Goal: Transaction & Acquisition: Purchase product/service

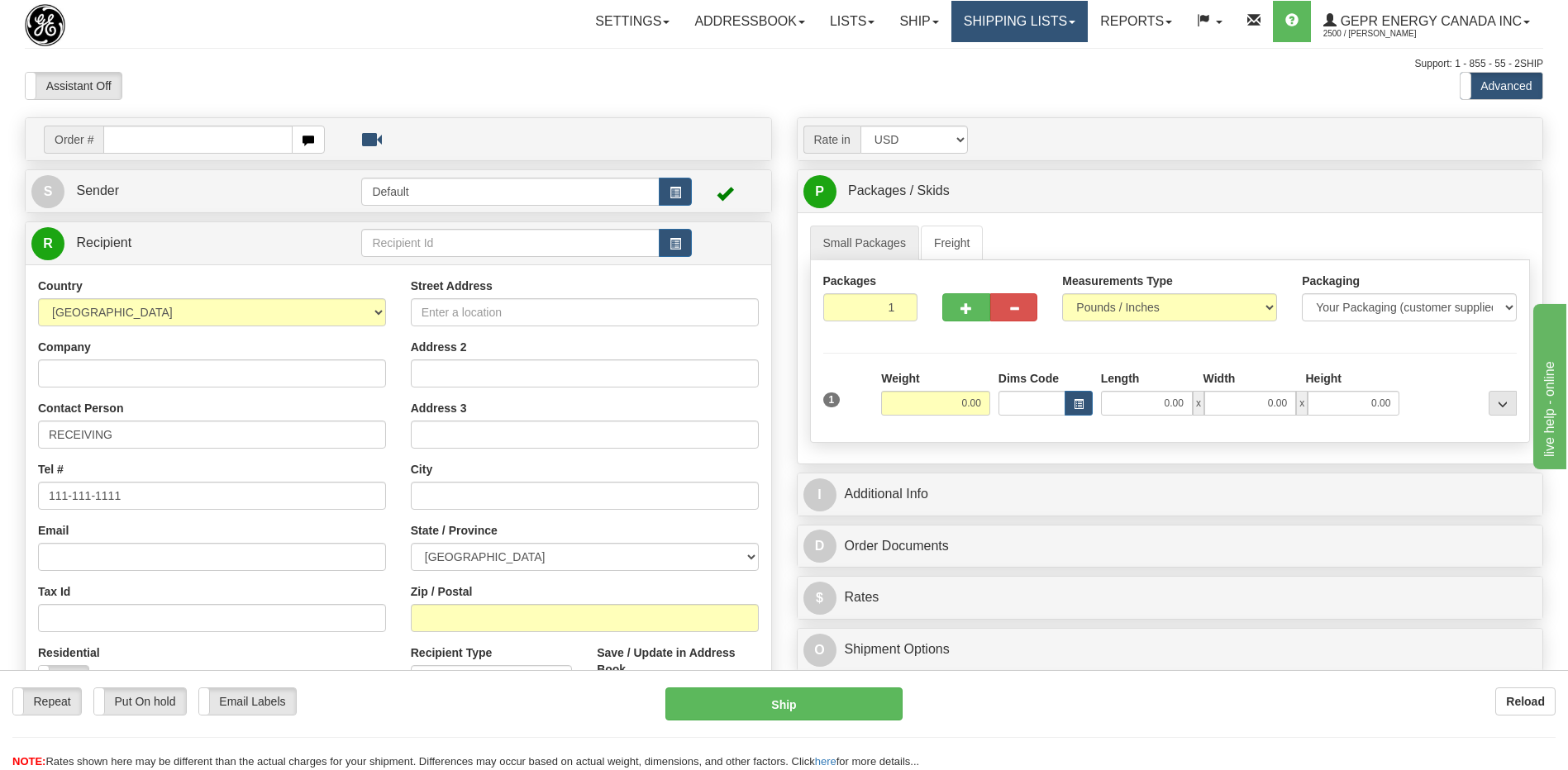
click at [995, 18] on link "Shipping lists" at bounding box center [1020, 21] width 137 height 41
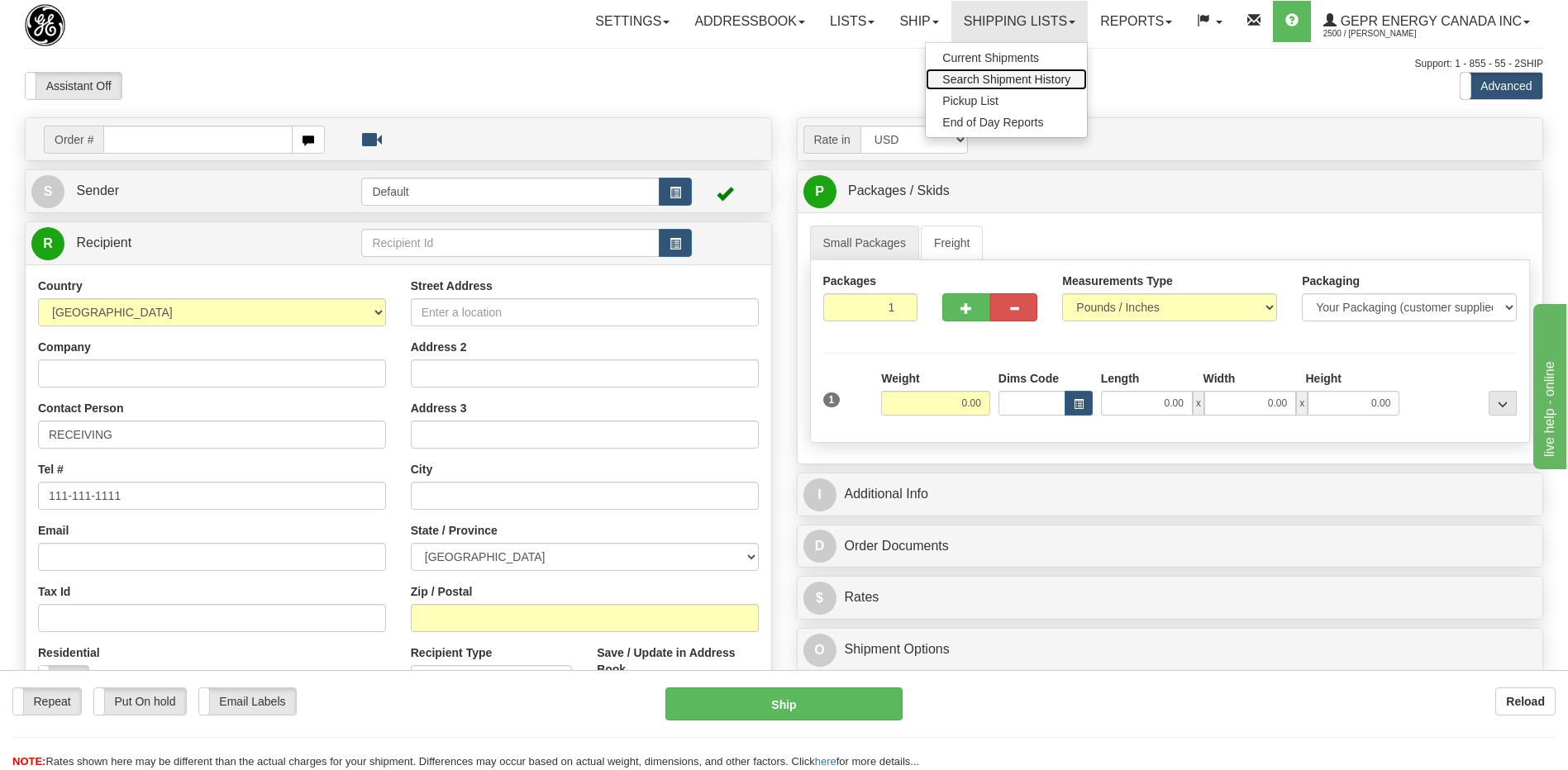
click at [988, 79] on span "Search Shipment History" at bounding box center [1006, 79] width 128 height 13
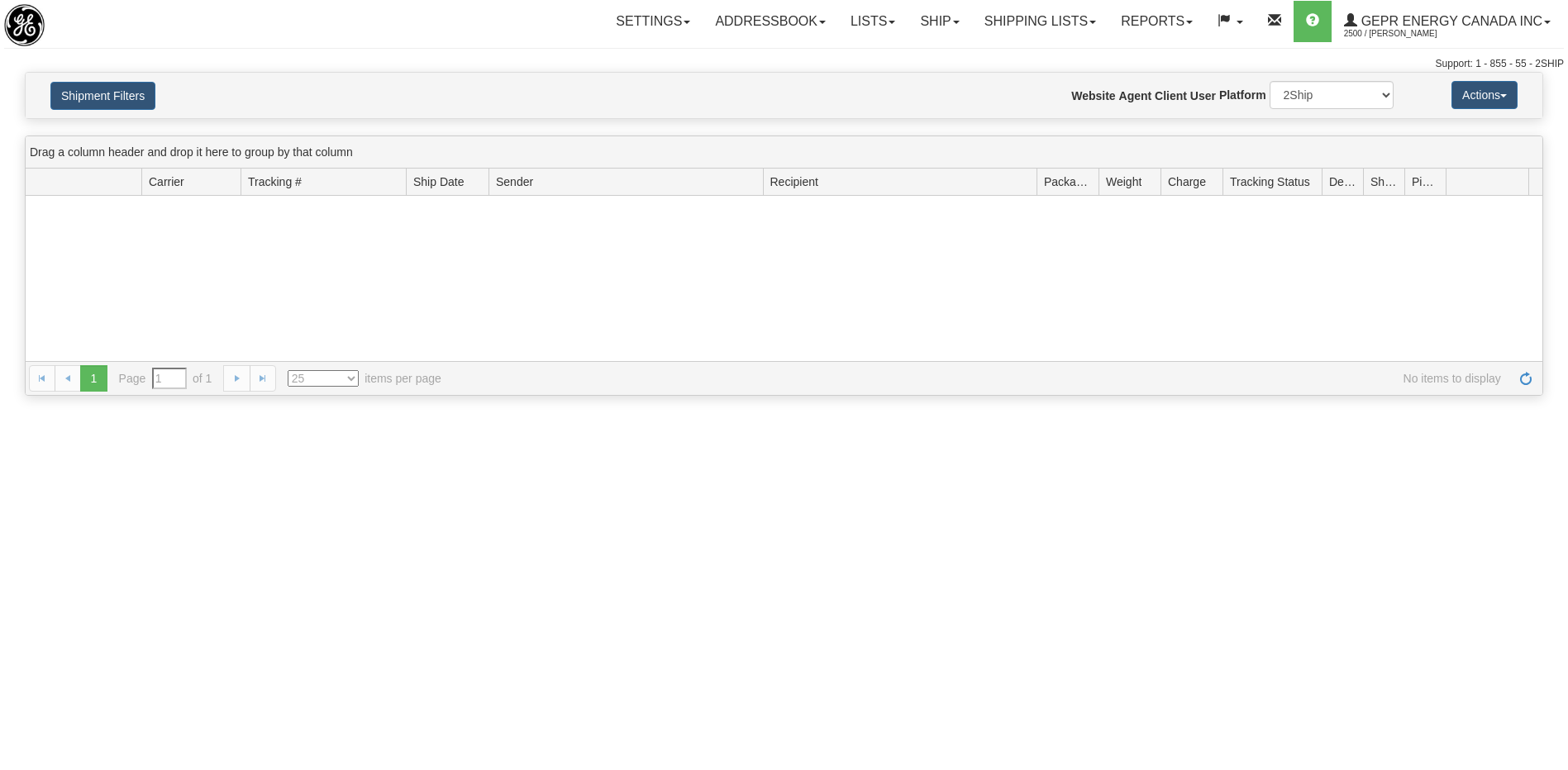
type input "From 08/14/2025 To 08/15/2025"
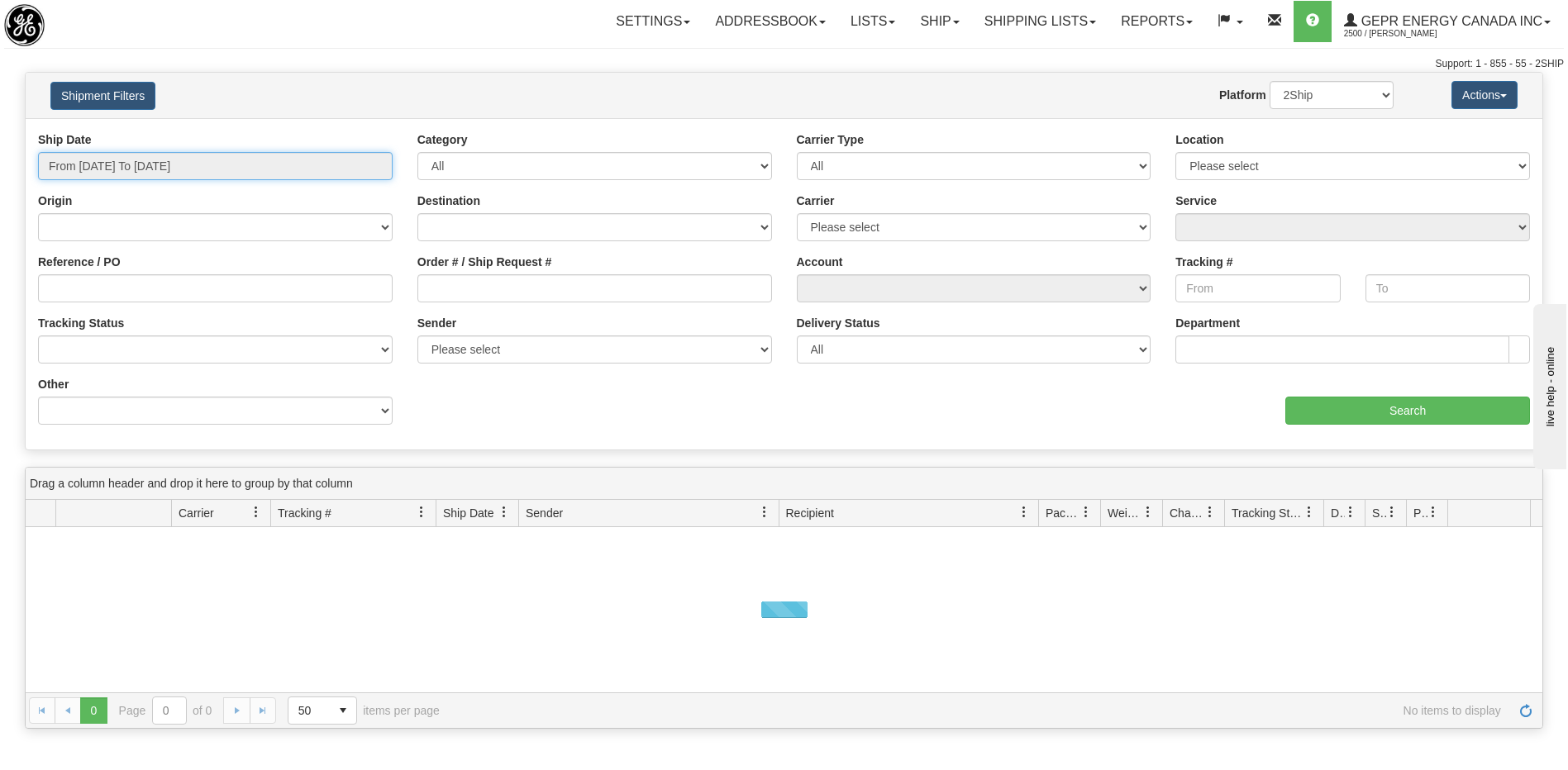
type input "[DATE]"
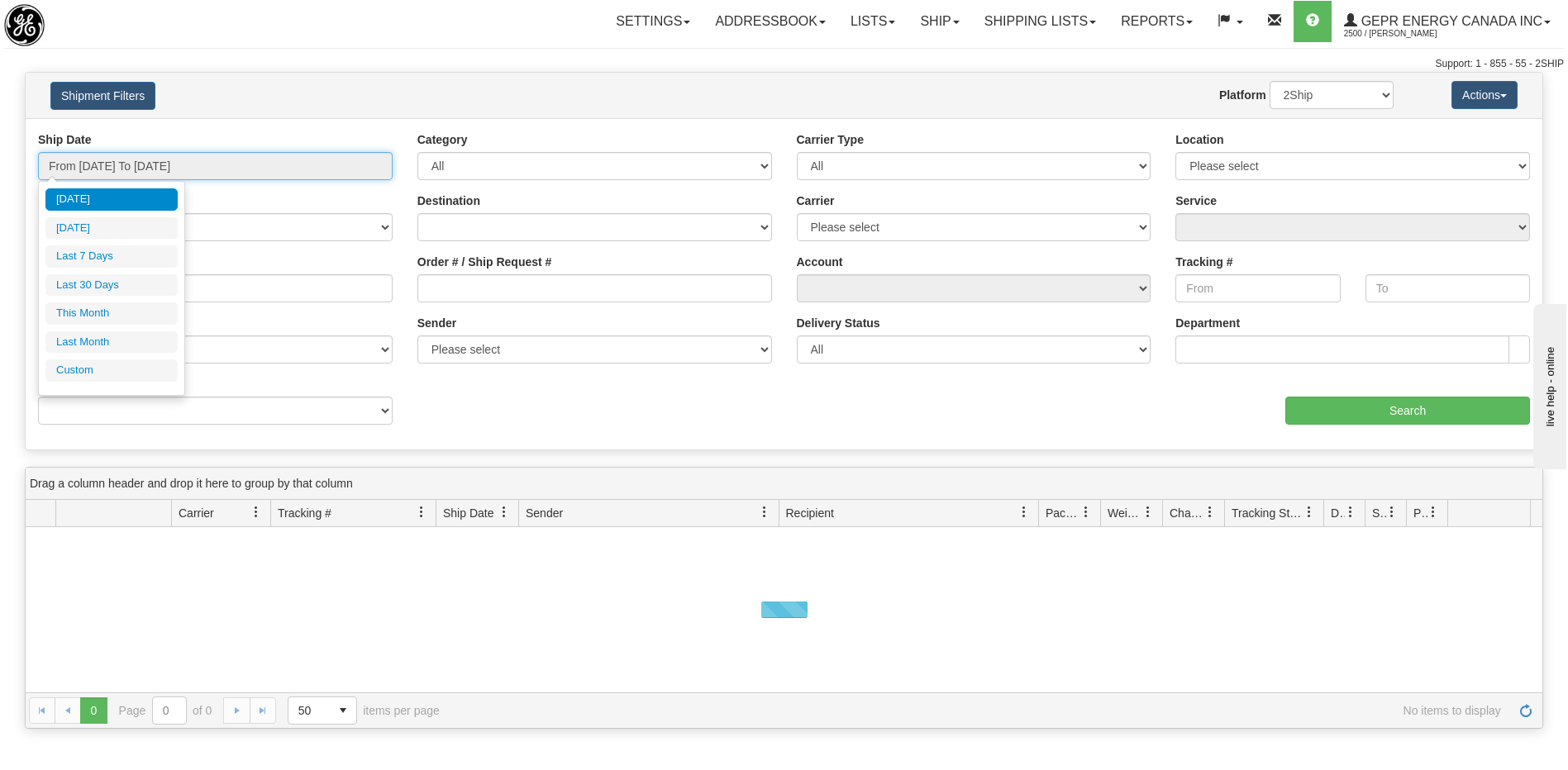
click at [144, 169] on input "From 08/14/2025 To 08/15/2025" at bounding box center [215, 166] width 355 height 28
type input "08/14/2025"
type input "[DATE]"
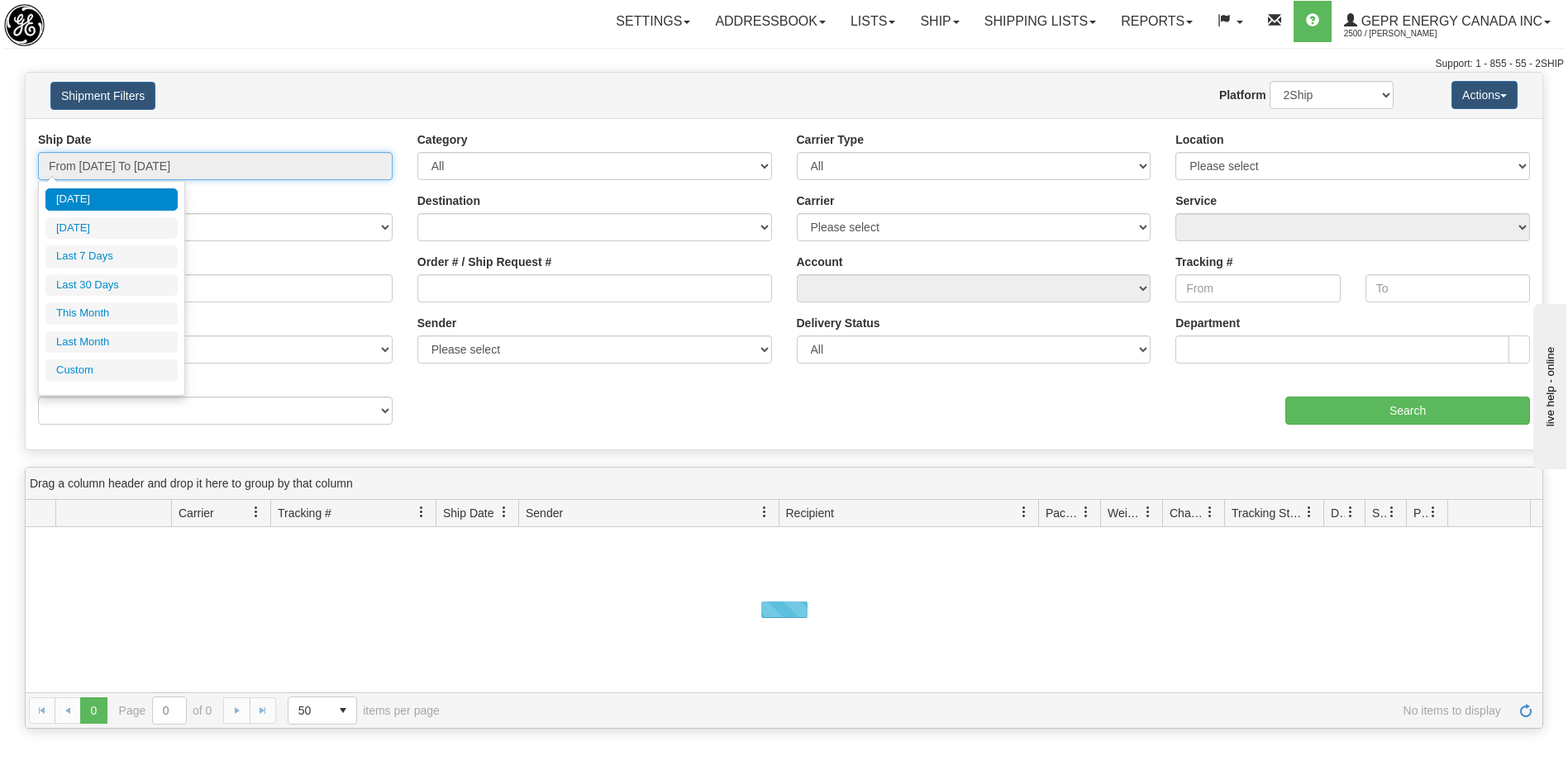
type input "[DATE]"
type input "07/31/2025"
type input "[DATE]"
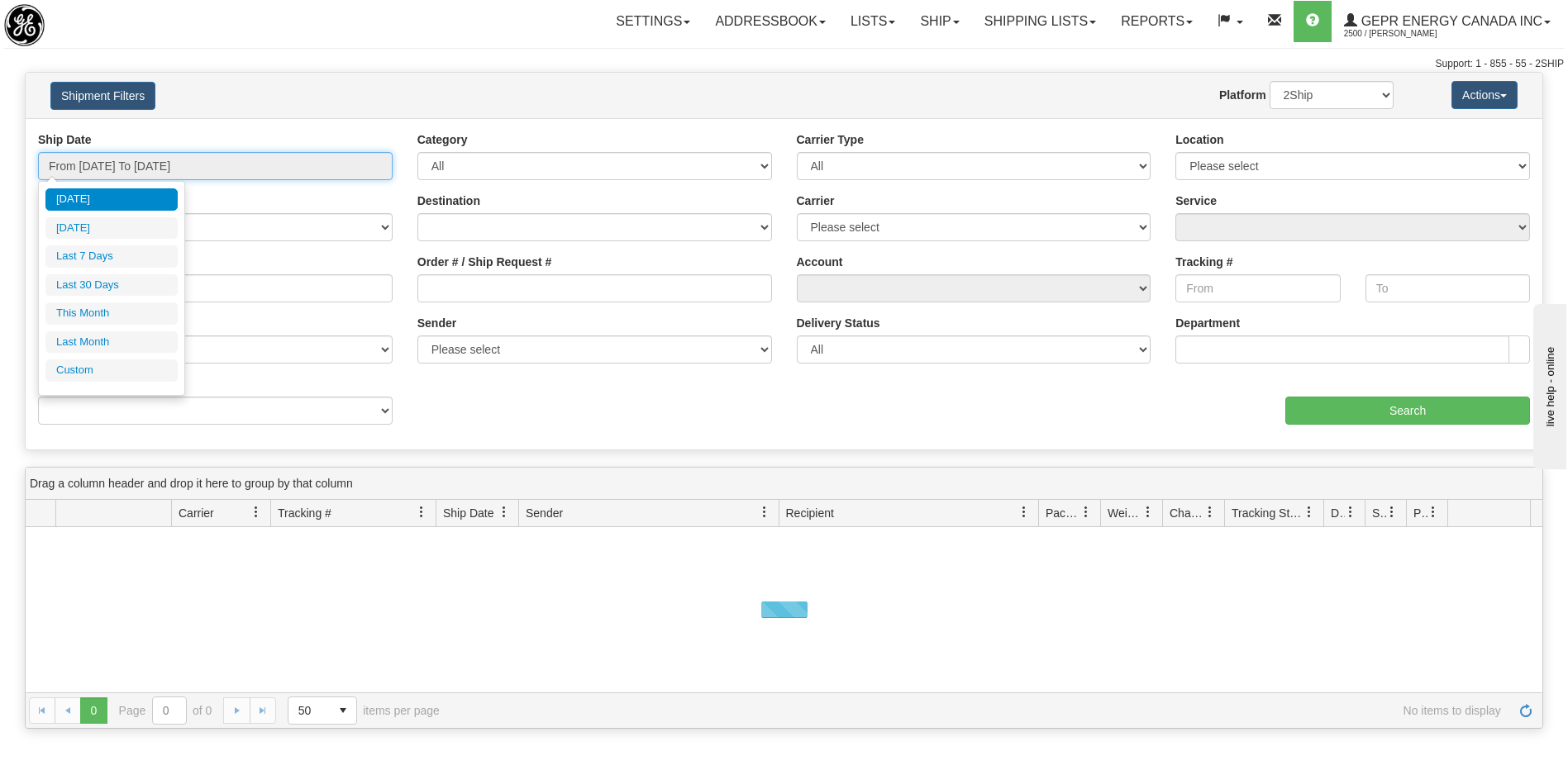
type input "[DATE]"
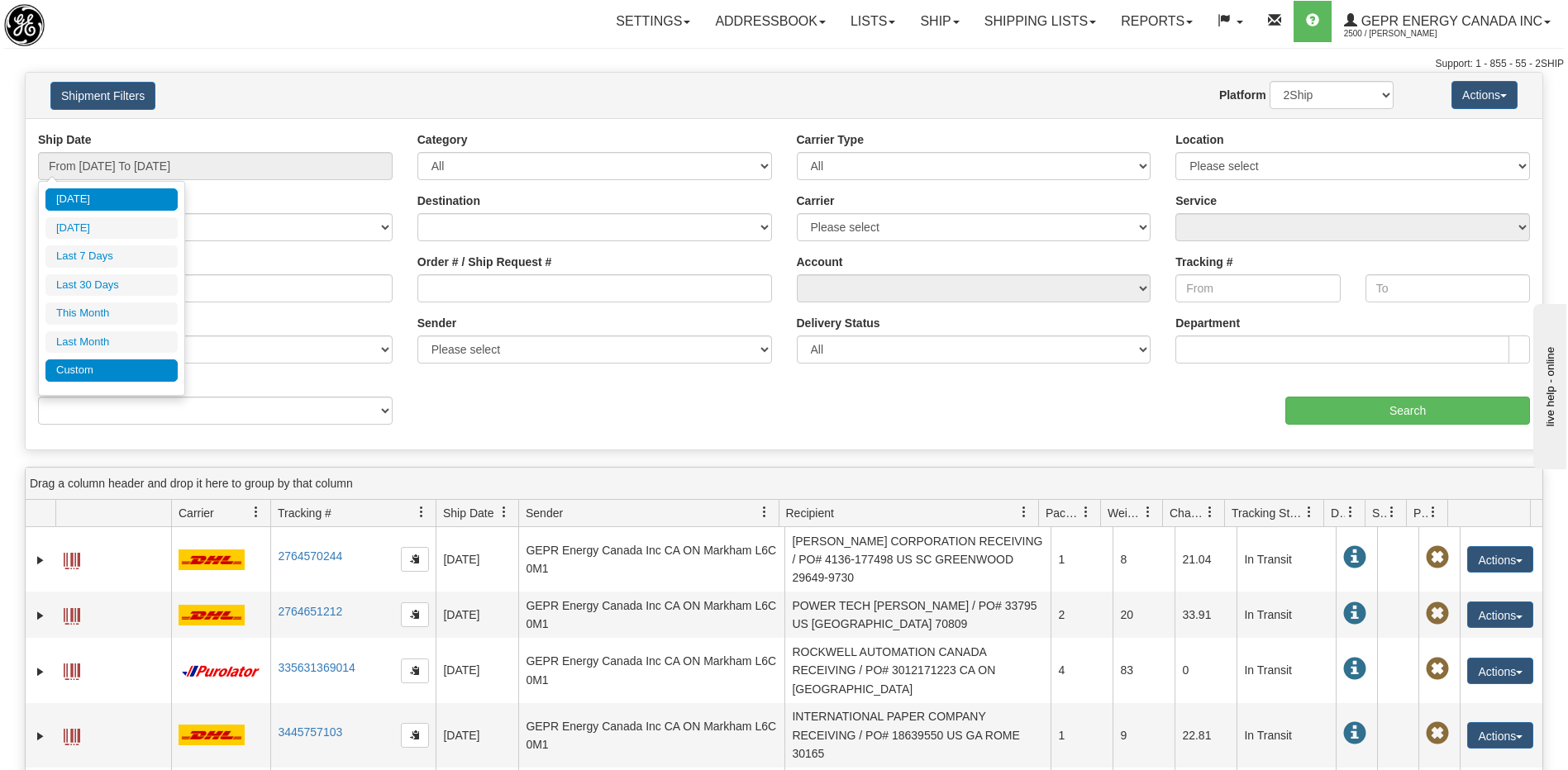
click at [119, 380] on li "Custom" at bounding box center [111, 371] width 133 height 22
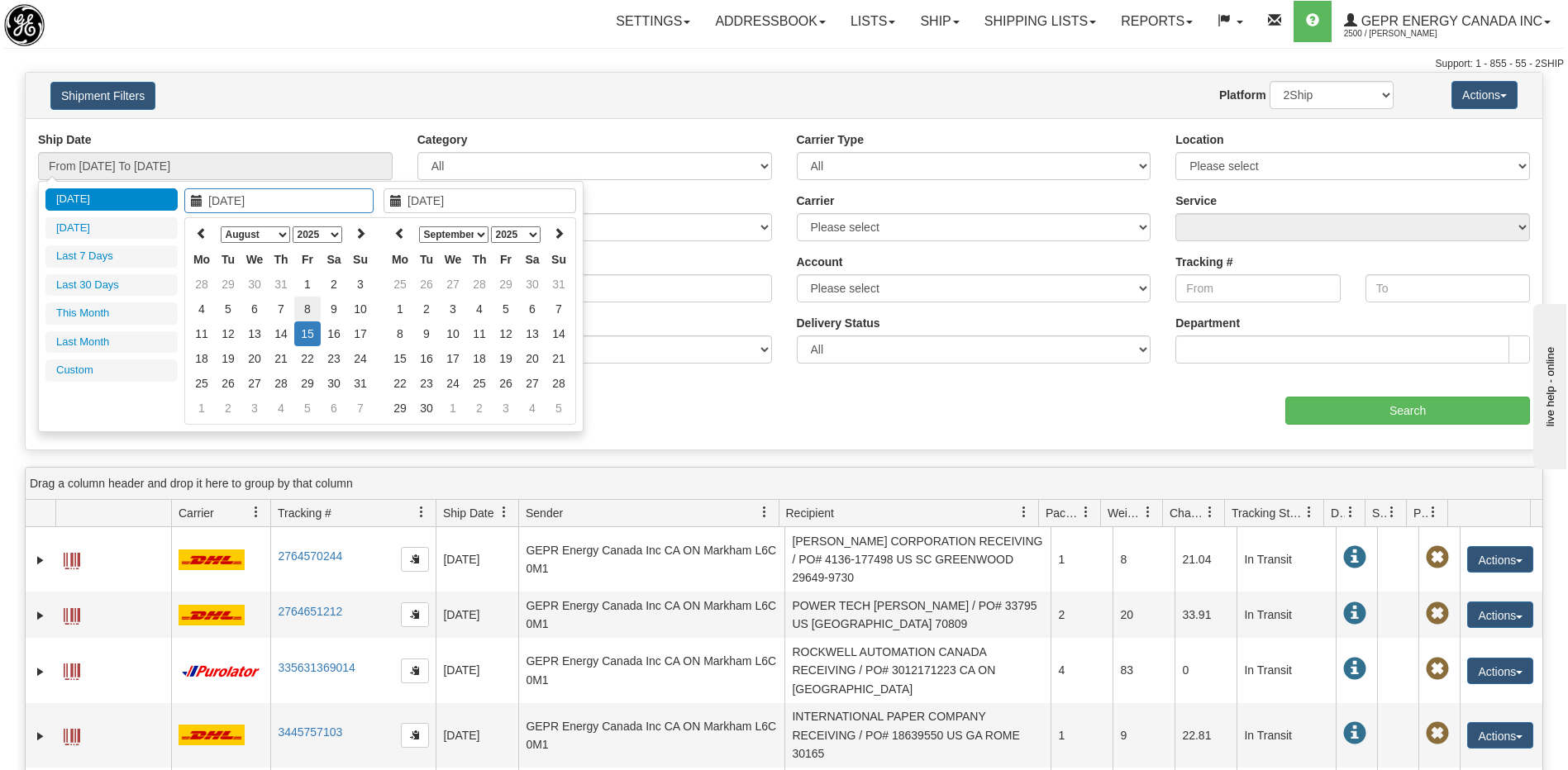
type input "08/08/2025"
click at [304, 306] on td "8" at bounding box center [307, 309] width 27 height 25
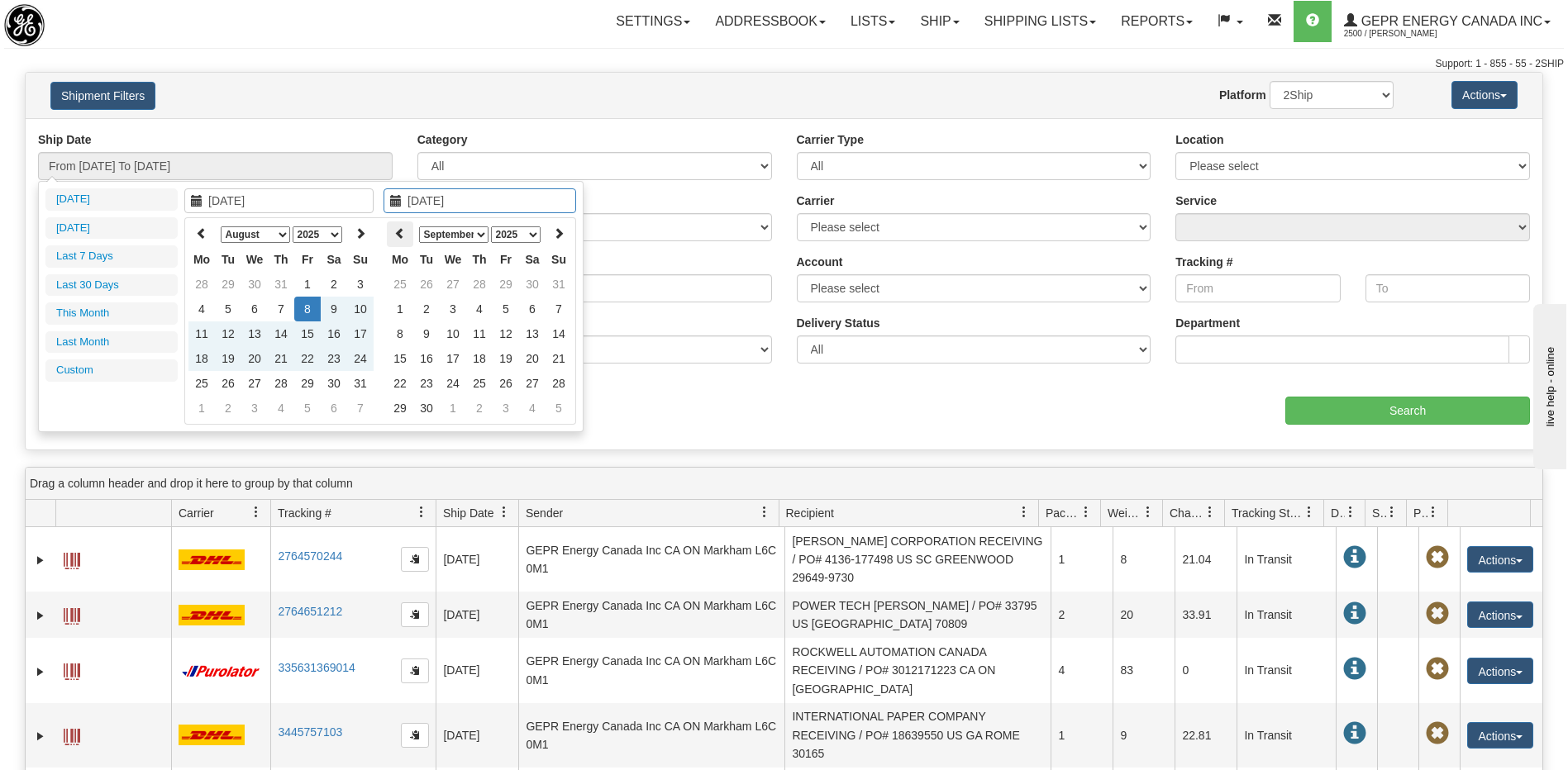
click at [407, 238] on th at bounding box center [399, 234] width 27 height 26
type input "08/08/2025"
click at [504, 313] on td "8" at bounding box center [505, 309] width 27 height 25
type input "From 08/08/2025 To 08/08/2025"
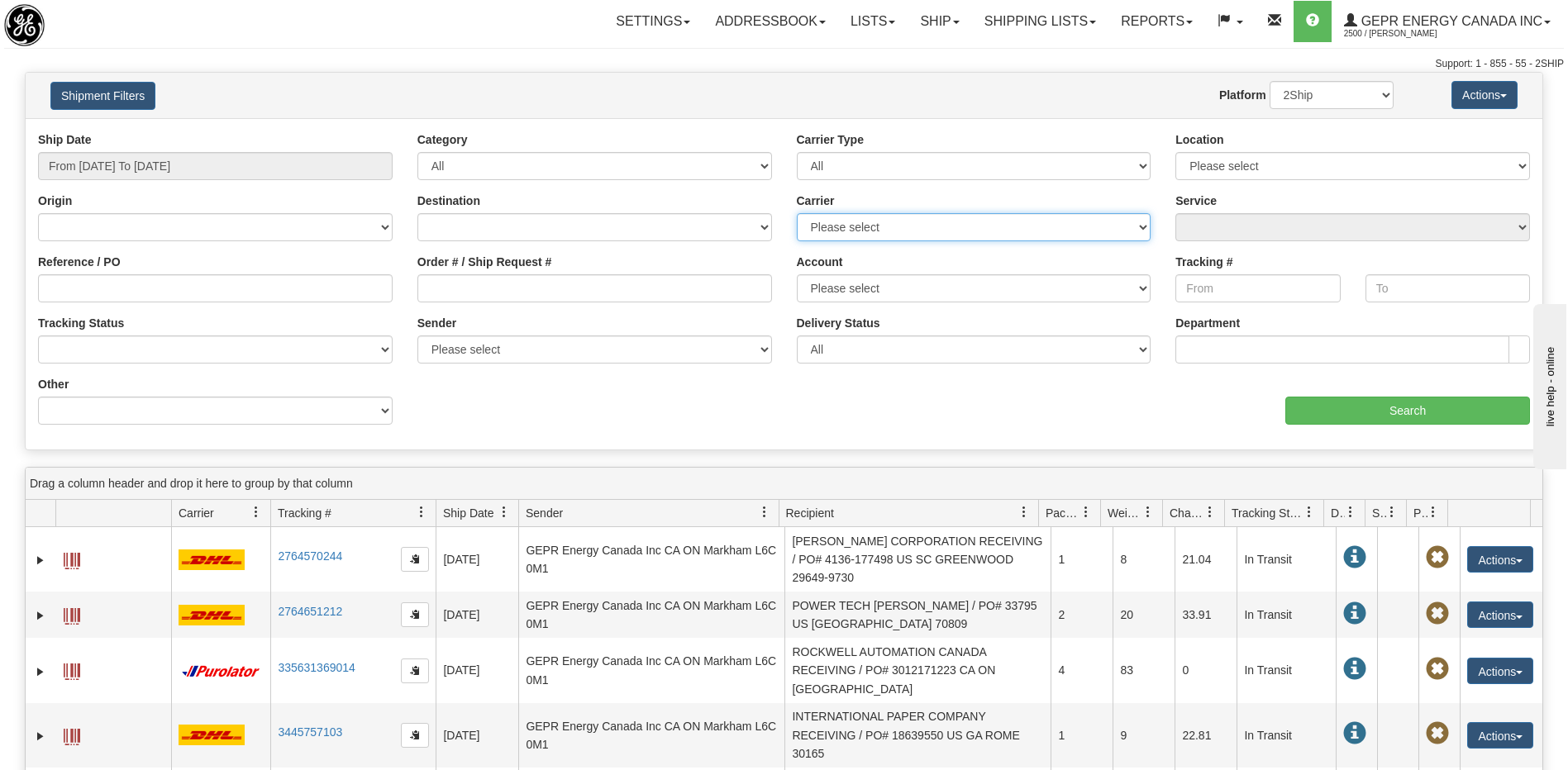
click at [896, 231] on select "Please select 2Ship Today DHL FedEx Express® FedEx® LTL Purolator UPS" at bounding box center [974, 226] width 355 height 28
select select "2"
click at [797, 213] on select "Please select 2Ship Today DHL FedEx Express® FedEx® LTL Purolator UPS" at bounding box center [974, 226] width 355 height 28
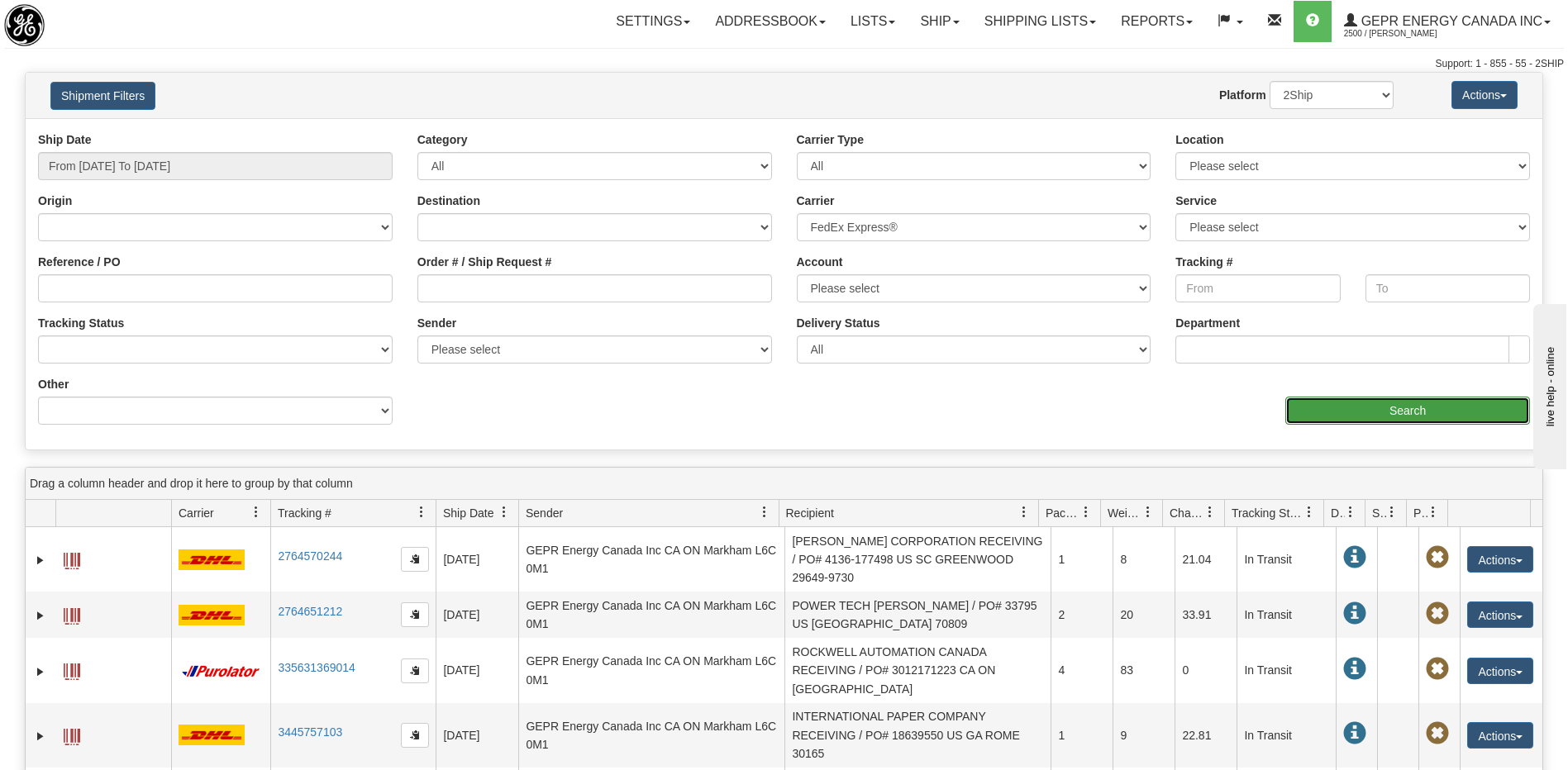
click at [1348, 402] on input "Search" at bounding box center [1407, 410] width 245 height 28
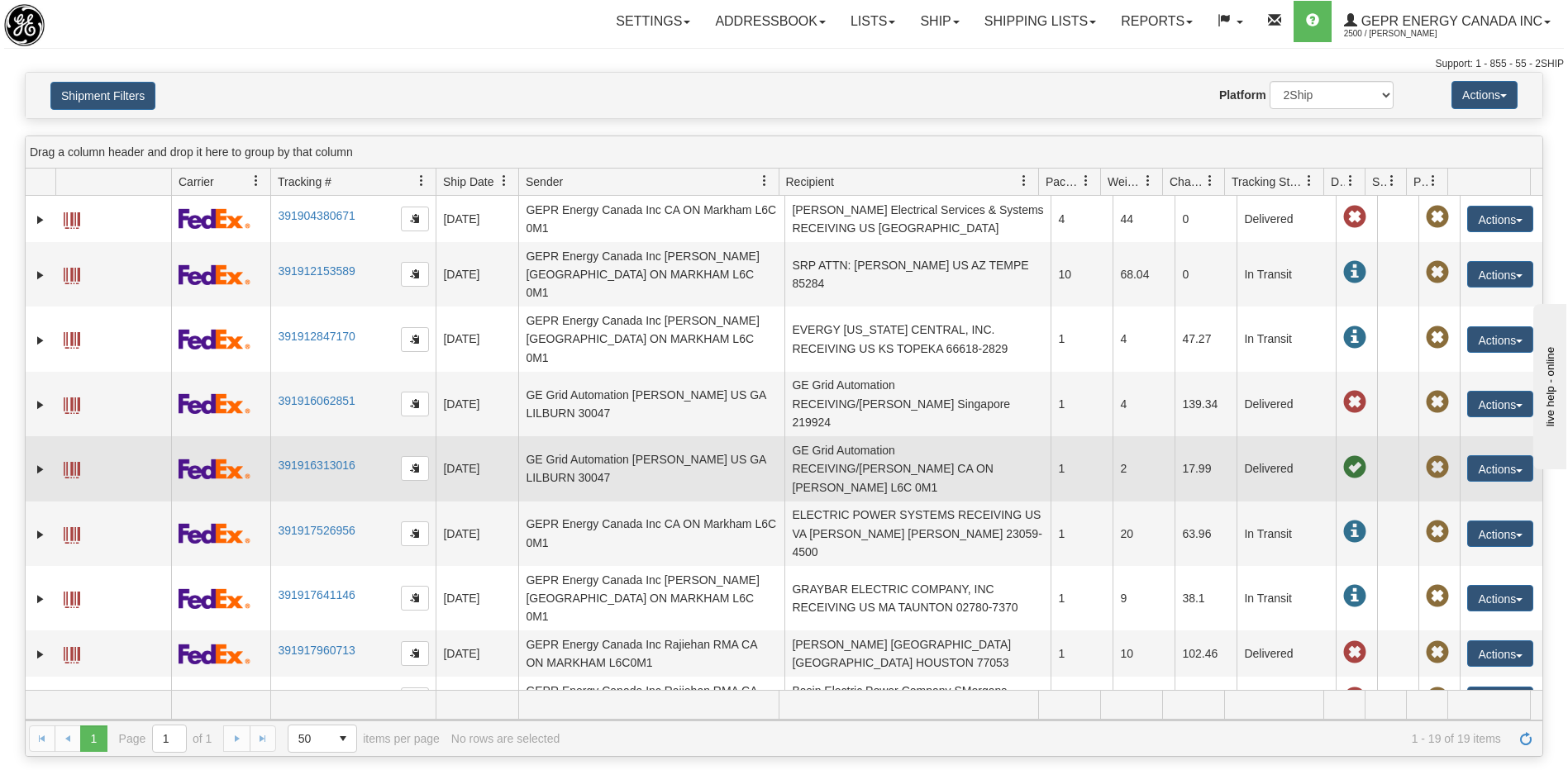
click at [840, 436] on td "GE Grid Automation RECEIVING/Mohammed Hardan CA ON MARKHAM L6C 0M1" at bounding box center [917, 467] width 266 height 64
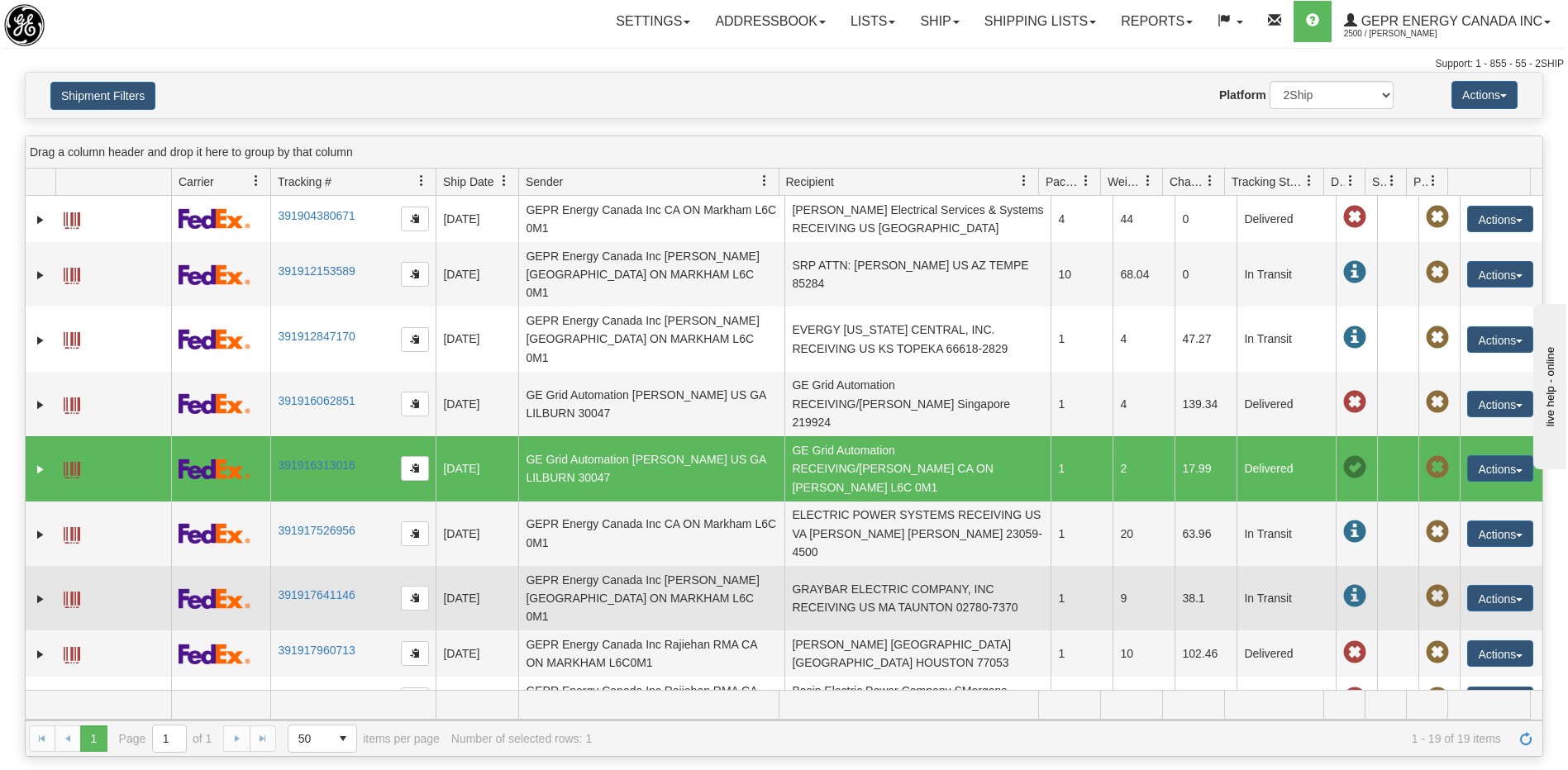
click at [843, 566] on td "GRAYBAR ELECTRIC COMPANY, INC RECEIVING US MA TAUNTON 02780-7370" at bounding box center [917, 597] width 266 height 64
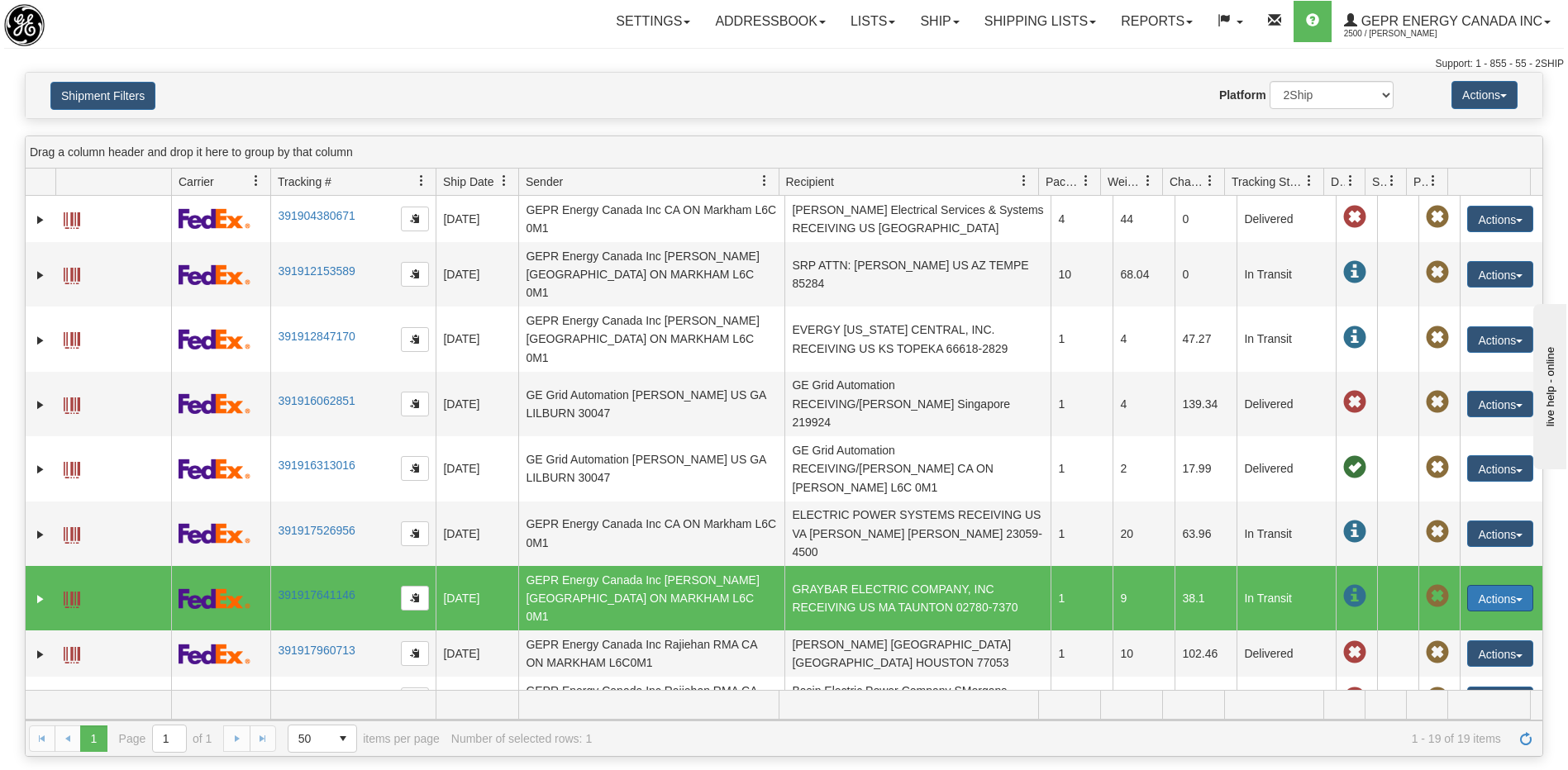
click at [1467, 585] on button "Actions" at bounding box center [1500, 597] width 66 height 26
click at [1439, 618] on link "Repeat" at bounding box center [1466, 628] width 133 height 21
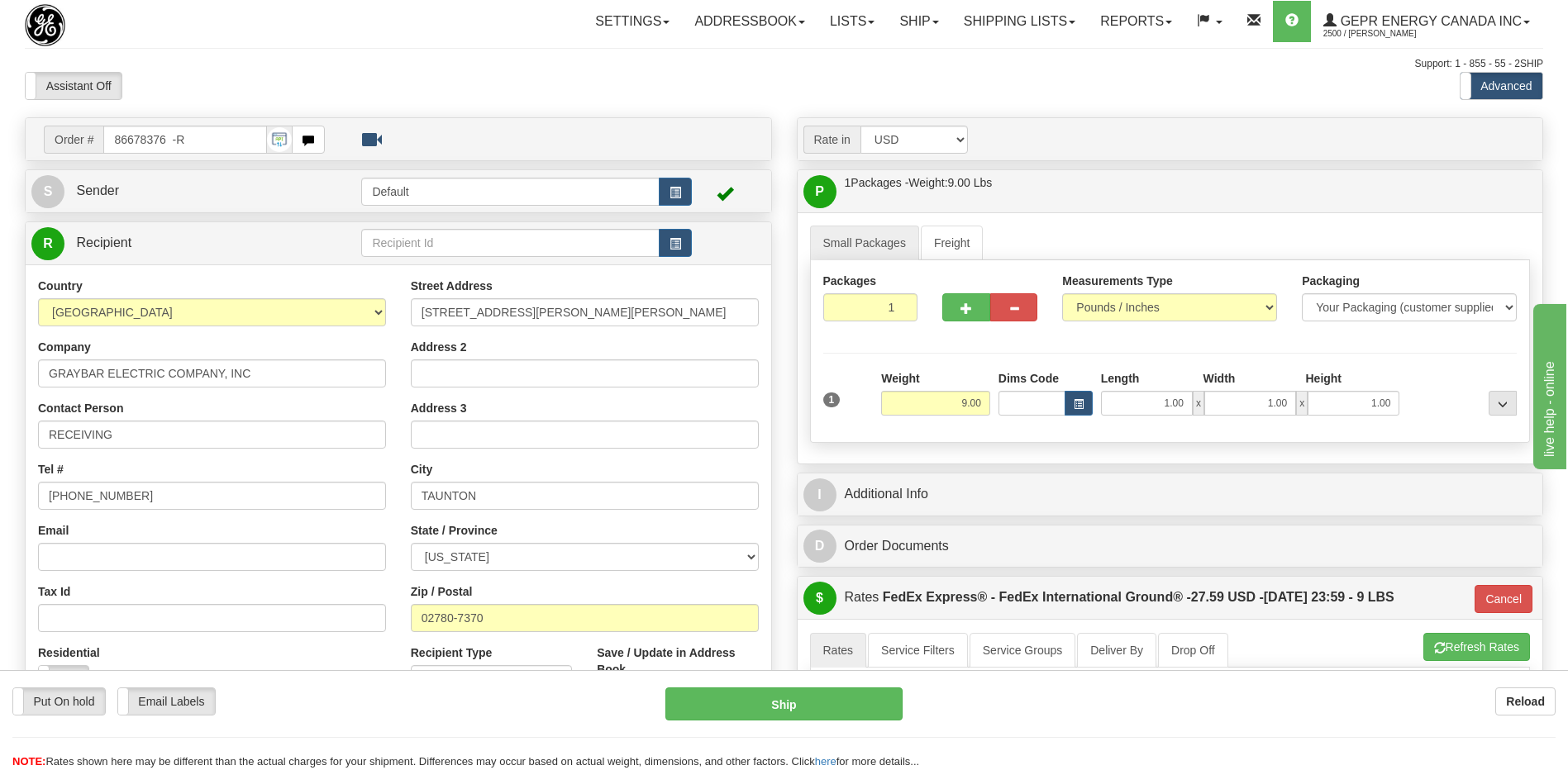
click at [192, 584] on div "Tax Id" at bounding box center [211, 607] width 348 height 49
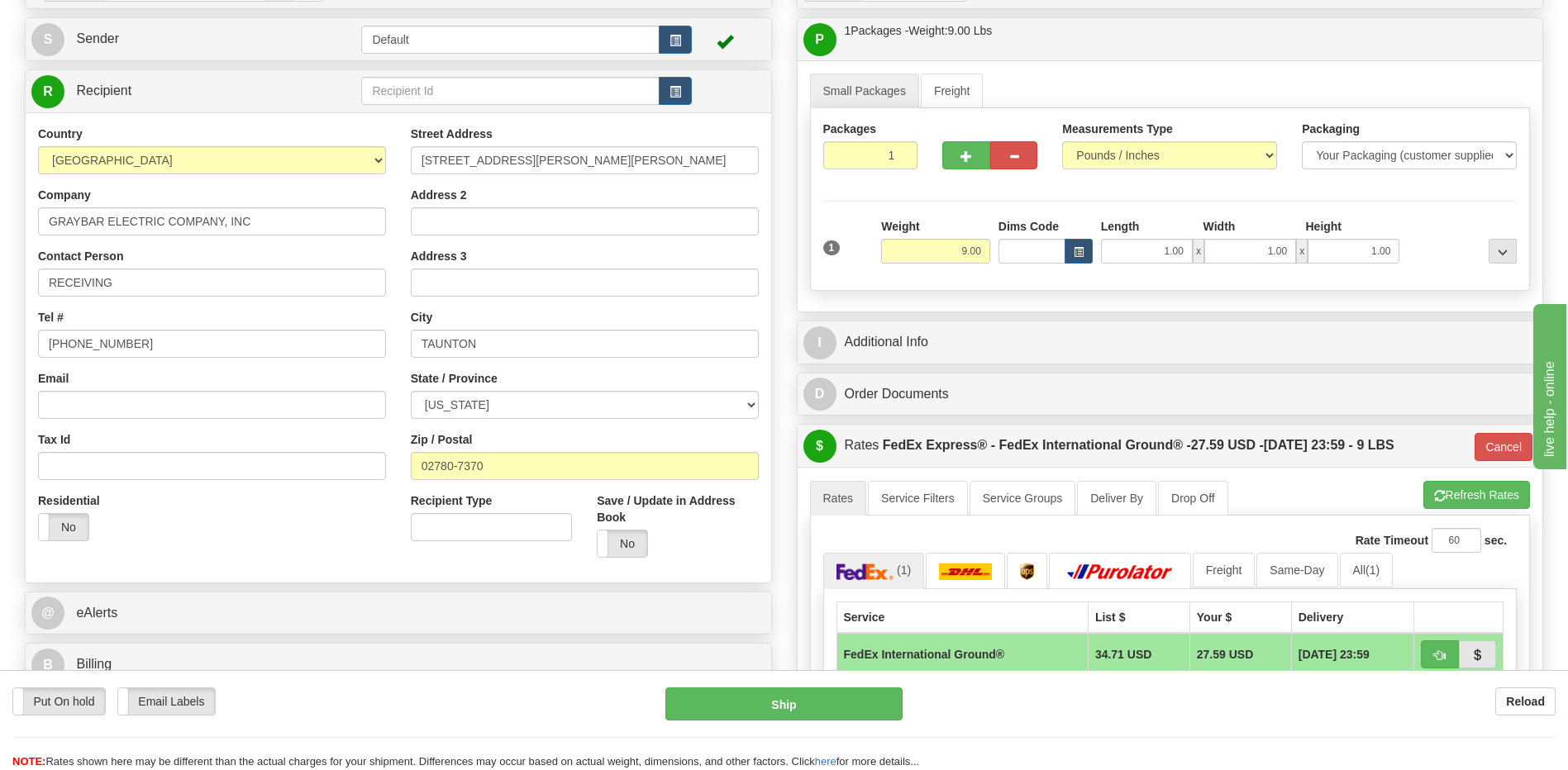
scroll to position [165, 0]
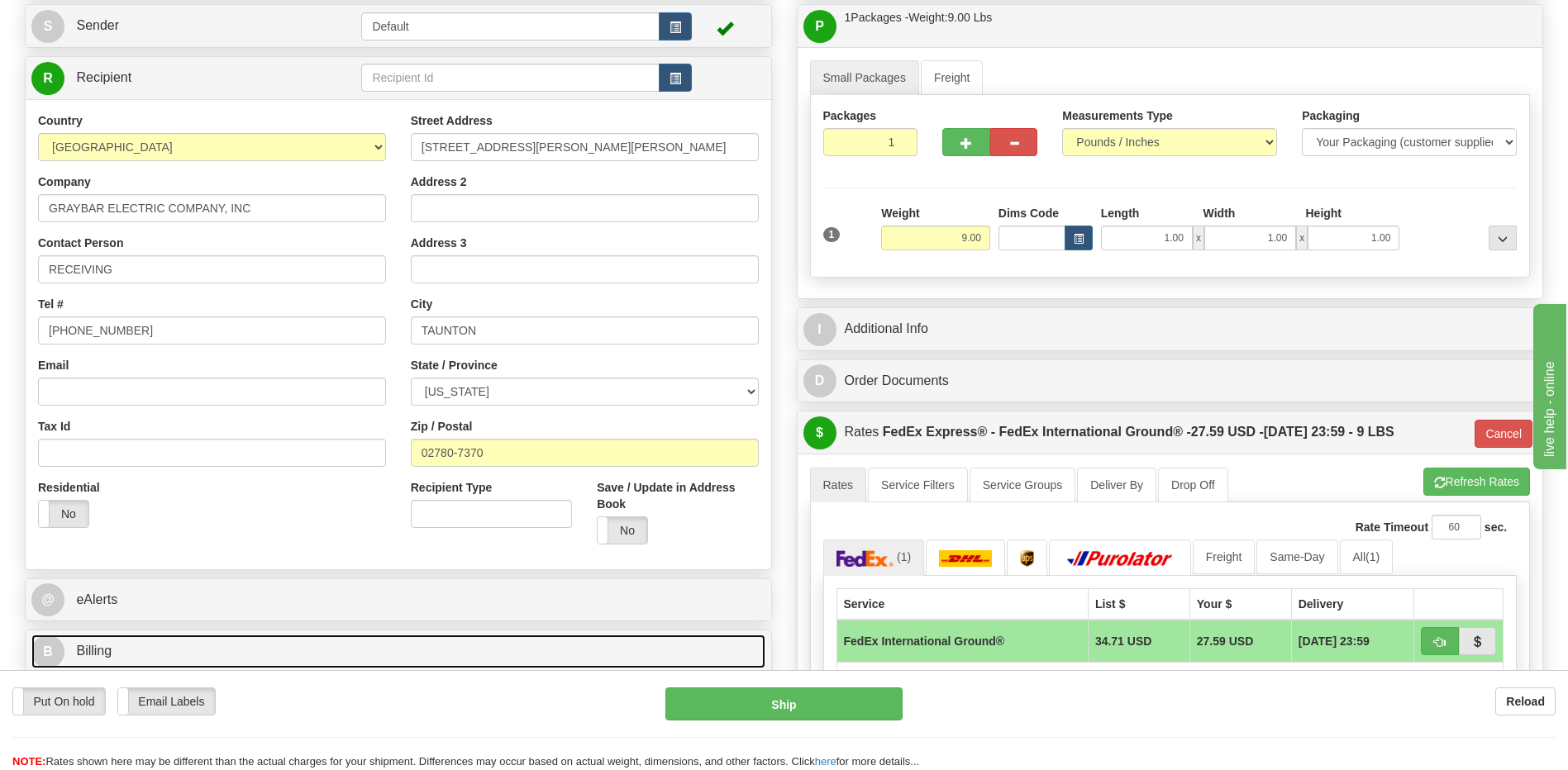
click at [174, 650] on link "B Billing" at bounding box center [398, 651] width 734 height 34
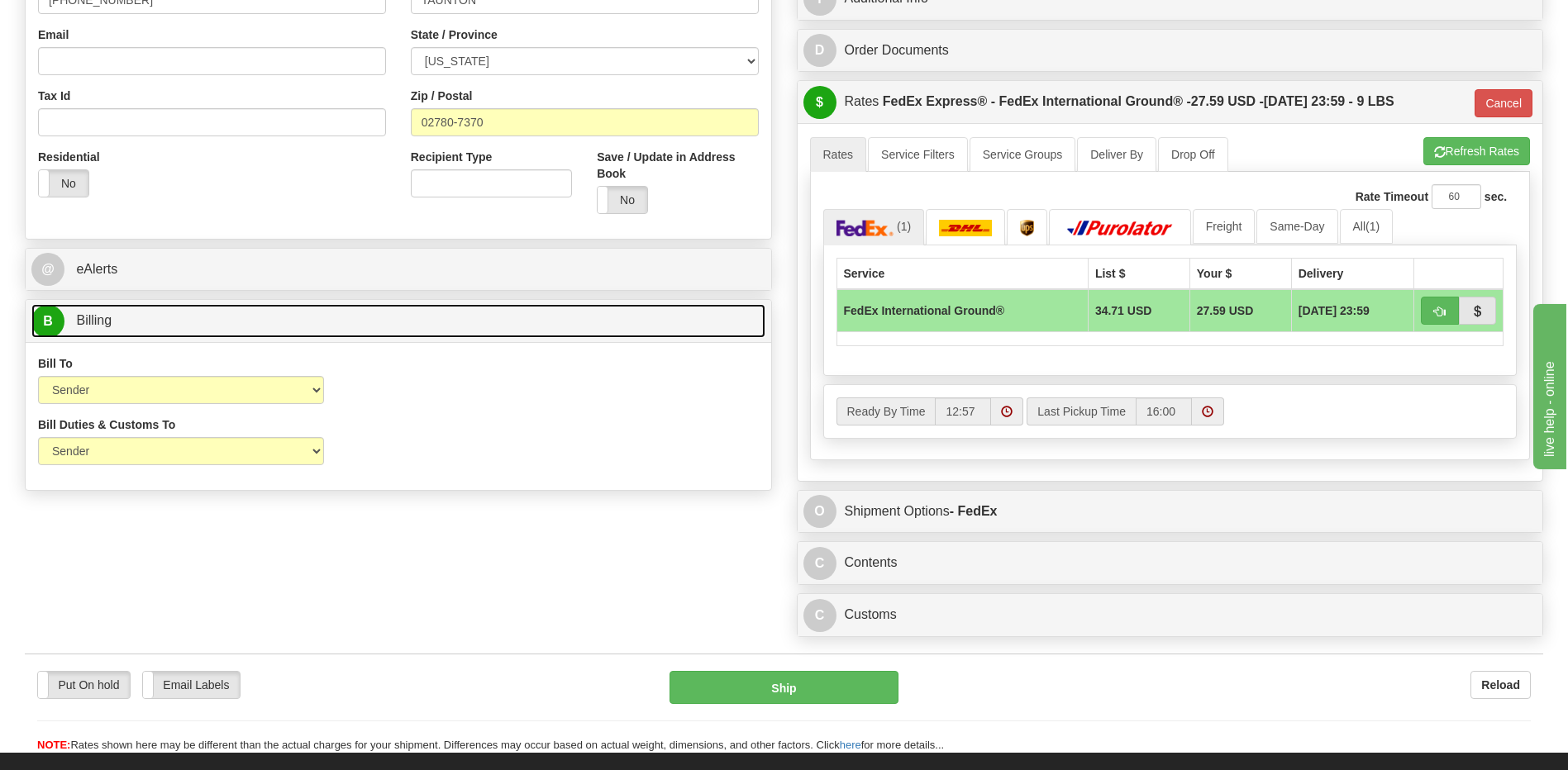
scroll to position [744, 0]
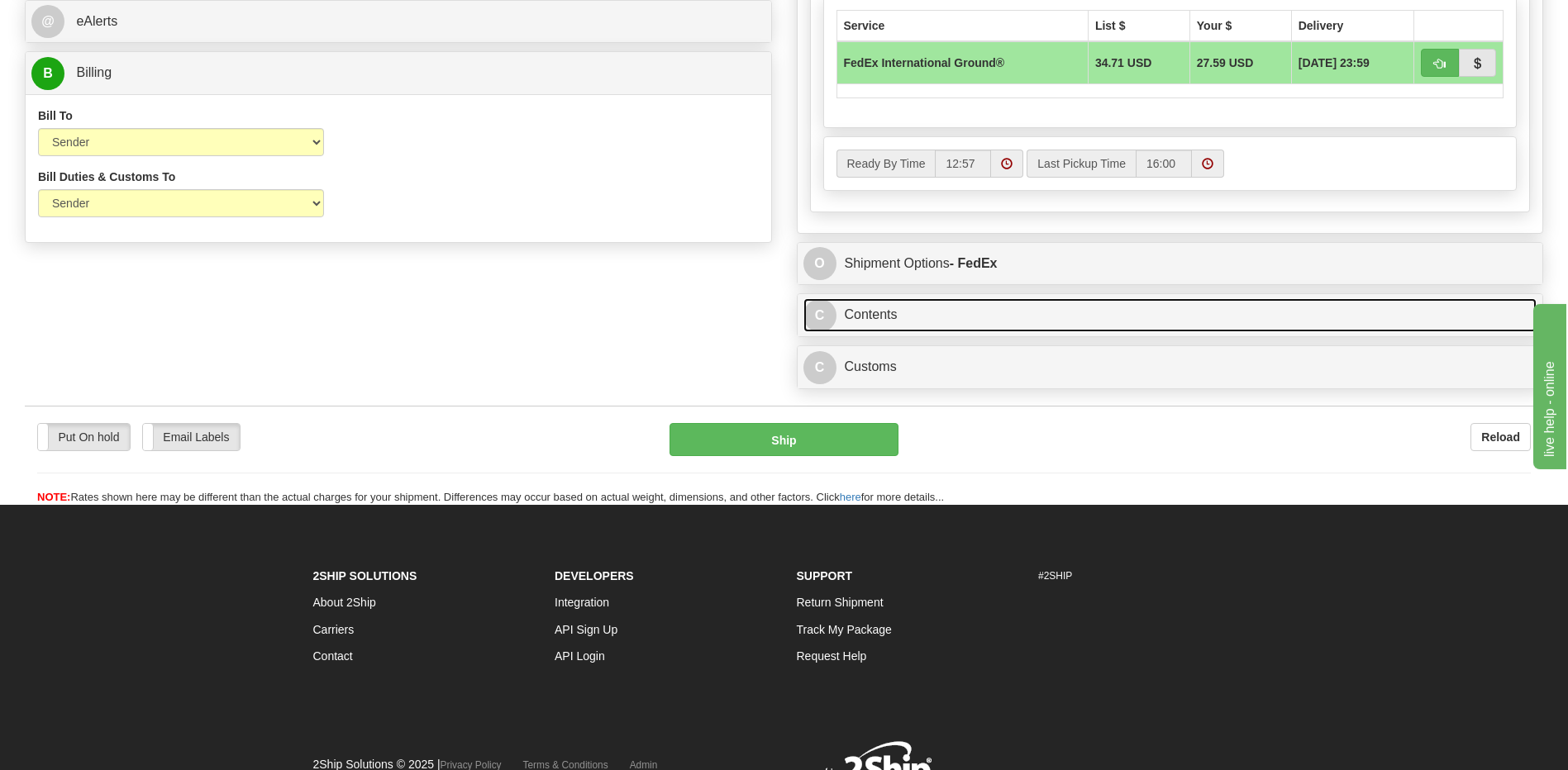
click at [974, 327] on link "C Contents" at bounding box center [1170, 315] width 734 height 34
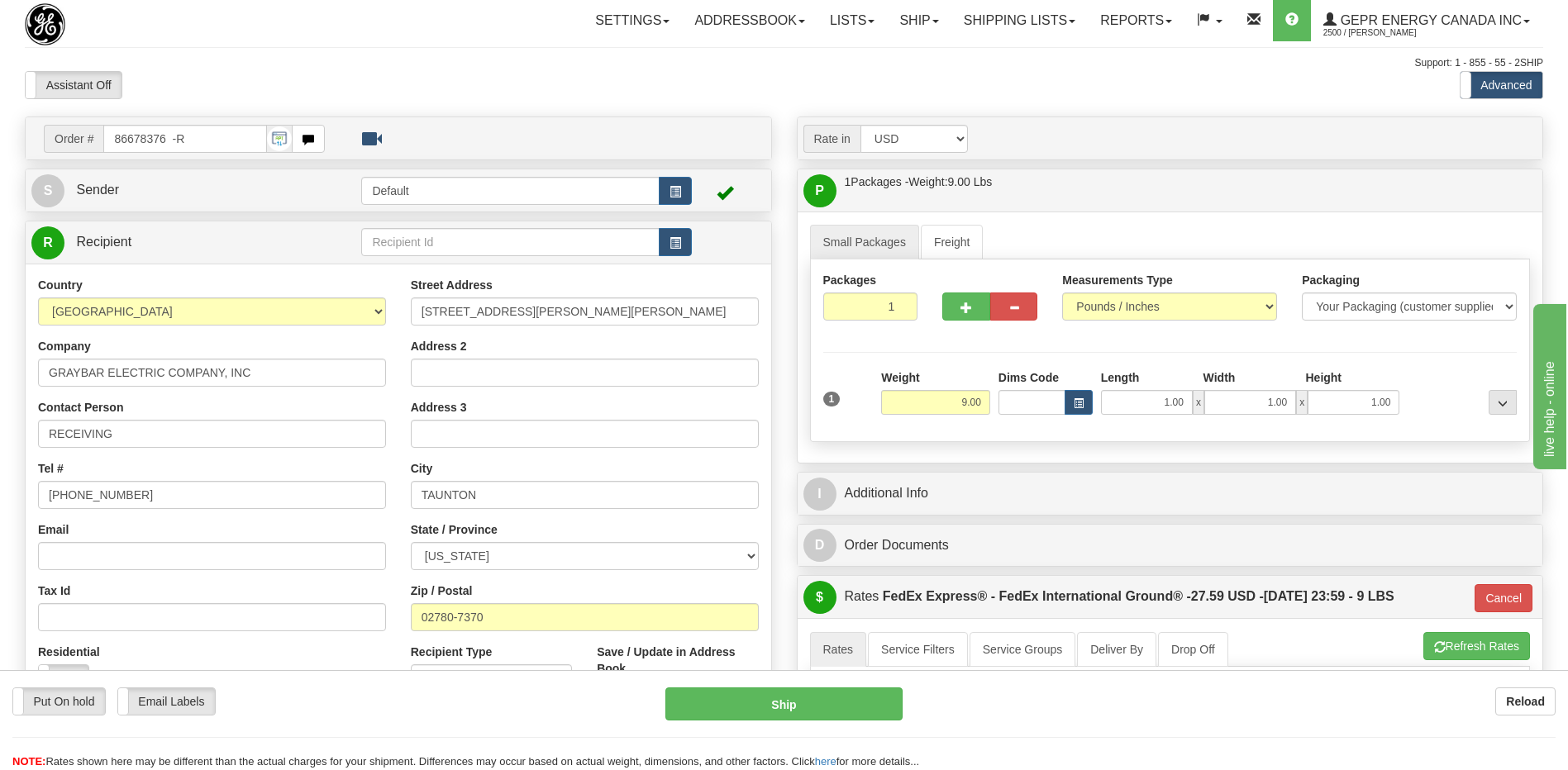
scroll to position [0, 0]
click at [978, 16] on link "Shipping lists" at bounding box center [1020, 21] width 137 height 41
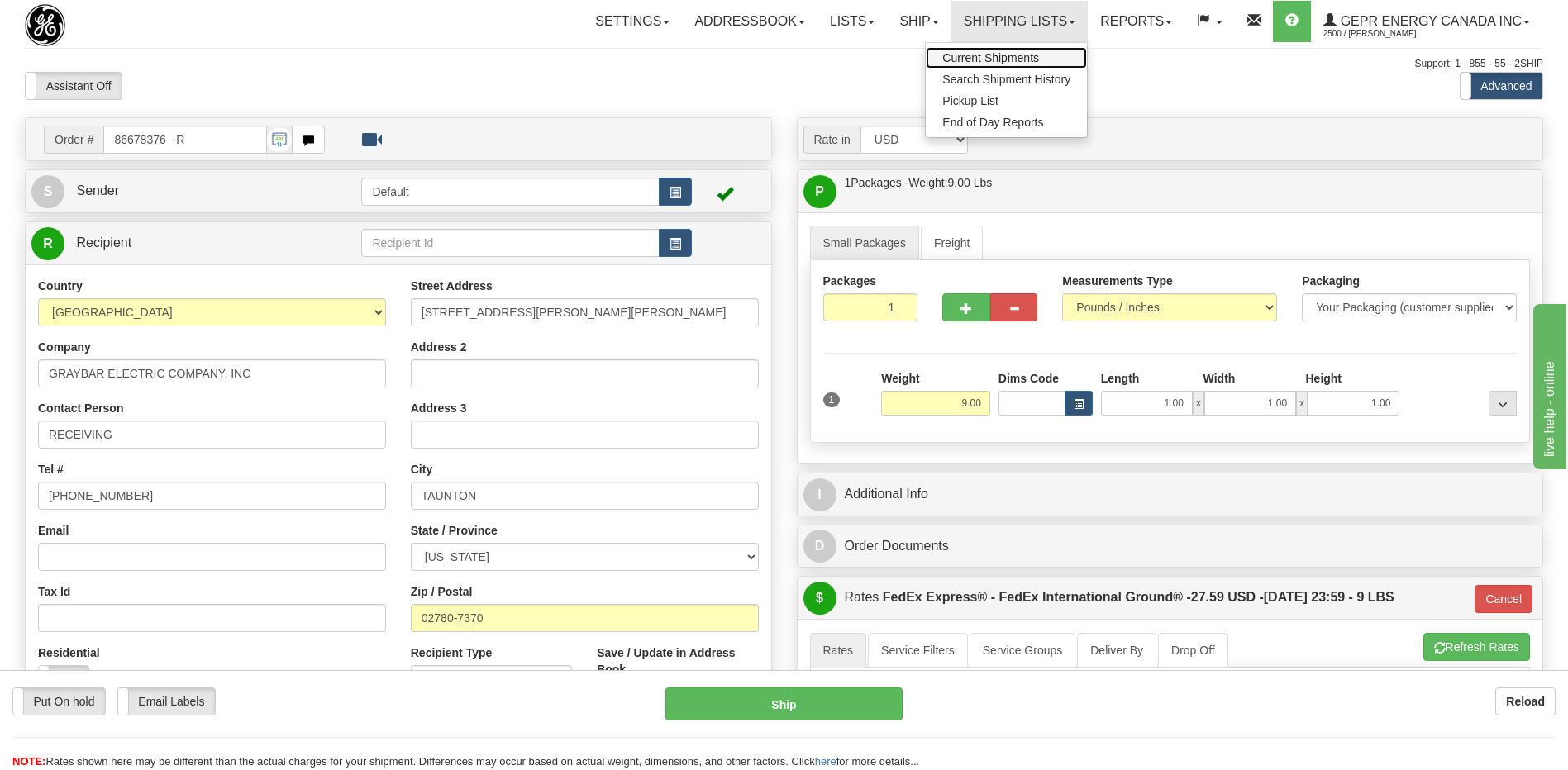
click at [978, 60] on span "Current Shipments" at bounding box center [990, 57] width 97 height 13
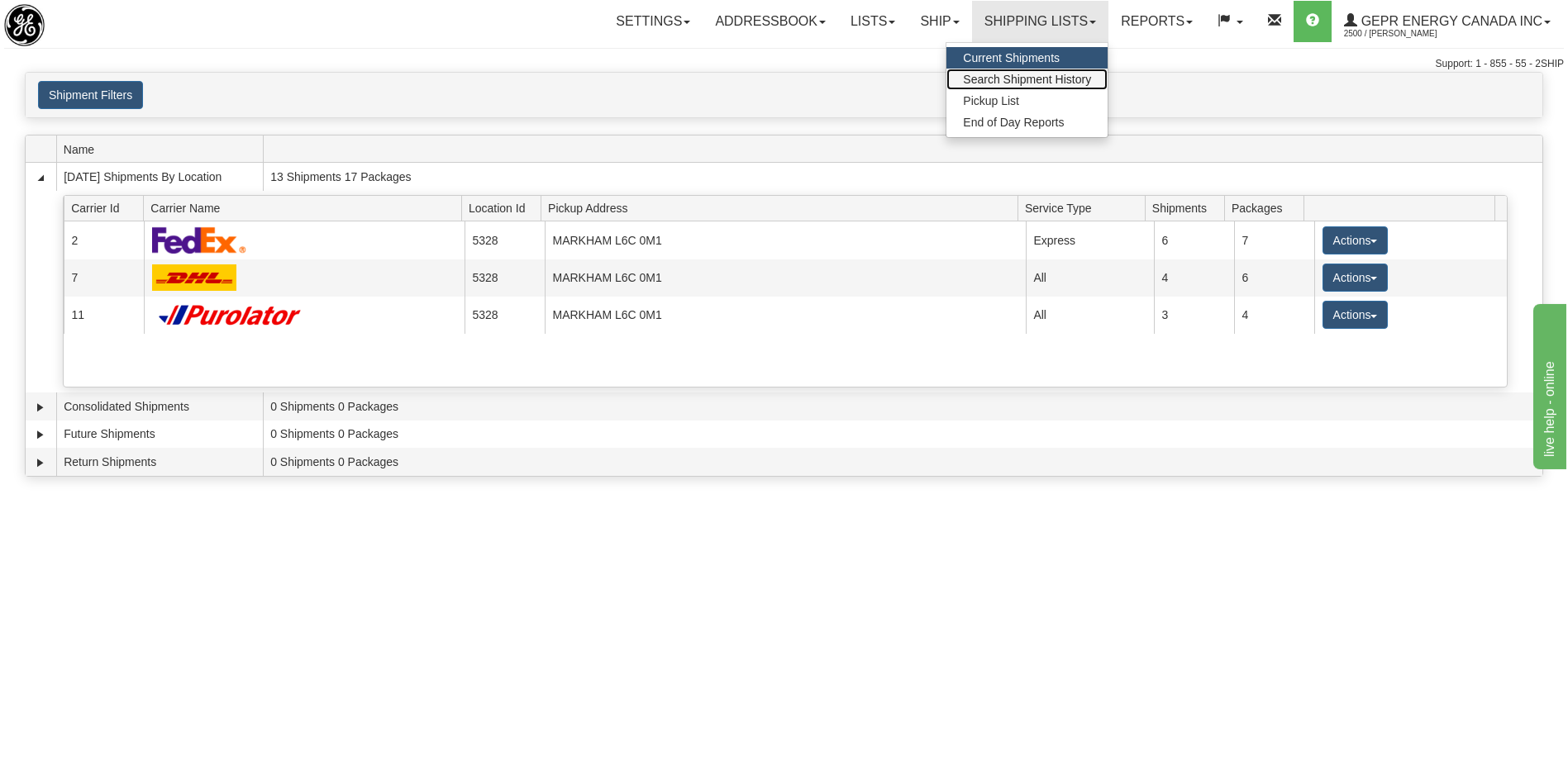
click at [1026, 76] on span "Search Shipment History" at bounding box center [1027, 79] width 128 height 13
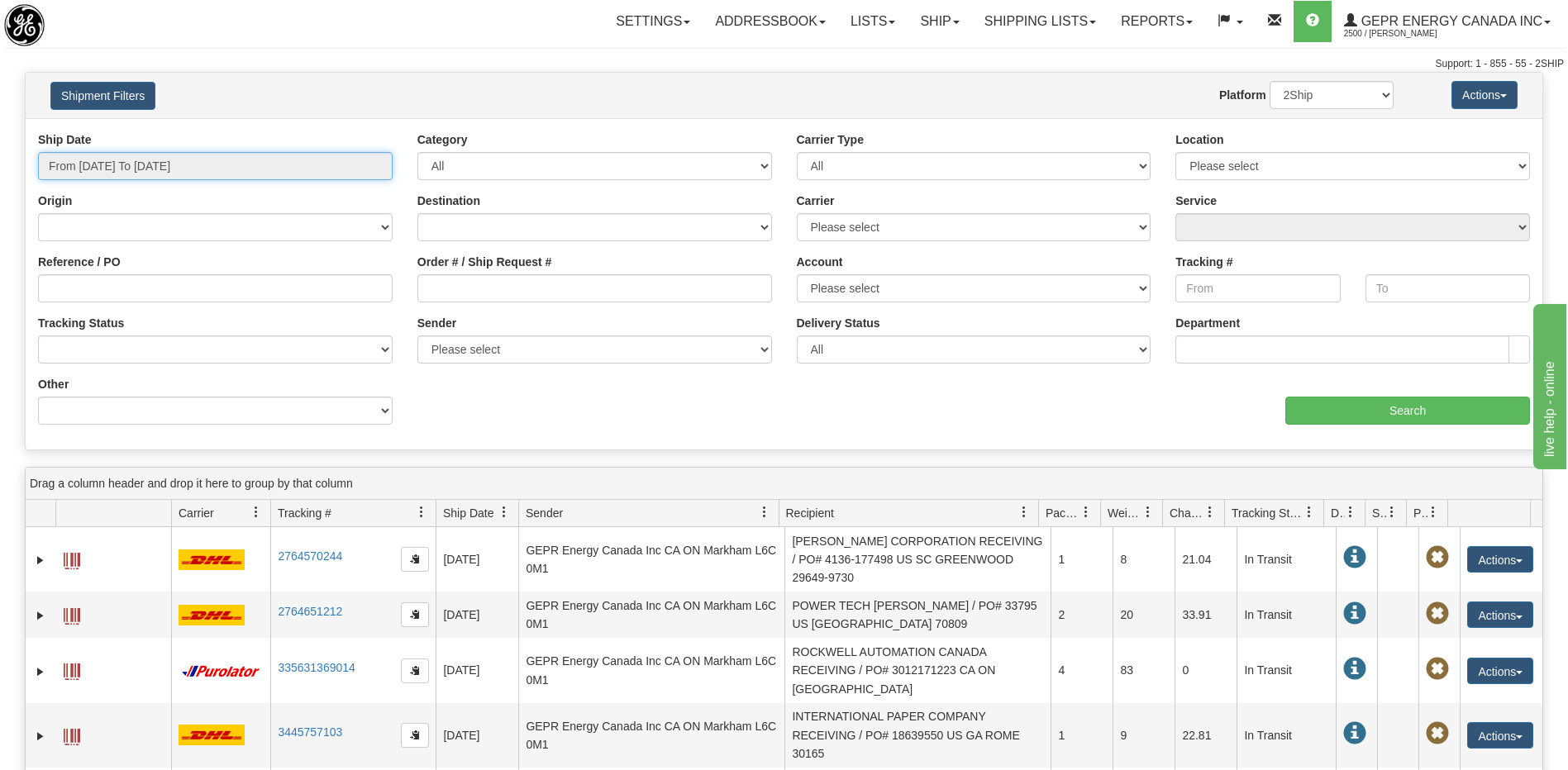
click at [186, 168] on input "From 08/14/2025 To 08/15/2025" at bounding box center [215, 166] width 355 height 28
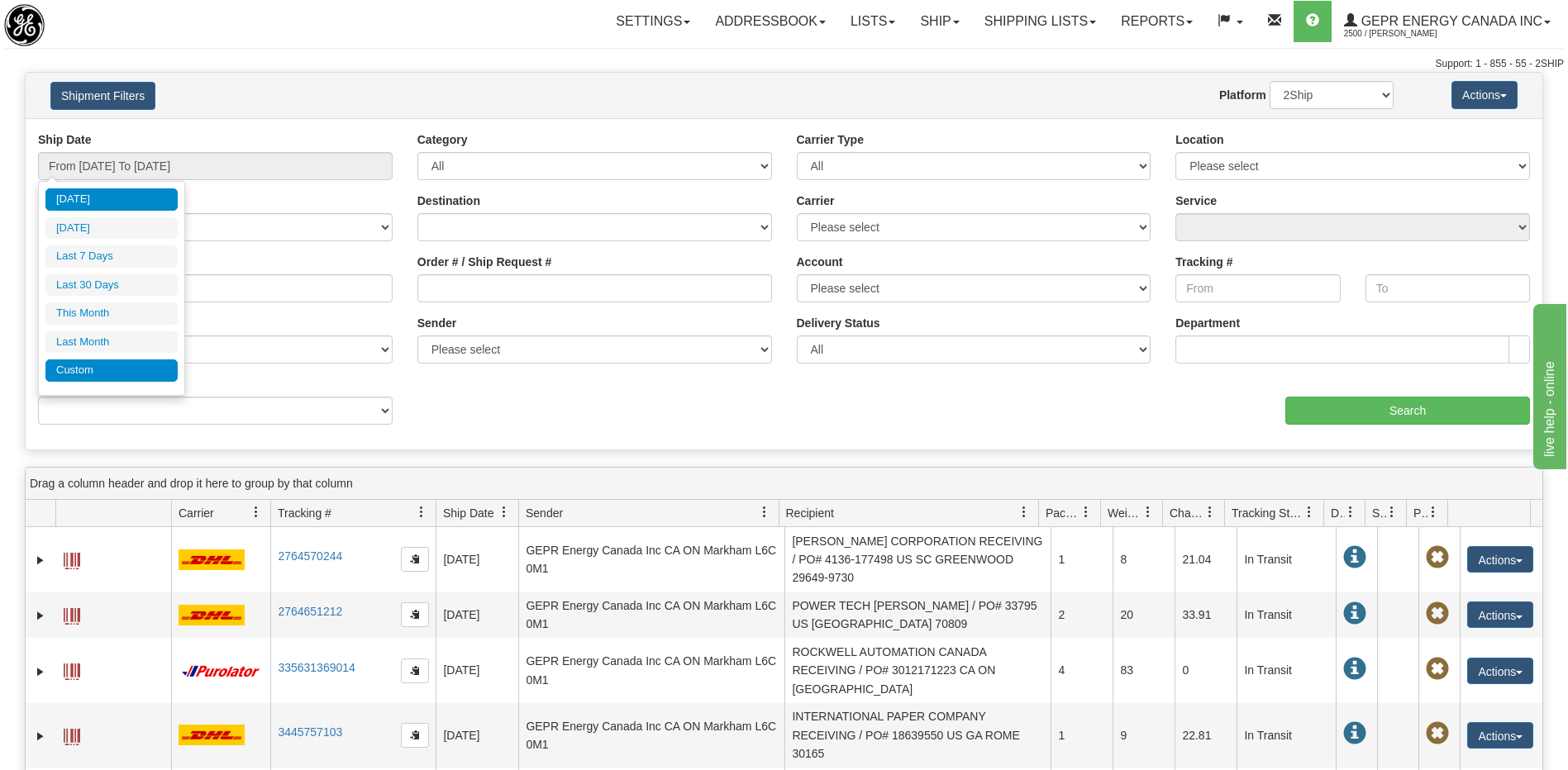
click at [112, 362] on li "Custom" at bounding box center [111, 371] width 133 height 22
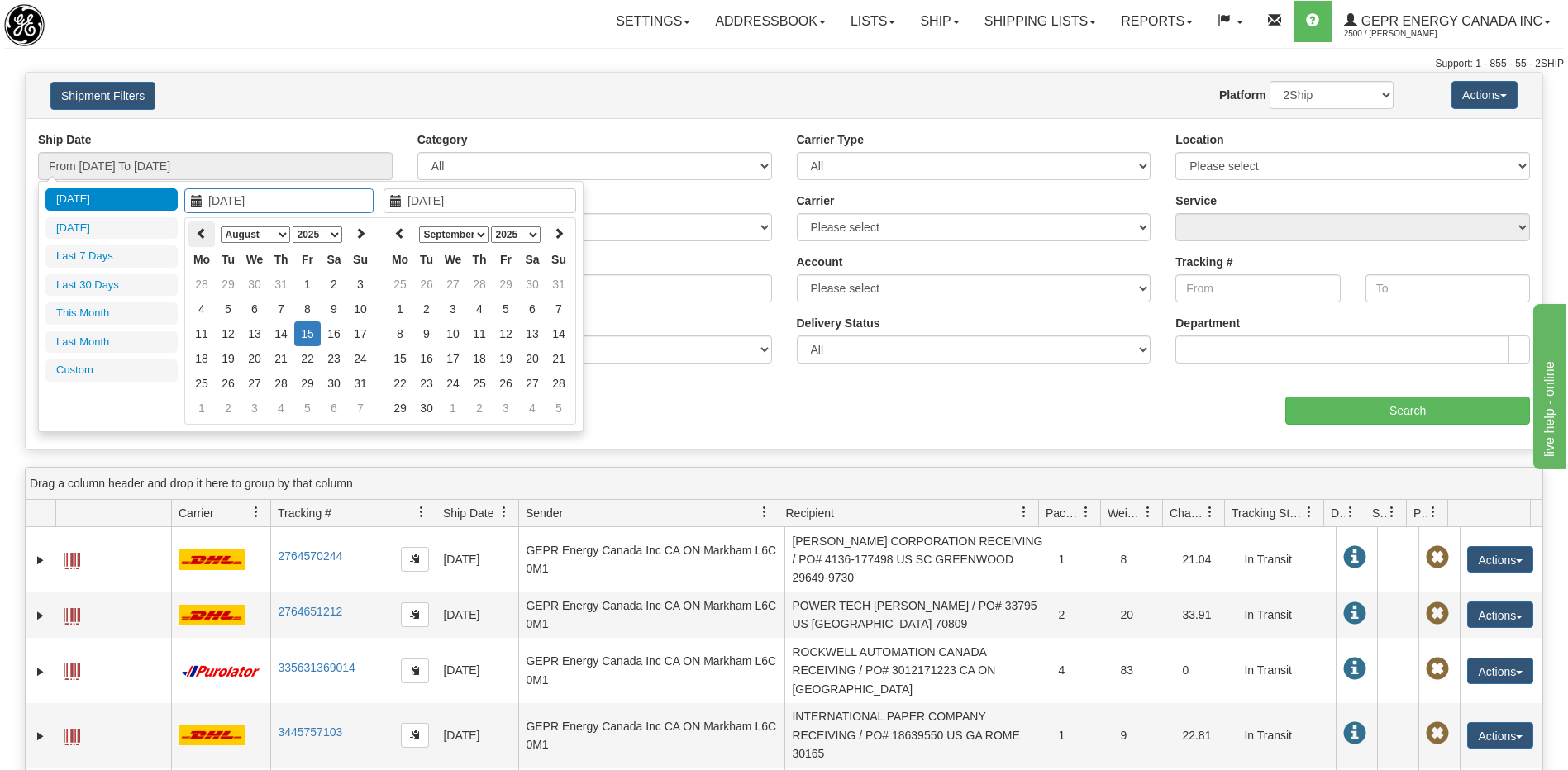
click at [200, 241] on th at bounding box center [201, 234] width 27 height 26
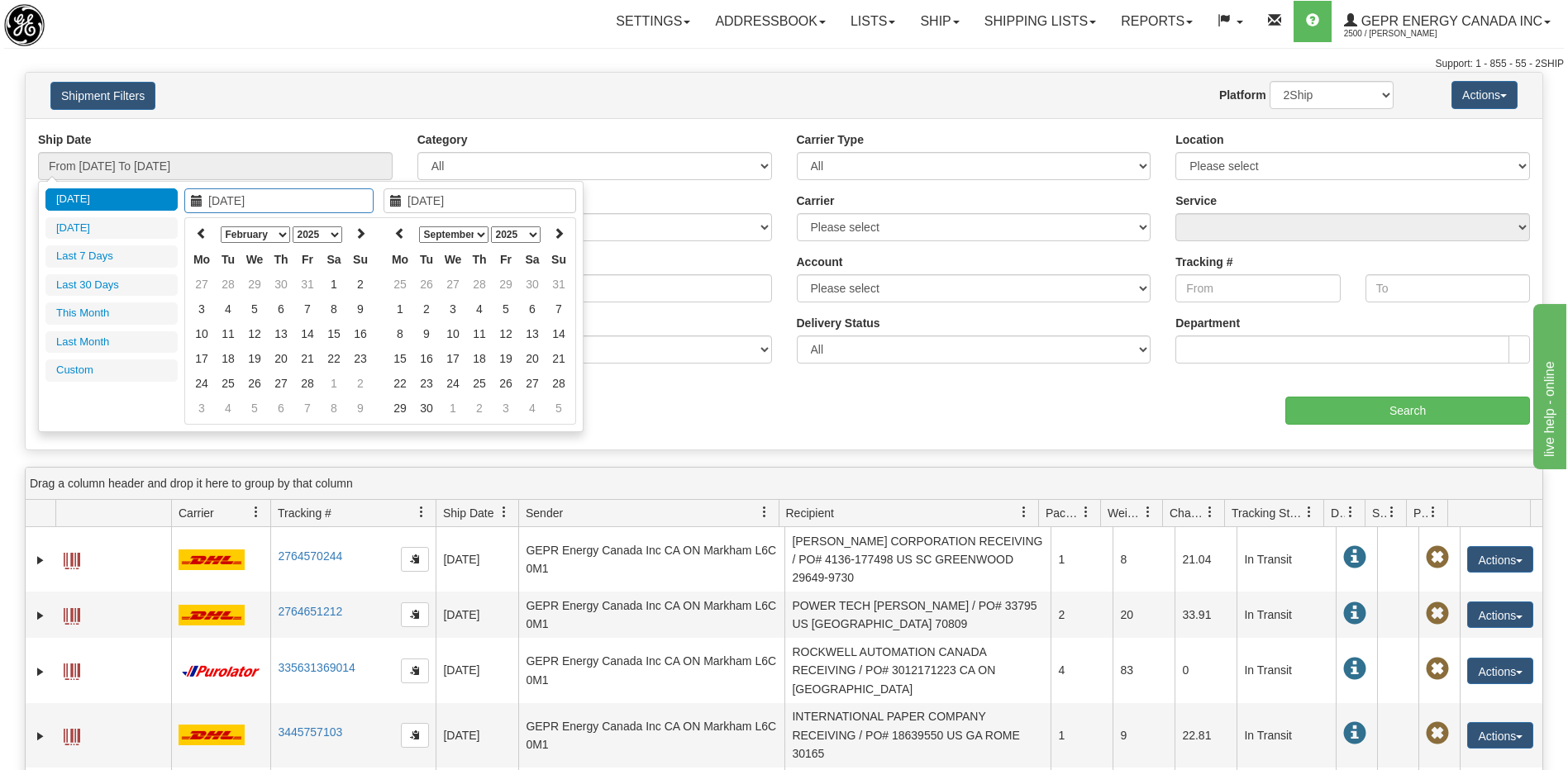
click at [200, 241] on th at bounding box center [201, 234] width 27 height 26
type input "01/01/2025"
click at [255, 288] on td "1" at bounding box center [254, 284] width 27 height 25
click at [395, 231] on icon at bounding box center [400, 233] width 12 height 12
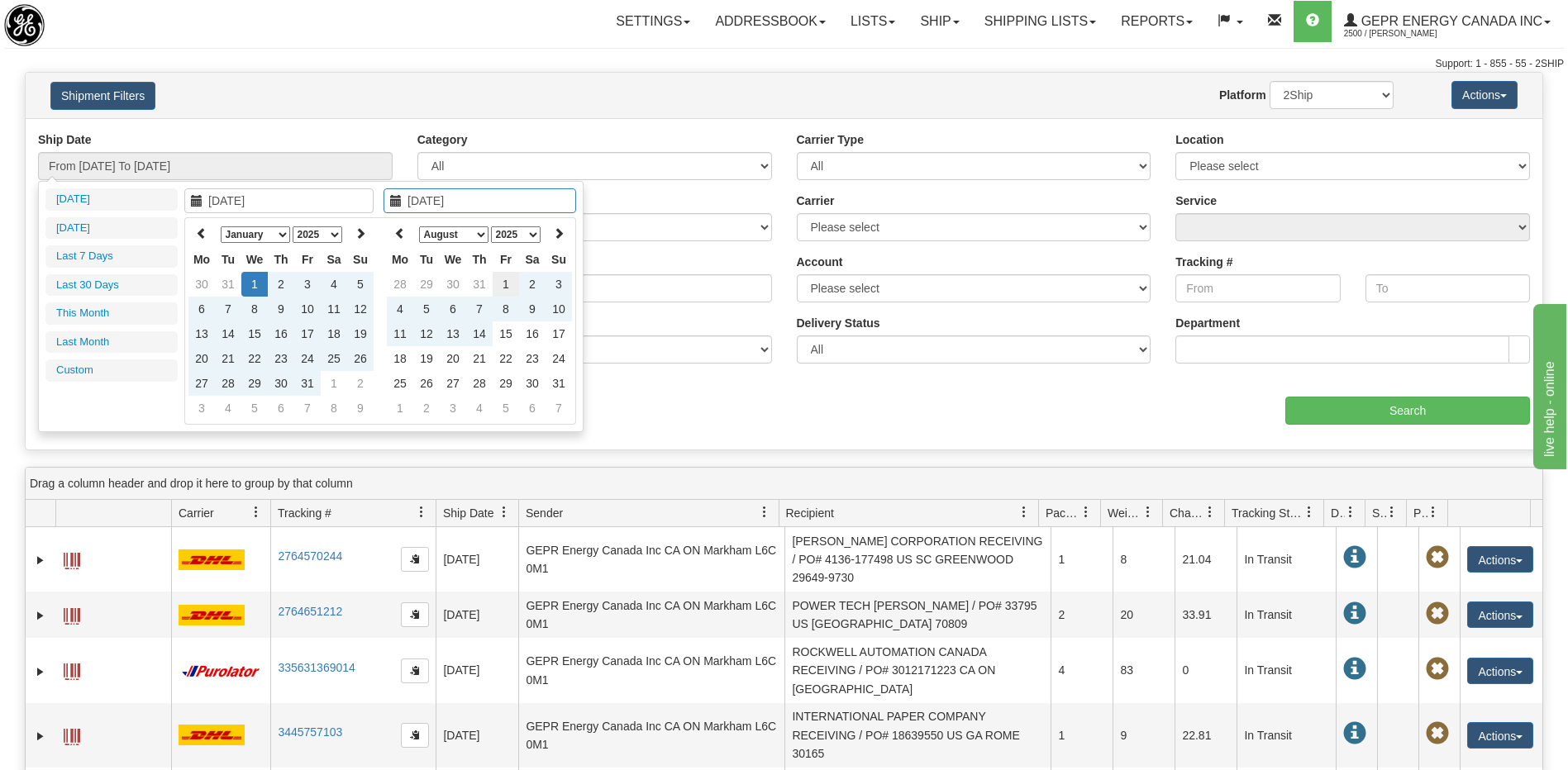
type input "08/01/2025"
click at [506, 283] on td "1" at bounding box center [505, 284] width 27 height 25
type input "From 01/01/2025 To 08/01/2025"
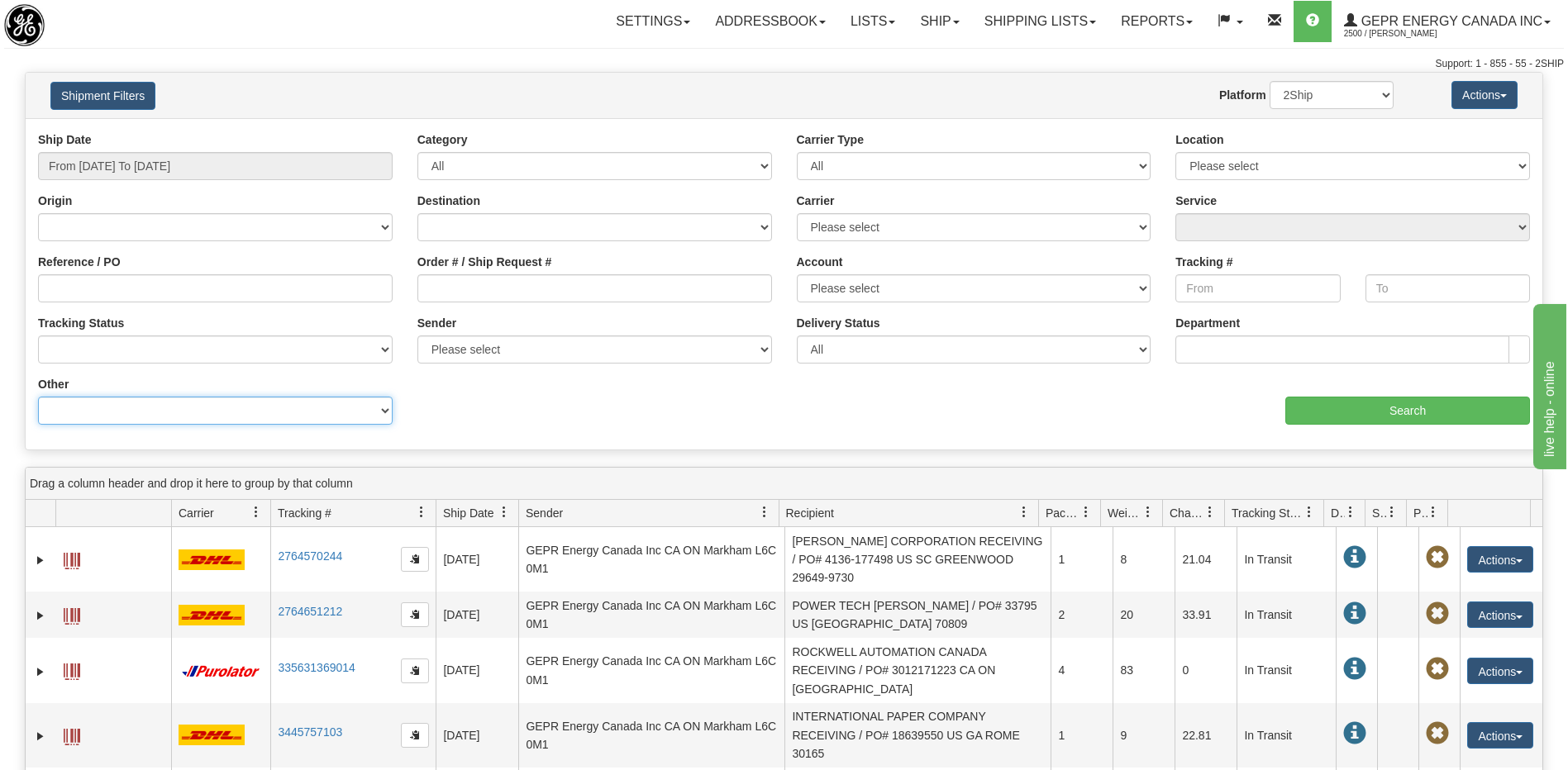
click at [211, 411] on select "Billing Account # Billing Type BOL # (LTL) Commodity Or Documents Consolidation…" at bounding box center [215, 410] width 355 height 28
select select "Recipient_ZIP"
click at [38, 397] on select "Billing Account # Billing Type BOL # (LTL) Commodity Or Documents Consolidation…" at bounding box center [215, 410] width 355 height 28
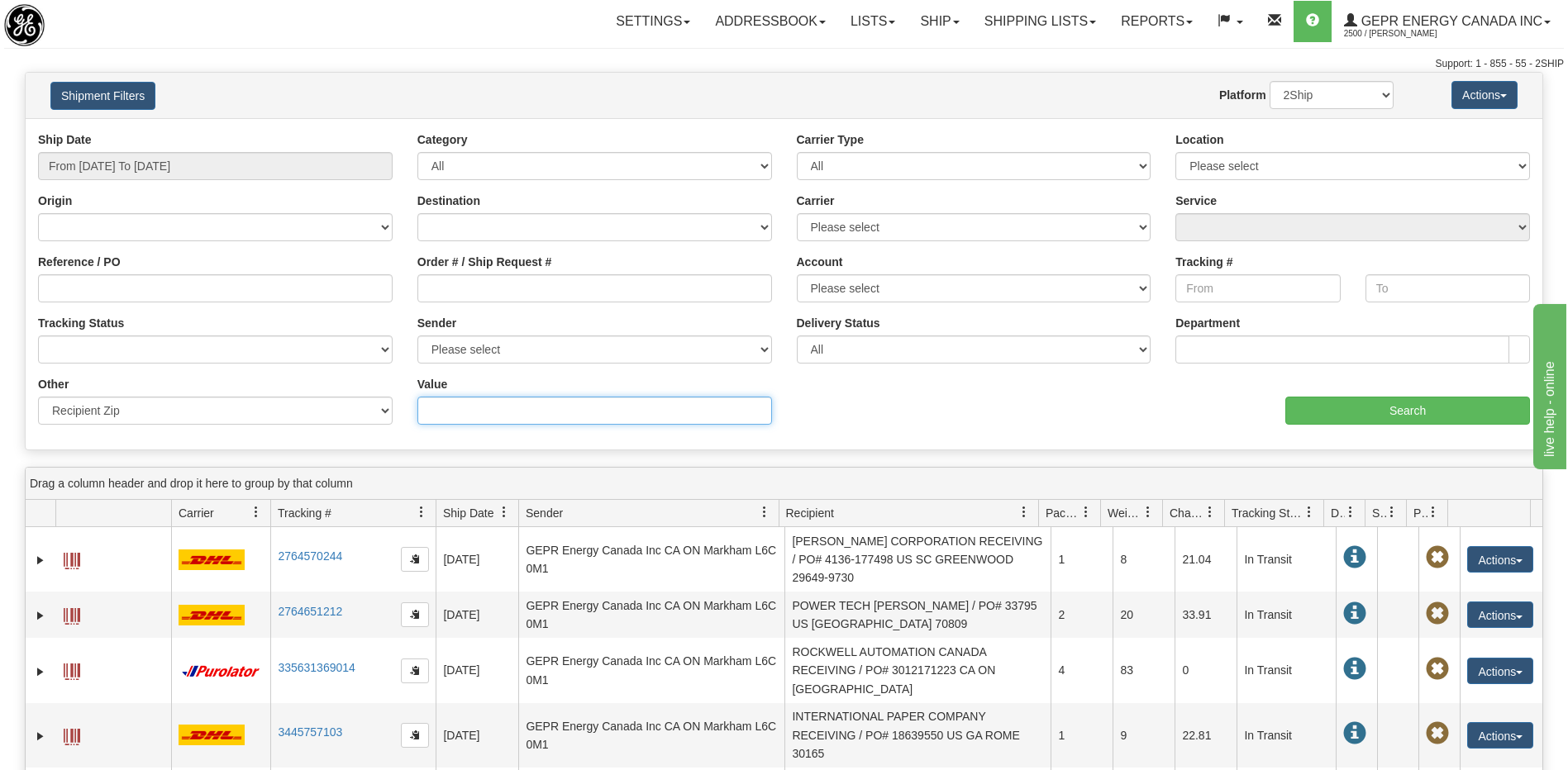
click at [454, 409] on input "Value" at bounding box center [594, 410] width 355 height 28
type input "500084"
click at [1347, 401] on input "Search" at bounding box center [1407, 410] width 245 height 28
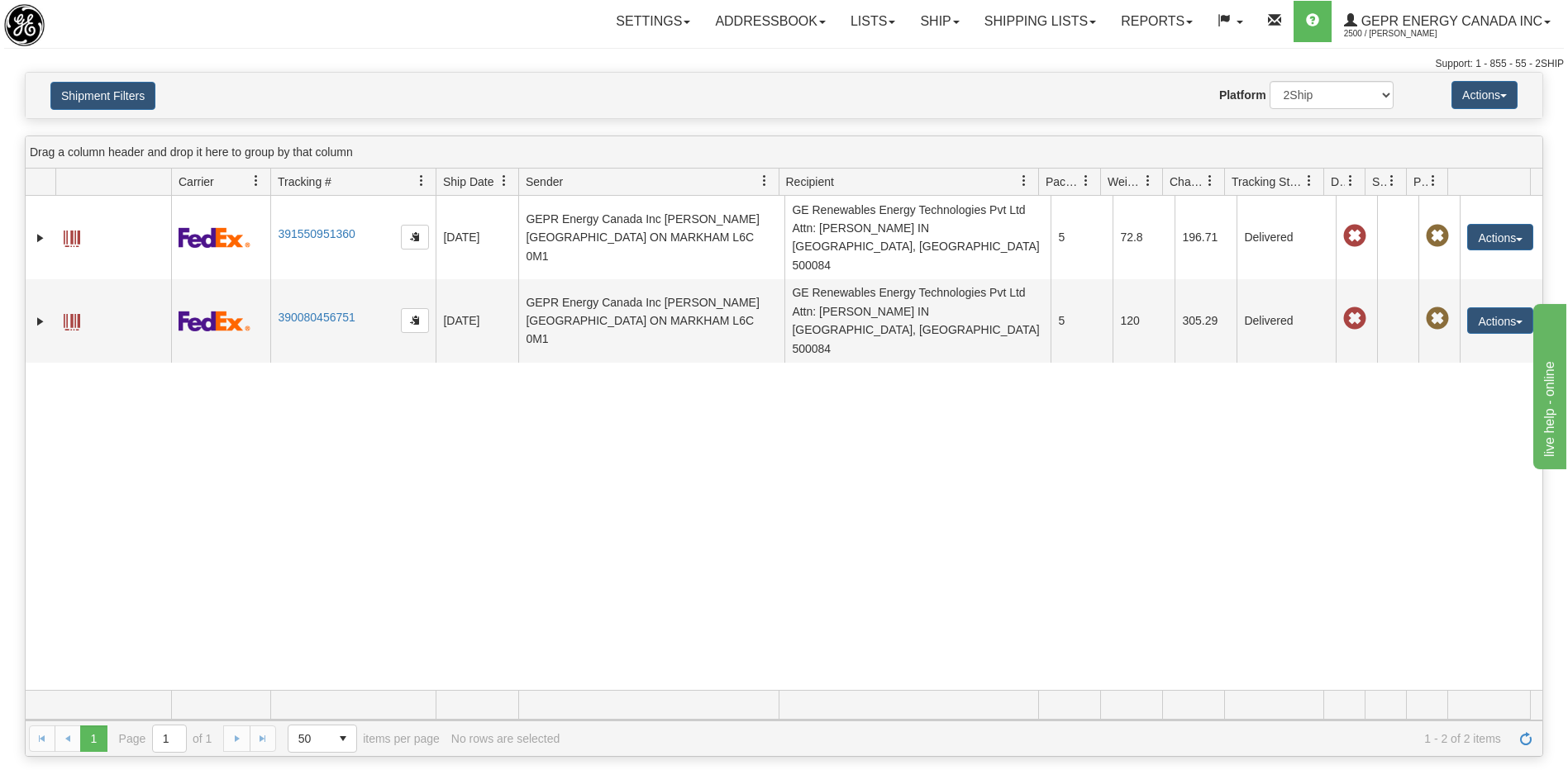
drag, startPoint x: 871, startPoint y: 506, endPoint x: 873, endPoint y: 496, distance: 10.2
click at [869, 507] on div "31374840 2500 391550951360 07/29/2025 07/29/2025 03:21:16 PM GEPR Energy Canada…" at bounding box center [784, 443] width 1517 height 494
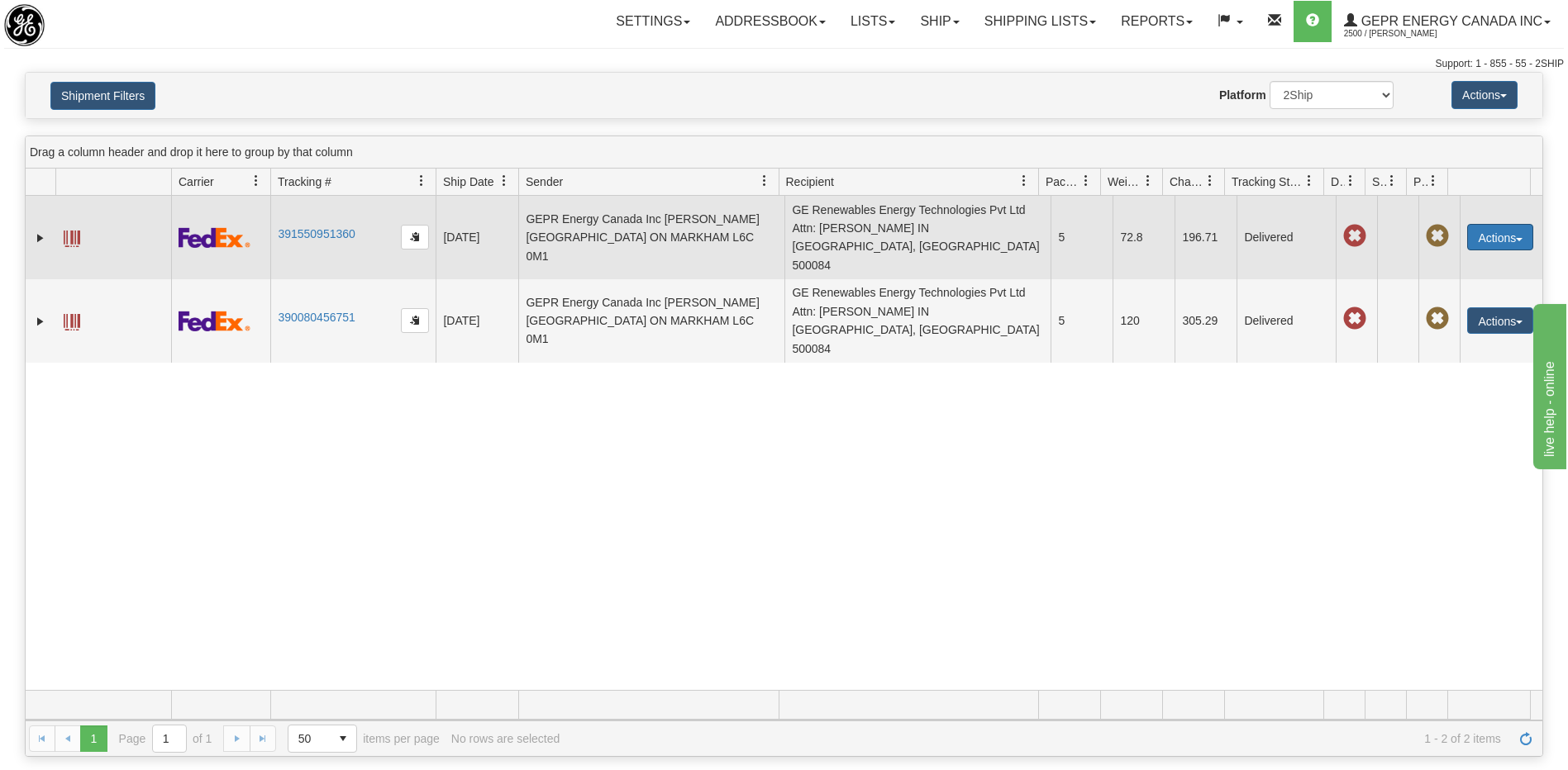
click at [1488, 234] on button "Actions" at bounding box center [1500, 237] width 66 height 26
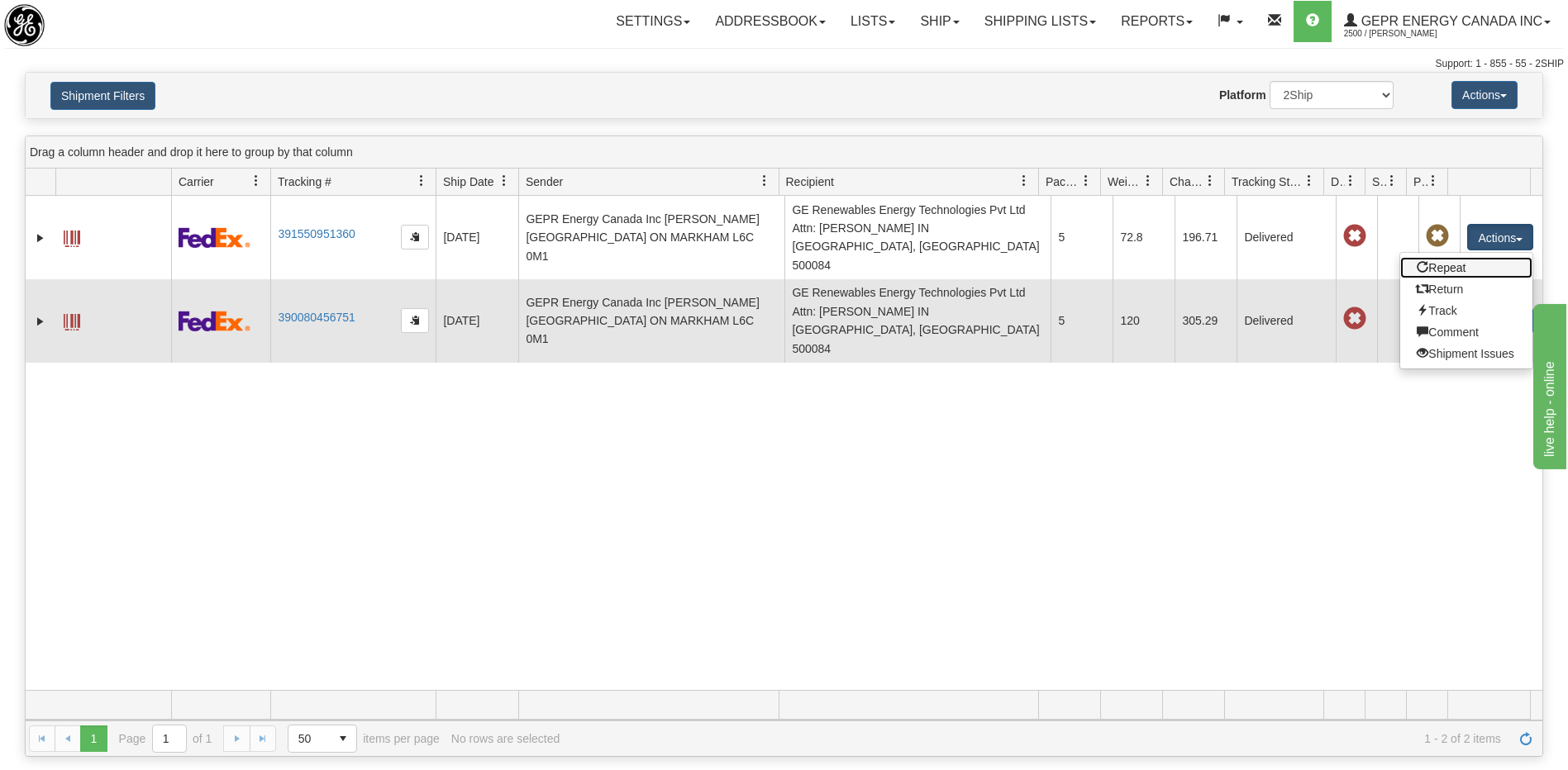
click at [1446, 257] on link "Repeat" at bounding box center [1466, 267] width 133 height 21
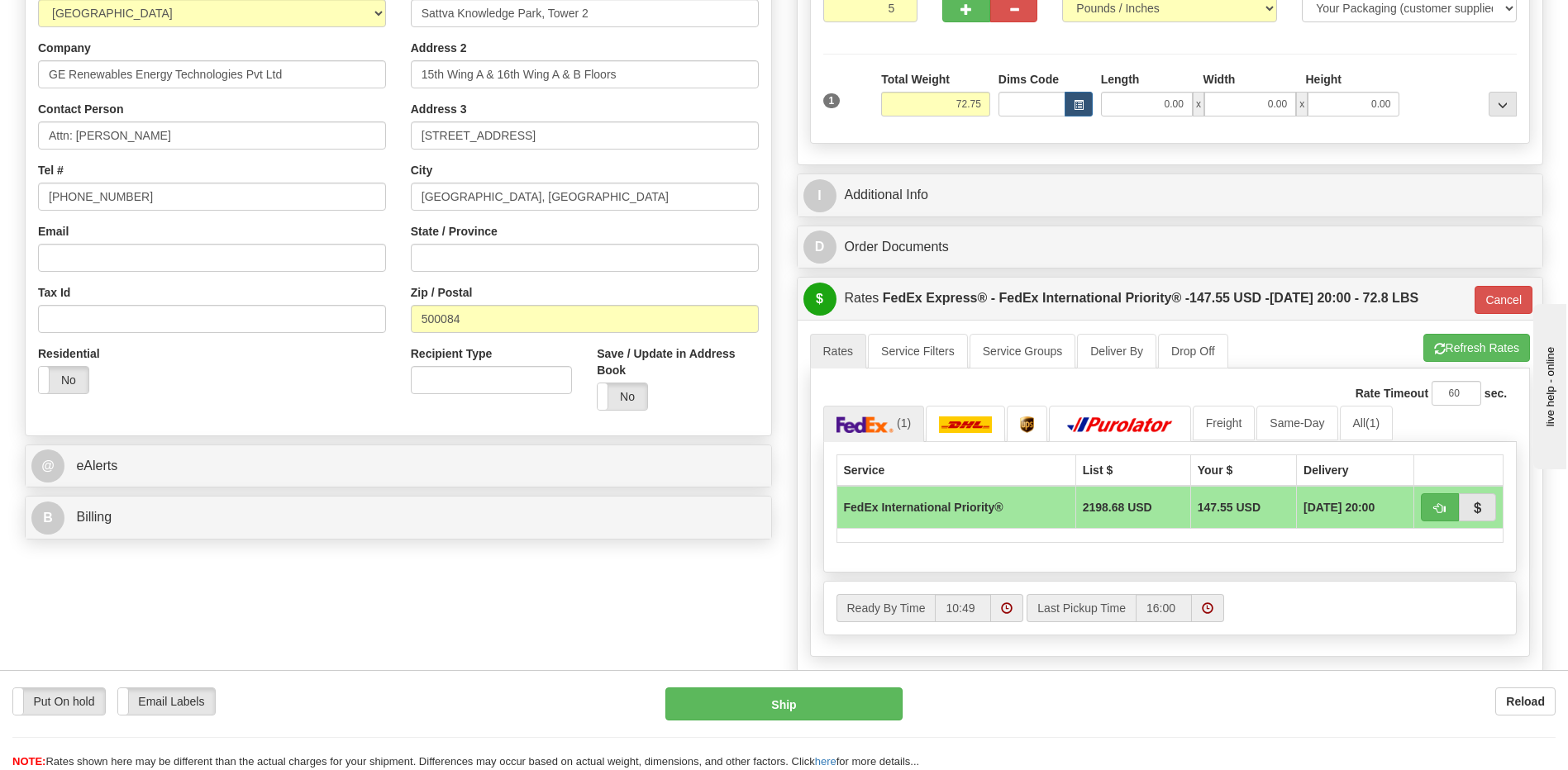
scroll to position [331, 0]
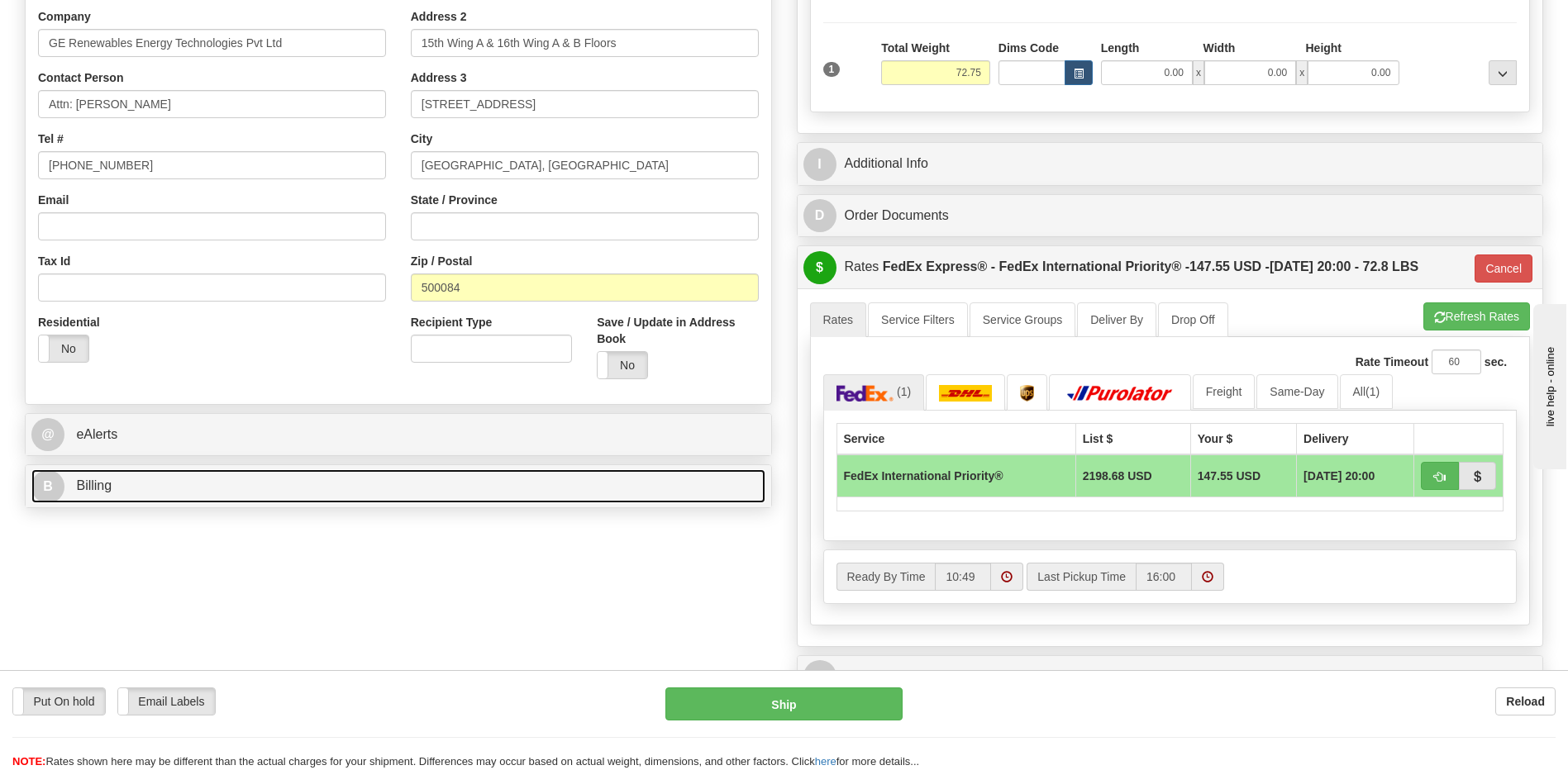
click at [212, 489] on link "B Billing" at bounding box center [398, 486] width 734 height 34
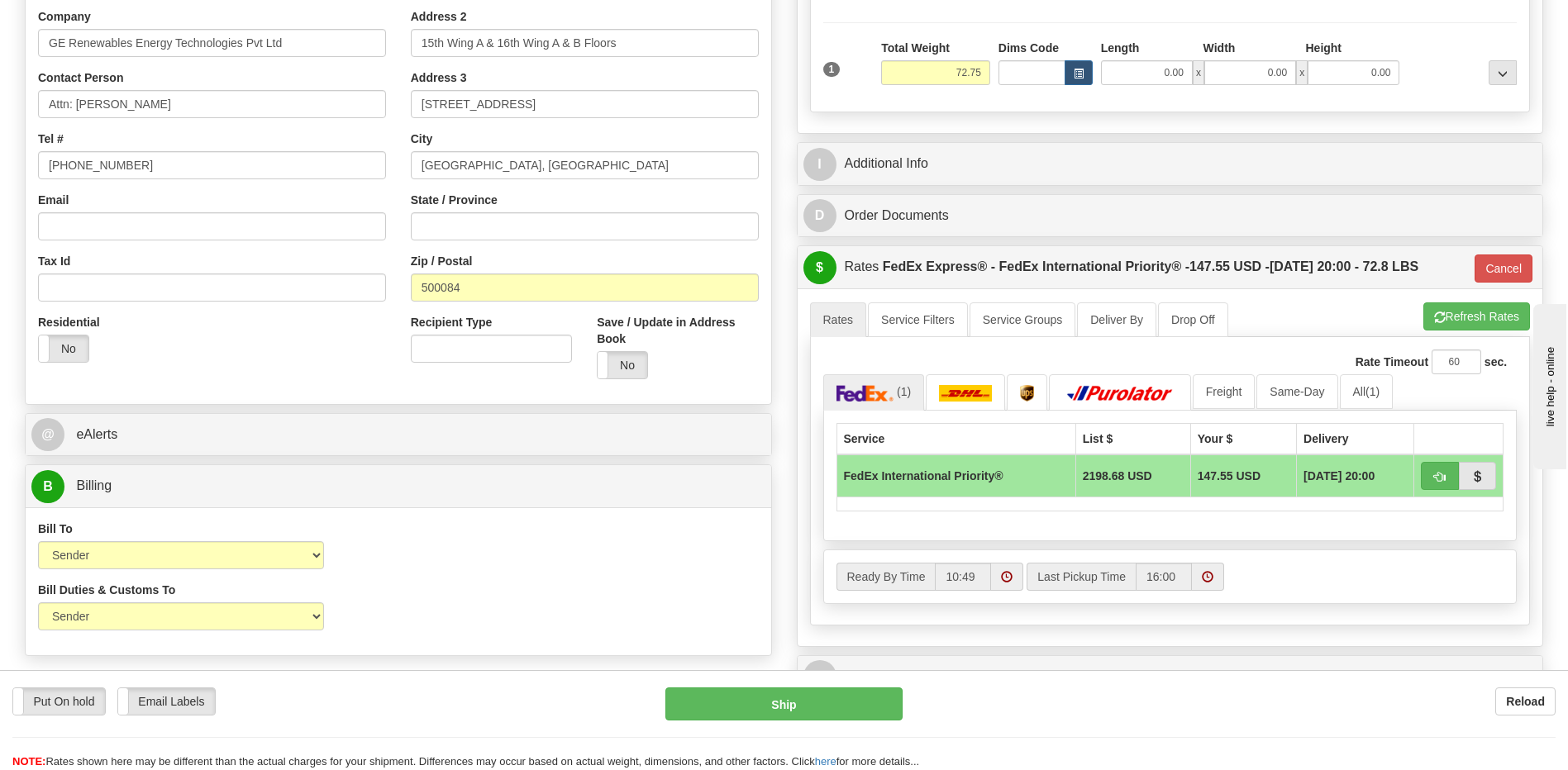
click at [673, 594] on div "Bill Duties & Customs To Sender Recipient Third Party UPS Split Duty VAT Indica…" at bounding box center [398, 613] width 746 height 62
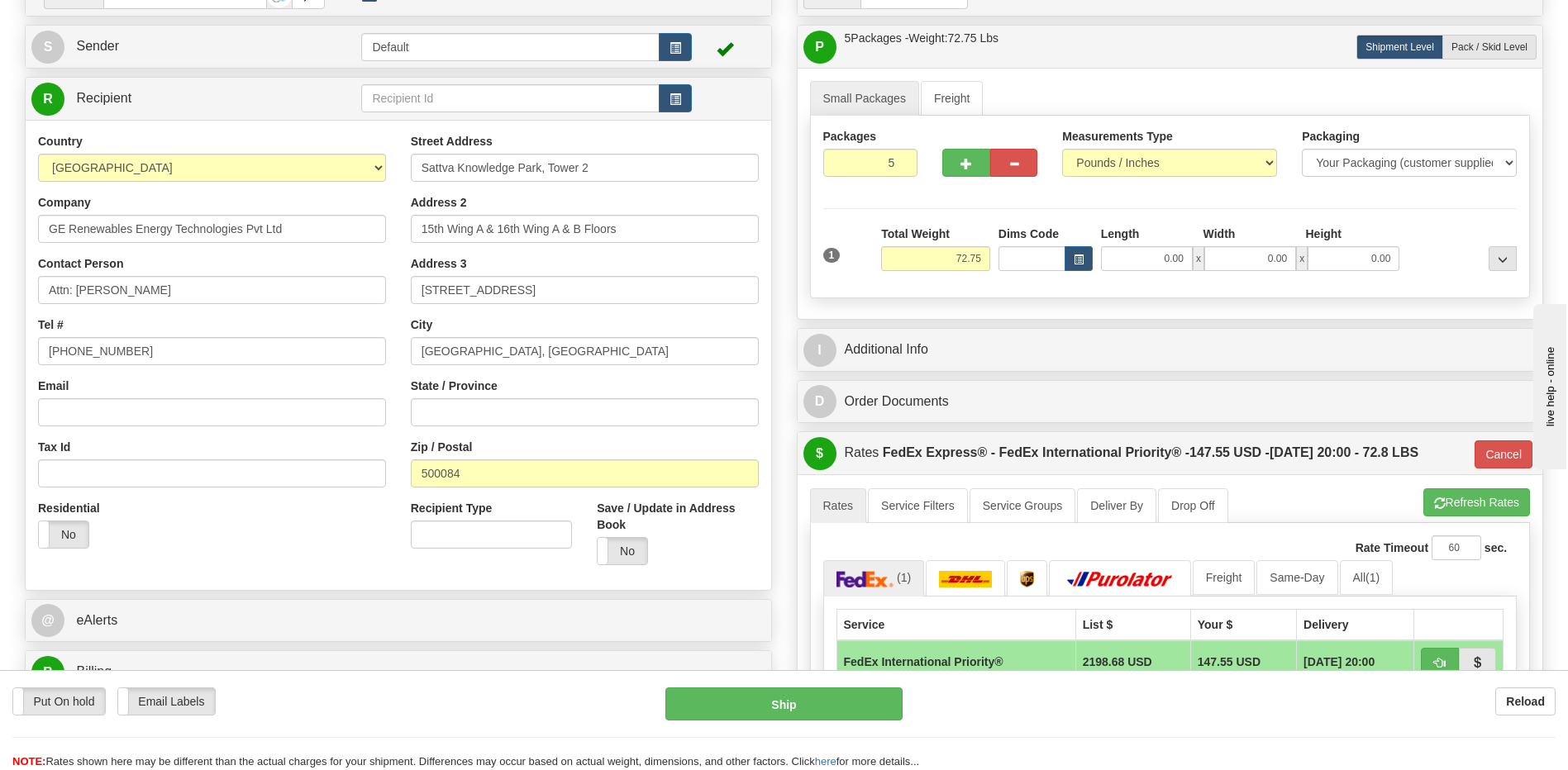
scroll to position [83, 0]
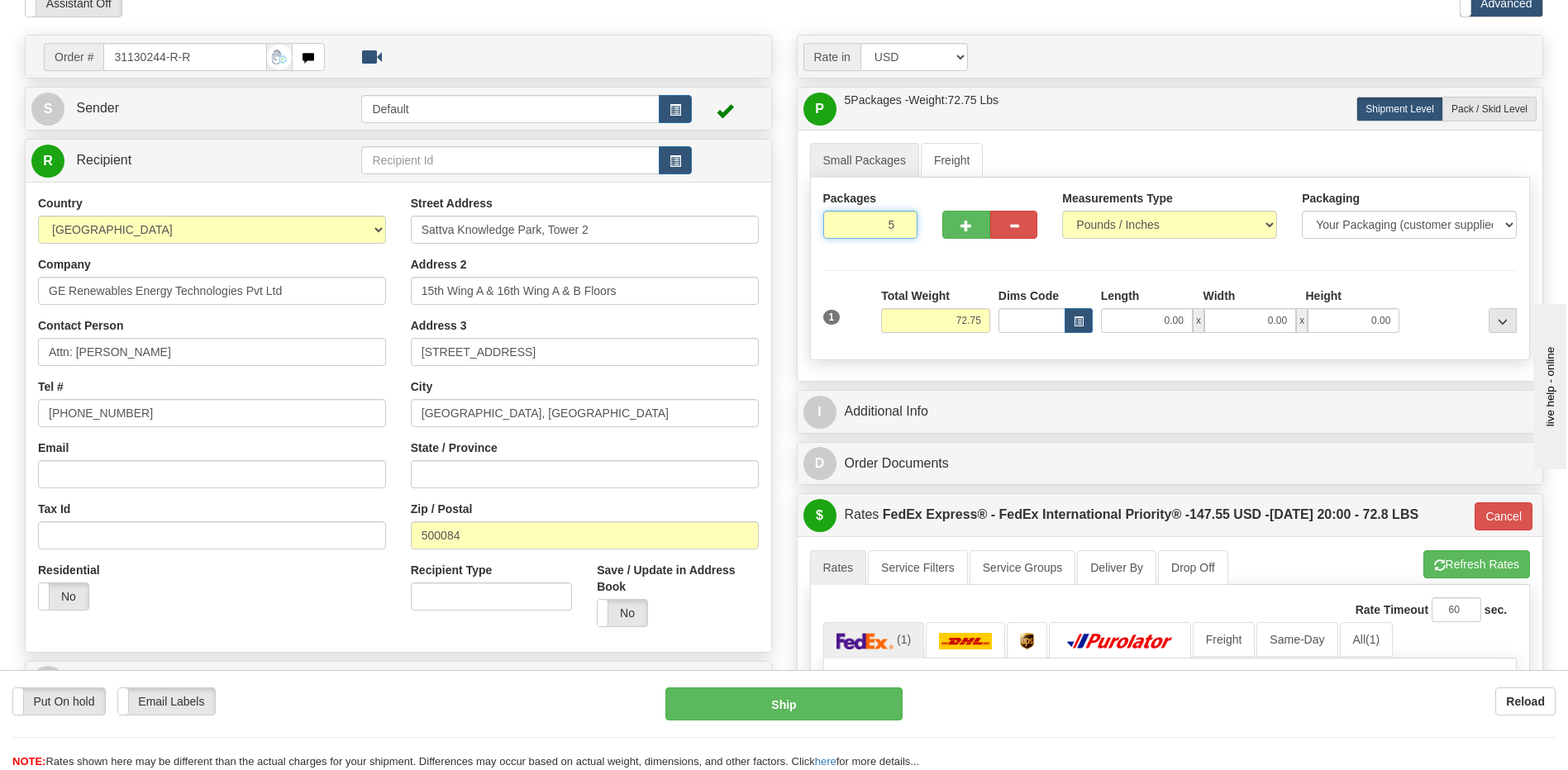
click at [887, 221] on input "5" at bounding box center [870, 225] width 95 height 28
type input "1"
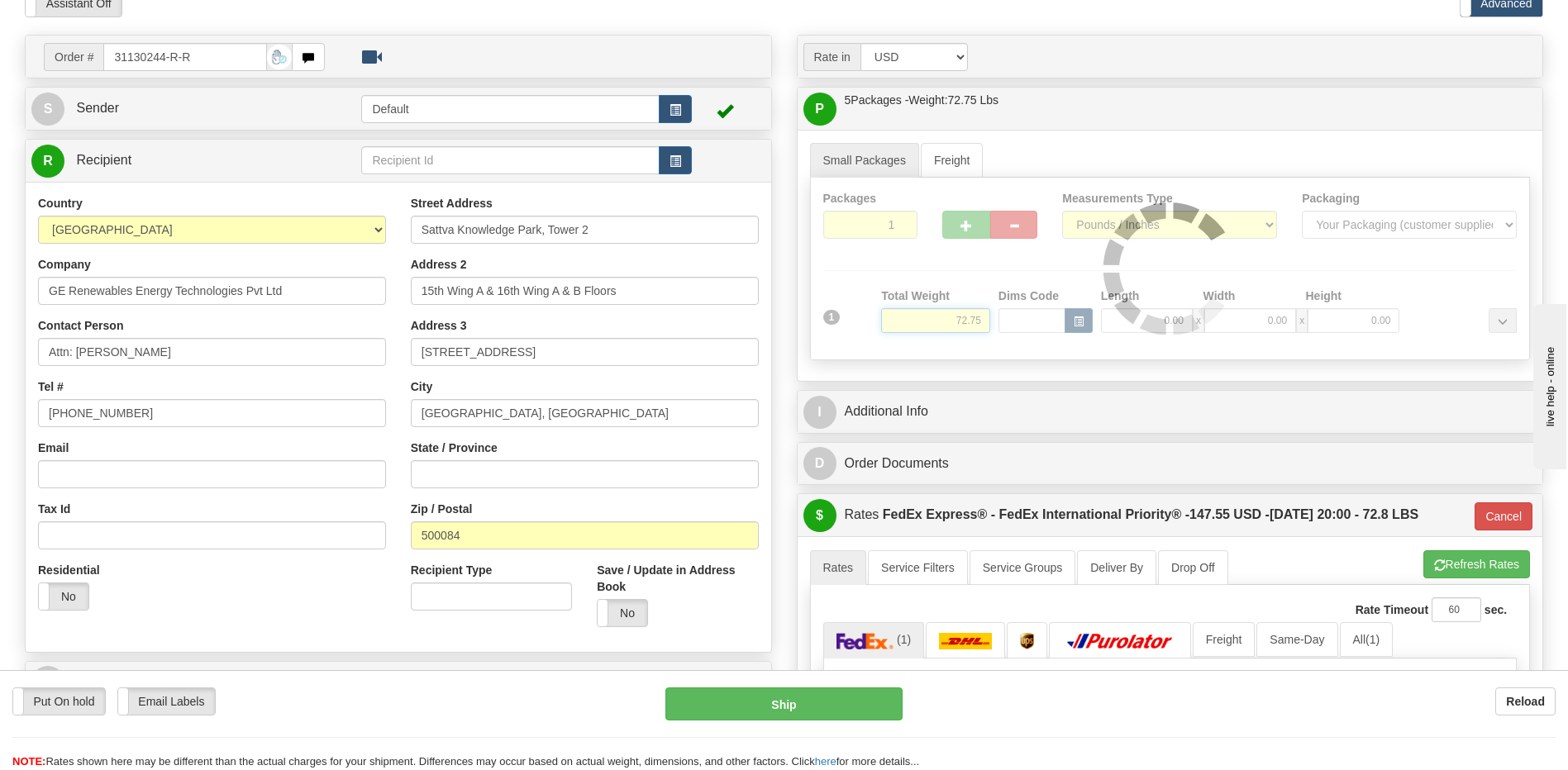
click at [944, 321] on div "Packages 1 1 Measurements Type" at bounding box center [1170, 269] width 721 height 183
click at [962, 318] on div "Packages 1 1 Measurements Type" at bounding box center [1170, 269] width 721 height 183
type input "01"
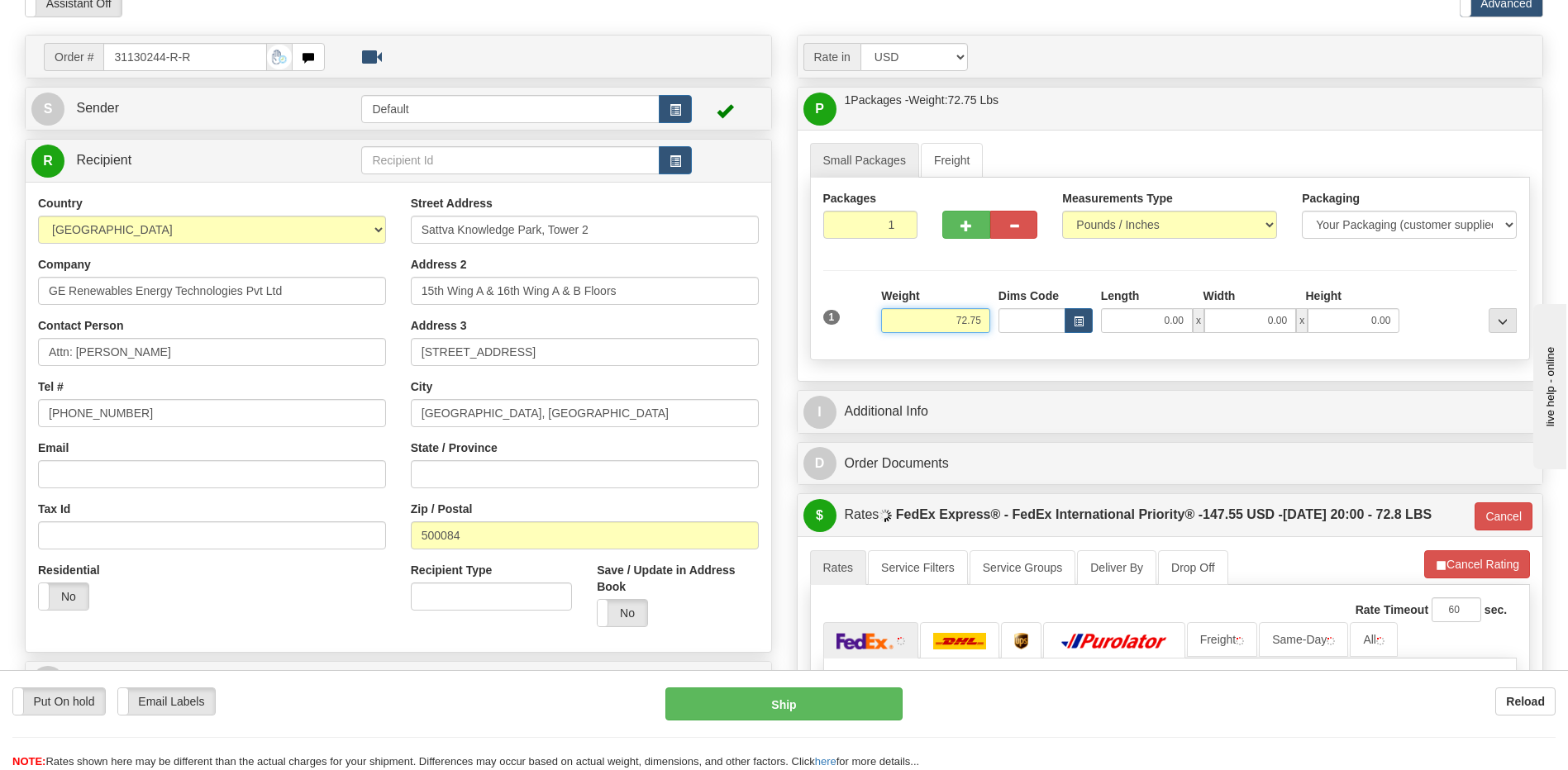
click at [962, 318] on input "72.75" at bounding box center [935, 320] width 109 height 25
type input "17"
type input "01"
type input "17.00"
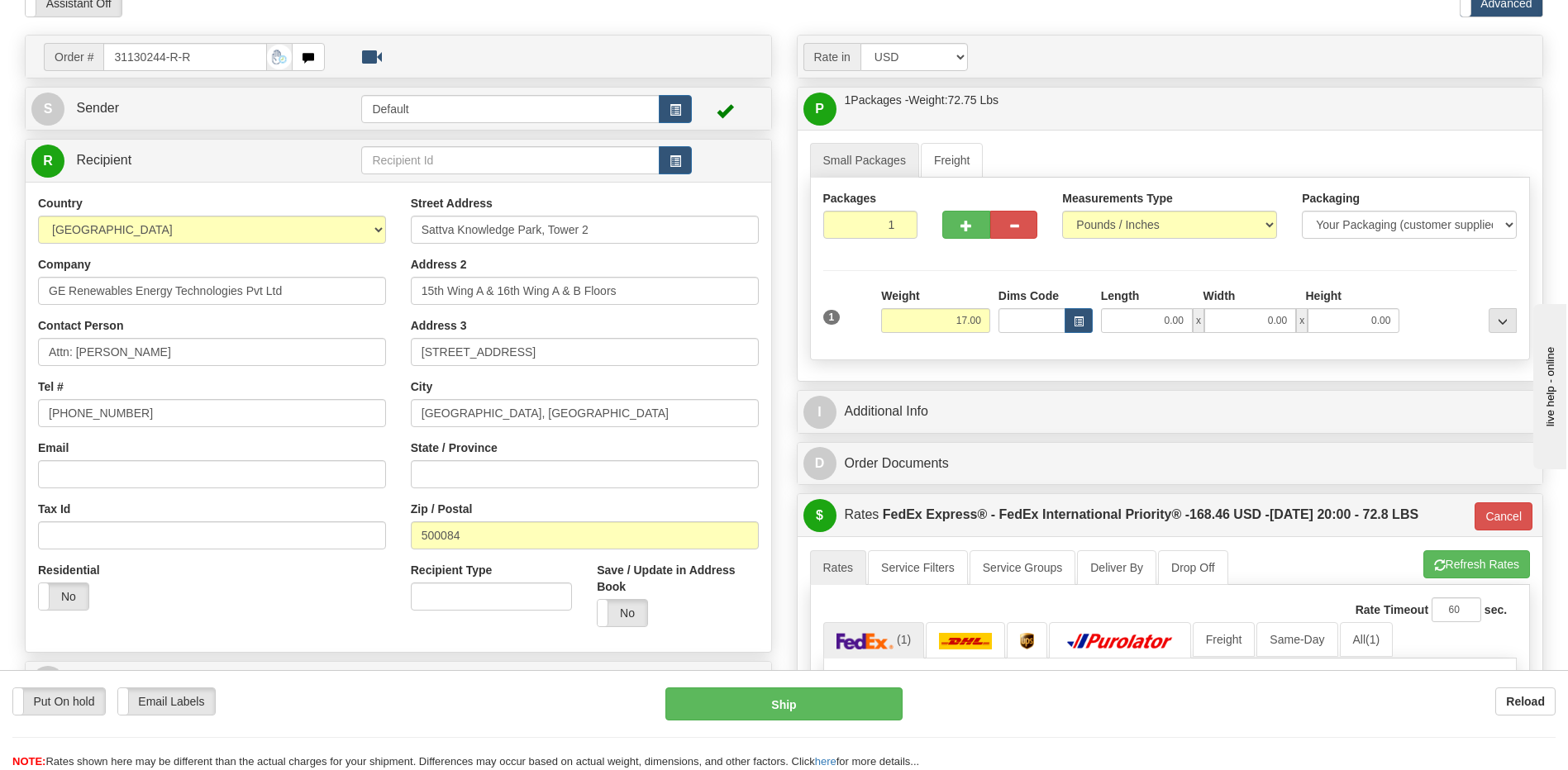
drag, startPoint x: 633, startPoint y: 508, endPoint x: 769, endPoint y: 480, distance: 138.9
click at [633, 508] on div "Zip / Postal 500084" at bounding box center [584, 525] width 348 height 49
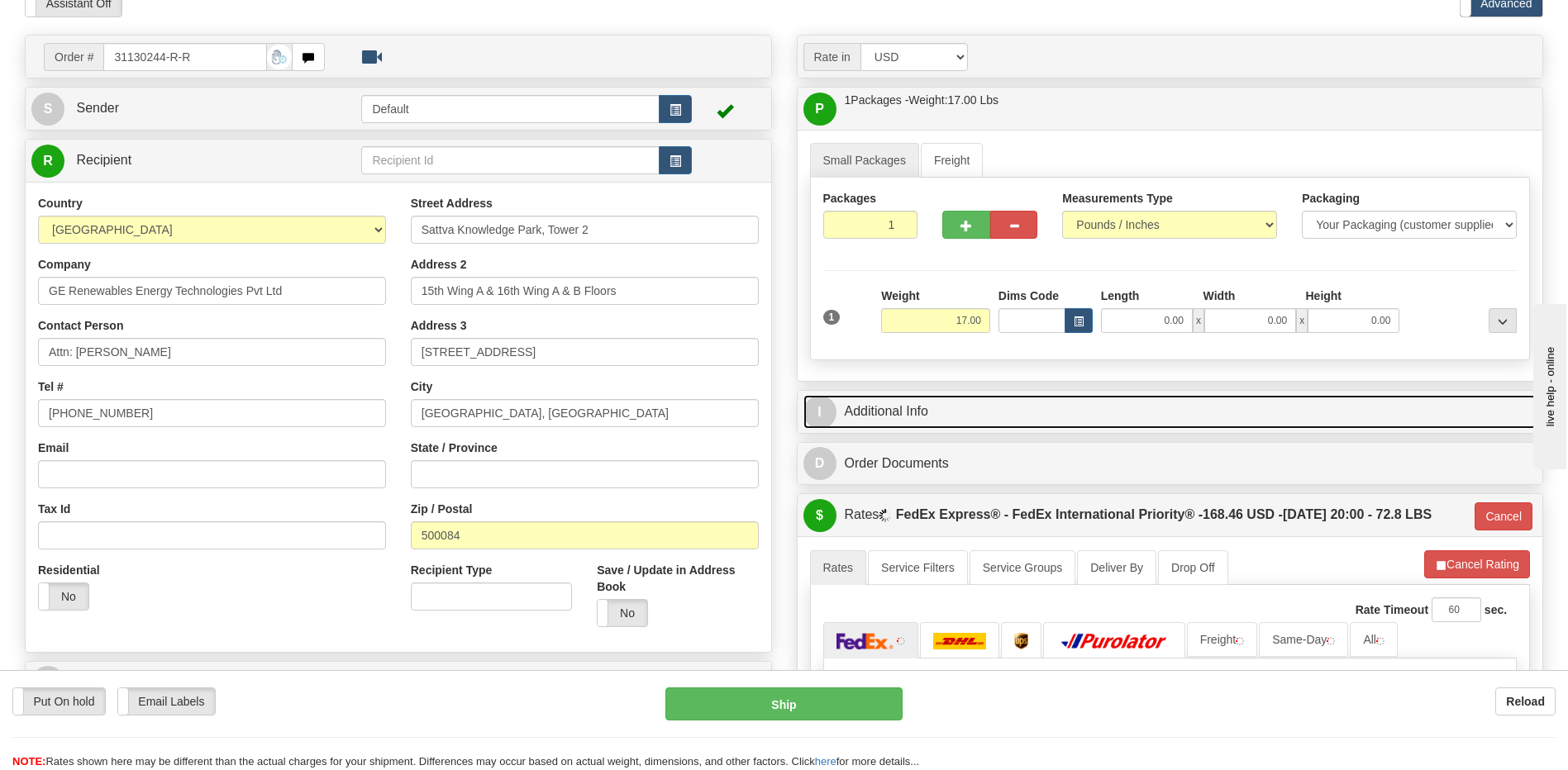
click at [864, 412] on link "I Additional Info" at bounding box center [1170, 412] width 734 height 34
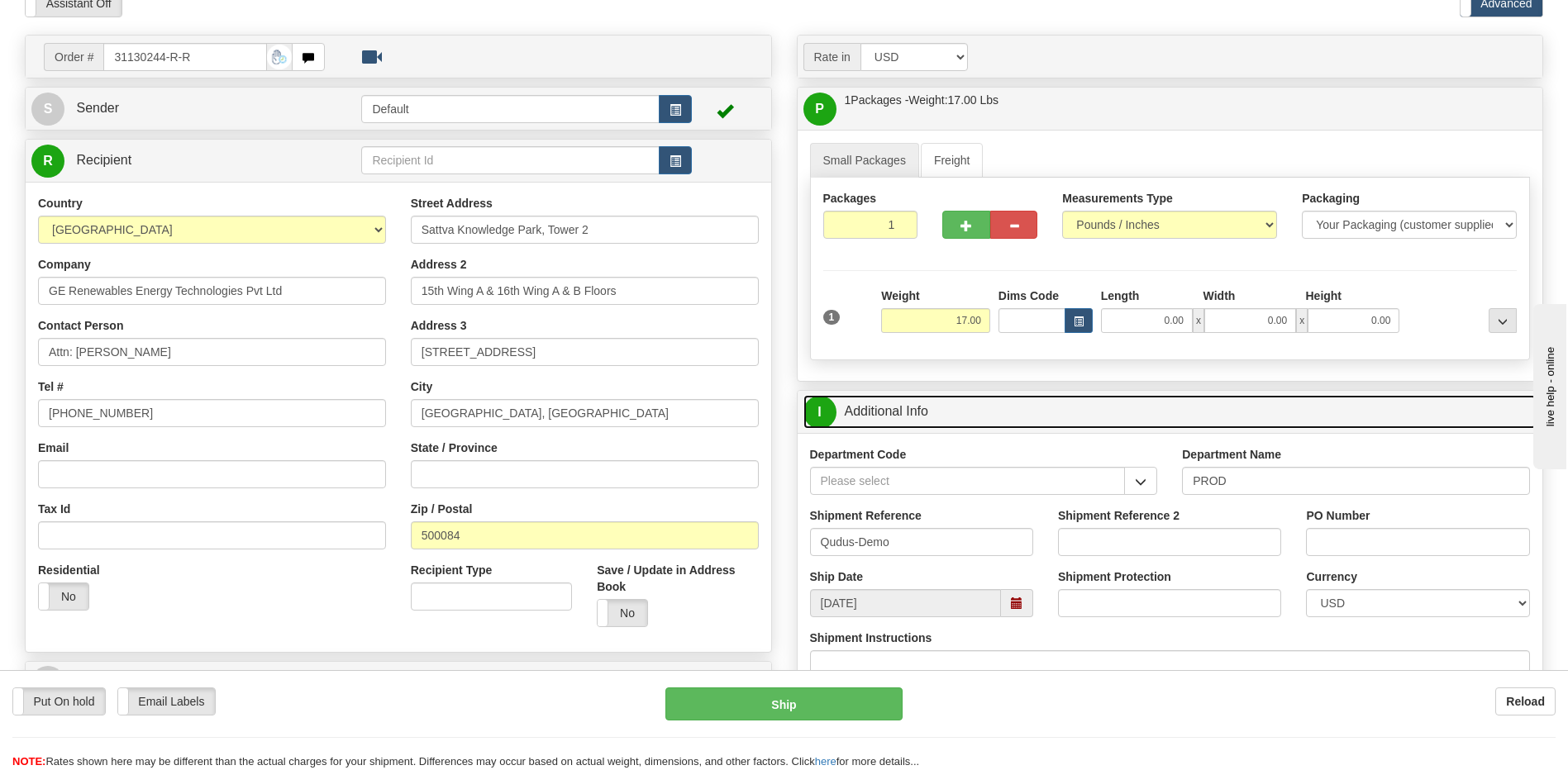
click at [906, 407] on link "I Additional Info" at bounding box center [1170, 412] width 734 height 34
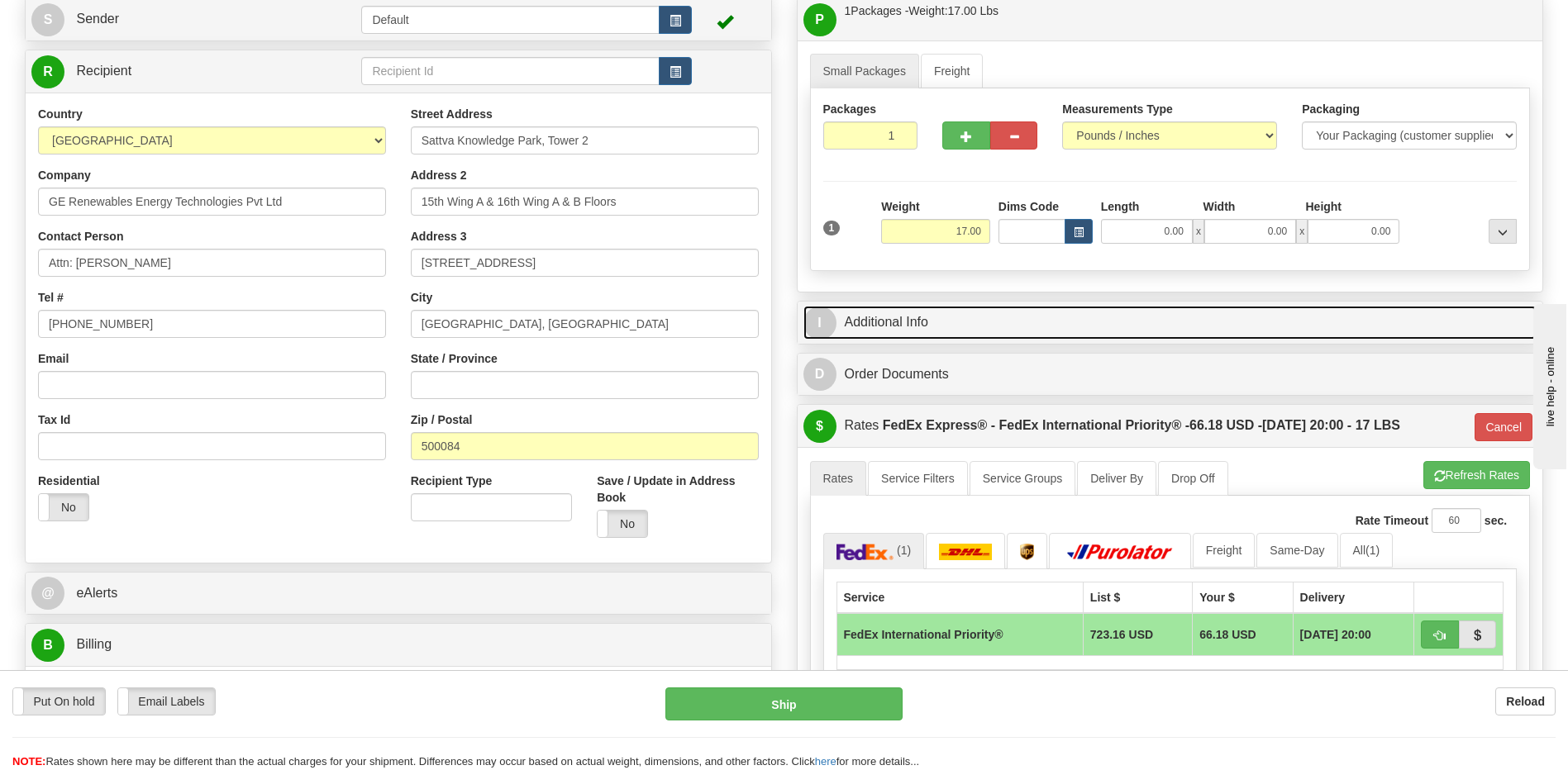
scroll to position [331, 0]
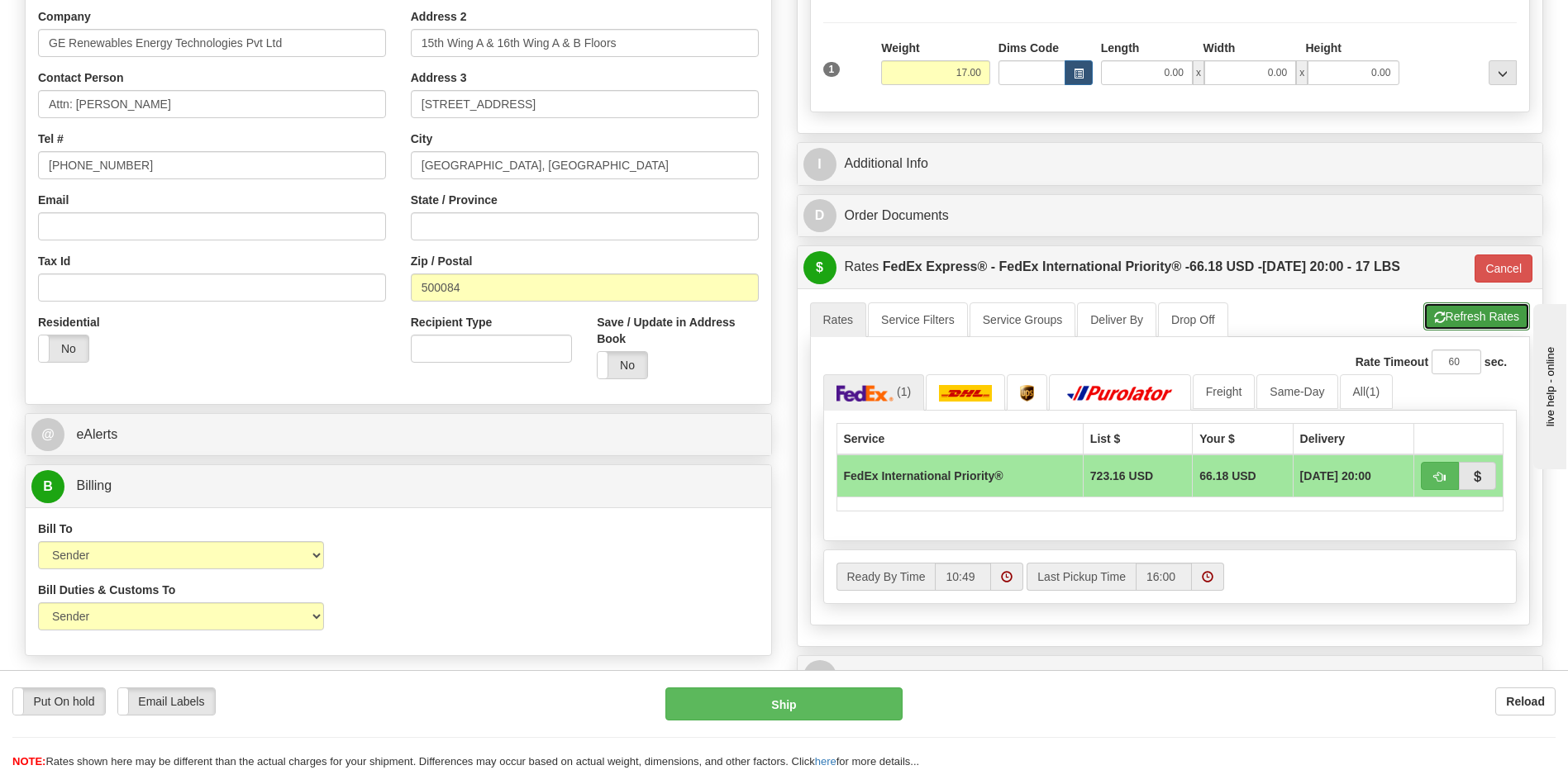
click at [1446, 326] on button "Refresh Rates" at bounding box center [1477, 316] width 107 height 28
type input "01"
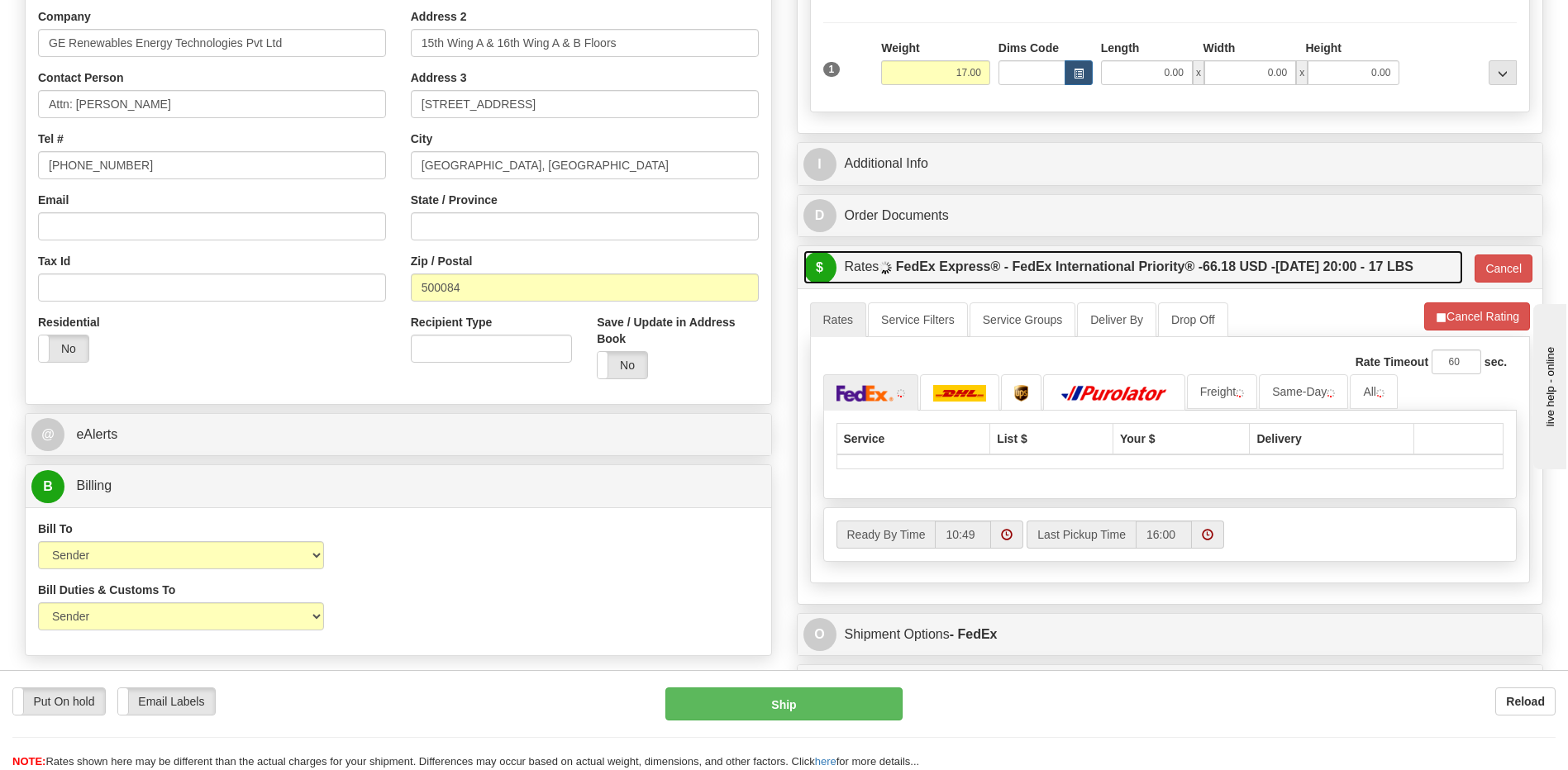
click at [1255, 278] on label "FedEx Express® - FedEx International Priority® - 66.18 USD - [DATE] 20:00 - 17 …" at bounding box center [1154, 267] width 517 height 33
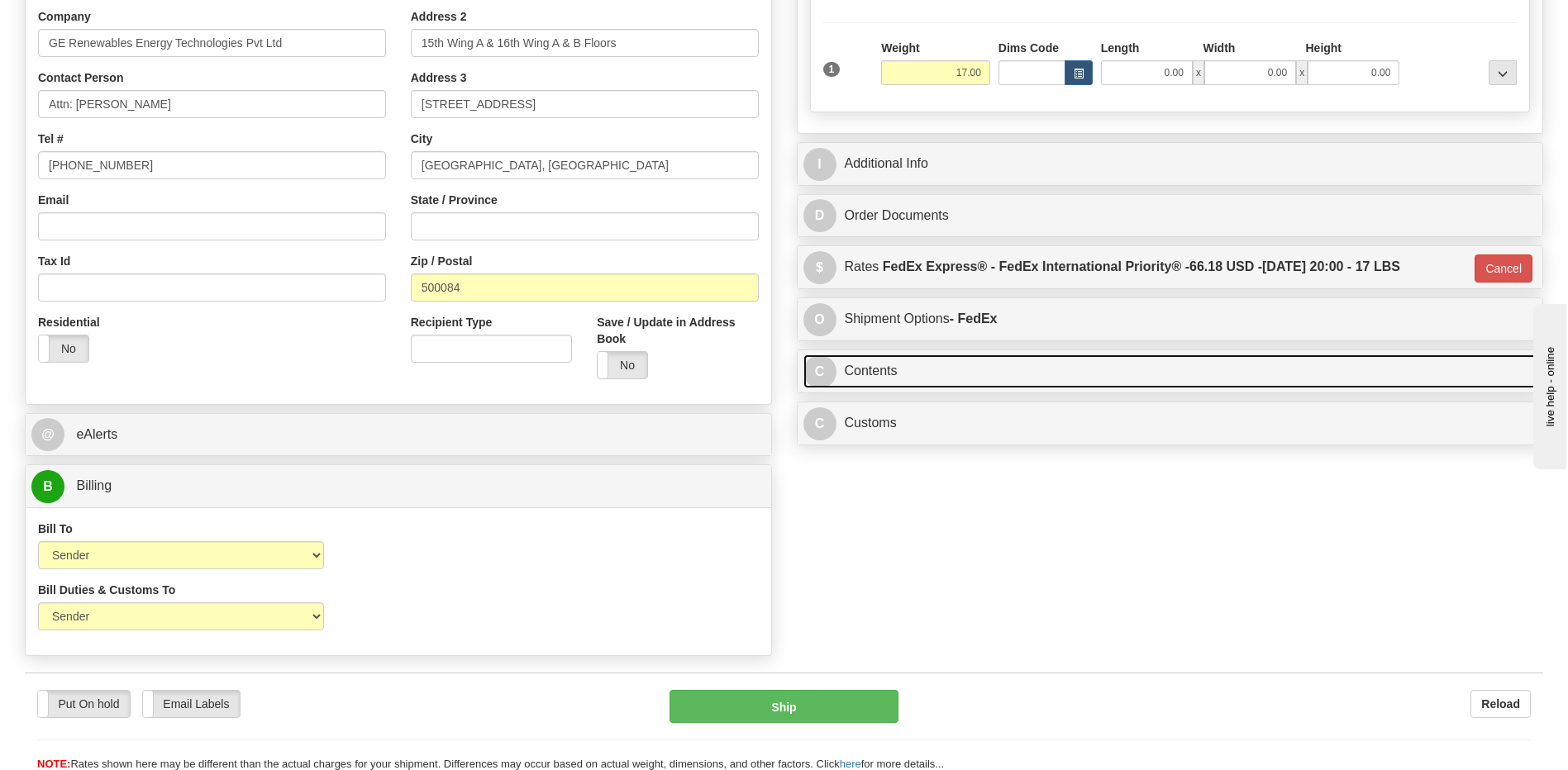
click at [934, 376] on link "C Contents" at bounding box center [1170, 372] width 734 height 34
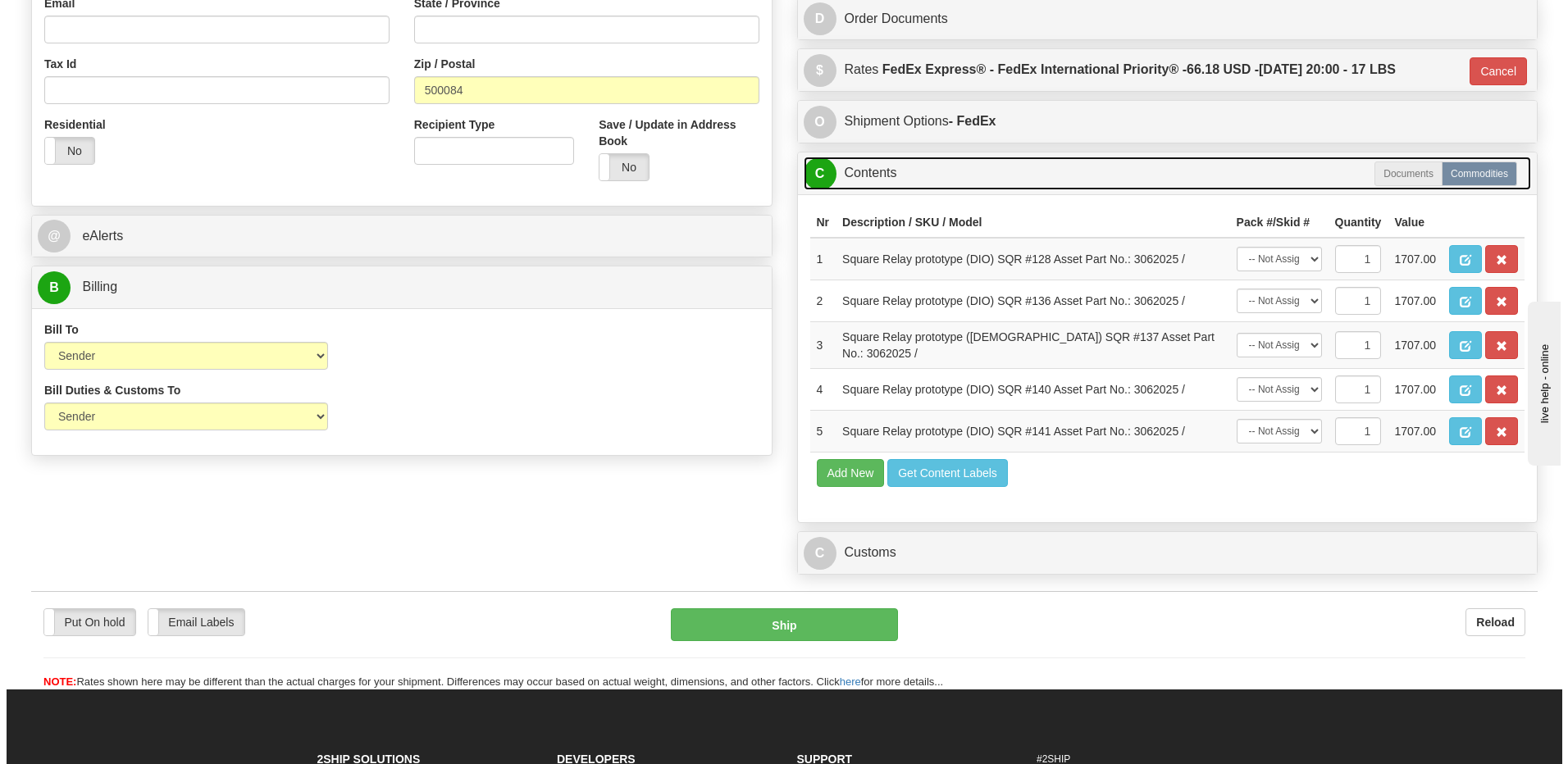
scroll to position [574, 0]
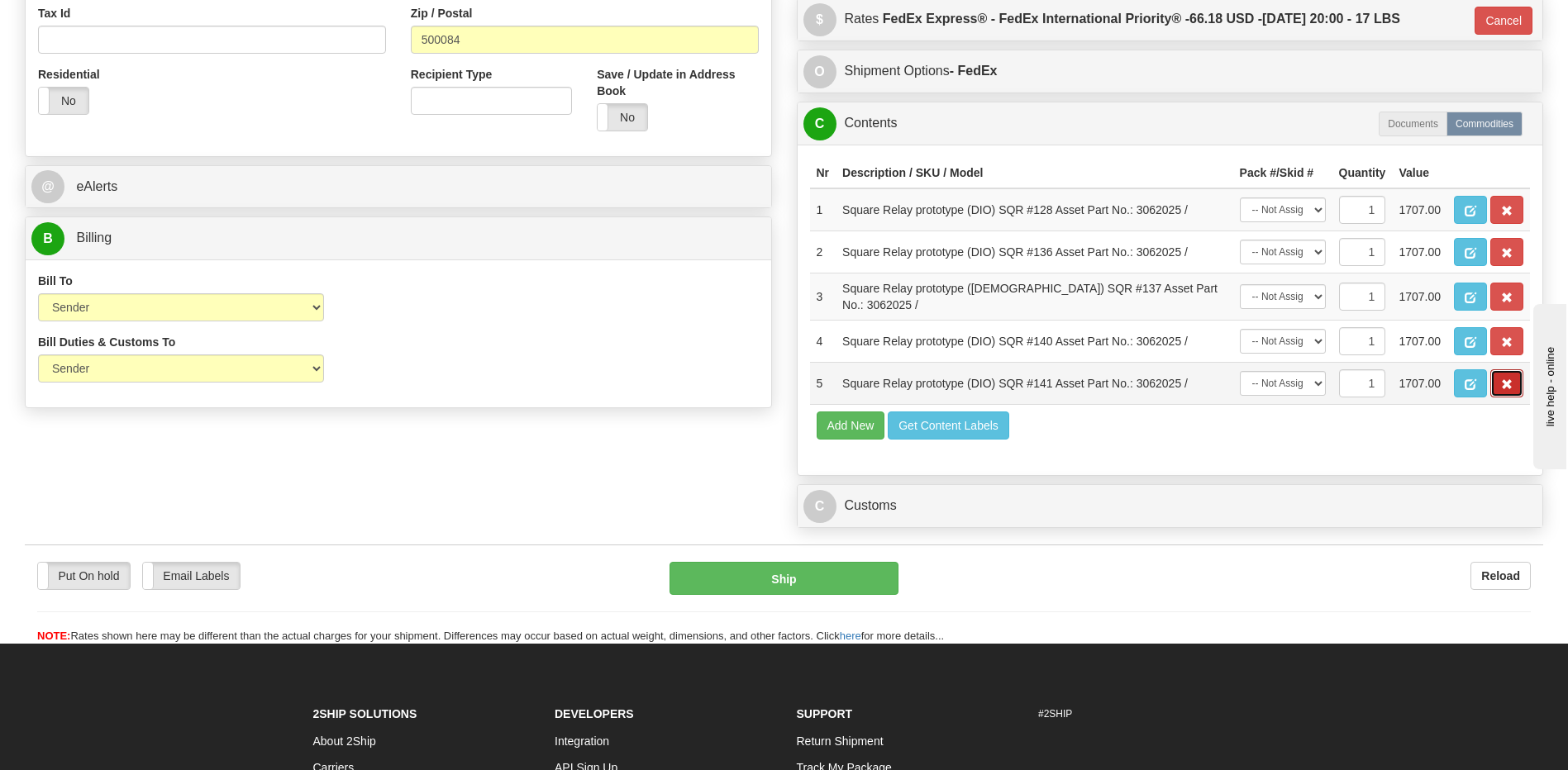
click at [1506, 383] on span "button" at bounding box center [1506, 385] width 12 height 11
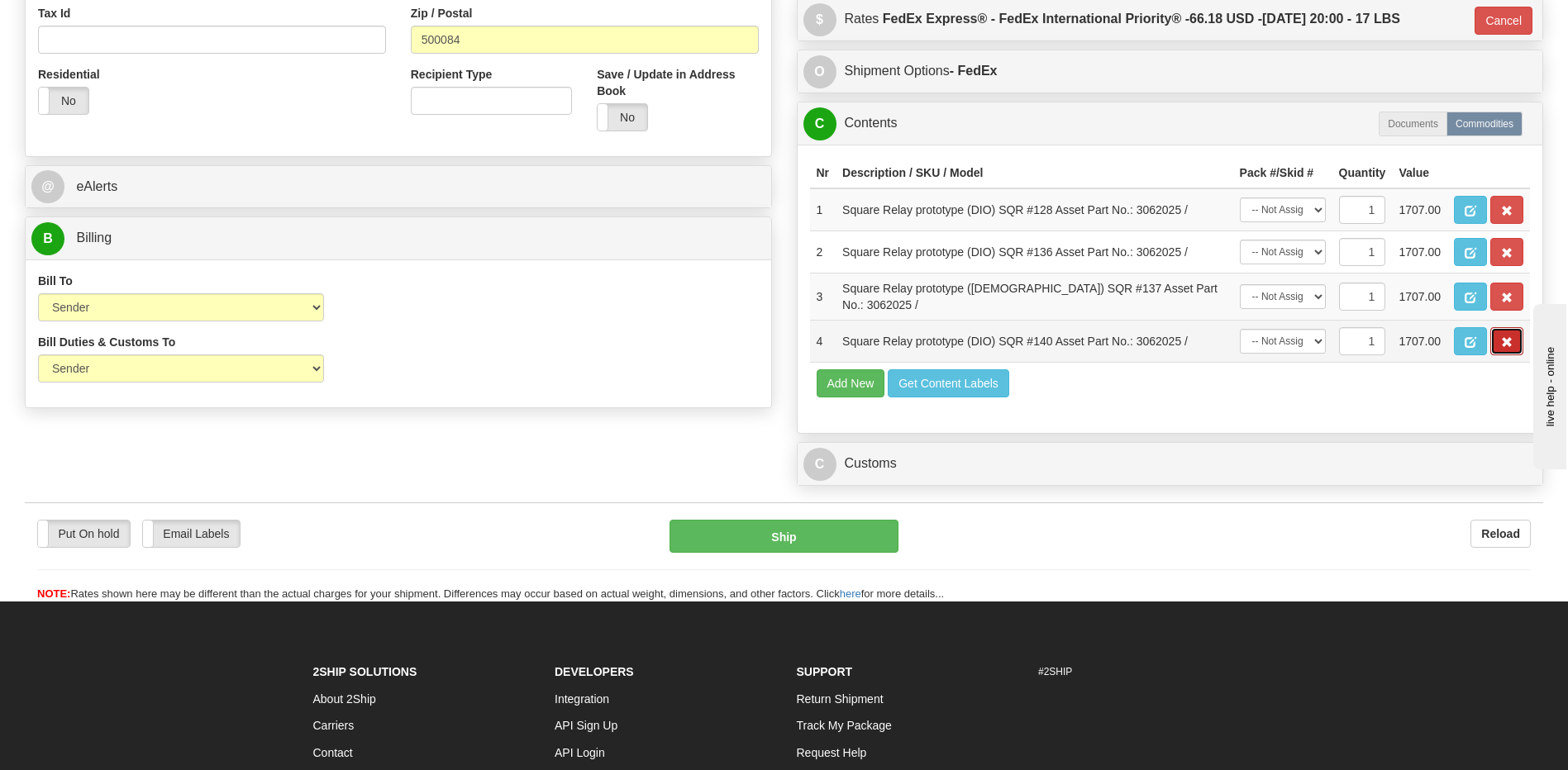
click at [1503, 340] on span "button" at bounding box center [1506, 342] width 12 height 11
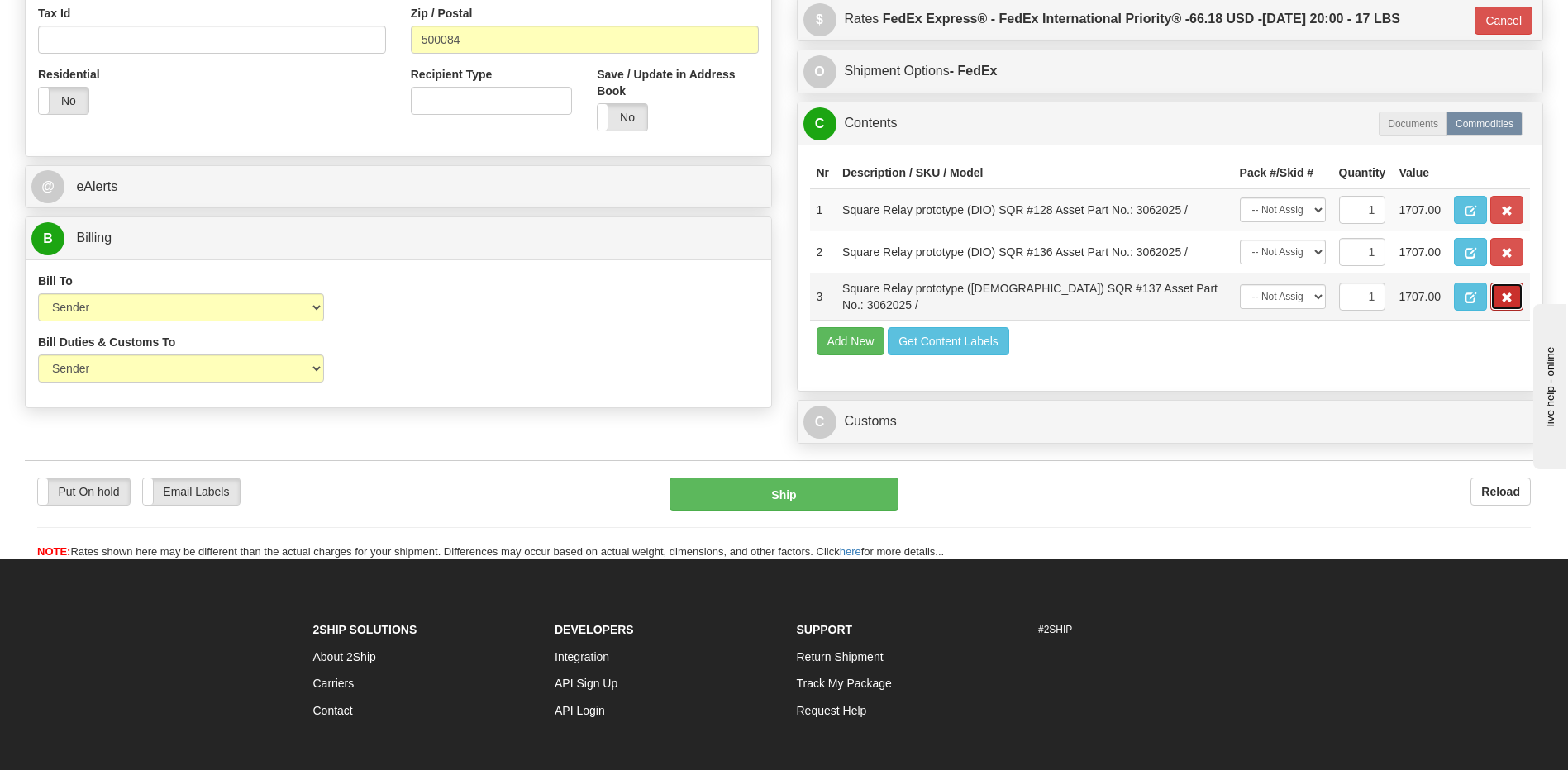
click at [1501, 301] on span "button" at bounding box center [1506, 297] width 12 height 11
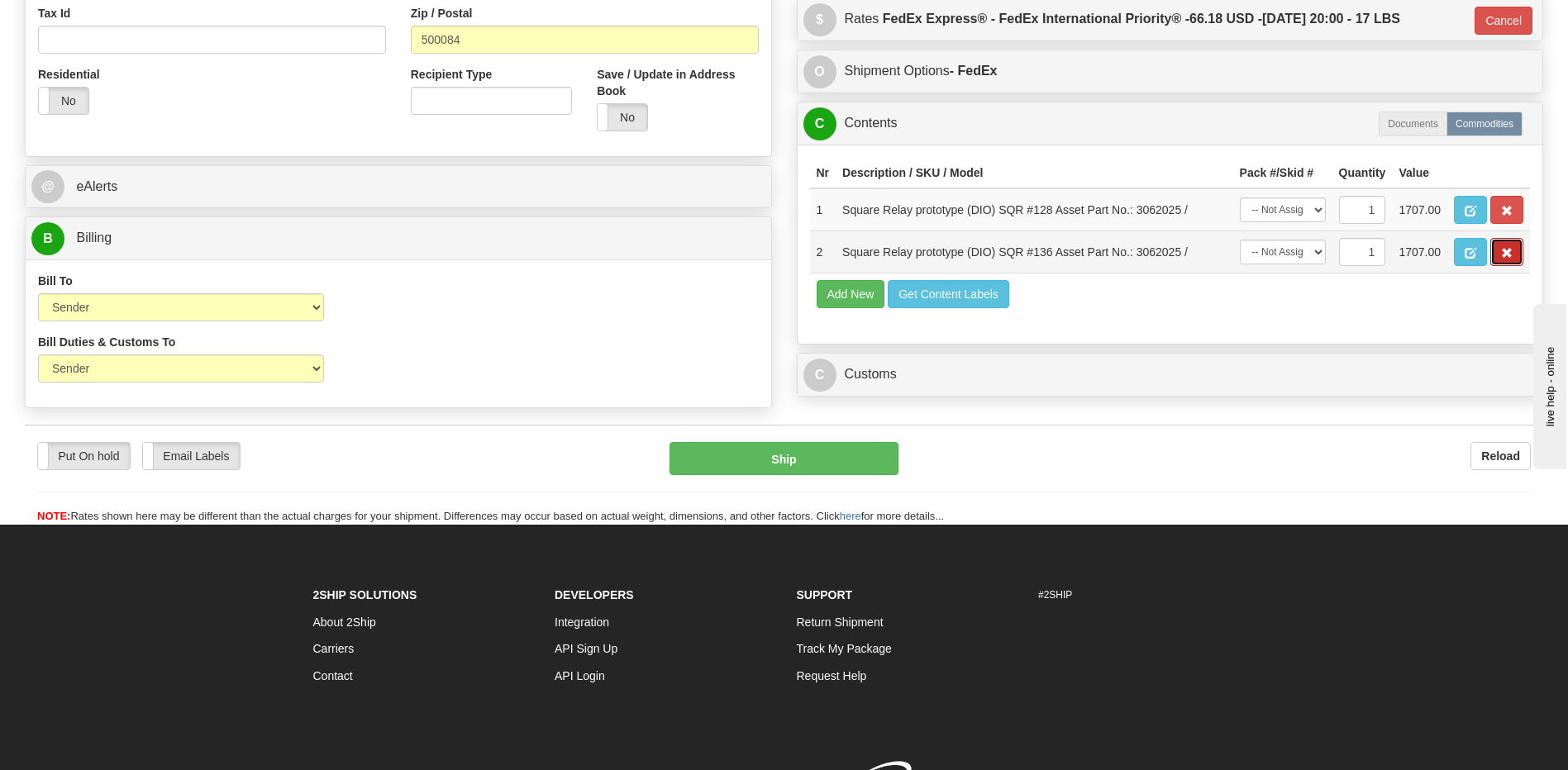
click at [1501, 259] on span "button" at bounding box center [1506, 253] width 12 height 11
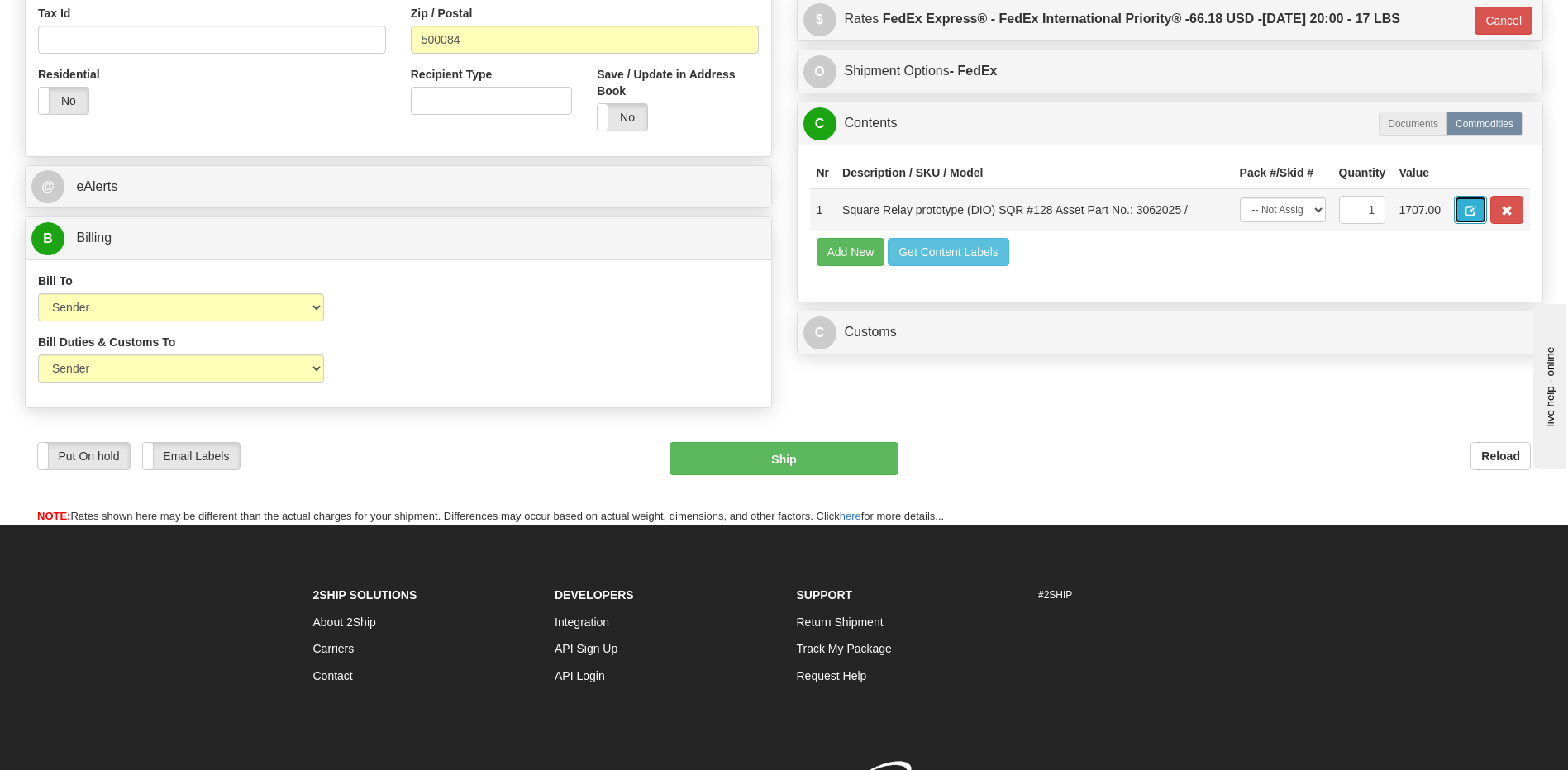
click at [1471, 211] on span "button" at bounding box center [1471, 211] width 12 height 11
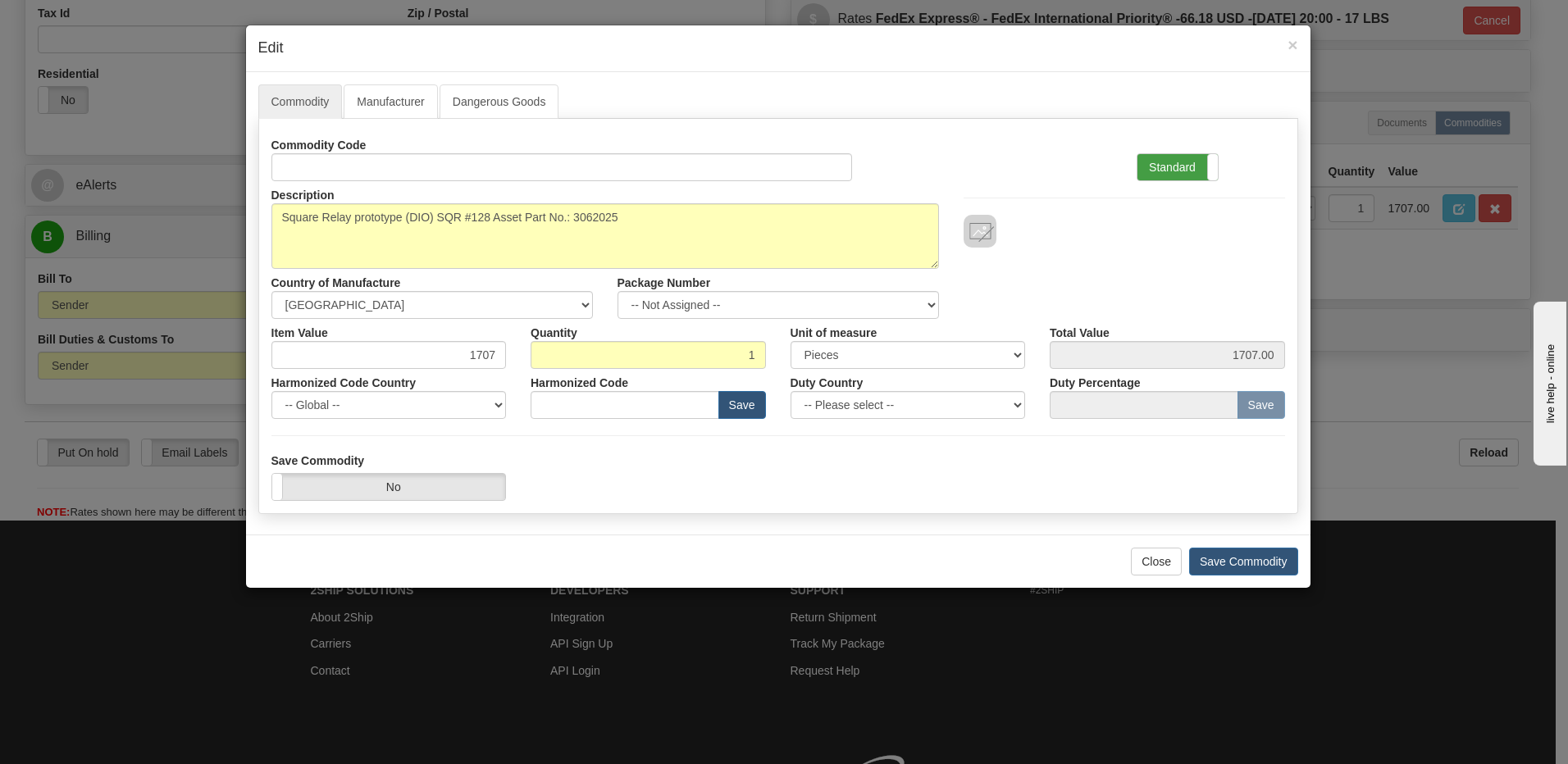
click at [1191, 167] on label "Standard" at bounding box center [1178, 167] width 81 height 26
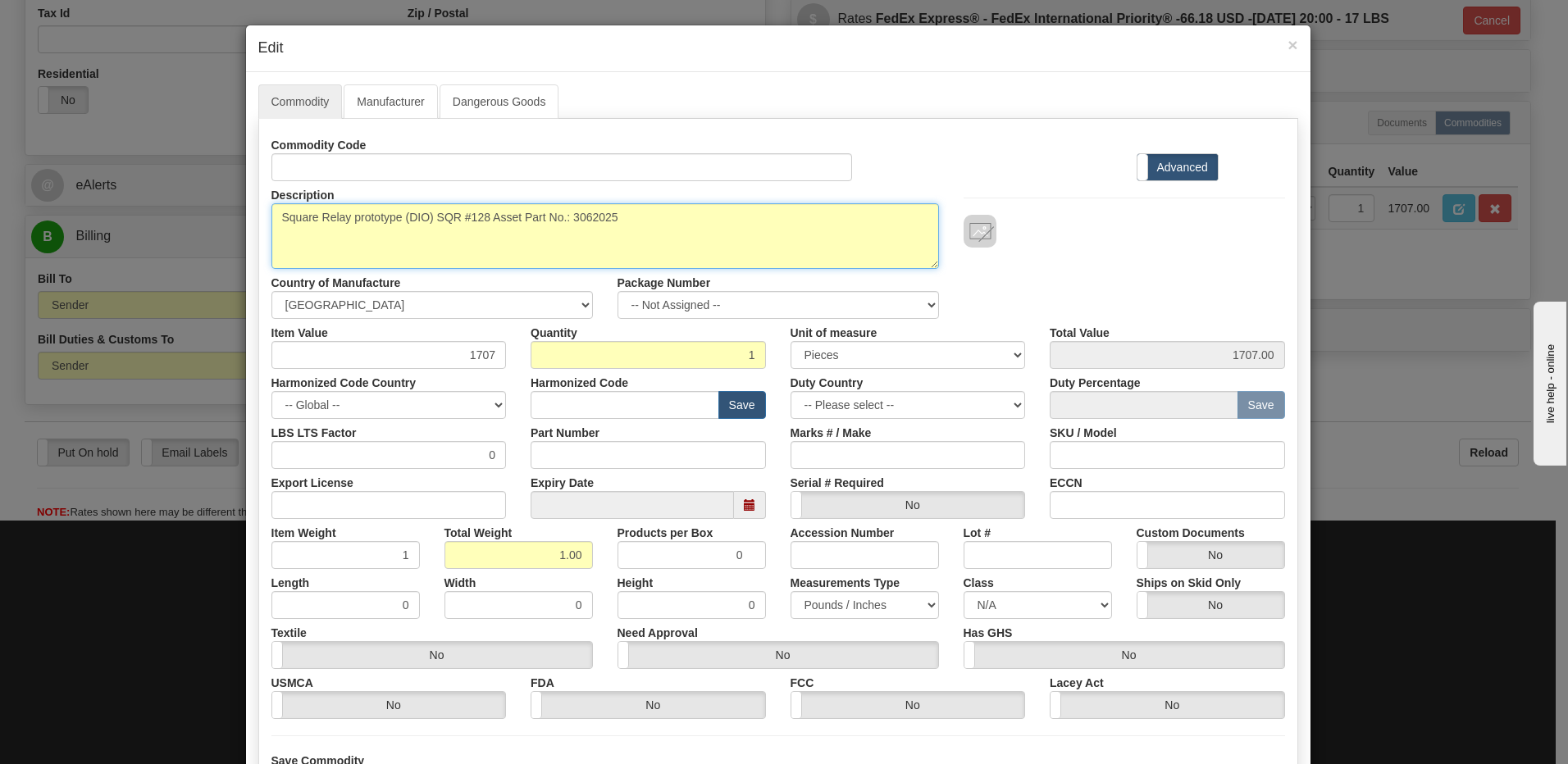
click at [726, 232] on textarea "Square Relay prototype (DIO) SQR #128 Asset Part No.: 3062025" at bounding box center [605, 236] width 668 height 65
drag, startPoint x: 647, startPoint y: 234, endPoint x: 171, endPoint y: 253, distance: 476.4
click at [178, 253] on div "× Edit Commodity Manufacturer Dangerous Goods Commodity Code Standard Advanced …" at bounding box center [784, 382] width 1568 height 764
paste textarea "Team Jackets"
type textarea "Square Team Jackets"
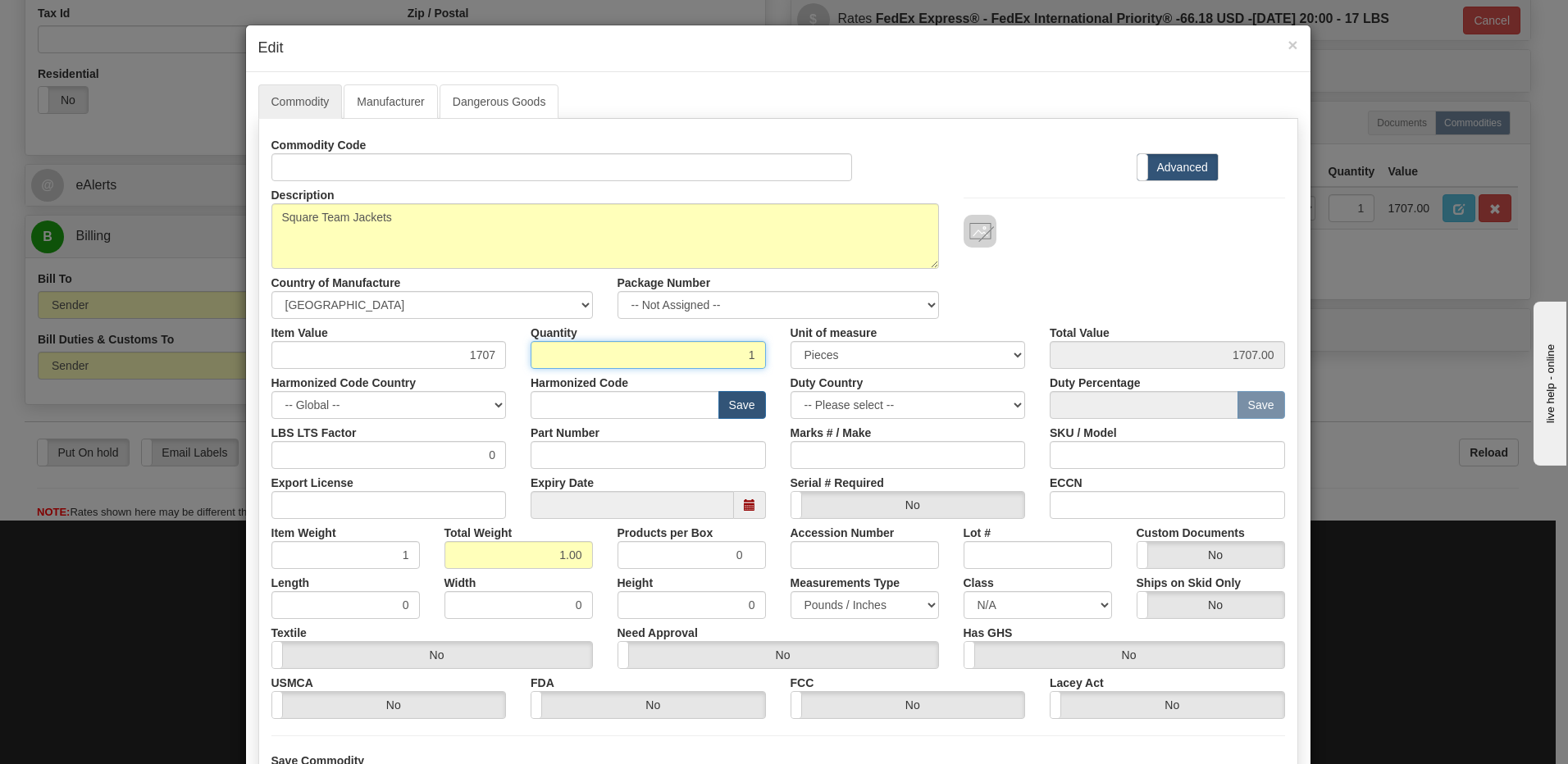
click at [750, 364] on input "1" at bounding box center [647, 354] width 235 height 28
type input "12"
type input "20484.00"
click at [506, 560] on input "12.00" at bounding box center [518, 555] width 148 height 28
drag, startPoint x: 513, startPoint y: 557, endPoint x: 635, endPoint y: 566, distance: 122.3
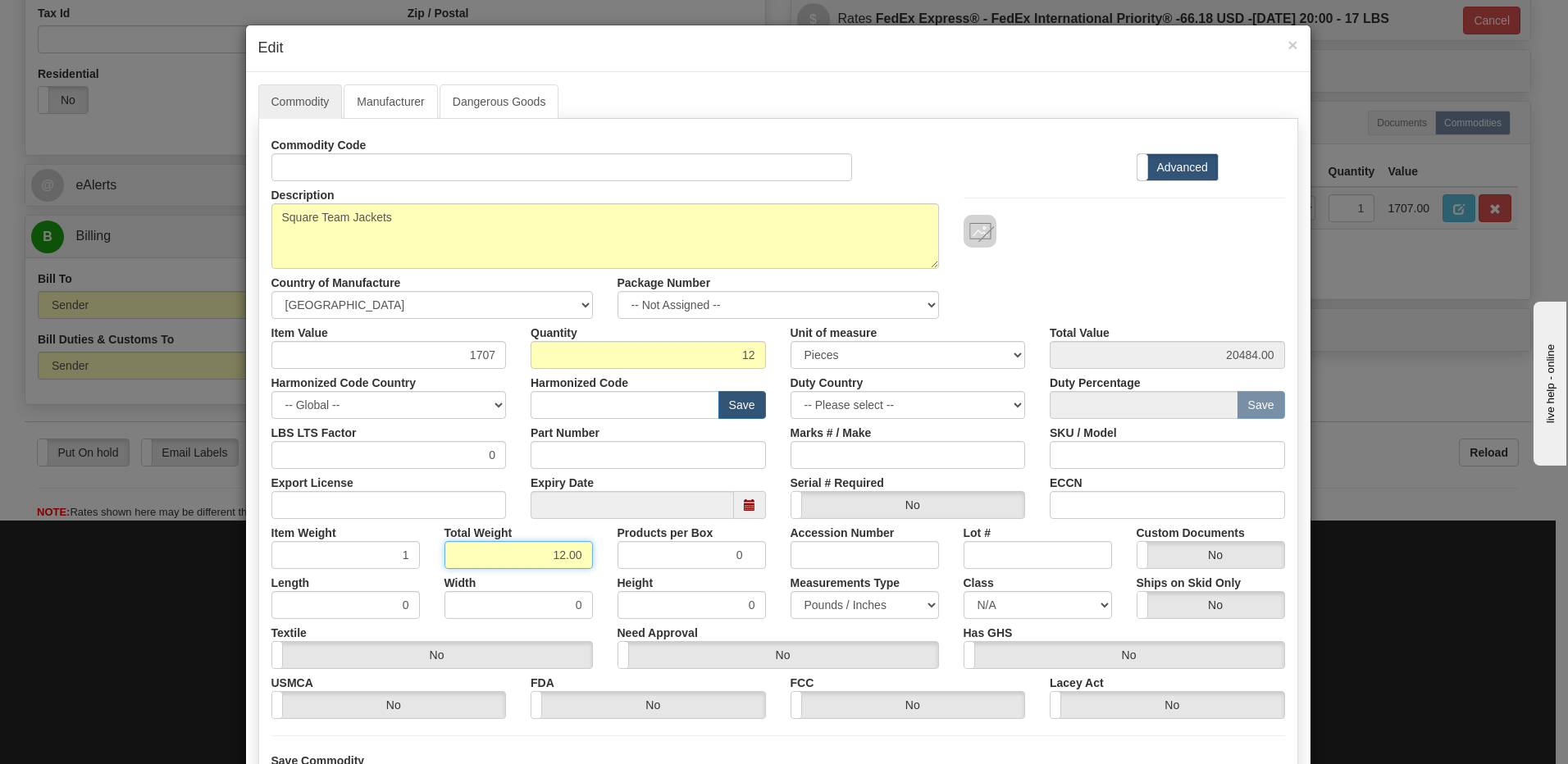
click at [635, 566] on div "Item Weight 1 Total Weight 12.00 Products per Box 0 Accession Number Lot # Cust…" at bounding box center [778, 544] width 1039 height 50
type input "1"
type input "0.0833"
click at [333, 554] on input "0.0833" at bounding box center [345, 555] width 148 height 28
drag, startPoint x: 432, startPoint y: 357, endPoint x: 593, endPoint y: 357, distance: 161.0
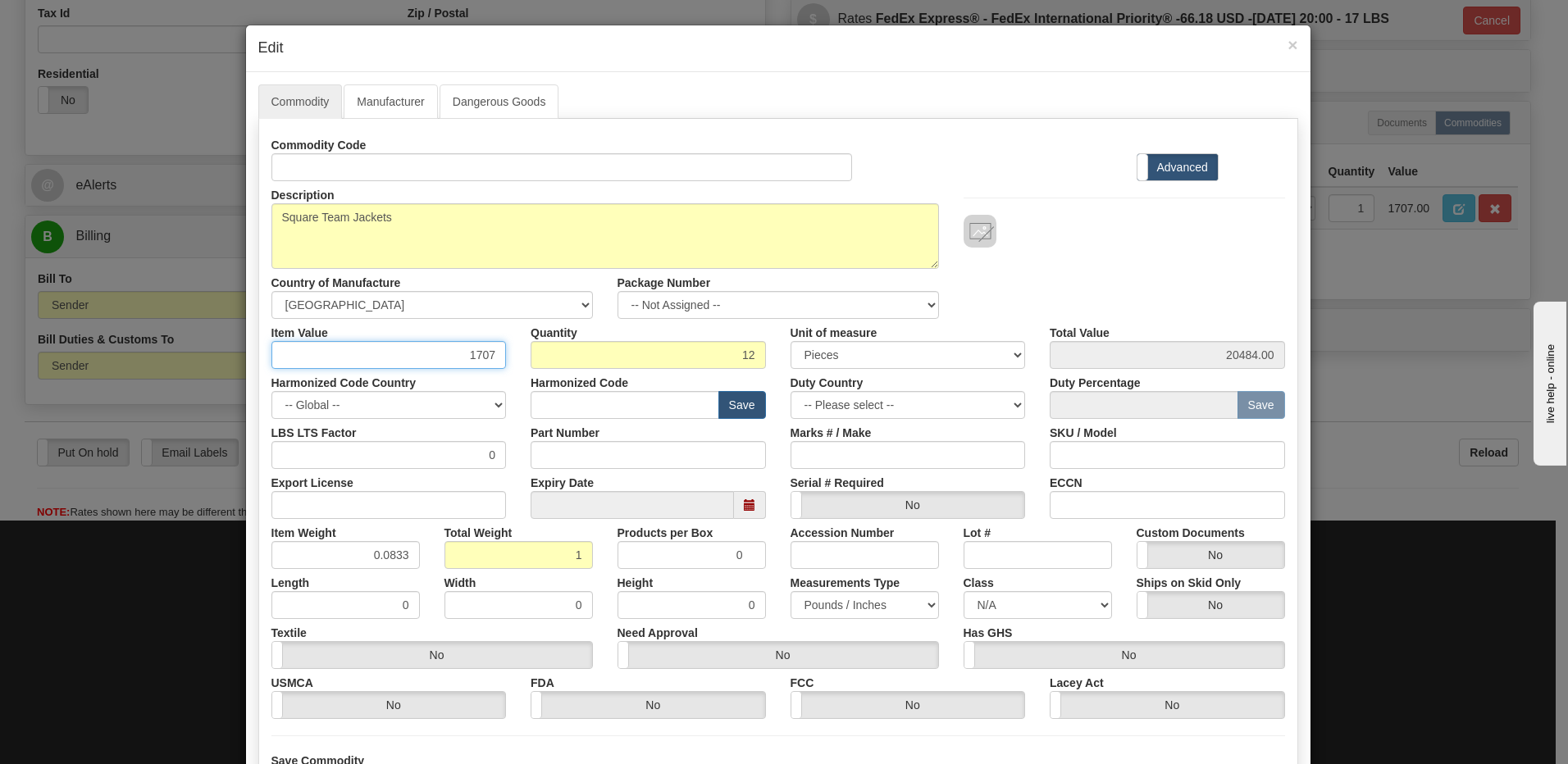
click at [593, 357] on div "Item Value 1707 Quantity 12 Unit of measure 3 Thousand Square Inches Adjustment…" at bounding box center [778, 343] width 1039 height 50
type input "75.00"
type input "900.00"
click at [593, 357] on input "12" at bounding box center [647, 354] width 235 height 28
click at [1122, 244] on div at bounding box center [1124, 231] width 322 height 33
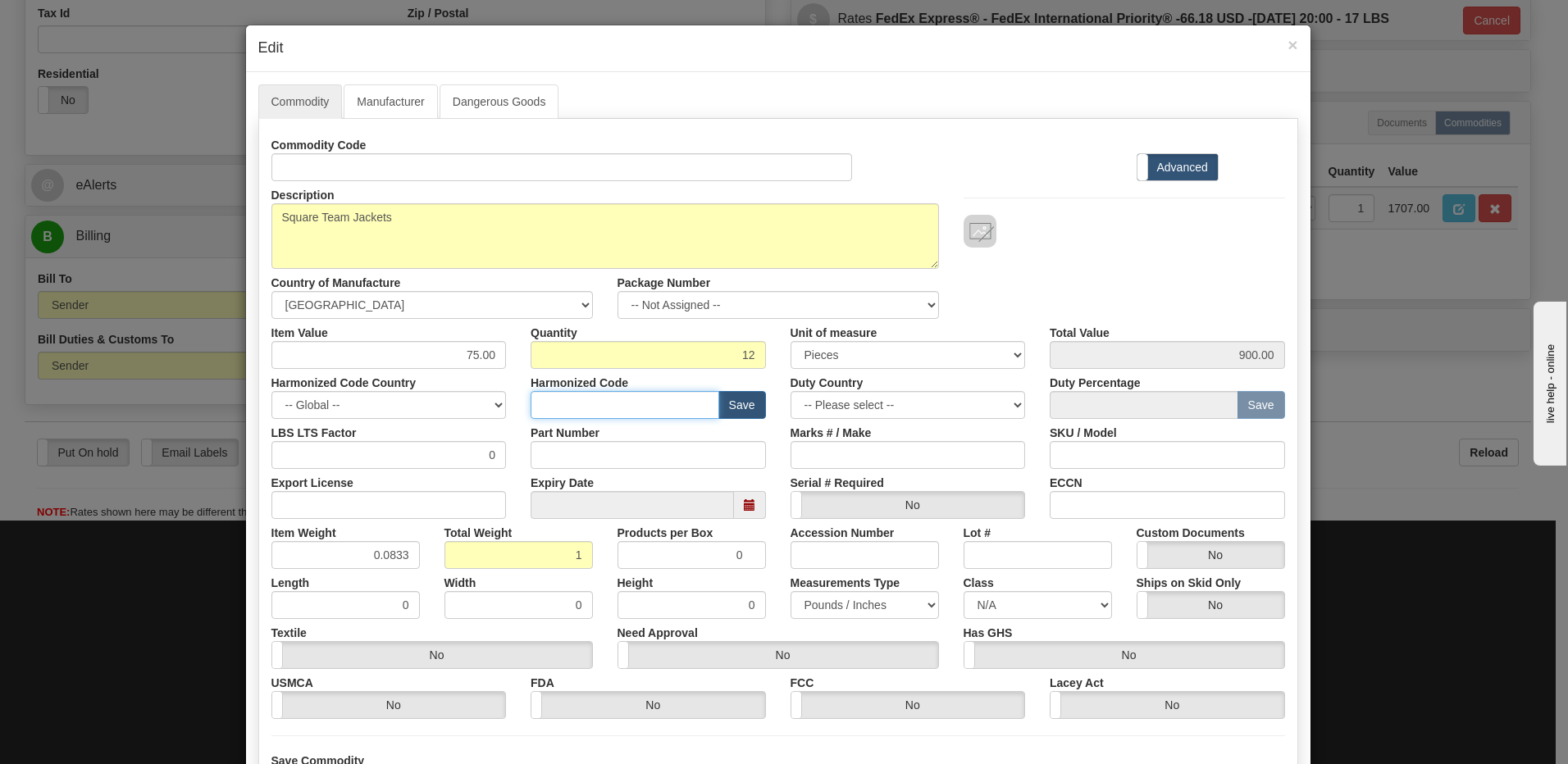
click at [599, 410] on input "text" at bounding box center [624, 404] width 188 height 28
type input "8538.90.00"
click at [1138, 255] on div "Description Square Relay prototype (DIO) SQR #128 Asset Part No.: 3062025 Count…" at bounding box center [778, 250] width 1039 height 137
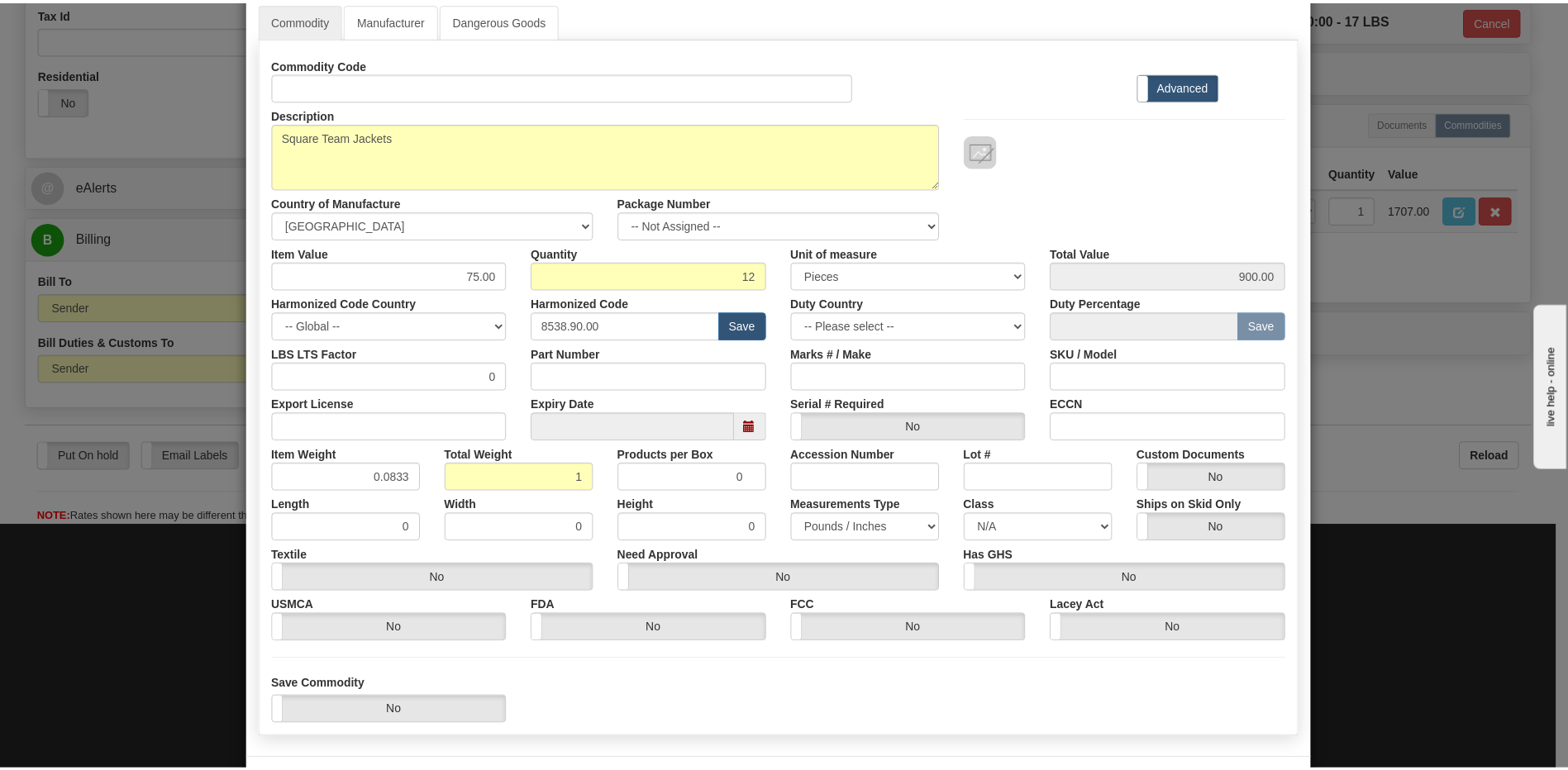
scroll to position [150, 0]
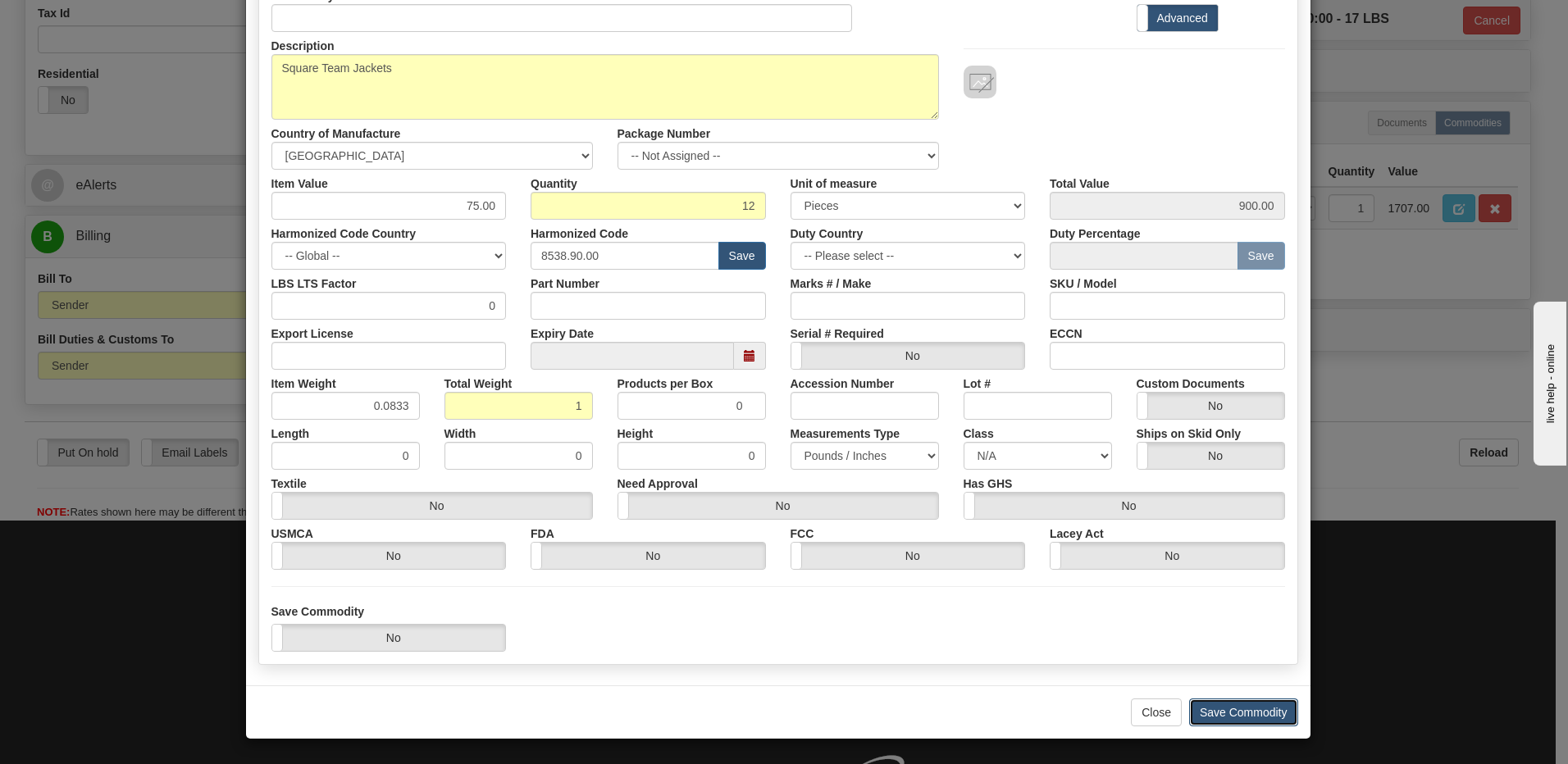
click at [1223, 711] on button "Save Commodity" at bounding box center [1244, 712] width 109 height 28
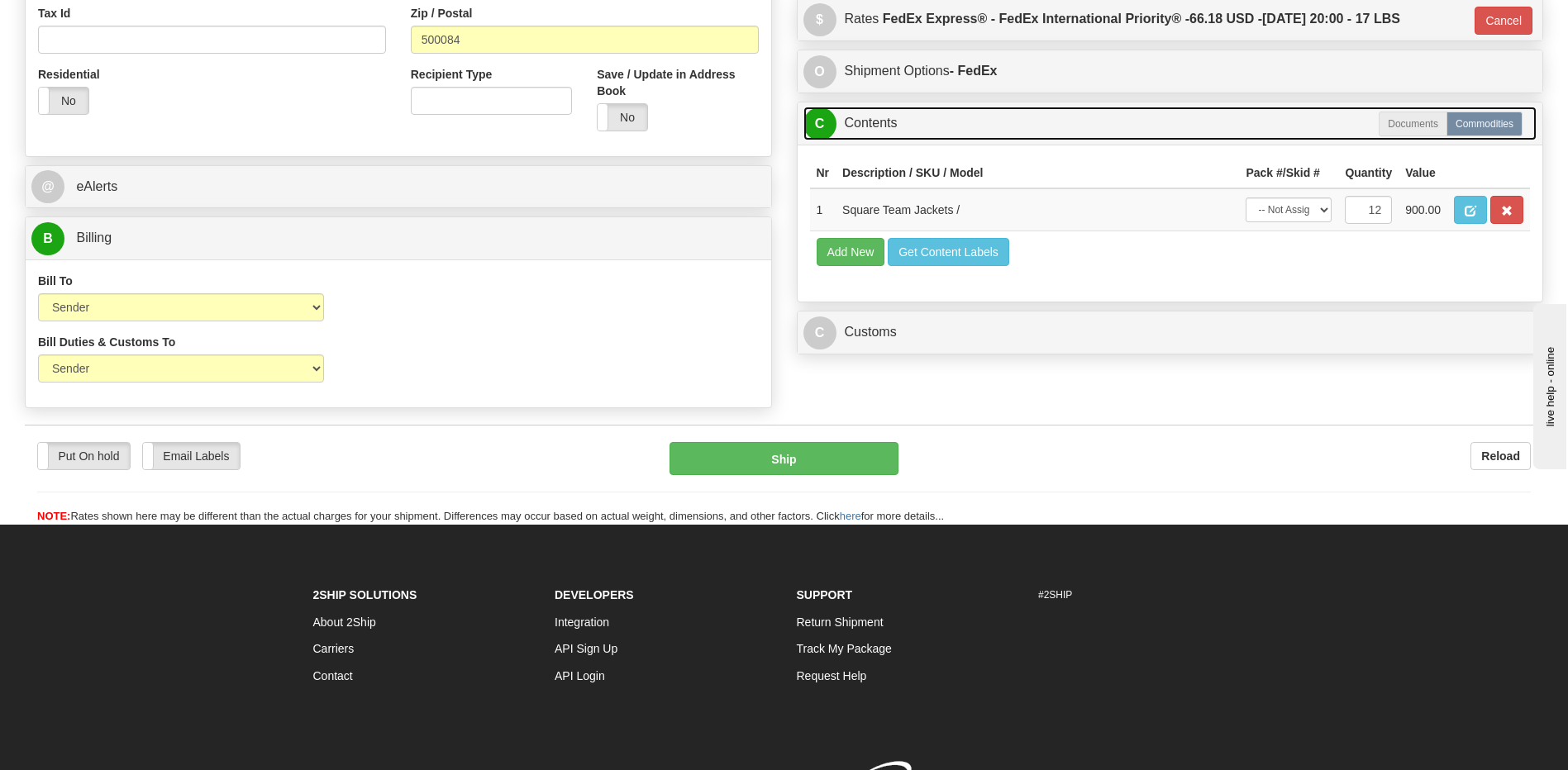
click at [885, 132] on link "C Contents" at bounding box center [1170, 124] width 734 height 34
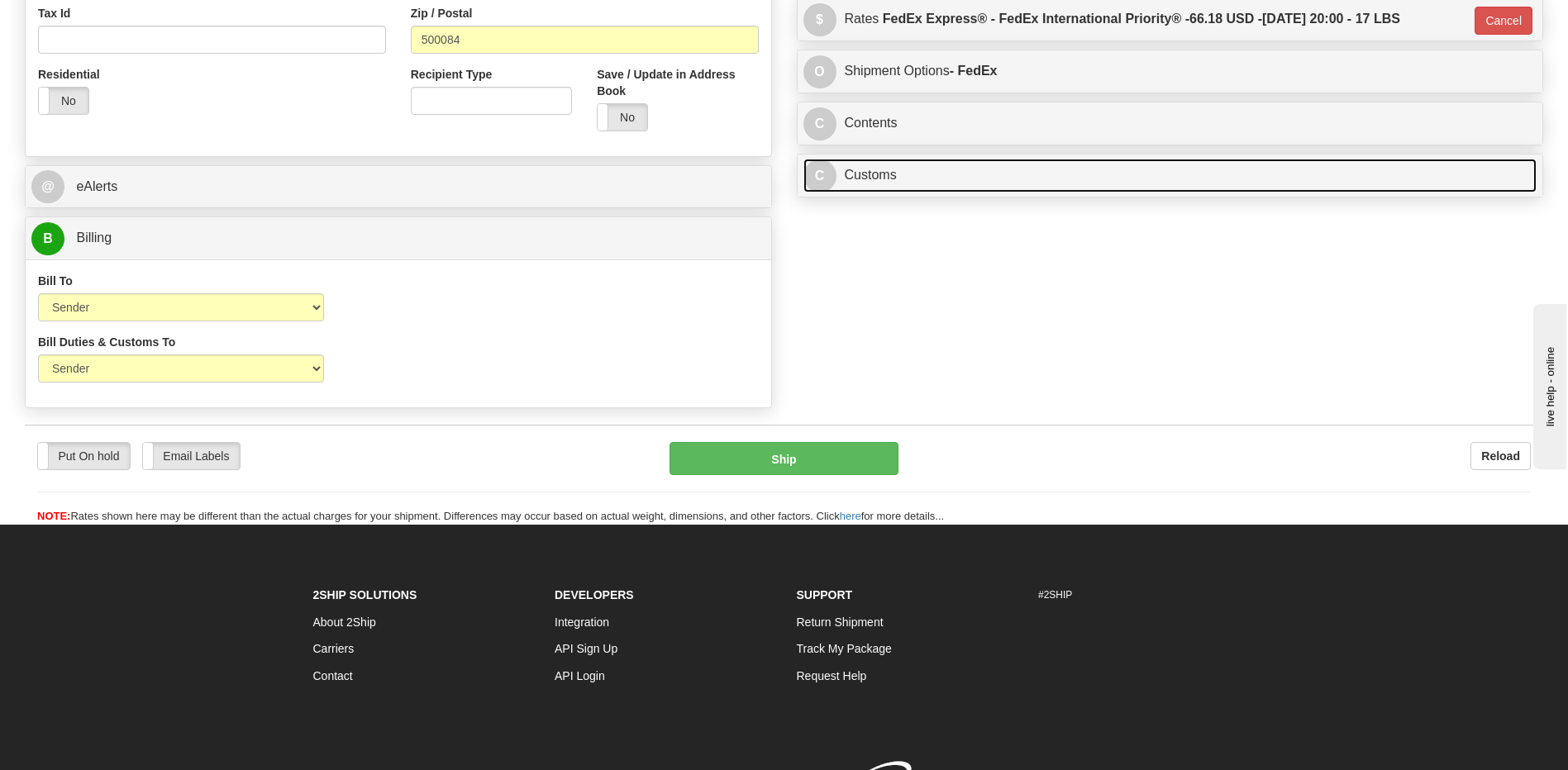
click at [888, 179] on link "C Customs" at bounding box center [1170, 176] width 734 height 34
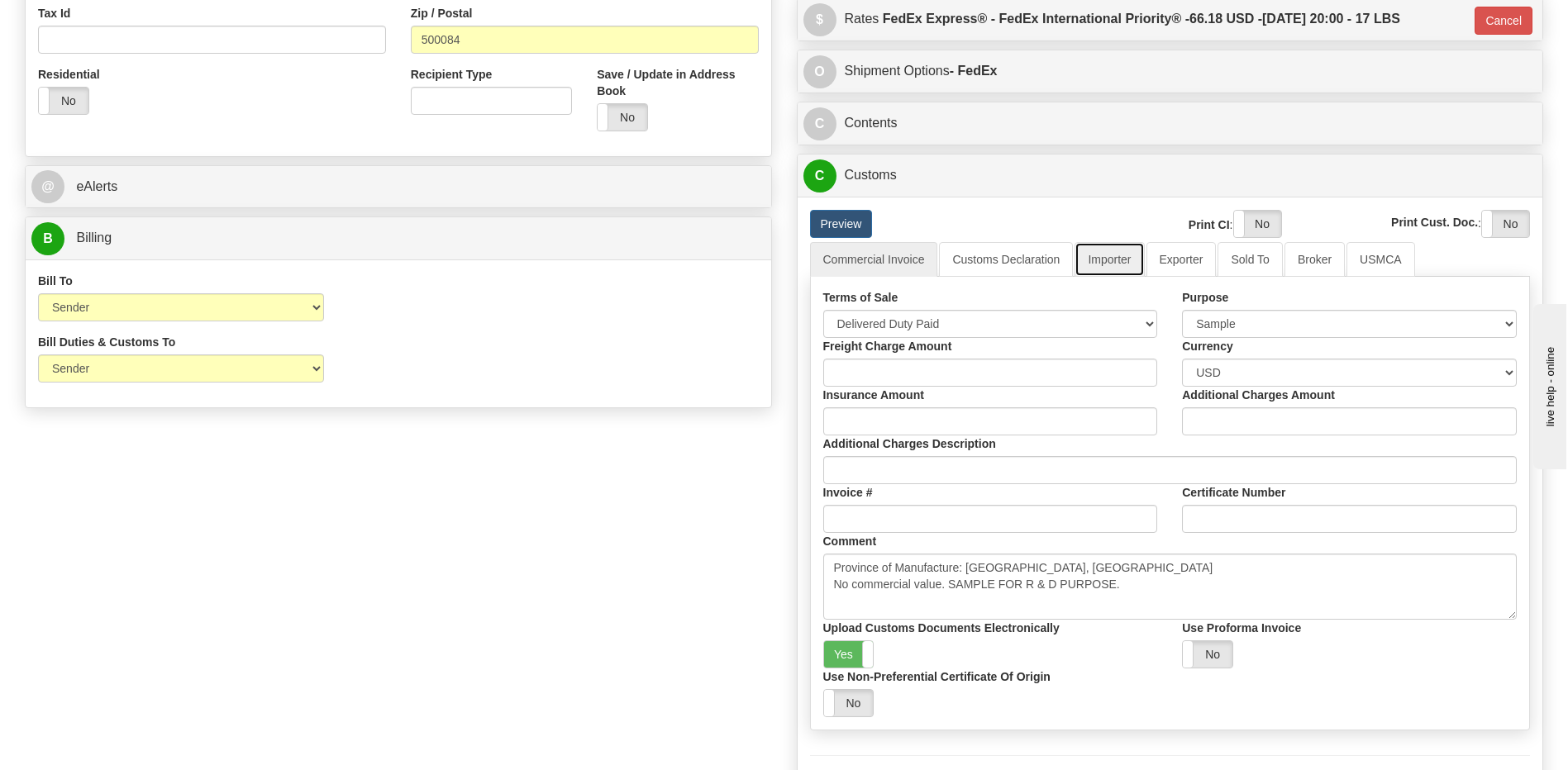
click at [1104, 255] on link "Importer" at bounding box center [1109, 259] width 69 height 35
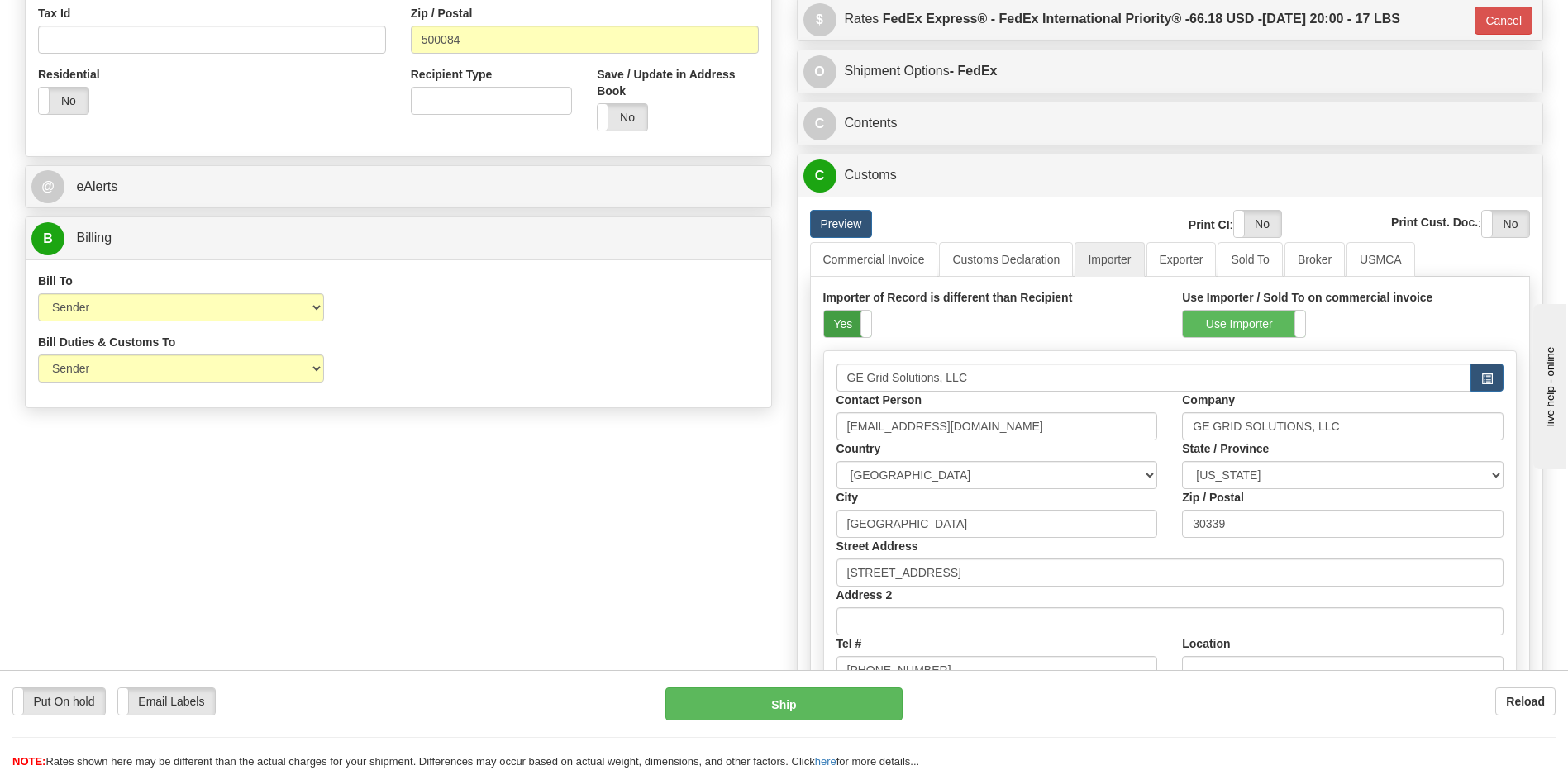
click at [840, 328] on label "Yes" at bounding box center [847, 323] width 47 height 26
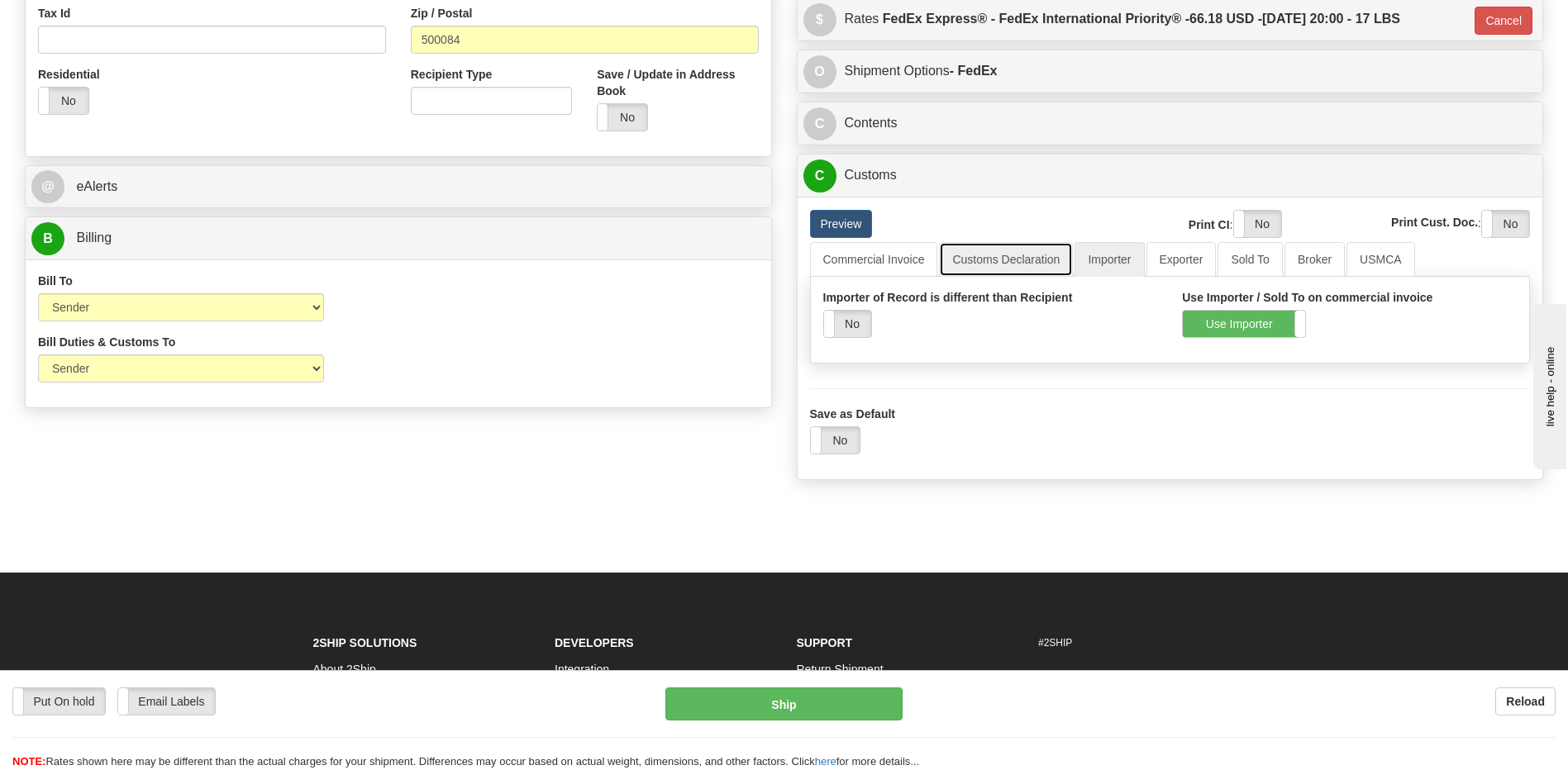
click at [1012, 254] on link "Customs Declaration" at bounding box center [1005, 259] width 134 height 35
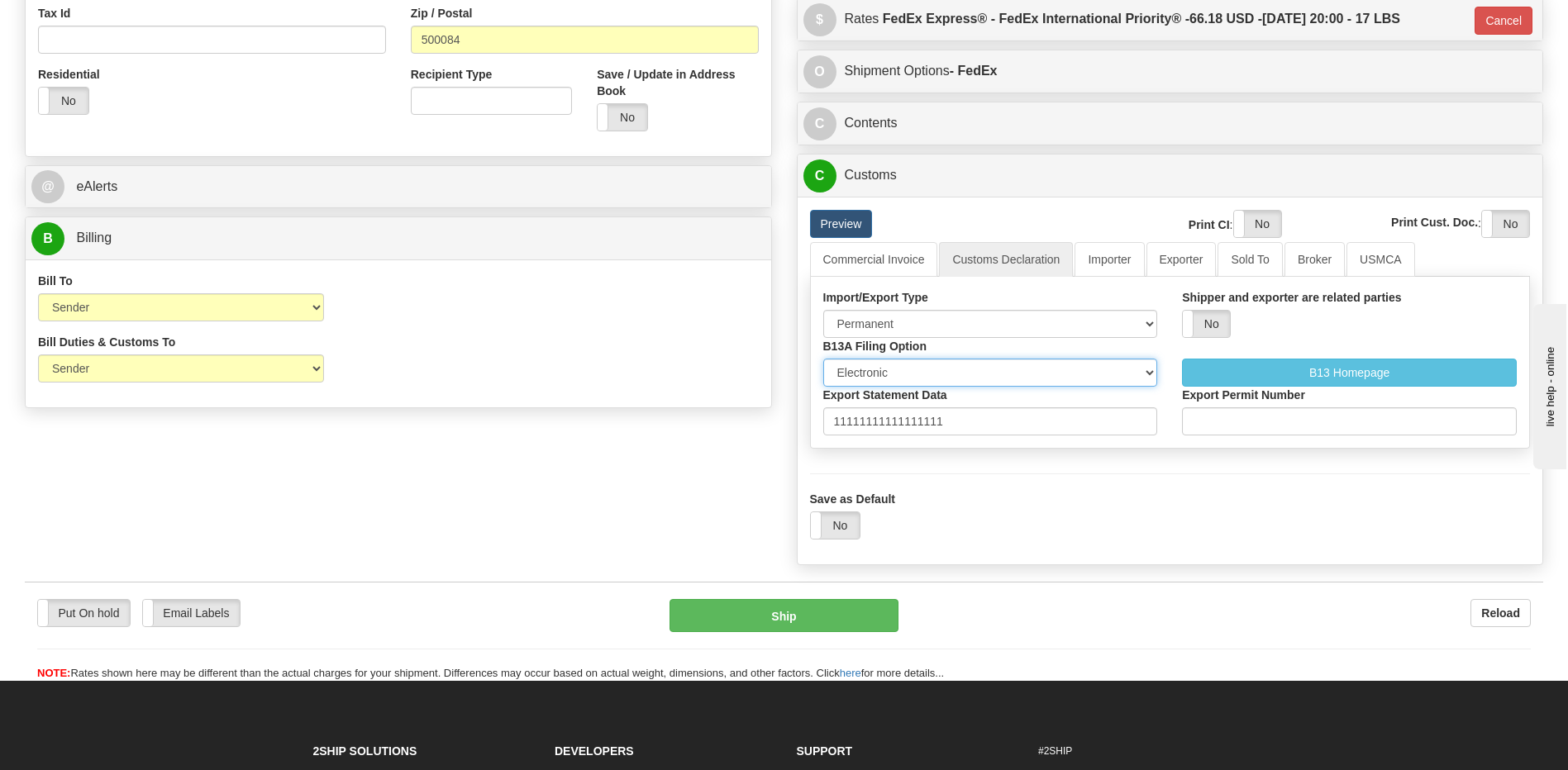
click at [942, 373] on select "Not Required Manual Electronic Summary Reporting" at bounding box center [991, 373] width 335 height 28
select select "1"
click at [823, 359] on select "Not Required Manual Electronic Summary Reporting" at bounding box center [991, 373] width 335 height 28
drag, startPoint x: 977, startPoint y: 418, endPoint x: 676, endPoint y: 426, distance: 301.1
click at [775, 429] on div "Order # 31130244-R-R S Sender" at bounding box center [784, 56] width 1543 height 1033
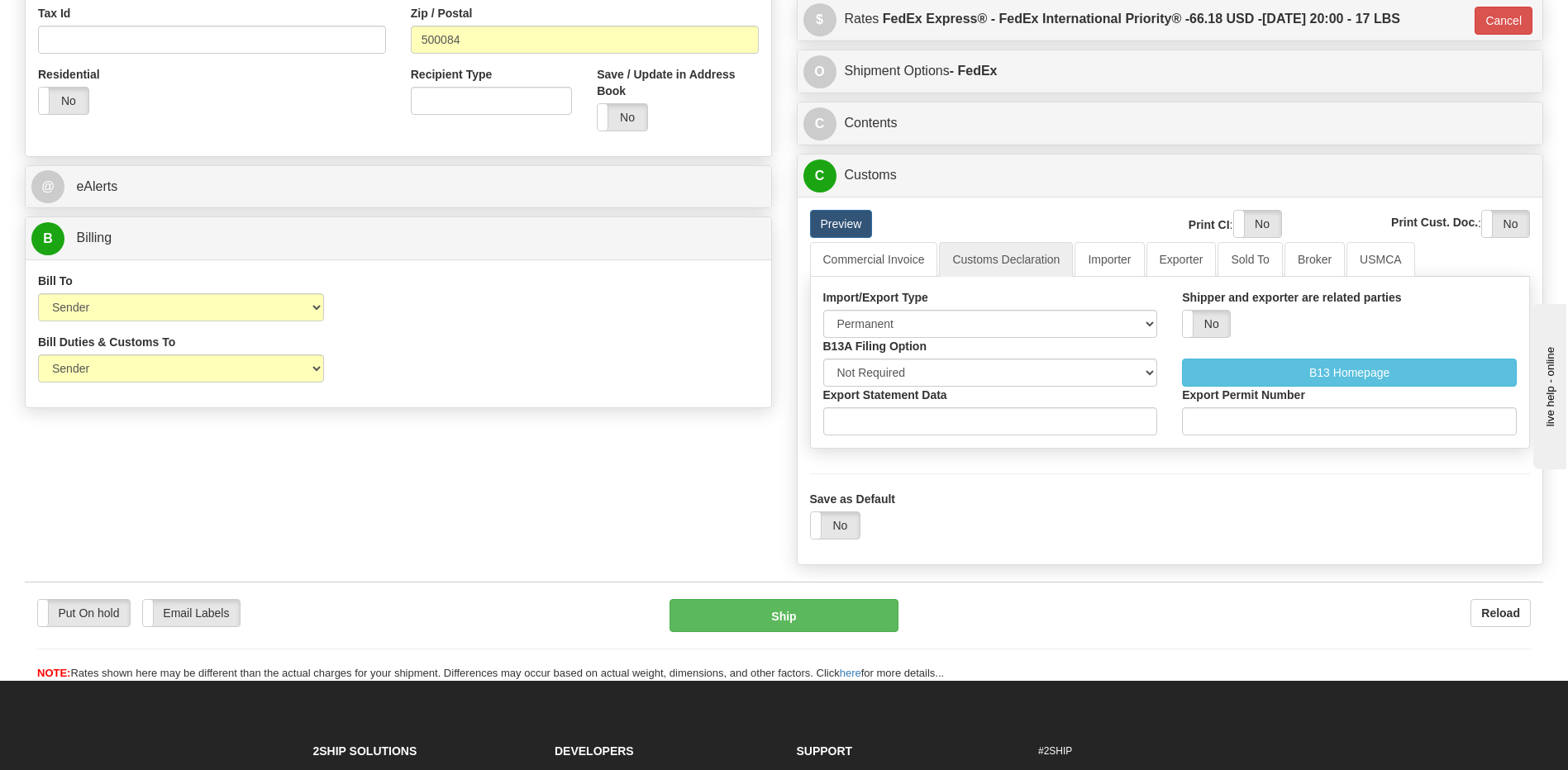
click at [961, 503] on div "Save as Default Yes No" at bounding box center [1170, 514] width 721 height 49
click at [875, 257] on link "Commercial Invoice" at bounding box center [874, 259] width 128 height 35
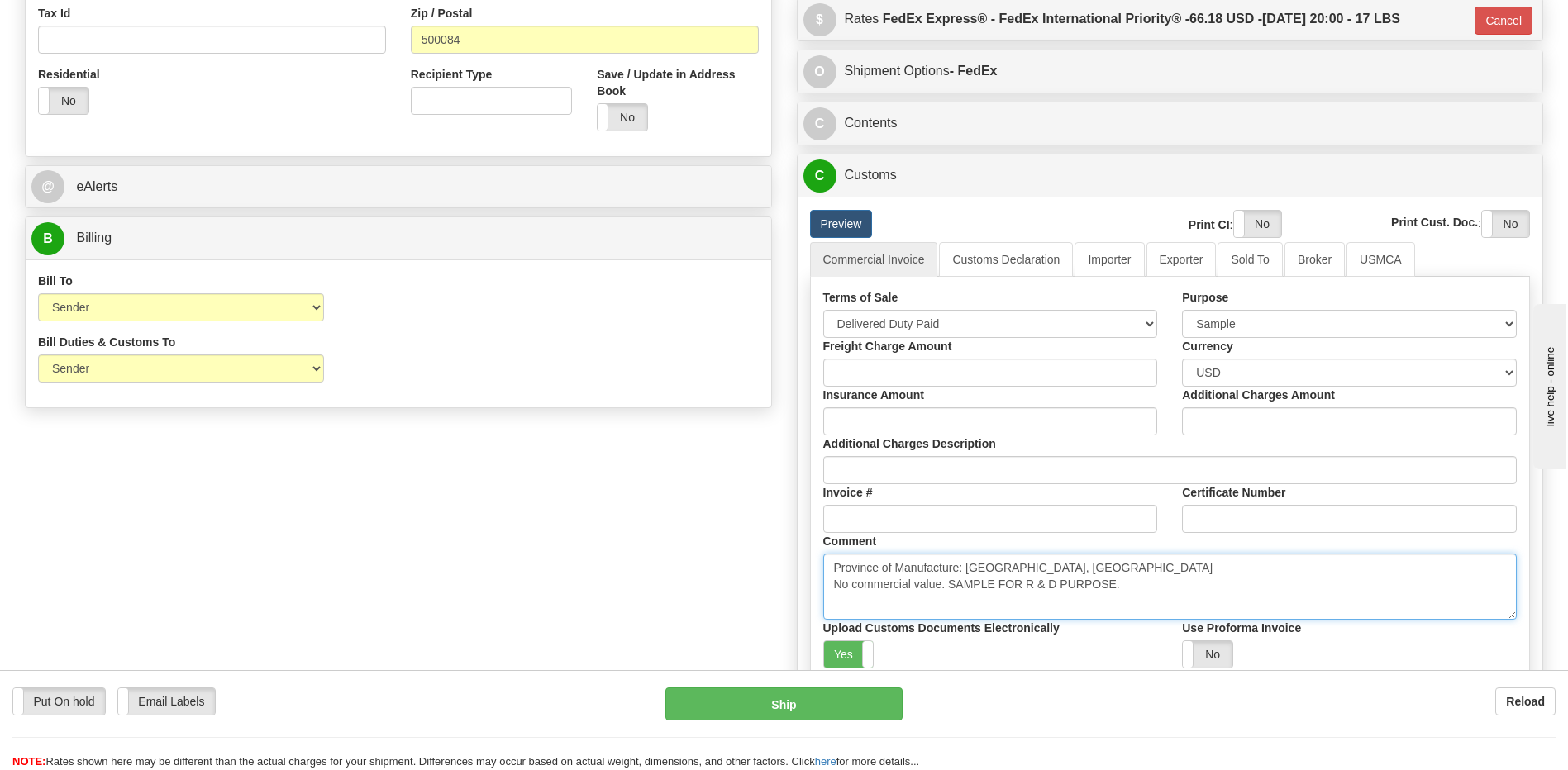
drag, startPoint x: 1129, startPoint y: 592, endPoint x: 815, endPoint y: 605, distance: 314.3
click at [815, 605] on div "Comment Province of Manufacture: Ontario, Canada No commercial value. SAMPLE FO…" at bounding box center [1170, 577] width 719 height 87
type textarea "Province of Manufacture: Ontario, Canada"
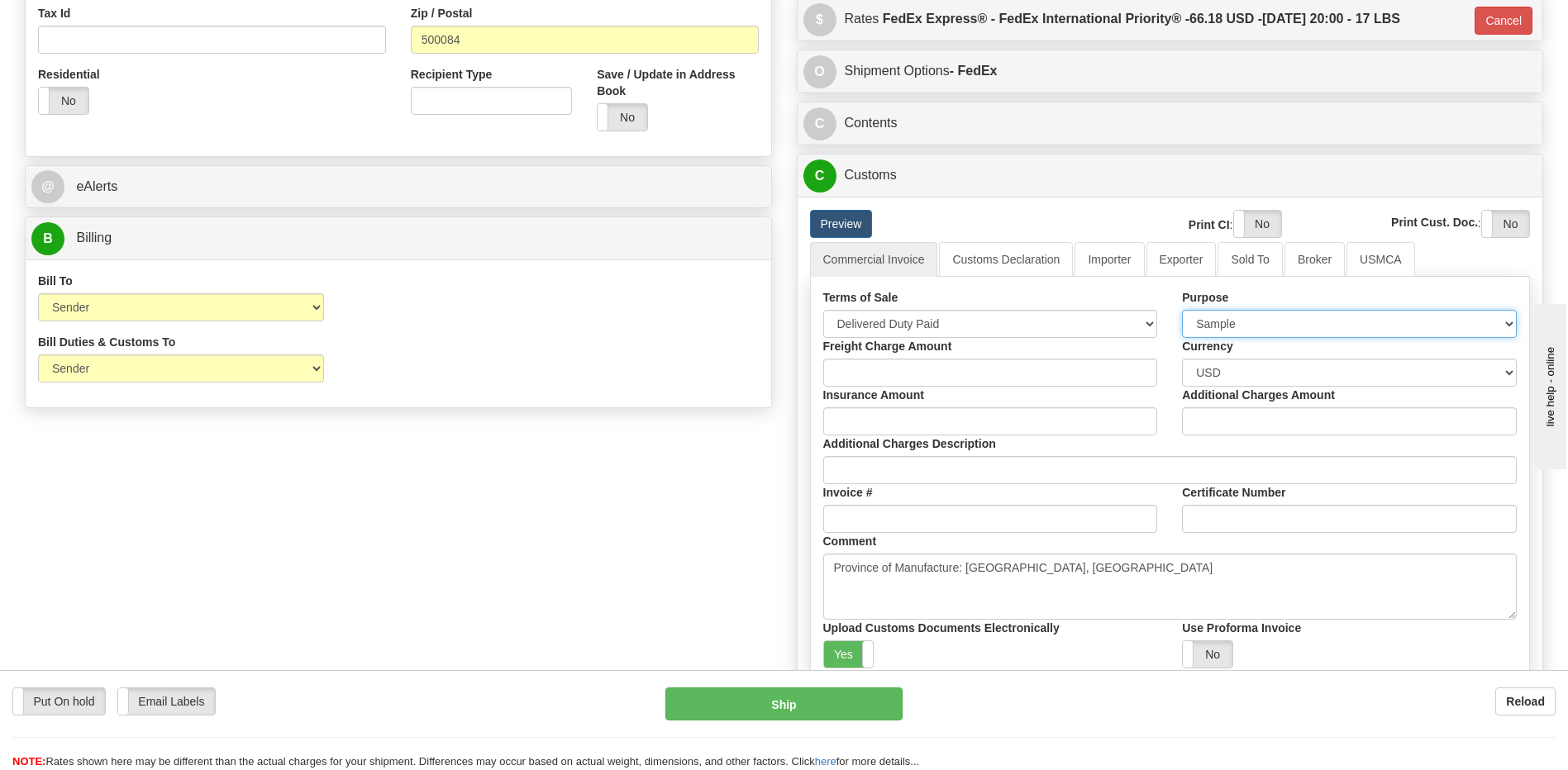
click at [1233, 322] on select "Sold Not Sold Gift Sample Repair and Return Personal Effects Merchandise Danger…" at bounding box center [1349, 324] width 335 height 28
select select "2"
click at [1182, 310] on select "Sold Not Sold Gift Sample Repair and Return Personal Effects Merchandise Danger…" at bounding box center [1349, 324] width 335 height 28
click at [614, 575] on div "Order # 31130244-R-R S Sender" at bounding box center [784, 197] width 1543 height 1315
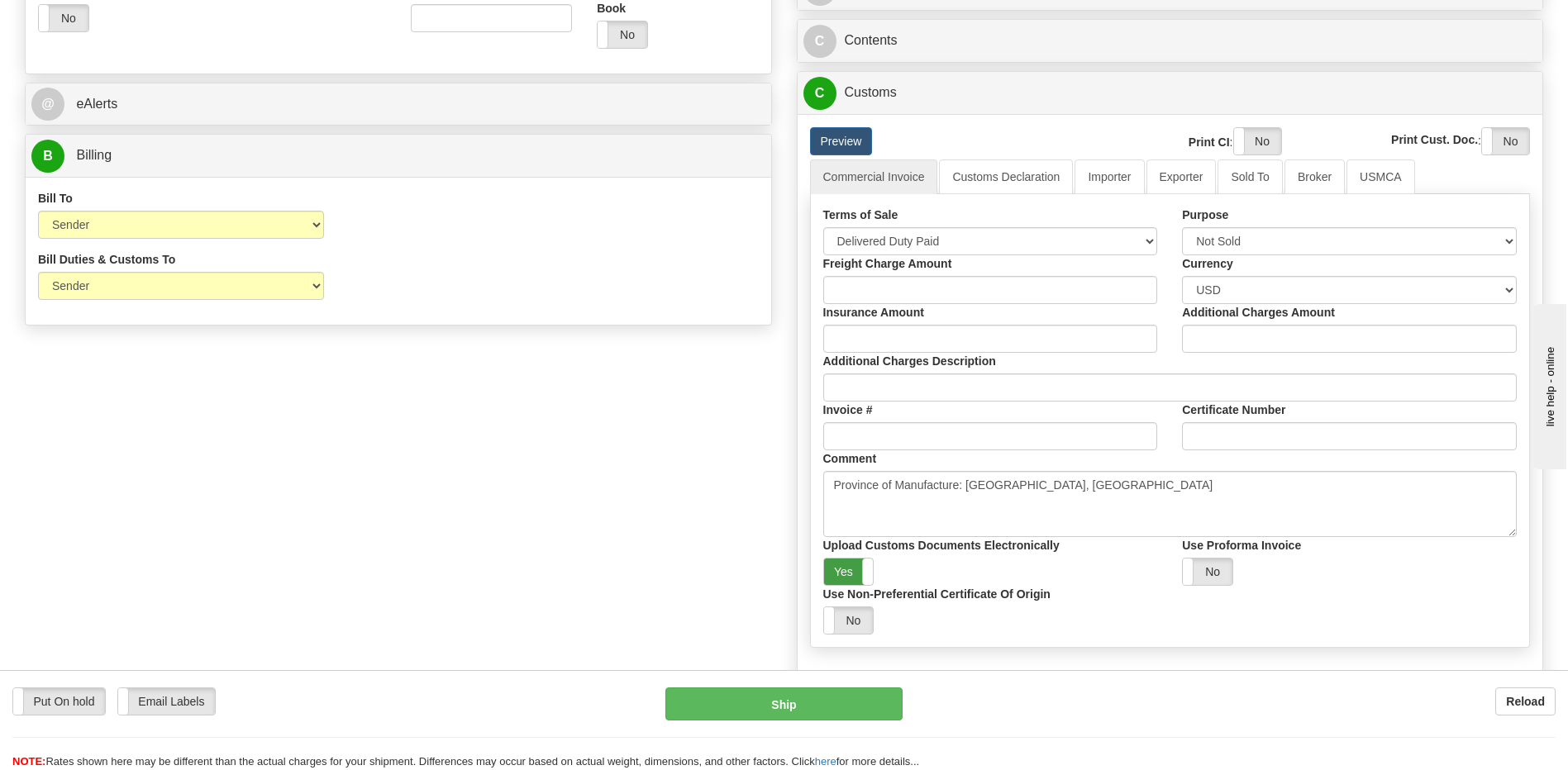
click at [837, 576] on label "Yes" at bounding box center [849, 571] width 50 height 26
click at [1259, 144] on label "Yes" at bounding box center [1257, 141] width 47 height 26
click at [1503, 146] on label "Yes" at bounding box center [1505, 141] width 47 height 26
click at [859, 574] on label "No" at bounding box center [849, 571] width 50 height 26
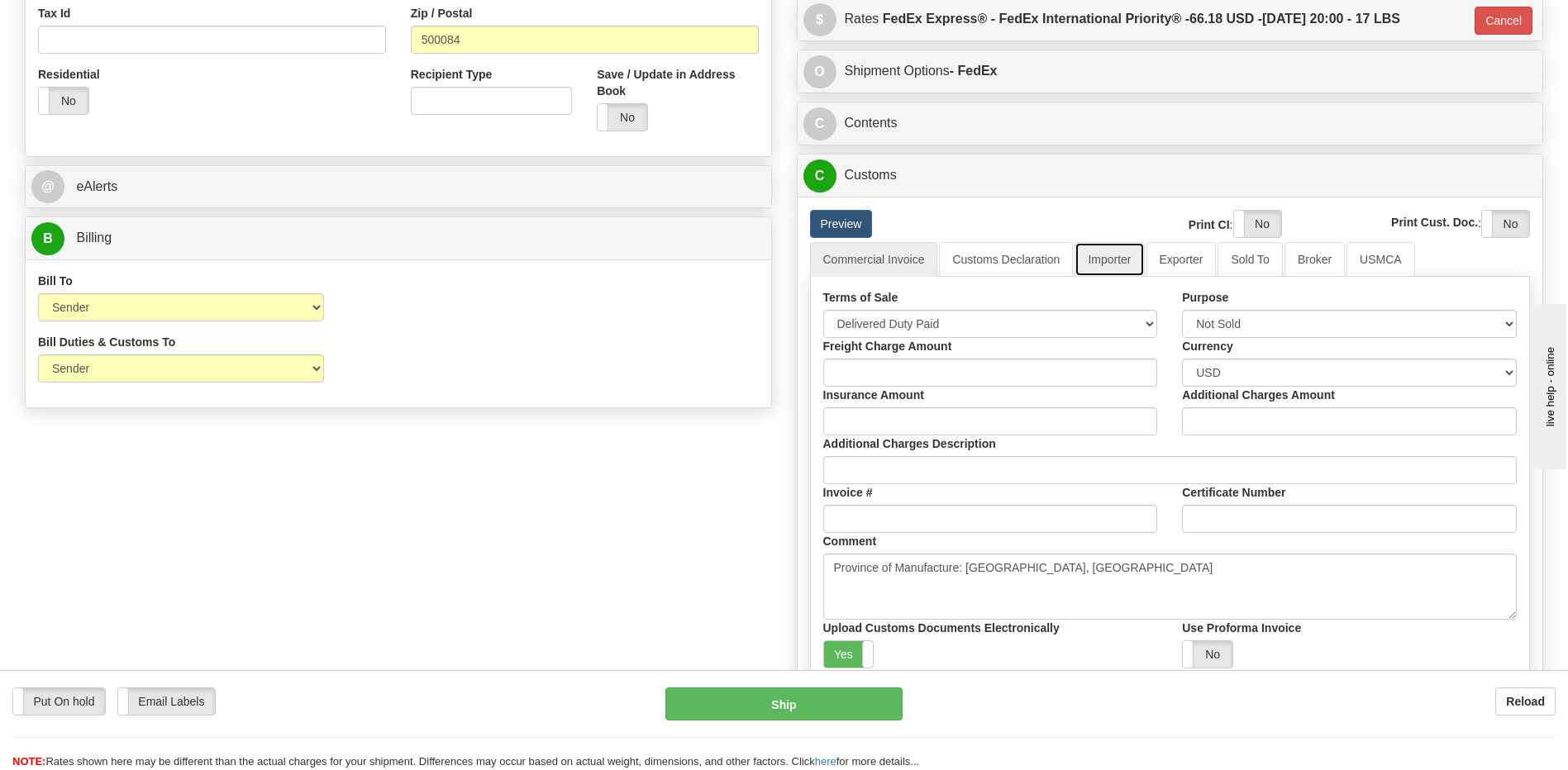
click at [1110, 253] on link "Importer" at bounding box center [1109, 259] width 69 height 35
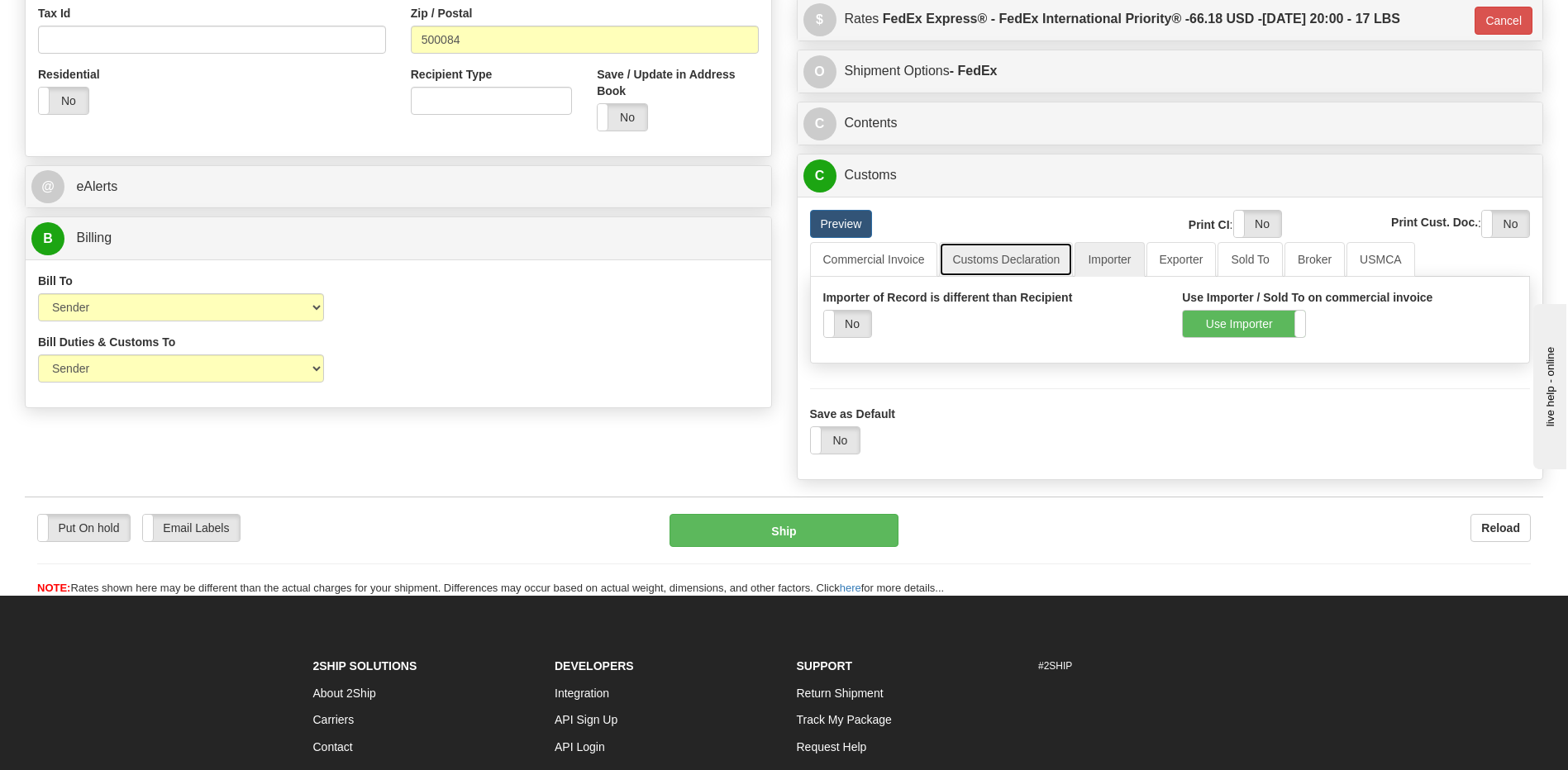
click at [1023, 256] on link "Customs Declaration" at bounding box center [1005, 259] width 134 height 35
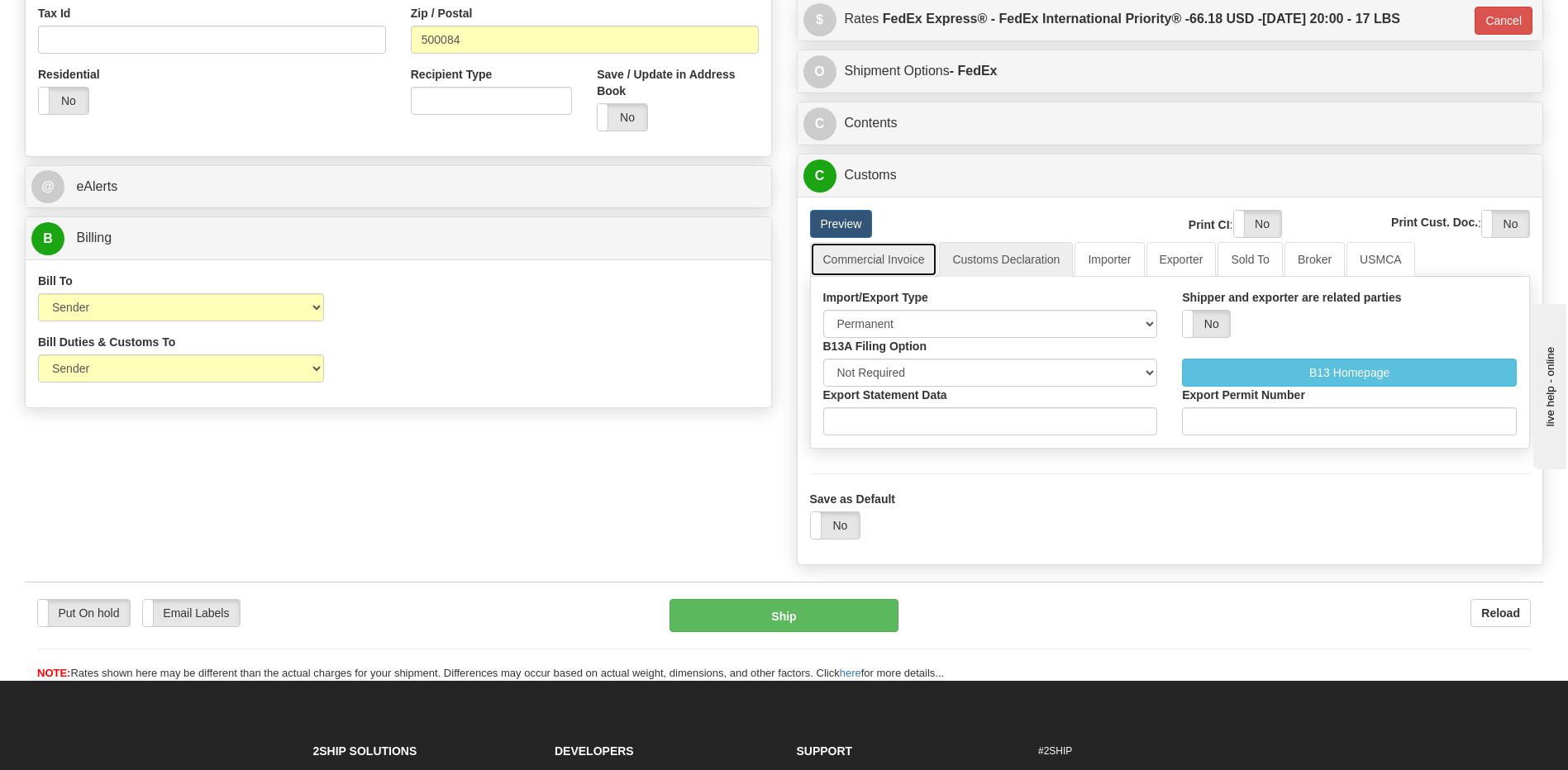
click at [867, 262] on link "Commercial Invoice" at bounding box center [874, 259] width 128 height 35
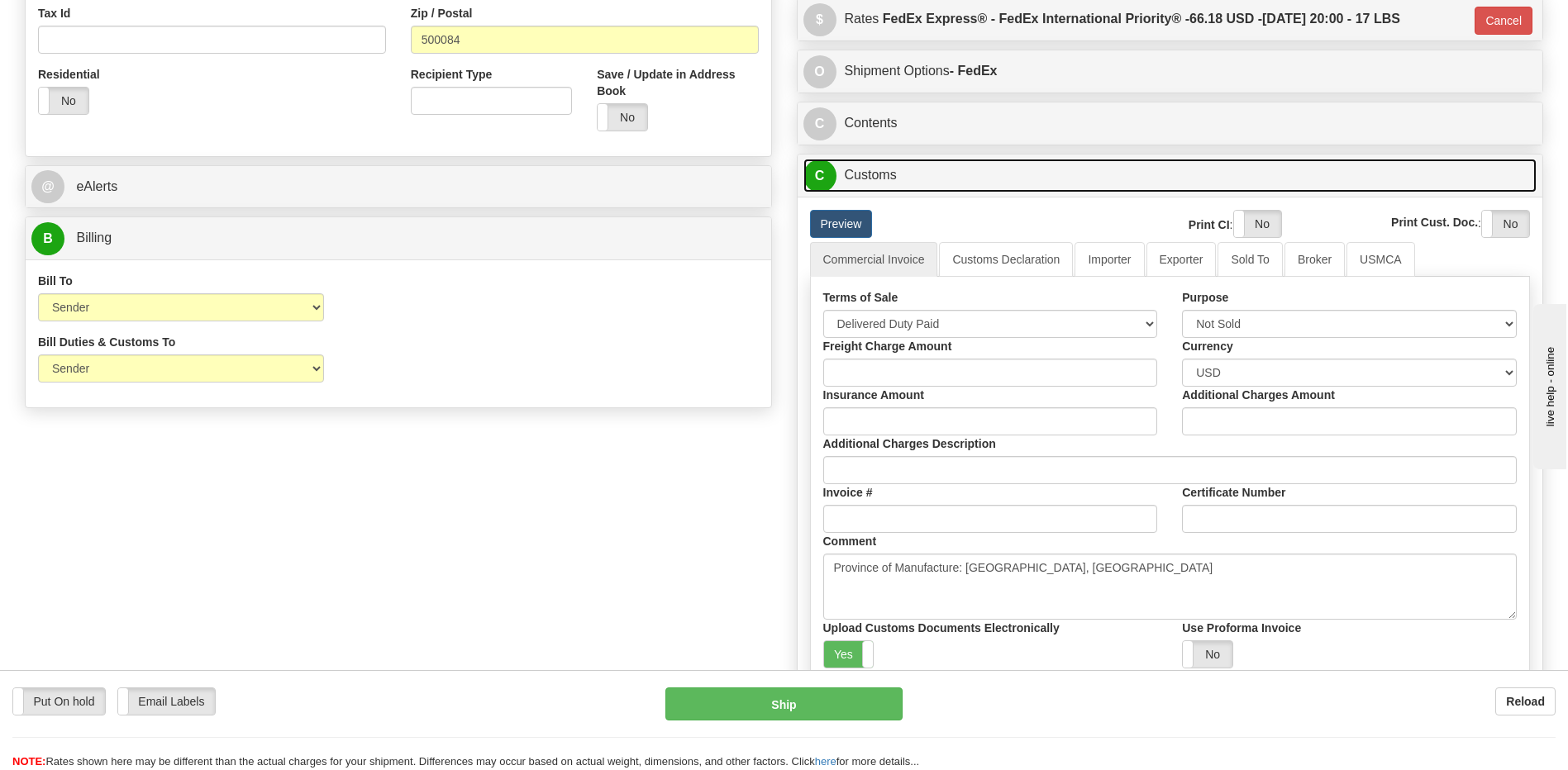
click at [880, 172] on link "C Customs" at bounding box center [1170, 176] width 734 height 34
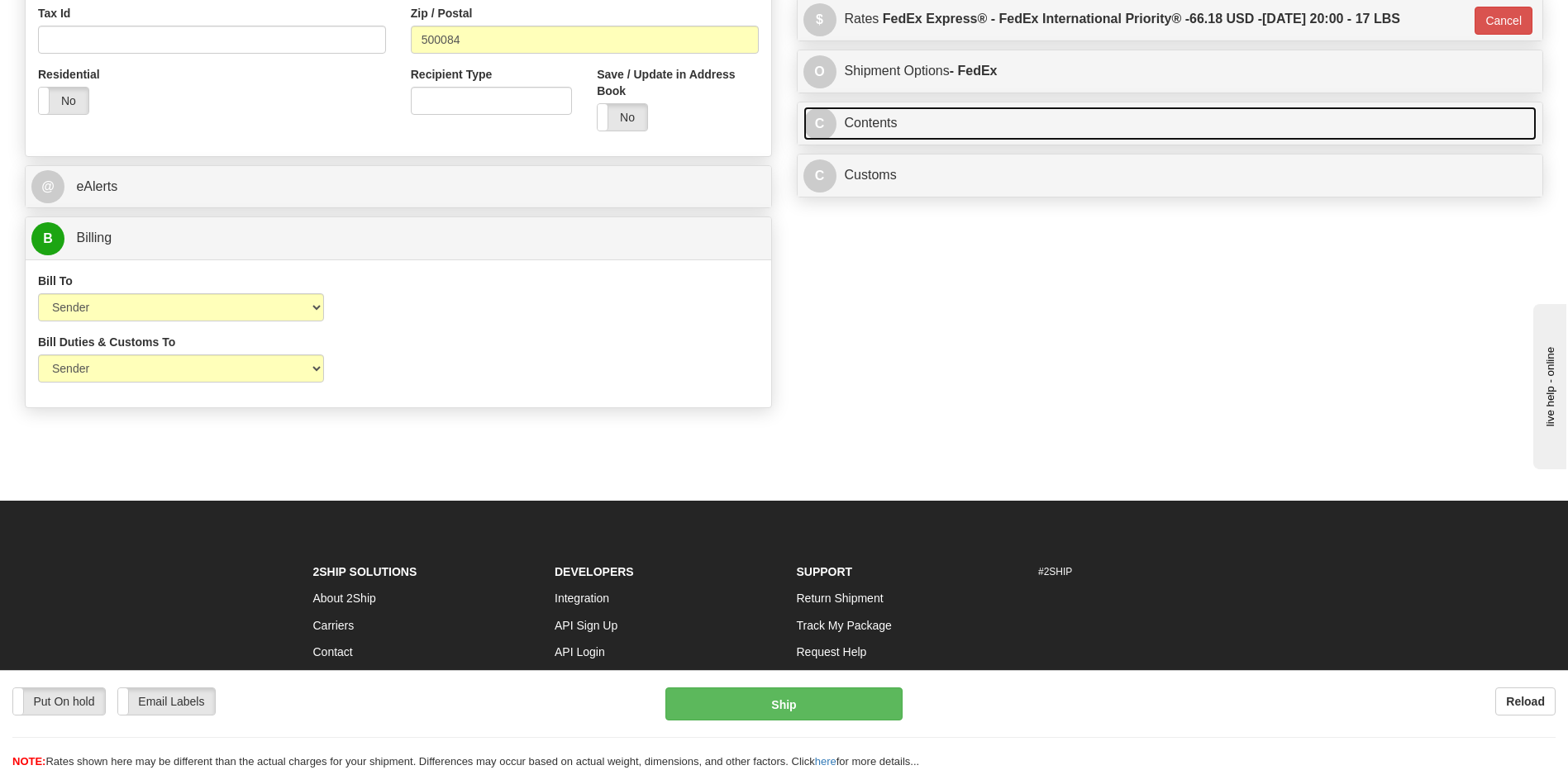
click at [887, 137] on link "C Contents" at bounding box center [1170, 124] width 734 height 34
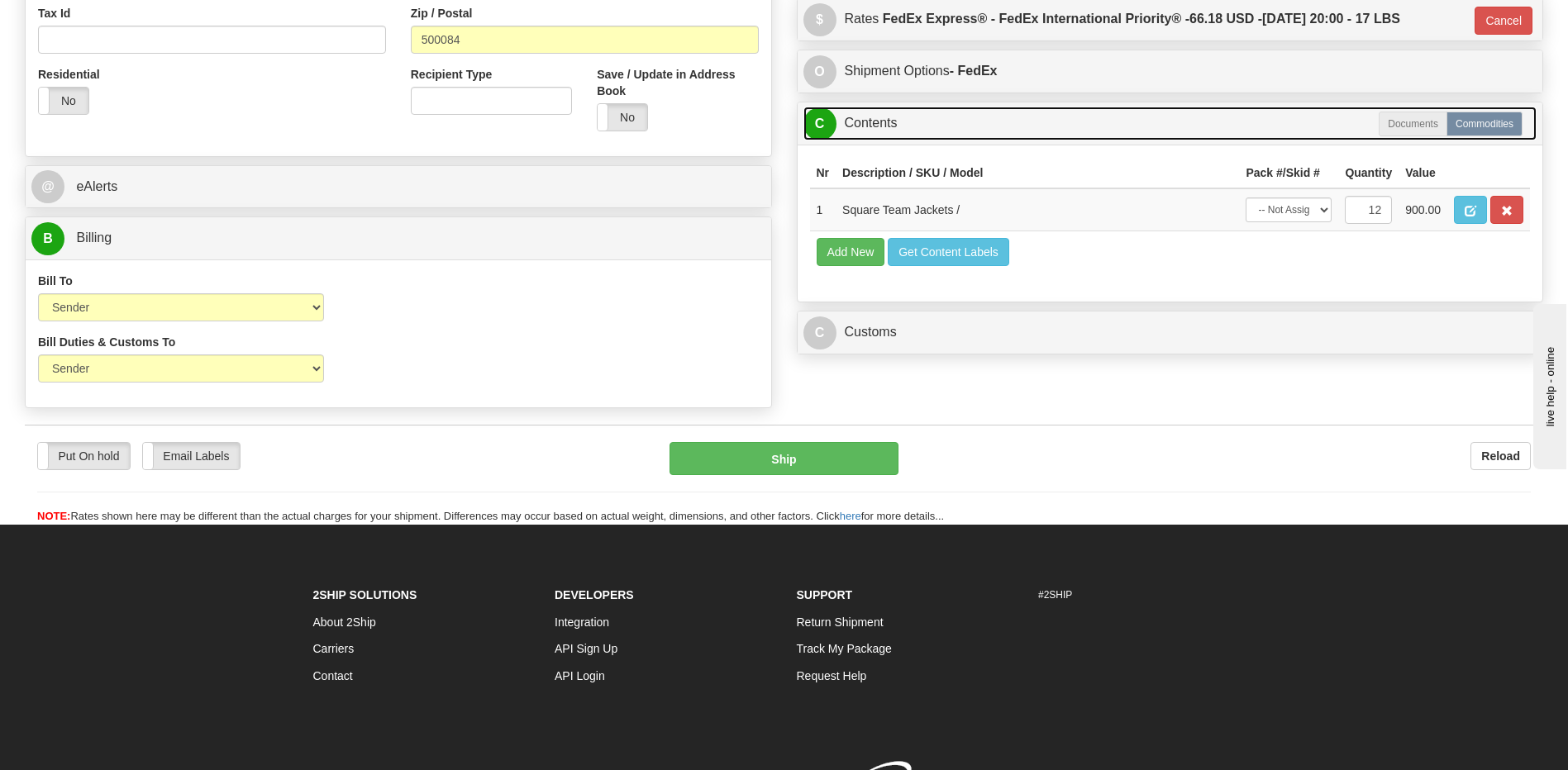
click at [887, 137] on link "C Contents" at bounding box center [1170, 124] width 734 height 34
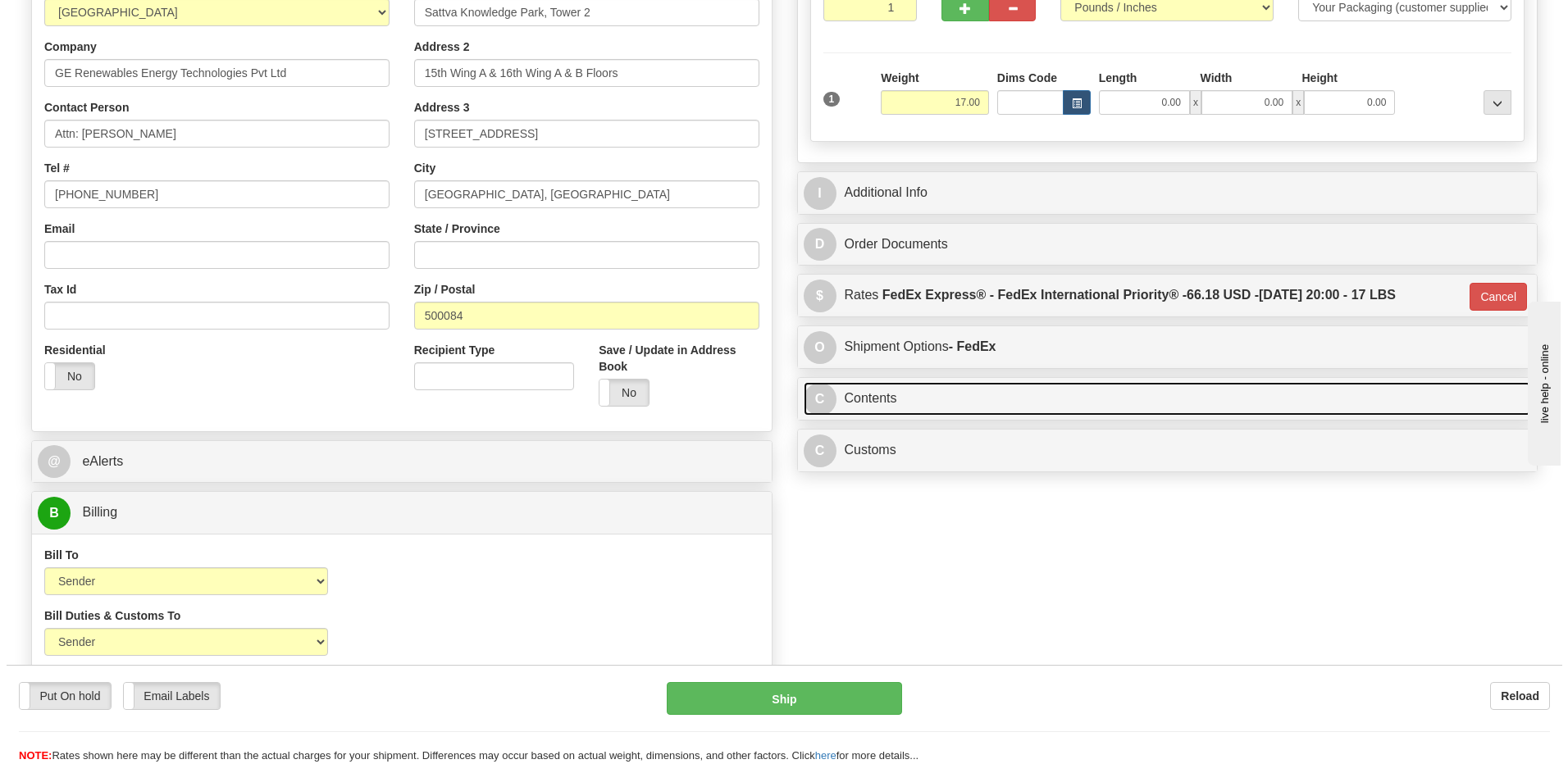
scroll to position [246, 0]
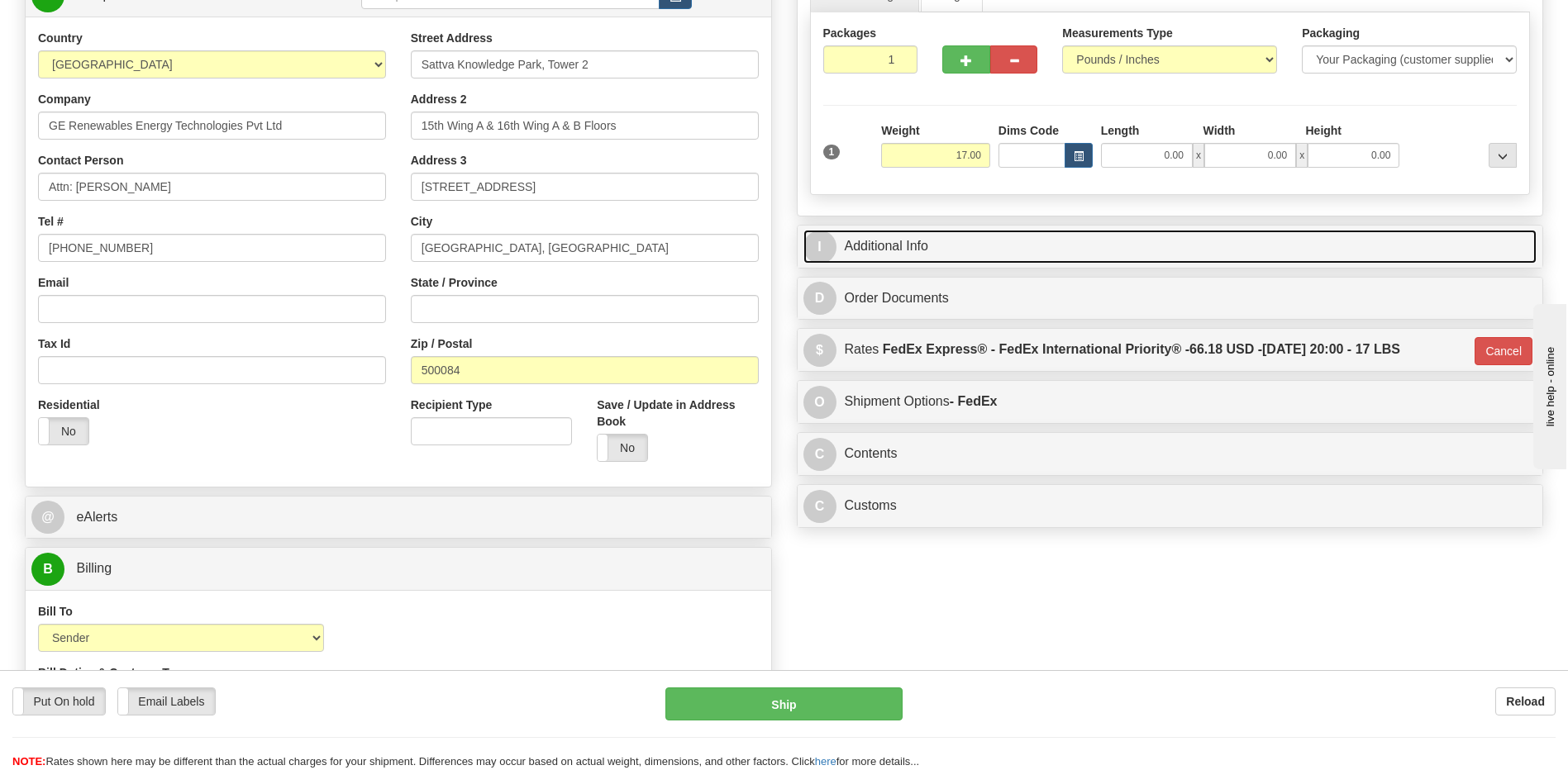
click at [852, 250] on link "I Additional Info" at bounding box center [1170, 247] width 734 height 34
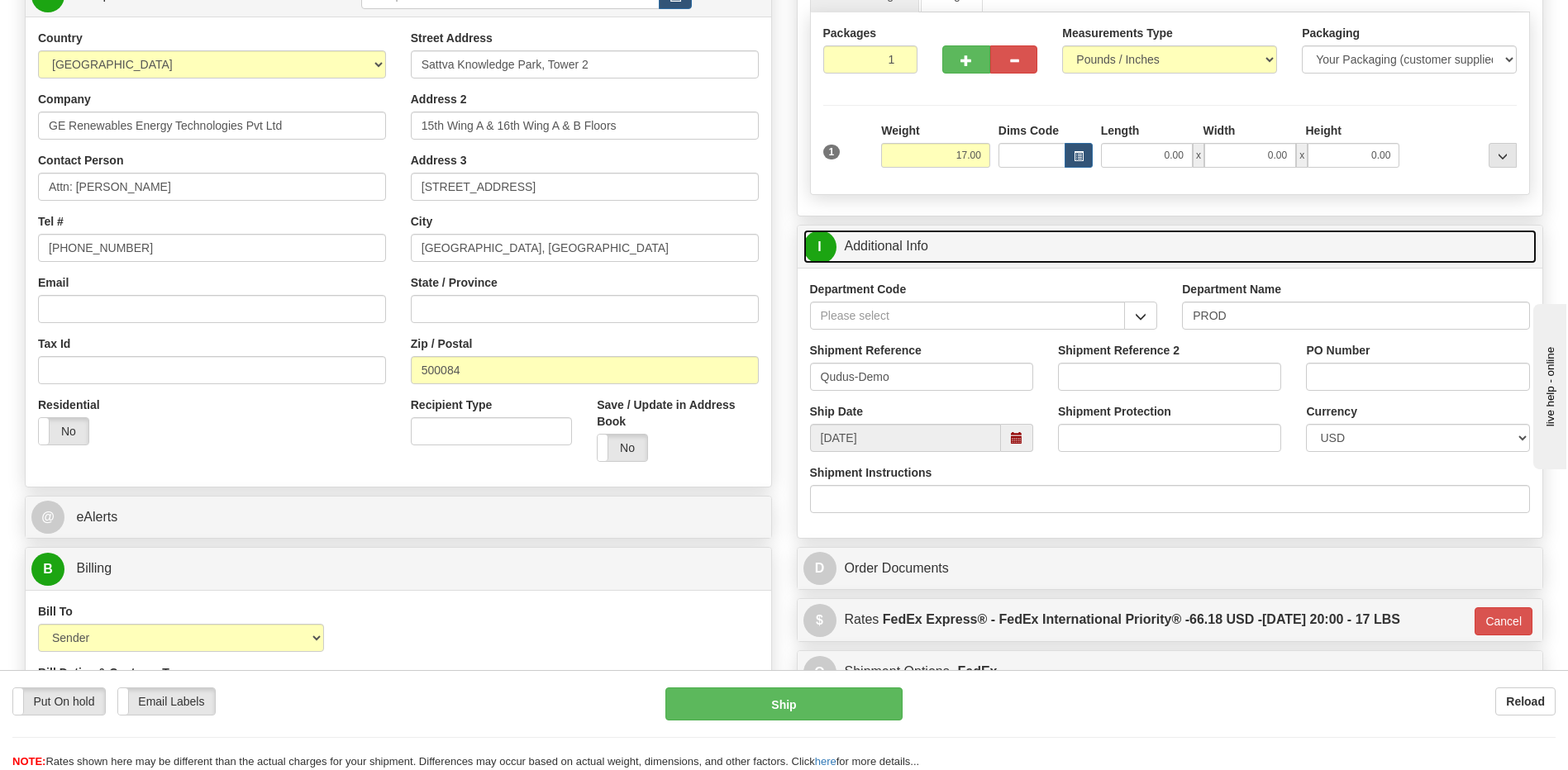
click at [852, 250] on link "I Additional Info" at bounding box center [1170, 247] width 734 height 34
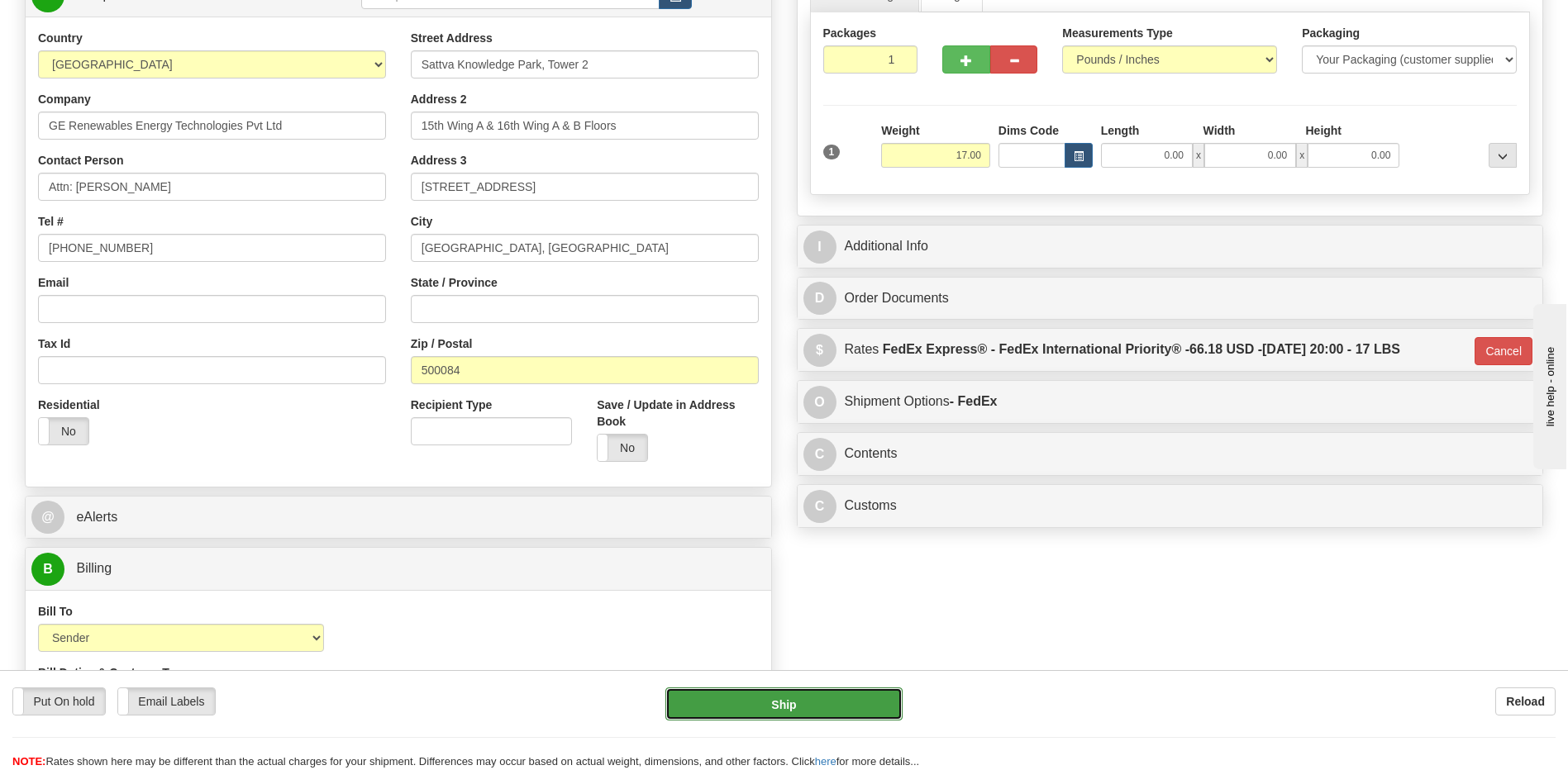
click at [681, 692] on button "Ship" at bounding box center [783, 703] width 236 height 33
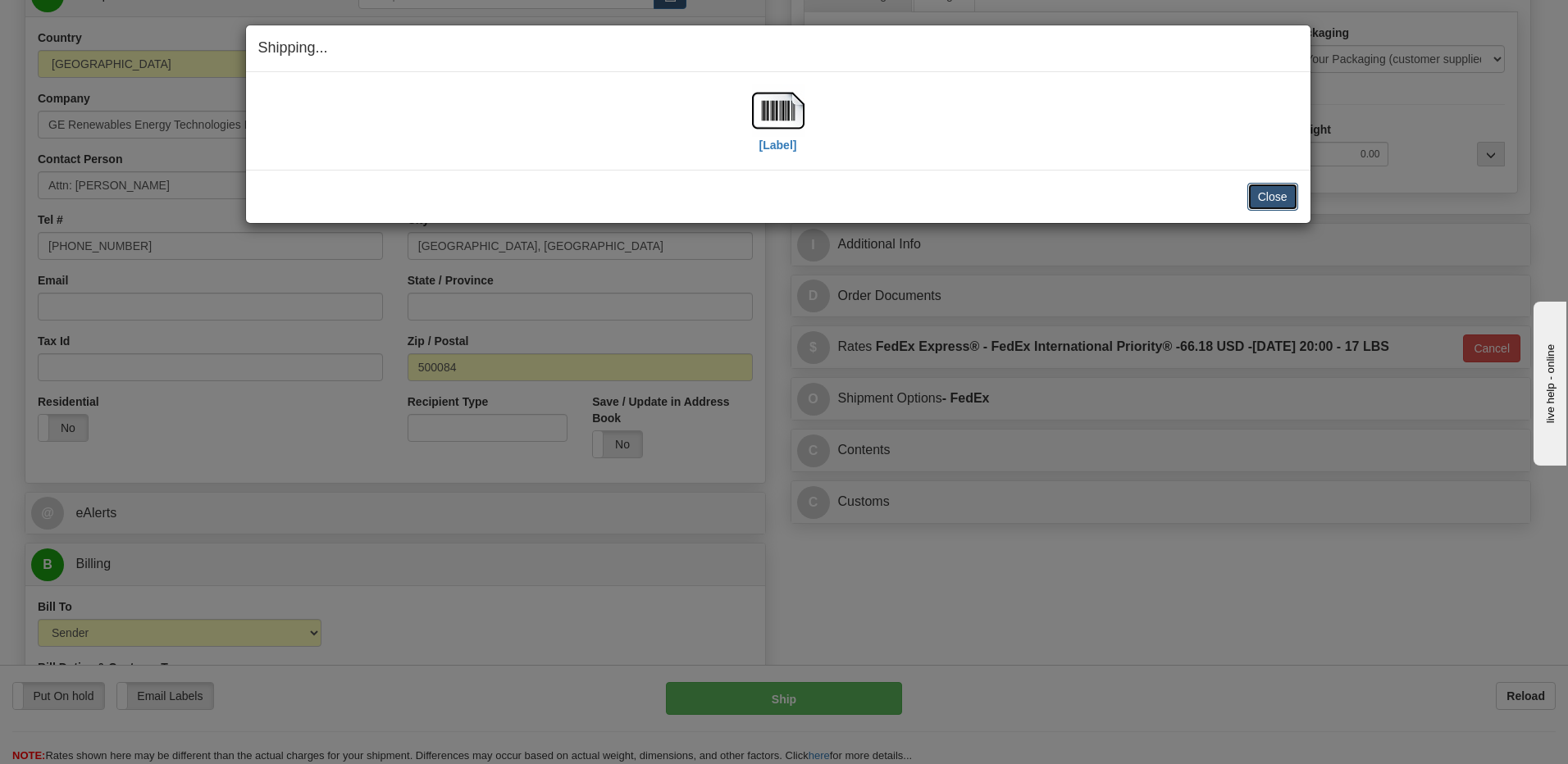
click at [1275, 201] on button "Close" at bounding box center [1273, 197] width 51 height 28
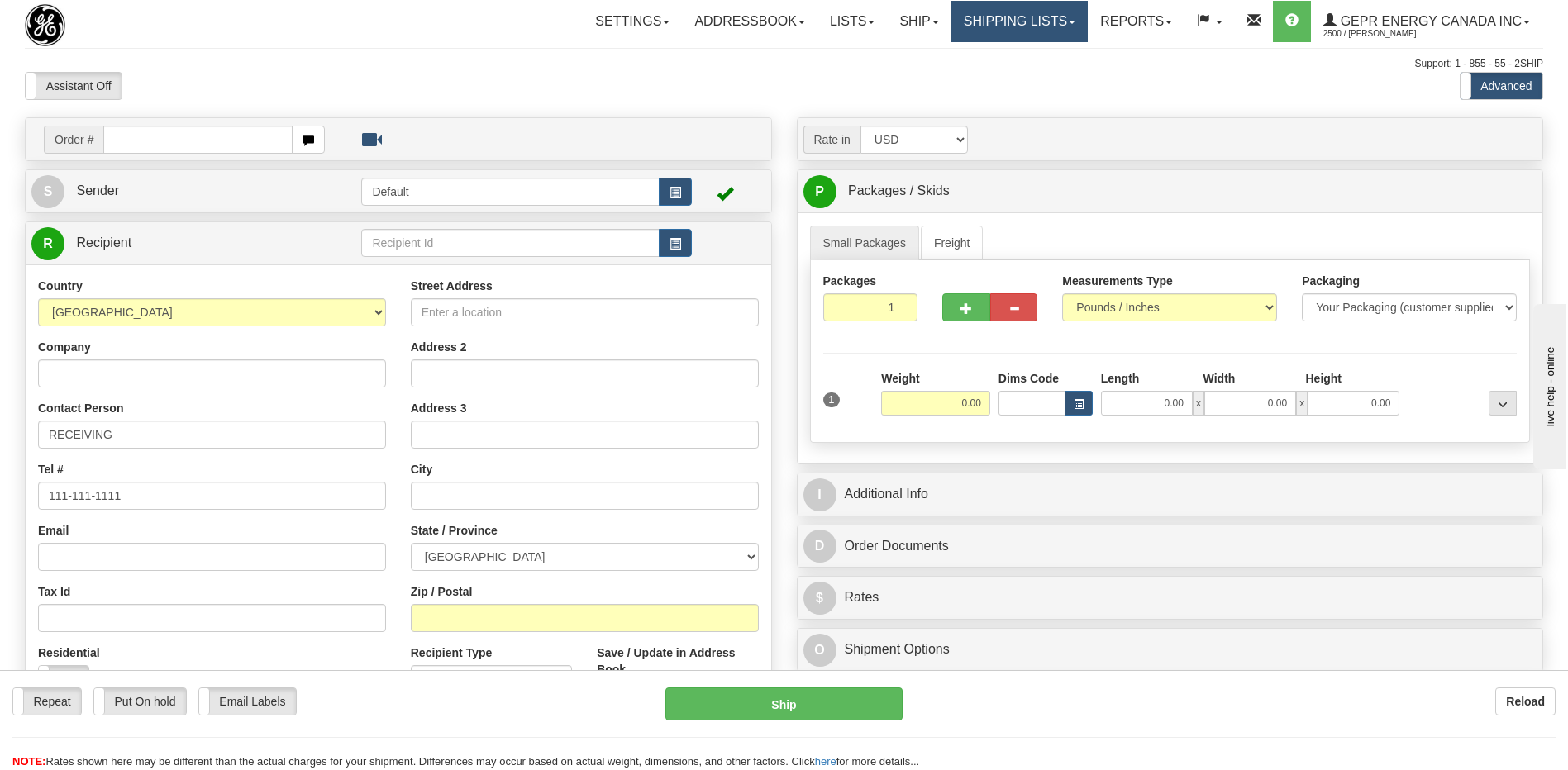
click at [999, 25] on link "Shipping lists" at bounding box center [1020, 21] width 137 height 41
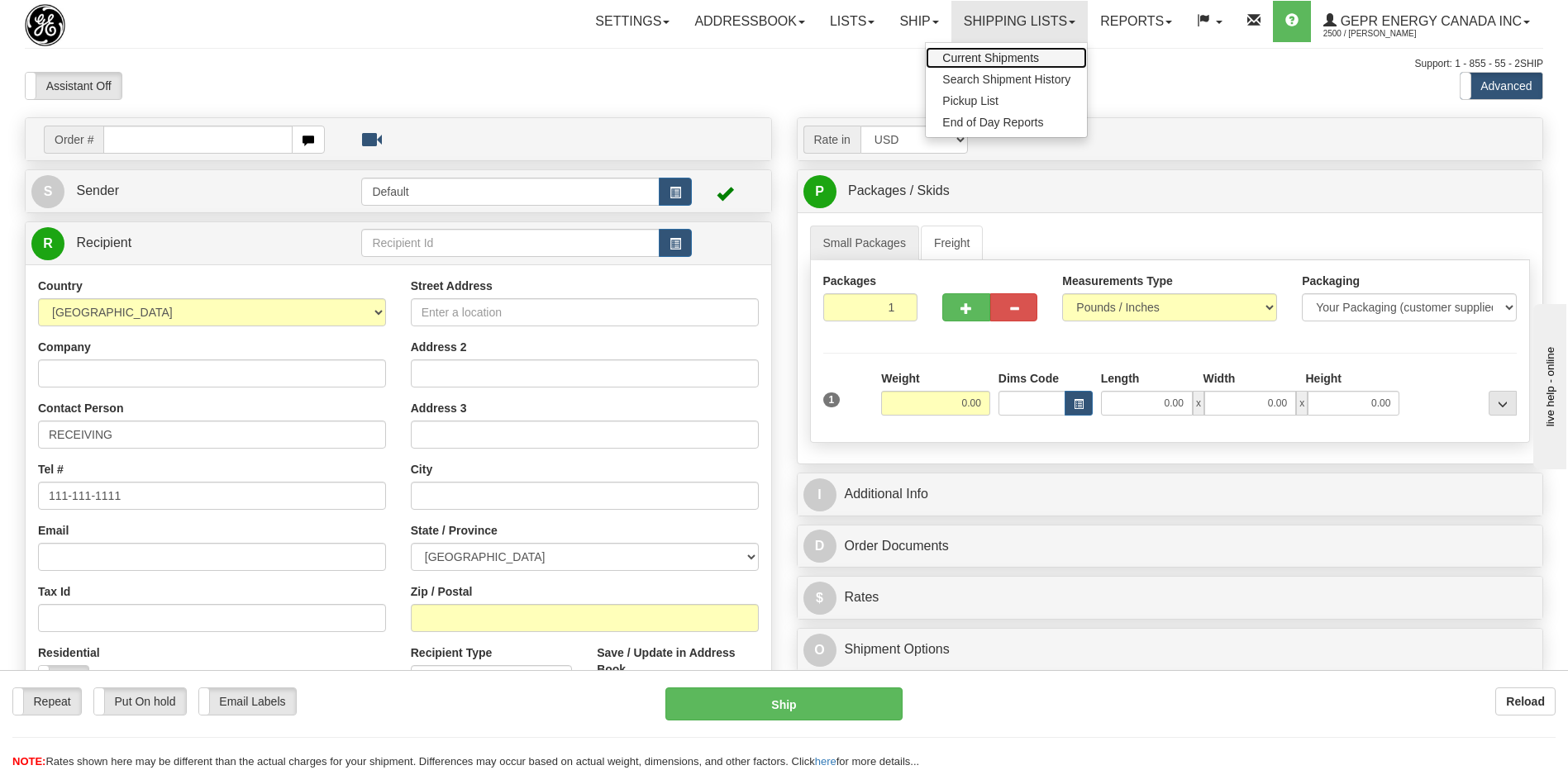
click at [1001, 62] on span "Current Shipments" at bounding box center [990, 57] width 97 height 13
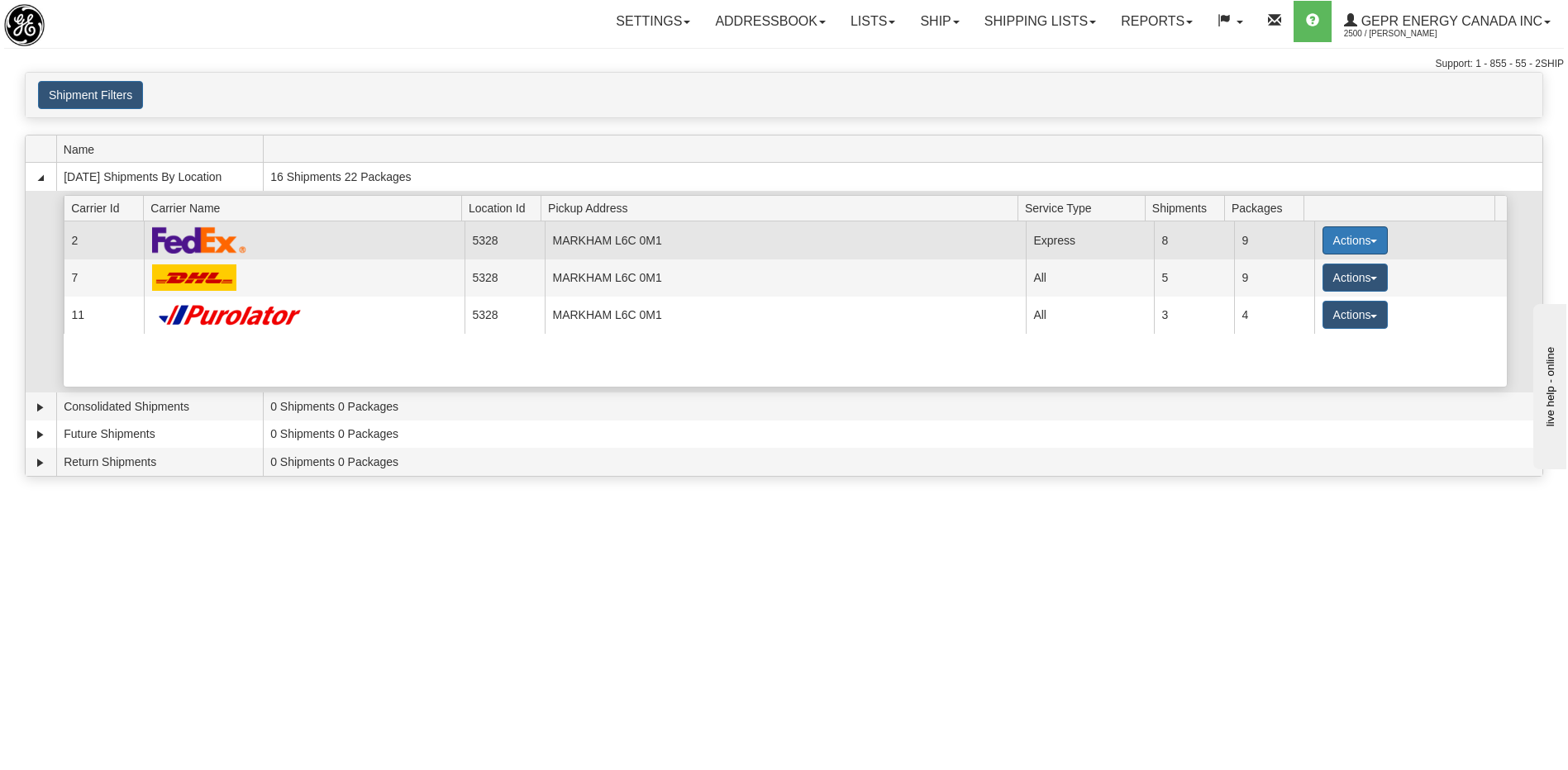
click at [1330, 240] on button "Actions" at bounding box center [1355, 240] width 66 height 28
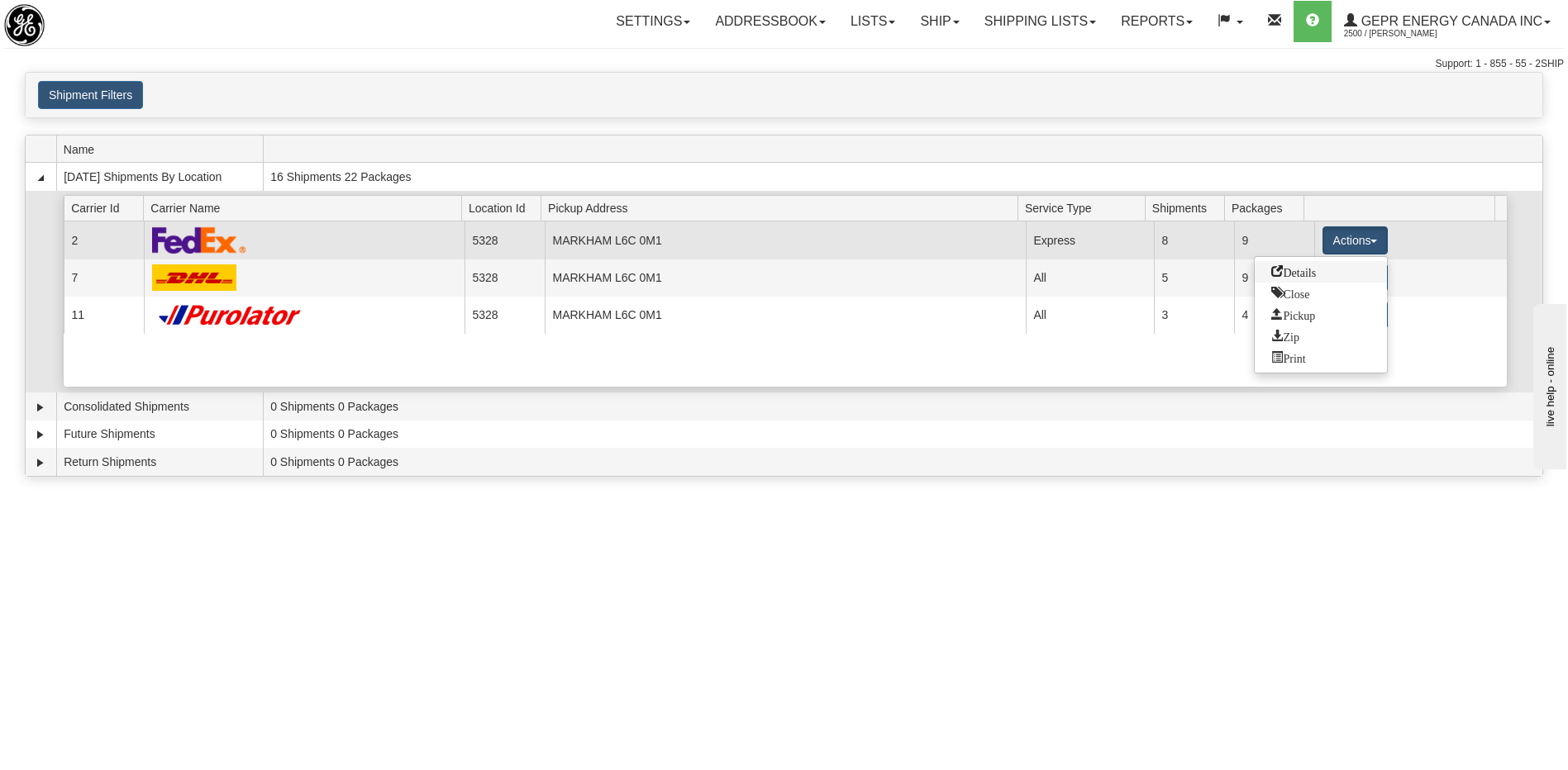
click at [1306, 274] on span "Details" at bounding box center [1294, 271] width 44 height 12
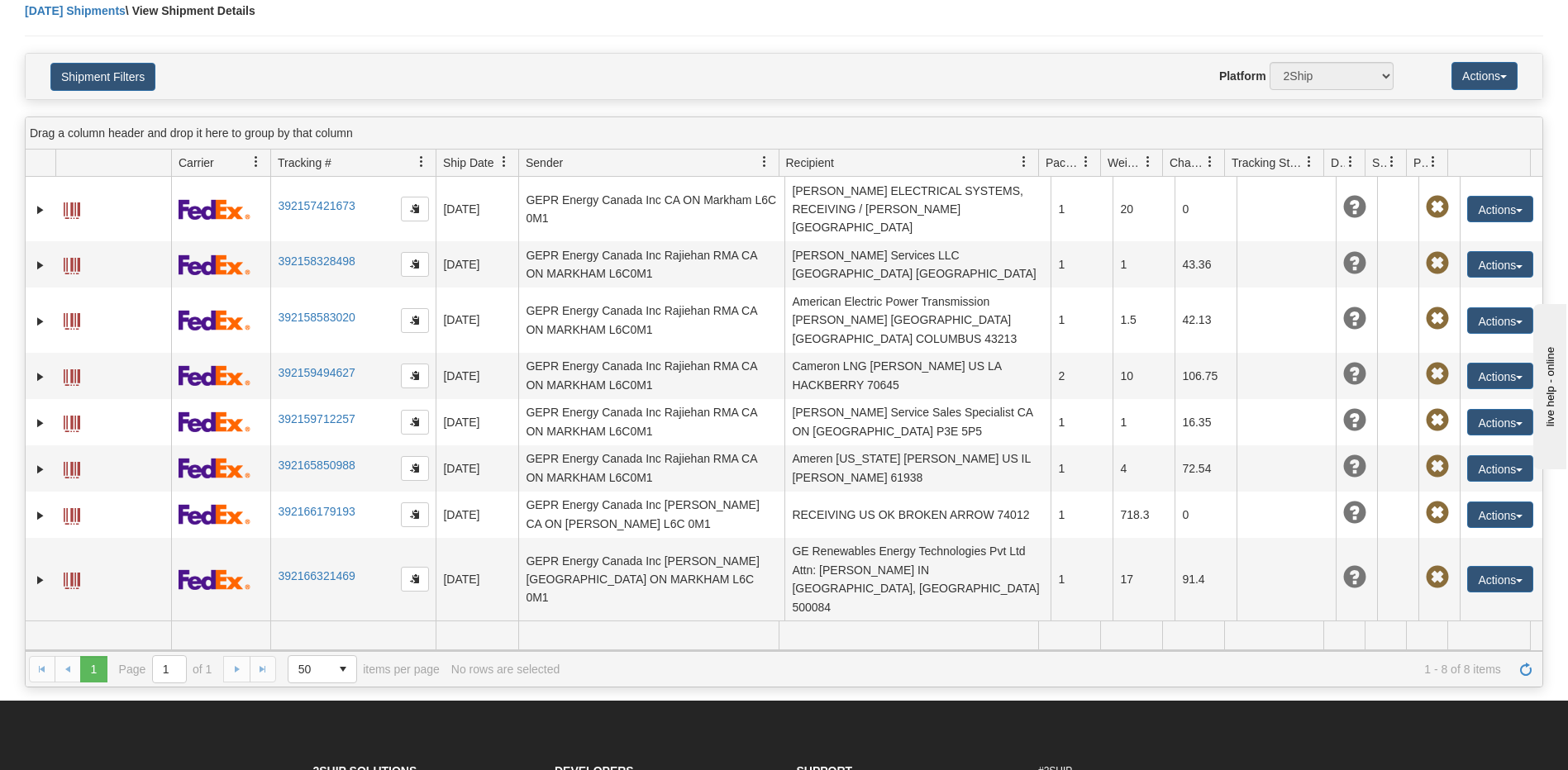
scroll to position [165, 0]
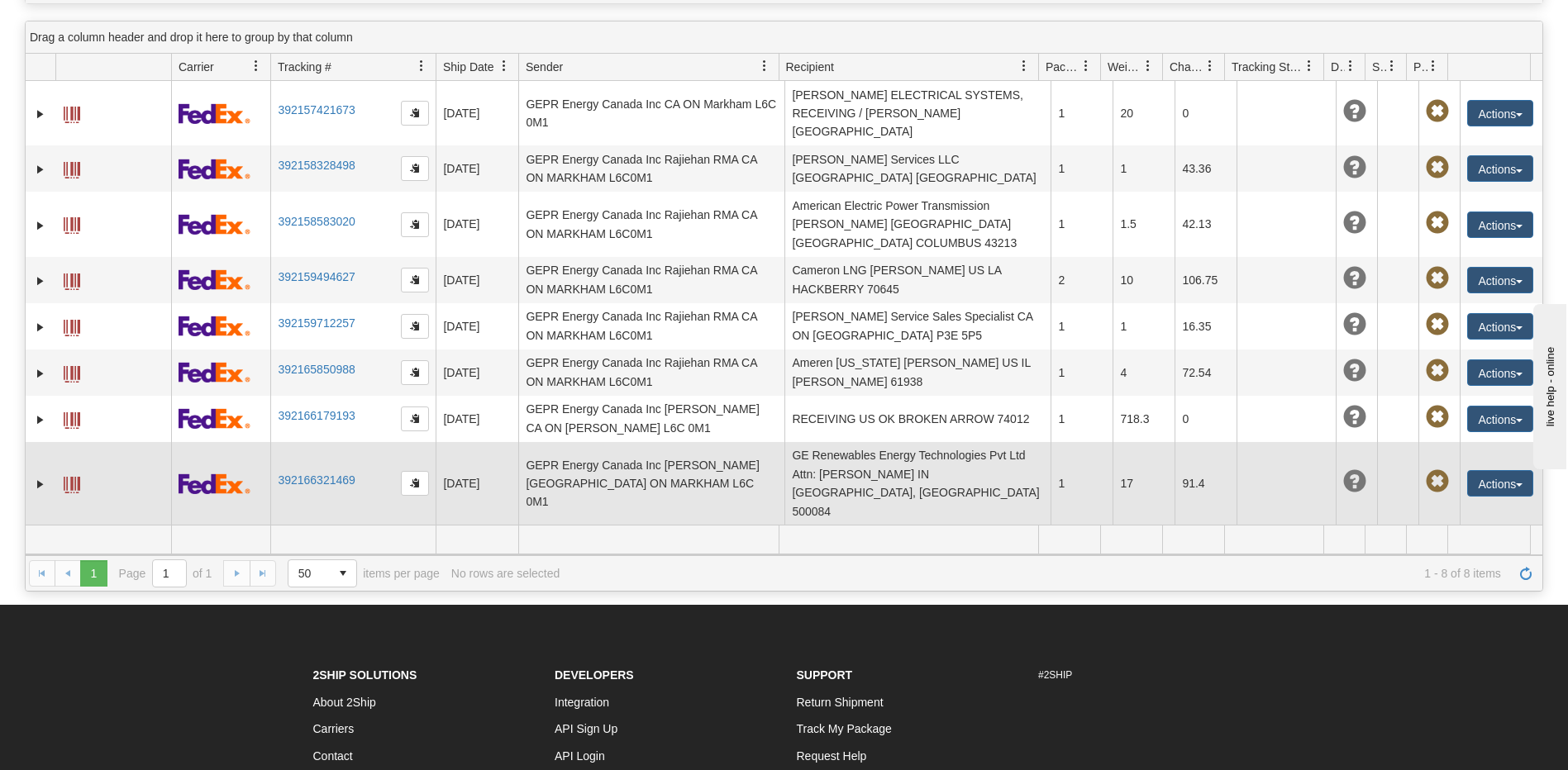
click at [887, 461] on td "GE Renewables Energy Technologies Pvt Ltd Attn: Madhuri Nutulapati IN HYDERABAD…" at bounding box center [917, 484] width 266 height 84
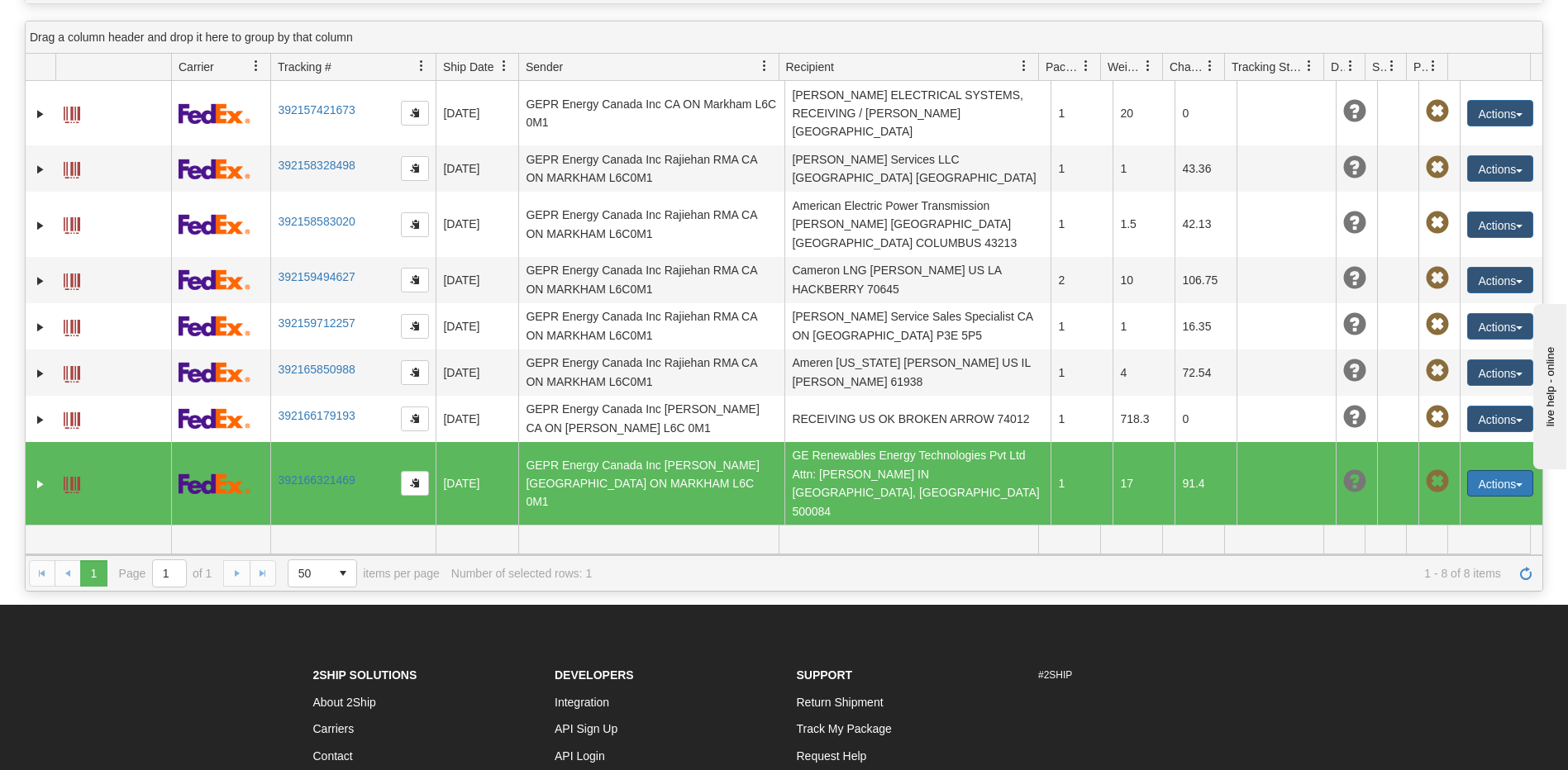
click at [1485, 470] on button "Actions" at bounding box center [1500, 483] width 66 height 26
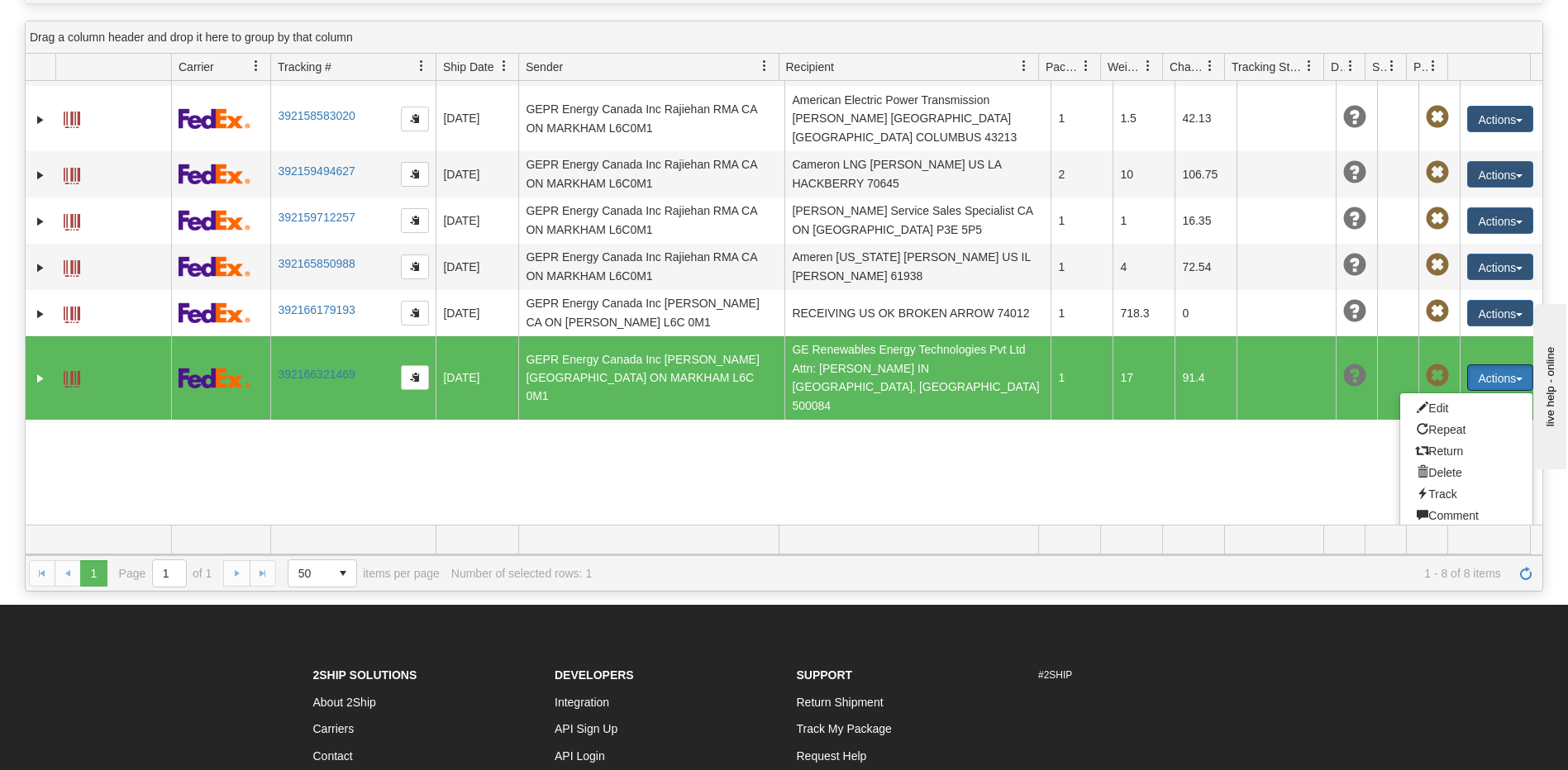
scroll to position [107, 0]
click at [1431, 397] on link "Edit" at bounding box center [1466, 407] width 133 height 21
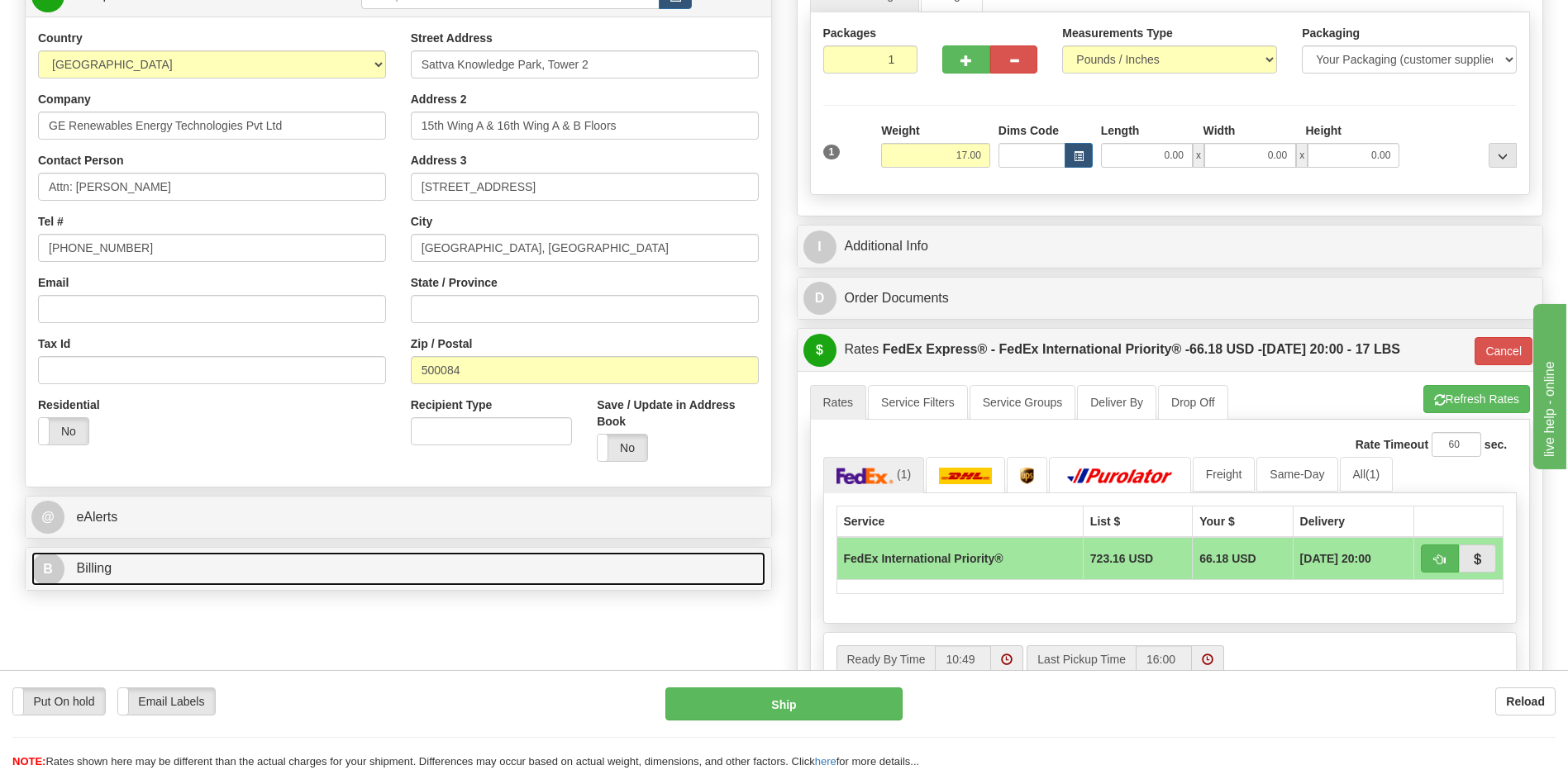
click at [291, 568] on link "B Billing" at bounding box center [398, 569] width 734 height 34
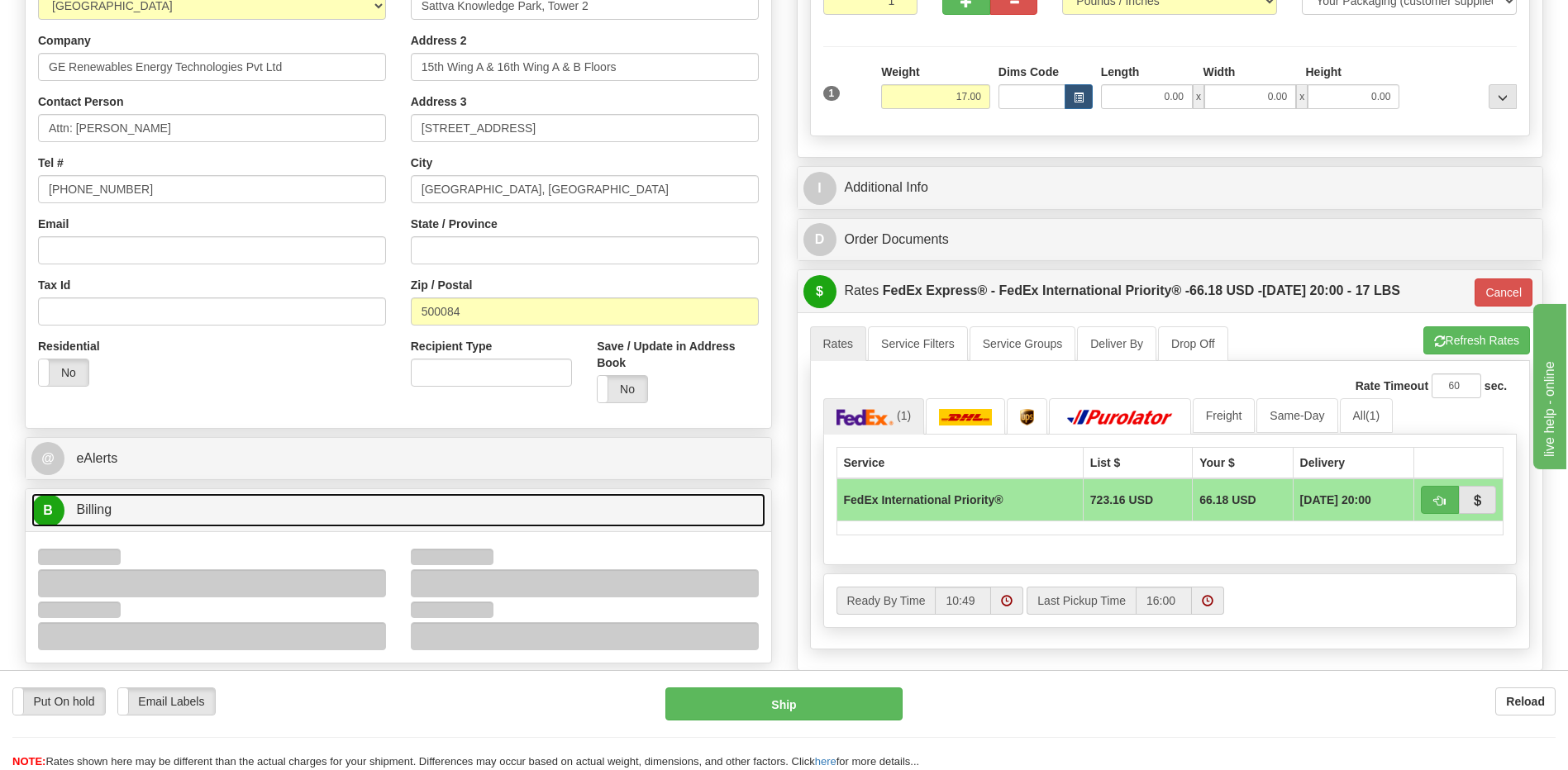
scroll to position [496, 0]
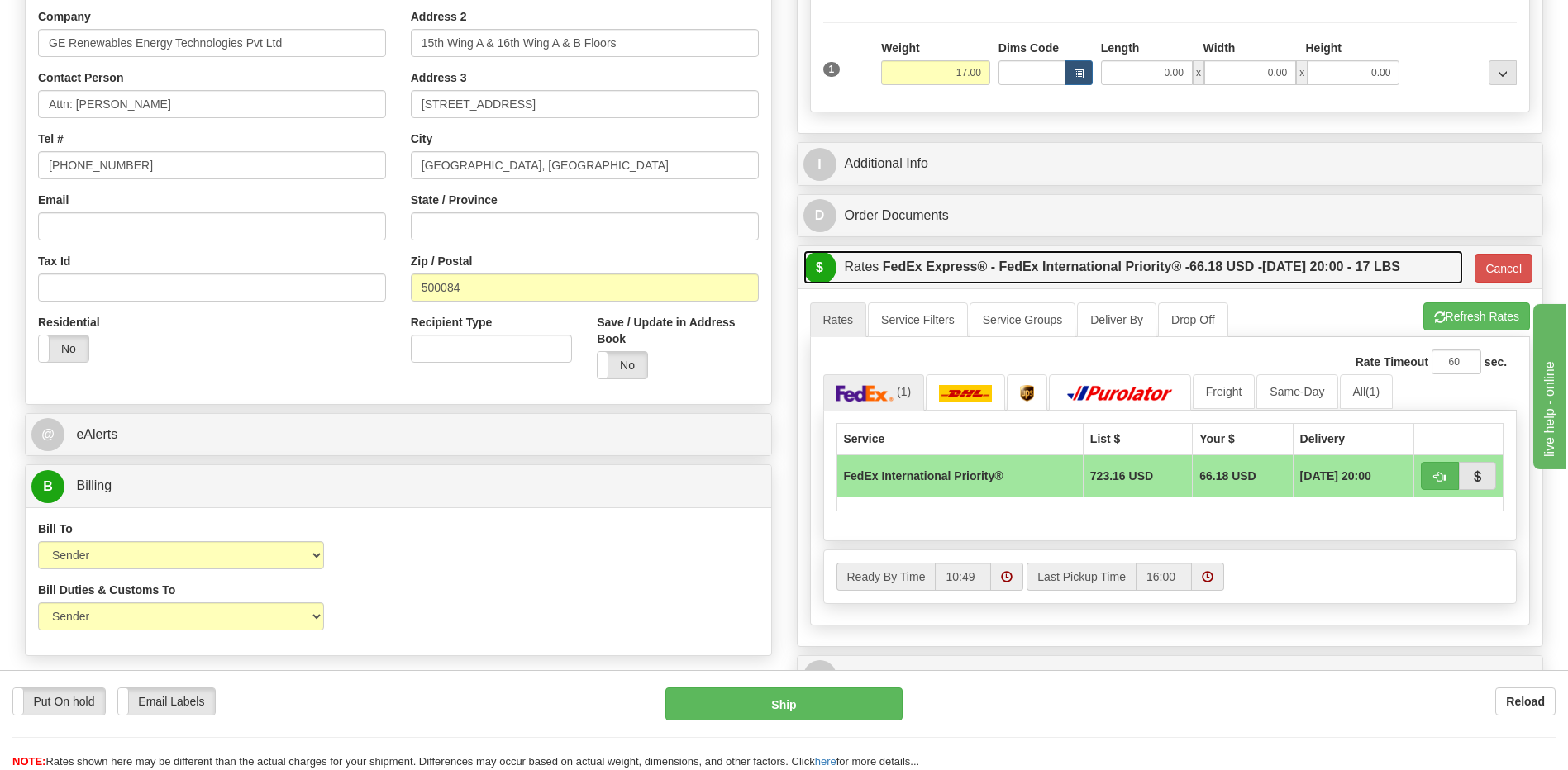
click at [960, 276] on label "FedEx Express® - FedEx International Priority® - 66.18 USD - [DATE] 20:00 - 17 …" at bounding box center [1141, 267] width 517 height 33
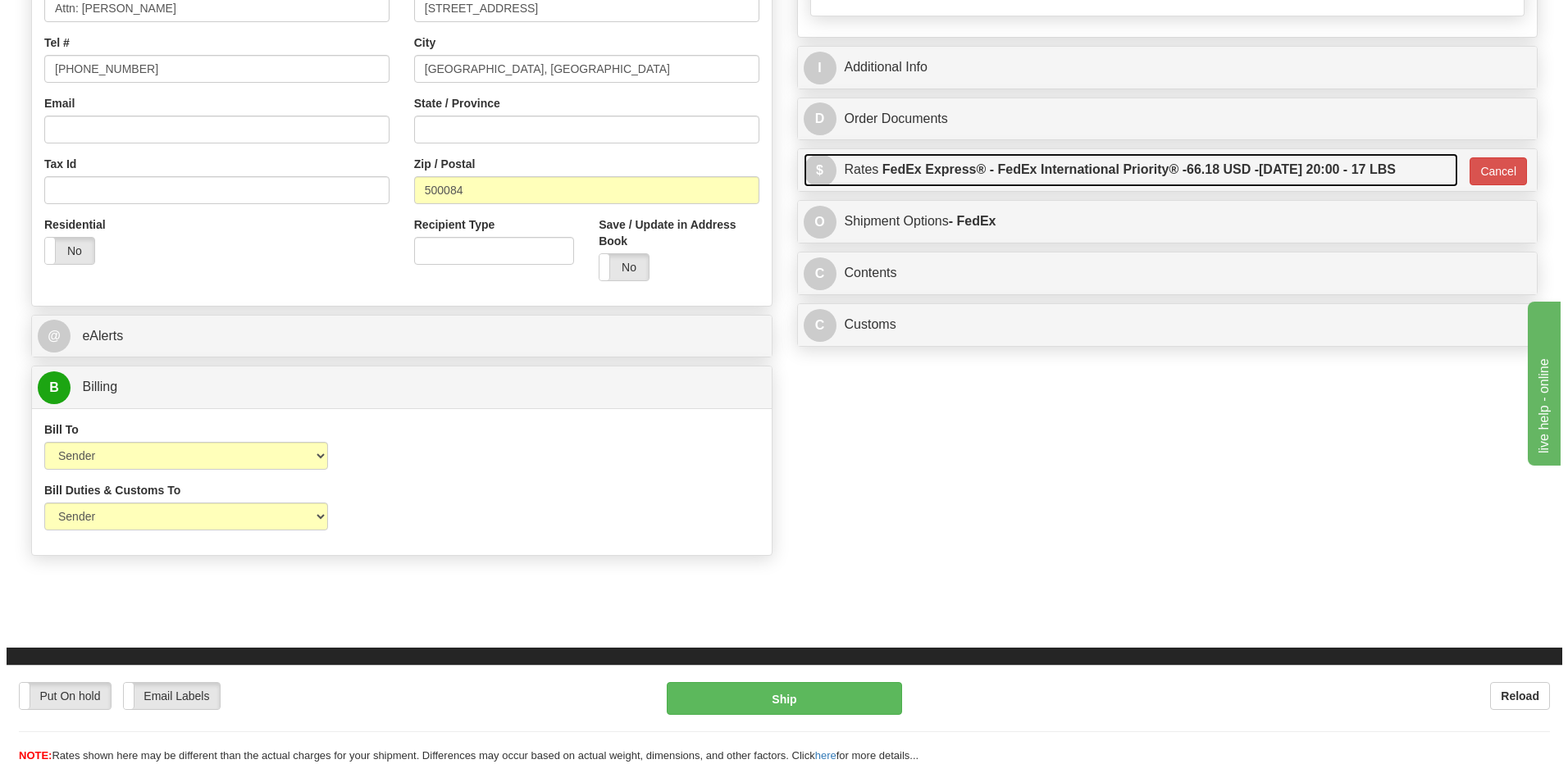
scroll to position [574, 0]
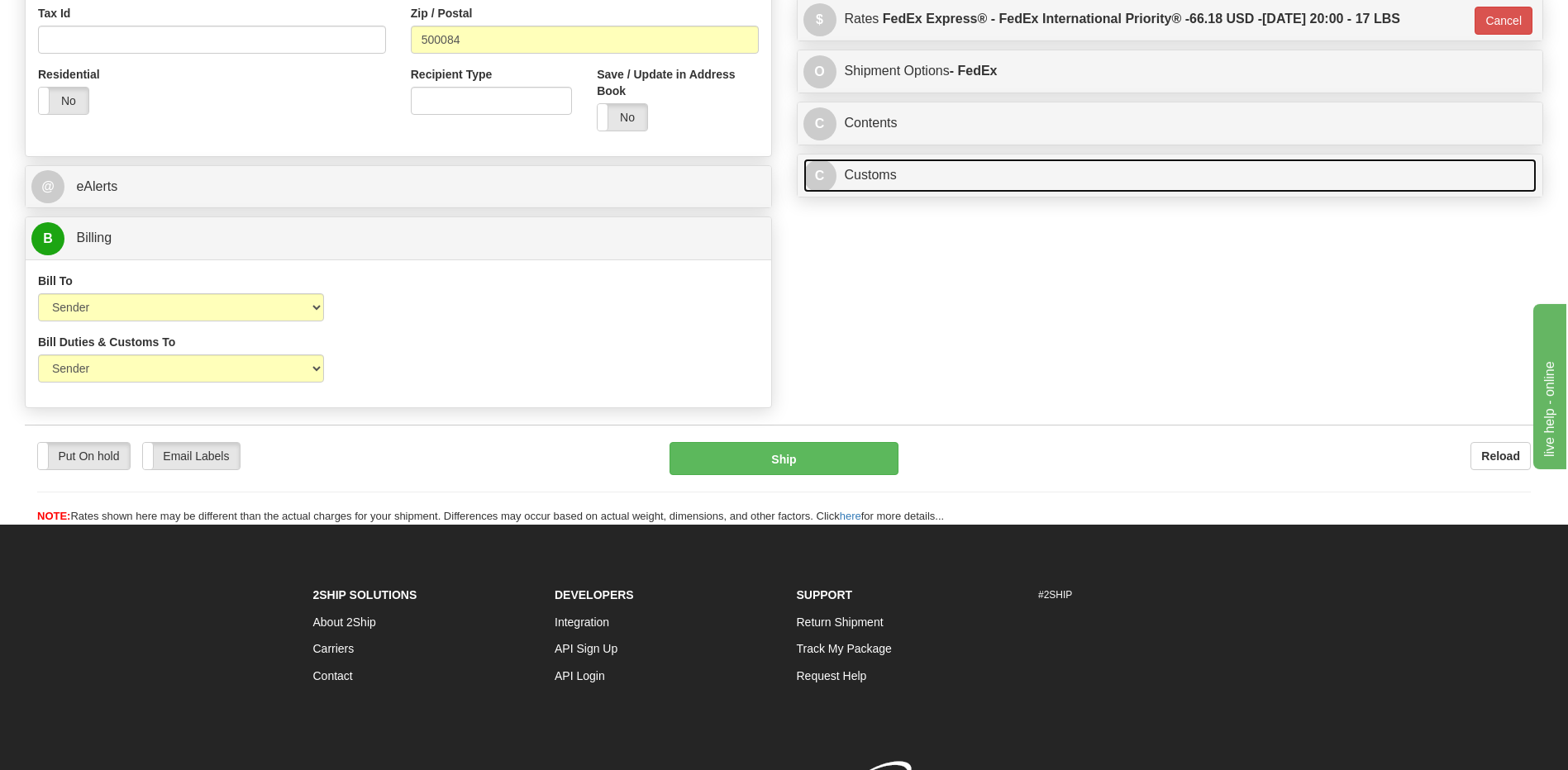
click at [886, 173] on link "C Customs" at bounding box center [1170, 176] width 734 height 34
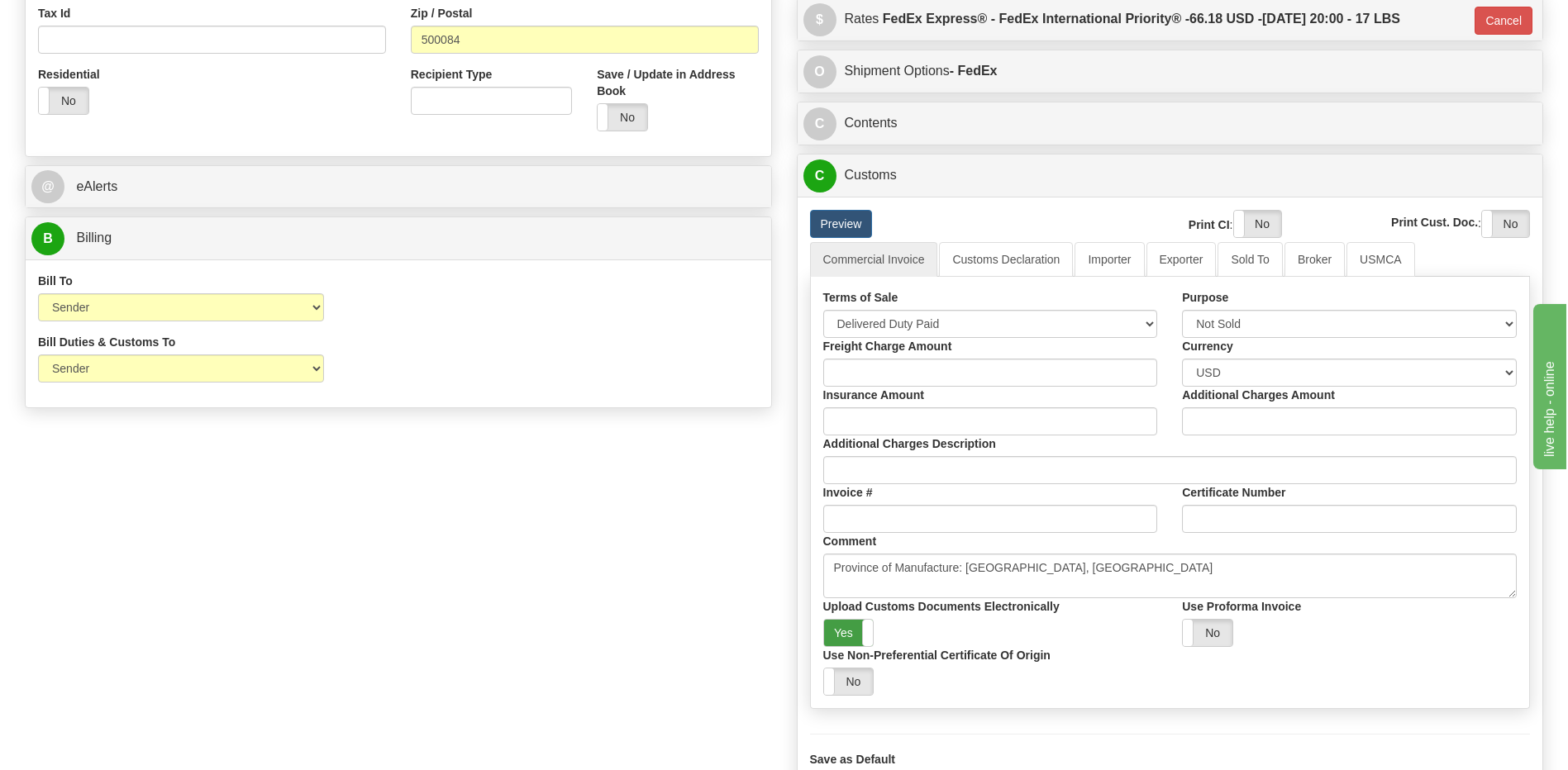
click at [851, 632] on label "Yes" at bounding box center [849, 632] width 50 height 26
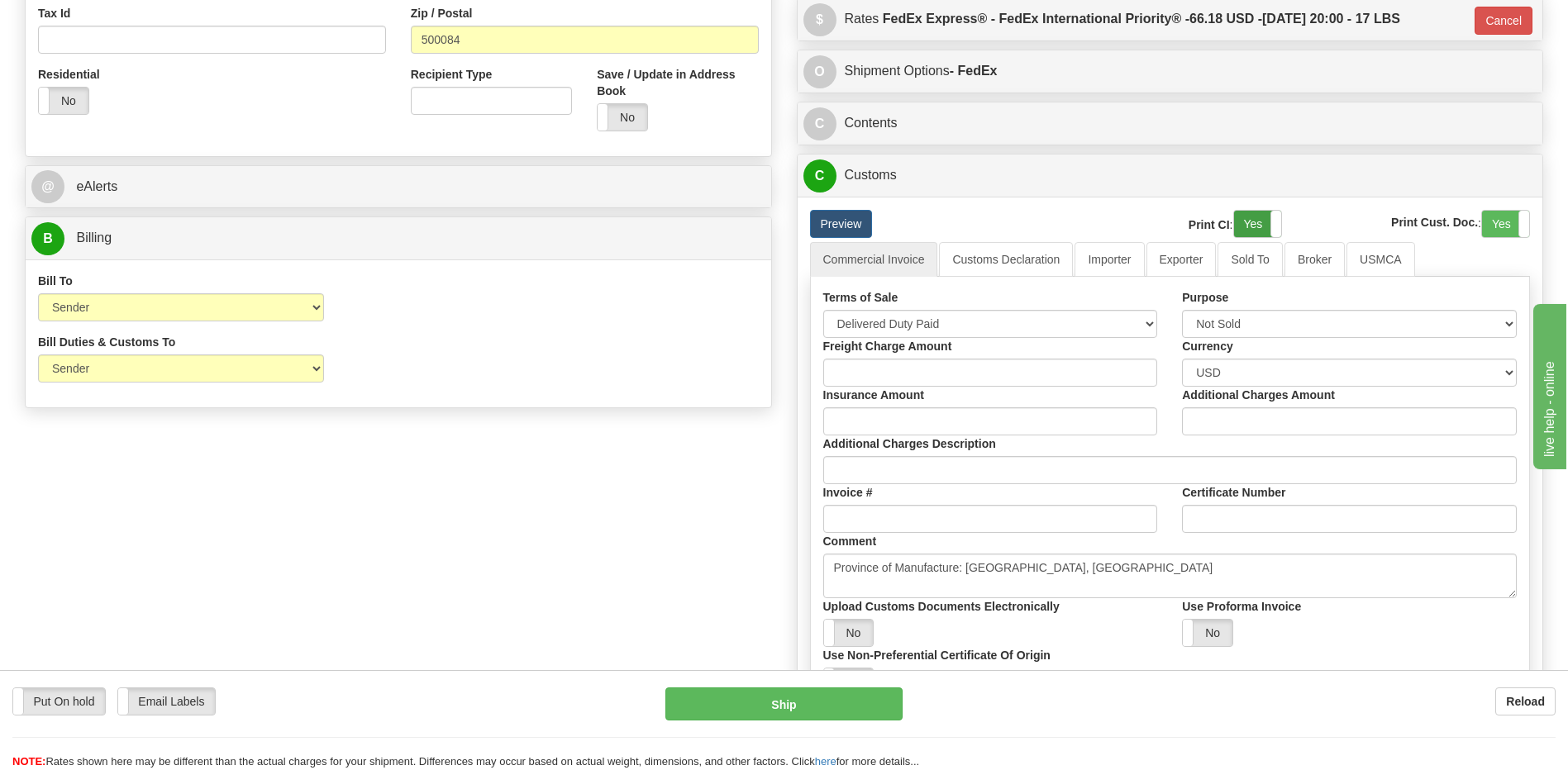
click at [1253, 226] on label "Yes" at bounding box center [1257, 224] width 47 height 26
click at [1506, 223] on label "Yes" at bounding box center [1505, 224] width 47 height 26
click at [1005, 258] on link "Customs Declaration" at bounding box center [1005, 259] width 134 height 35
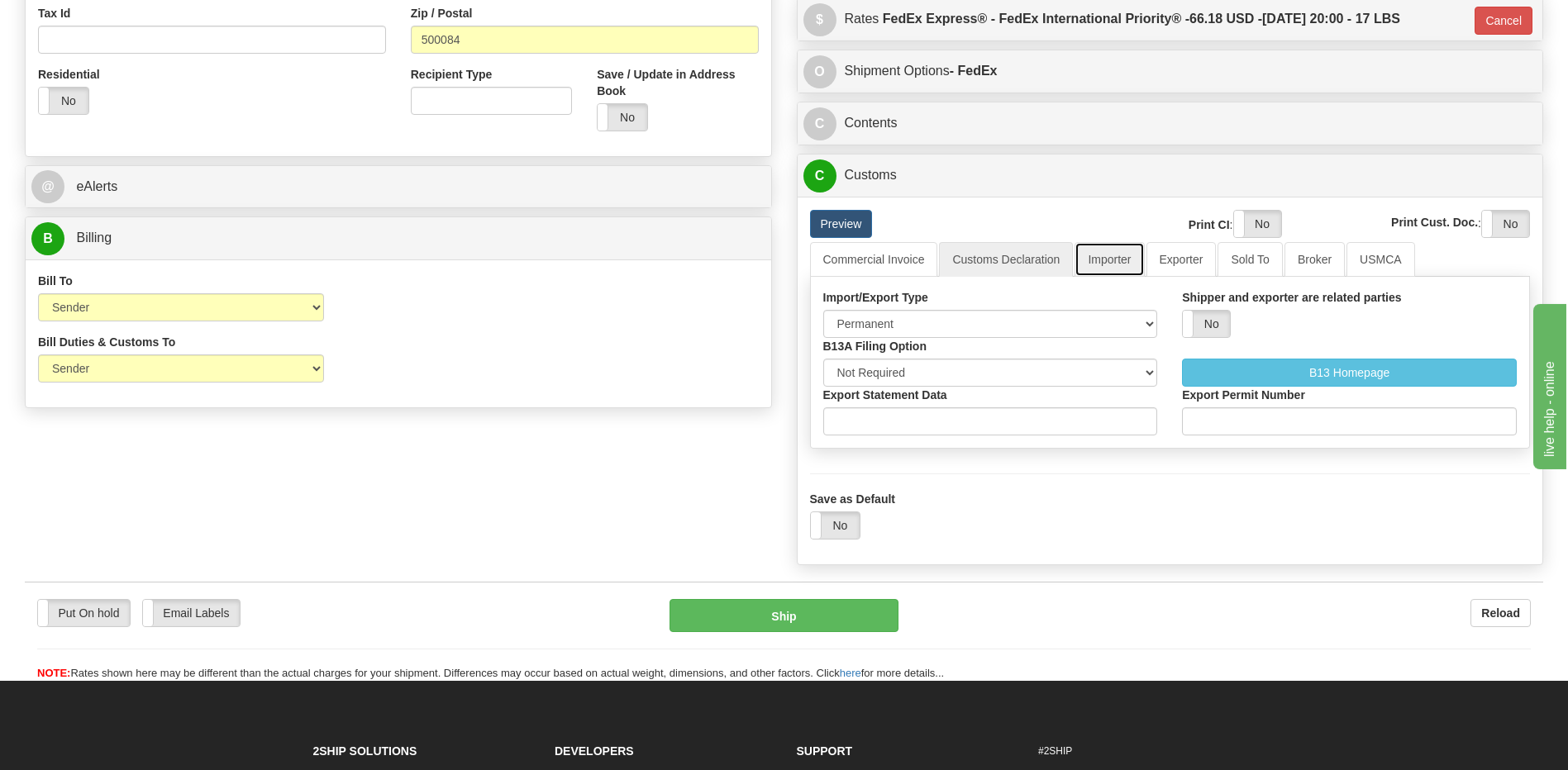
click at [1115, 253] on link "Importer" at bounding box center [1109, 259] width 69 height 35
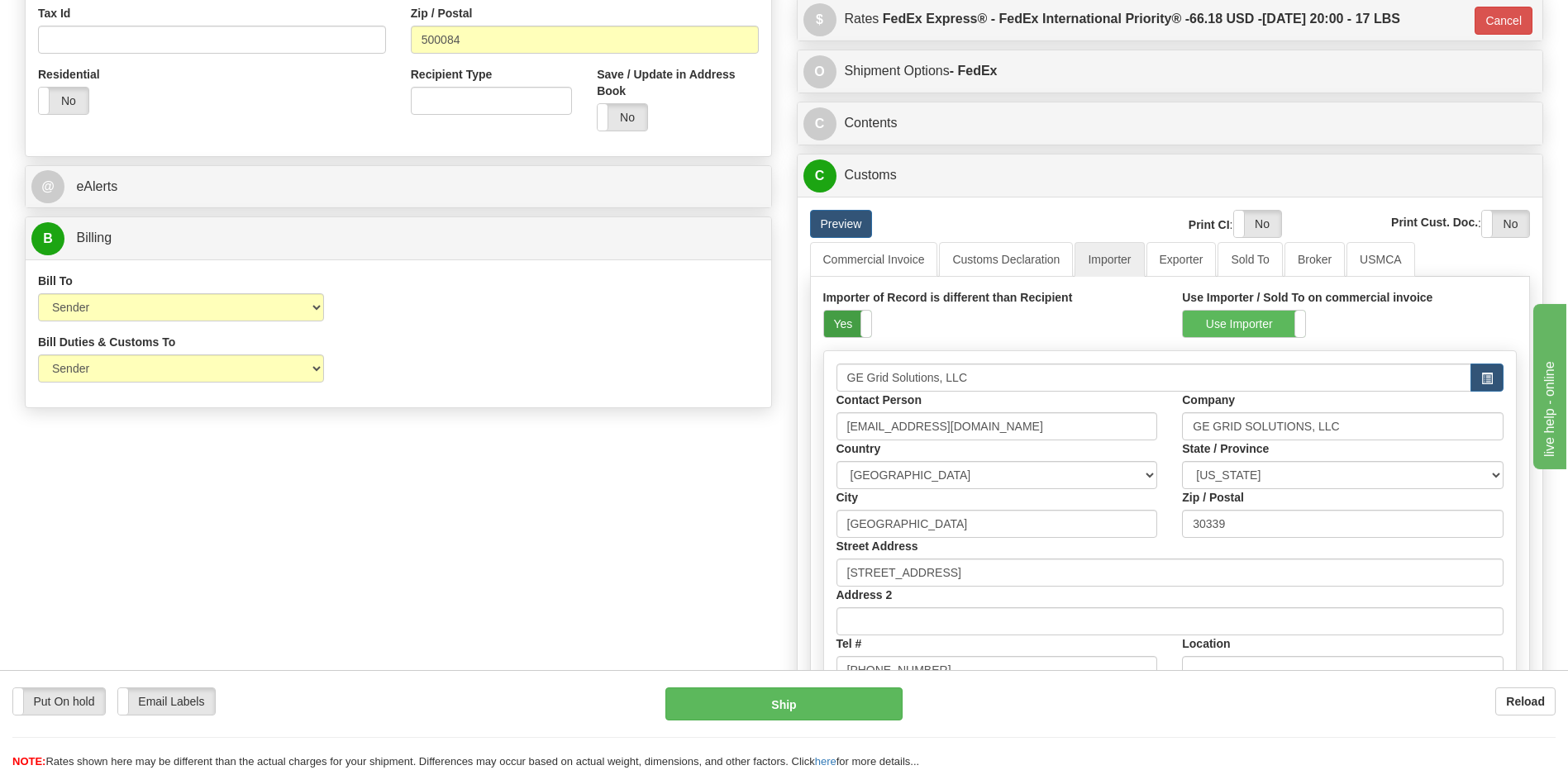
click at [834, 317] on label "Yes" at bounding box center [847, 323] width 47 height 26
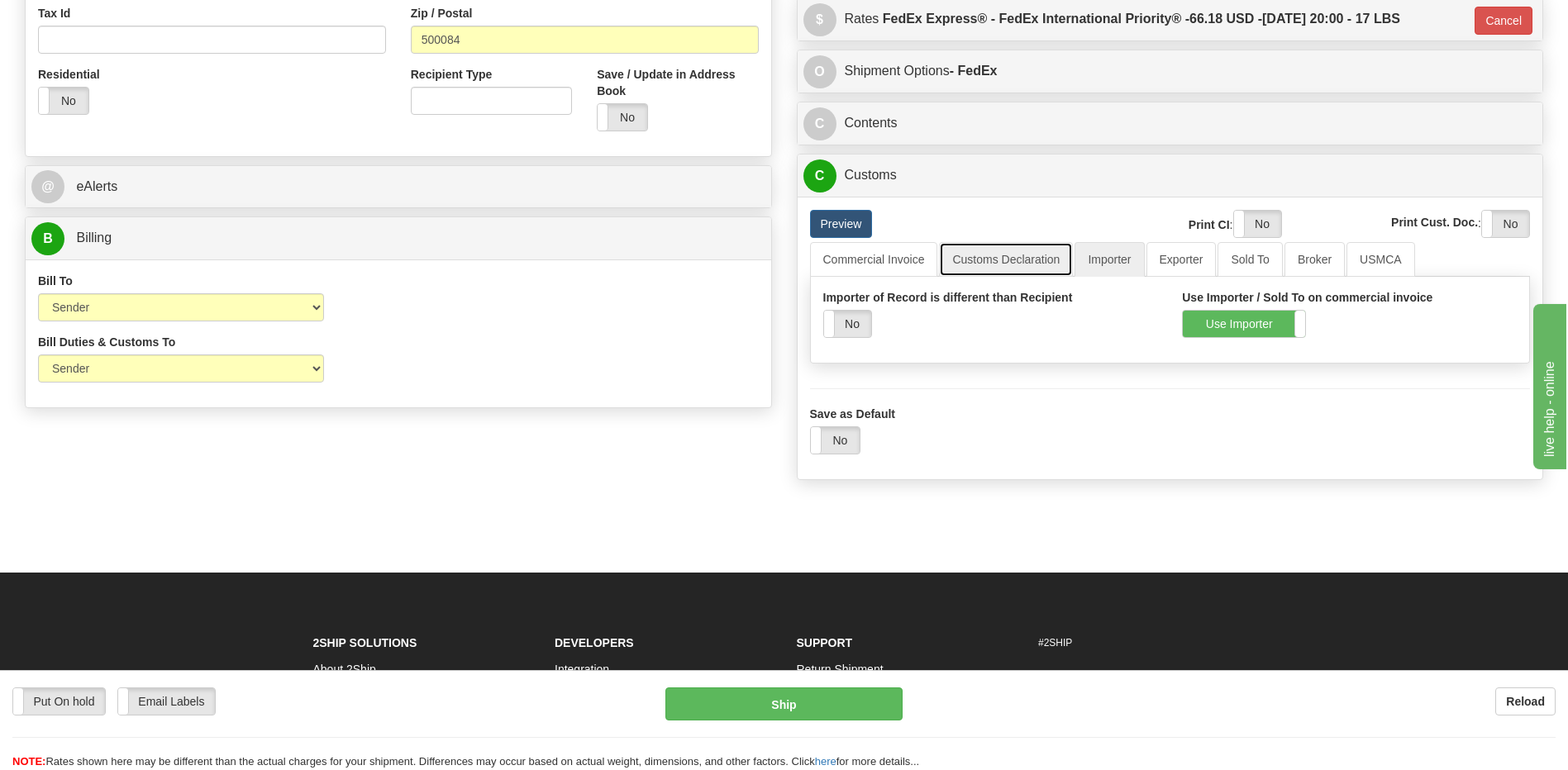
click at [978, 256] on link "Customs Declaration" at bounding box center [1005, 259] width 134 height 35
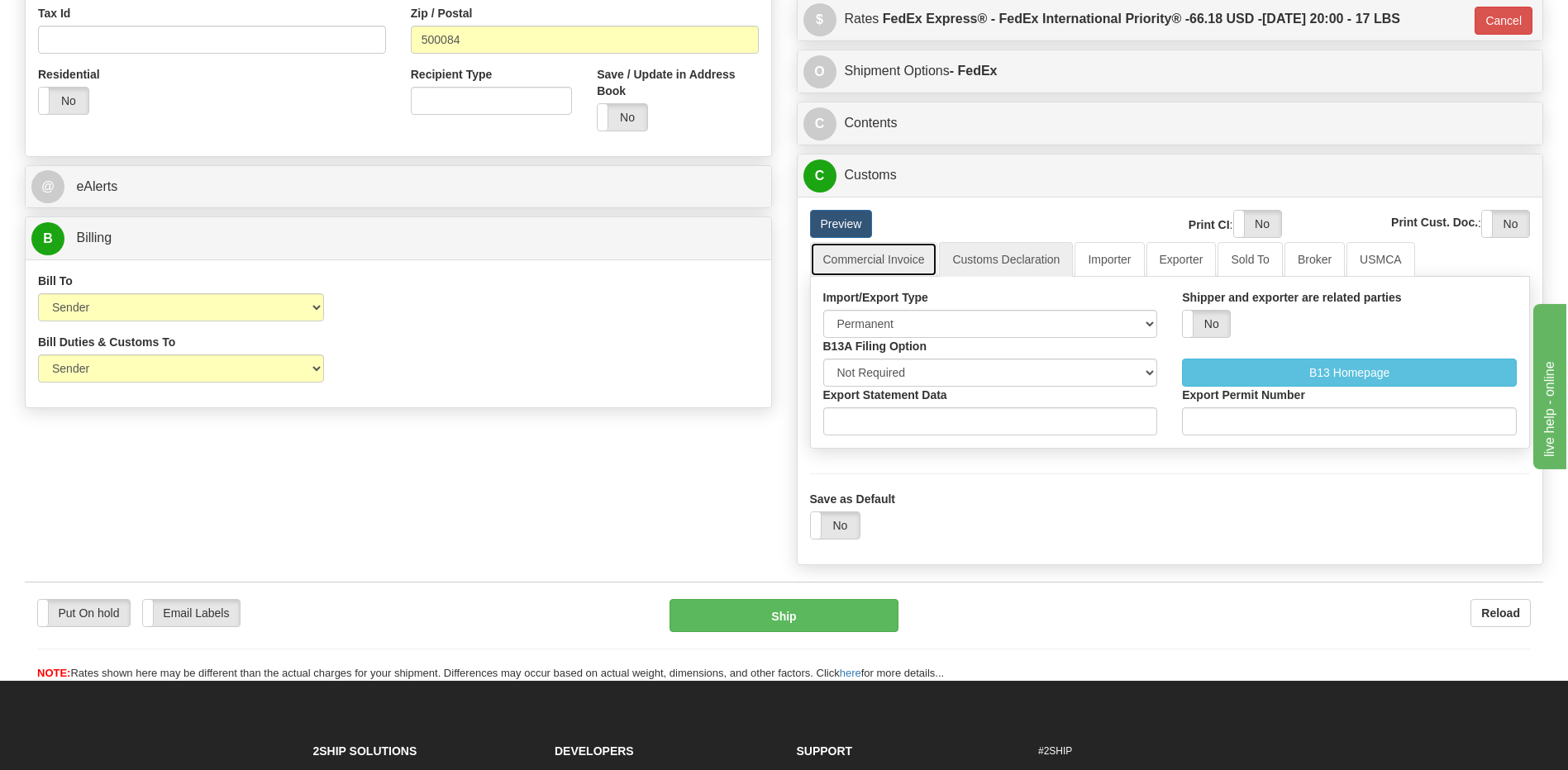
click at [908, 262] on link "Commercial Invoice" at bounding box center [874, 259] width 128 height 35
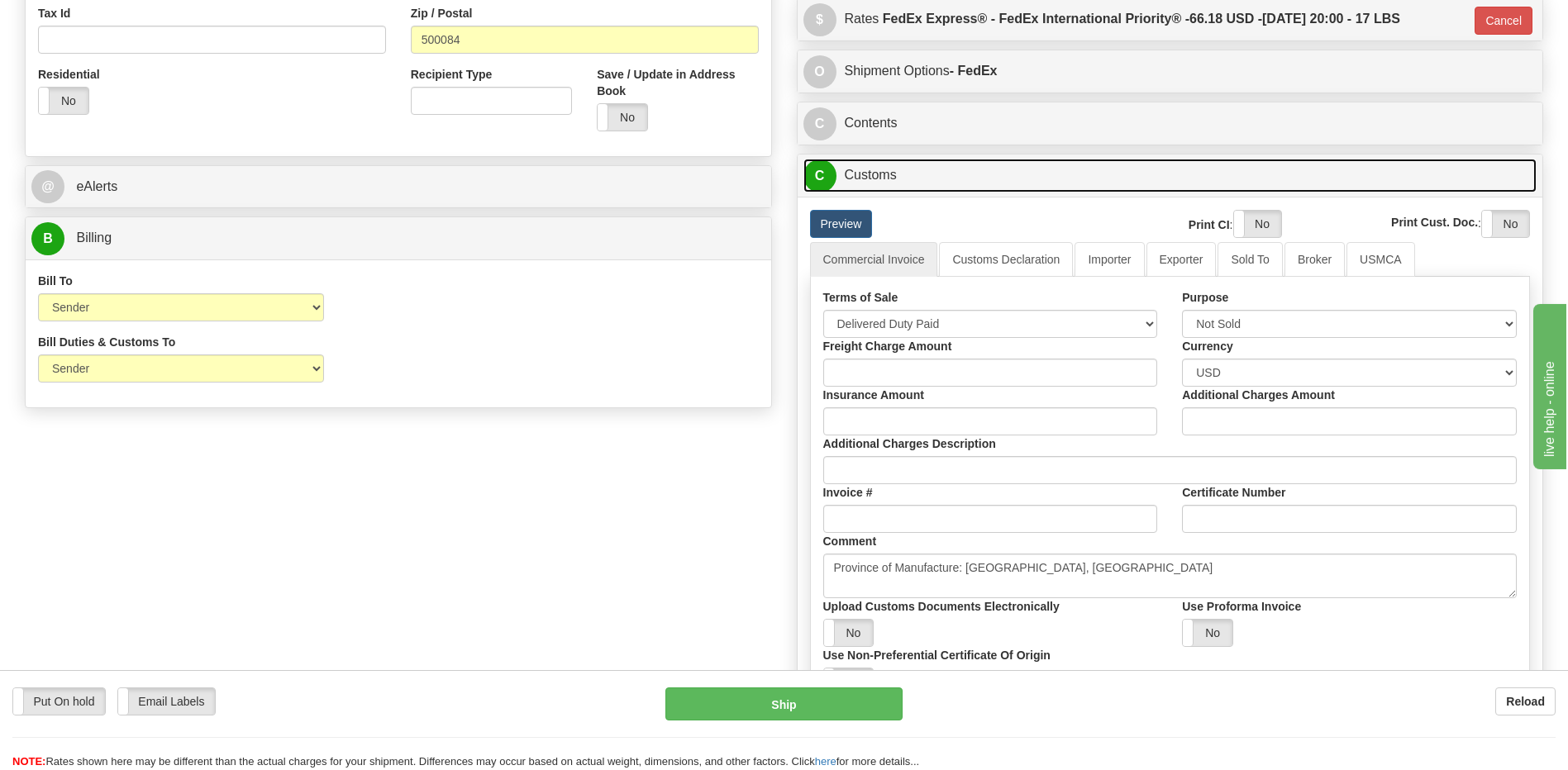
click at [886, 176] on link "C Customs" at bounding box center [1170, 176] width 734 height 34
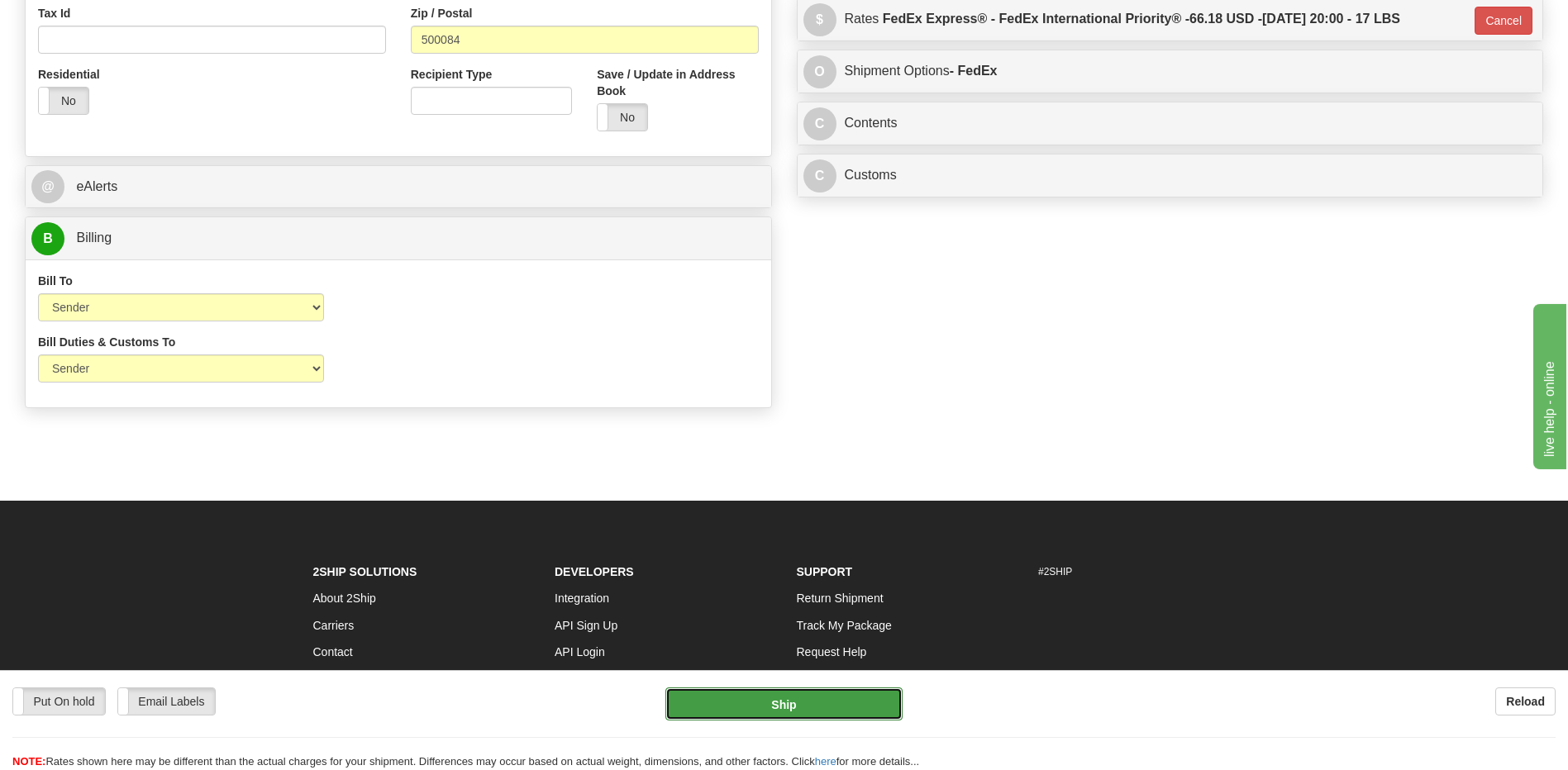
click at [706, 698] on button "Ship" at bounding box center [783, 703] width 236 height 33
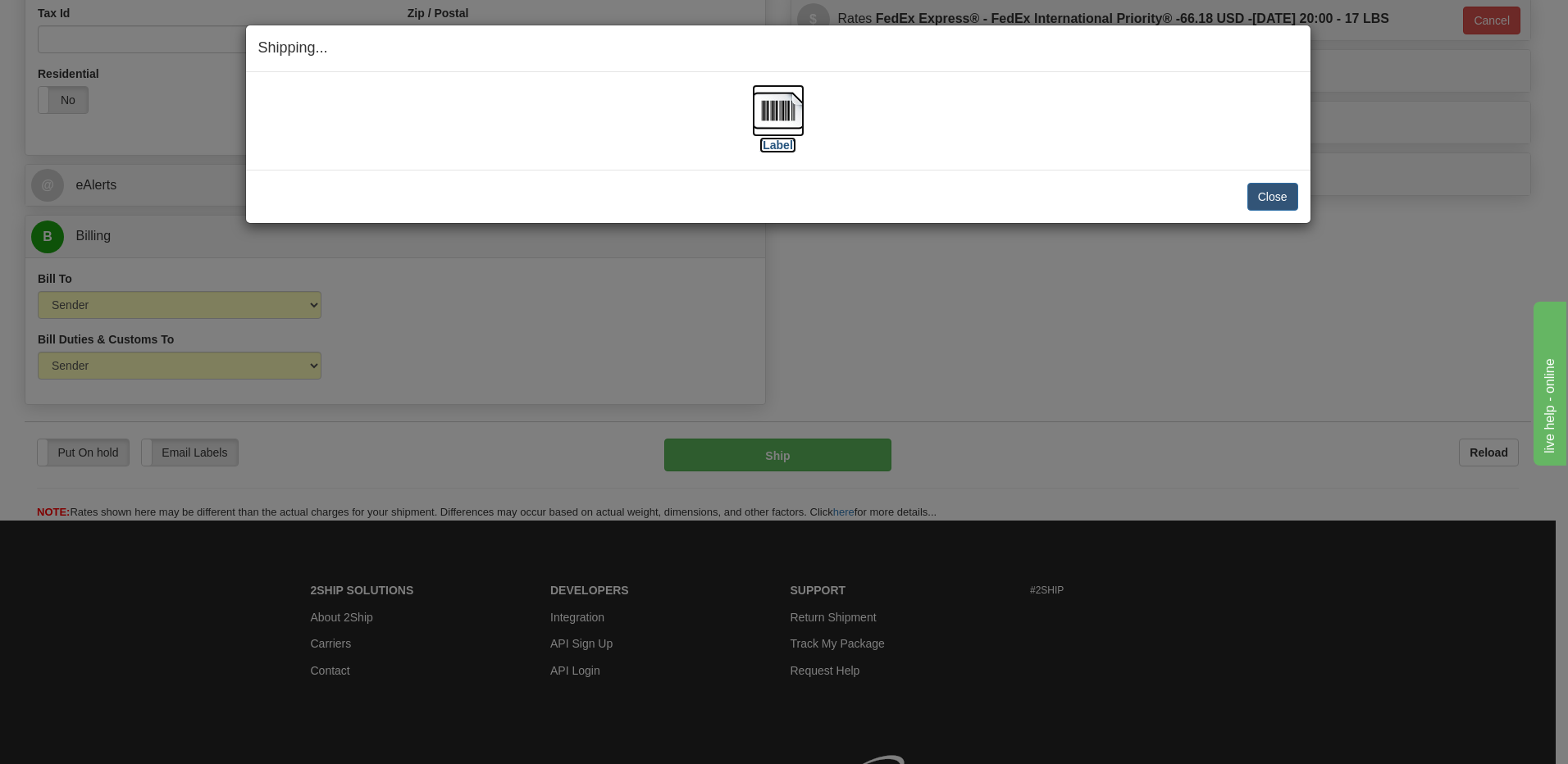
click at [781, 108] on img at bounding box center [778, 111] width 53 height 53
click at [1266, 190] on button "Close" at bounding box center [1273, 197] width 51 height 28
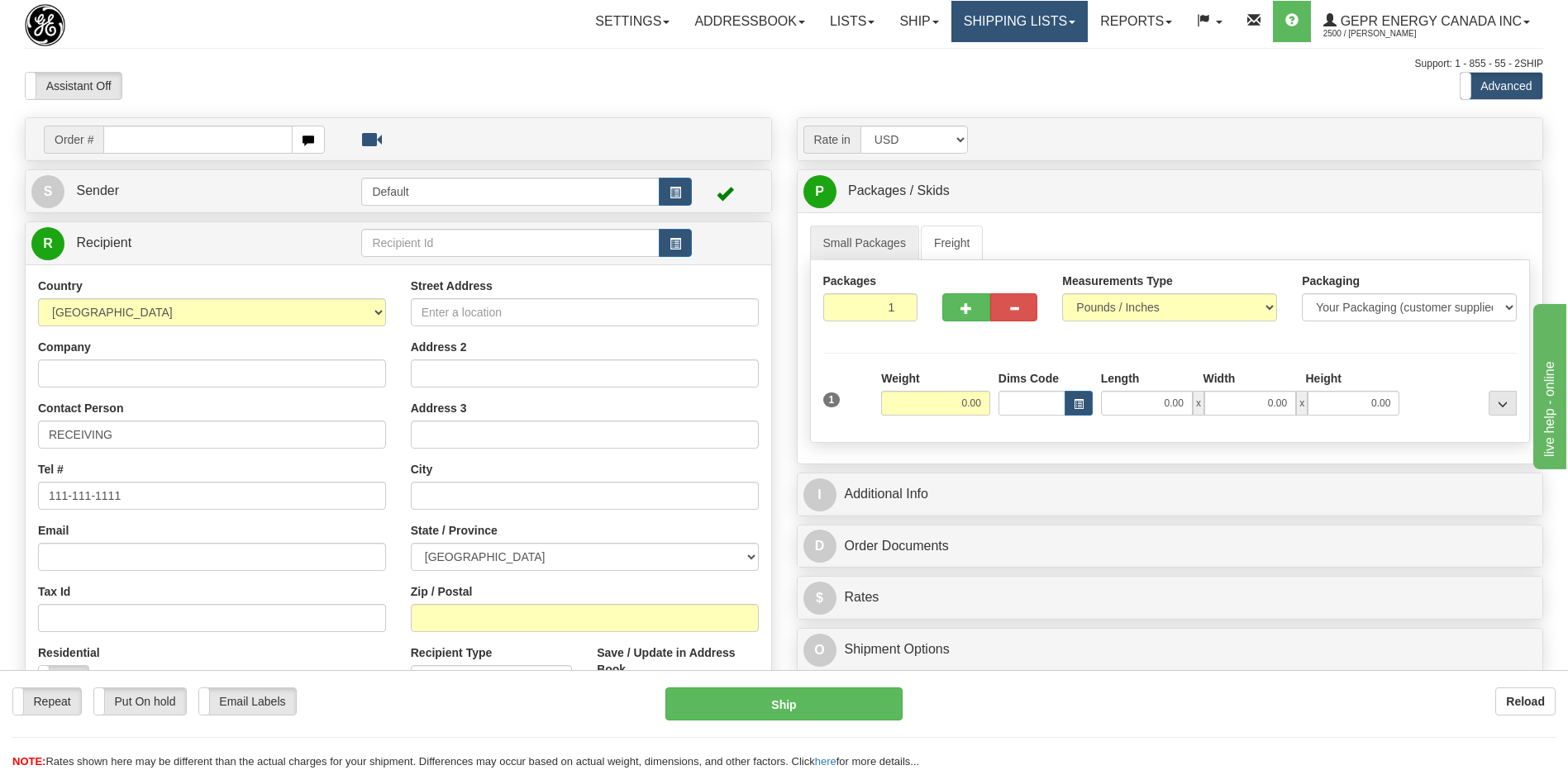
click at [994, 28] on link "Shipping lists" at bounding box center [1020, 21] width 137 height 41
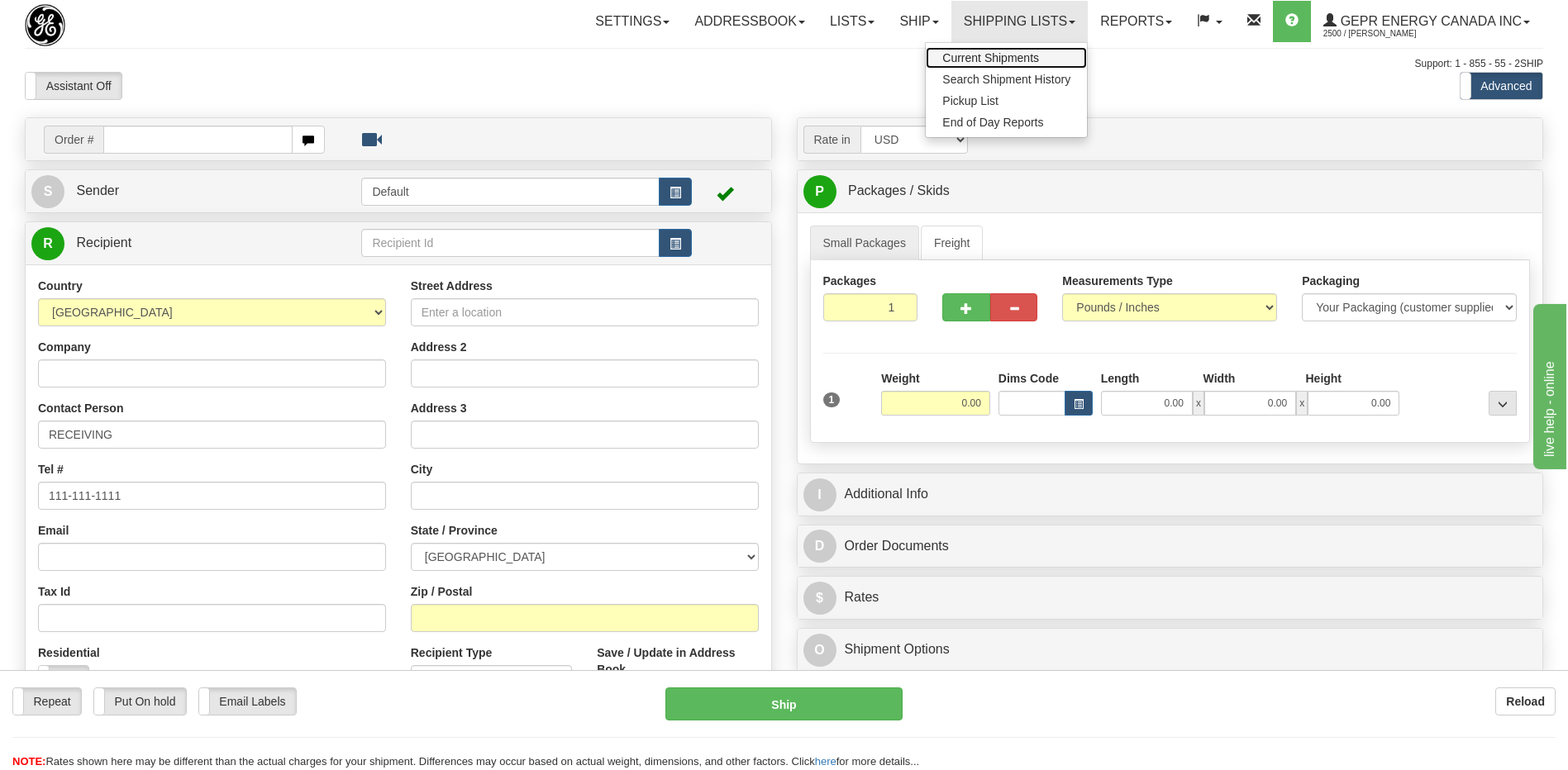
click at [979, 59] on span "Current Shipments" at bounding box center [990, 57] width 97 height 13
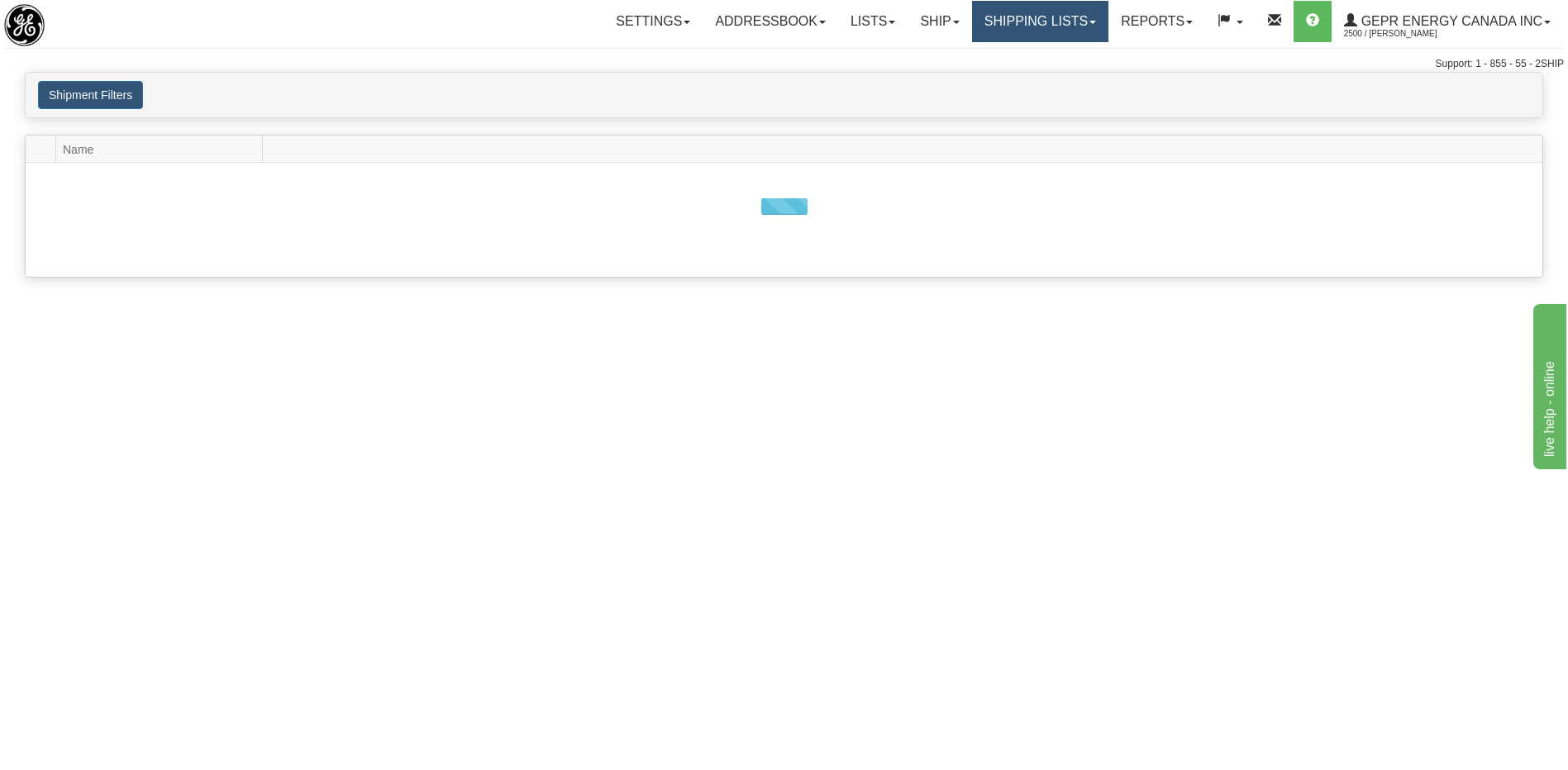
click at [1003, 23] on link "Shipping lists" at bounding box center [1040, 21] width 137 height 41
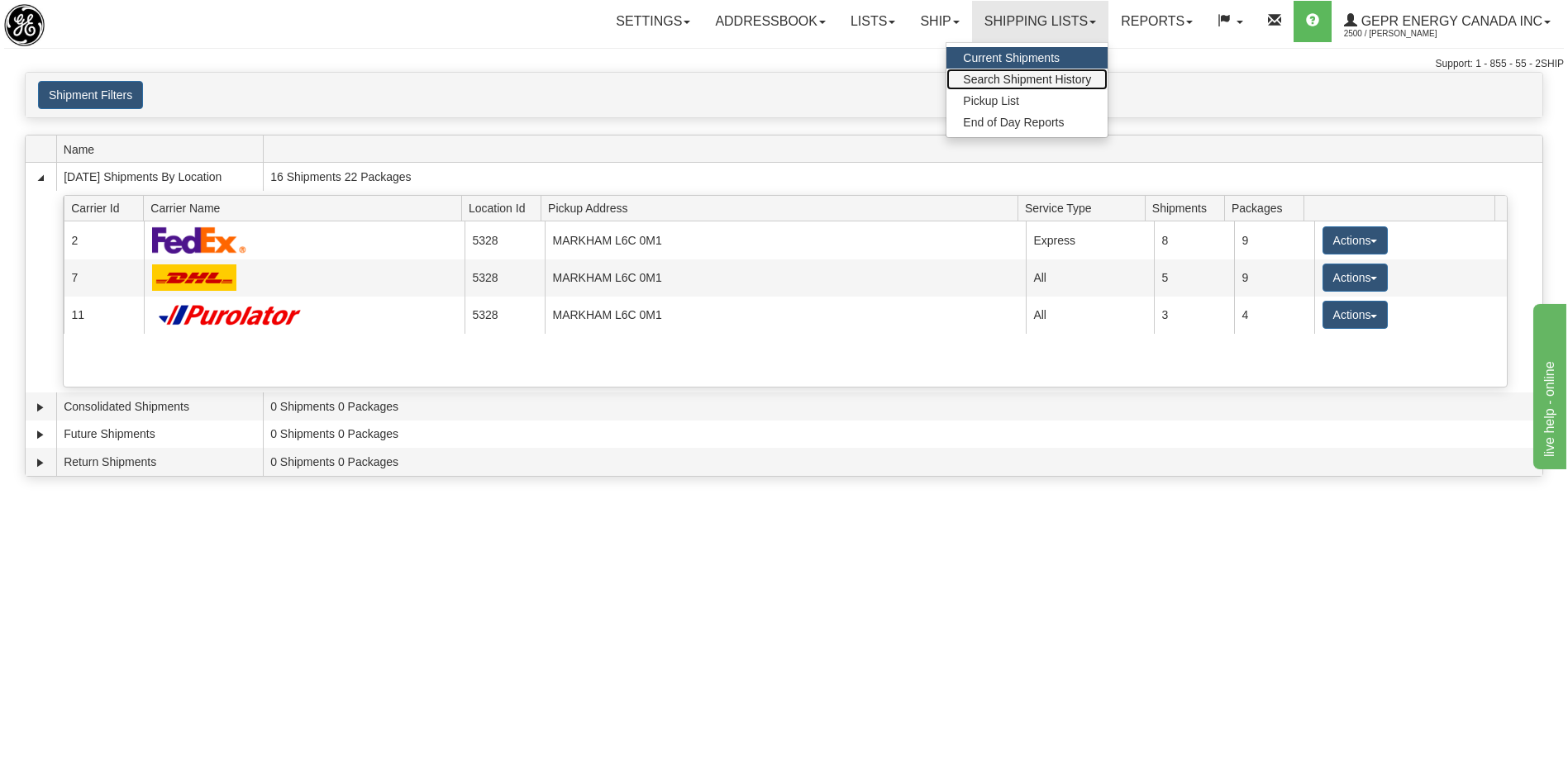
click at [999, 81] on span "Search Shipment History" at bounding box center [1027, 79] width 128 height 13
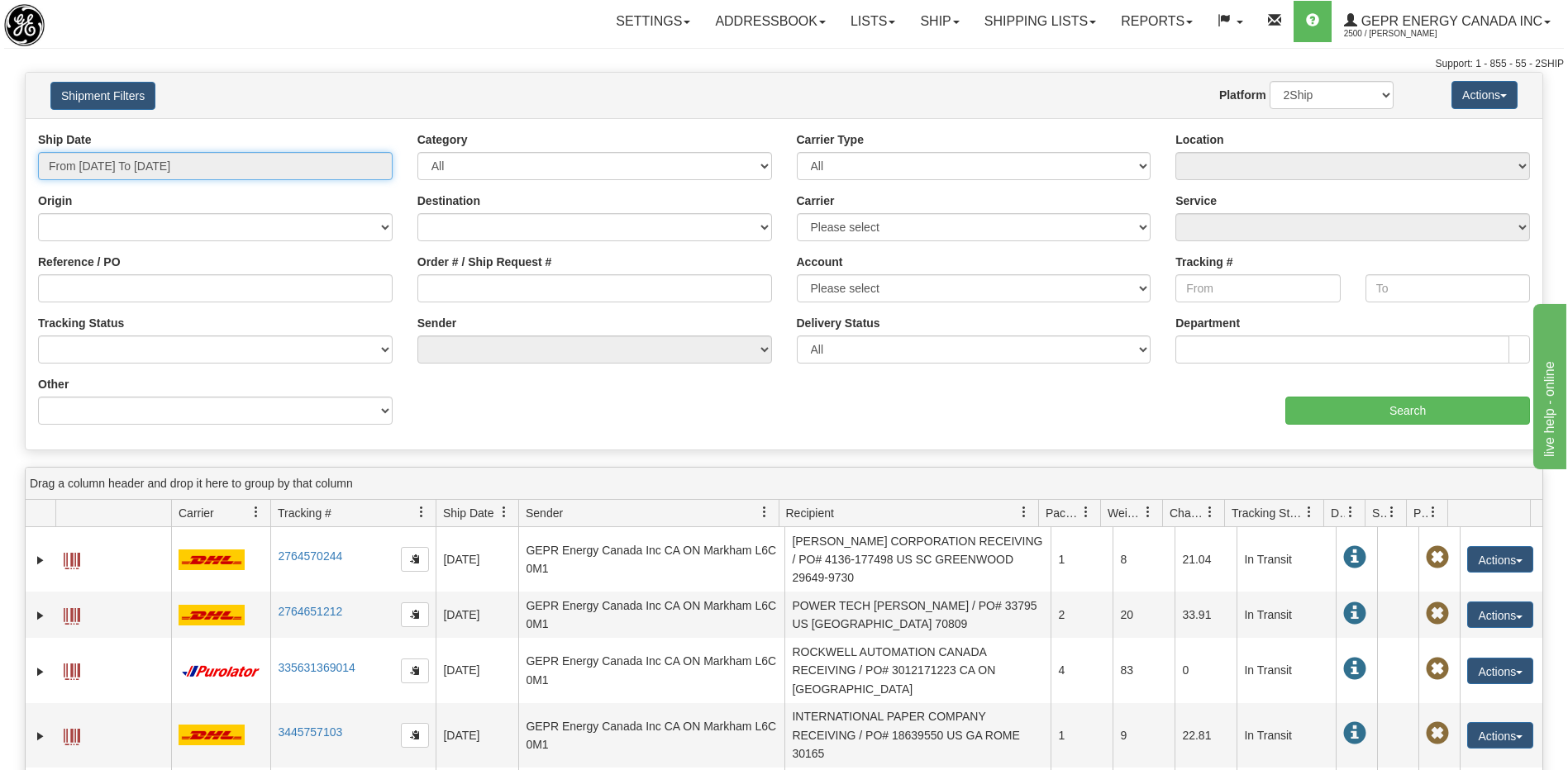
click at [199, 169] on input "From 08/14/2025 To 08/15/2025" at bounding box center [215, 166] width 355 height 28
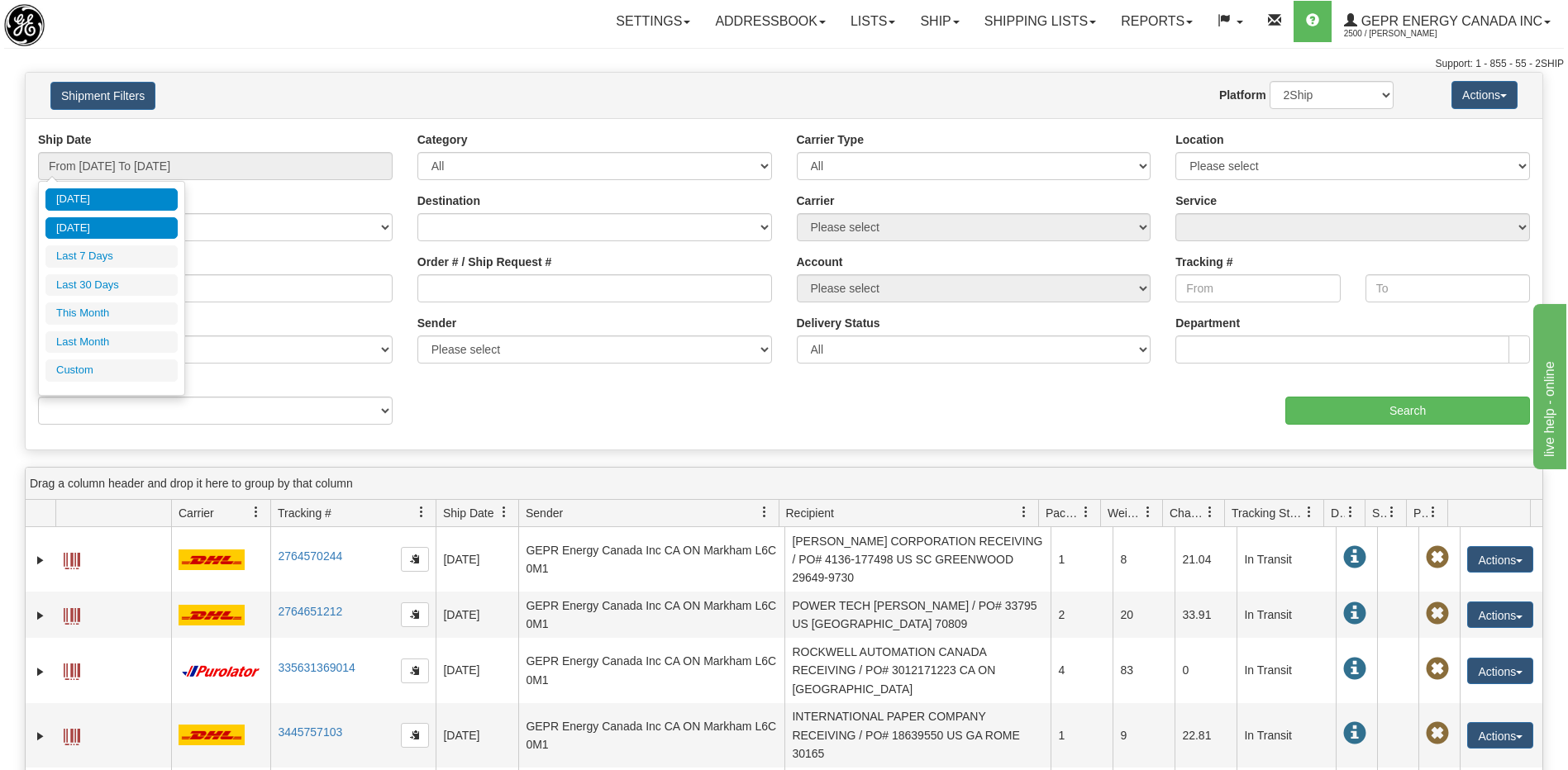
click at [141, 227] on li "Yesterday" at bounding box center [111, 228] width 133 height 22
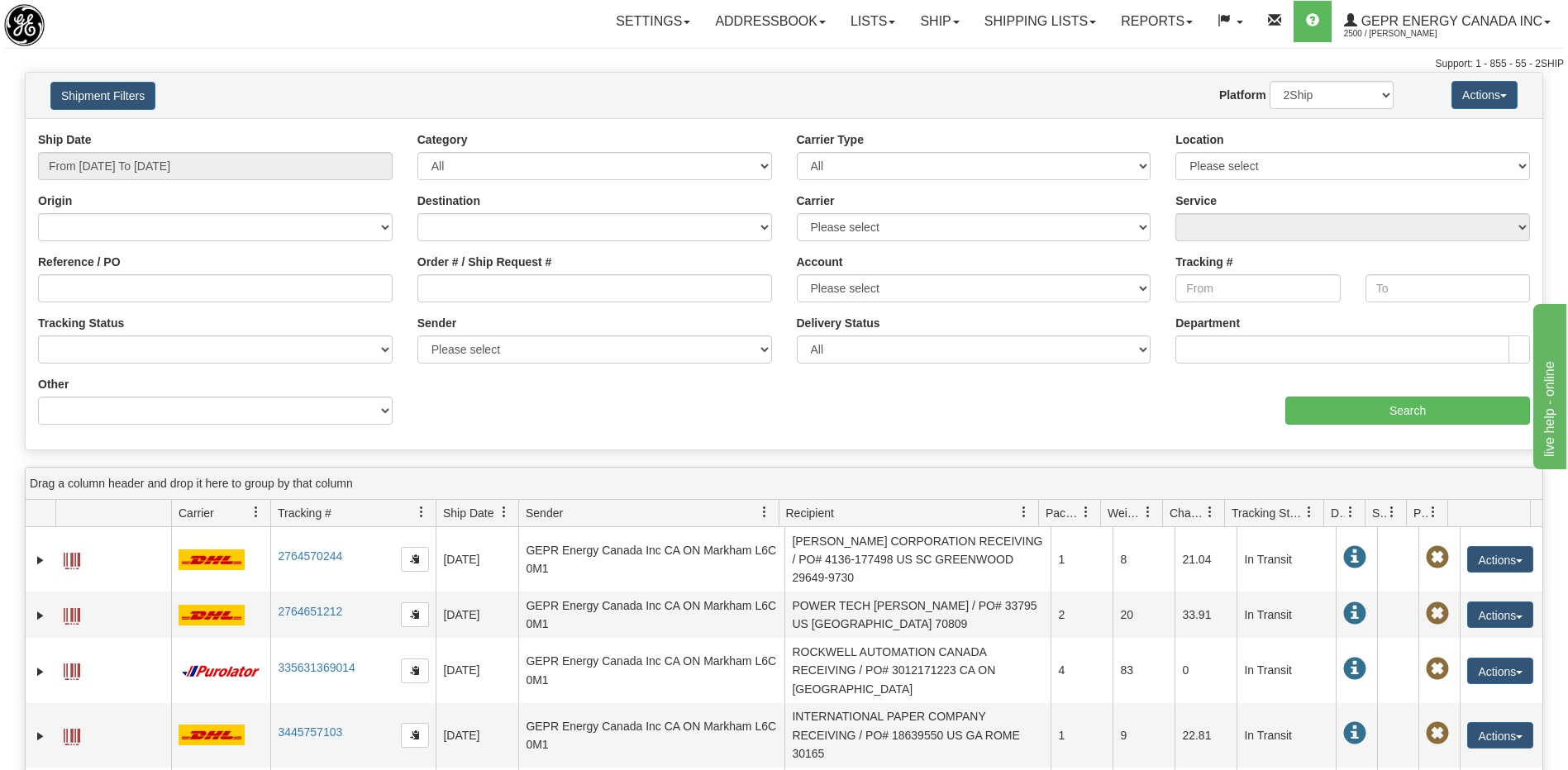
type input "From 08/14/2025 To 08/14/2025"
click at [504, 225] on select "Canada United States Mexico Puerto Rico Romania Australia New Zealand SouthAfri…" at bounding box center [594, 226] width 355 height 28
select select "CA"
click at [417, 213] on select "Canada United States Mexico Puerto Rico Romania Australia New Zealand SouthAfri…" at bounding box center [594, 226] width 355 height 28
click at [1319, 420] on input "Search" at bounding box center [1407, 410] width 245 height 28
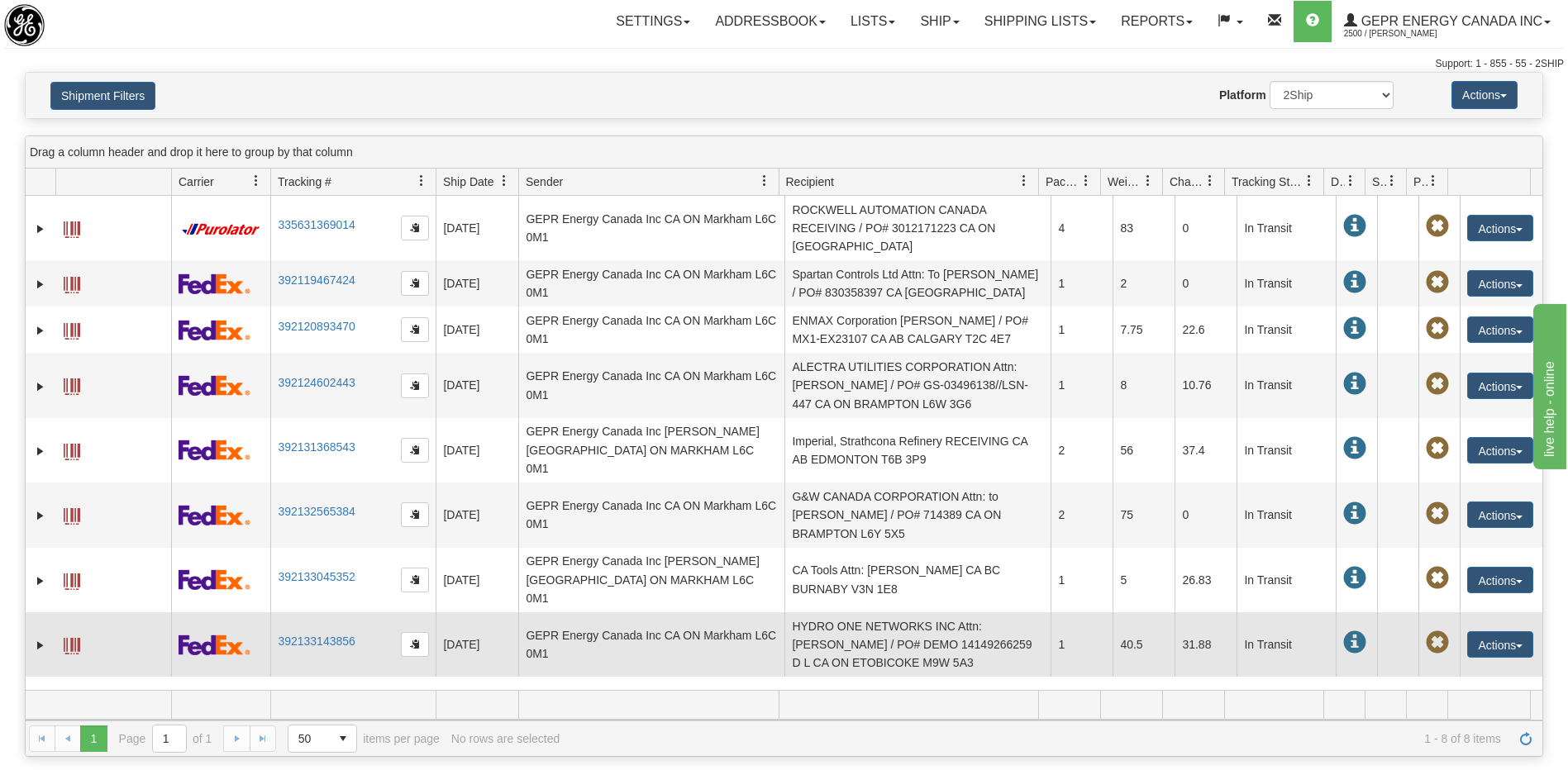
drag, startPoint x: 952, startPoint y: 586, endPoint x: 936, endPoint y: 563, distance: 28.0
click at [952, 612] on td "HYDRO ONE NETWORKS INC Attn: [PERSON_NAME] / PO# DEMO 14149266259 D L CA ON ETO…" at bounding box center [917, 644] width 266 height 64
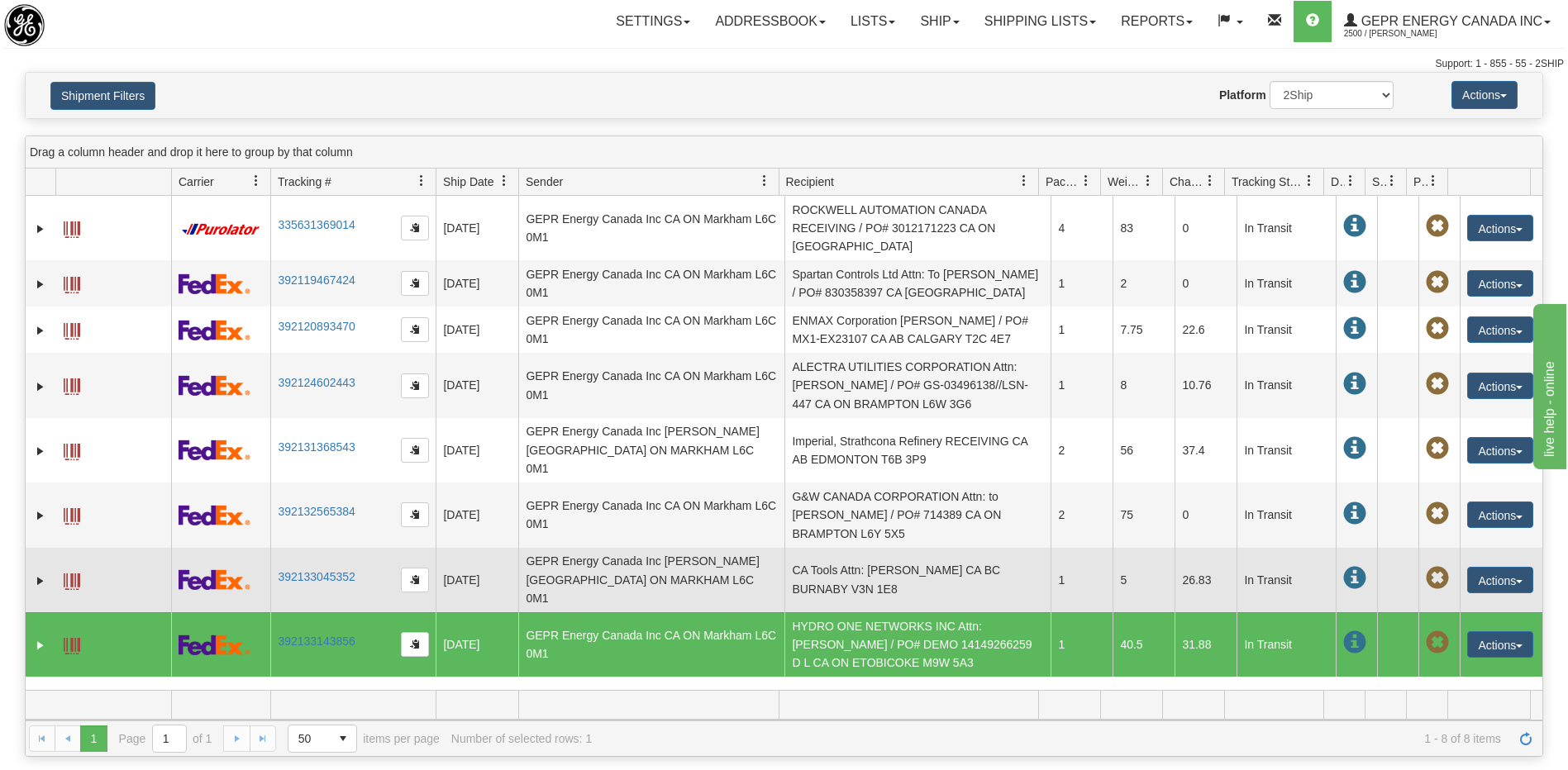
click at [919, 548] on td "CA Tools Attn: [PERSON_NAME] CA BC BURNABY V3N 1E8" at bounding box center [917, 579] width 266 height 64
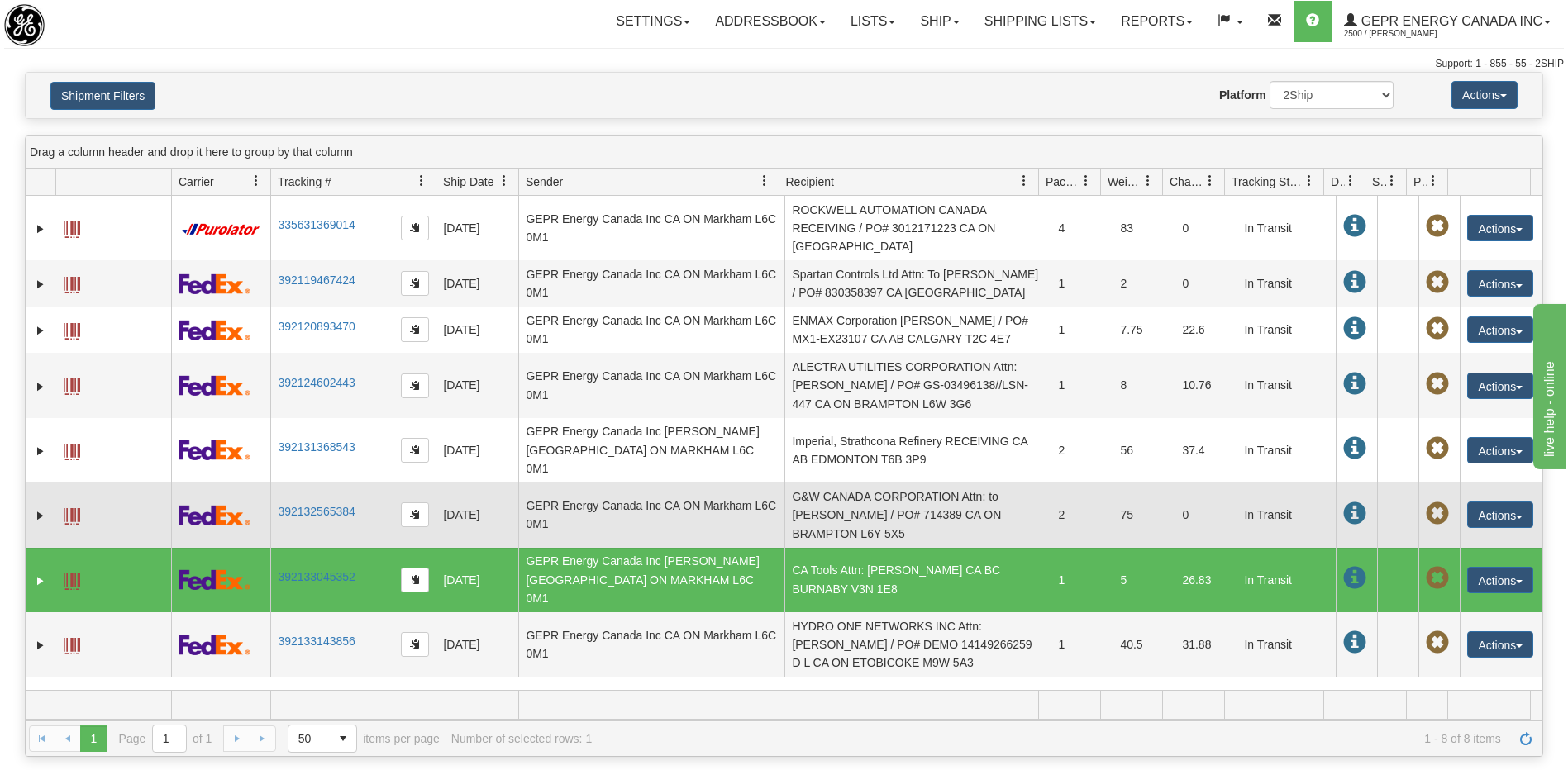
click at [914, 503] on td "G&W CANADA CORPORATION Attn: to [PERSON_NAME] / PO# 714389 CA ON BRAMPTON L6Y 5…" at bounding box center [917, 514] width 266 height 64
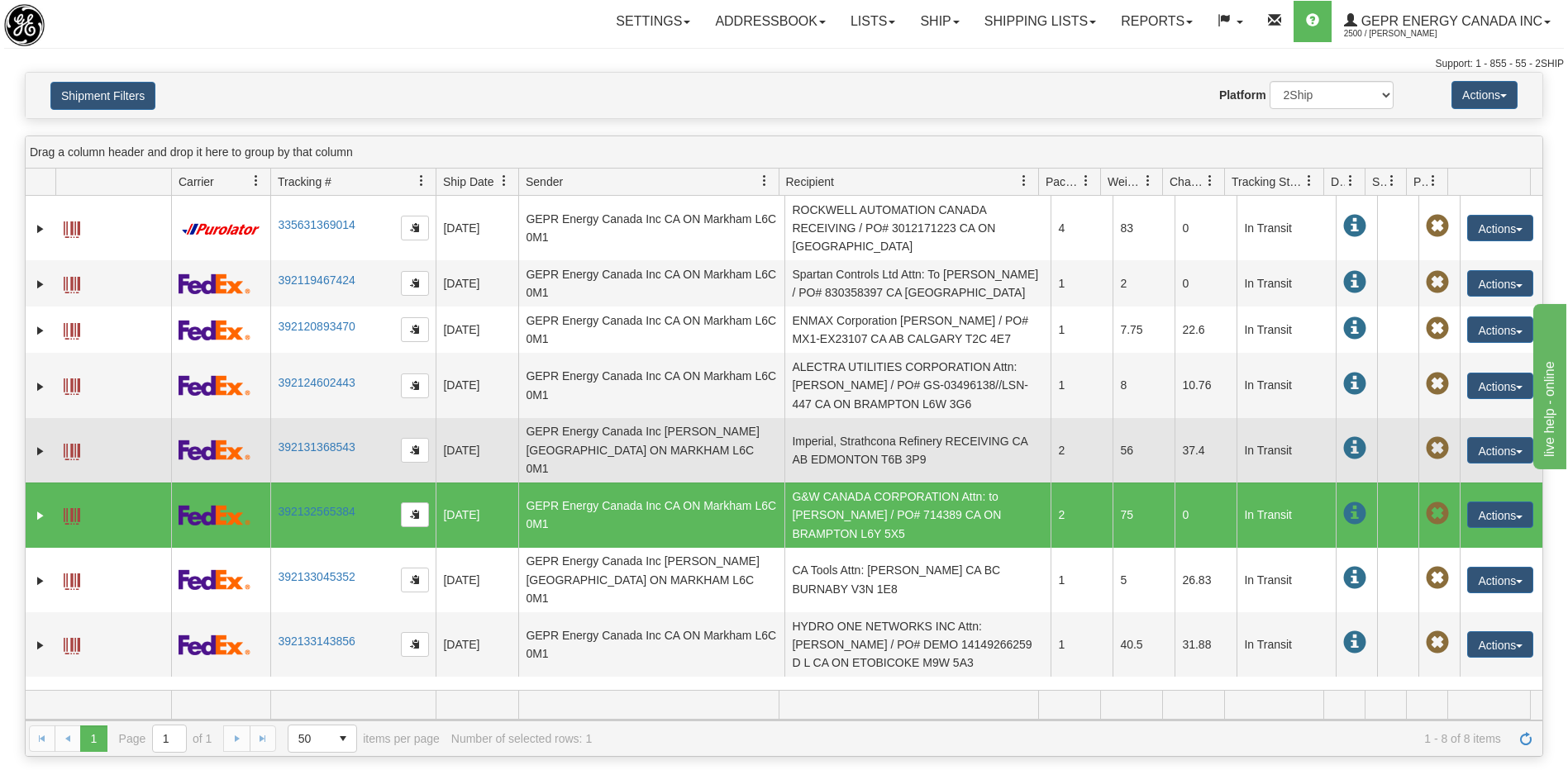
click at [902, 451] on td "Imperial, Strathcona Refinery RECEIVING CA AB EDMONTON T6B 3P9" at bounding box center [917, 450] width 266 height 64
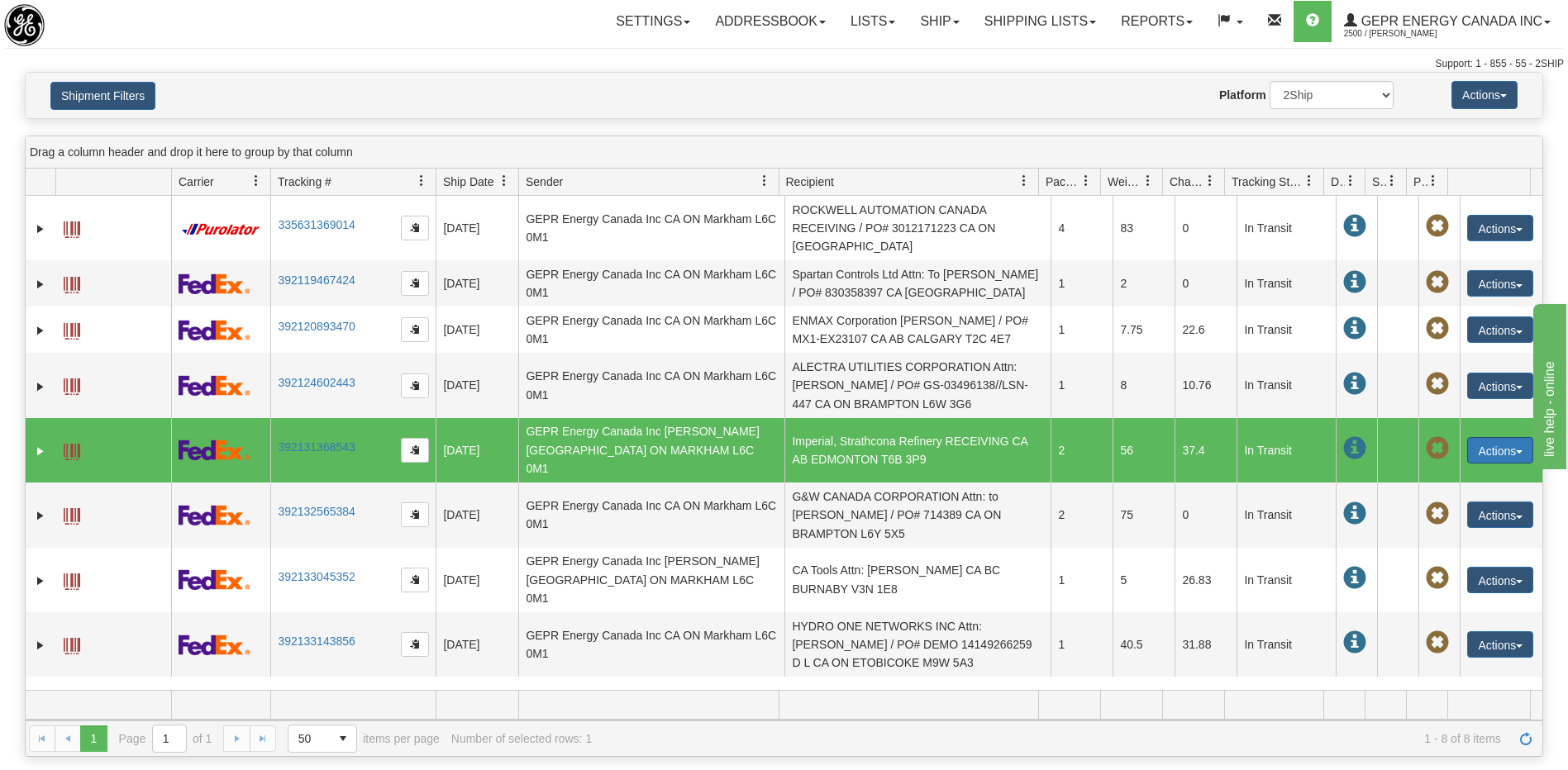
click at [1488, 440] on button "Actions" at bounding box center [1500, 450] width 66 height 26
click at [1442, 475] on link "Repeat" at bounding box center [1466, 480] width 133 height 21
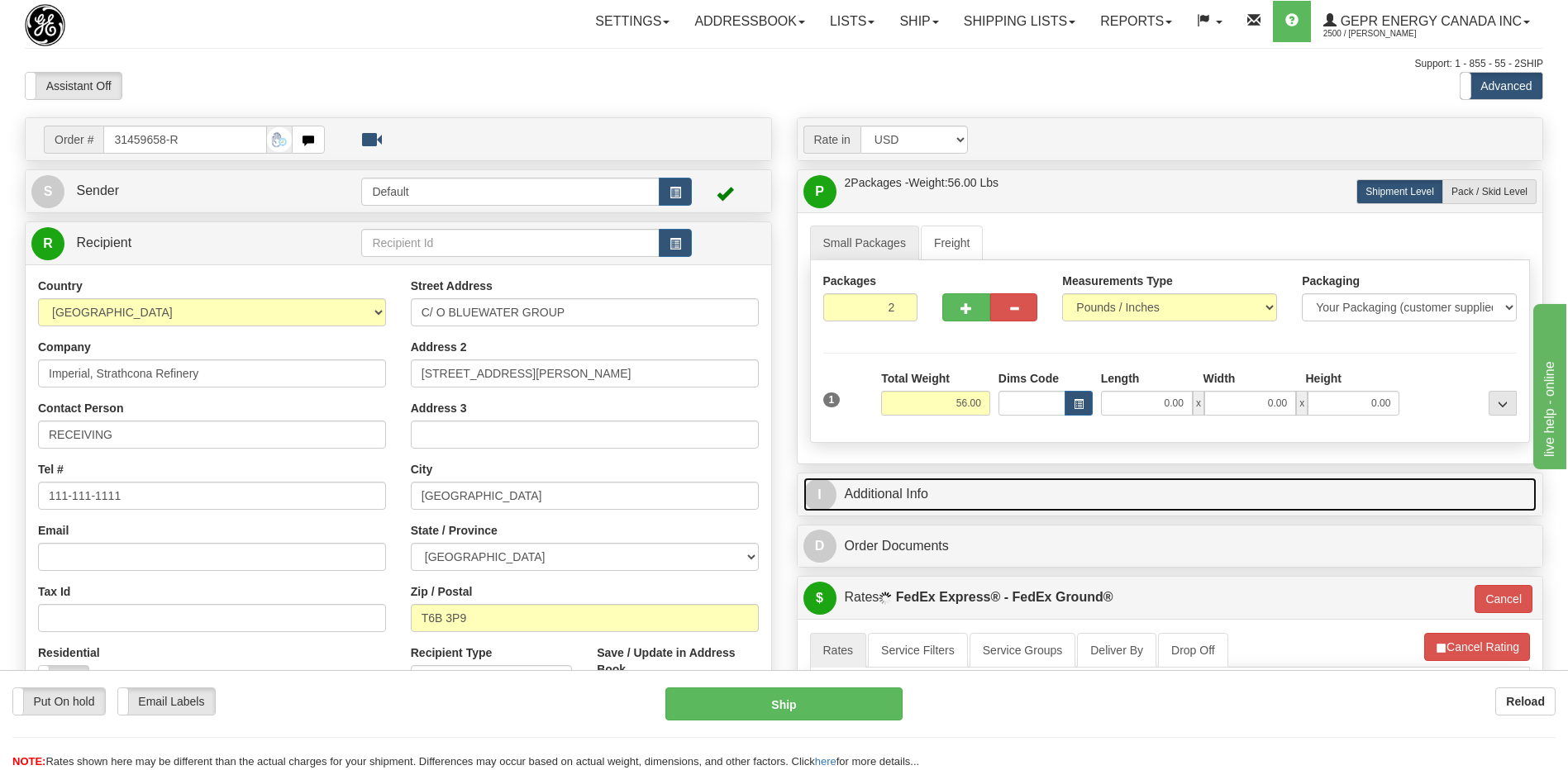
click at [907, 492] on link "I Additional Info" at bounding box center [1170, 495] width 734 height 34
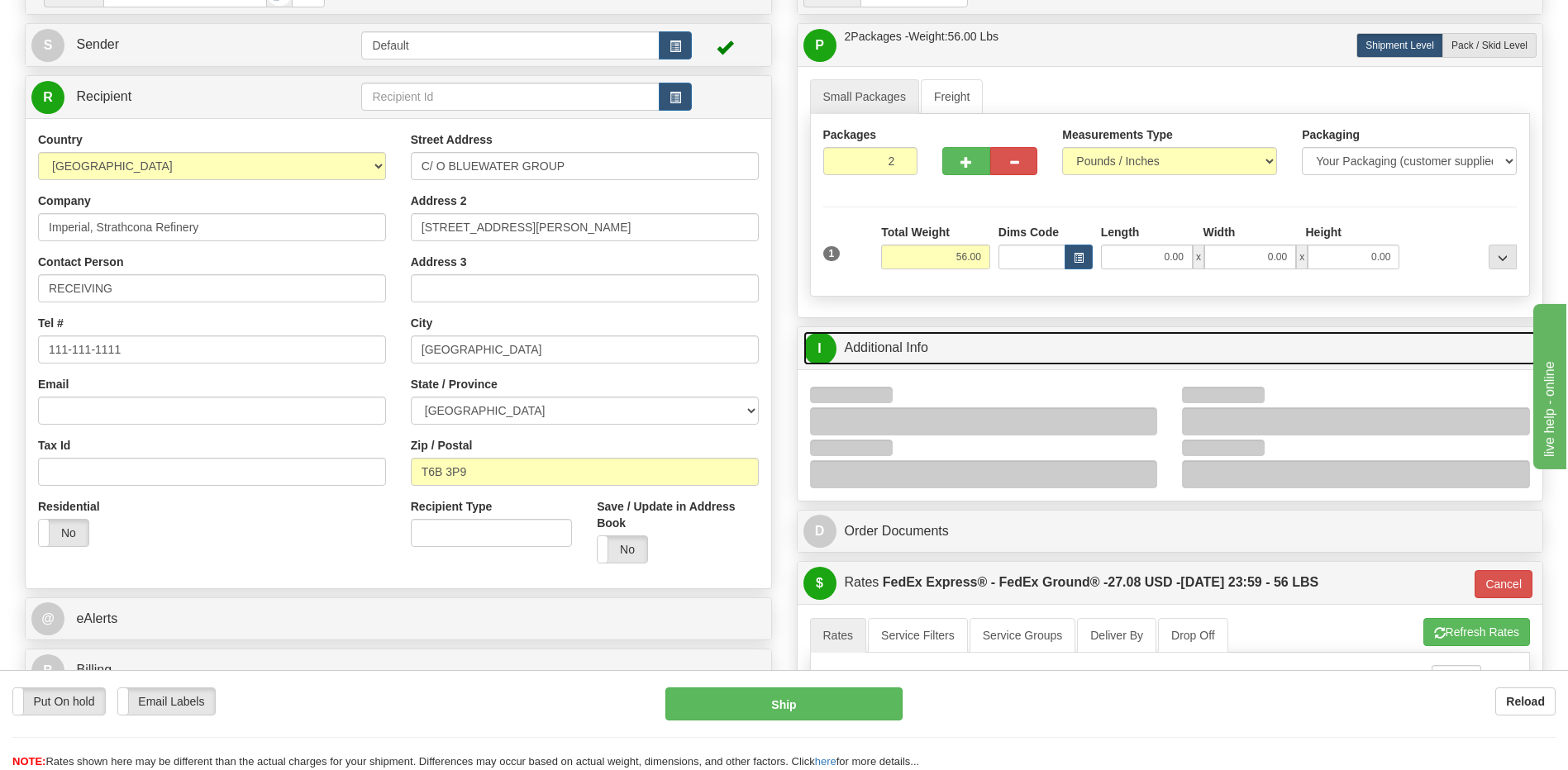
scroll to position [331, 0]
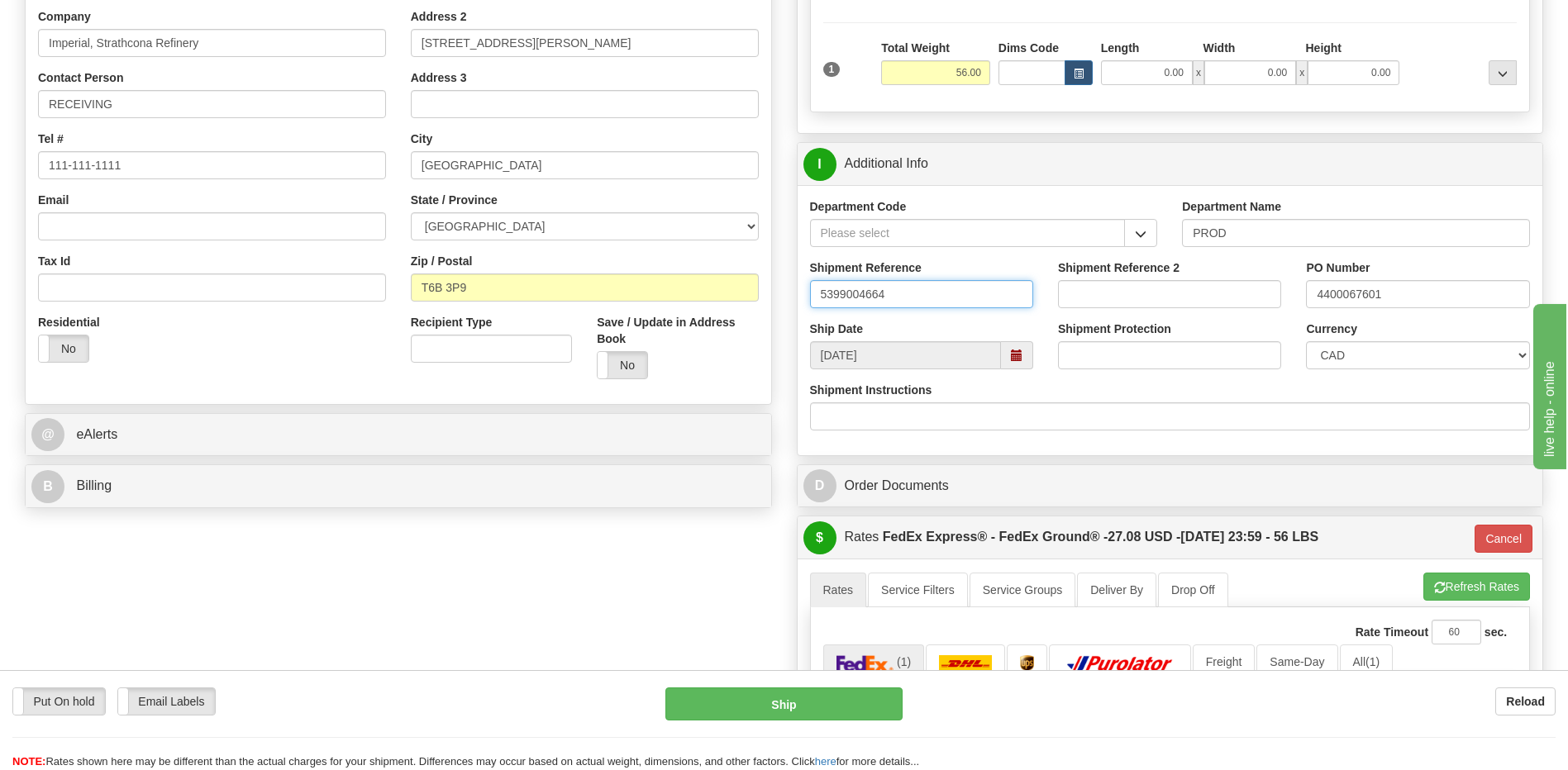
drag, startPoint x: 898, startPoint y: 300, endPoint x: 793, endPoint y: 309, distance: 105.4
click at [793, 309] on div "Rate in Account Currency ARN AWG AUD AUS BHD BBD BFR BMD BRC BRL GBP UKL BND BG…" at bounding box center [1170, 408] width 772 height 1242
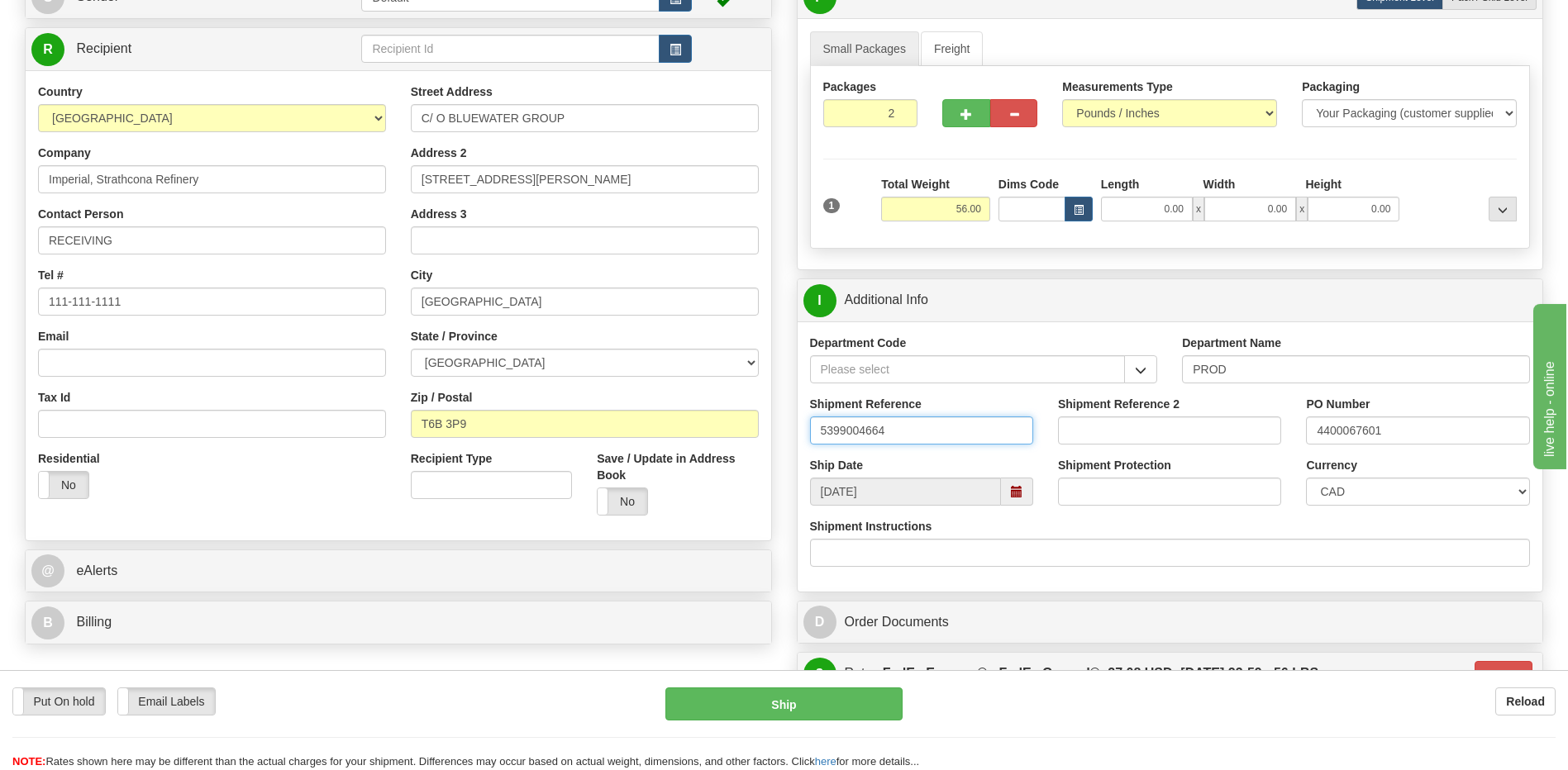
scroll to position [0, 0]
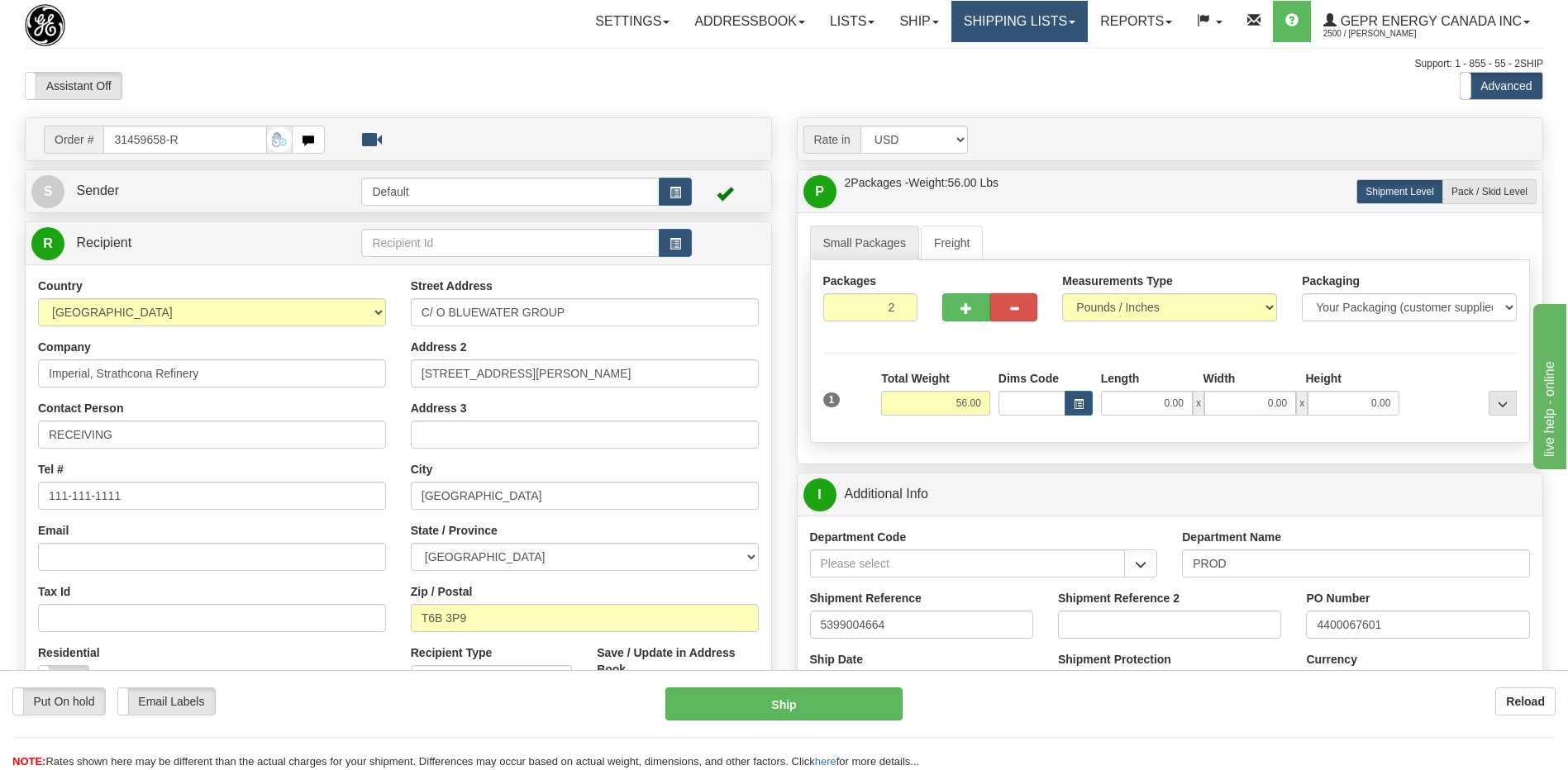
drag, startPoint x: 1023, startPoint y: 25, endPoint x: 1023, endPoint y: 46, distance: 21.0
click at [1023, 24] on link "Shipping lists" at bounding box center [1020, 21] width 137 height 41
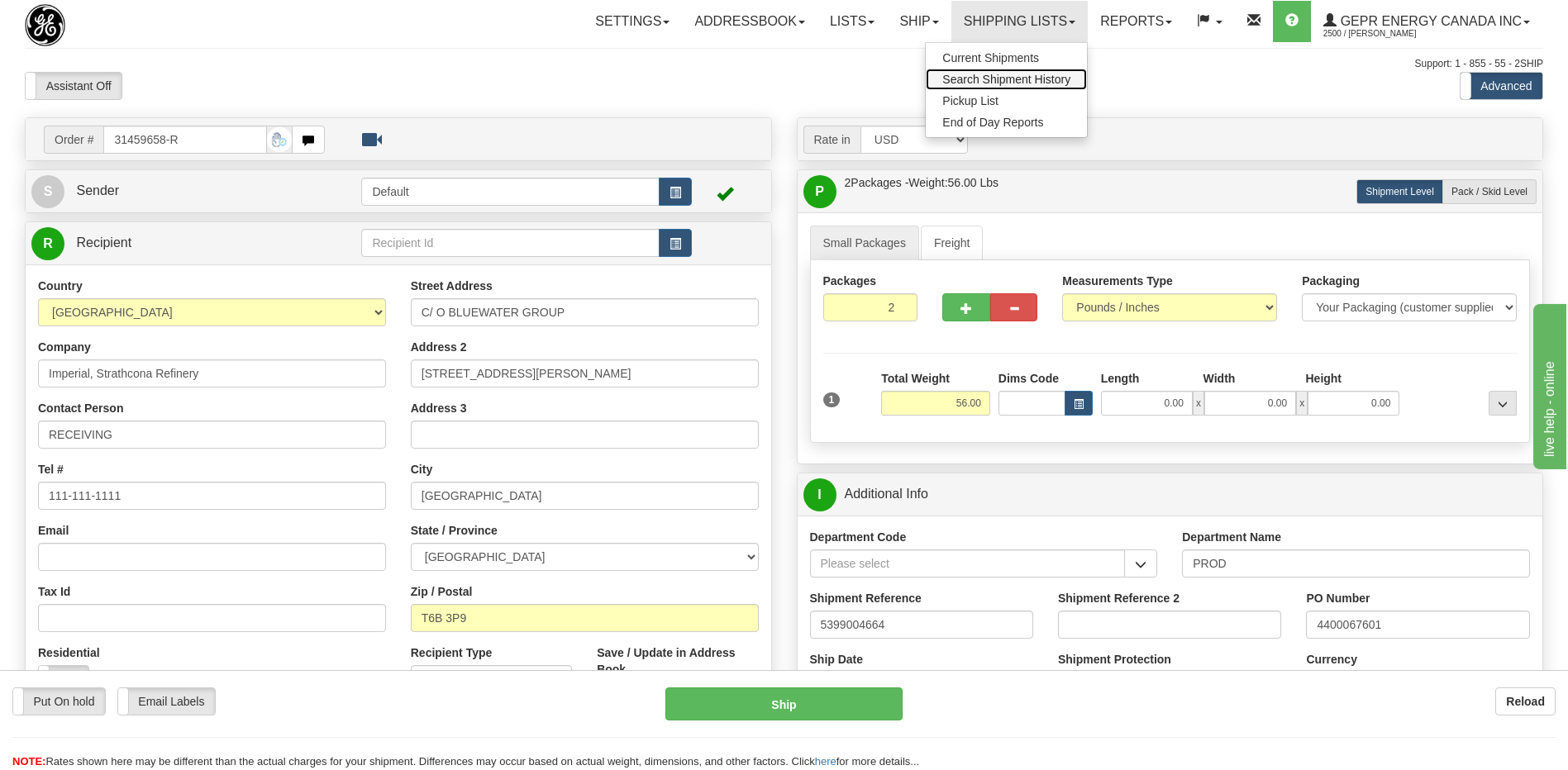
click at [984, 80] on span "Search Shipment History" at bounding box center [1006, 79] width 128 height 13
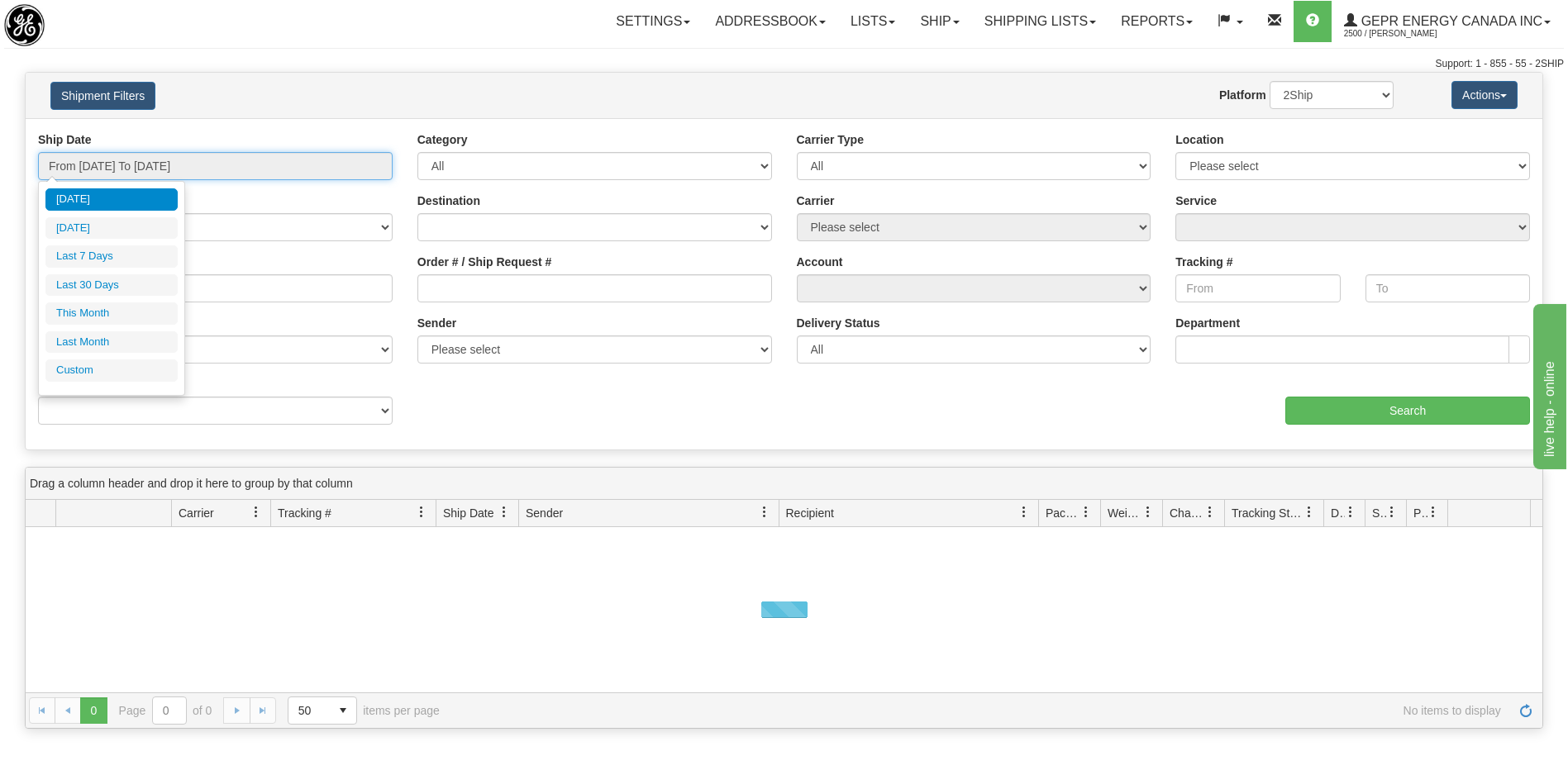
click at [151, 174] on input "From [DATE] To [DATE]" at bounding box center [215, 166] width 355 height 28
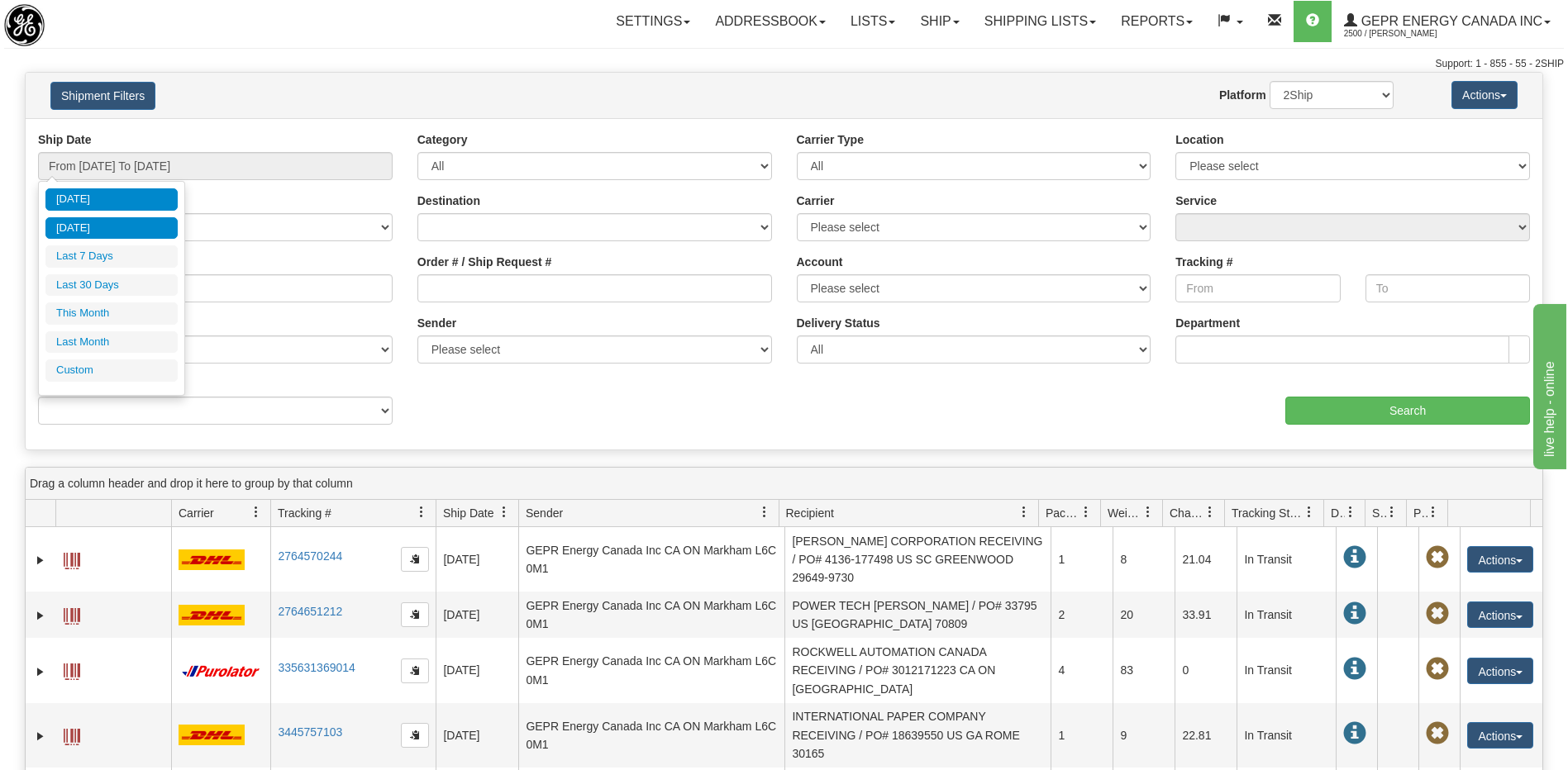
click at [100, 230] on li "[DATE]" at bounding box center [111, 228] width 133 height 22
type input "From [DATE] To [DATE]"
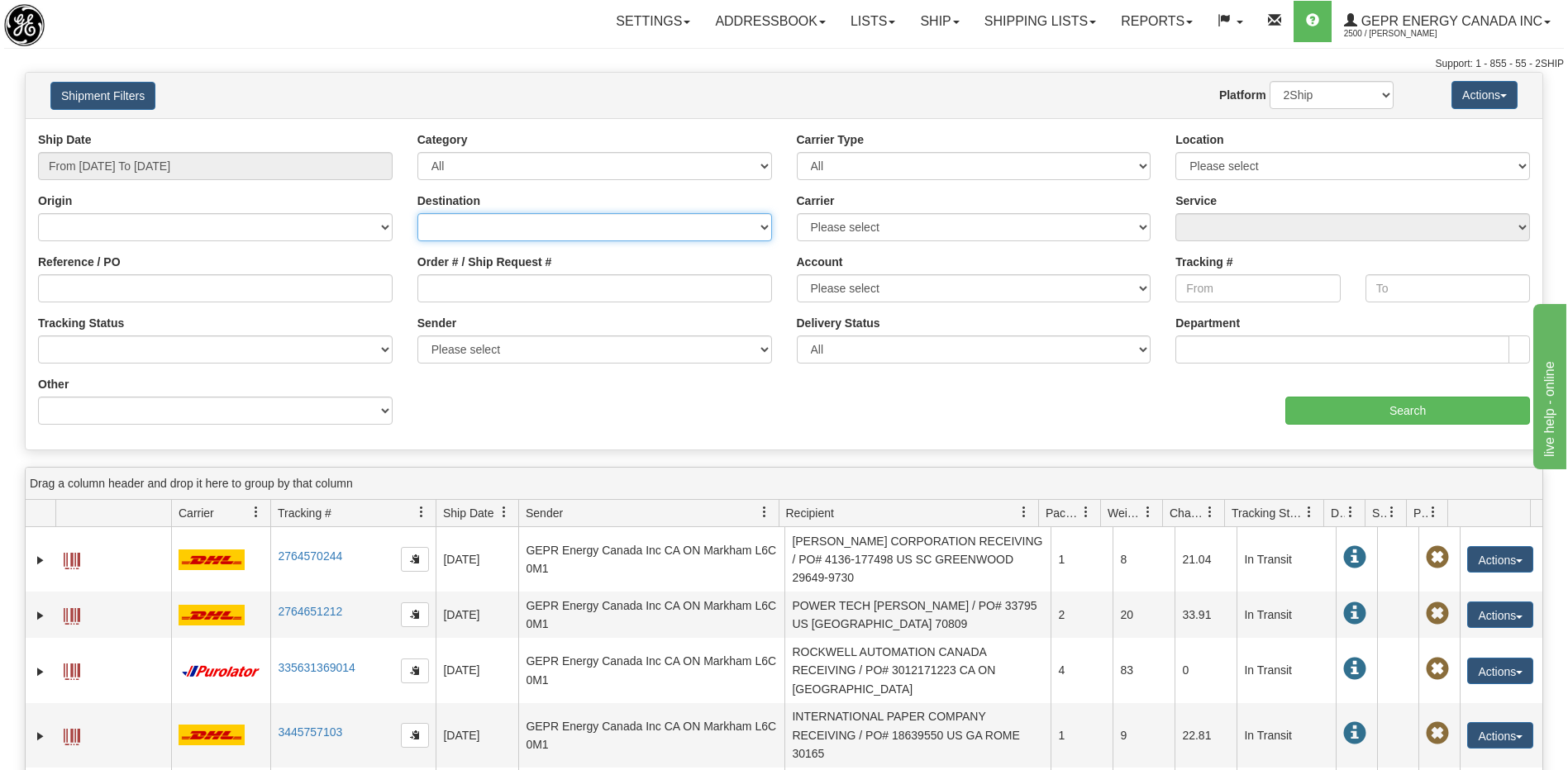
click at [473, 226] on select "[GEOGRAPHIC_DATA] [GEOGRAPHIC_DATA] [GEOGRAPHIC_DATA] [US_STATE] [GEOGRAPHIC_DA…" at bounding box center [594, 226] width 355 height 28
select select "CA"
click at [417, 213] on select "[GEOGRAPHIC_DATA] [GEOGRAPHIC_DATA] [GEOGRAPHIC_DATA] [US_STATE] [GEOGRAPHIC_DA…" at bounding box center [594, 226] width 355 height 28
click at [1357, 414] on input "Search" at bounding box center [1407, 410] width 245 height 28
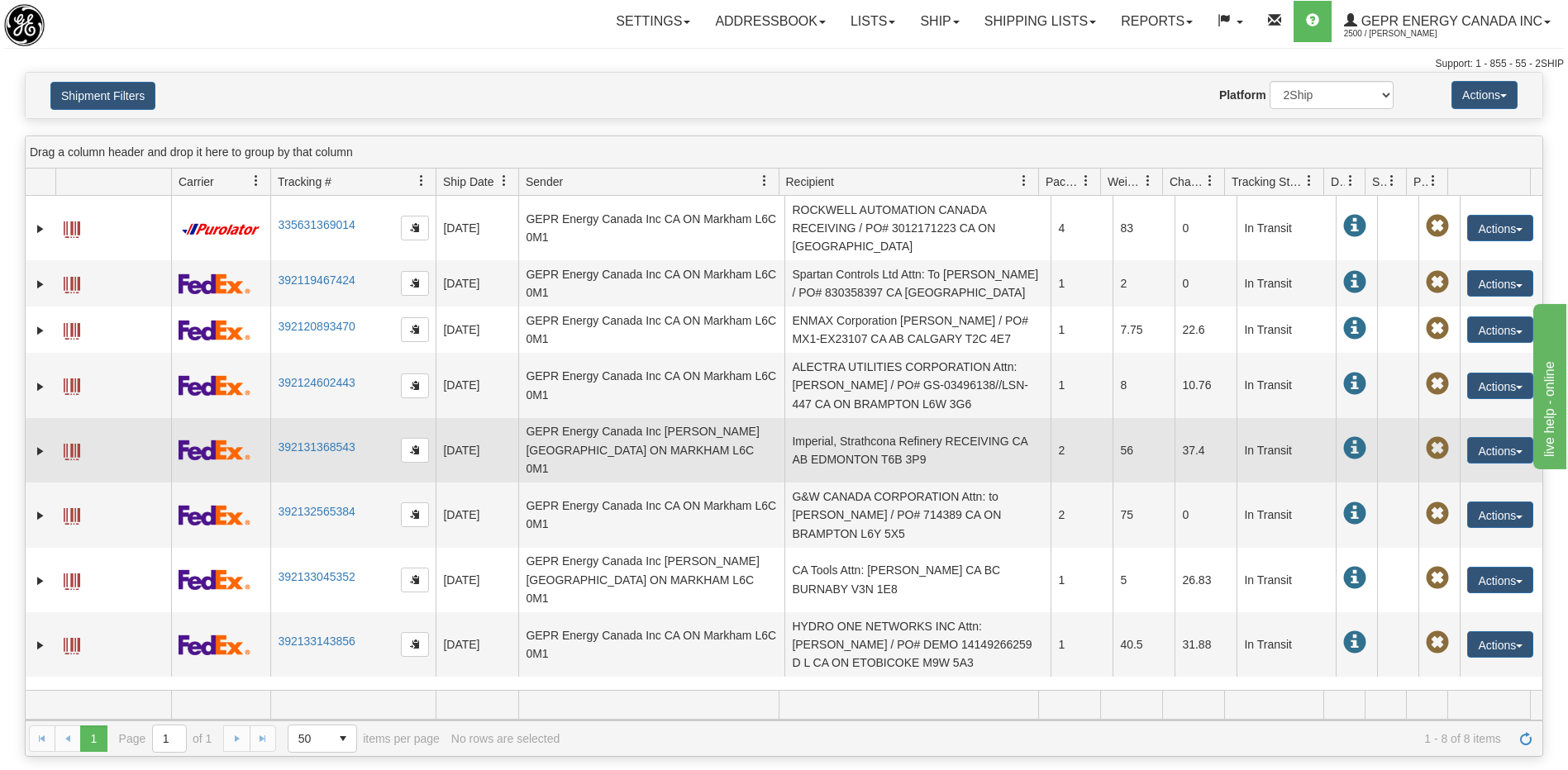
click at [896, 450] on td "Imperial, Strathcona Refinery RECEIVING CA AB EDMONTON T6B 3P9" at bounding box center [917, 450] width 266 height 64
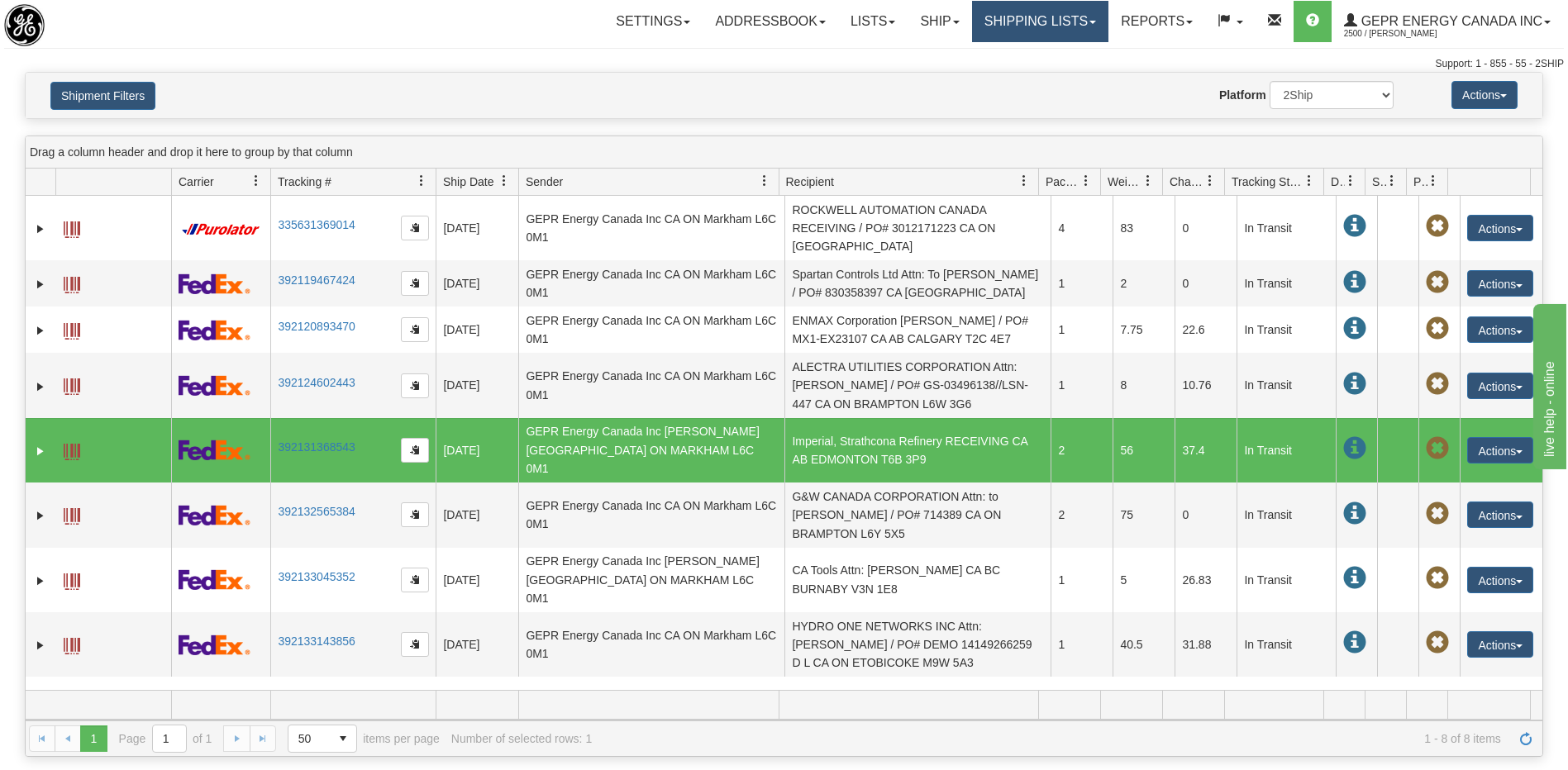
click at [1005, 22] on link "Shipping lists" at bounding box center [1040, 21] width 137 height 41
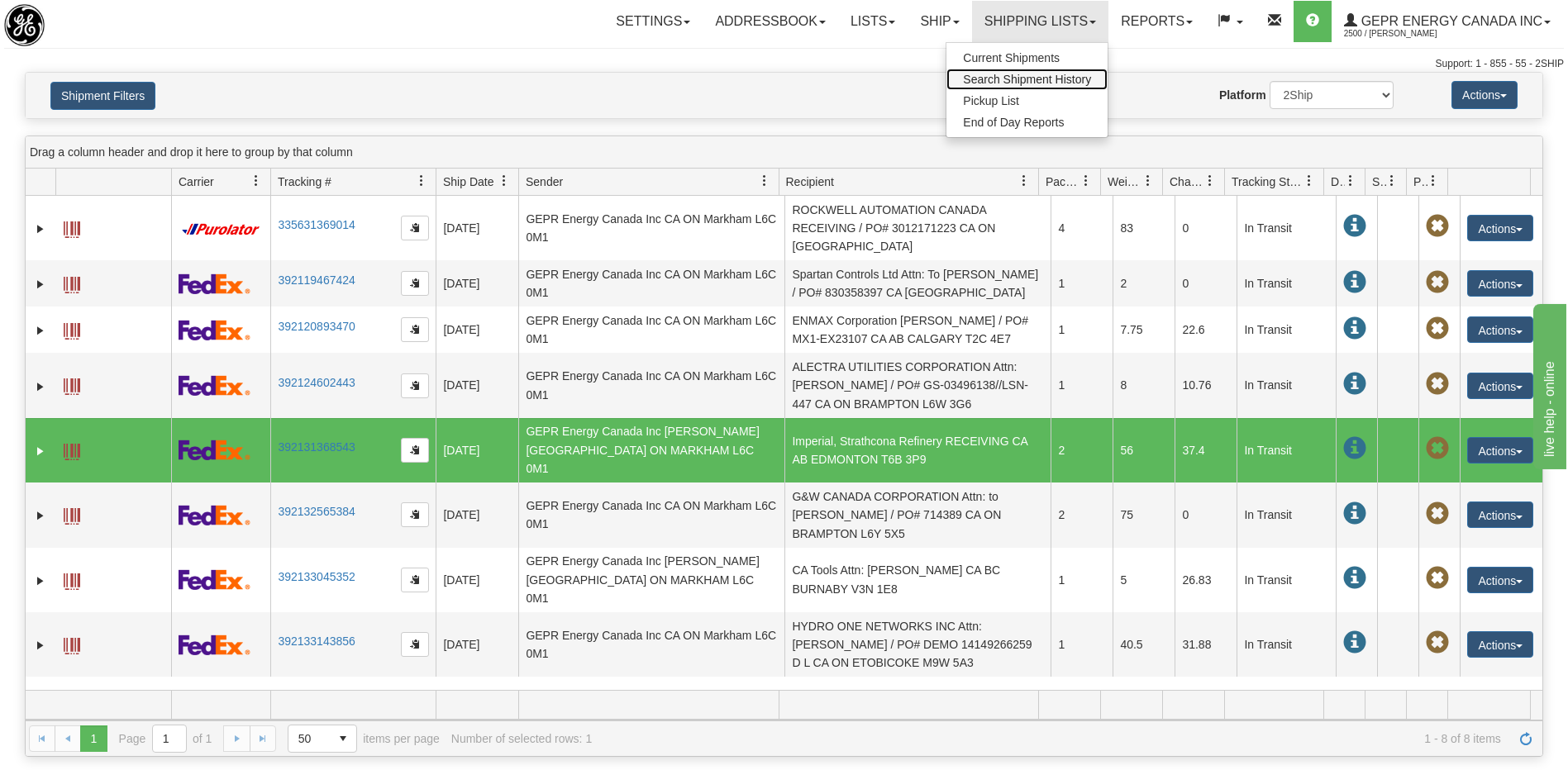
click at [1008, 78] on span "Search Shipment History" at bounding box center [1027, 79] width 128 height 13
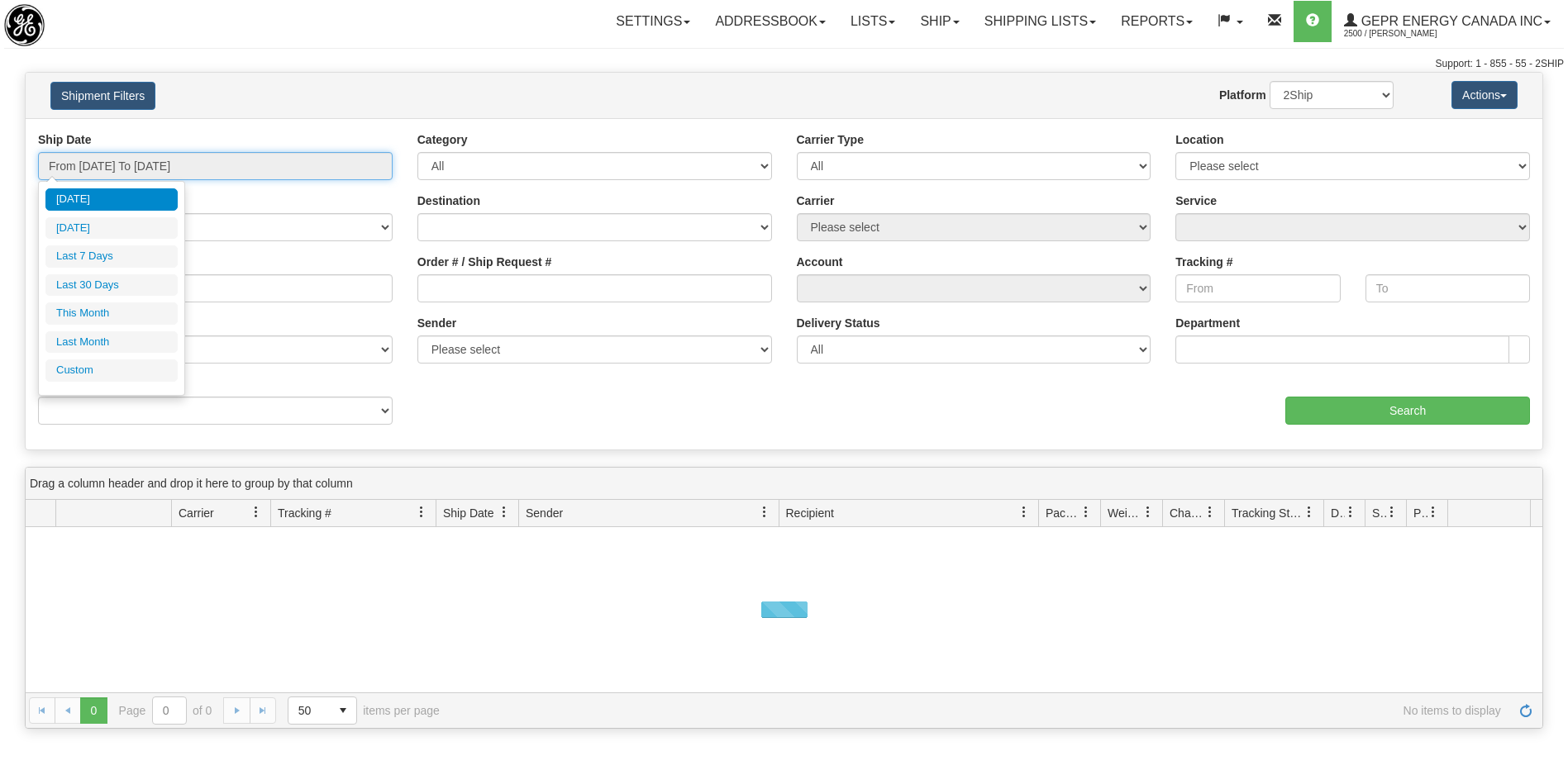
click at [193, 164] on input "From 08/14/2025 To 08/15/2025" at bounding box center [215, 166] width 355 height 28
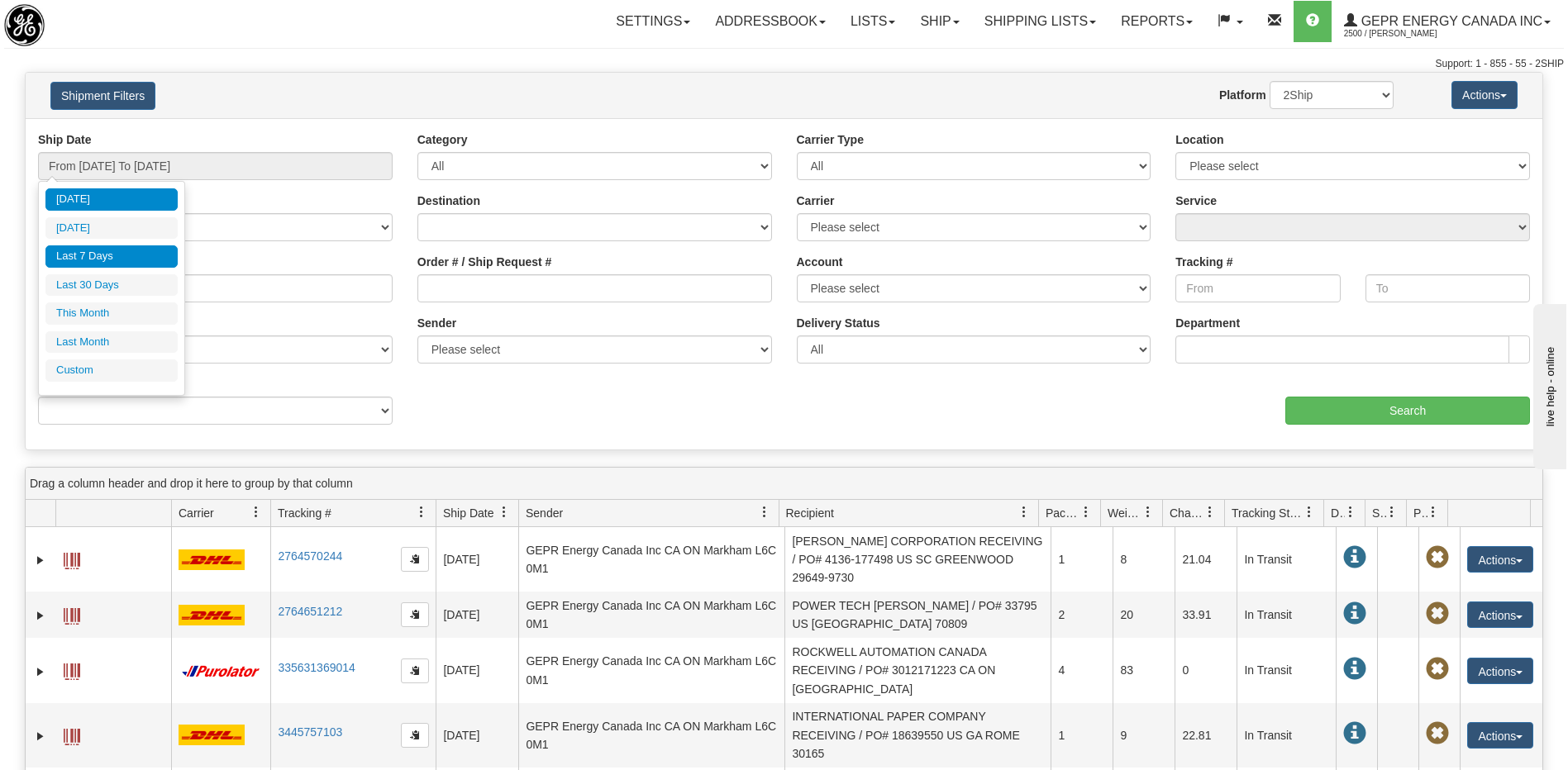
click at [124, 262] on li "Last 7 Days" at bounding box center [111, 256] width 133 height 22
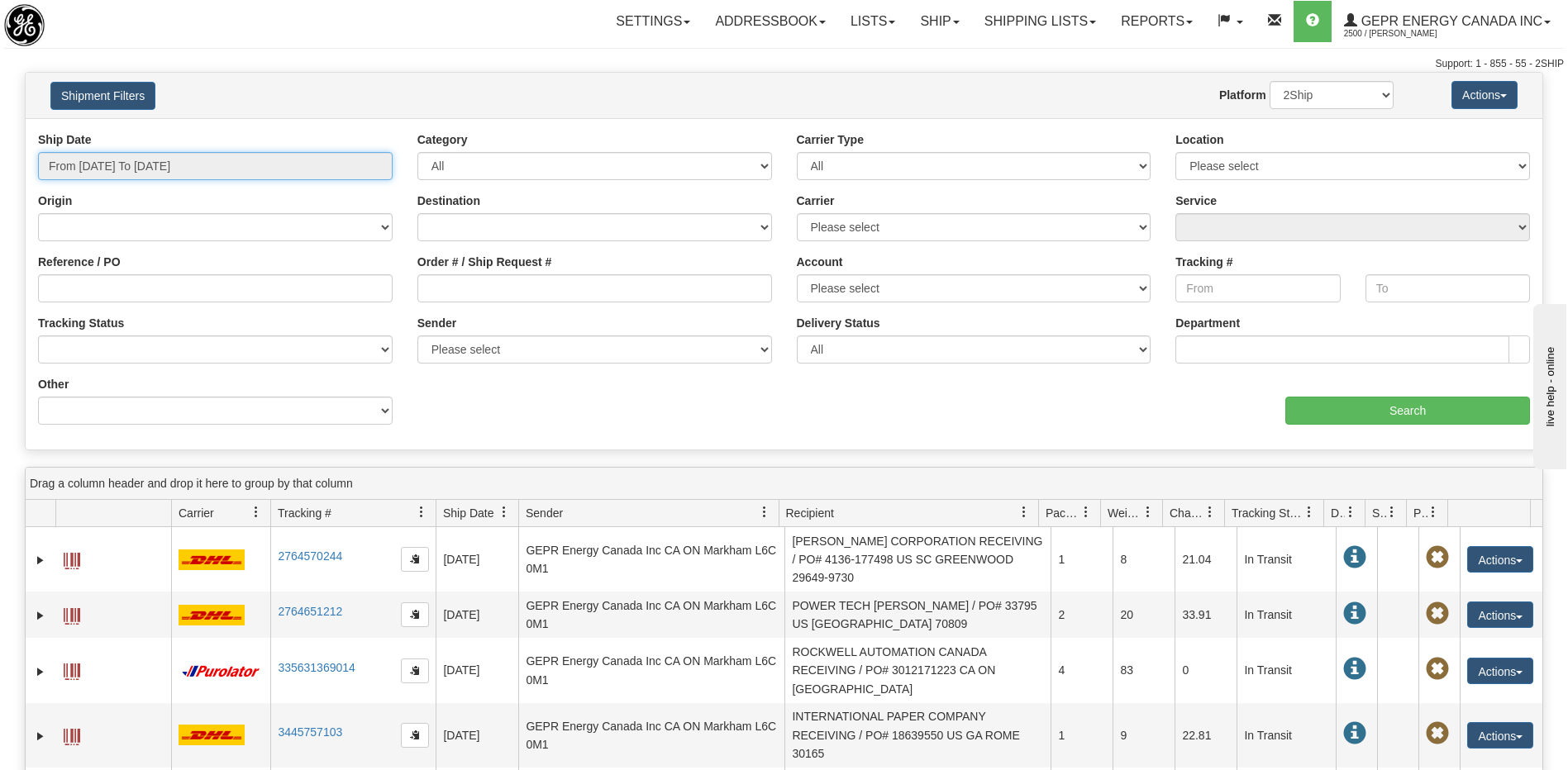
click at [138, 173] on input "From 08/09/2025 To 08/15/2025" at bounding box center [215, 166] width 355 height 28
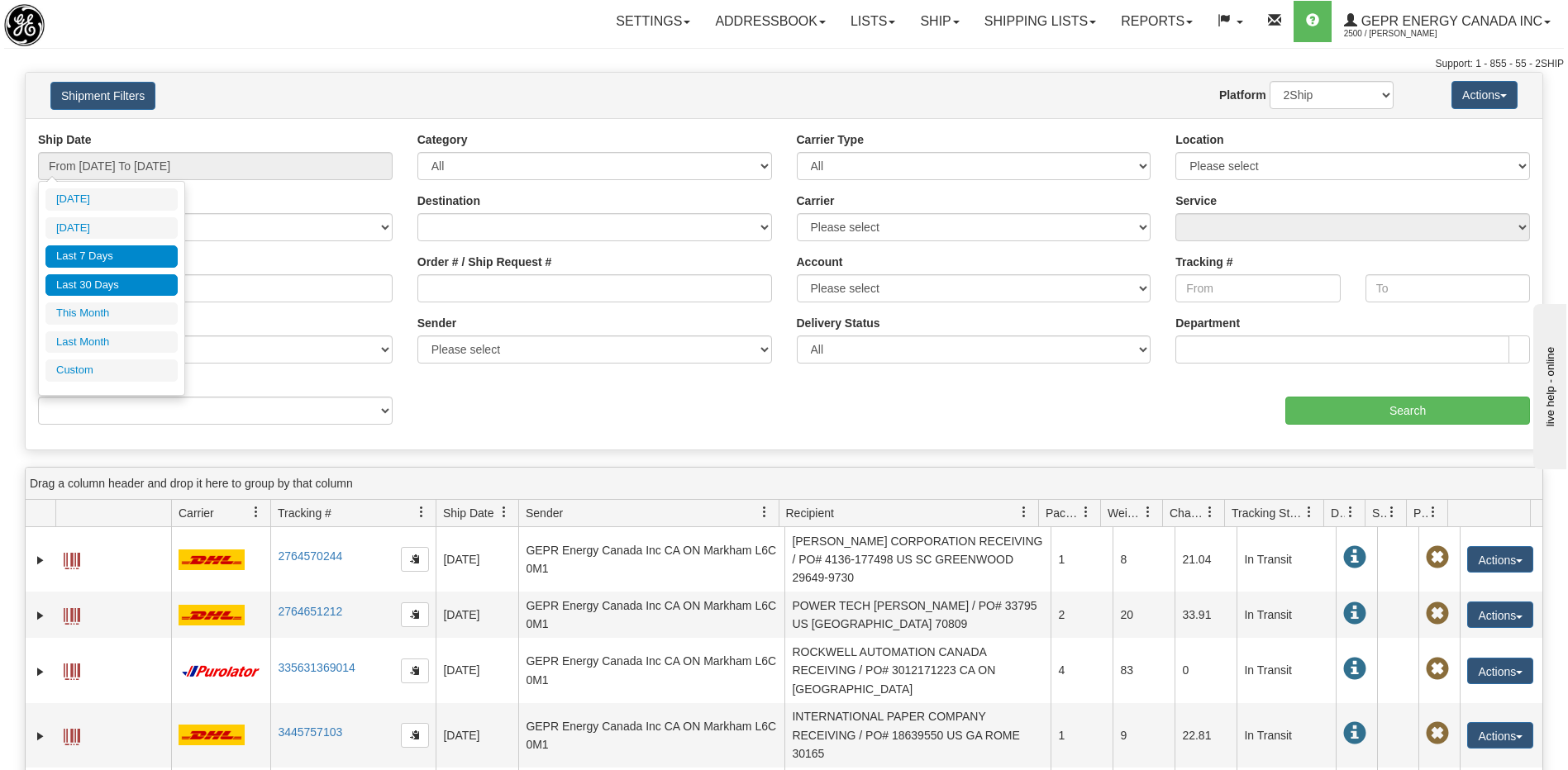
click at [109, 285] on li "Last 30 Days" at bounding box center [111, 285] width 133 height 22
type input "From 07/17/2025 To 08/15/2025"
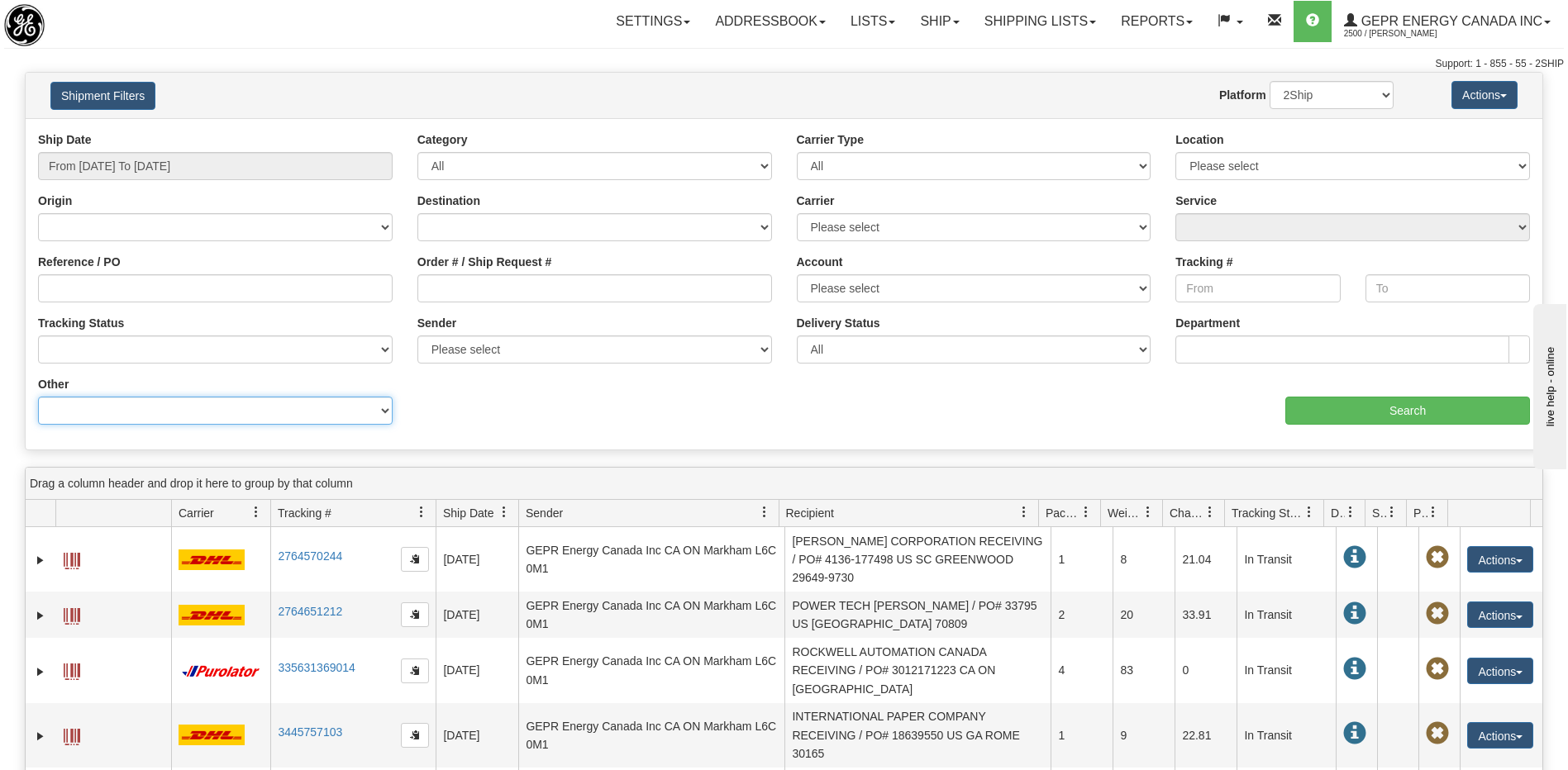
click at [234, 415] on select "Billing Account # Billing Type BOL # (LTL) Commodity Or Documents Consolidation…" at bounding box center [215, 410] width 355 height 28
select select "Recipient_ZIP"
click at [38, 397] on select "Billing Account # Billing Type BOL # (LTL) Commodity Or Documents Consolidation…" at bounding box center [215, 410] width 355 height 28
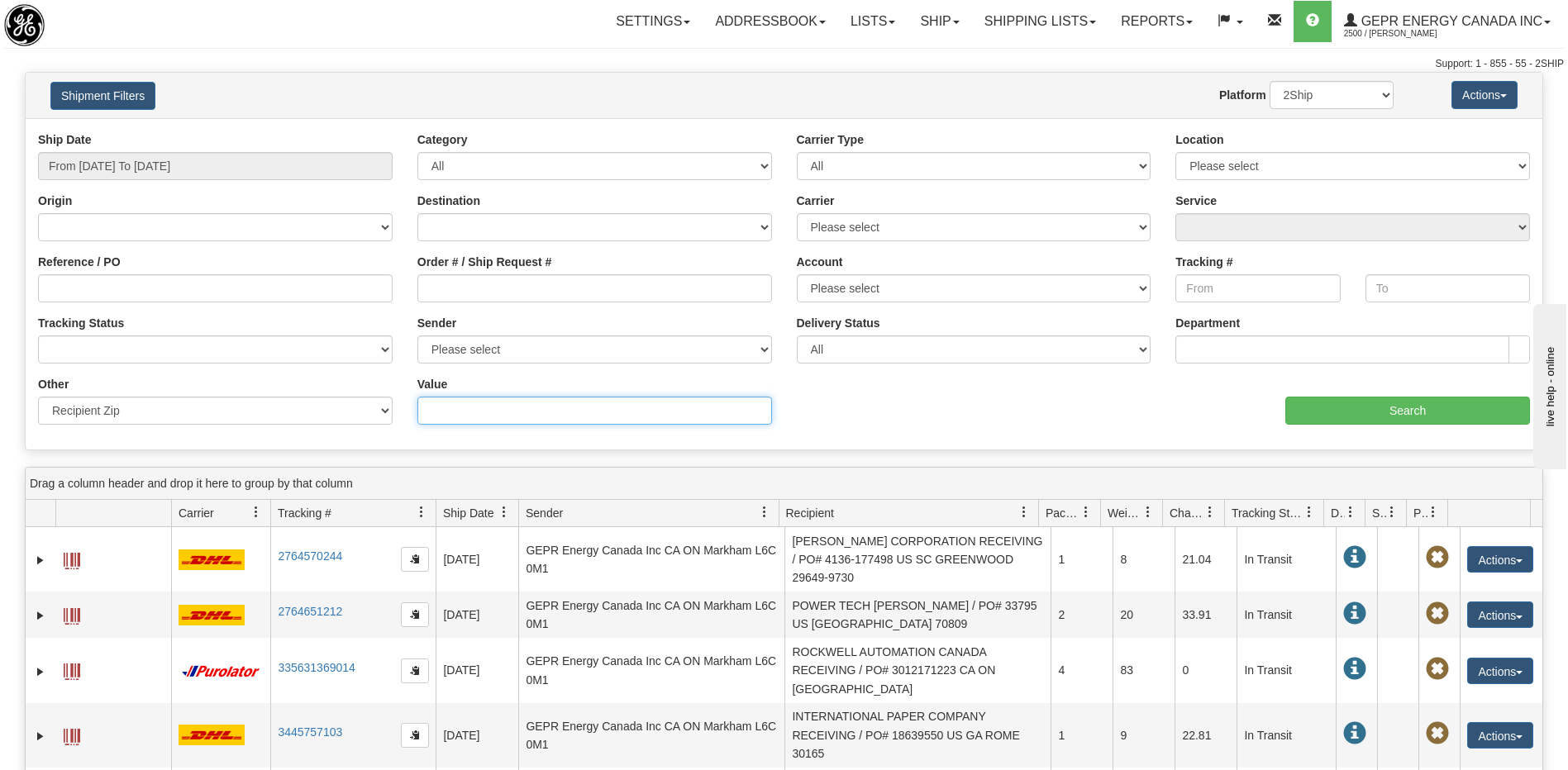
click at [475, 412] on input "Value" at bounding box center [594, 410] width 355 height 28
type input "ST16 1WT"
click at [1382, 417] on input "Search" at bounding box center [1407, 410] width 245 height 28
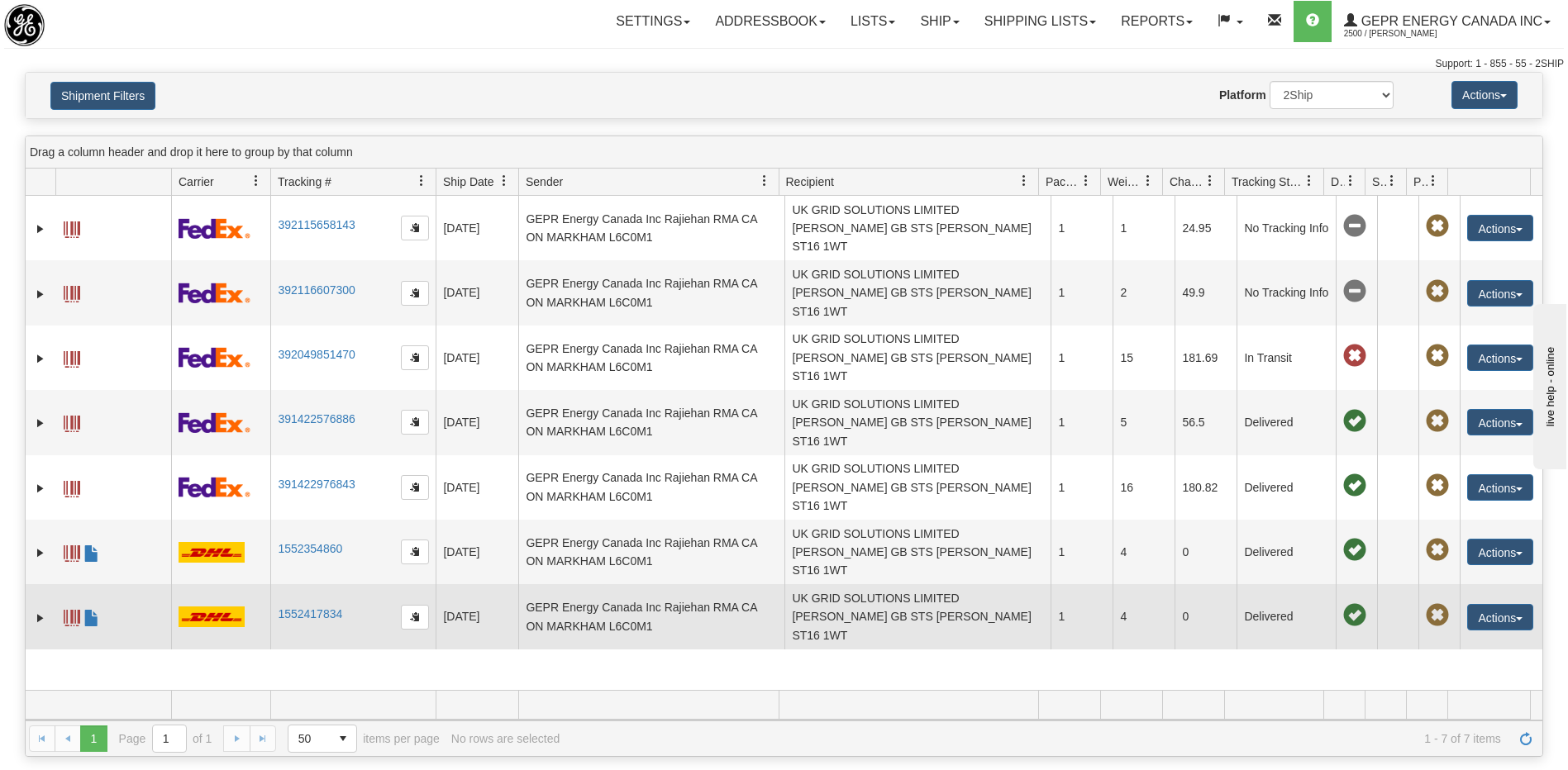
click at [837, 584] on td "UK GRID SOLUTIONS LIMITED Karen Alsopp GB STS STAFFORD ST16 1WT" at bounding box center [917, 615] width 266 height 64
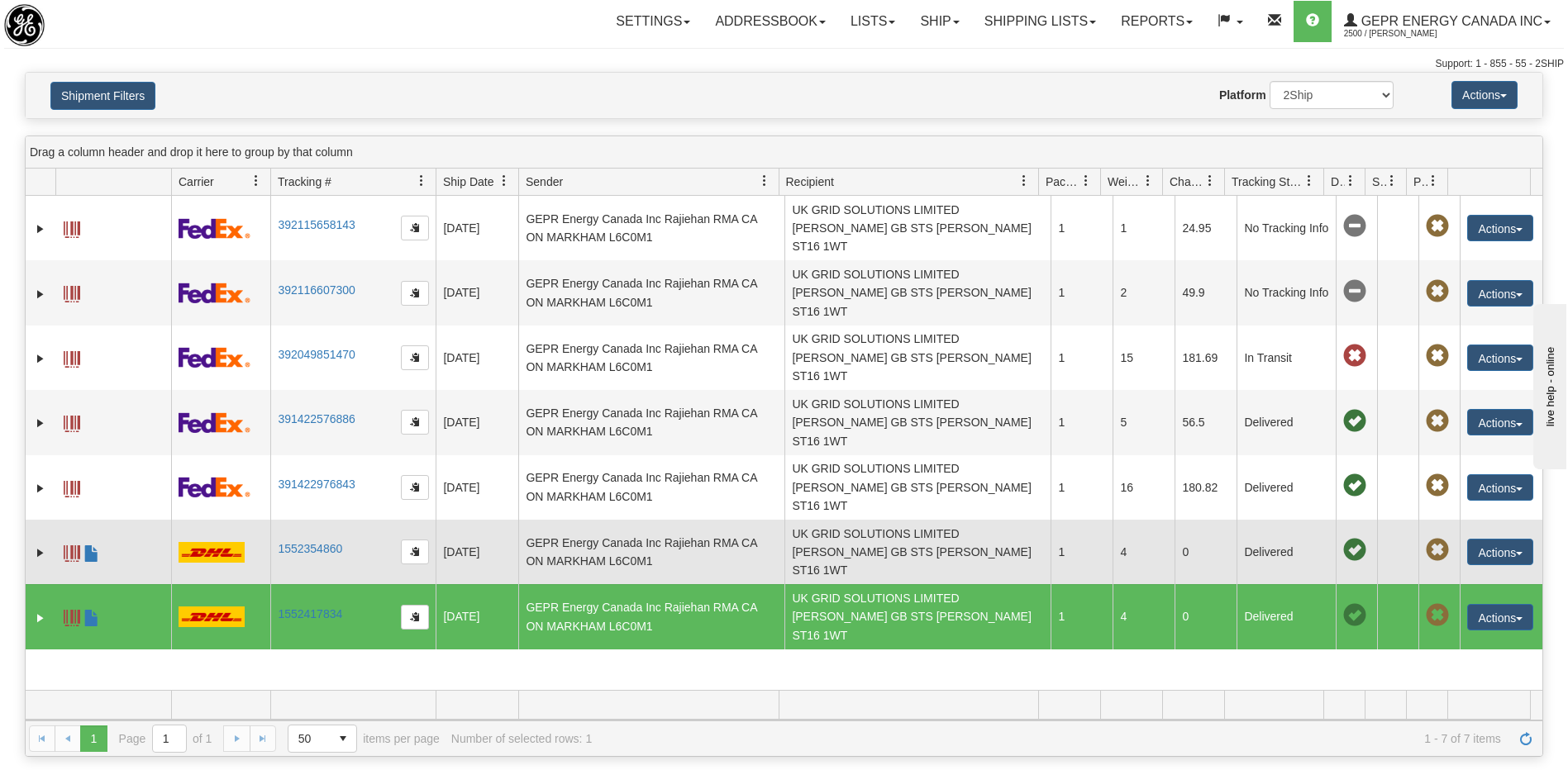
click at [855, 520] on td "UK GRID SOLUTIONS LIMITED Karen Alsopp GB STS STAFFORD ST16 1WT" at bounding box center [917, 551] width 266 height 64
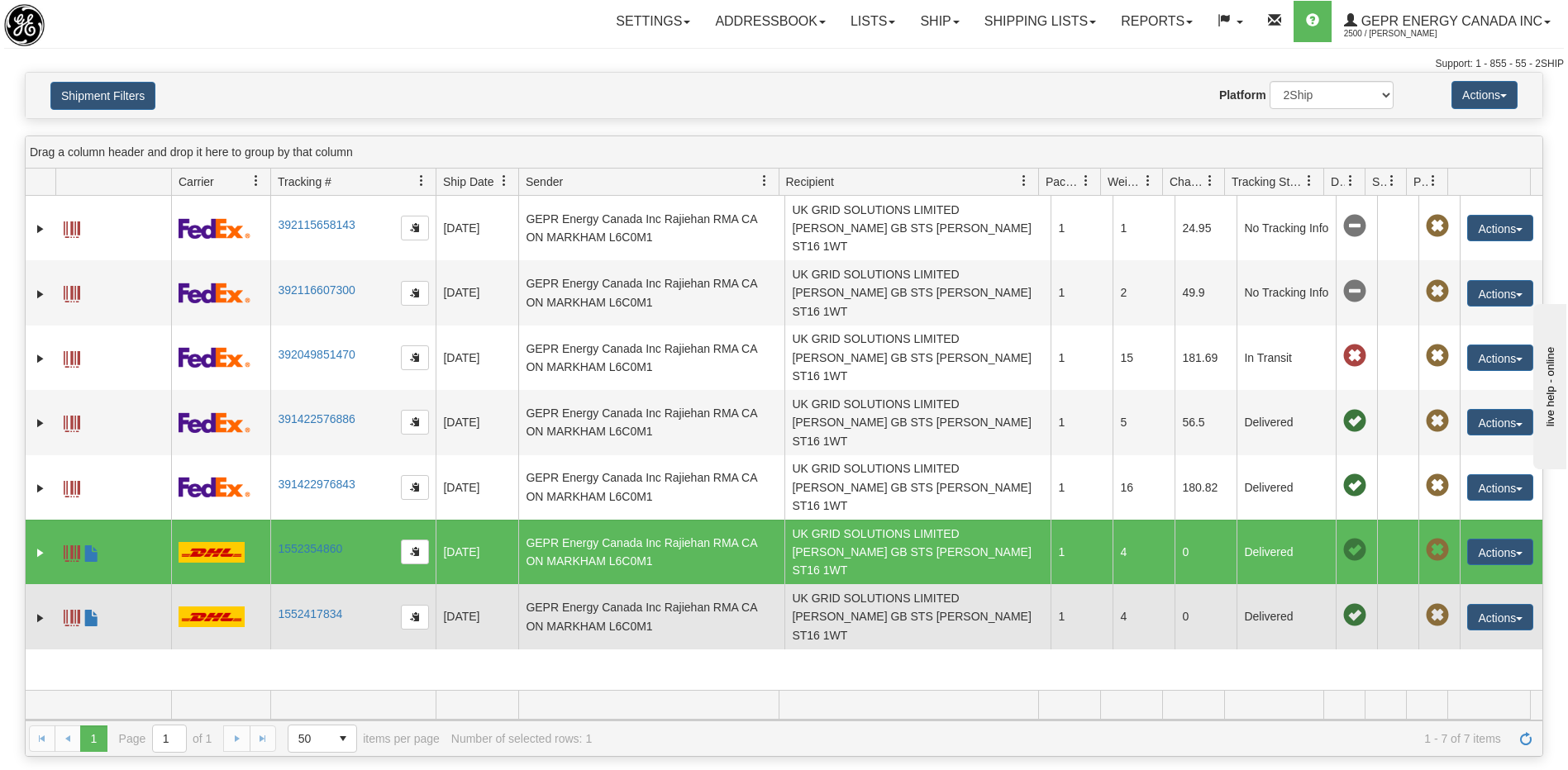
click at [852, 584] on td "UK GRID SOLUTIONS LIMITED Karen Alsopp GB STS STAFFORD ST16 1WT" at bounding box center [917, 615] width 266 height 64
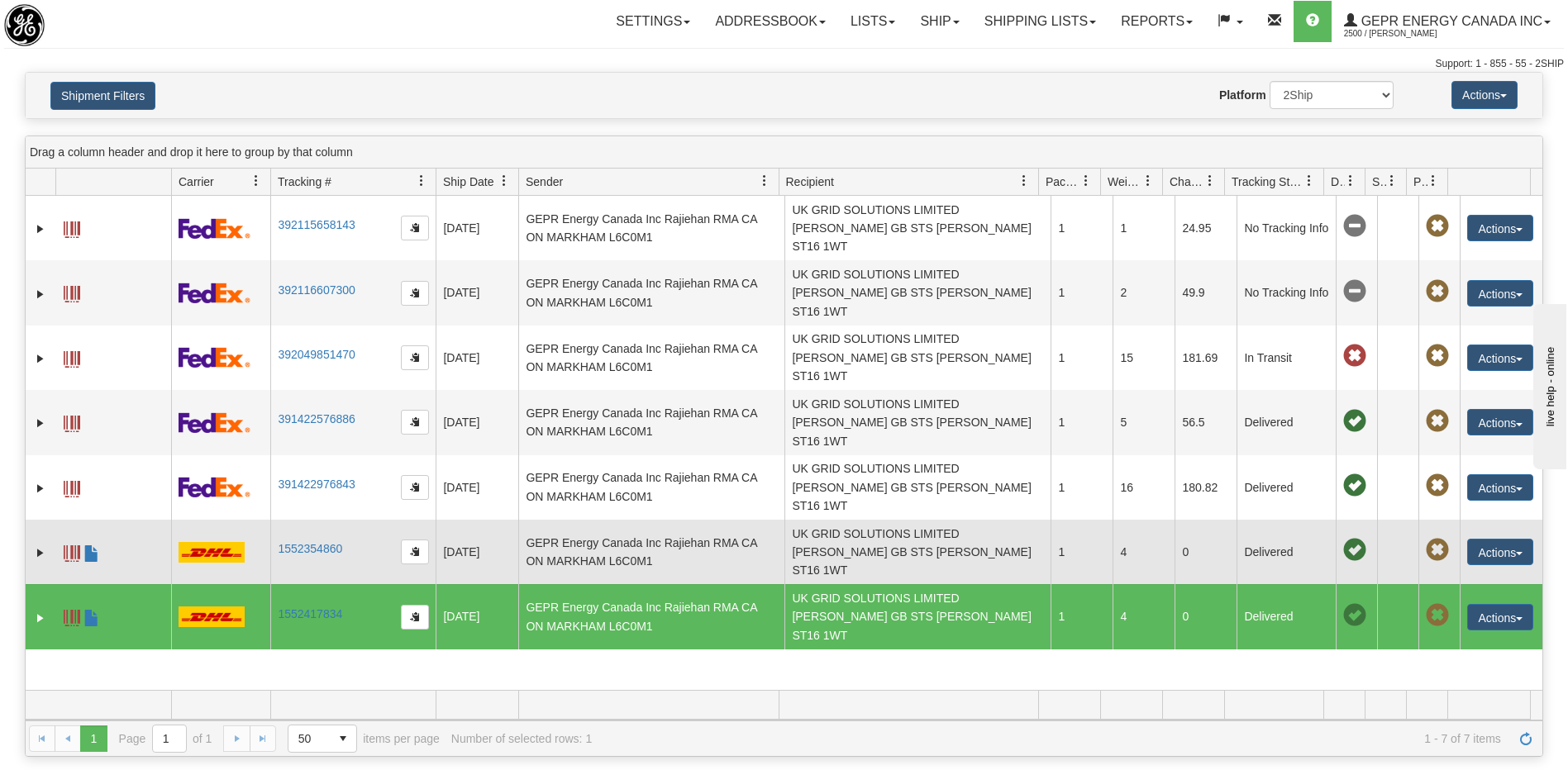
click at [932, 520] on td "UK GRID SOLUTIONS LIMITED Karen Alsopp GB STS STAFFORD ST16 1WT" at bounding box center [917, 551] width 266 height 64
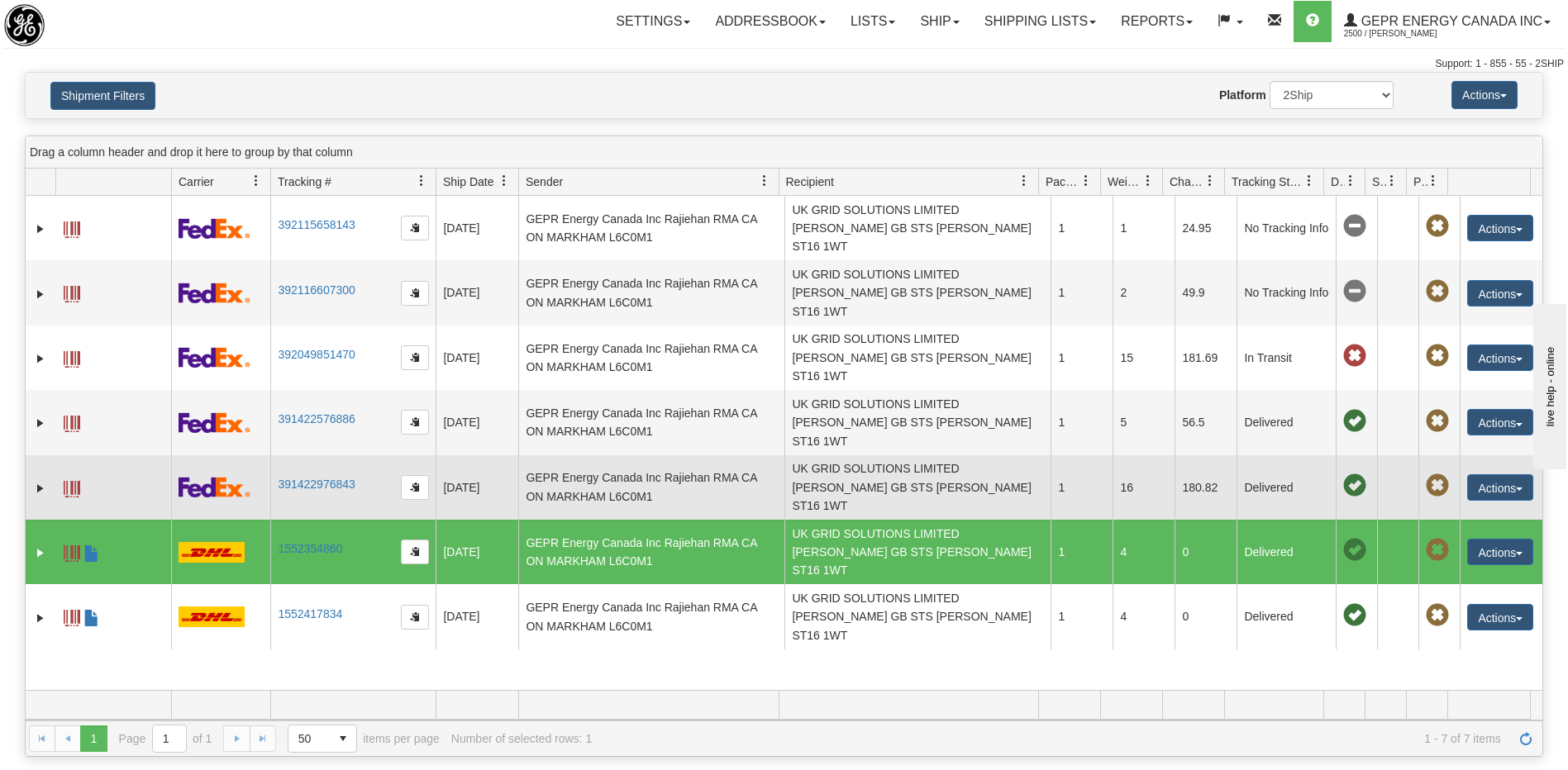
click at [860, 456] on td "UK GRID SOLUTIONS LIMITED Karen Alsopp GB STS STAFFORD ST16 1WT" at bounding box center [917, 487] width 266 height 64
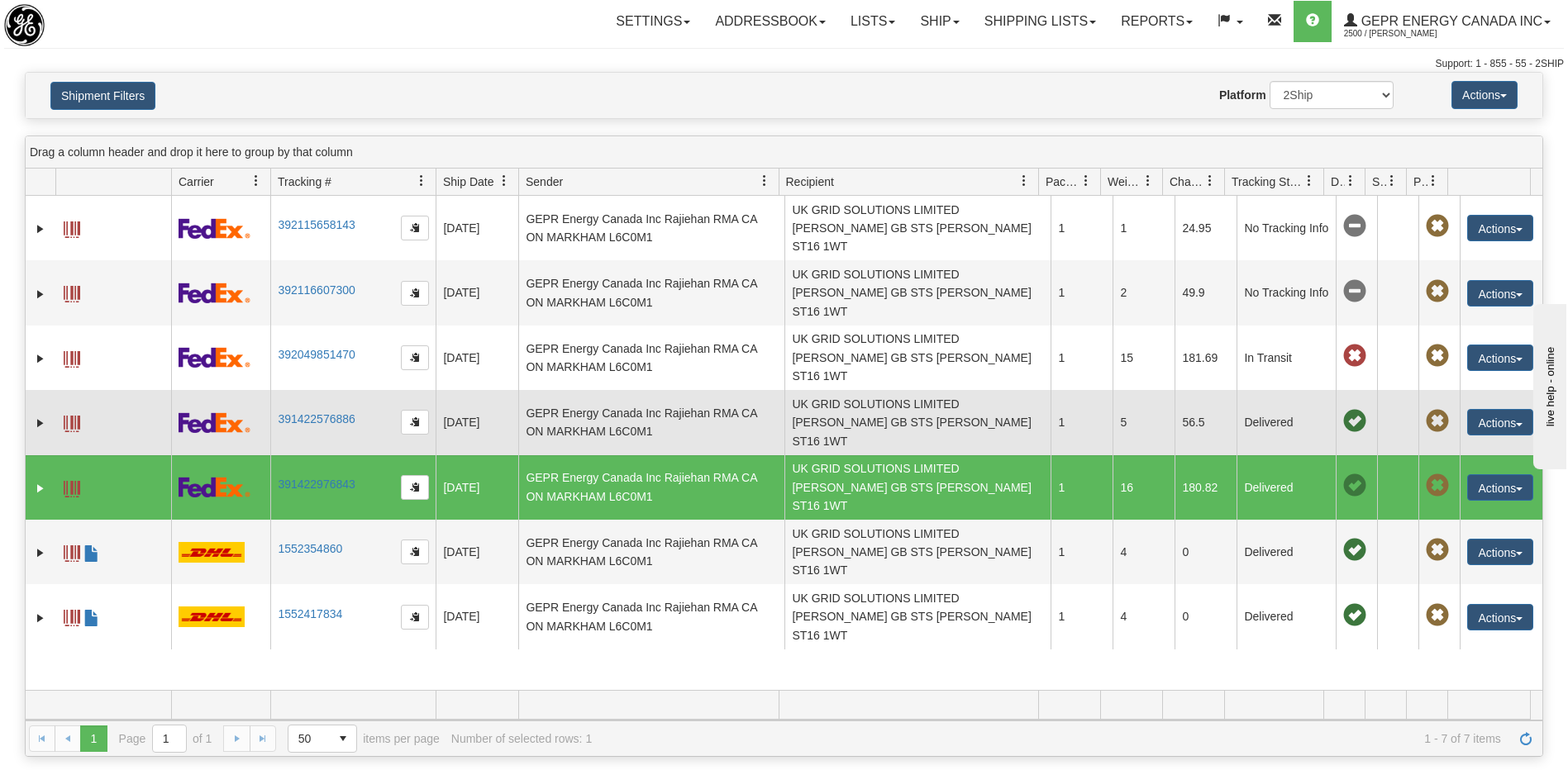
click at [864, 390] on td "UK GRID SOLUTIONS LIMITED Karen Alsopp GB STS STAFFORD ST16 1WT" at bounding box center [917, 421] width 266 height 64
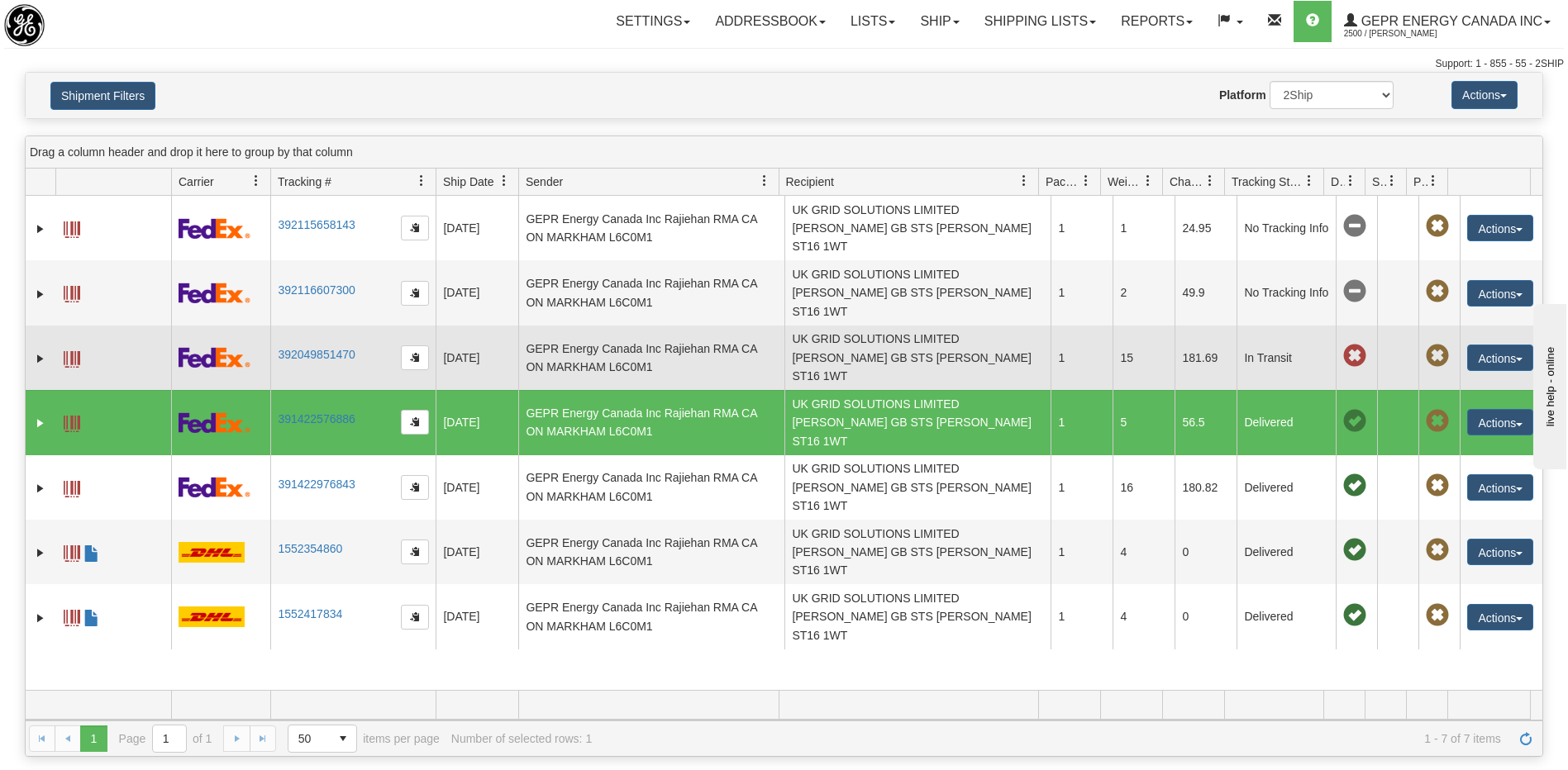
click at [864, 328] on td "UK GRID SOLUTIONS LIMITED Karen Alsopp GB STS STAFFORD ST16 1WT" at bounding box center [917, 357] width 266 height 64
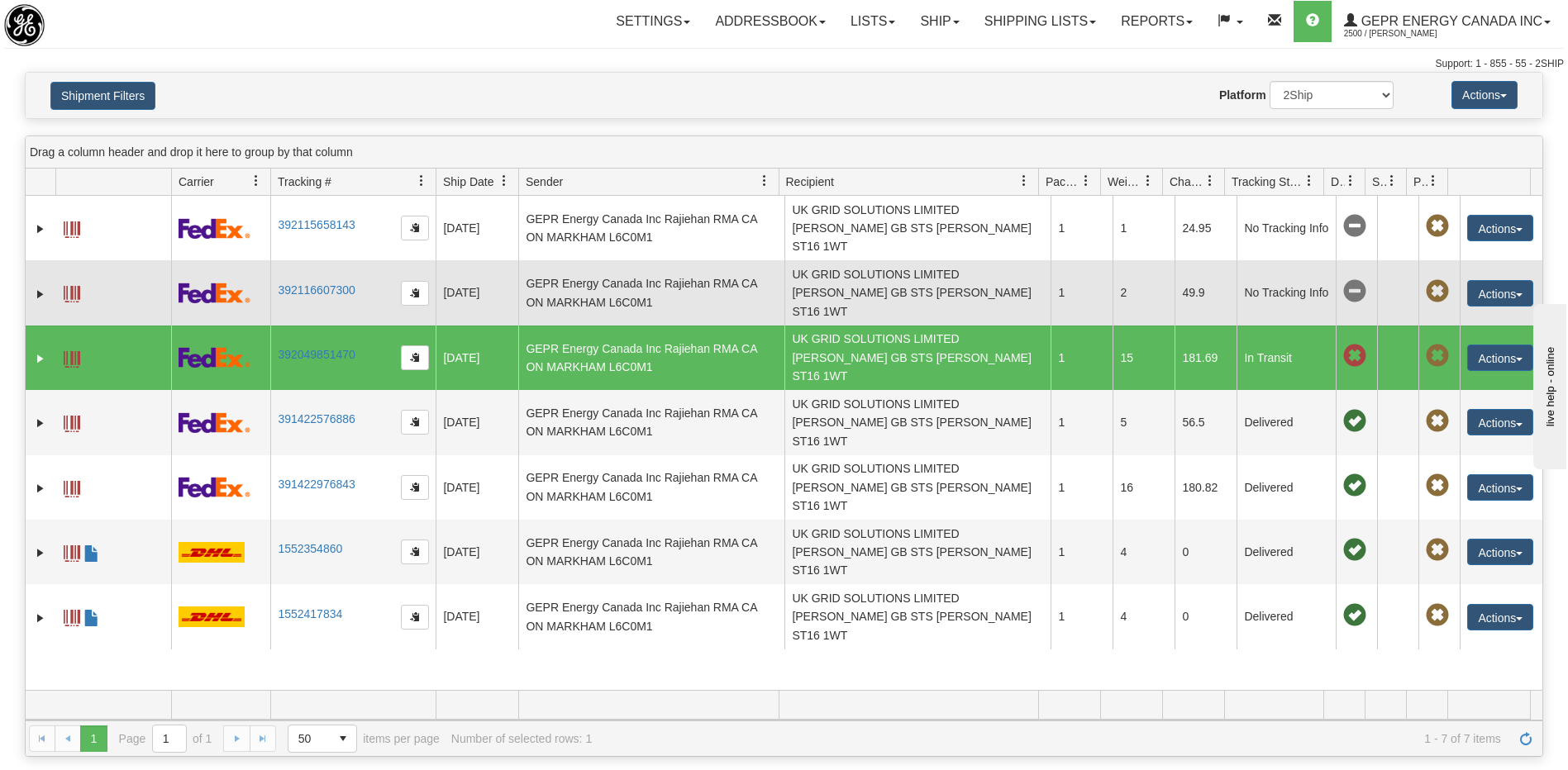
click at [871, 265] on td "UK GRID SOLUTIONS LIMITED Karen Alsopp GB STS STAFFORD ST16 1WT" at bounding box center [917, 292] width 266 height 64
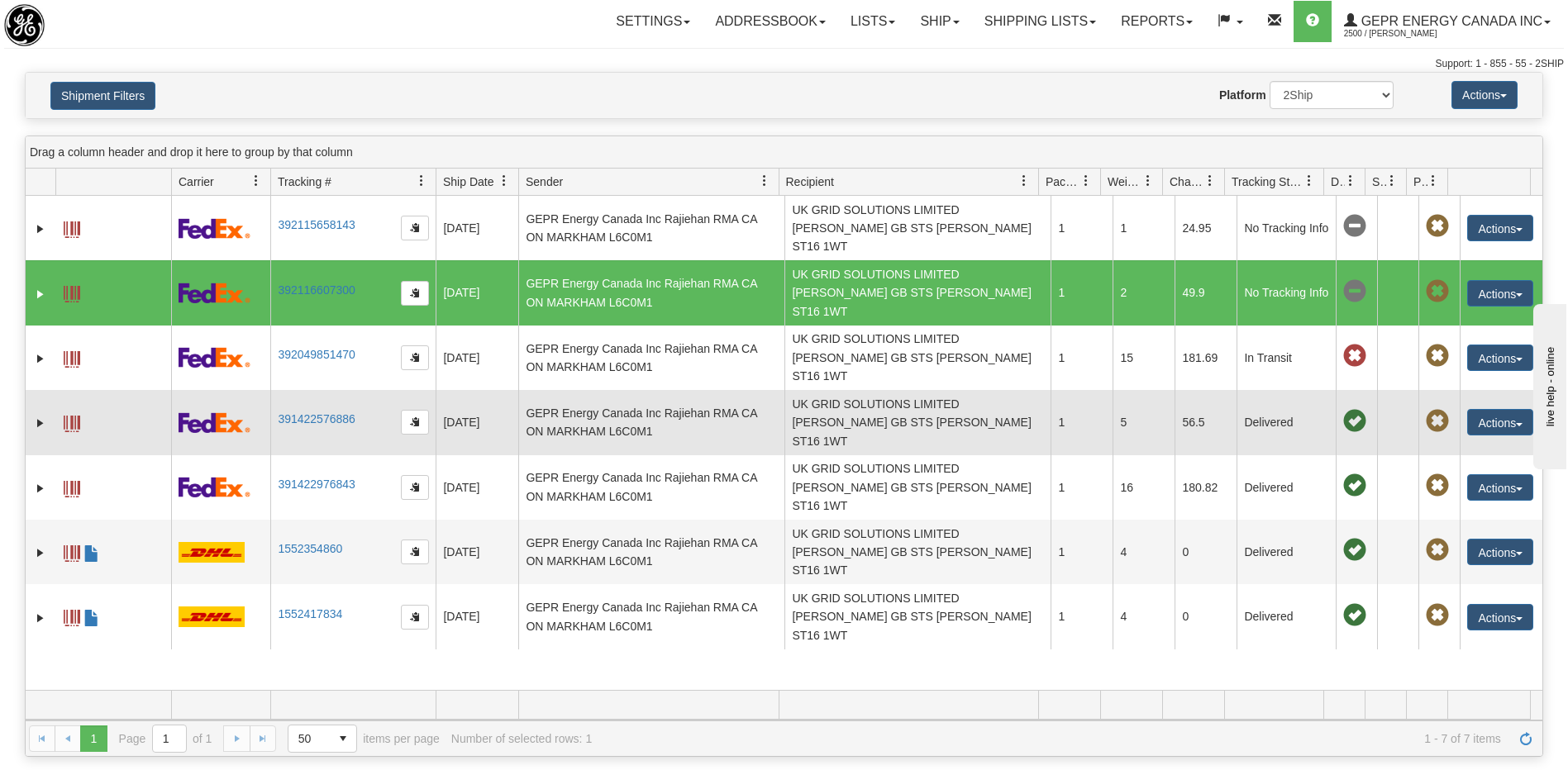
click at [867, 390] on td "UK GRID SOLUTIONS LIMITED Karen Alsopp GB STS STAFFORD ST16 1WT" at bounding box center [917, 421] width 266 height 64
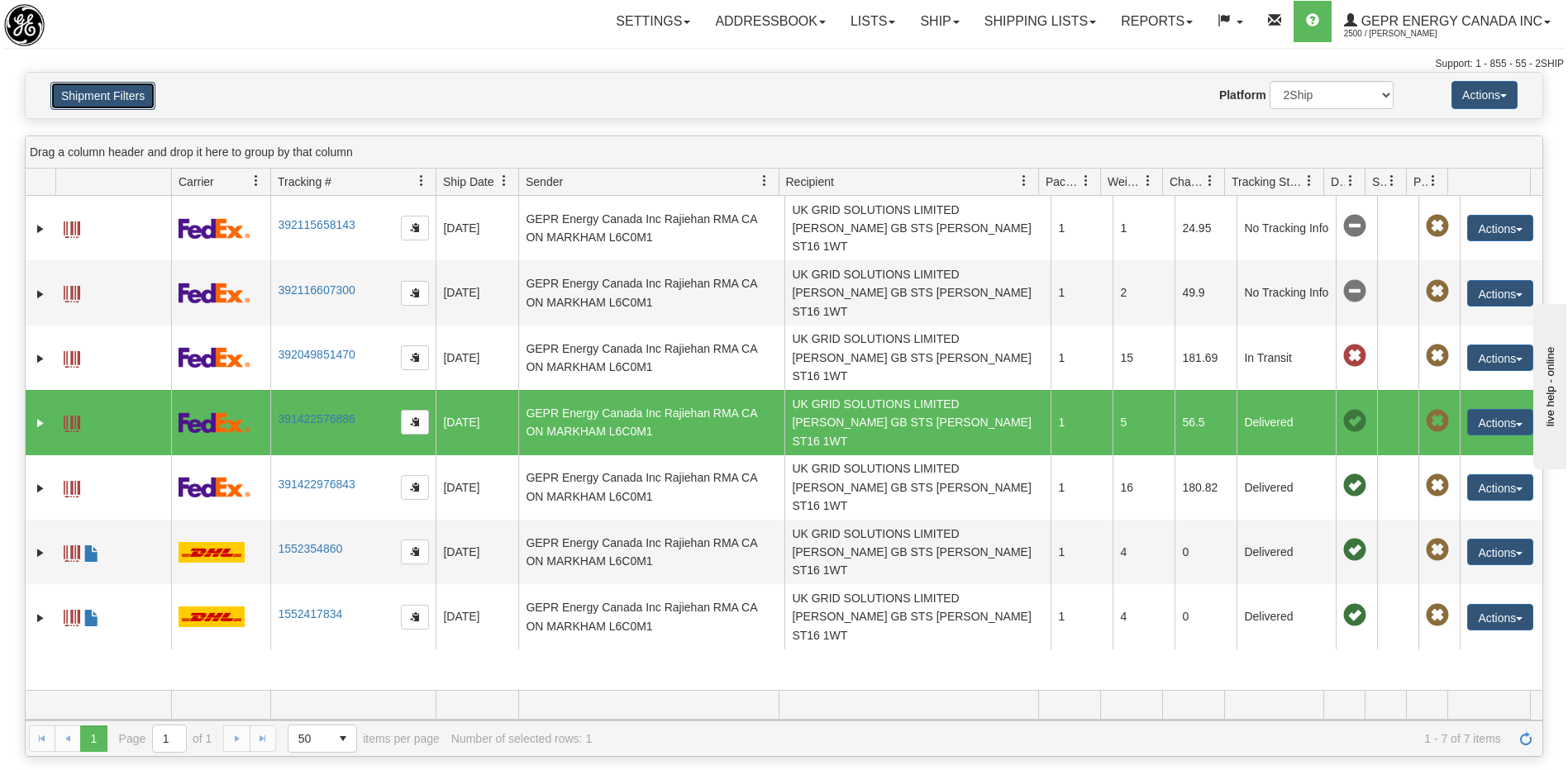
click at [129, 102] on button "Shipment Filters" at bounding box center [103, 96] width 105 height 28
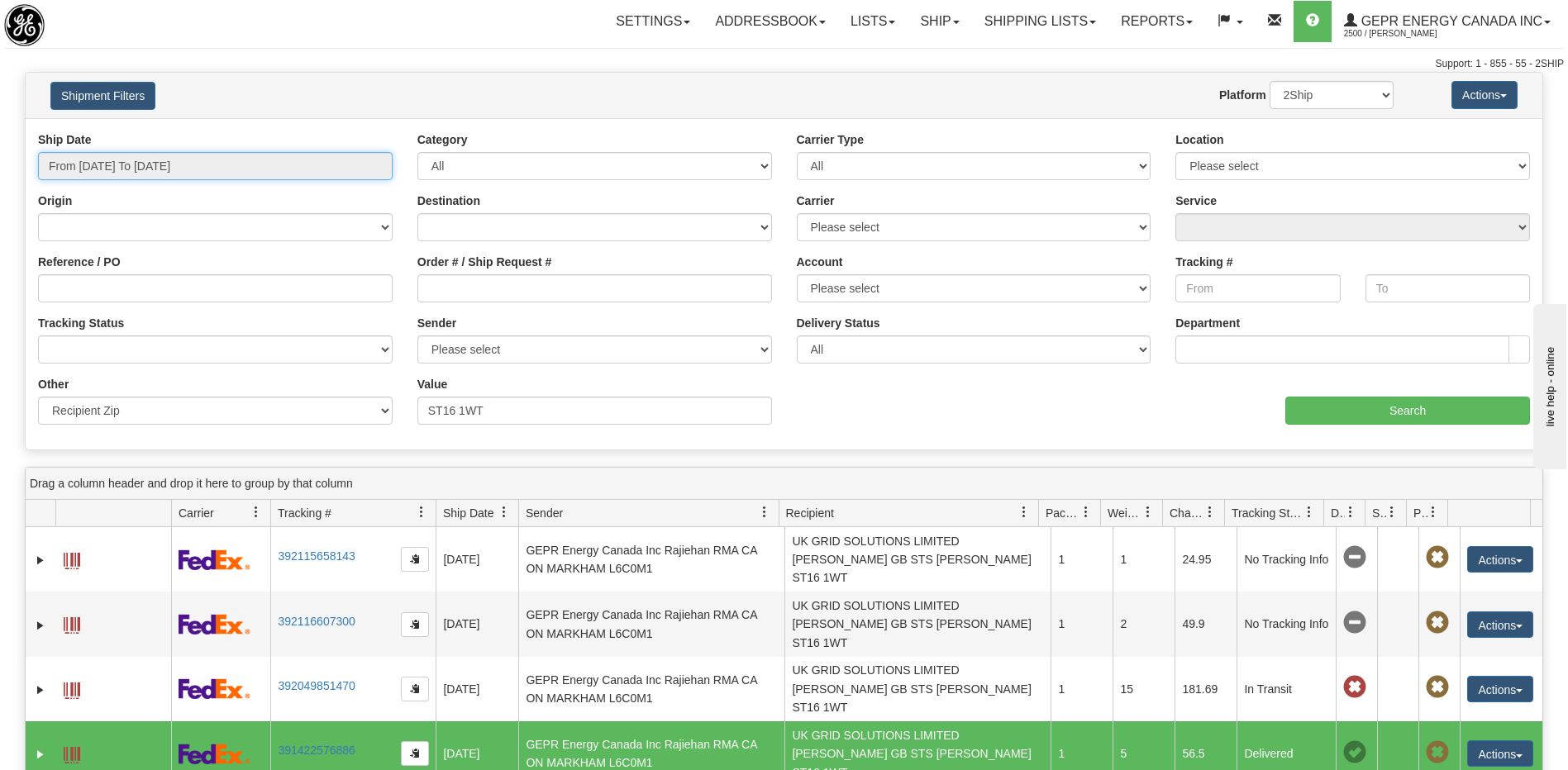
click at [208, 168] on input "From 07/17/2025 To 08/15/2025" at bounding box center [215, 166] width 355 height 28
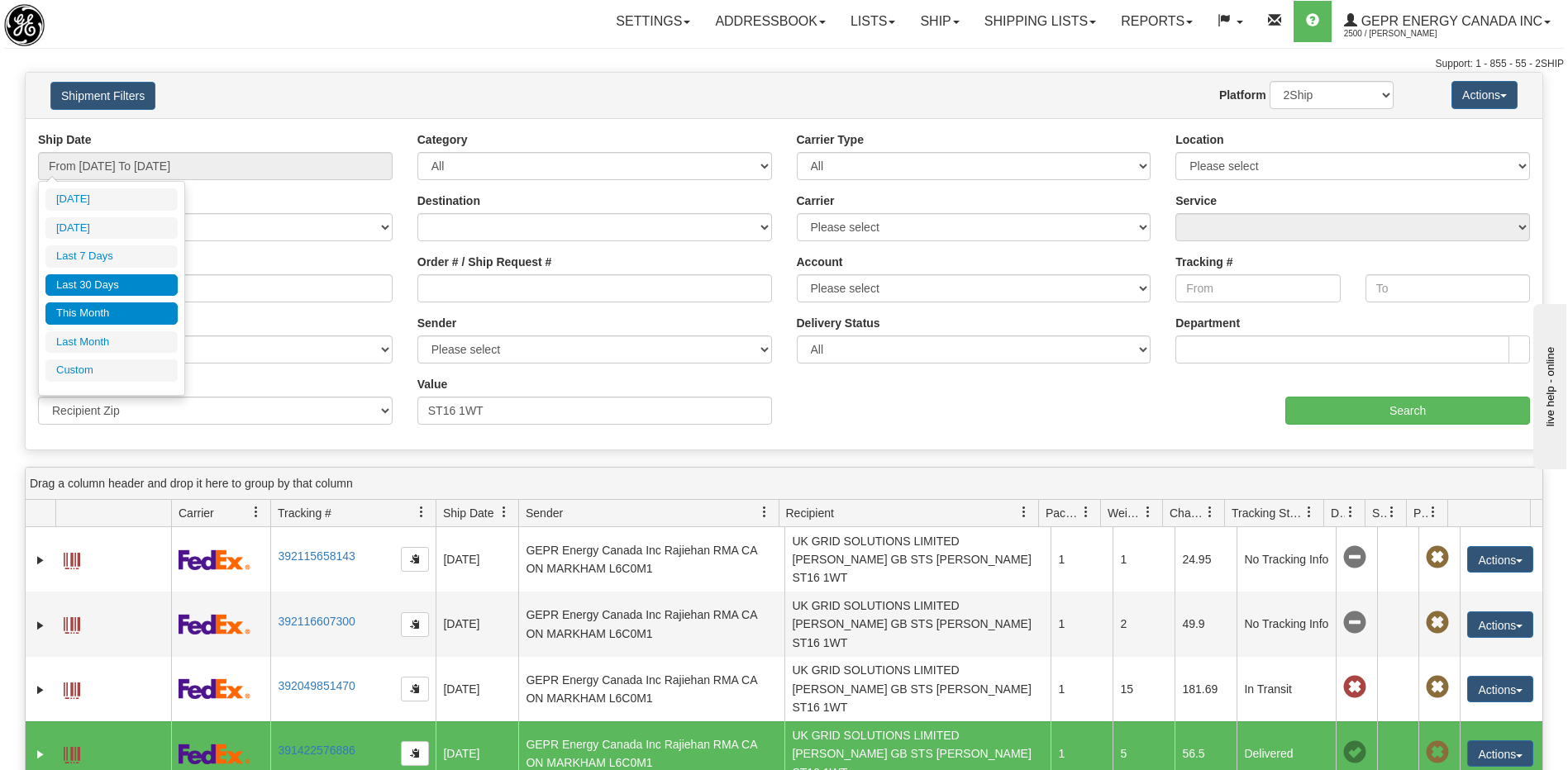
click at [132, 320] on li "This Month" at bounding box center [111, 314] width 133 height 22
type input "From 08/01/2025 To 08/31/2025"
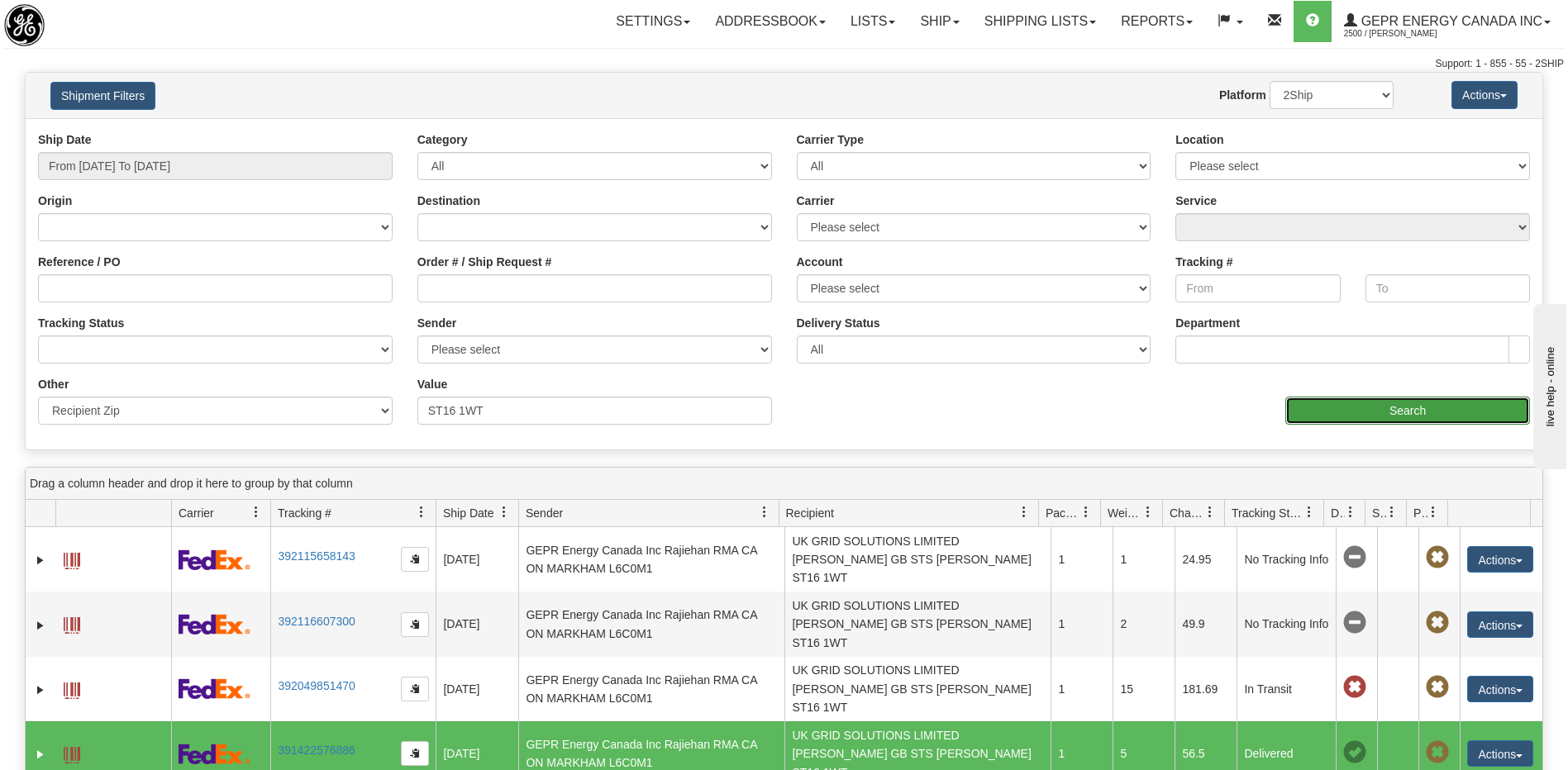
click at [1359, 409] on input "Search" at bounding box center [1407, 410] width 245 height 28
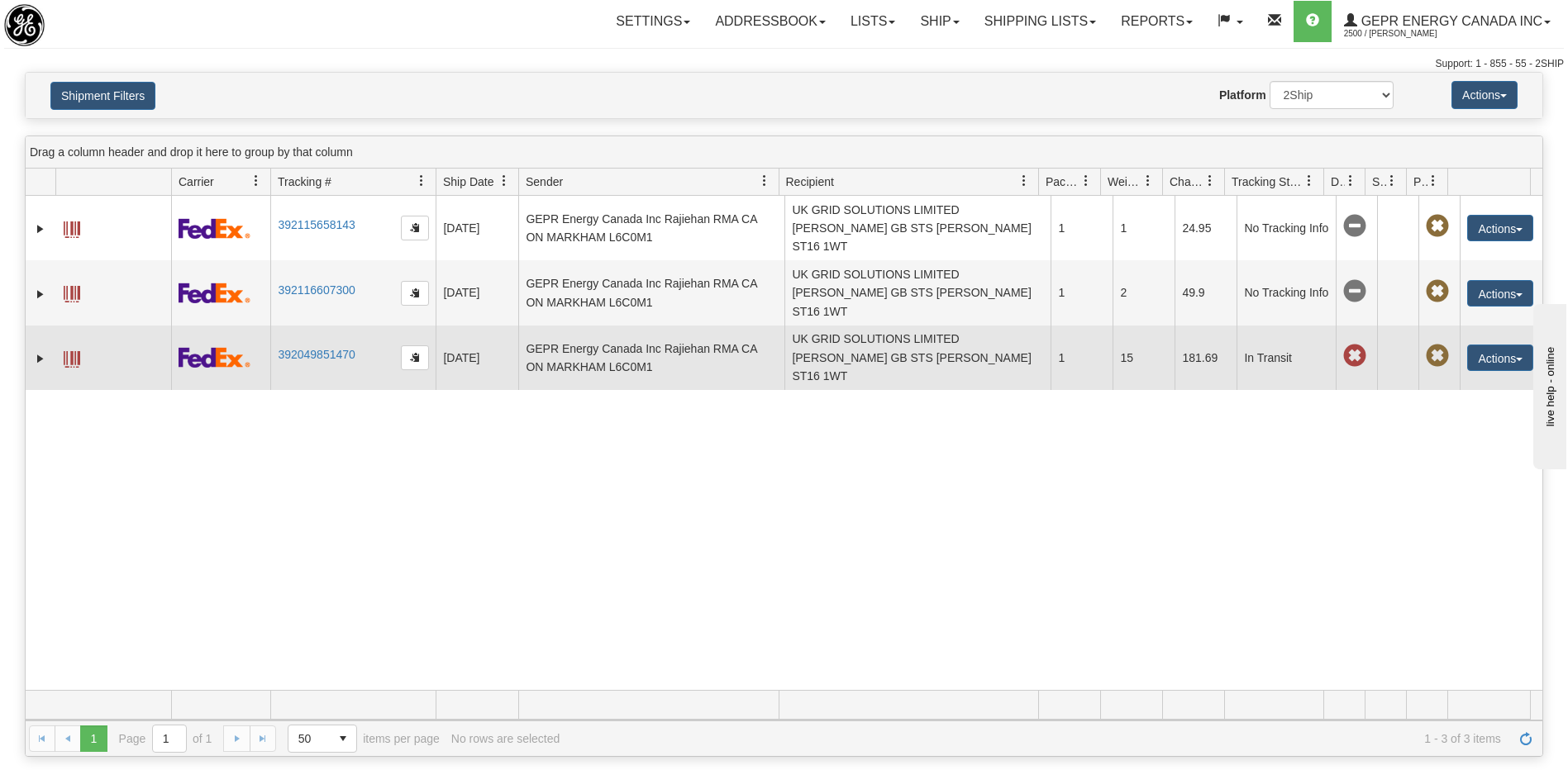
click at [879, 326] on td "UK GRID SOLUTIONS LIMITED Karen Alsopp GB STS STAFFORD ST16 1WT" at bounding box center [917, 357] width 266 height 64
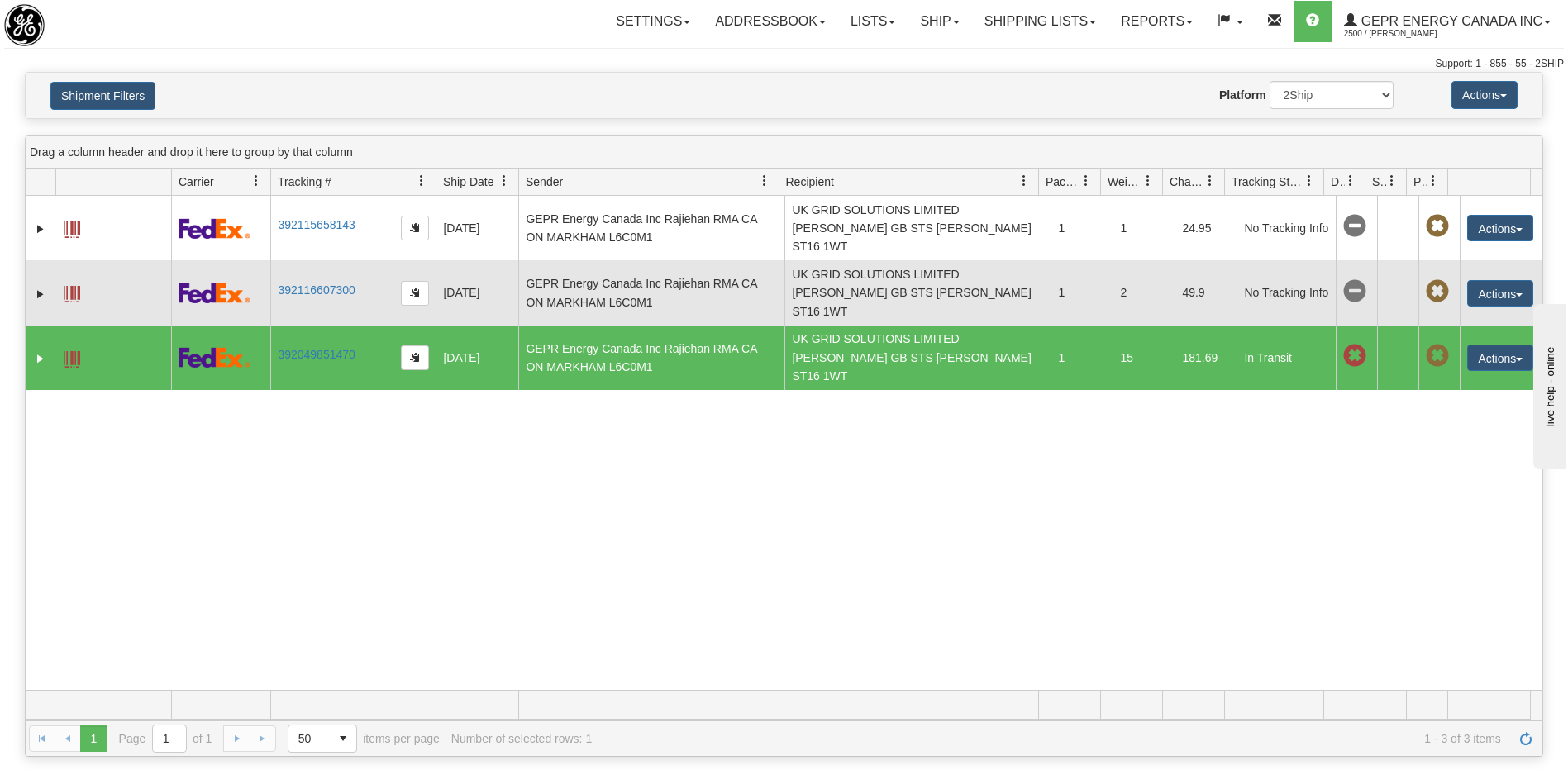
click at [718, 274] on td "GEPR Energy Canada Inc Rajiehan RMA CA ON MARKHAM L6C0M1" at bounding box center [651, 292] width 266 height 64
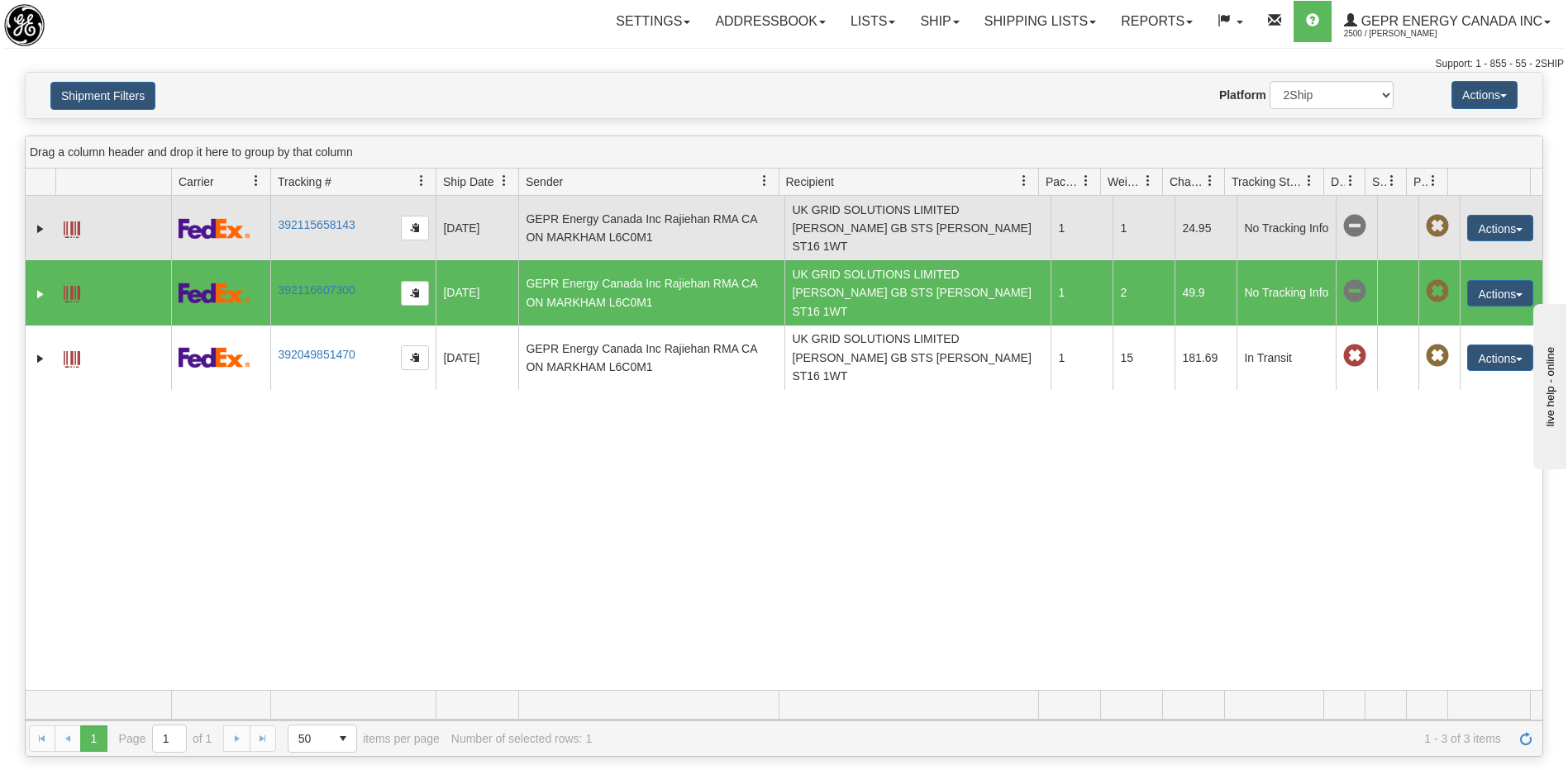
click at [693, 209] on td "GEPR Energy Canada Inc Rajiehan RMA CA ON MARKHAM L6C0M1" at bounding box center [651, 227] width 266 height 64
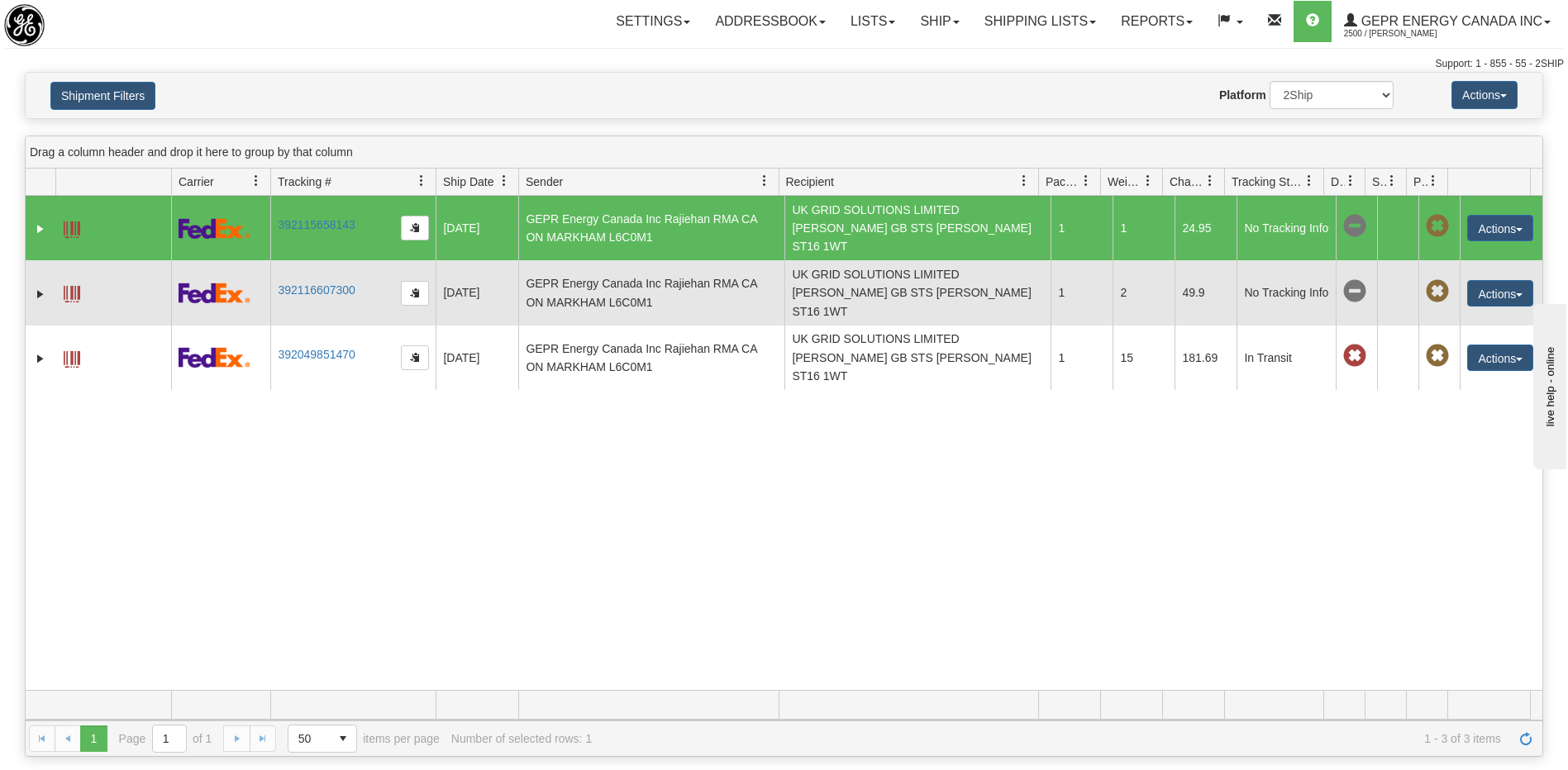
click at [977, 264] on td "UK GRID SOLUTIONS LIMITED Karen Alsopp GB STS STAFFORD ST16 1WT" at bounding box center [917, 292] width 266 height 64
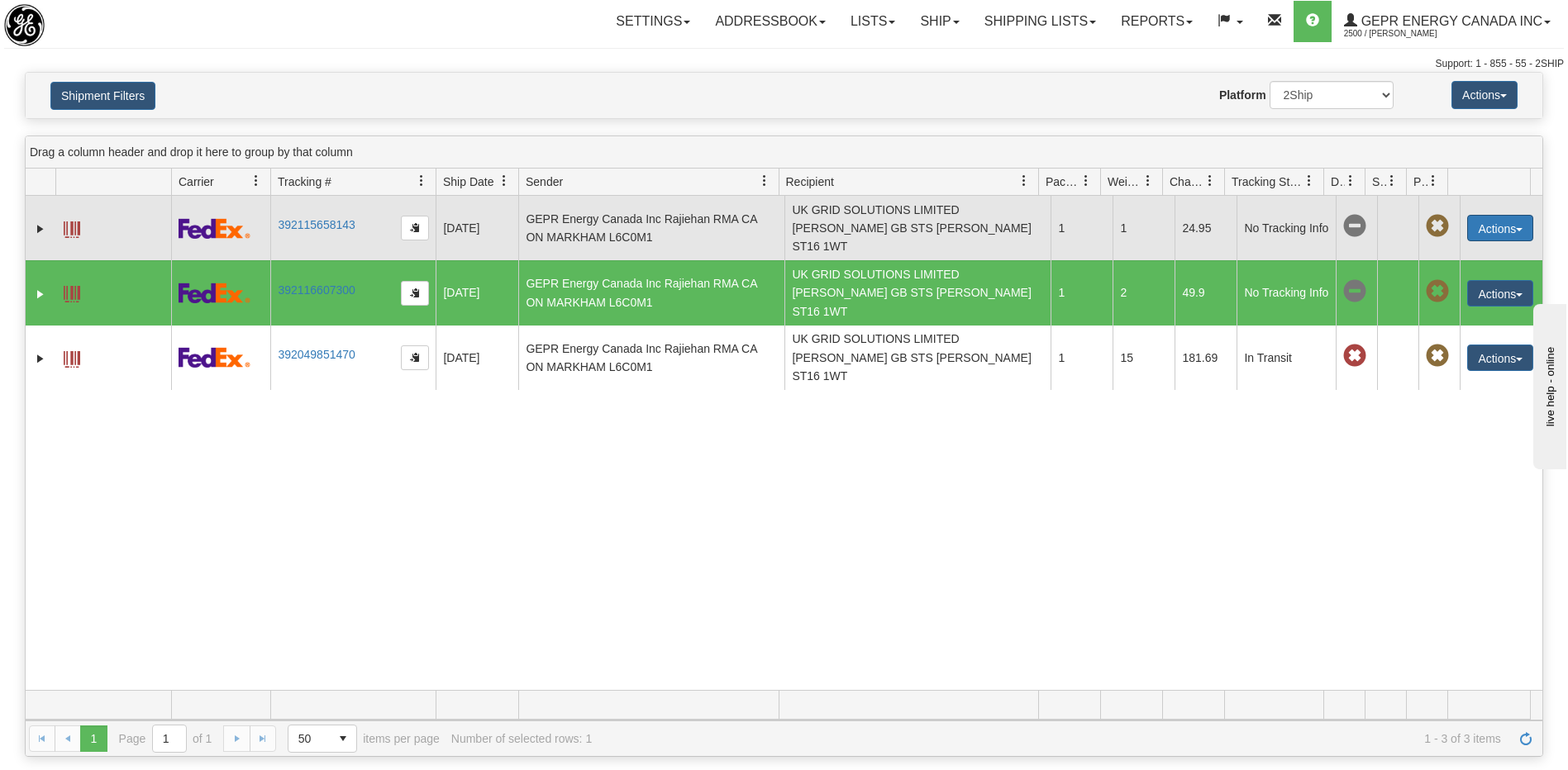
click at [1472, 226] on button "Actions" at bounding box center [1500, 227] width 66 height 26
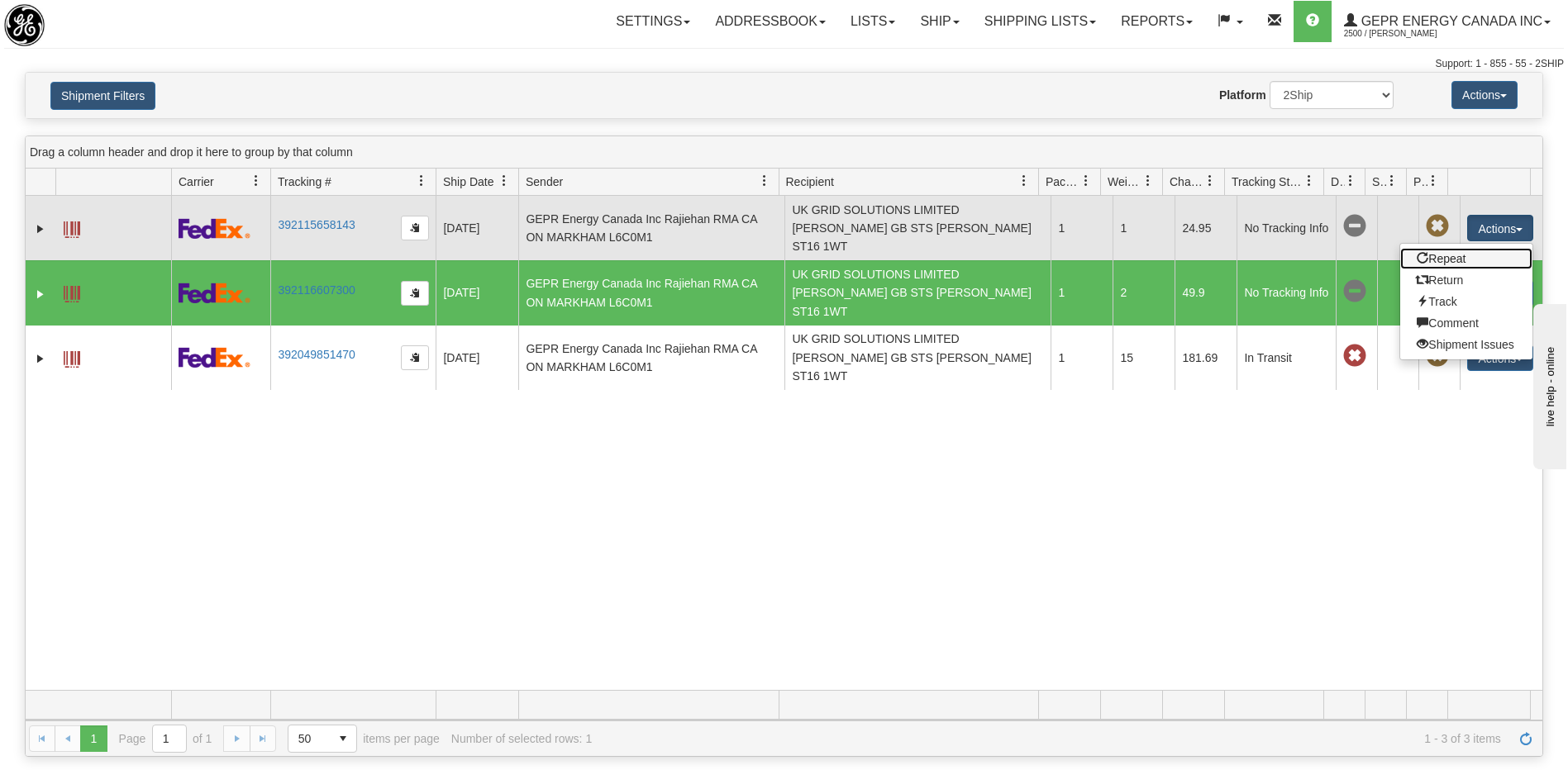
click at [1441, 250] on link "Repeat" at bounding box center [1466, 258] width 133 height 21
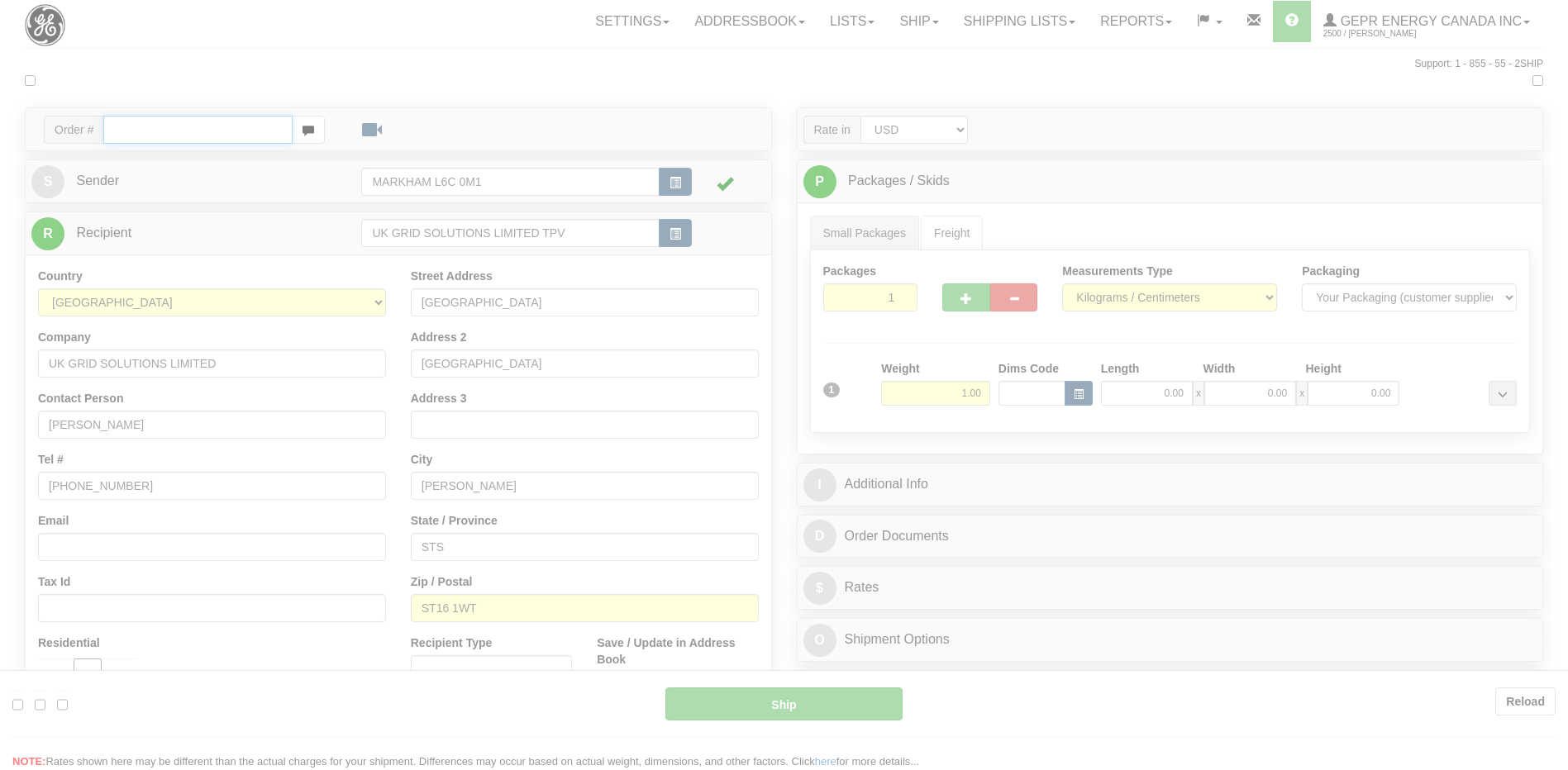
type input "01"
type input "10:30"
type input "16:00"
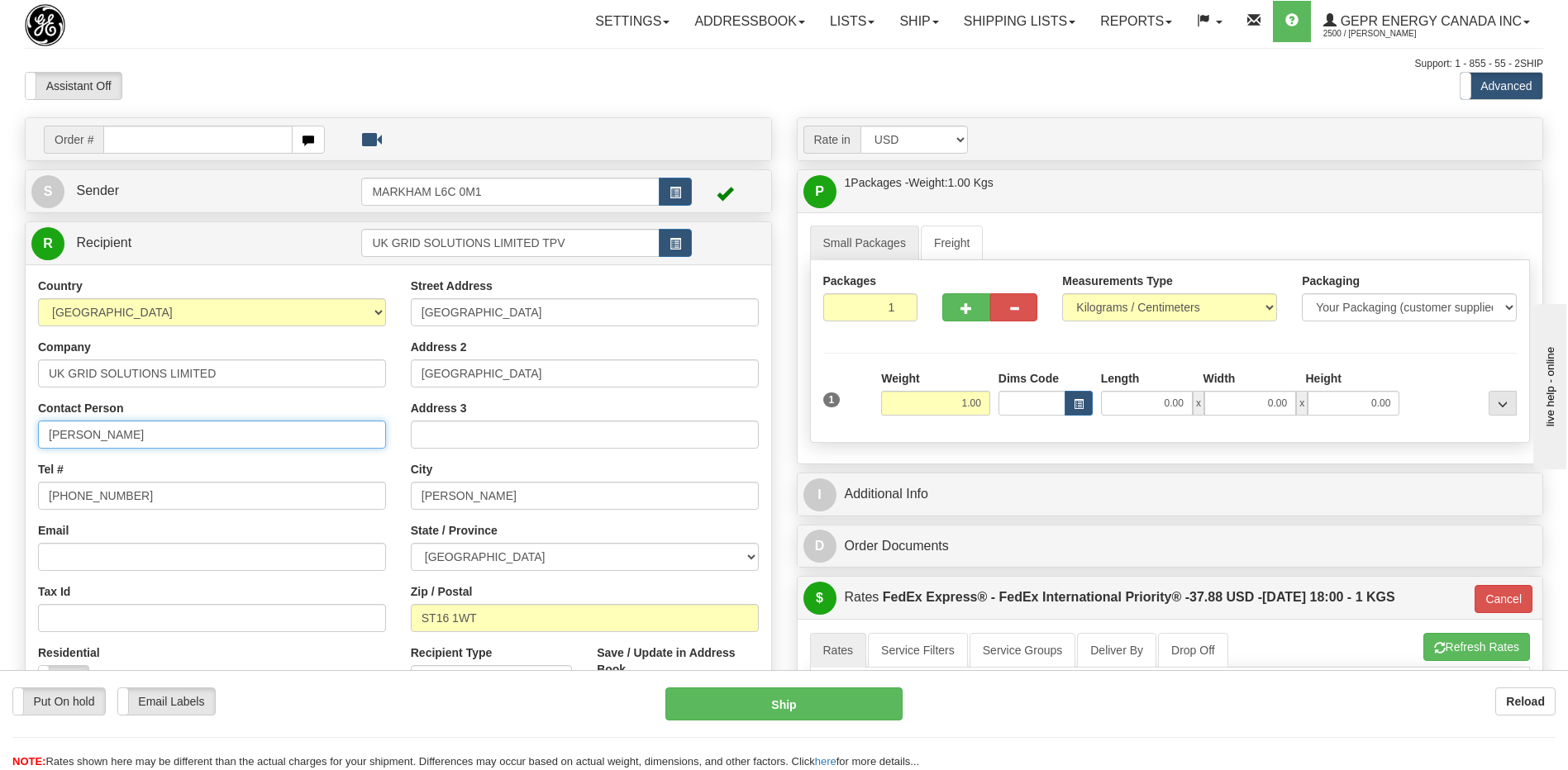
drag, startPoint x: 175, startPoint y: 444, endPoint x: -3, endPoint y: 434, distance: 178.3
click at [0, 434] on html "Training Course Close Toggle navigation Settings Shipping Preferences New Sende…" at bounding box center [784, 385] width 1568 height 770
click at [892, 24] on link "Ship" at bounding box center [918, 21] width 63 height 41
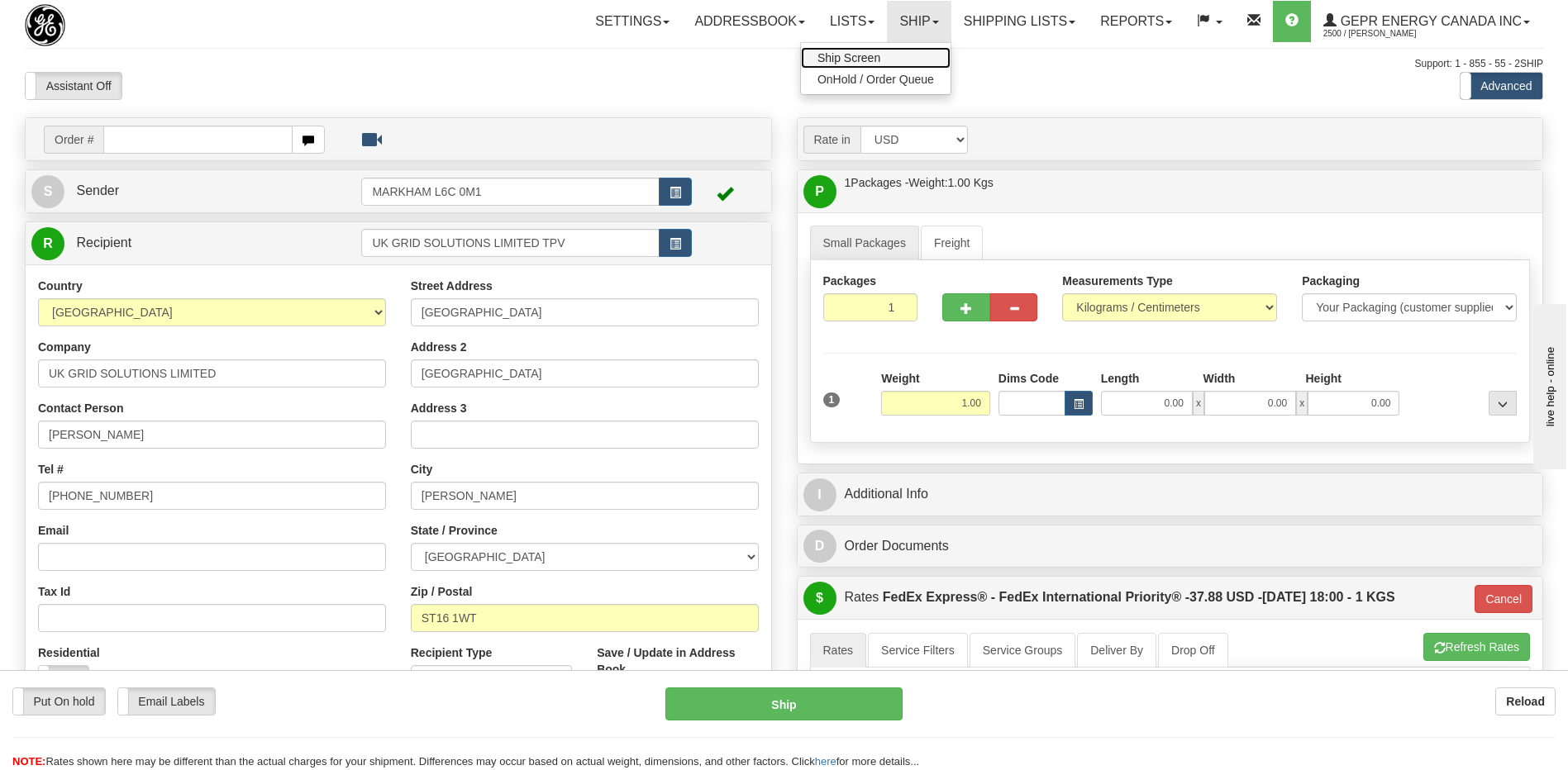
click at [838, 56] on span "Ship Screen" at bounding box center [848, 57] width 62 height 13
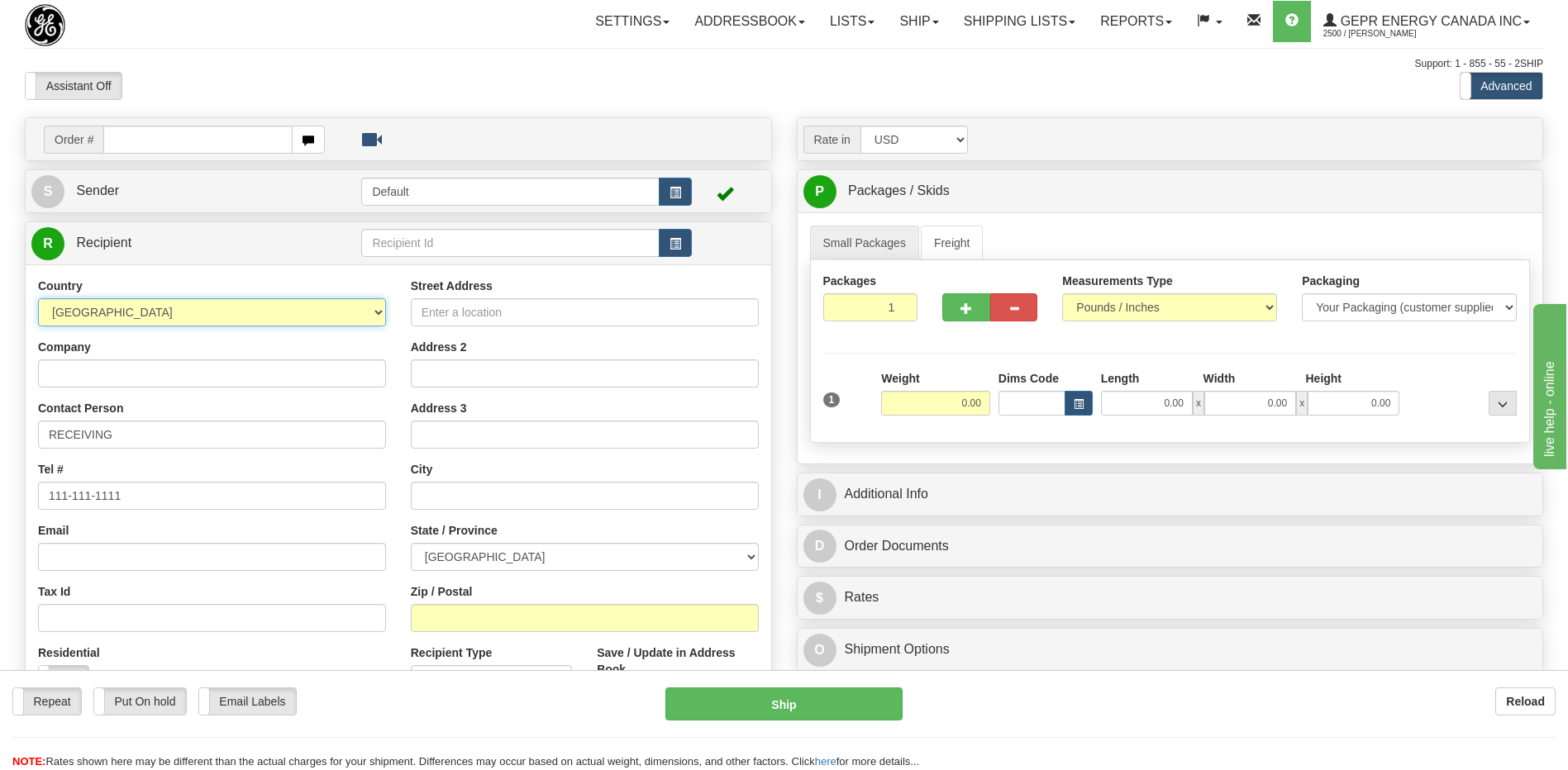
click at [220, 309] on select "[GEOGRAPHIC_DATA] [GEOGRAPHIC_DATA] [GEOGRAPHIC_DATA] [GEOGRAPHIC_DATA] [US_STA…" at bounding box center [211, 312] width 348 height 28
click at [168, 316] on select "[GEOGRAPHIC_DATA] [GEOGRAPHIC_DATA] [GEOGRAPHIC_DATA] [GEOGRAPHIC_DATA] [US_STA…" at bounding box center [211, 312] width 348 height 28
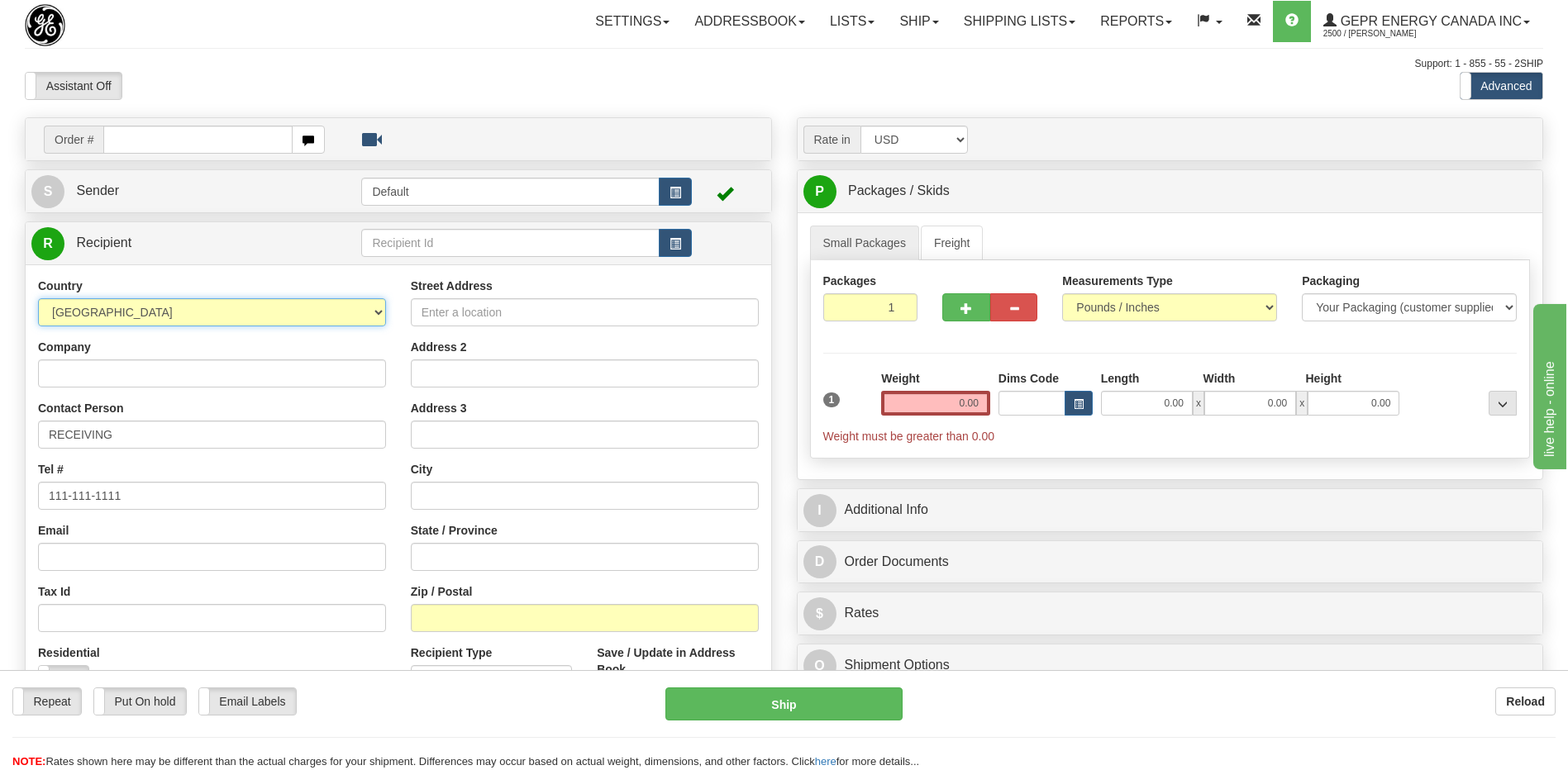
select select "GB"
click at [161, 310] on select "[GEOGRAPHIC_DATA] [GEOGRAPHIC_DATA] [GEOGRAPHIC_DATA] [GEOGRAPHIC_DATA] [US_STA…" at bounding box center [211, 312] width 348 height 28
drag, startPoint x: 161, startPoint y: 310, endPoint x: 274, endPoint y: 252, distance: 127.0
click at [161, 310] on select "[GEOGRAPHIC_DATA] [GEOGRAPHIC_DATA] [GEOGRAPHIC_DATA] [GEOGRAPHIC_DATA] [US_STA…" at bounding box center [211, 312] width 348 height 28
click at [441, 97] on div "Assistant On Assistant Off Do a return Do a return" at bounding box center [334, 85] width 643 height 28
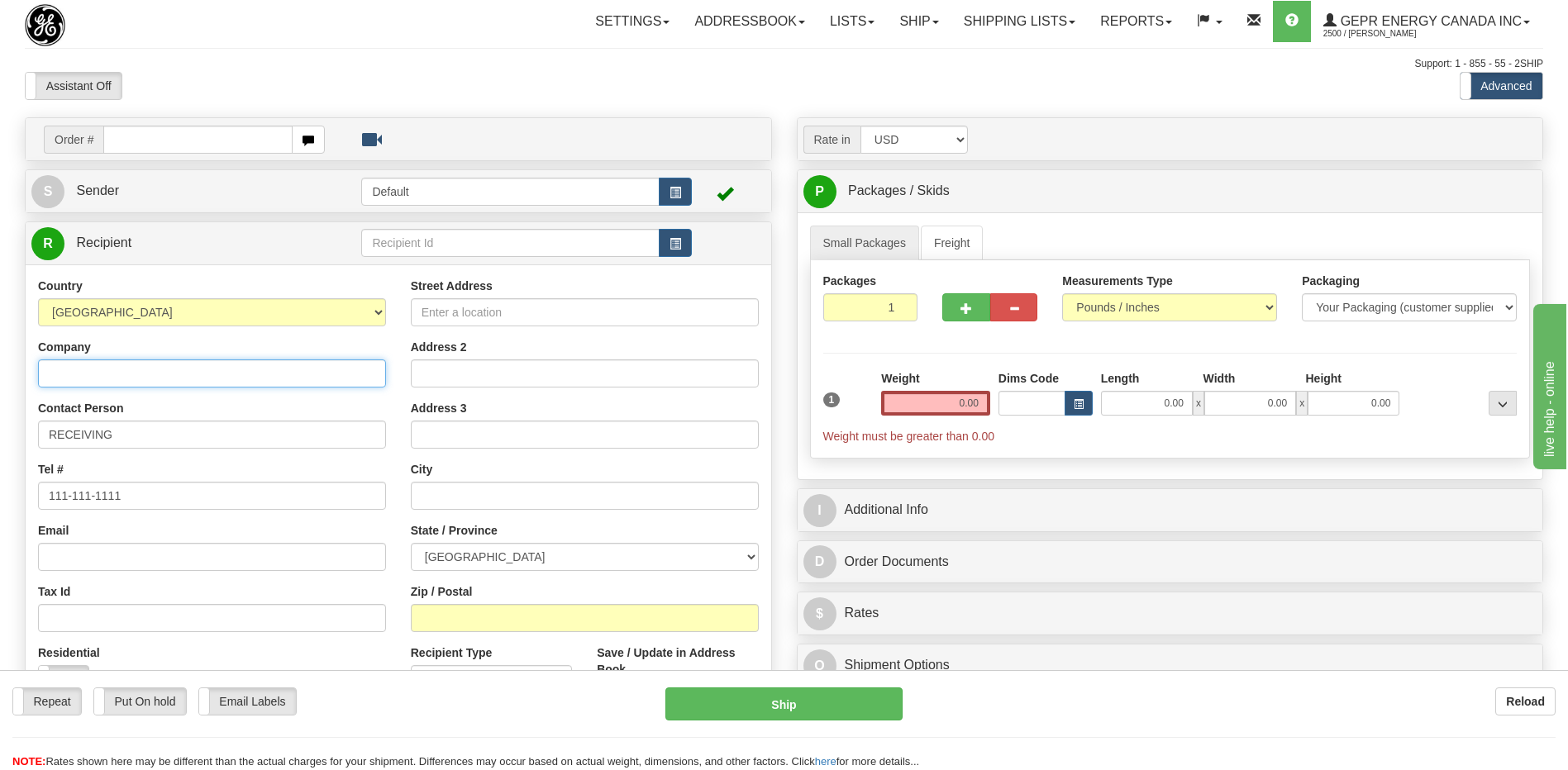
click at [62, 373] on input "Company" at bounding box center [211, 373] width 348 height 28
paste input "GE Grid Automation SMS, MU Unit"
type input "GE Grid Automation SMS, MU Unit"
click at [498, 312] on input "Street Address" at bounding box center [584, 312] width 348 height 28
paste input "[GEOGRAPHIC_DATA], Redhill Busin"
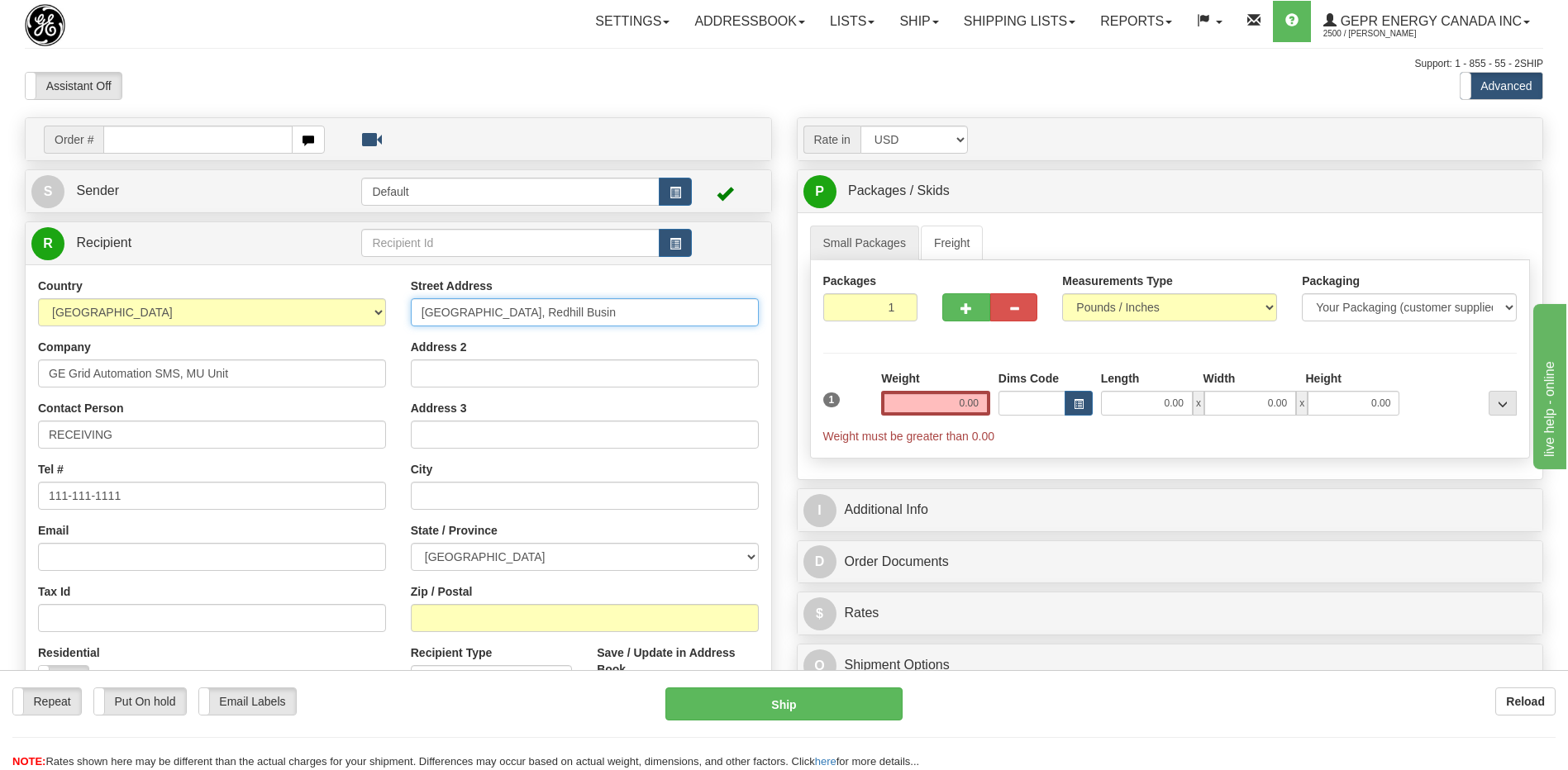
type input "[GEOGRAPHIC_DATA], Redhill Busin"
click at [552, 67] on div "Support: 1 - 855 - 55 - 2SHIP" at bounding box center [784, 64] width 1518 height 14
drag, startPoint x: -3, startPoint y: 492, endPoint x: -3, endPoint y: 510, distance: 18.0
click at [0, 510] on html "Training Course Close Toggle navigation Settings Shipping Preferences New Sende…" at bounding box center [784, 385] width 1568 height 770
paste input "44178522325"
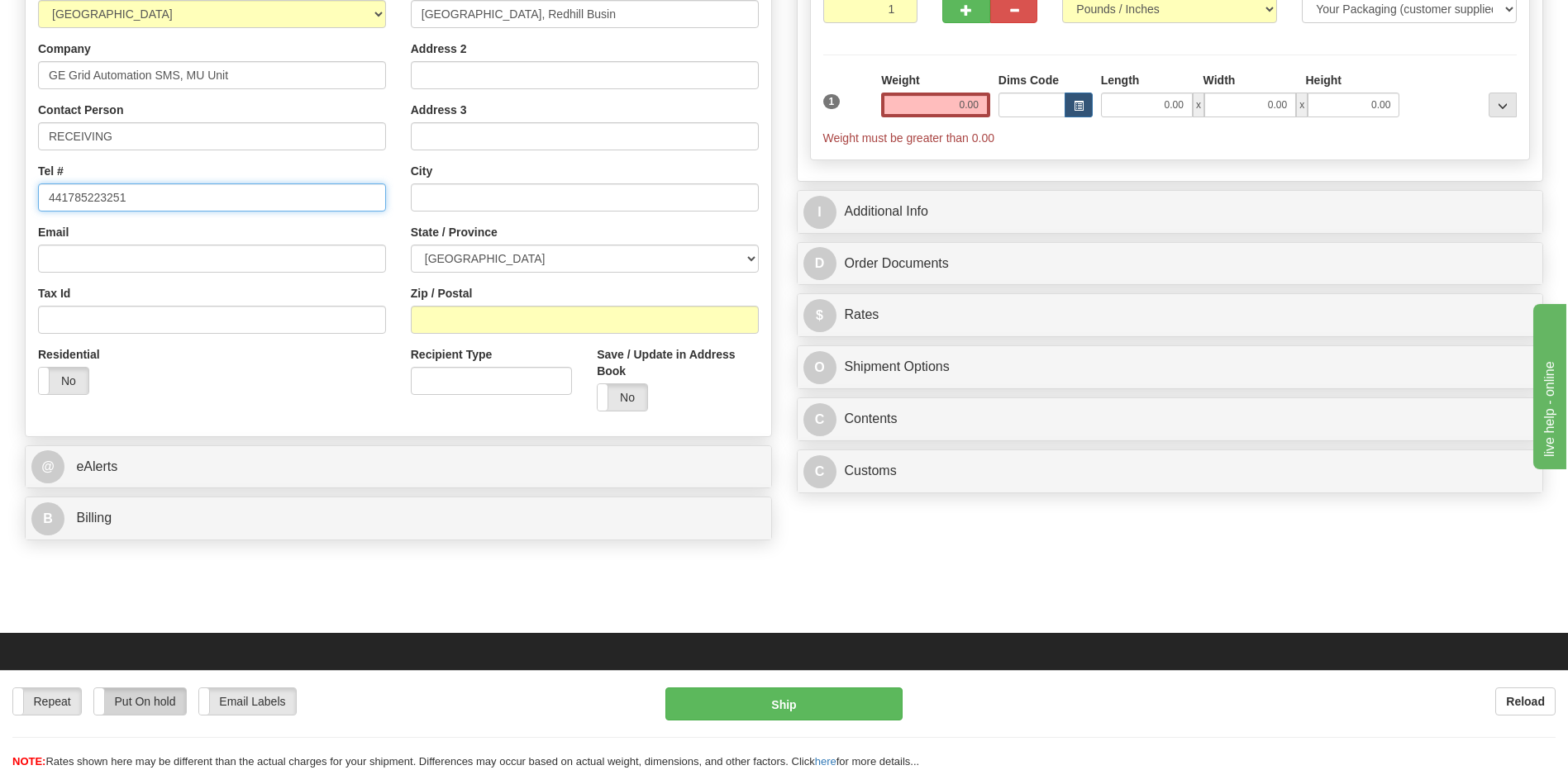
scroll to position [331, 0]
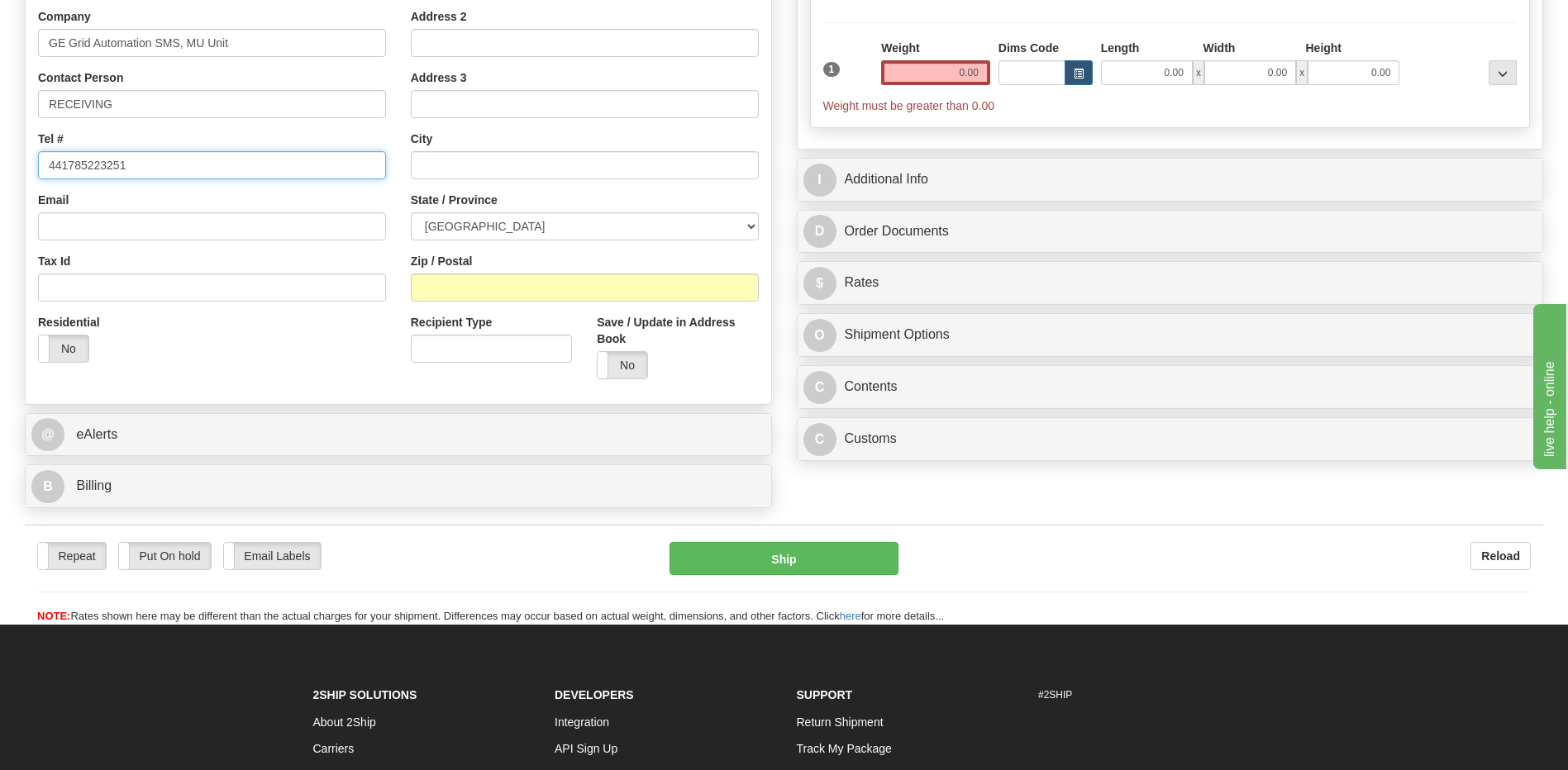
type input "441785223251"
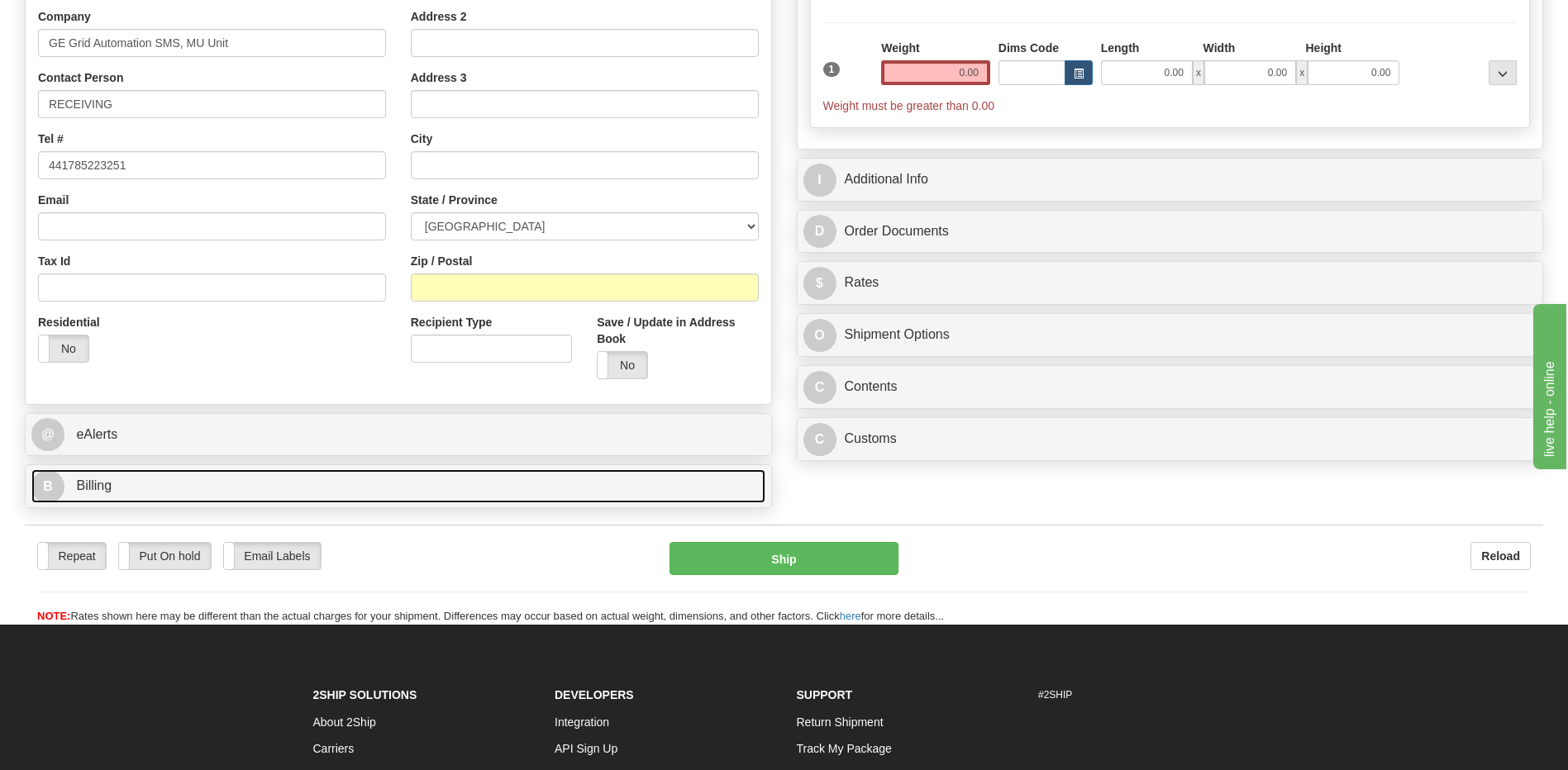
click at [148, 488] on link "B Billing" at bounding box center [398, 486] width 734 height 34
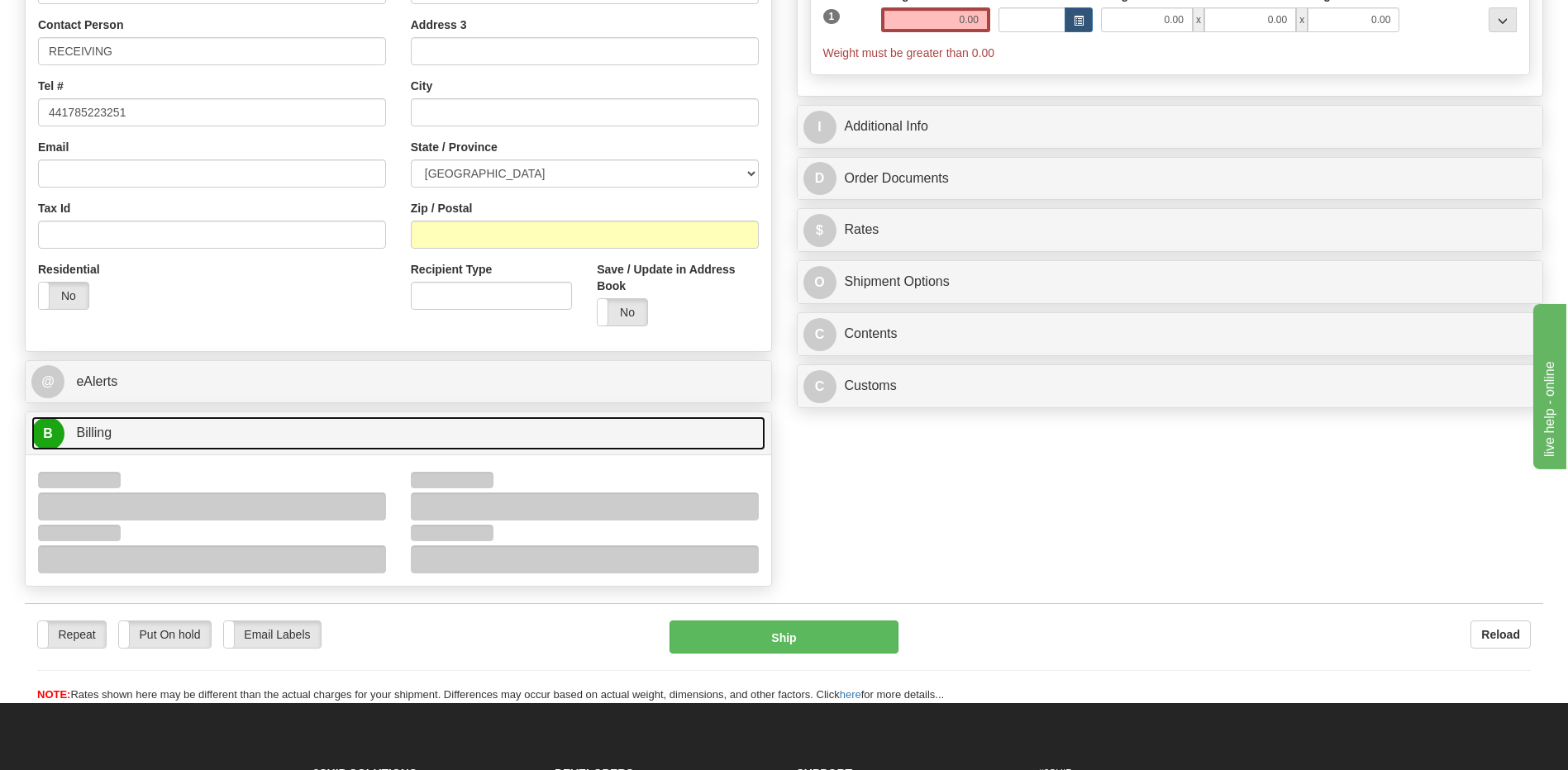
scroll to position [413, 0]
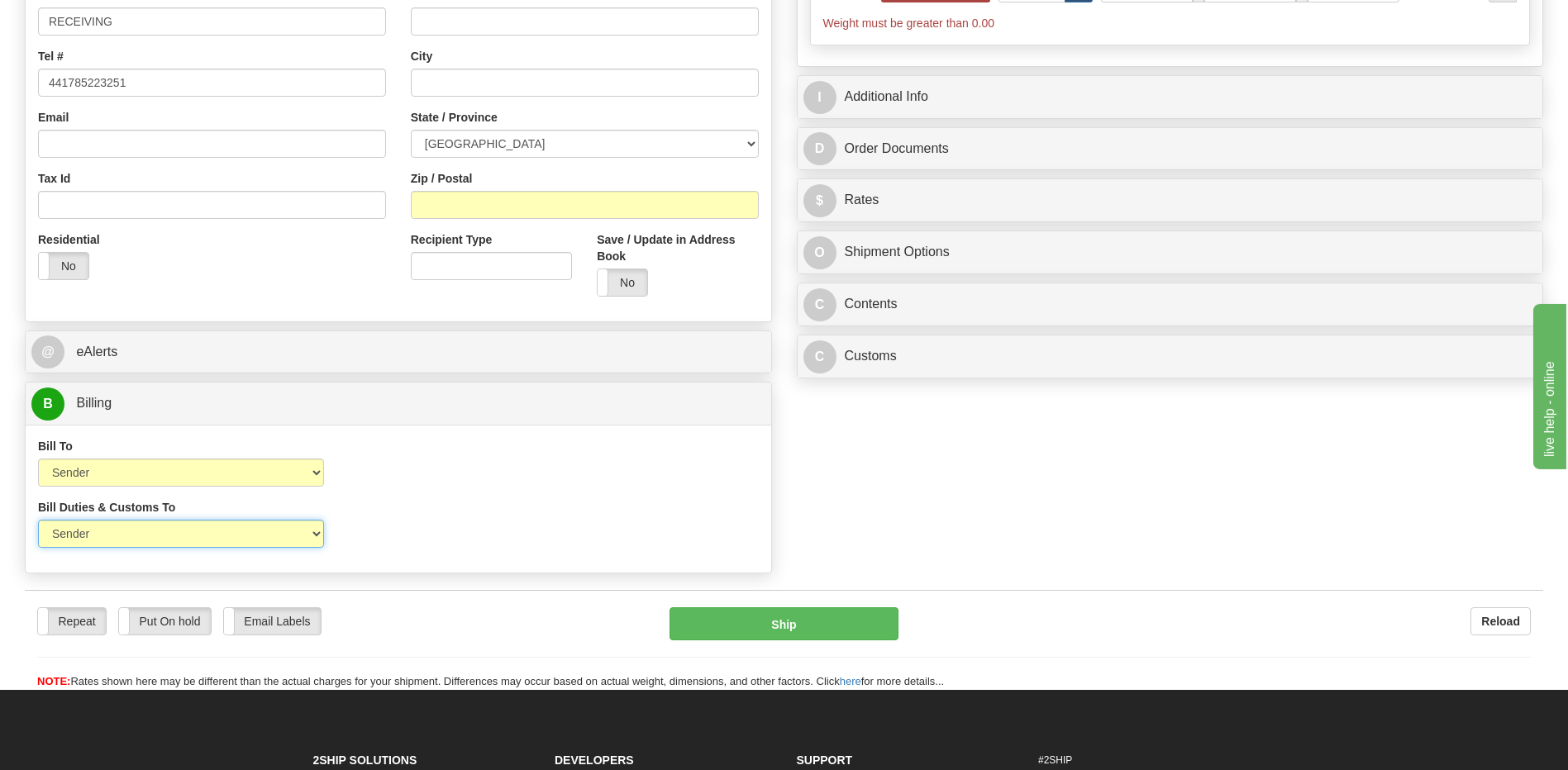
click at [268, 532] on select "Sender Recipient Third Party" at bounding box center [180, 533] width 286 height 28
select select "2"
click at [38, 520] on select "Sender Recipient Third Party" at bounding box center [180, 533] width 286 height 28
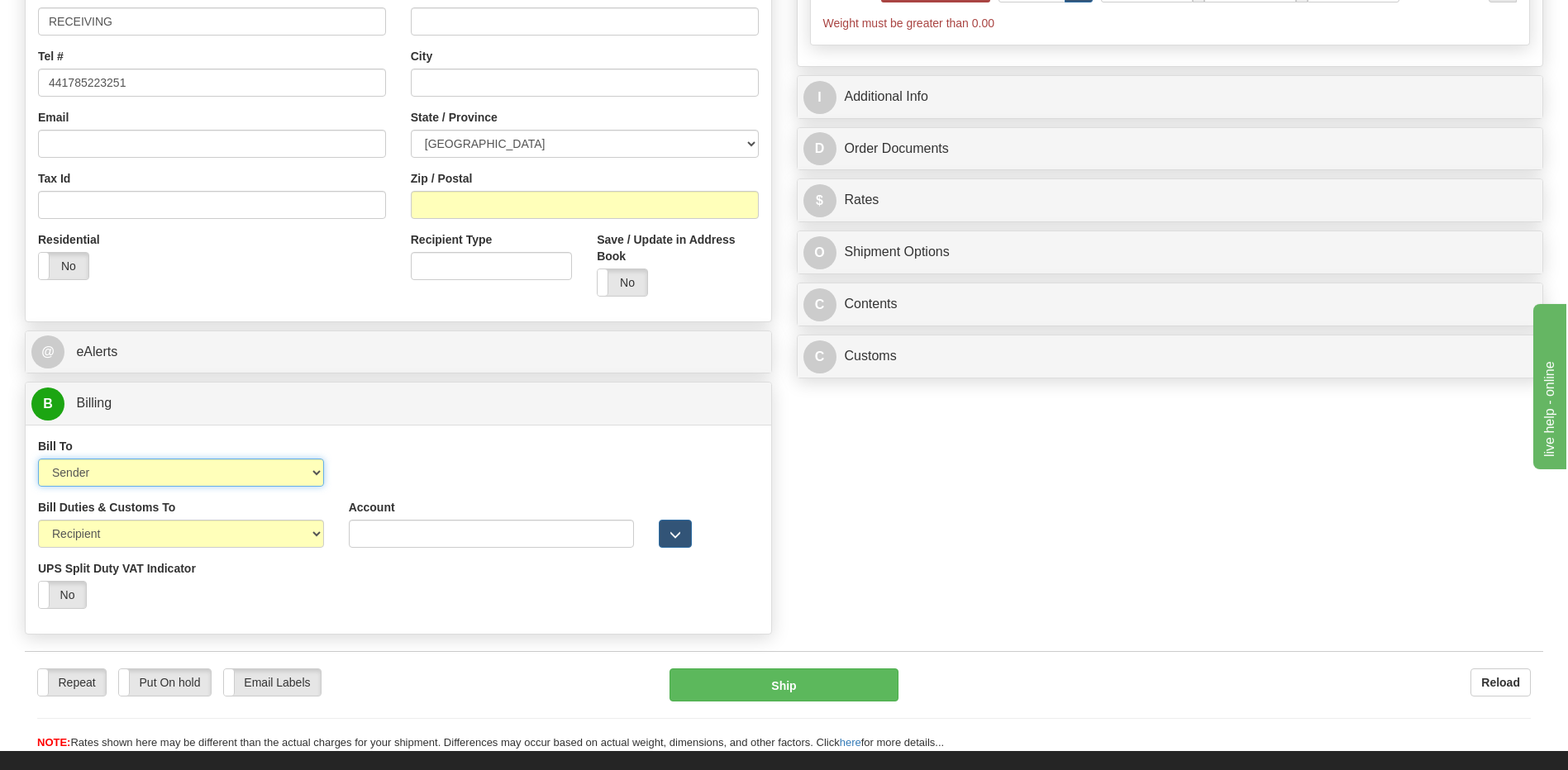
click at [238, 484] on select "Sender Recipient Third Party Collect" at bounding box center [180, 473] width 286 height 28
select select "2"
click at [38, 459] on select "Sender Recipient Third Party Collect" at bounding box center [180, 473] width 286 height 28
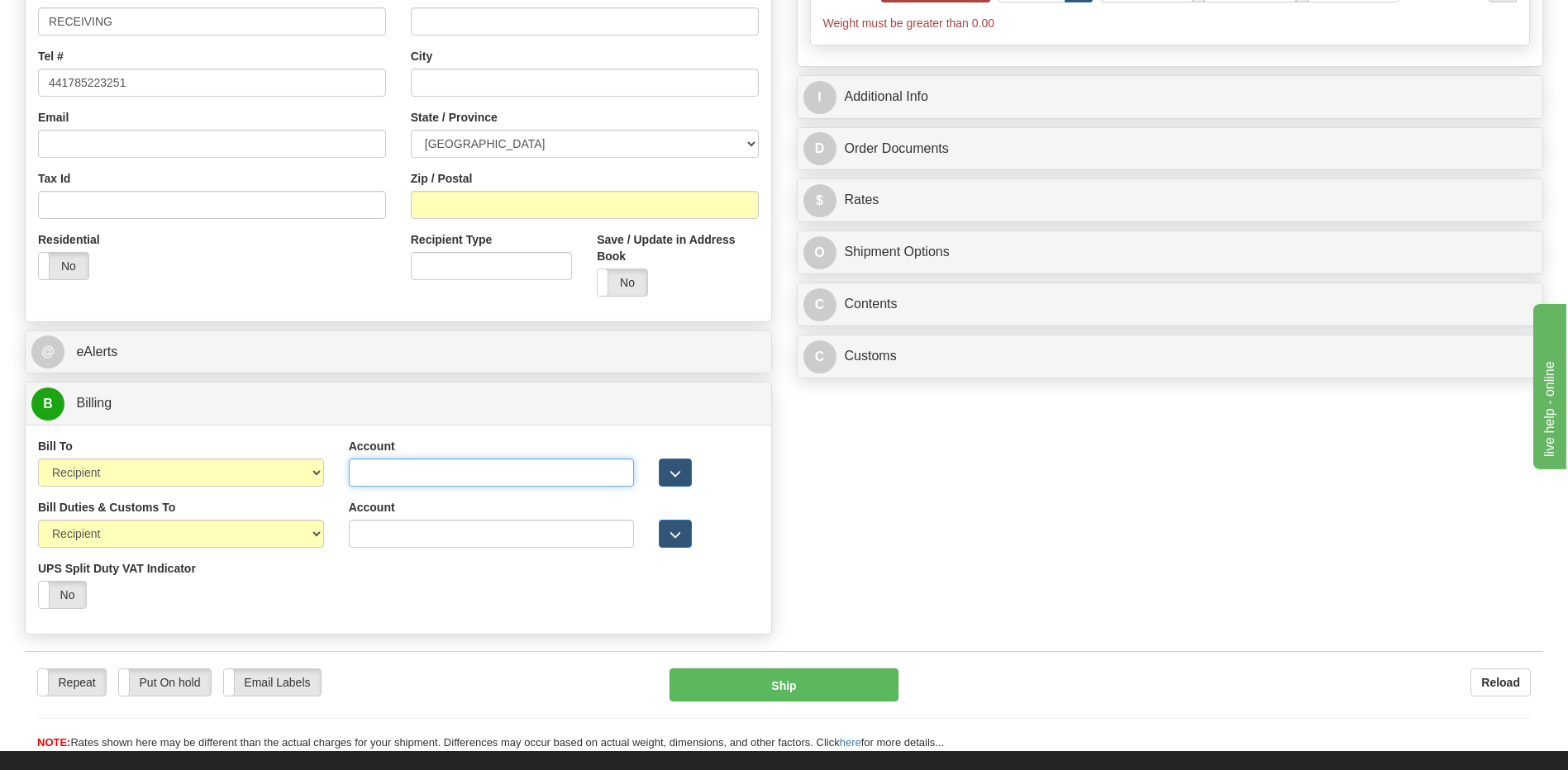
click at [383, 480] on input "Account" at bounding box center [492, 473] width 286 height 28
paste input "952619747"
type input "952619747"
click at [436, 583] on div "Bill Duties & Customs To Sender Recipient Third Party UPS Split Duty VAT Indica…" at bounding box center [398, 560] width 746 height 122
click at [287, 602] on div "Yes No" at bounding box center [180, 595] width 286 height 28
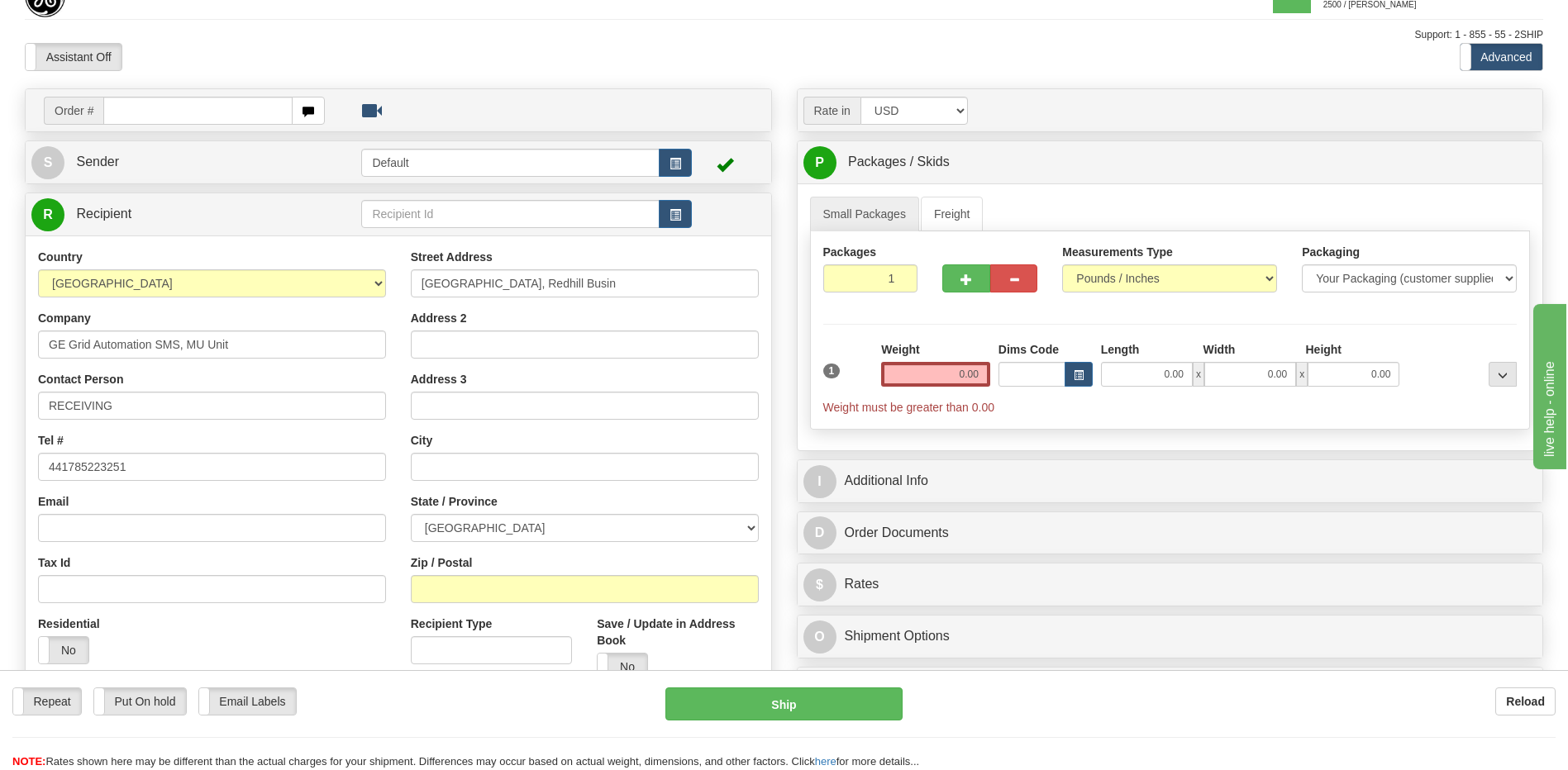
scroll to position [0, 0]
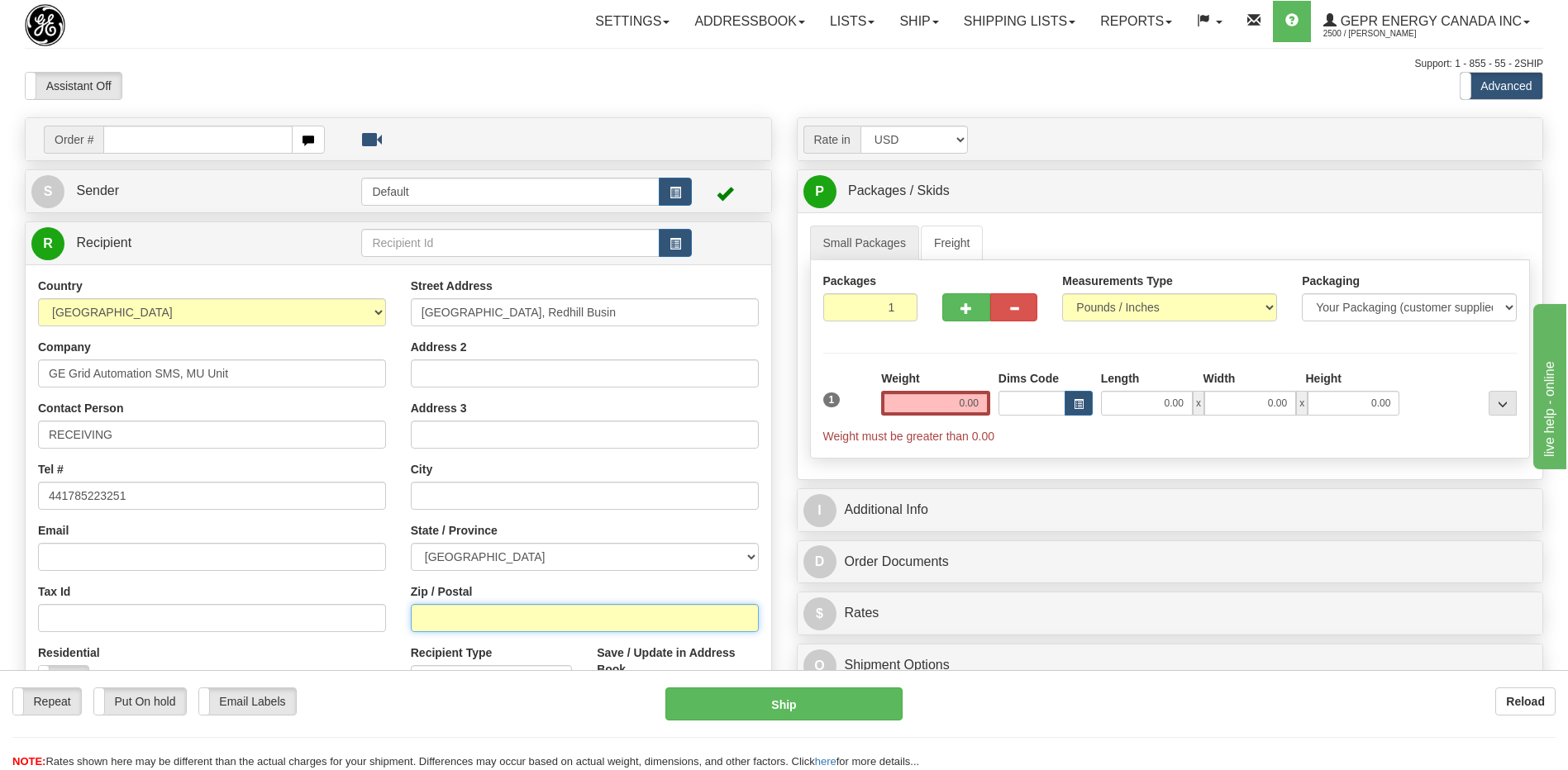
click at [437, 614] on input "Zip / Postal" at bounding box center [584, 618] width 348 height 28
paste input "ST161WT"
type input "ST161WT"
type input "[PERSON_NAME]"
select select "STS"
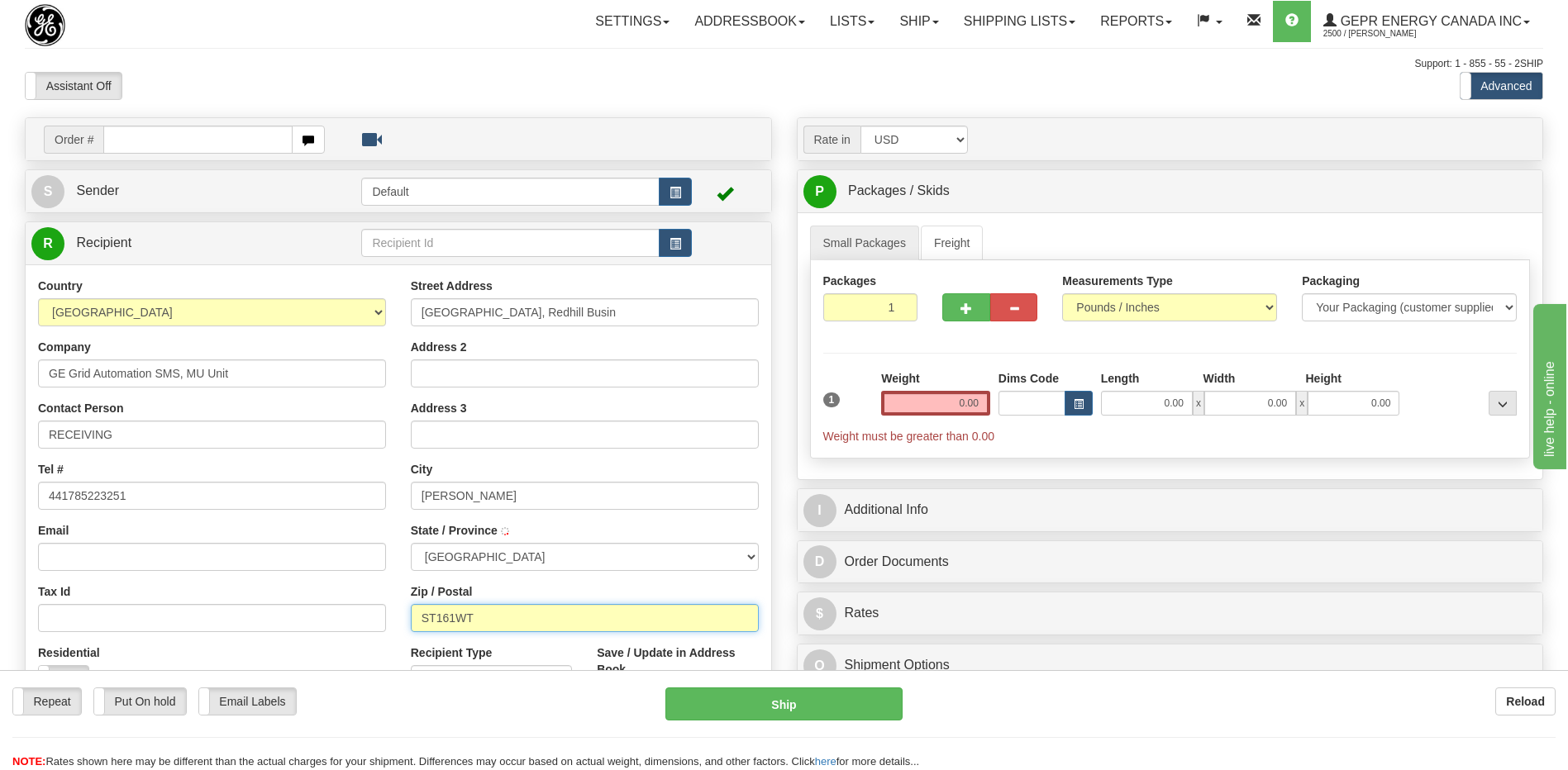
select select "ABE"
click at [475, 495] on input "text" at bounding box center [584, 496] width 348 height 28
click at [439, 497] on input "text" at bounding box center [584, 496] width 348 height 28
paste input "[PERSON_NAME]"
type input "[PERSON_NAME]"
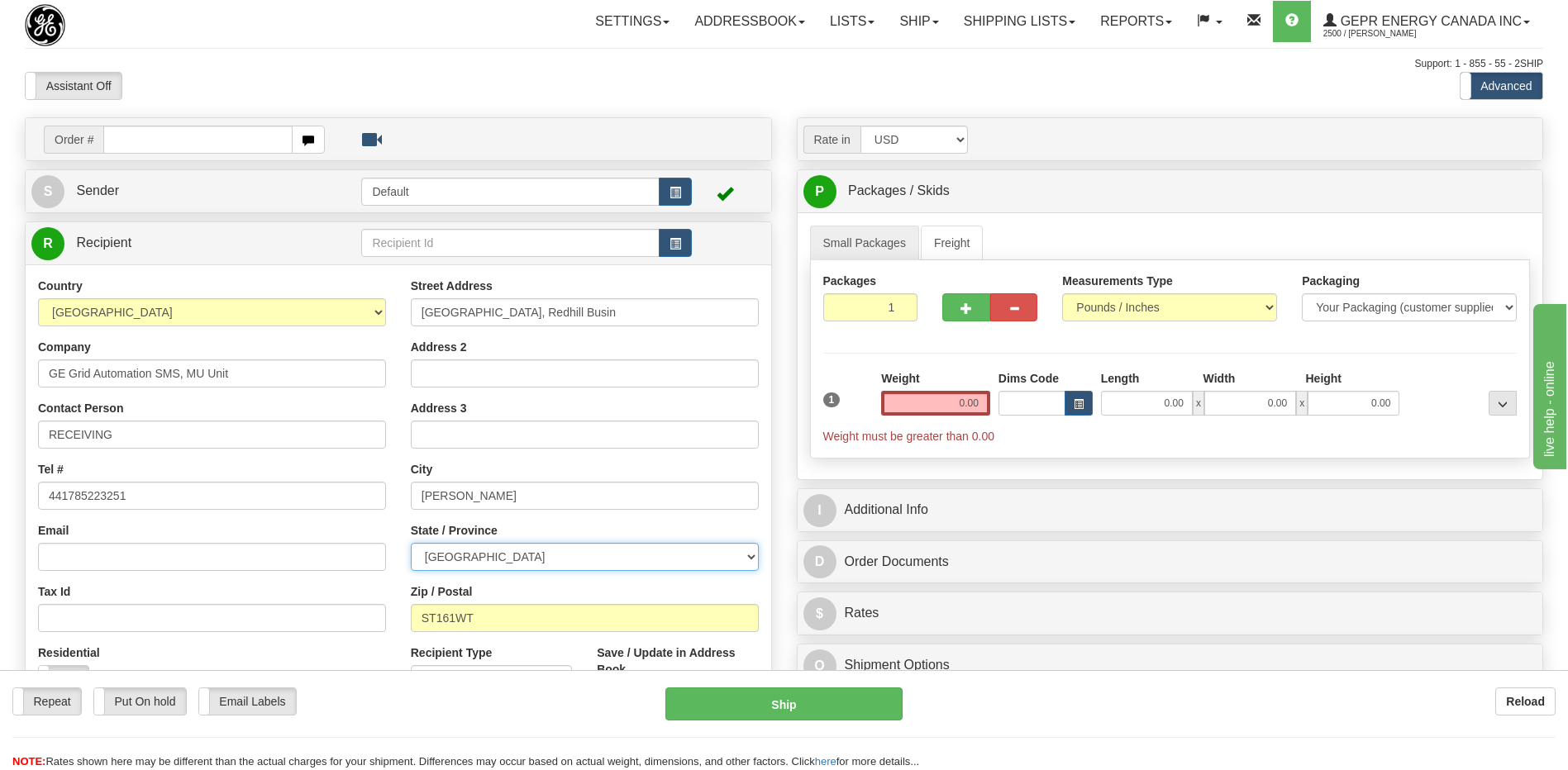
click at [424, 554] on select "[GEOGRAPHIC_DATA] [GEOGRAPHIC_DATA] [GEOGRAPHIC_DATA][PERSON_NAME][GEOGRAPHIC_D…" at bounding box center [584, 556] width 348 height 28
select select "STS"
click at [410, 543] on select "[GEOGRAPHIC_DATA] [GEOGRAPHIC_DATA] [GEOGRAPHIC_DATA][PERSON_NAME][GEOGRAPHIC_D…" at bounding box center [584, 556] width 348 height 28
click at [285, 591] on div "Tax Id" at bounding box center [211, 607] width 348 height 49
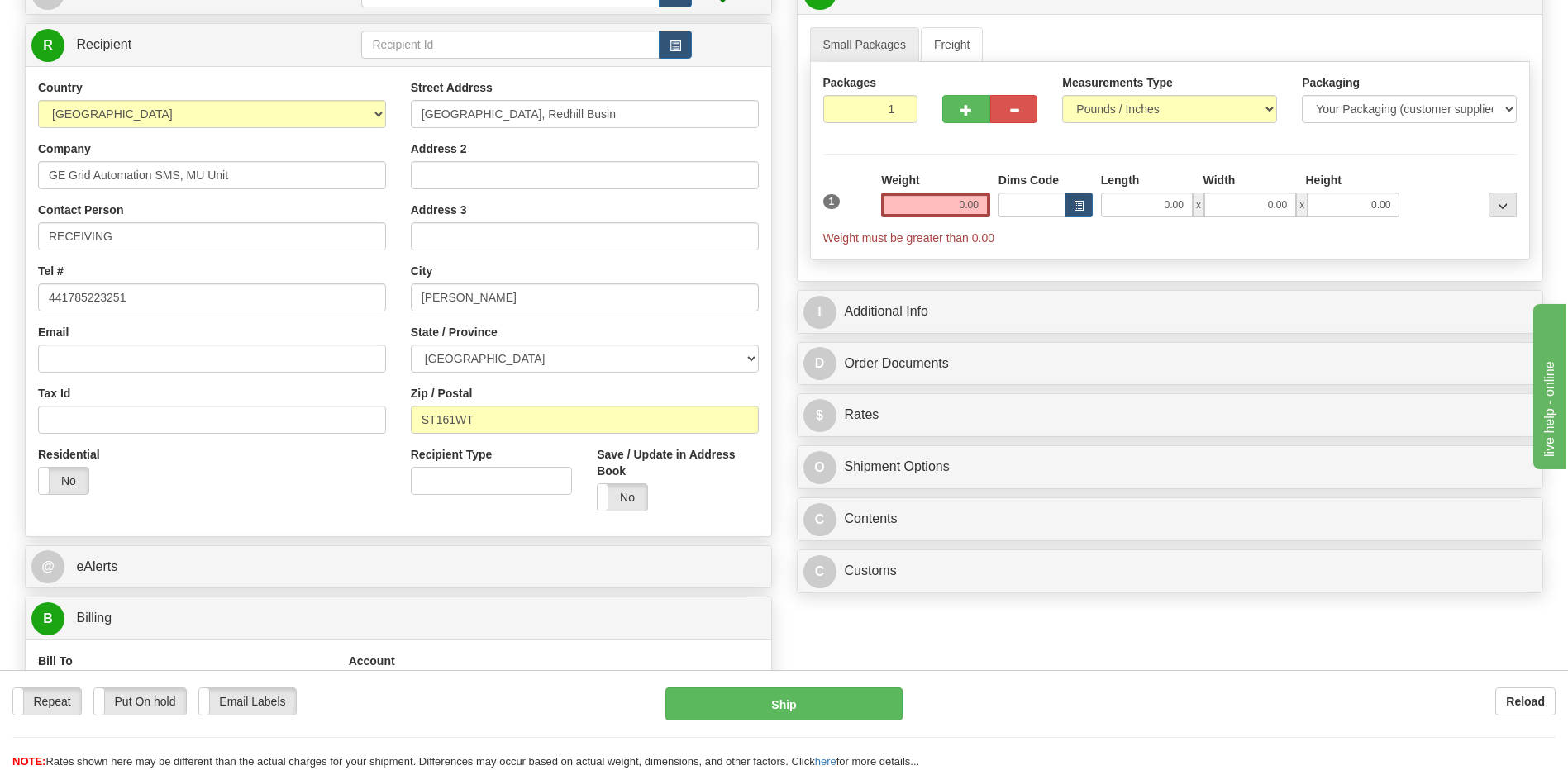
scroll to position [83, 0]
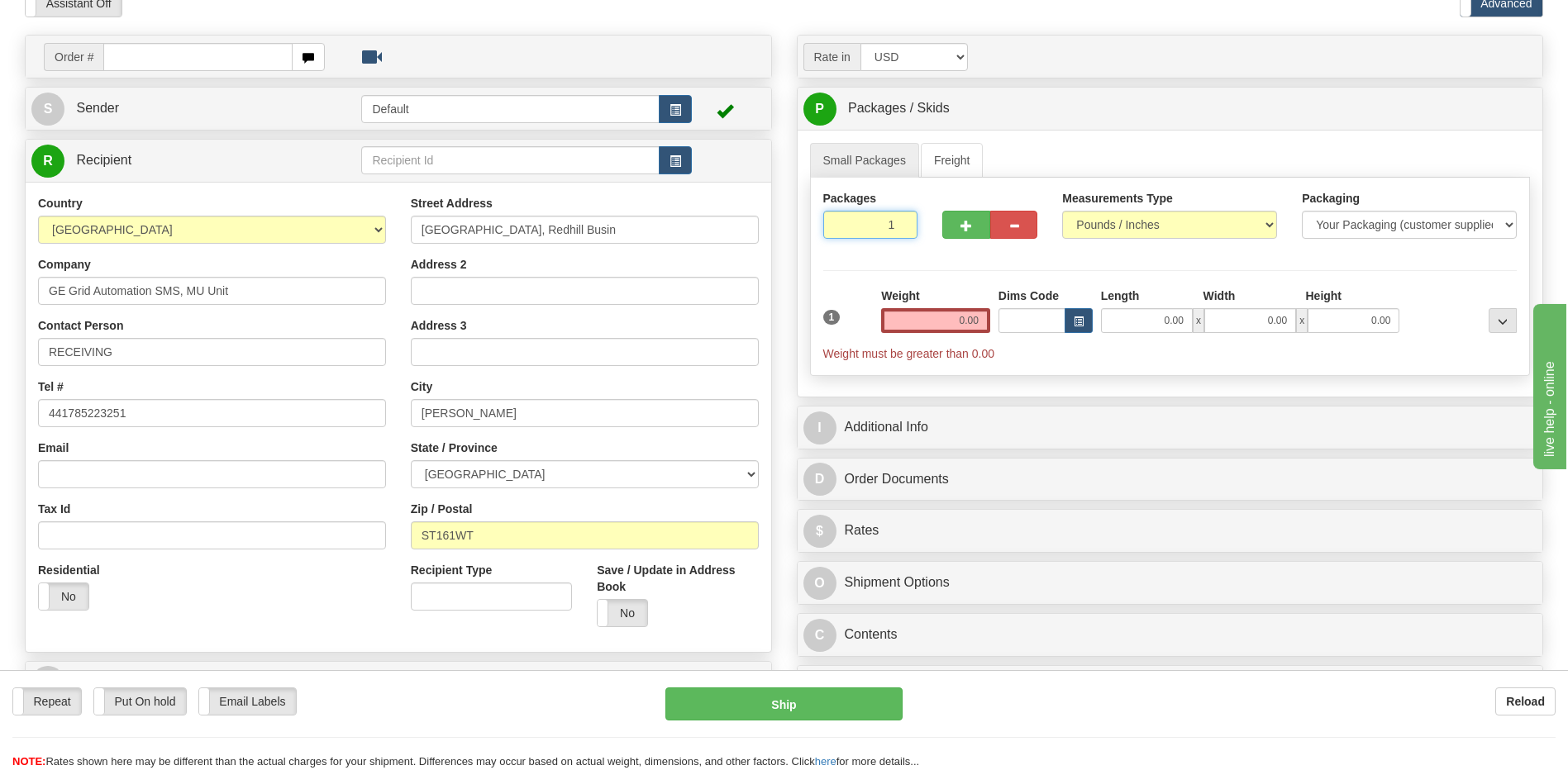
click at [871, 216] on input "1" at bounding box center [870, 225] width 95 height 28
type input "2"
click at [973, 320] on div "Packages 2 1 Measurements Type" at bounding box center [1170, 277] width 721 height 198
click at [973, 320] on input "0.00" at bounding box center [935, 320] width 109 height 25
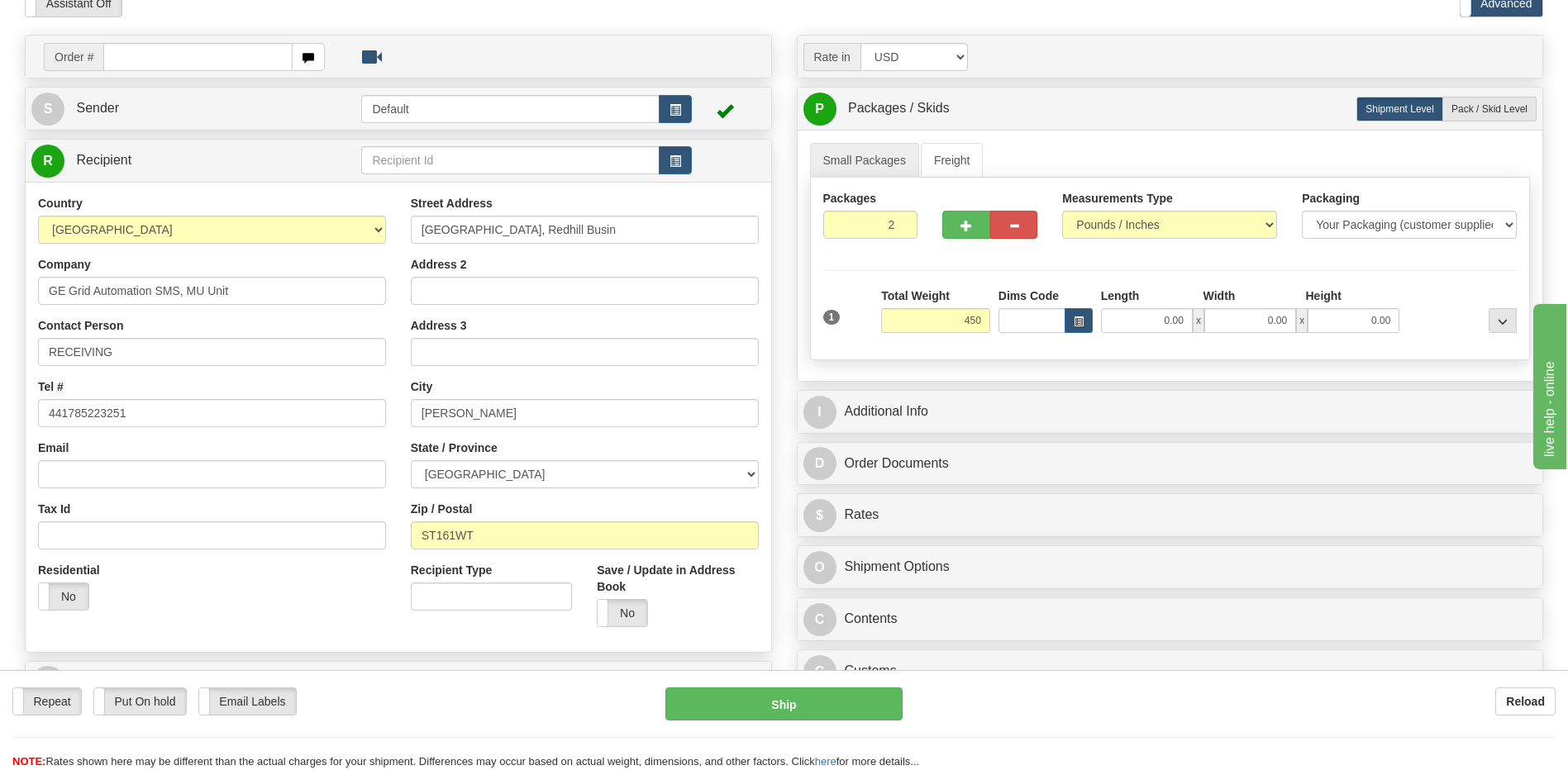
type input "450.00"
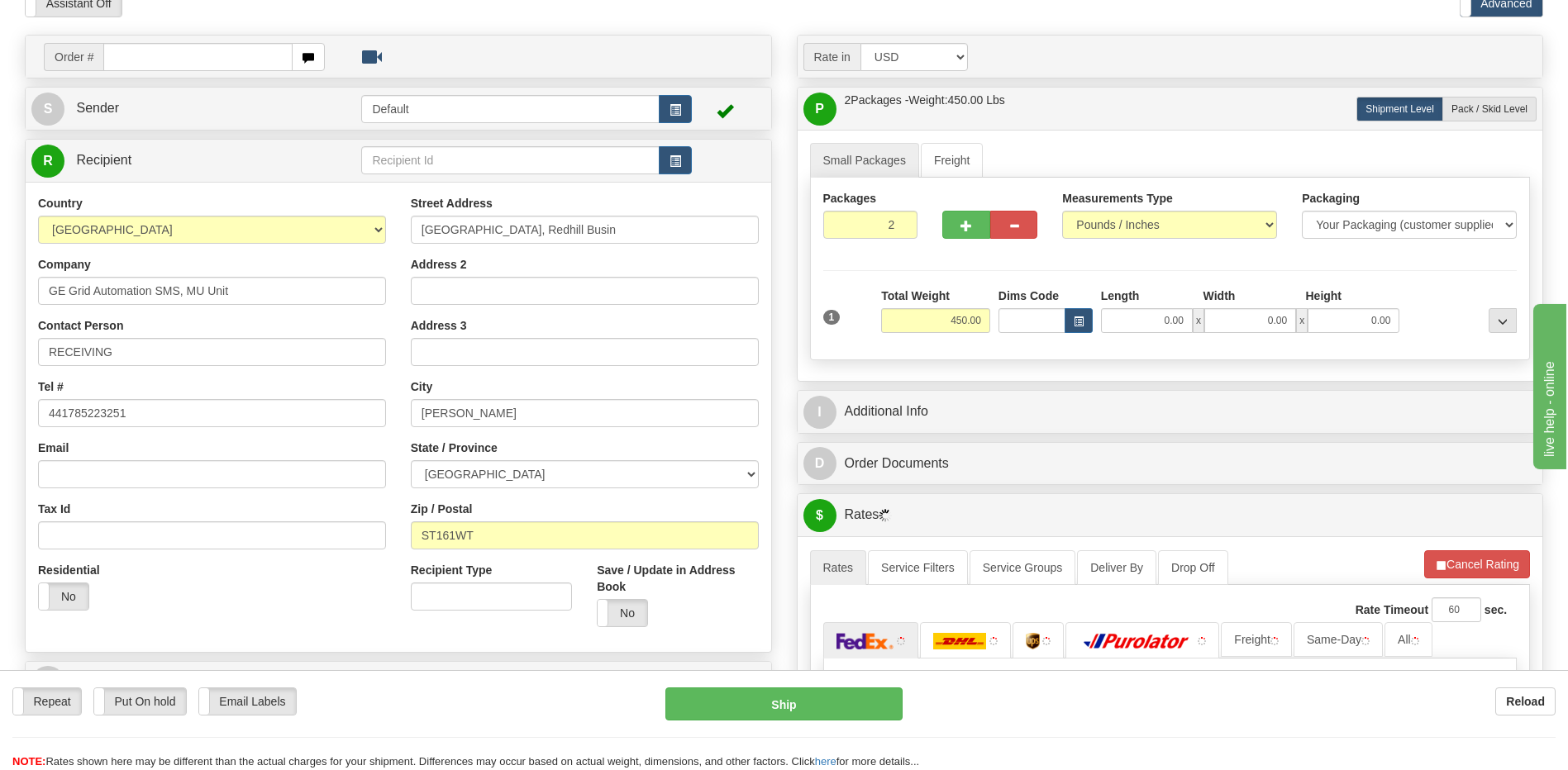
click at [522, 19] on div "Toggle navigation Settings Shipping Preferences Fields Preferences New" at bounding box center [784, 508] width 1568 height 1183
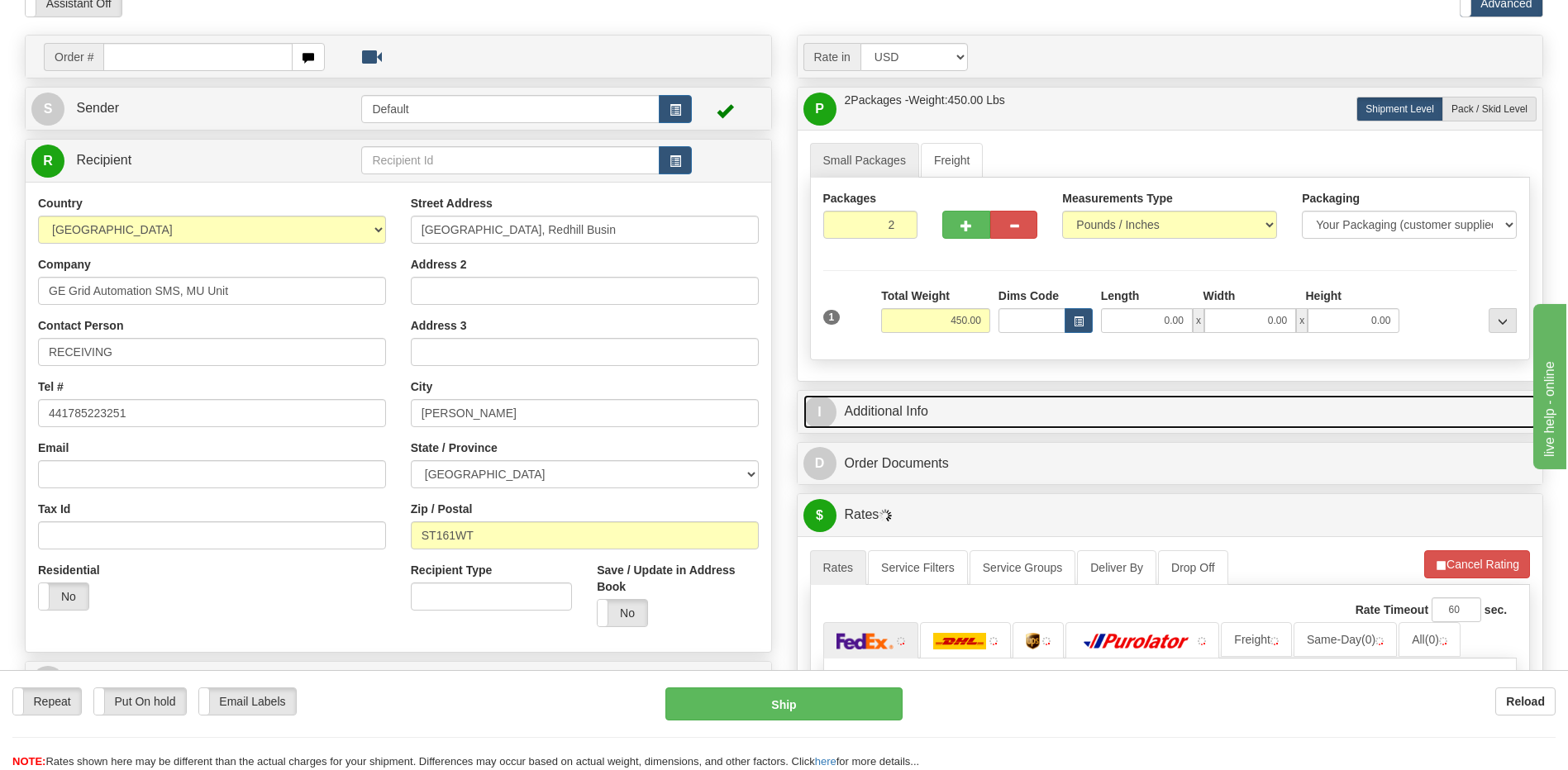
click at [991, 421] on link "I Additional Info" at bounding box center [1170, 412] width 734 height 34
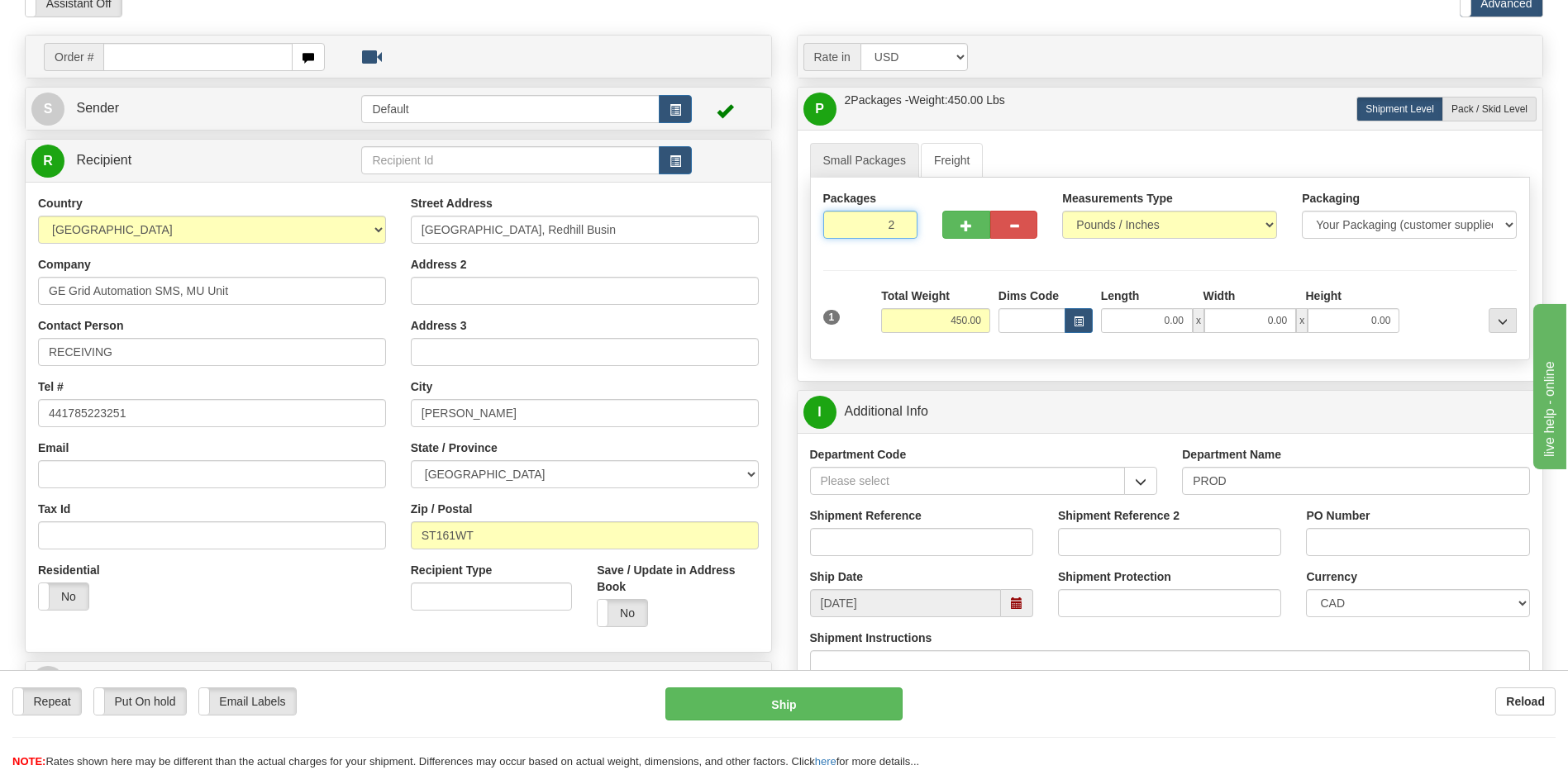
click at [865, 231] on input "2" at bounding box center [870, 225] width 95 height 28
click at [672, 105] on span "button" at bounding box center [675, 110] width 12 height 11
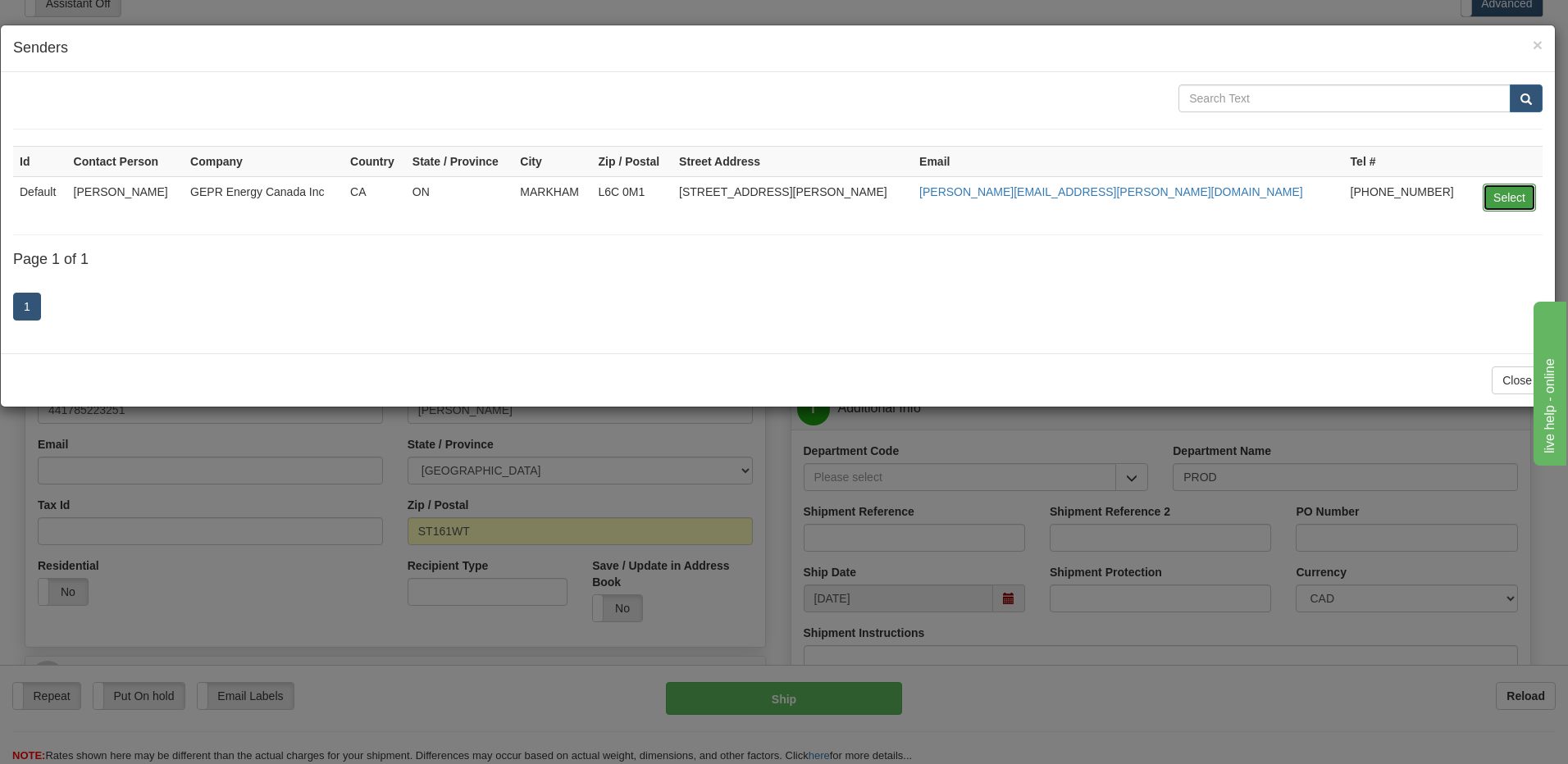
click at [1508, 199] on button "Select" at bounding box center [1509, 198] width 53 height 28
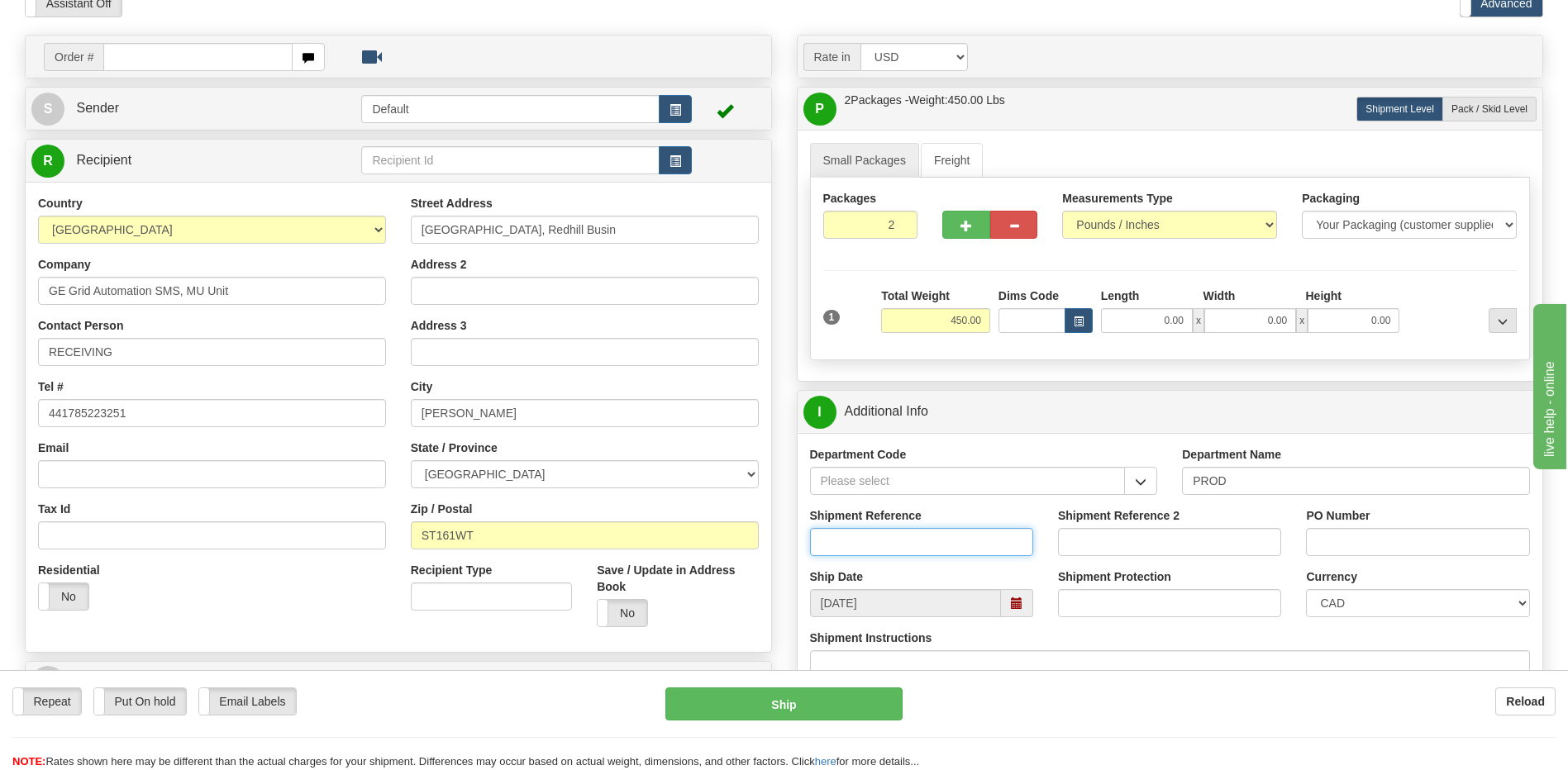
click at [846, 545] on input "Shipment Reference" at bounding box center [921, 542] width 223 height 28
type input "5399003574"
click at [1402, 609] on select "CAD USD EUR ZAR [PERSON_NAME] ARN AUD AUS AWG BBD BFR BGN BHD BMD BND BRC BRL C…" at bounding box center [1417, 602] width 223 height 28
select select "1"
click at [1306, 589] on select "CAD USD EUR ZAR [PERSON_NAME] ARN AUD AUS AWG BBD BFR BGN BHD BMD BND BRC BRL C…" at bounding box center [1417, 602] width 223 height 28
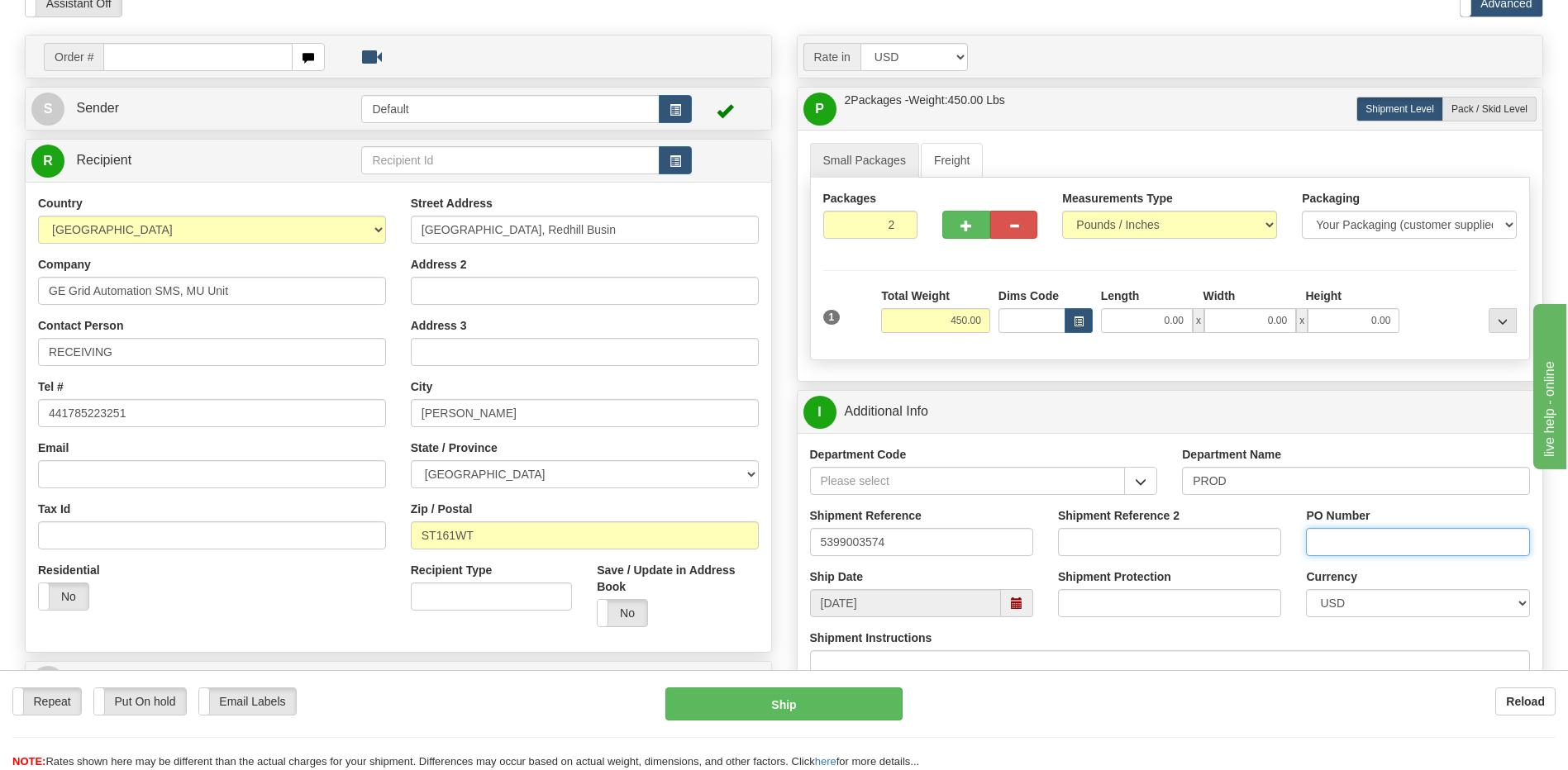
click at [1355, 544] on input "PO Number" at bounding box center [1417, 542] width 223 height 28
click at [1422, 544] on input "420193" at bounding box center [1417, 542] width 223 height 28
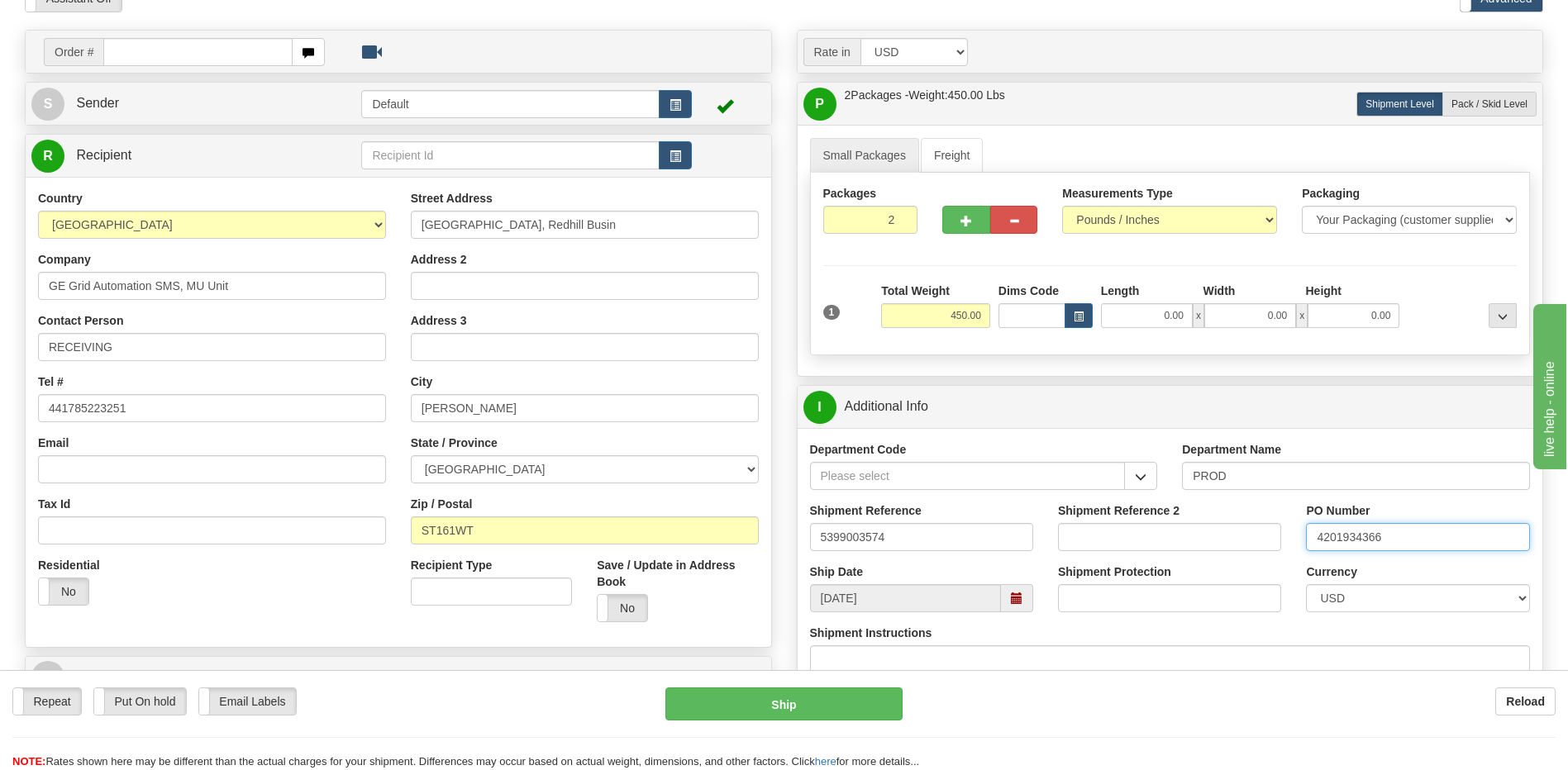
scroll to position [331, 0]
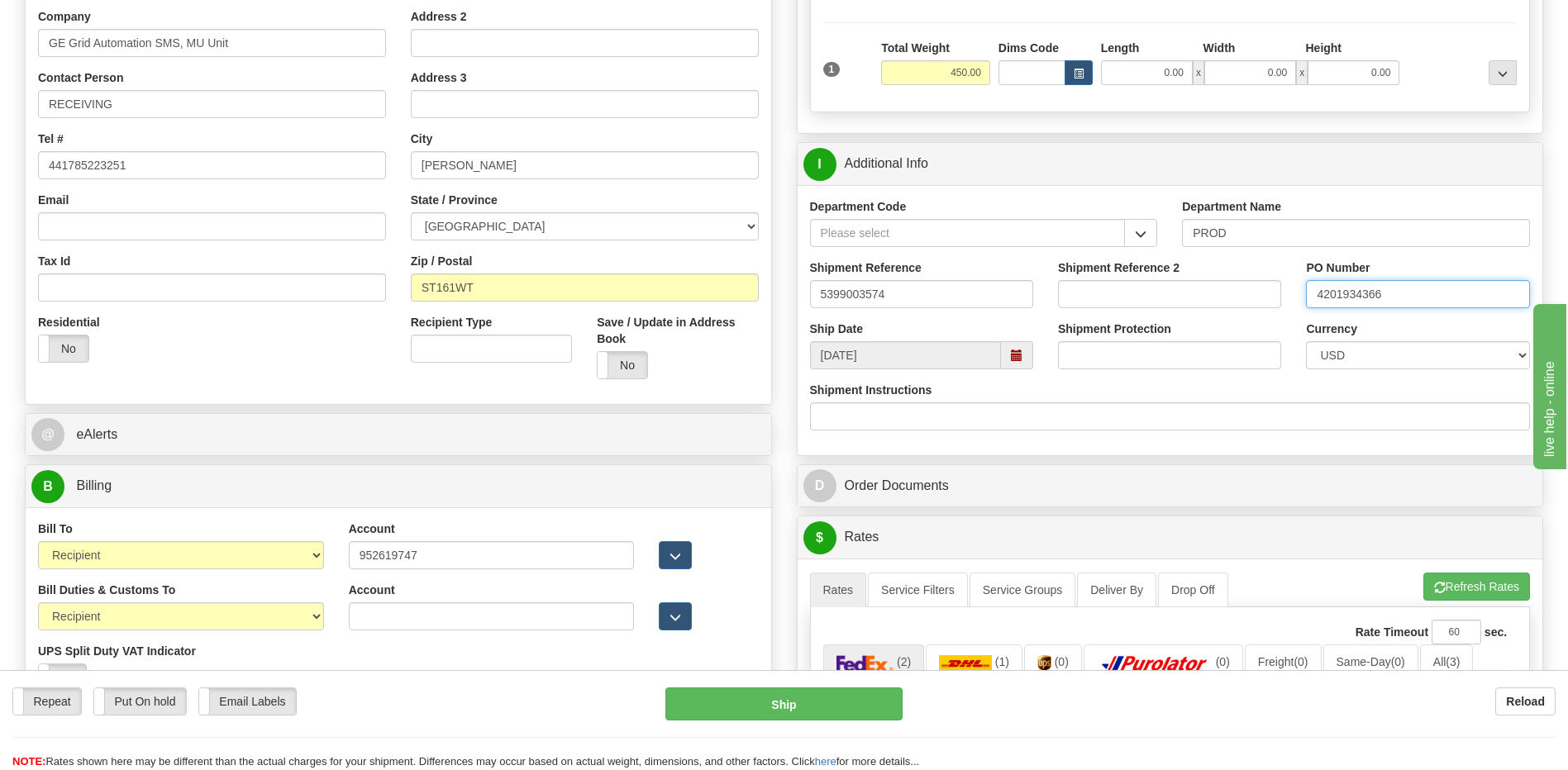
type input "4201934366"
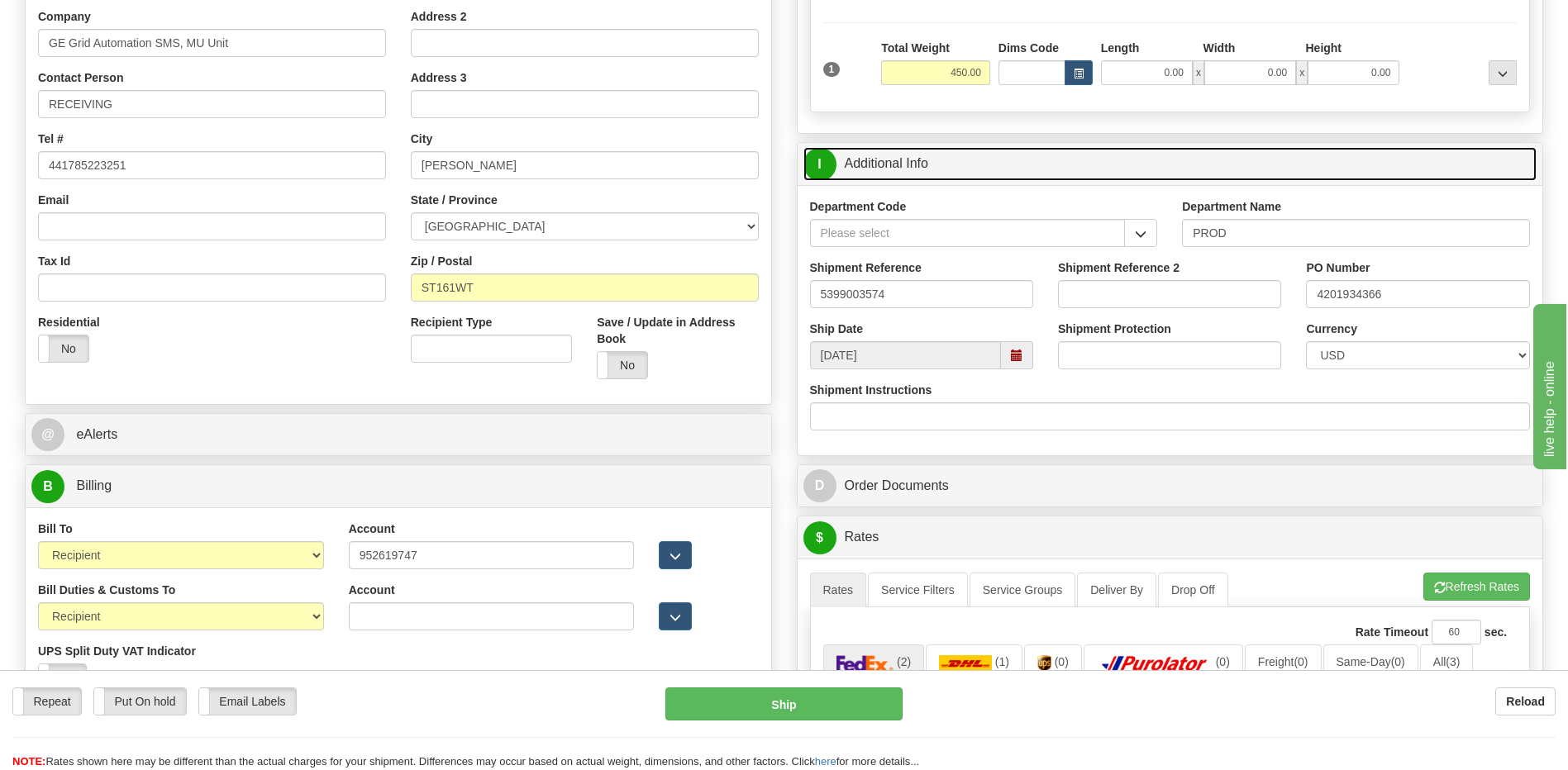
click at [934, 166] on link "I Additional Info" at bounding box center [1170, 164] width 734 height 34
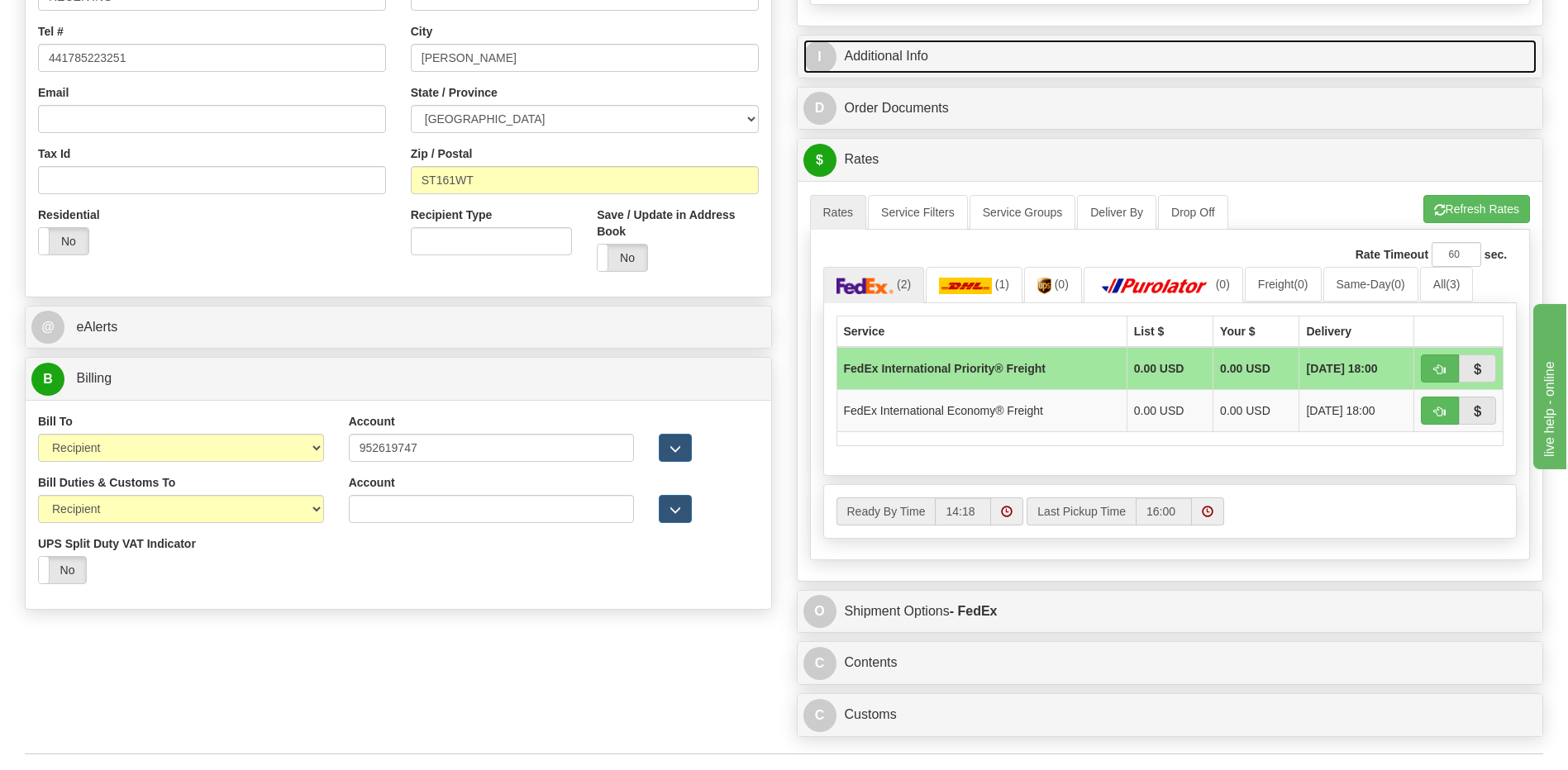
scroll to position [579, 0]
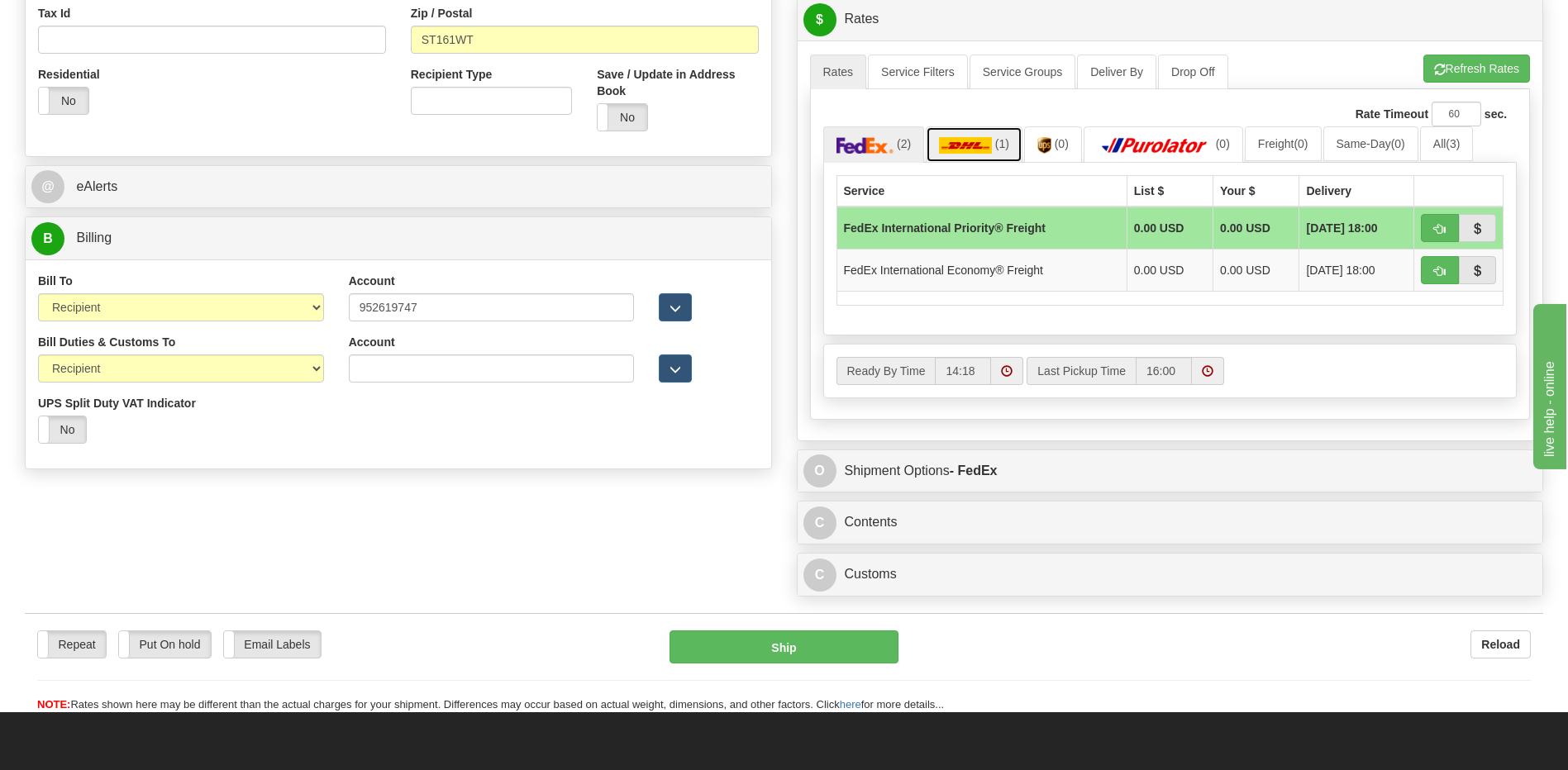
click at [995, 144] on span "(1)" at bounding box center [1002, 143] width 14 height 13
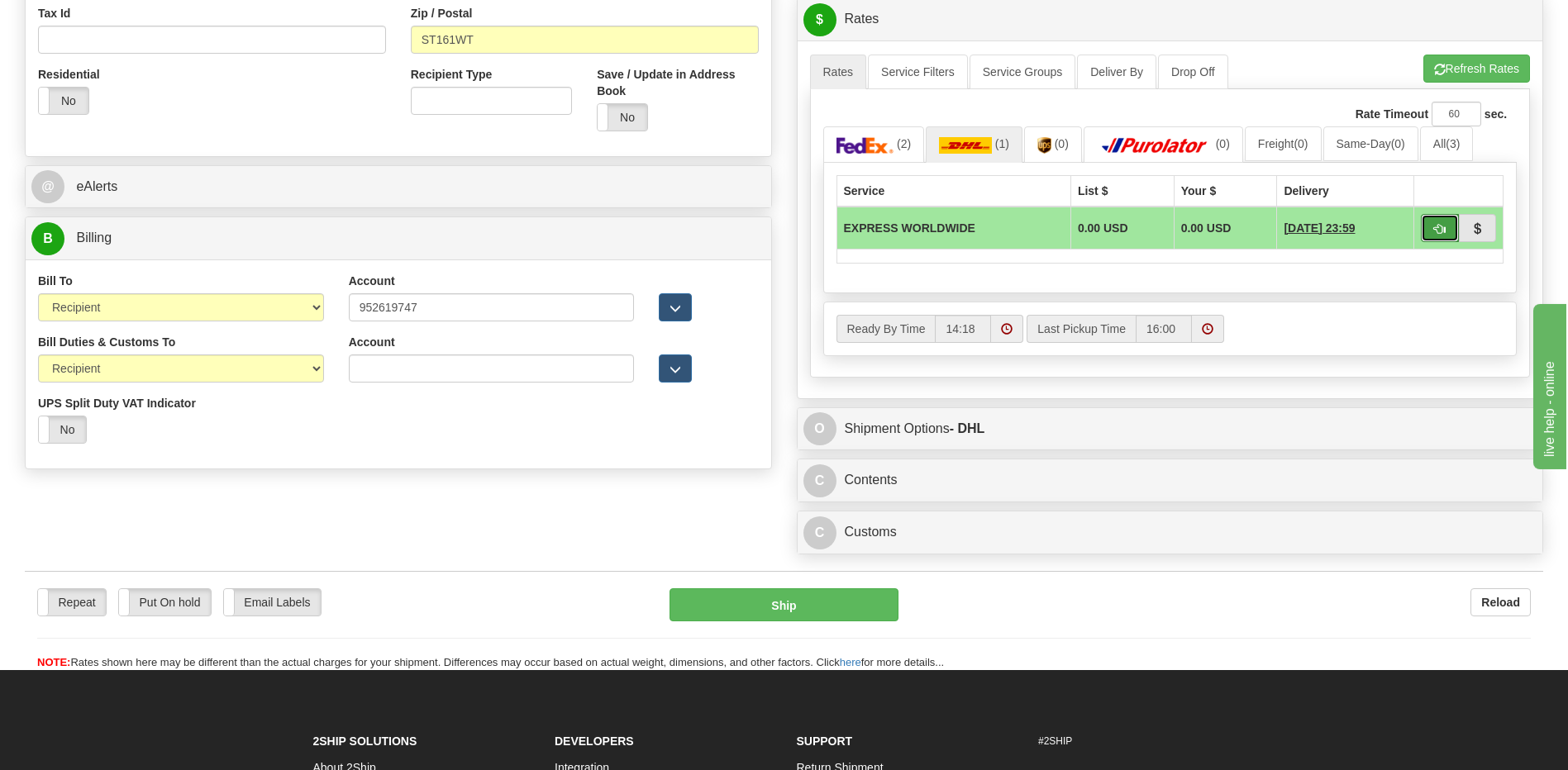
click at [1441, 232] on span "button" at bounding box center [1440, 229] width 12 height 11
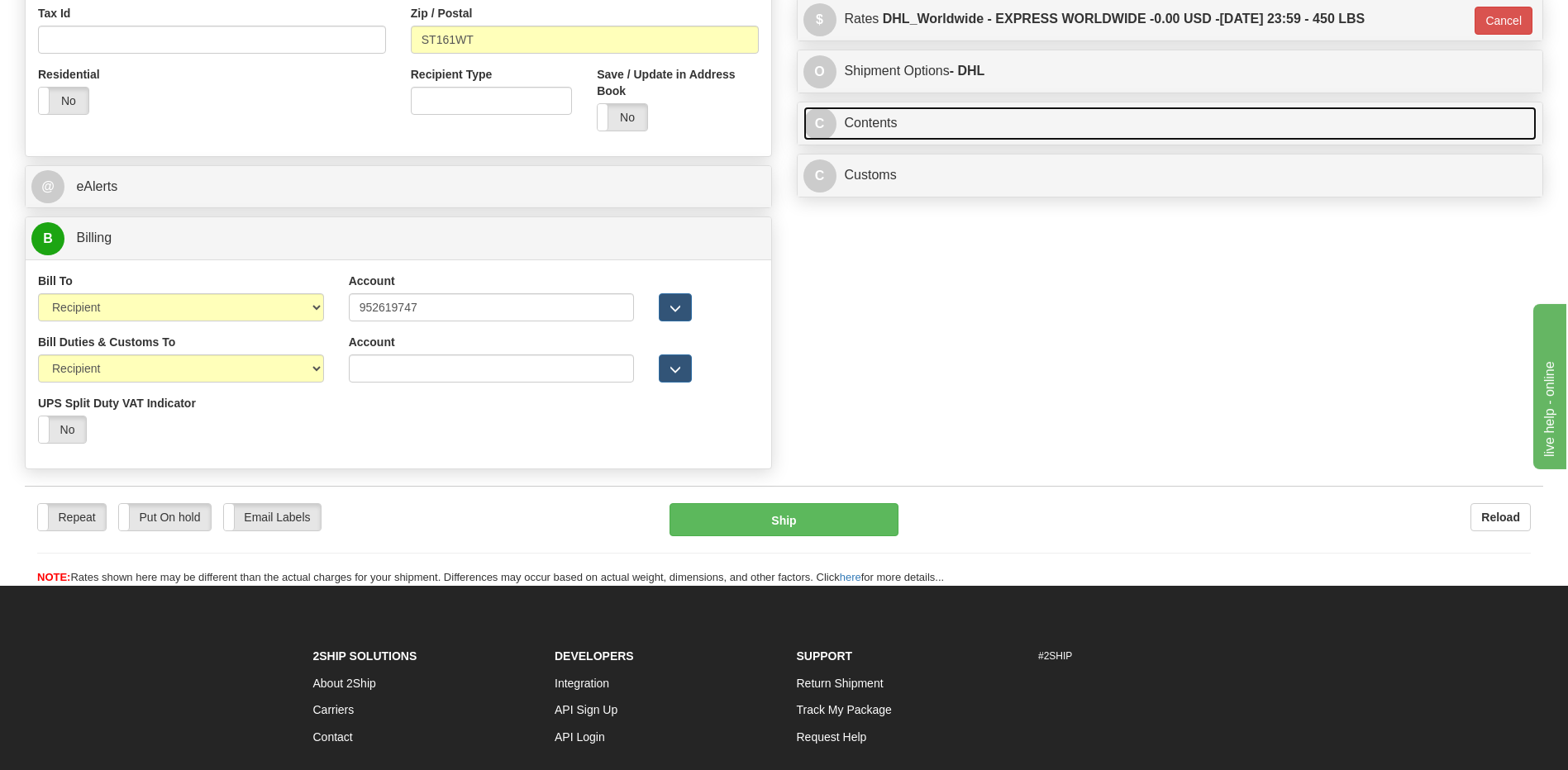
click at [913, 125] on link "C Contents" at bounding box center [1170, 124] width 734 height 34
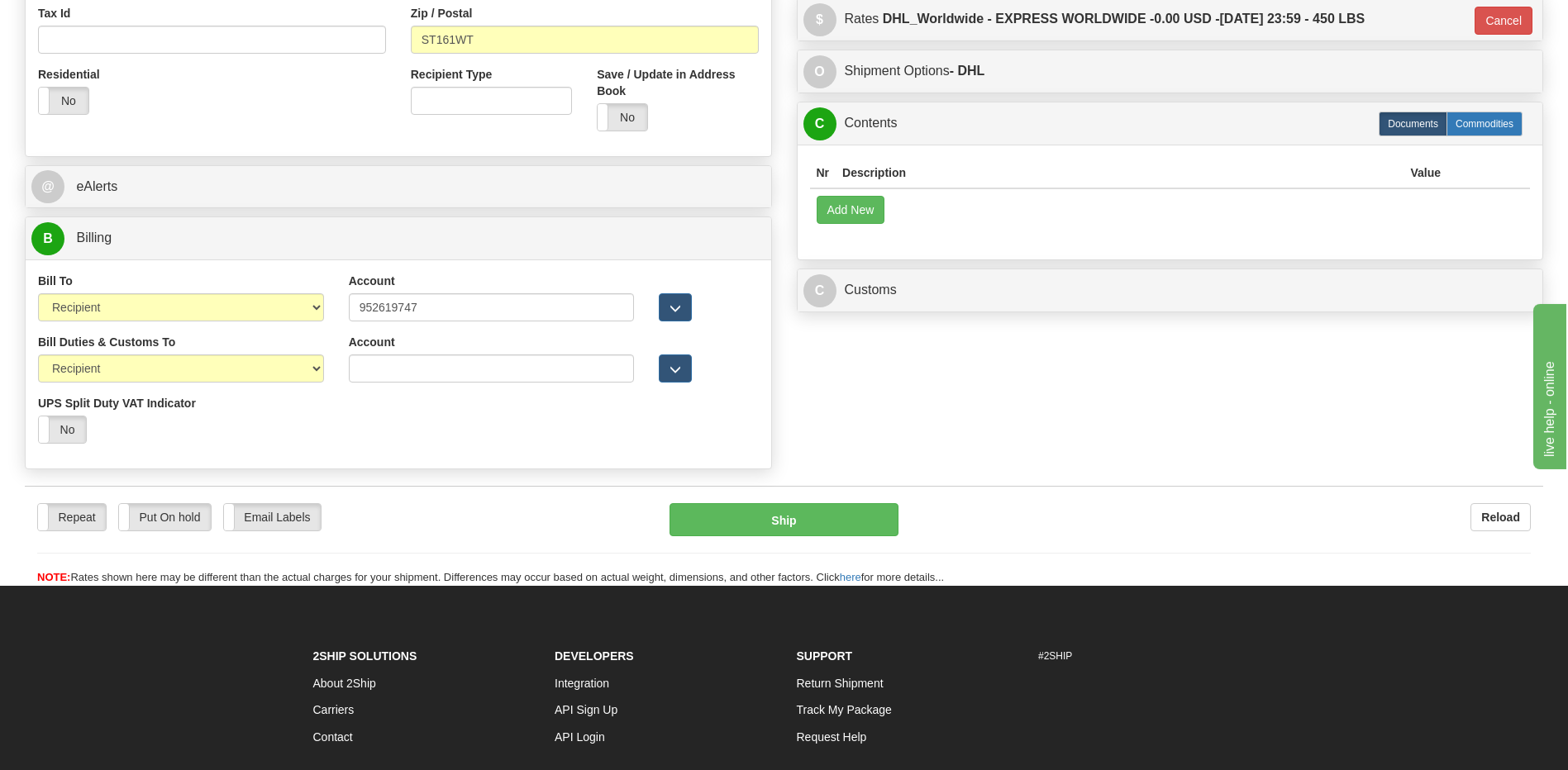
click at [1484, 124] on label "Commodities" at bounding box center [1484, 124] width 76 height 25
type input "D"
radio input "true"
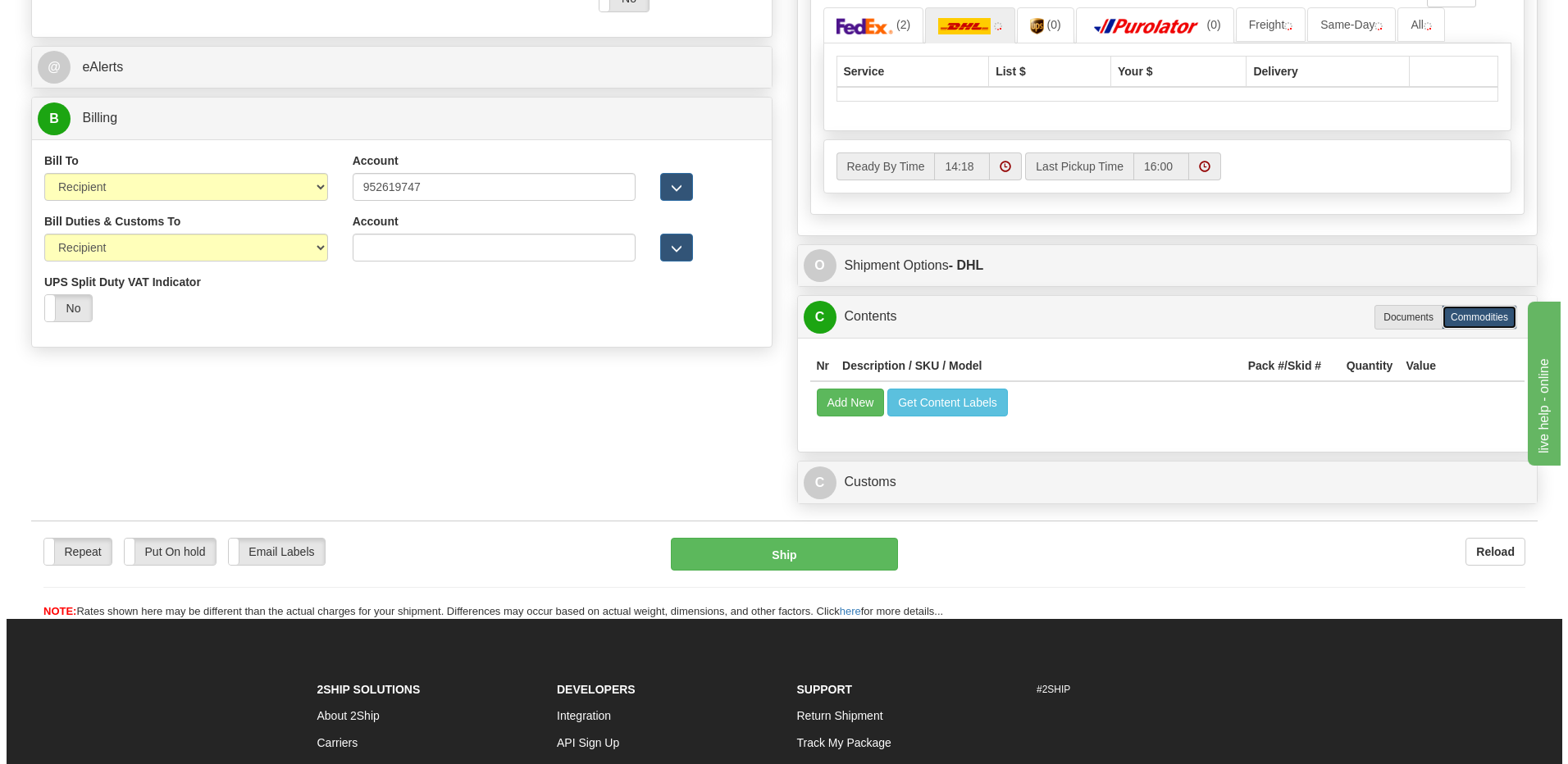
scroll to position [820, 0]
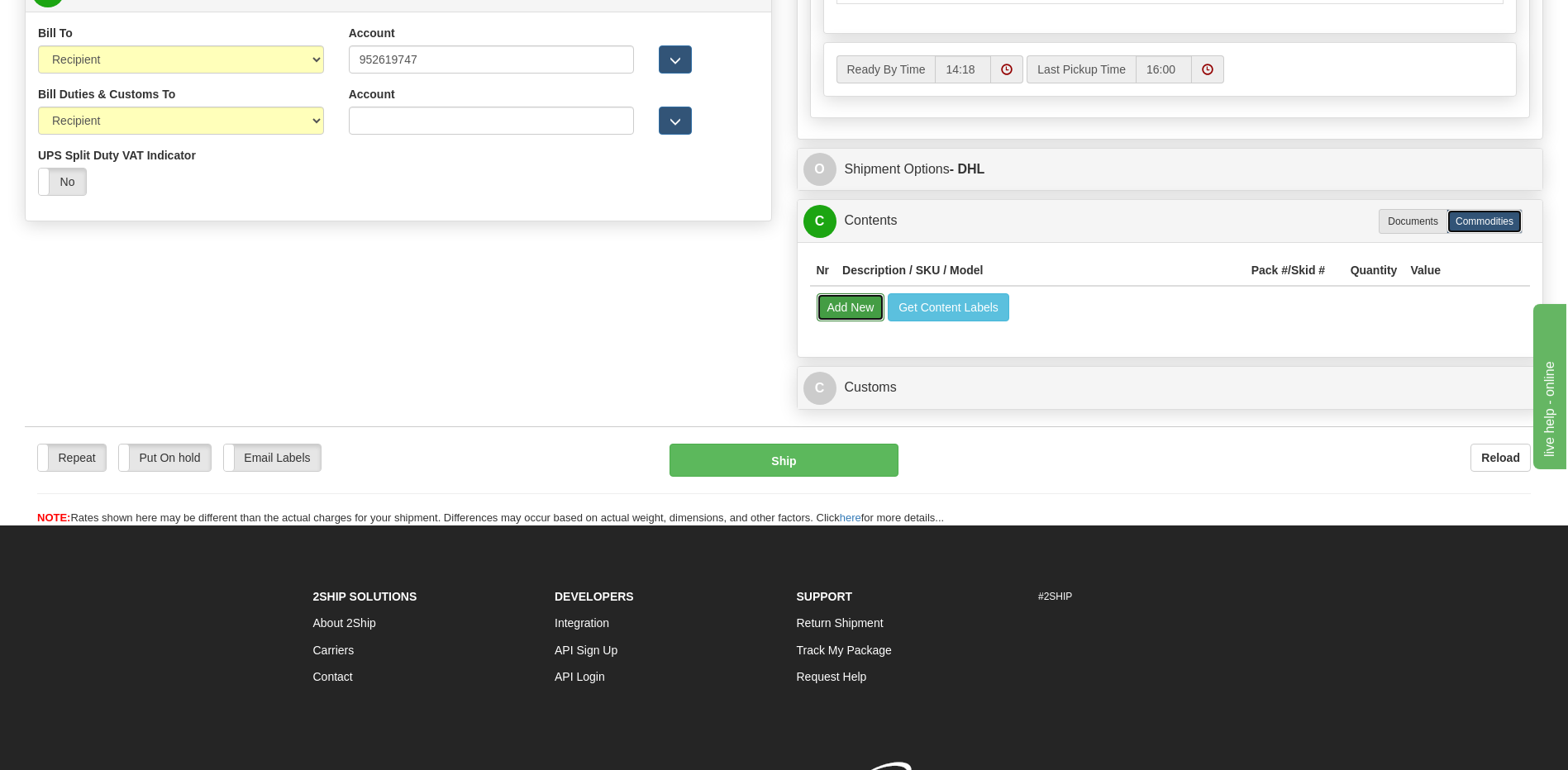
click at [864, 307] on button "Add New" at bounding box center [851, 307] width 68 height 28
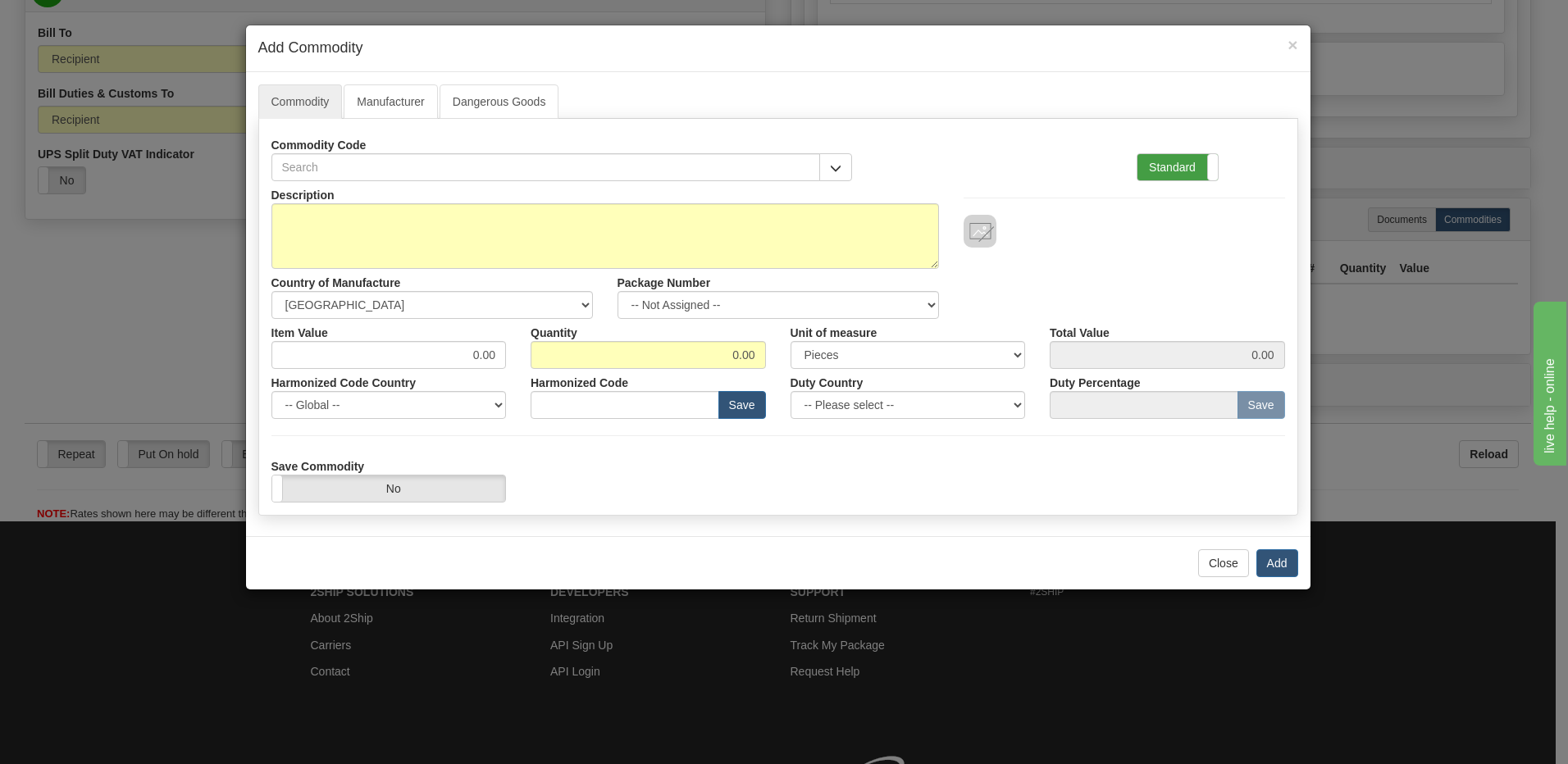
click at [1157, 158] on label "Standard" at bounding box center [1178, 167] width 81 height 26
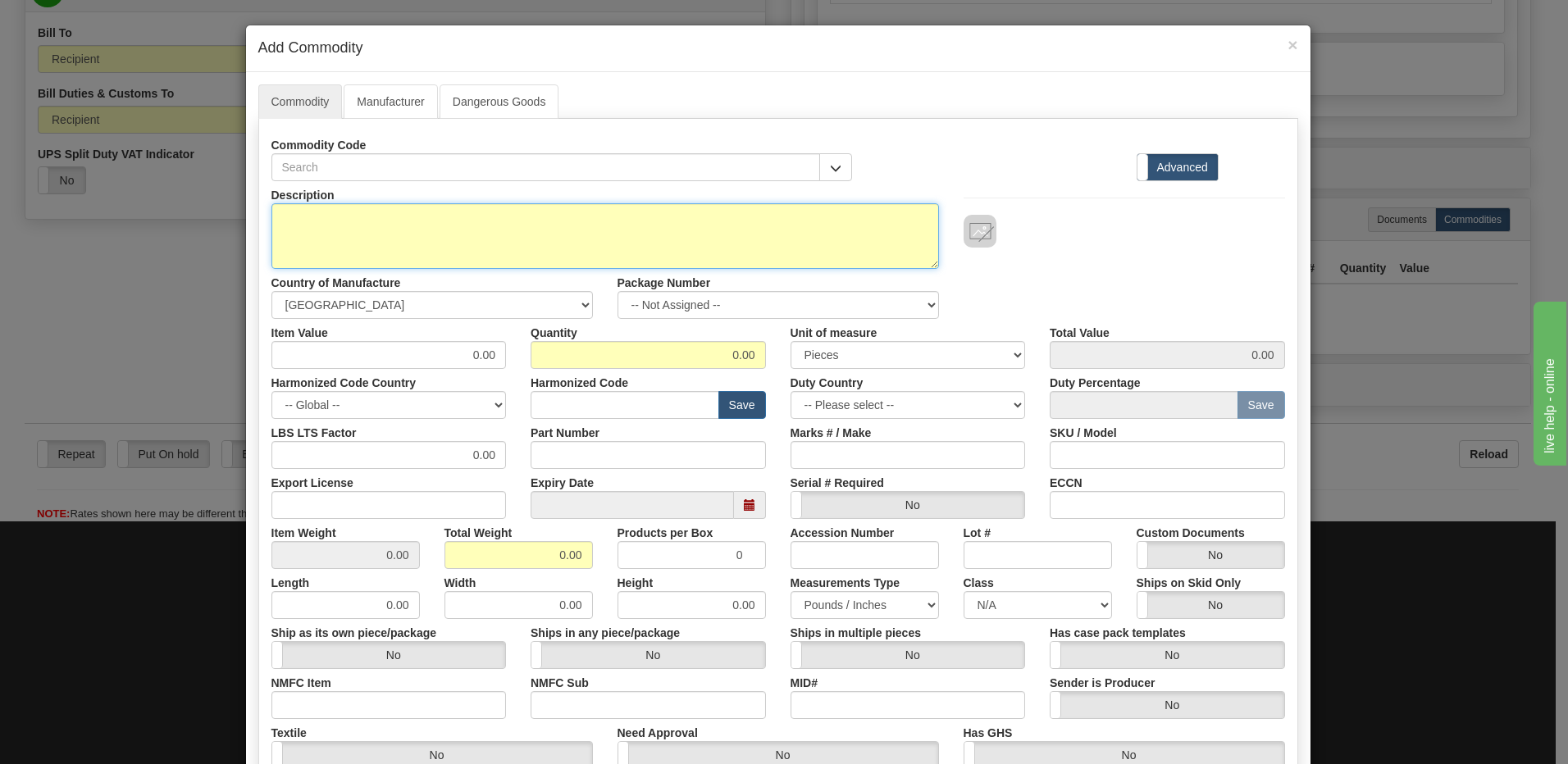
click at [280, 218] on textarea "Description" at bounding box center [605, 236] width 668 height 65
paste textarea "SR469 TERMINAL BOARD MTG PLATE 806250"
click at [551, 223] on textarea "SR469 TERMINAL BOARD MTG PLATE 806250" at bounding box center [605, 236] width 668 height 65
paste textarea "E1009-0048"
type textarea "SR469 TERMINAL BOARD MTG PLATE 806250 P/N E1009-0048"
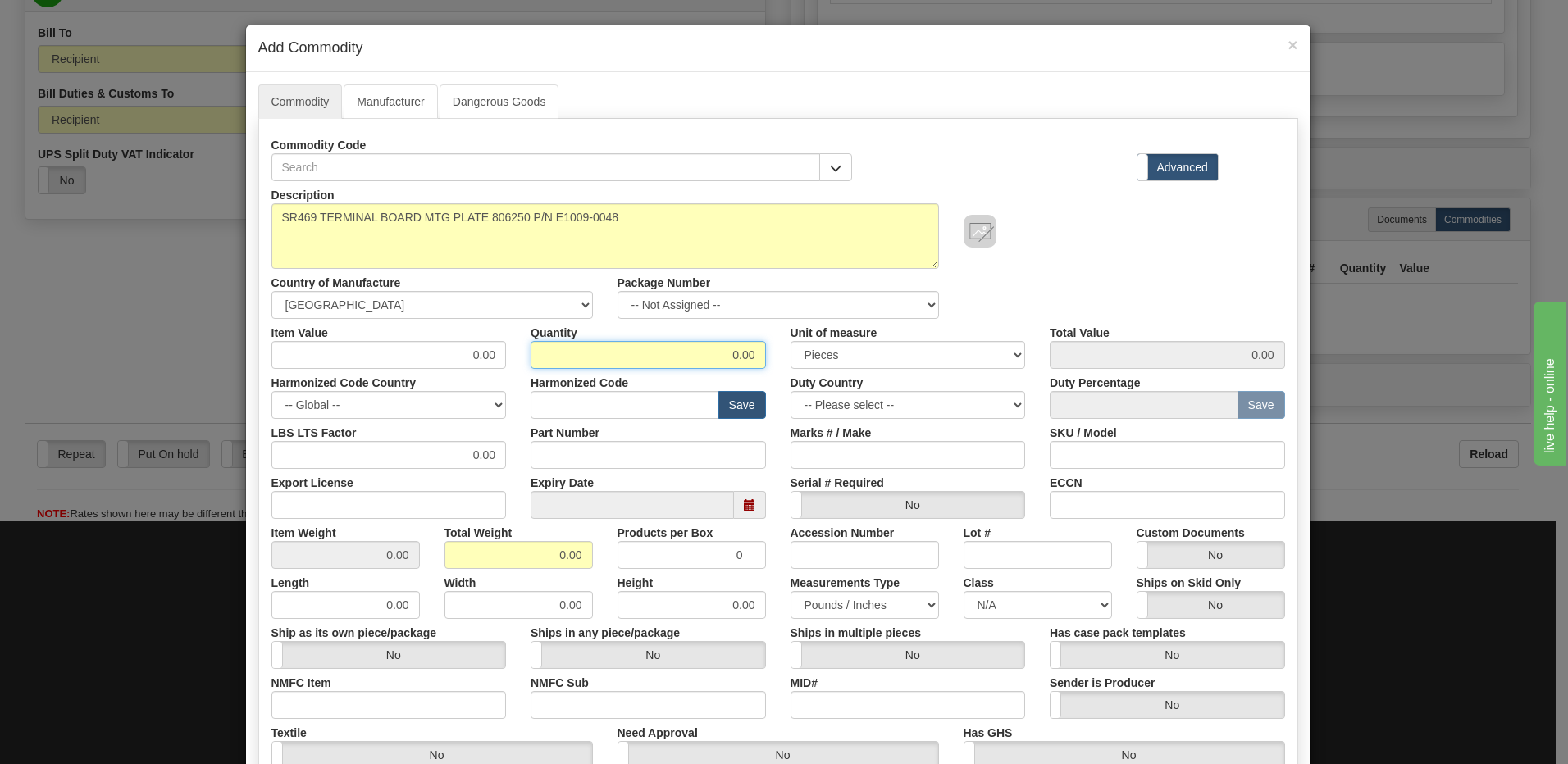
drag, startPoint x: 715, startPoint y: 350, endPoint x: 962, endPoint y: 366, distance: 247.5
click at [948, 365] on div "Item Value 0.00 Quantity 0.00 Unit of measure 3 Thousand Square Inches Adjustme…" at bounding box center [778, 343] width 1039 height 50
type input "13"
drag, startPoint x: 525, startPoint y: 558, endPoint x: 745, endPoint y: 583, distance: 221.4
click at [745, 583] on div "Description SR469 TERMINAL BOARD MTG PLATE 806250 P/N E1009-0048 Country of Man…" at bounding box center [778, 542] width 1014 height 722
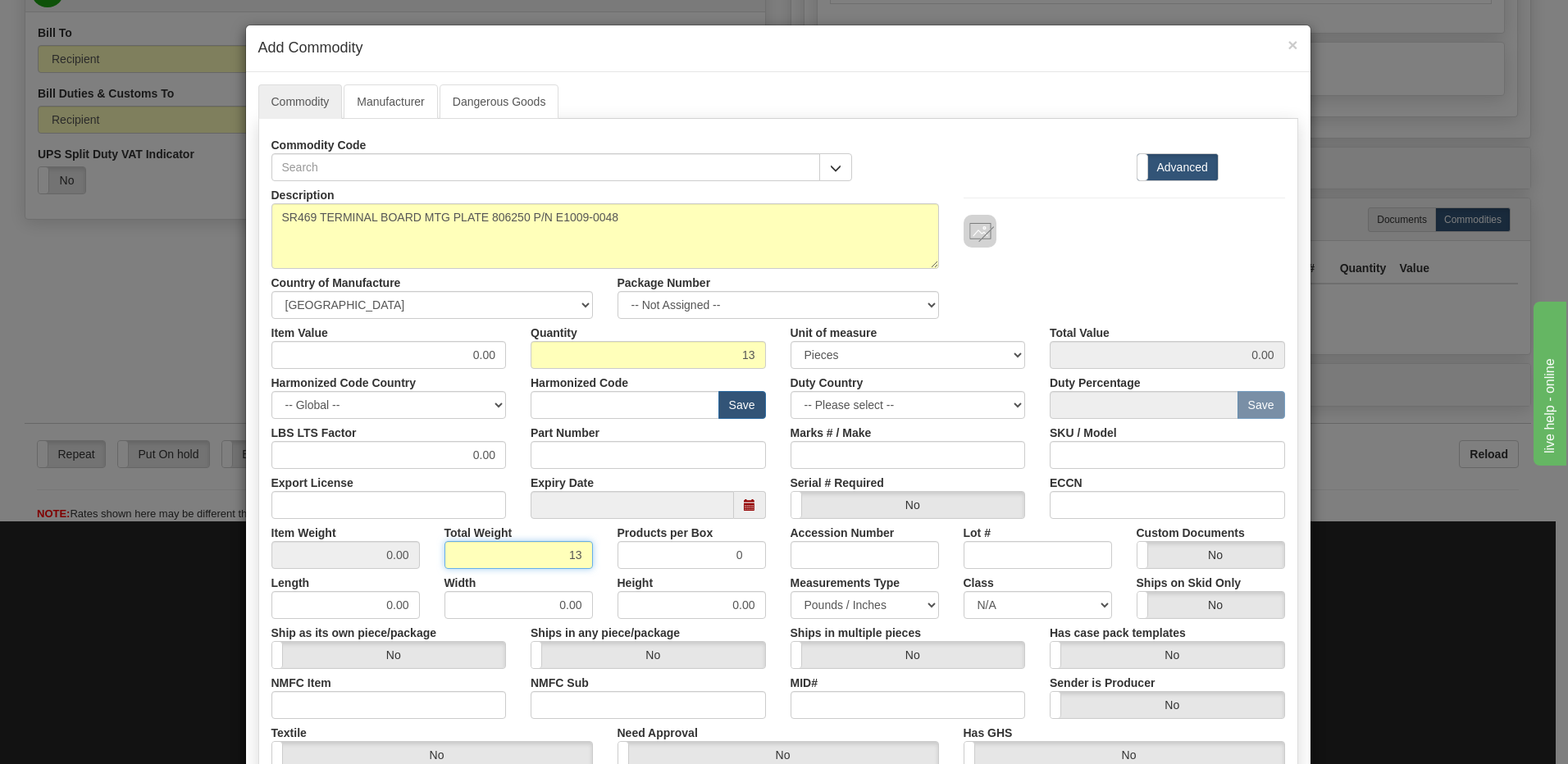
type input "13"
type input "1.0000"
click at [376, 550] on input "1.0000" at bounding box center [345, 555] width 148 height 28
click at [584, 410] on input "text" at bounding box center [624, 404] width 188 height 28
type input "8538.10.00"
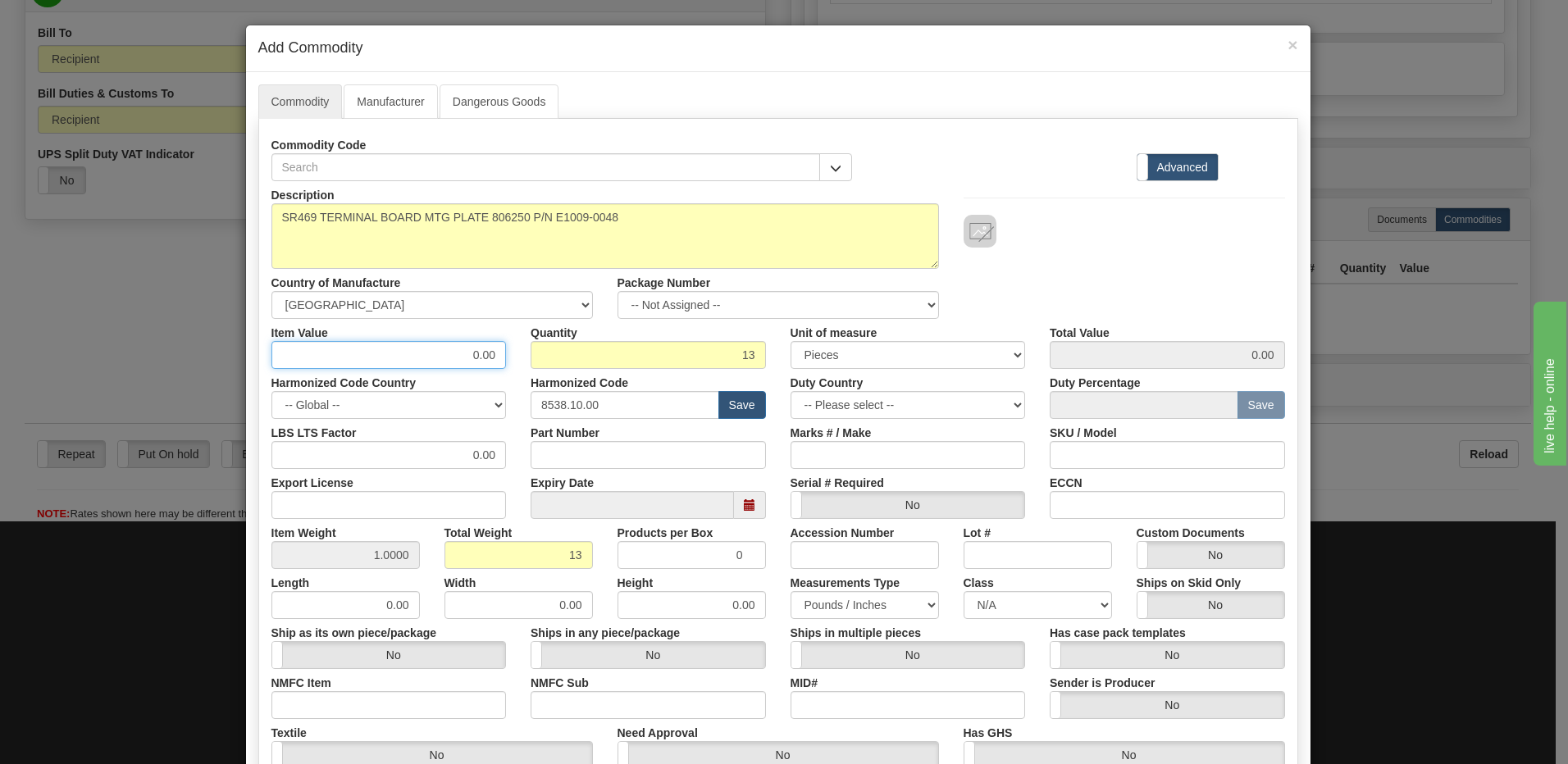
drag, startPoint x: 448, startPoint y: 359, endPoint x: 524, endPoint y: 352, distance: 76.3
click at [524, 352] on div "Item Value 0.00 Quantity 13 Unit of measure 3 Thousand Square Inches Adjustment…" at bounding box center [778, 343] width 1039 height 50
type input "1.92"
type input "24.96"
click at [638, 344] on input "13" at bounding box center [647, 354] width 235 height 28
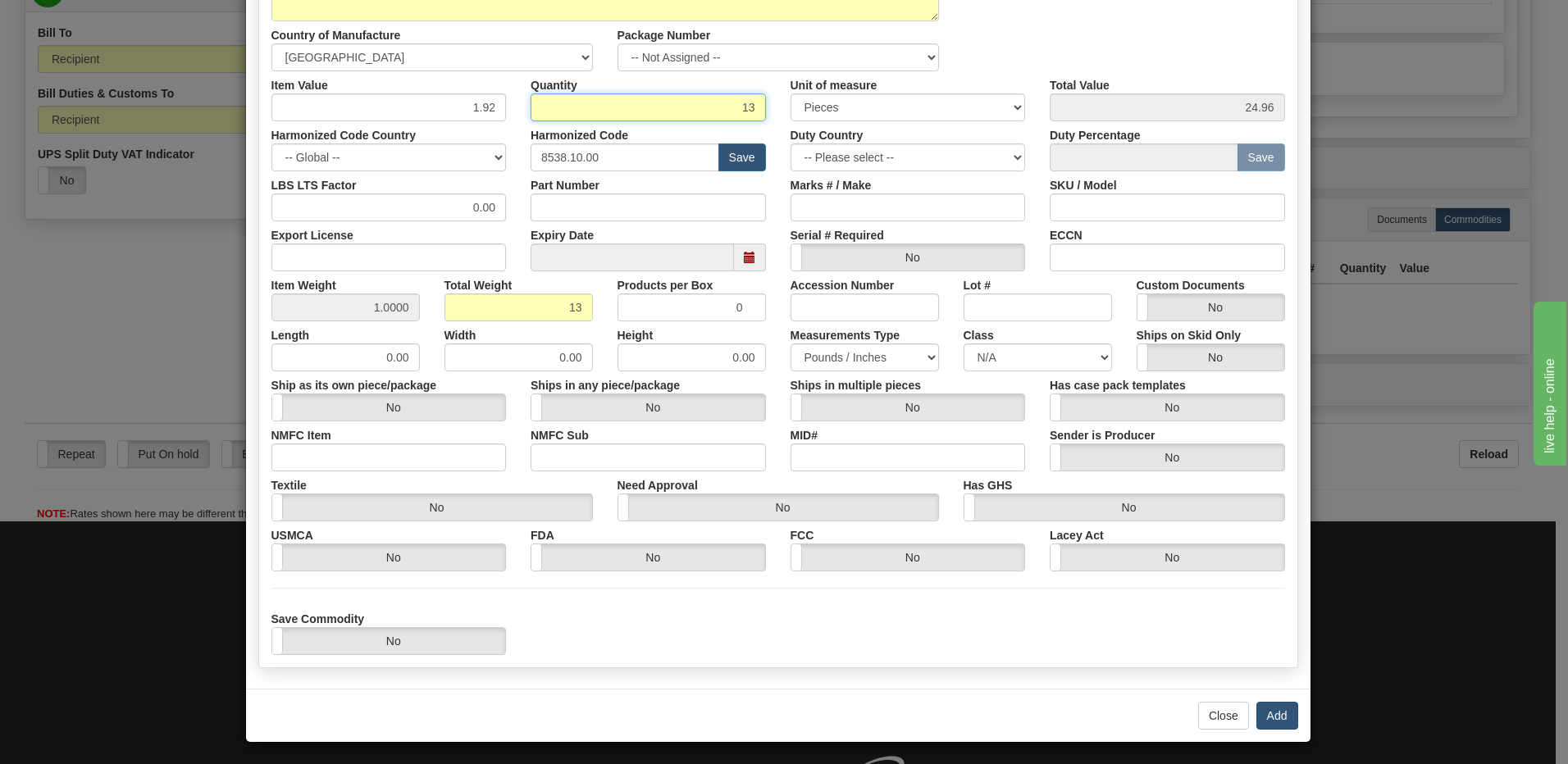
scroll to position [251, 0]
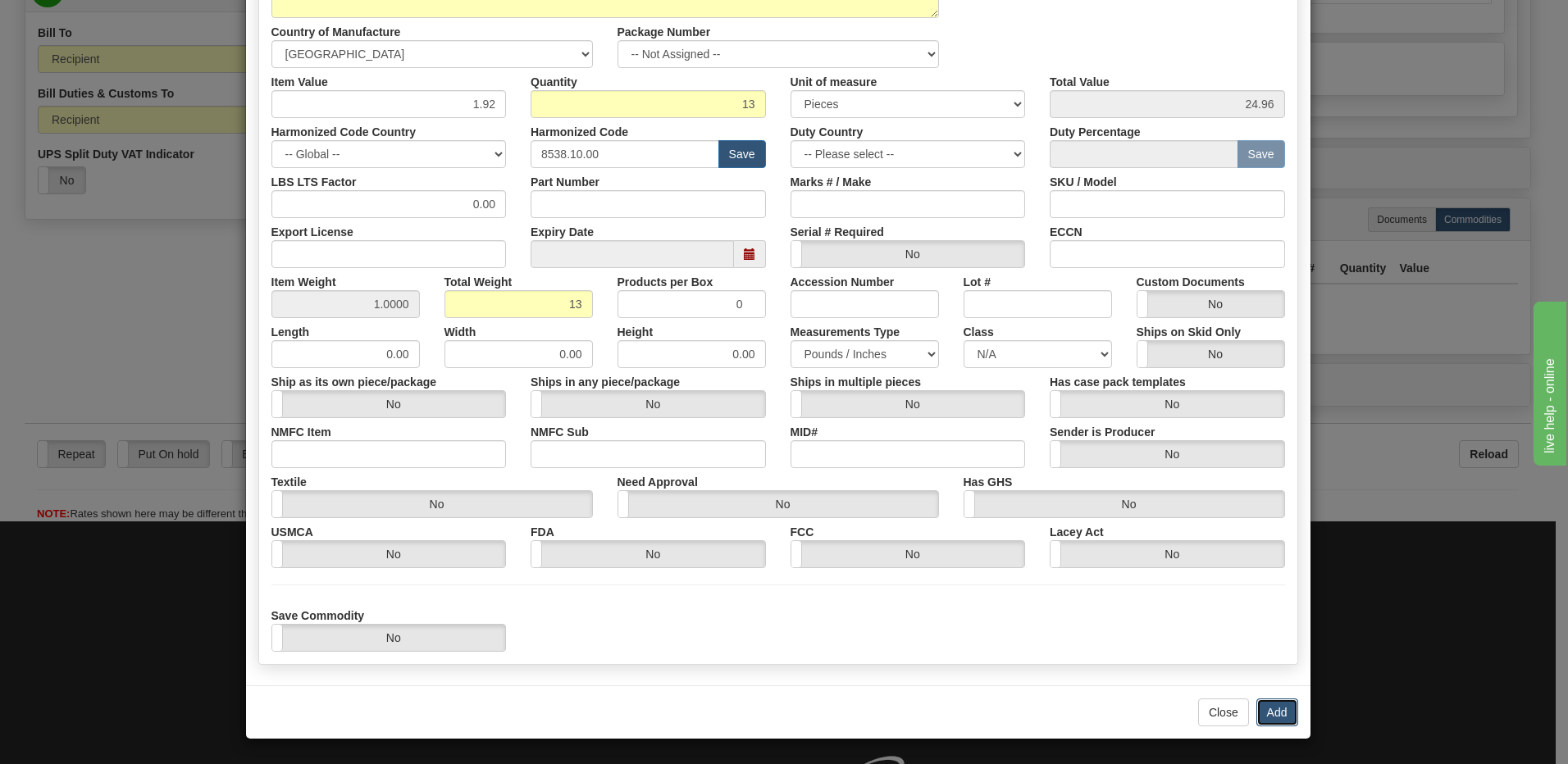
click at [1258, 705] on button "Add" at bounding box center [1277, 712] width 42 height 28
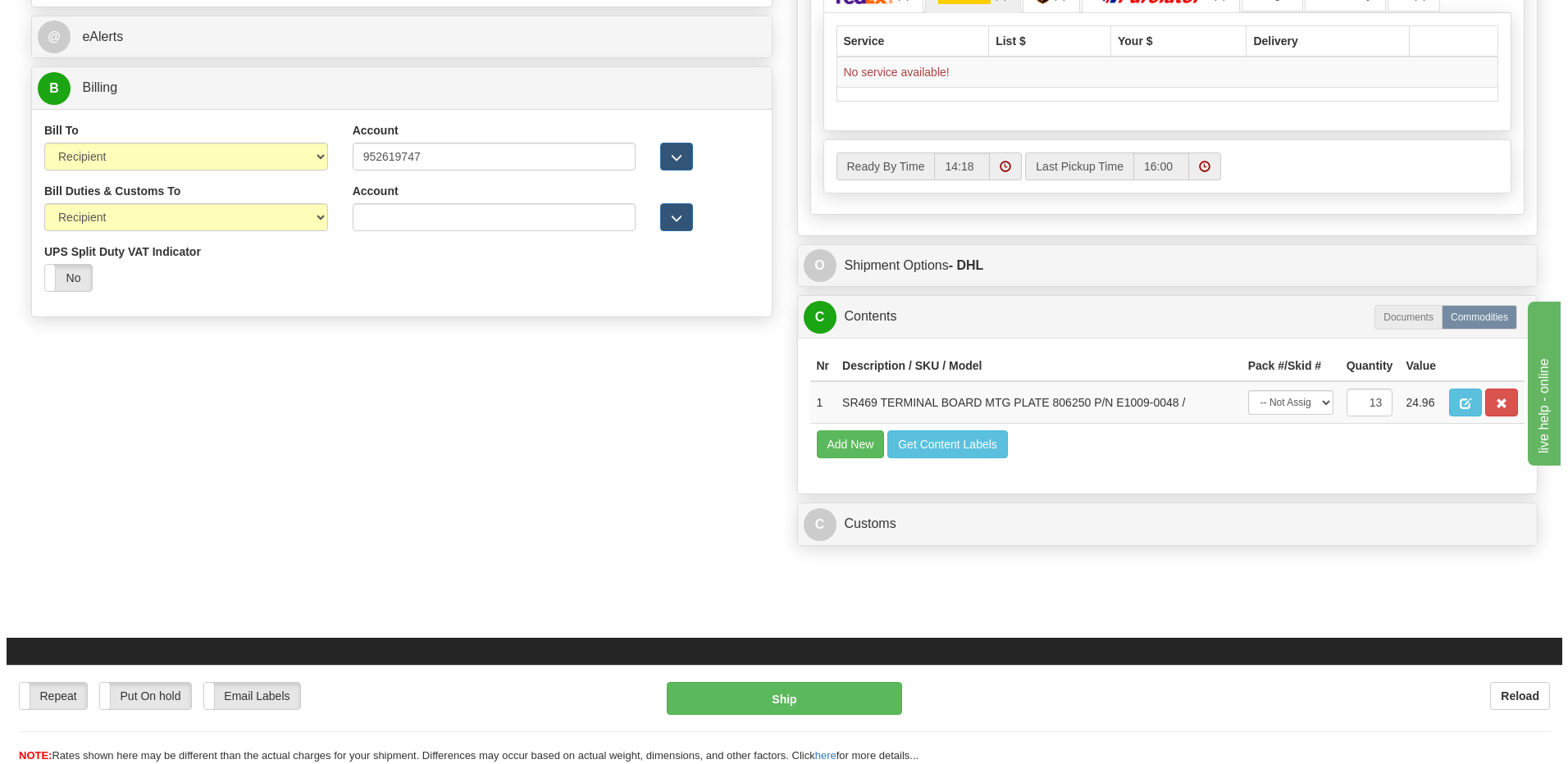
scroll to position [574, 0]
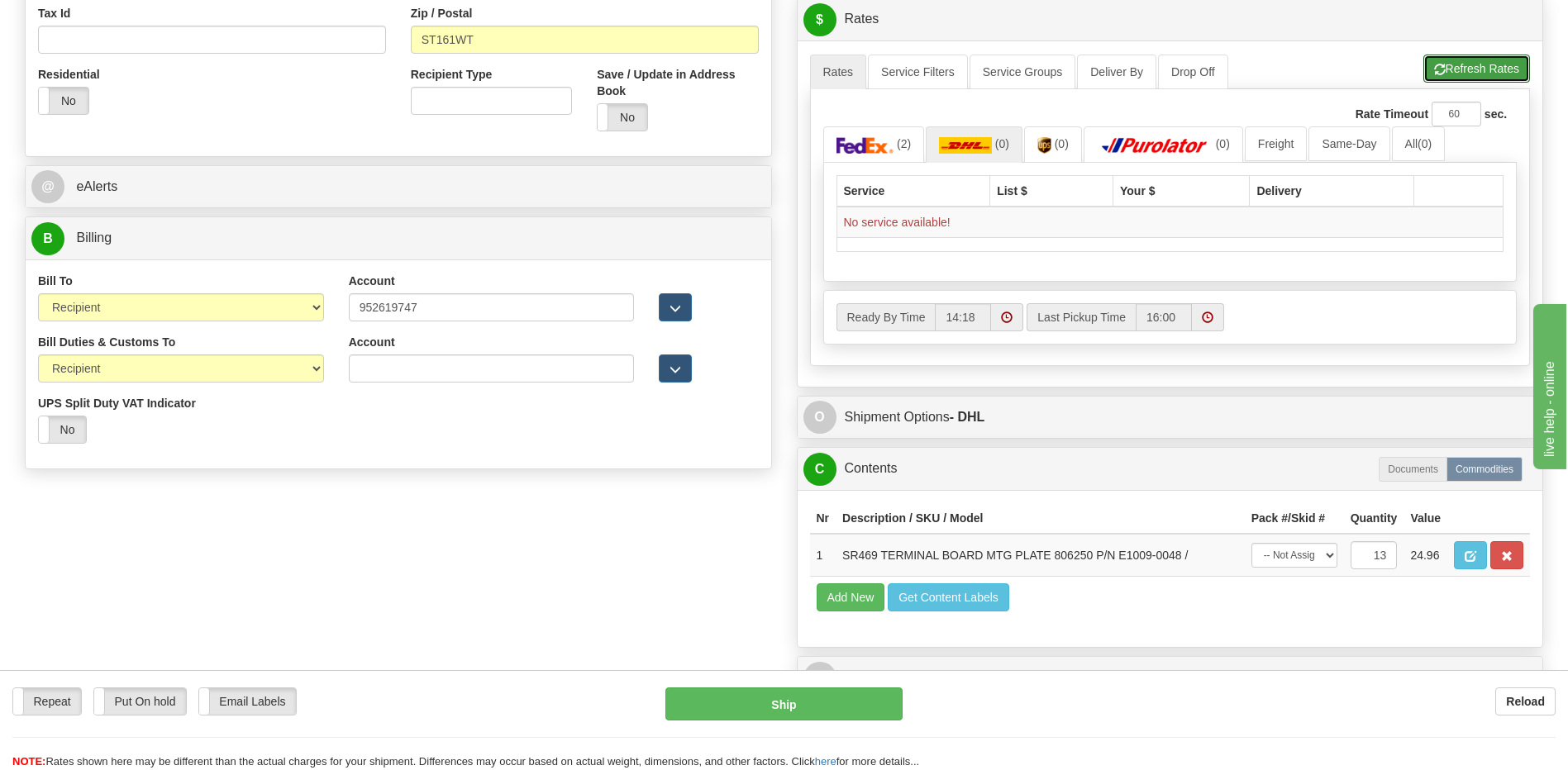
drag, startPoint x: 1453, startPoint y: 64, endPoint x: 1443, endPoint y: 77, distance: 16.4
click at [1453, 64] on button "Refresh Rates" at bounding box center [1477, 68] width 107 height 28
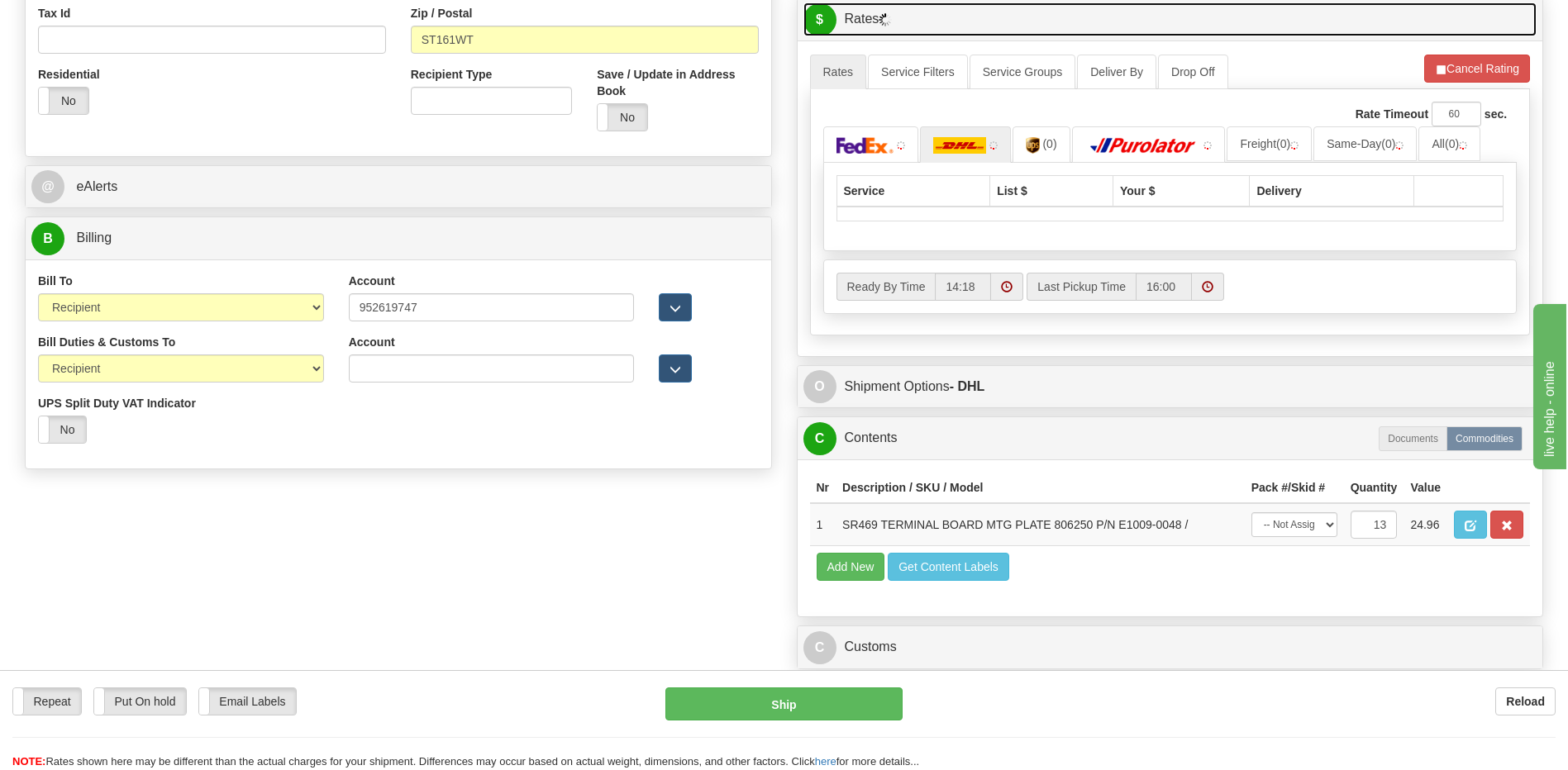
click at [845, 17] on link "$ Rates" at bounding box center [1170, 20] width 734 height 34
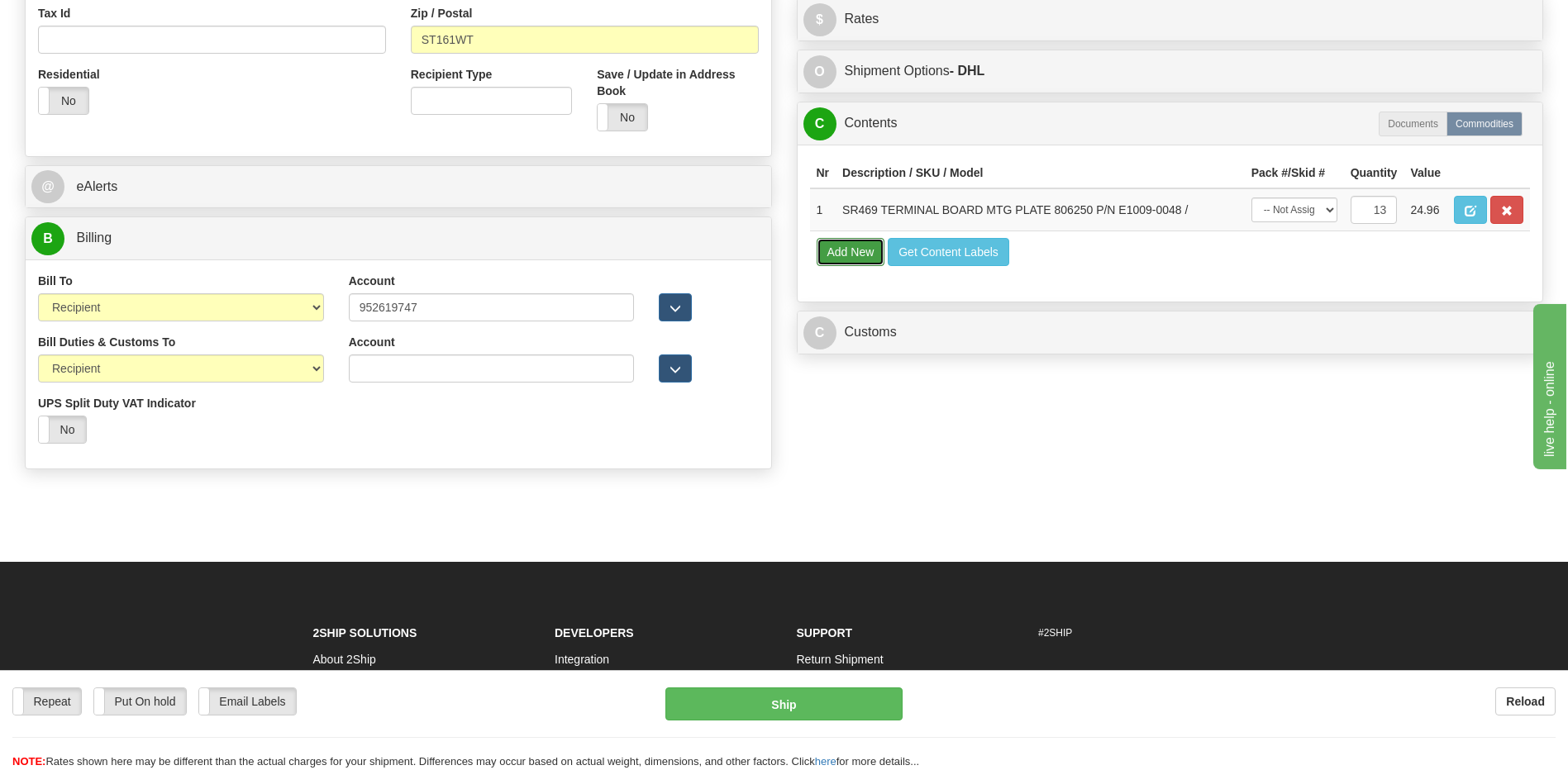
click at [863, 249] on button "Add New" at bounding box center [851, 251] width 68 height 28
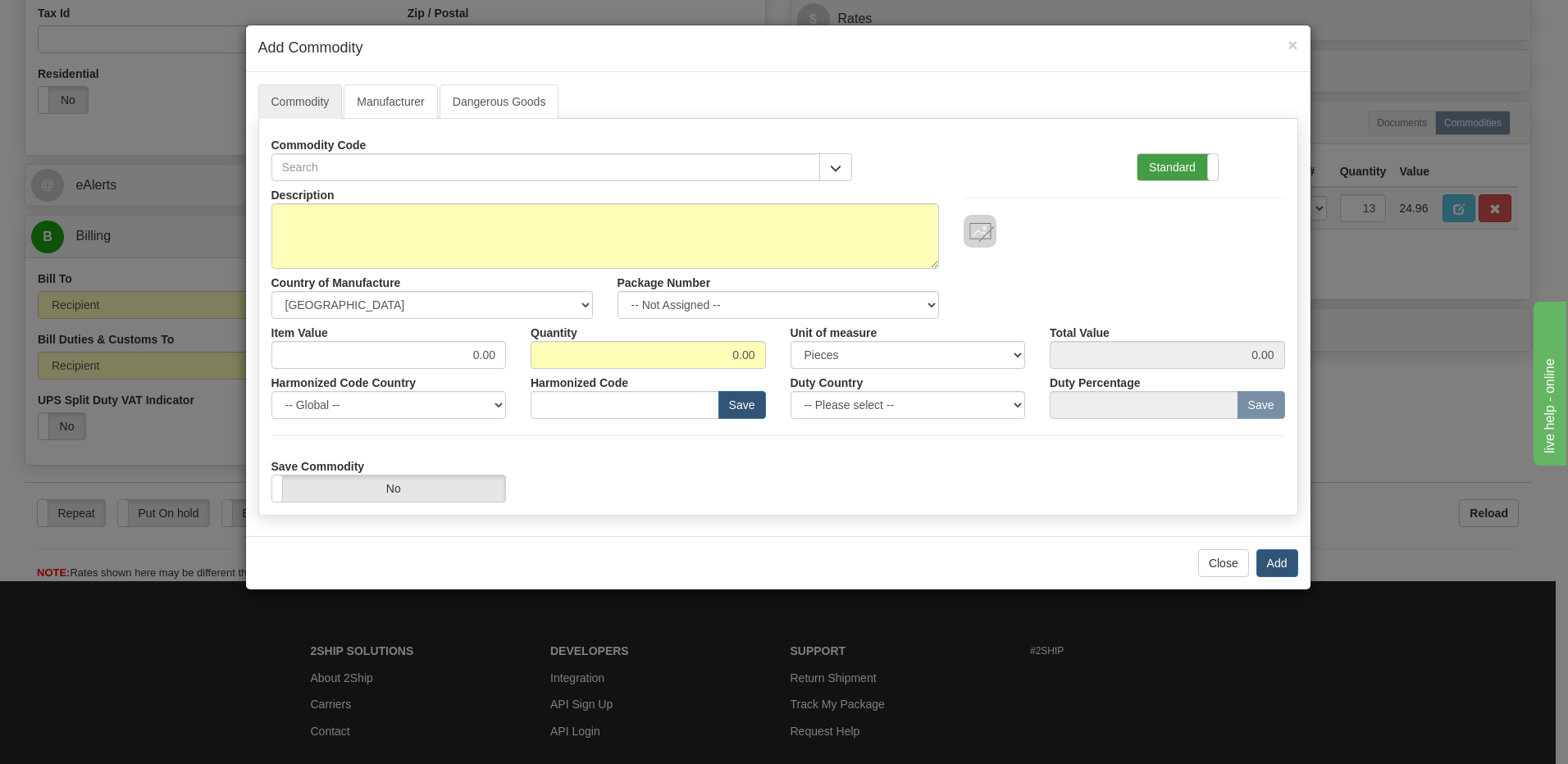
click at [1177, 173] on label "Standard" at bounding box center [1178, 167] width 81 height 26
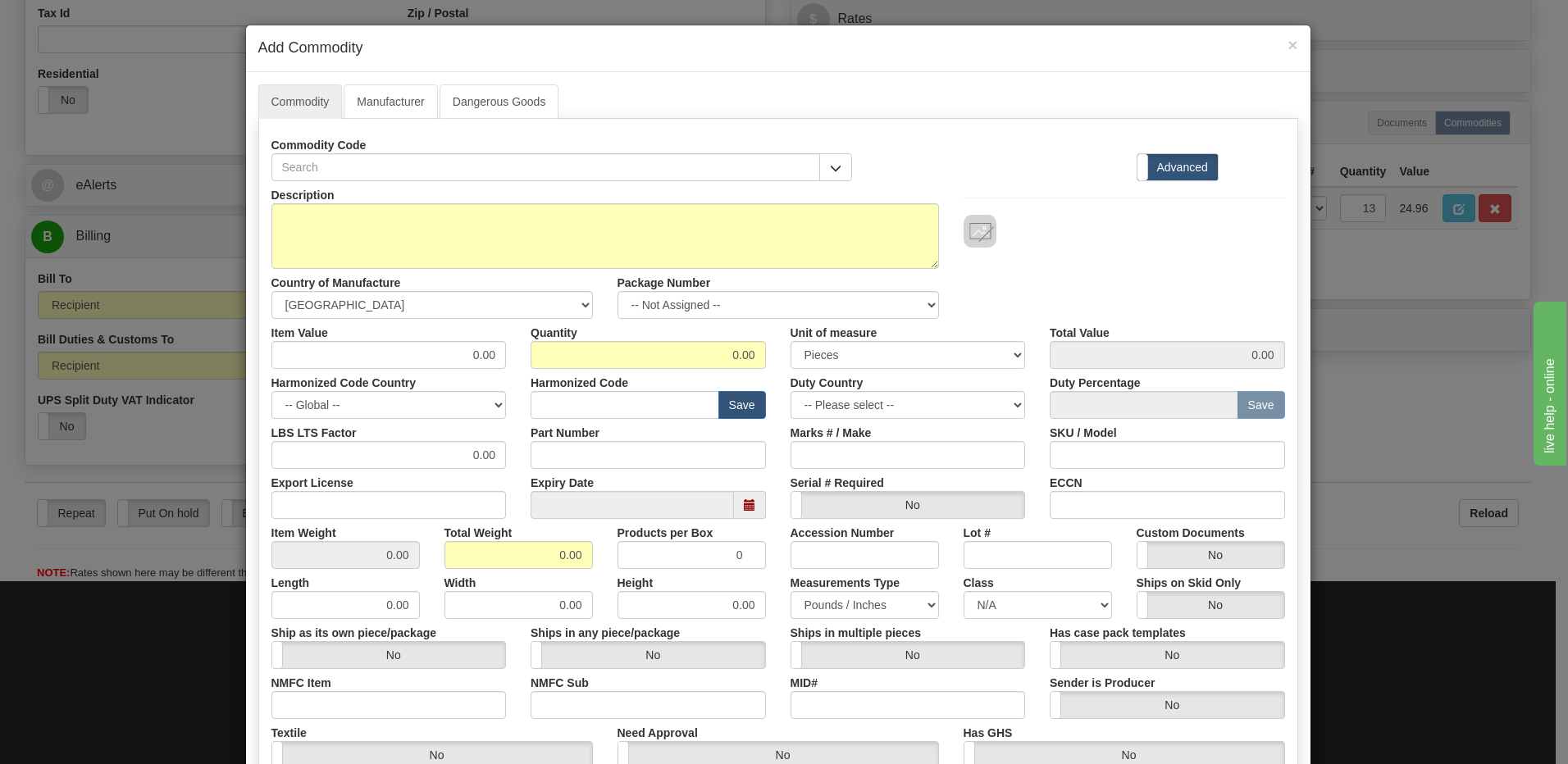
click at [720, 86] on ul "Commodity Manufacturer Dangerous Goods" at bounding box center [779, 102] width 1040 height 35
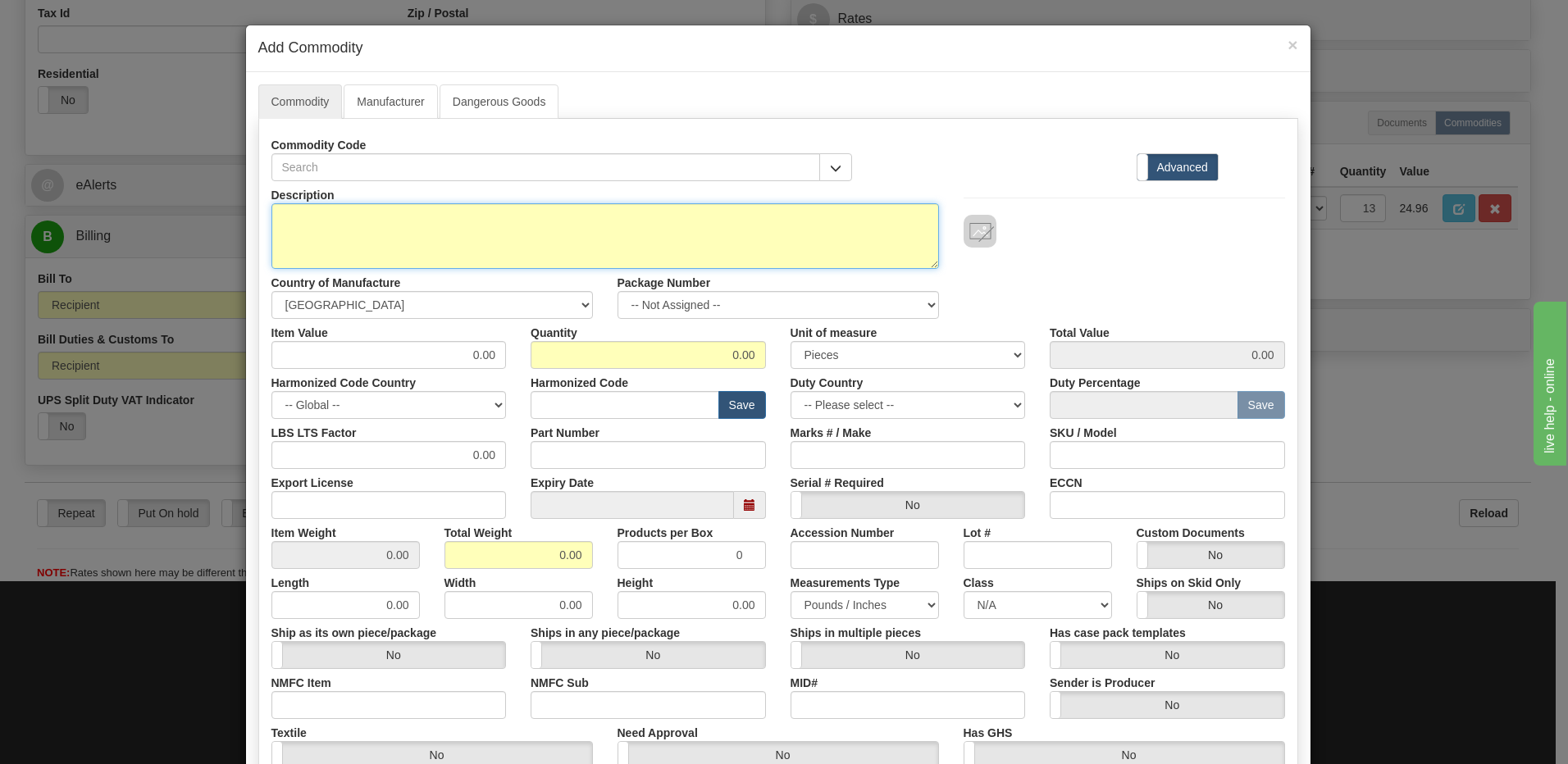
click at [272, 215] on textarea "Description" at bounding box center [605, 236] width 668 height 65
paste textarea "750850 RETROFIT KIT, TERM BLK WIRE ASSY"
click at [560, 225] on textarea "750850 RETROFIT KIT, TERM BLK WIRE ASSY" at bounding box center [605, 236] width 668 height 65
paste textarea "E18J0-0046"
type textarea "750850 RETROFIT KIT, TERM BLK WIRE ASSY P/N E18J0-0046"
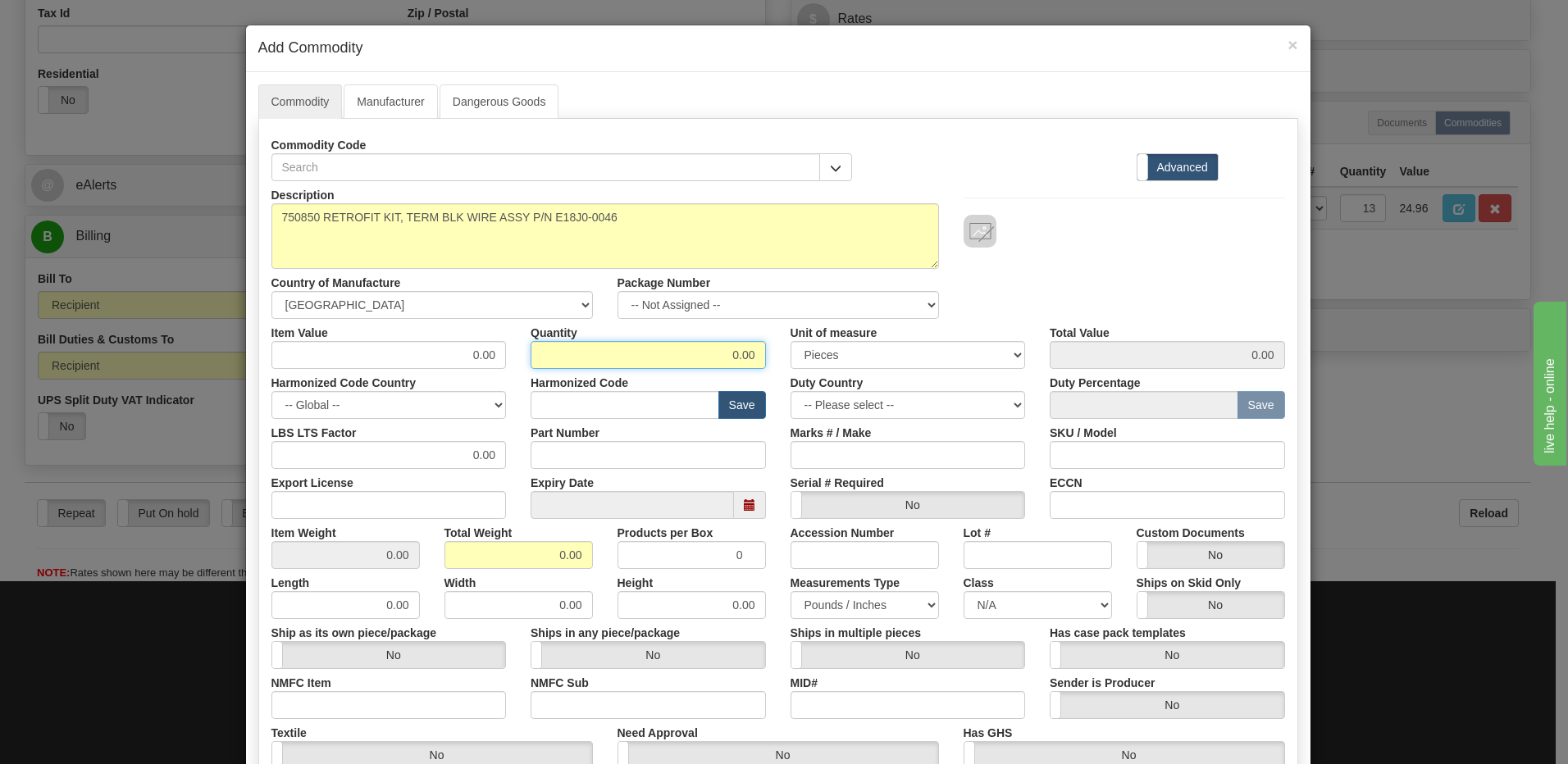
drag, startPoint x: 696, startPoint y: 357, endPoint x: 821, endPoint y: 362, distance: 125.1
click at [821, 362] on div "Item Value 0.00 Quantity 0.00 Unit of measure 3 Thousand Square Inches Adjustme…" at bounding box center [778, 343] width 1039 height 50
type input "28"
drag, startPoint x: 591, startPoint y: 556, endPoint x: 703, endPoint y: 555, distance: 112.0
click at [703, 555] on div "Item Weight 0.00 Total Weight 0.00 Products per Box 0 Accession Number Lot # Cu…" at bounding box center [778, 544] width 1039 height 50
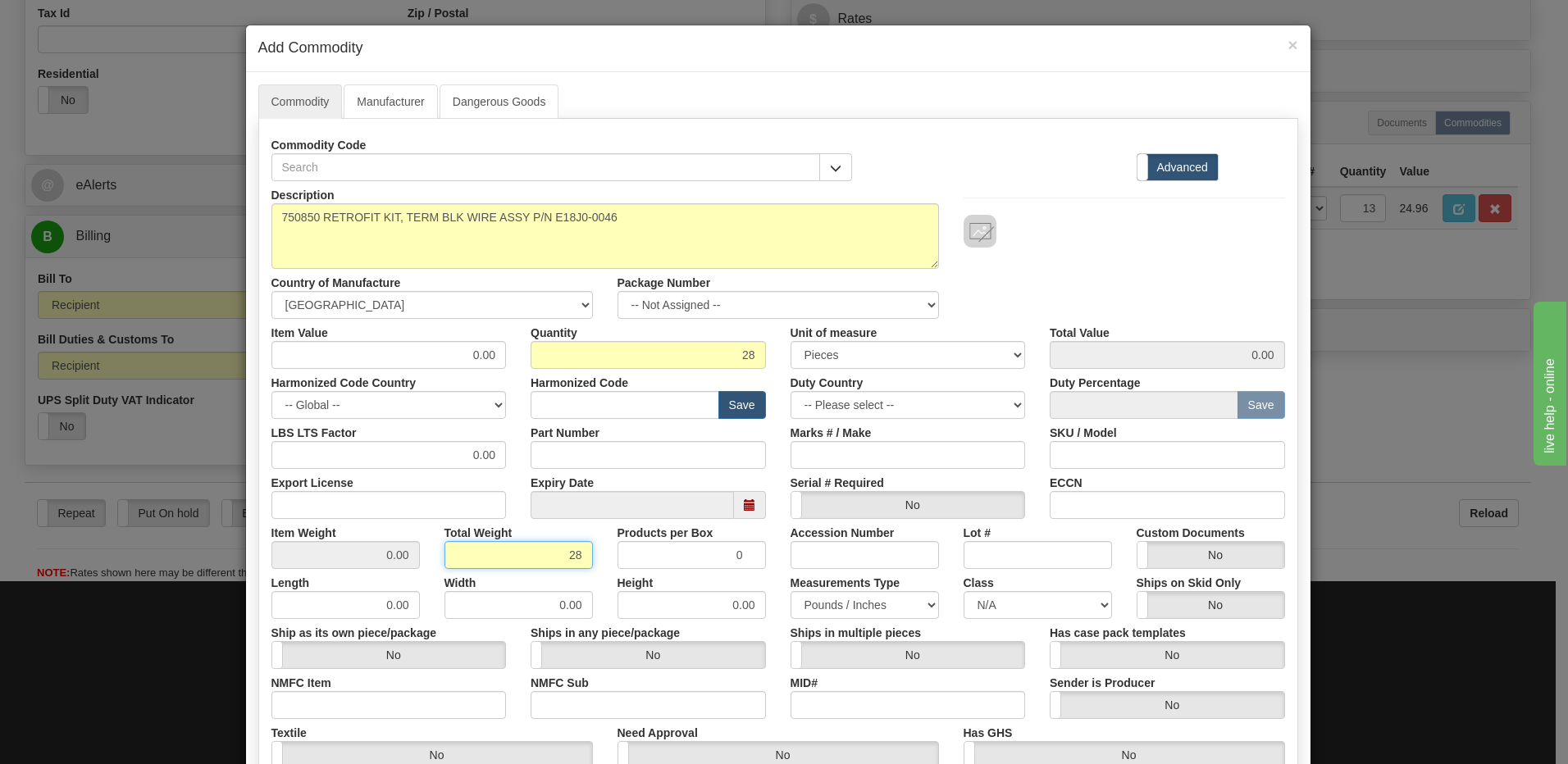
type input "28"
type input "1.0000"
click at [322, 560] on input "1.0000" at bounding box center [345, 555] width 148 height 28
click at [591, 411] on input "text" at bounding box center [624, 404] width 188 height 28
type input "8538.90.00"
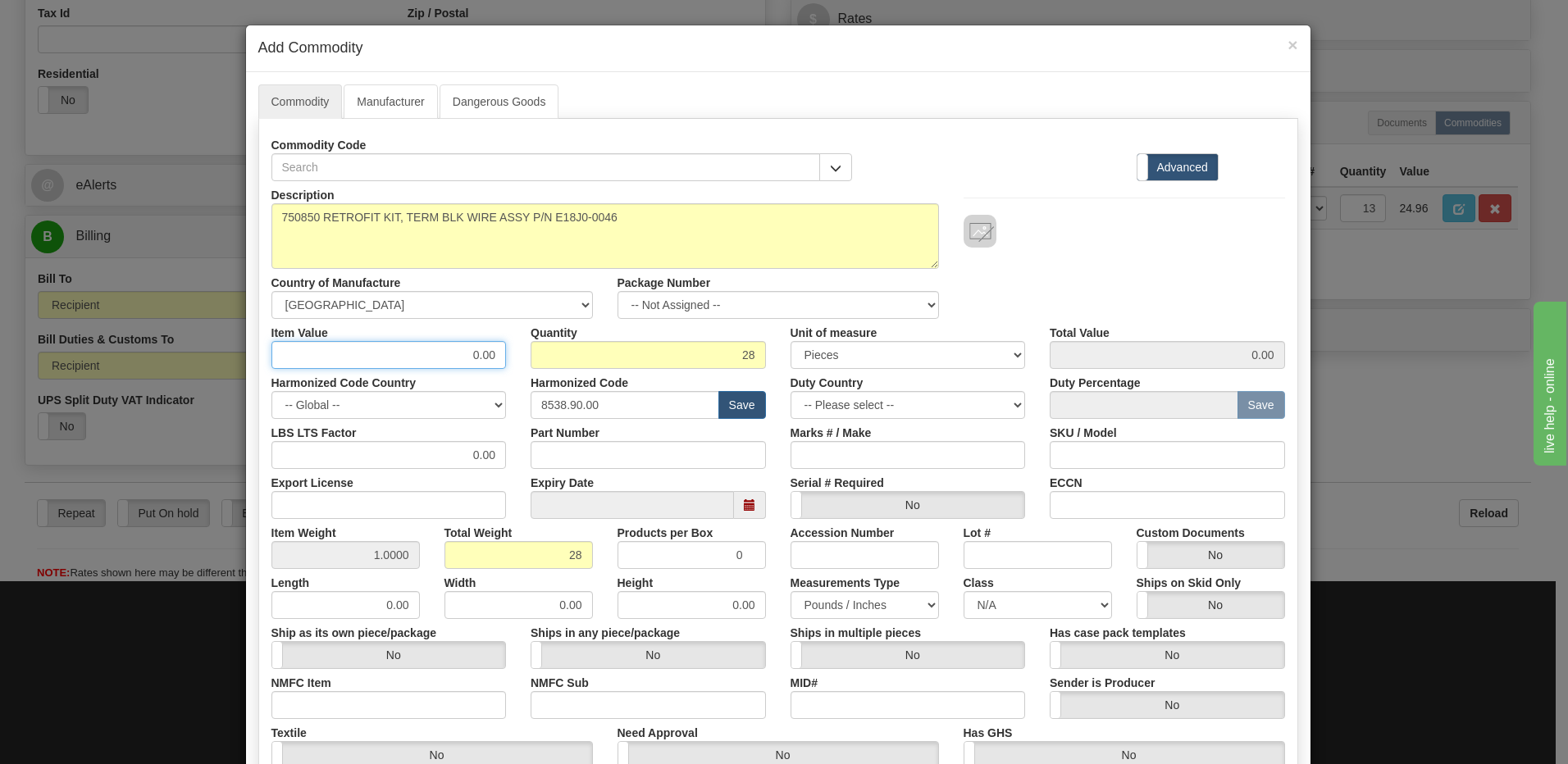
drag, startPoint x: 448, startPoint y: 356, endPoint x: 714, endPoint y: 349, distance: 266.1
click at [714, 349] on div "Item Value 0.00 Quantity 28 Unit of measure 3 Thousand Square Inches Adjustment…" at bounding box center [778, 343] width 1039 height 50
click at [456, 355] on input "0.00" at bounding box center [389, 354] width 235 height 28
type input "283.22"
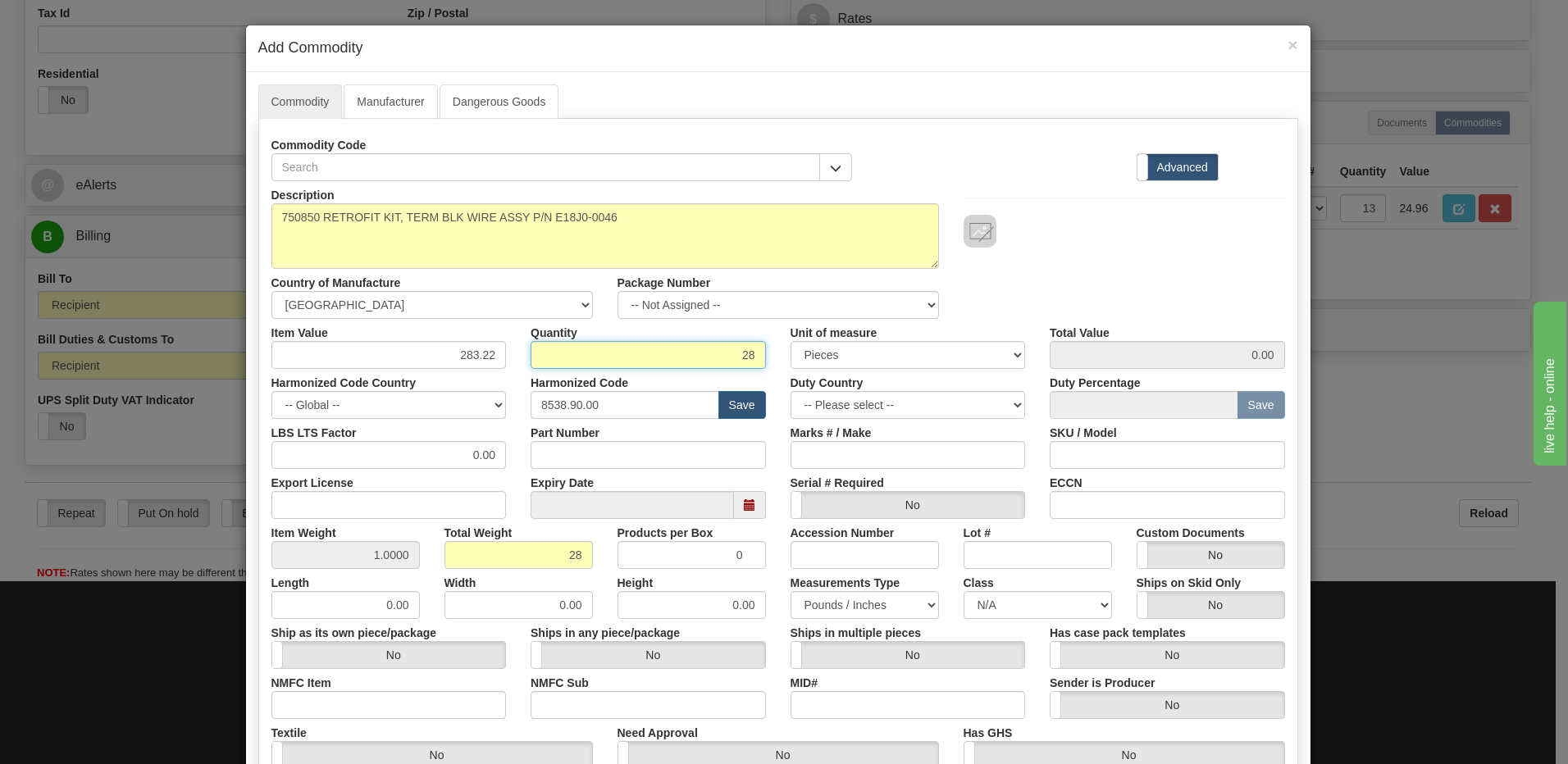
type input "7930.16"
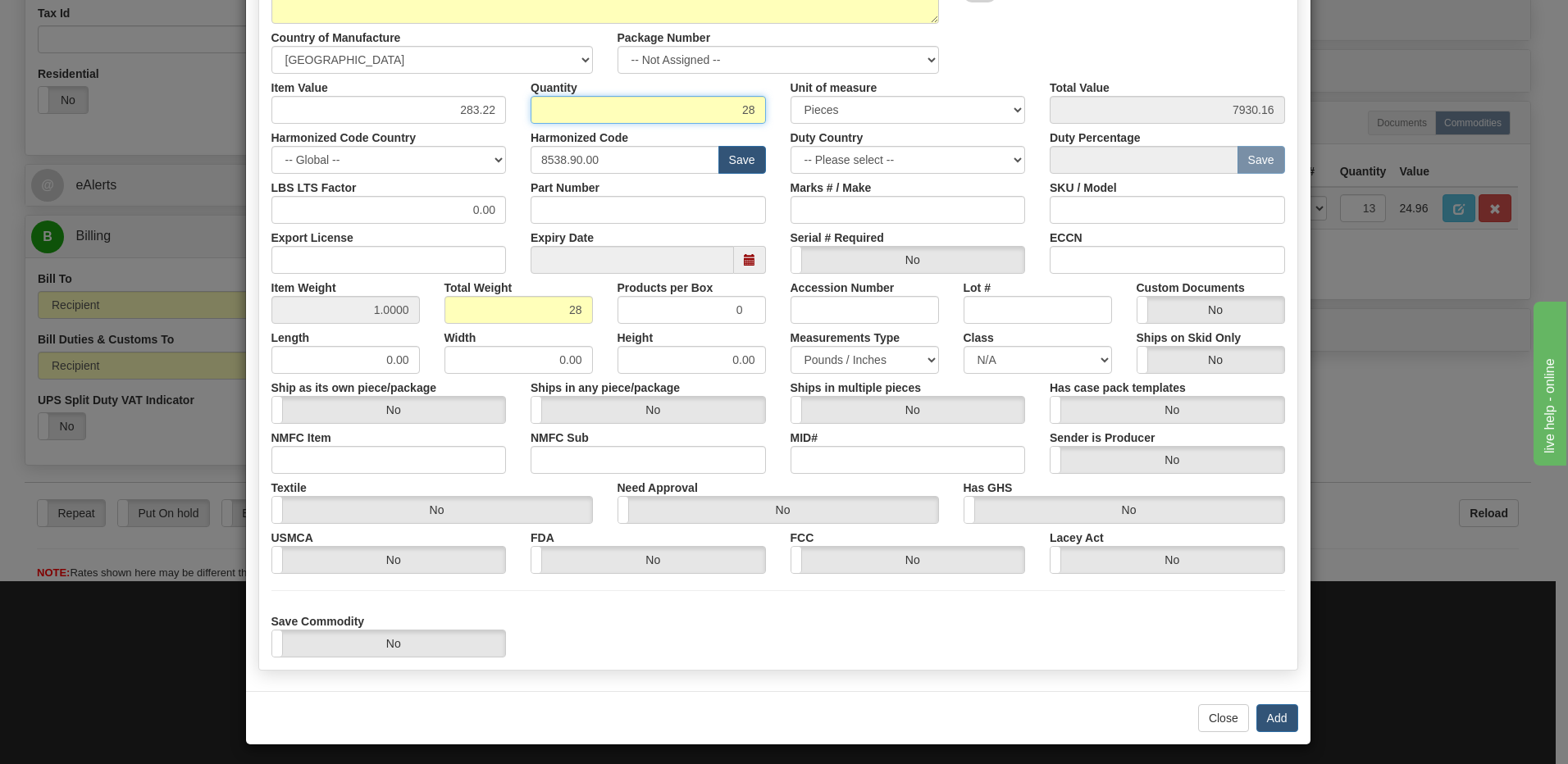
scroll to position [246, 0]
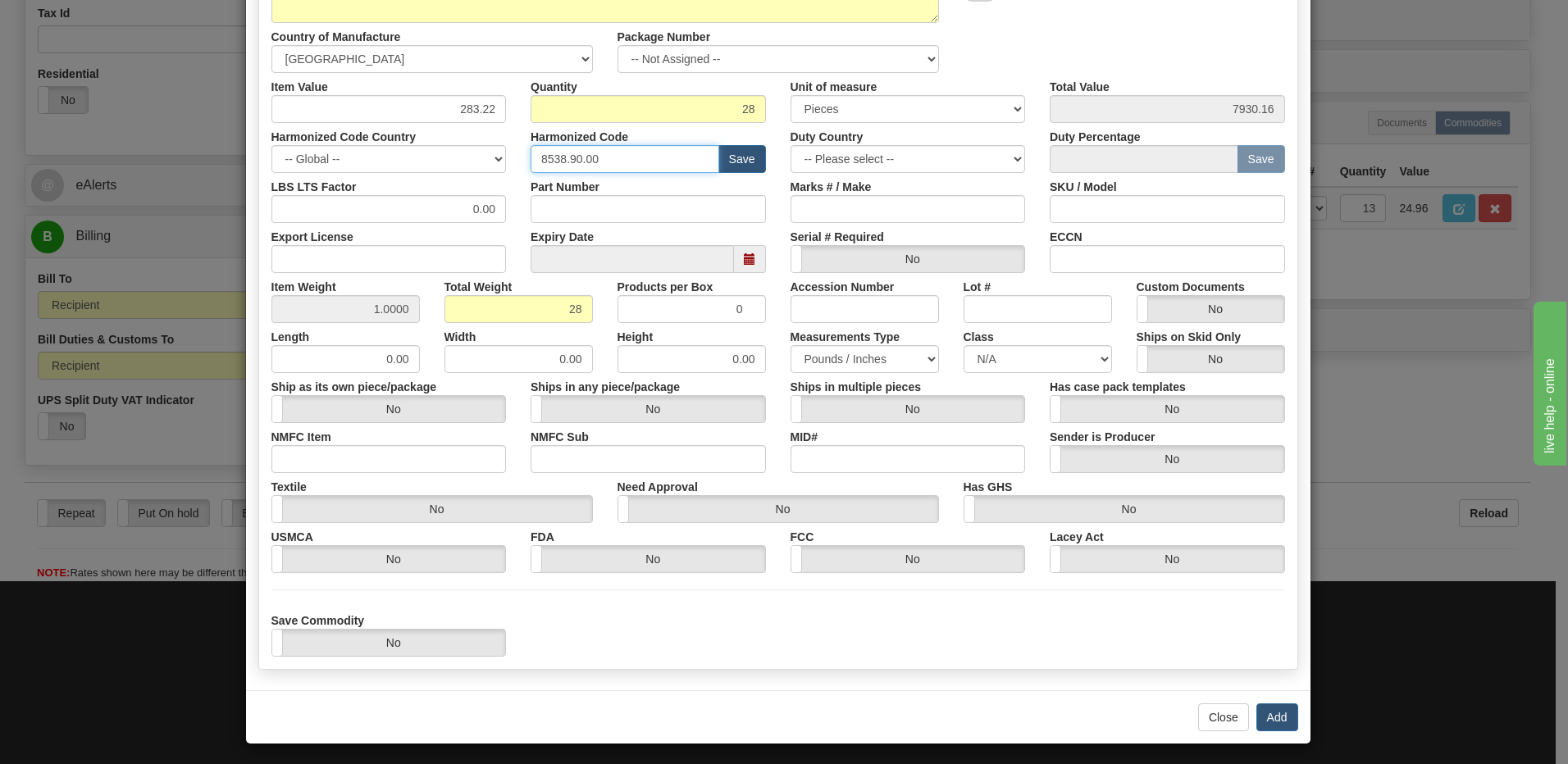
drag, startPoint x: 637, startPoint y: 155, endPoint x: 504, endPoint y: 169, distance: 133.7
click at [504, 169] on div "Harmonized Code Country -- Global -- [GEOGRAPHIC_DATA] [GEOGRAPHIC_DATA] [GEOGR…" at bounding box center [778, 148] width 1039 height 50
type input "8536.49.00"
click at [1264, 723] on button "Add" at bounding box center [1277, 717] width 42 height 28
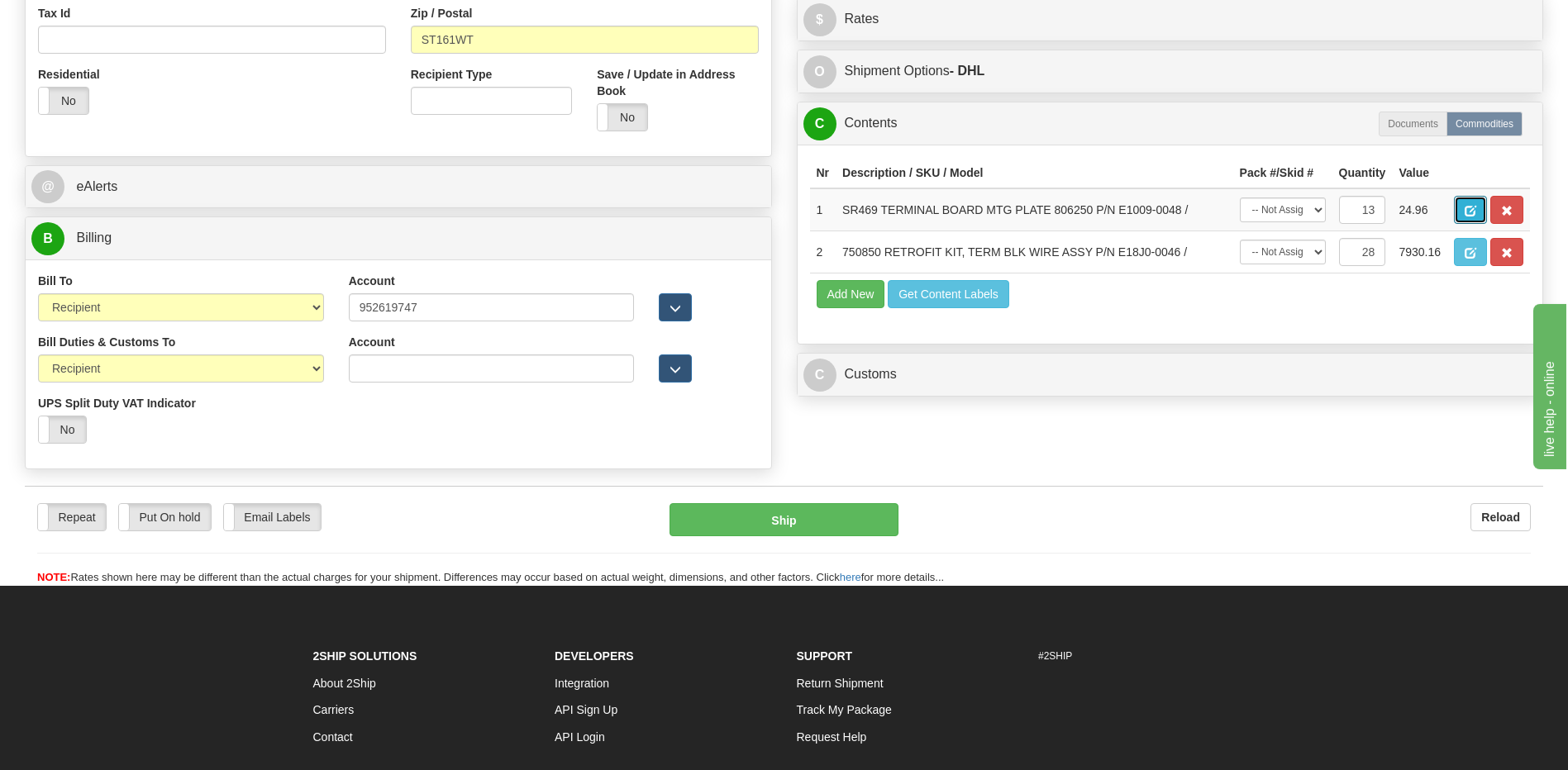
click at [1473, 211] on span "button" at bounding box center [1471, 211] width 12 height 11
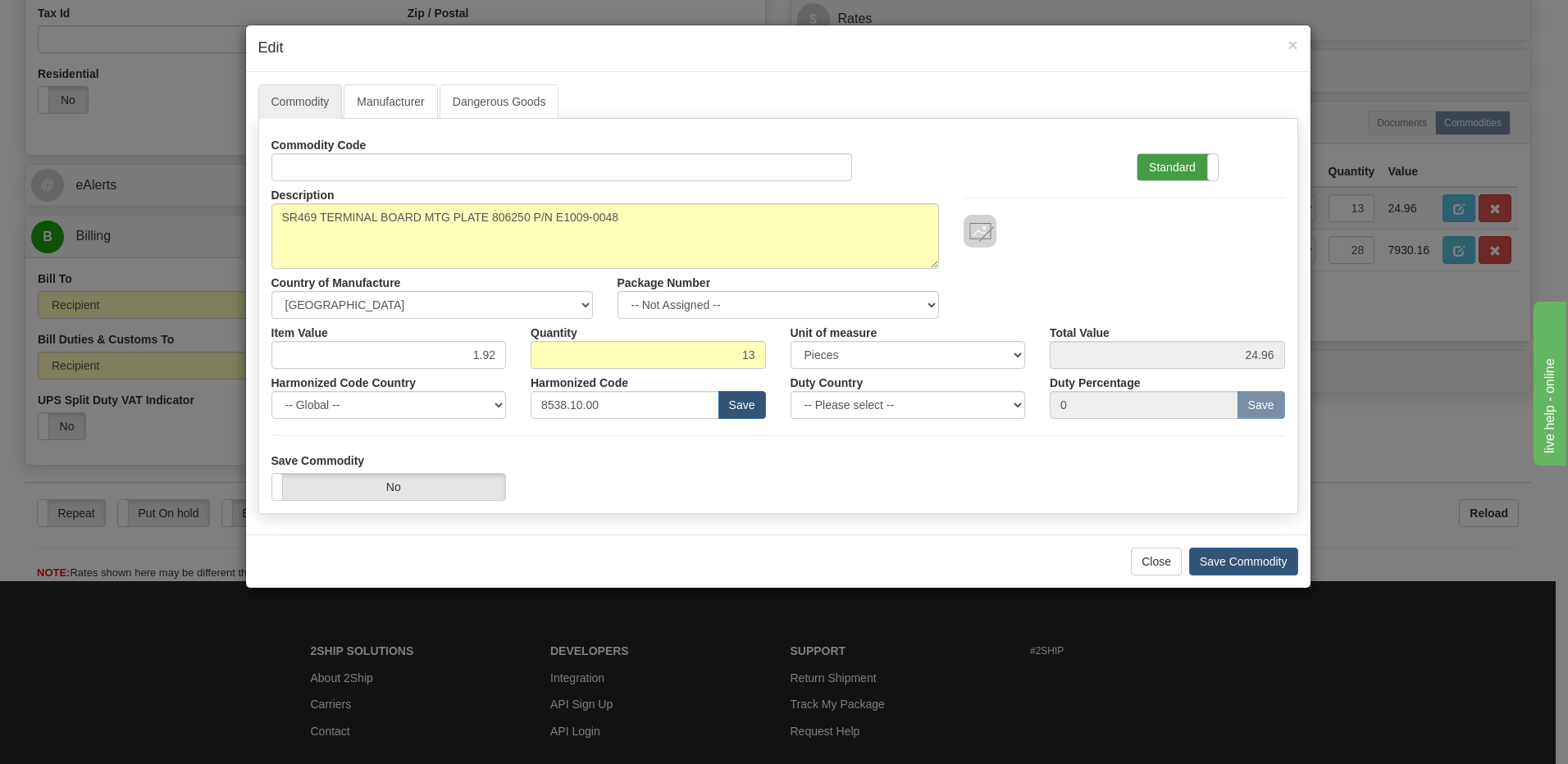
click at [1177, 160] on label "Standard" at bounding box center [1178, 167] width 81 height 26
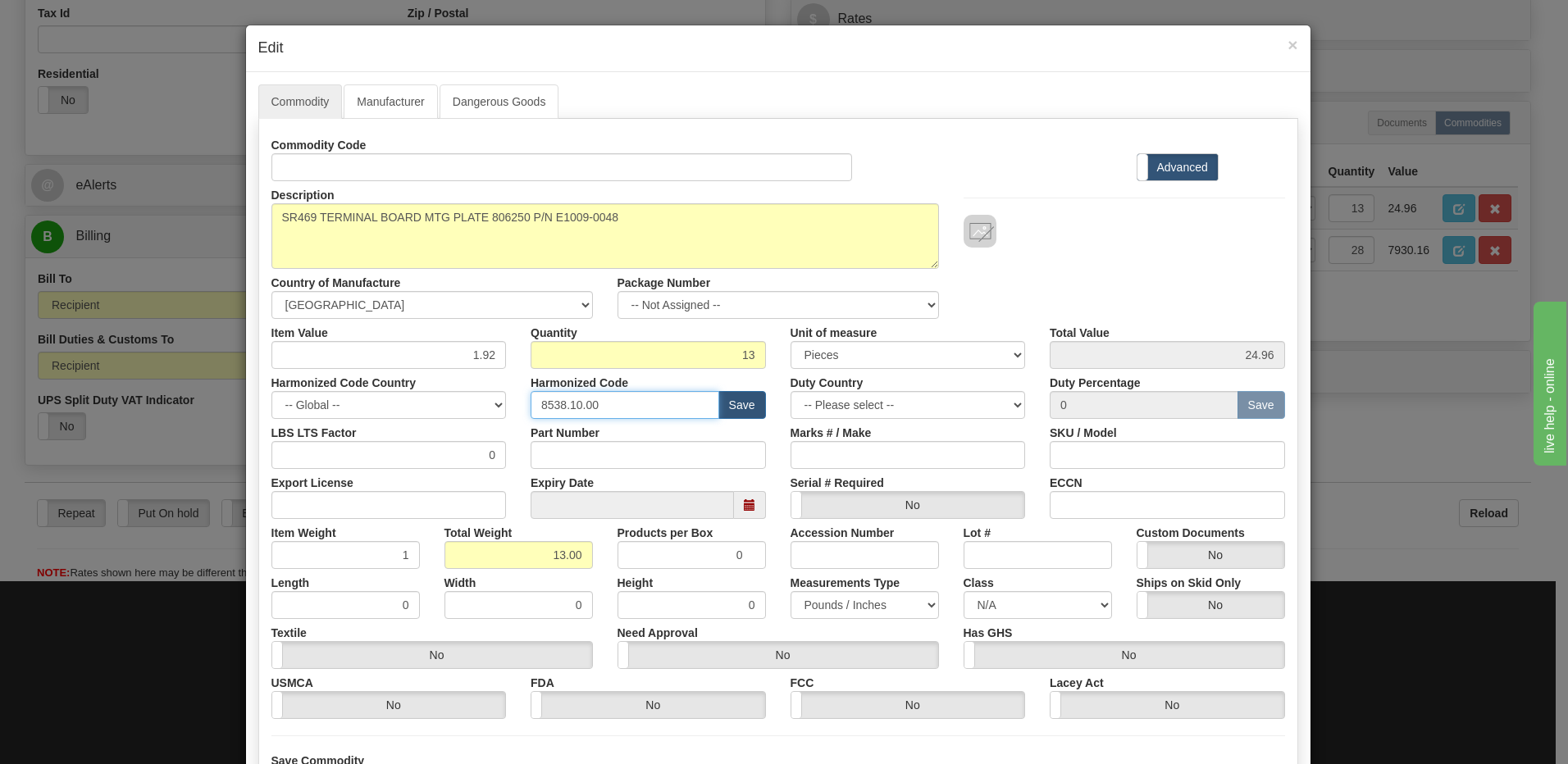
click at [664, 405] on input "8538.10.00" at bounding box center [624, 404] width 188 height 28
type input "8538.90.00"
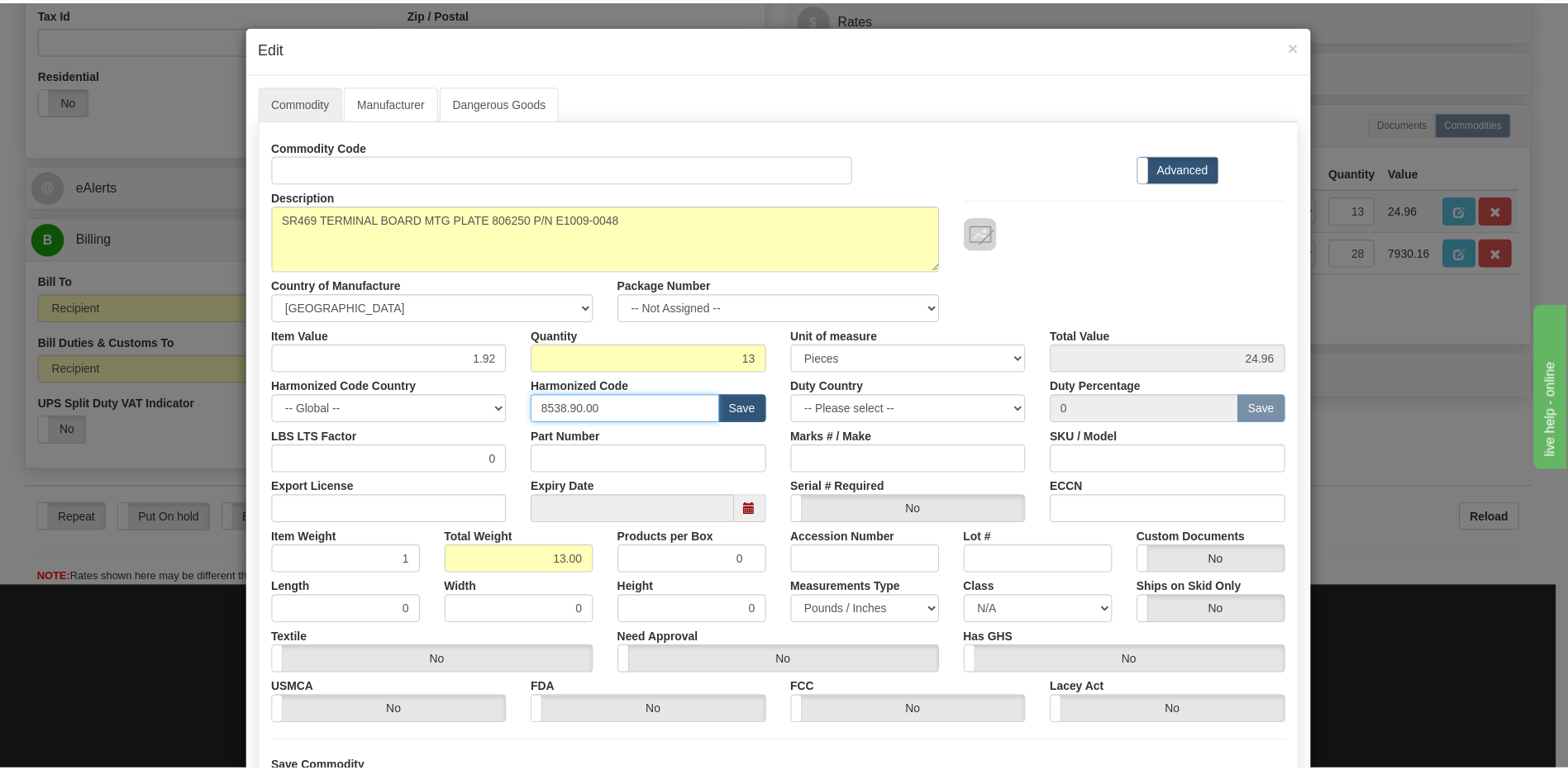
scroll to position [150, 0]
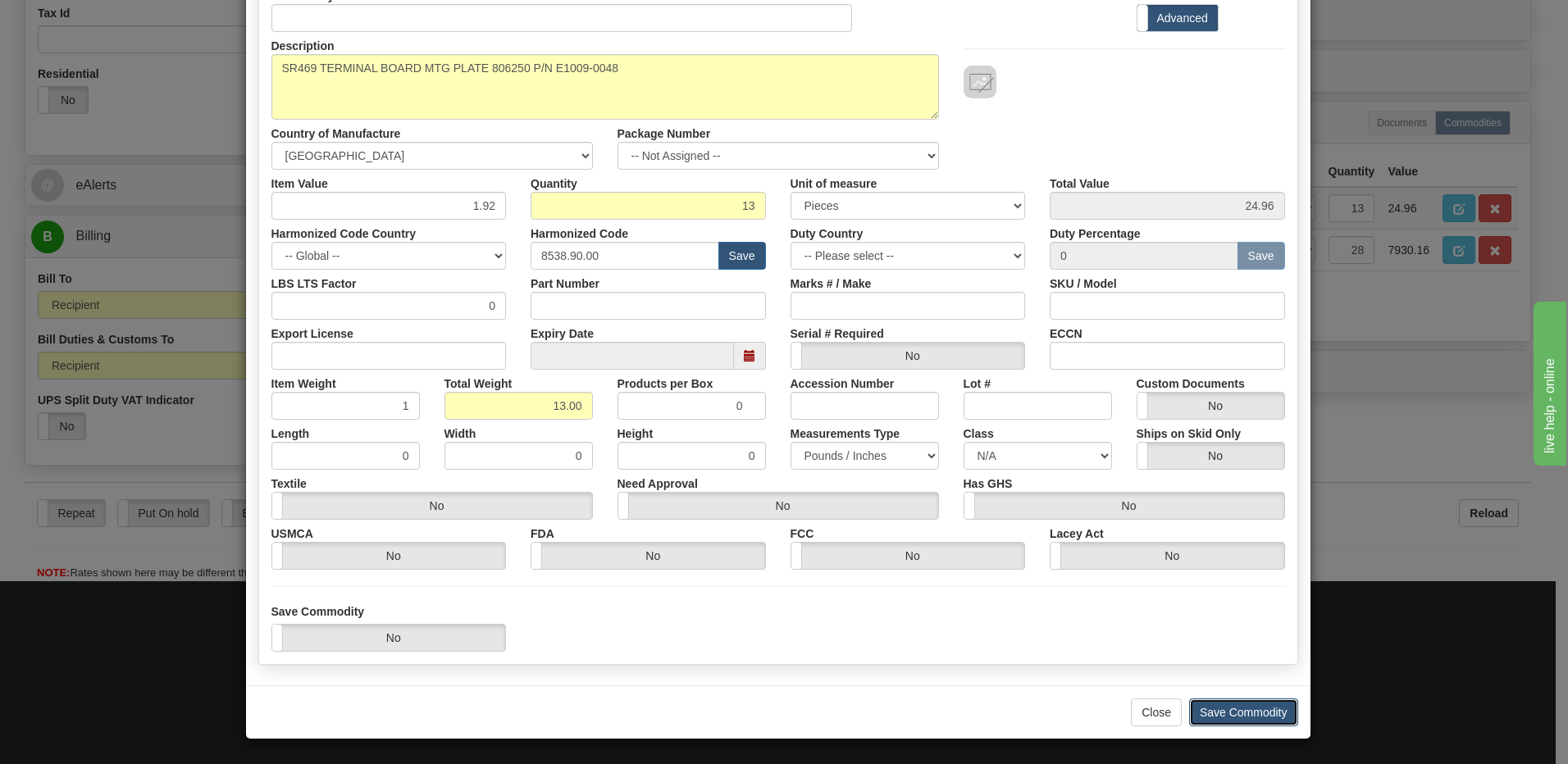
click at [1224, 701] on button "Save Commodity" at bounding box center [1244, 712] width 109 height 28
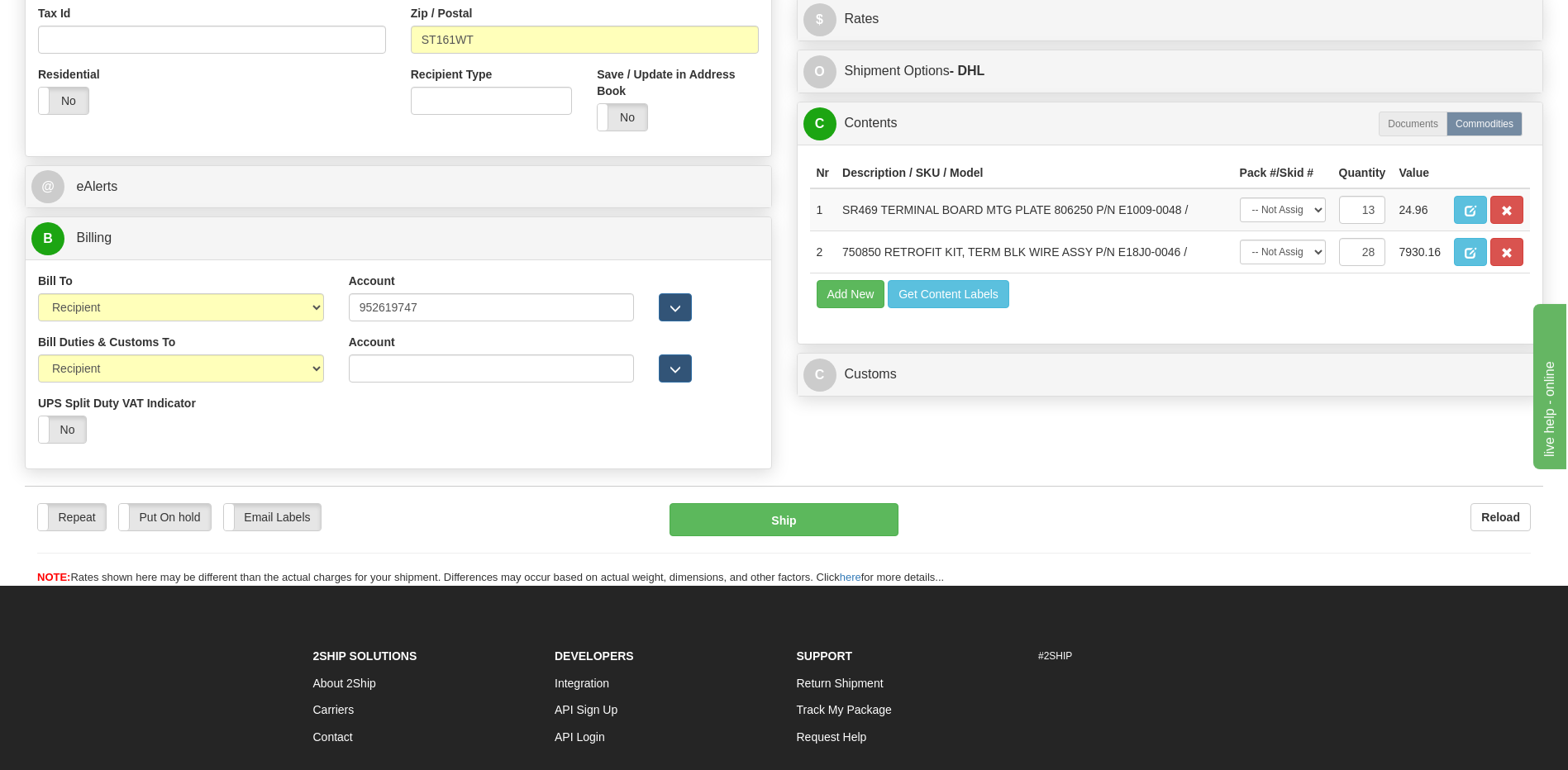
click at [870, 354] on div "C Customs Duties / Taxes" at bounding box center [1170, 374] width 746 height 42
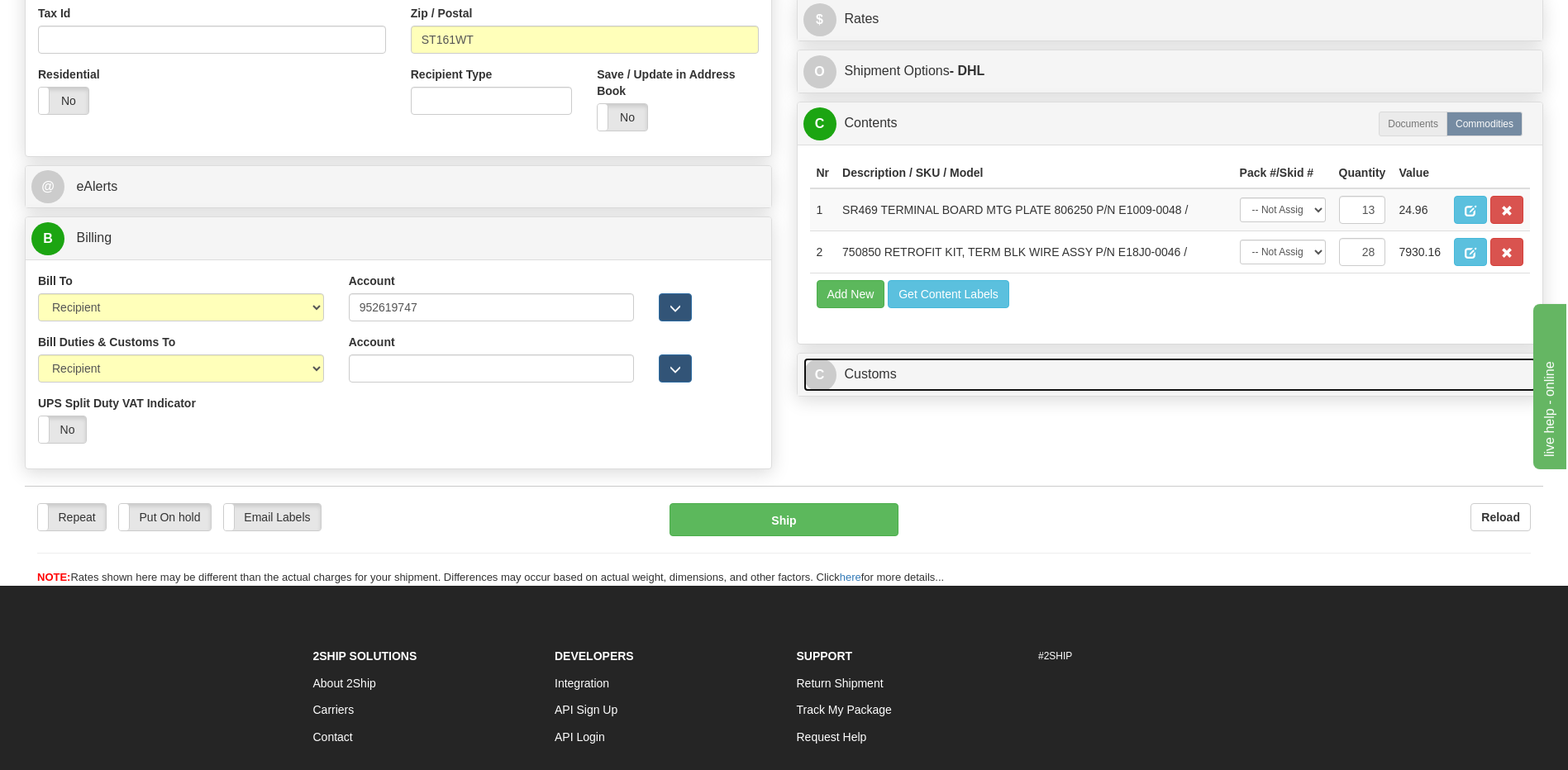
click at [870, 380] on link "C Customs" at bounding box center [1170, 375] width 734 height 34
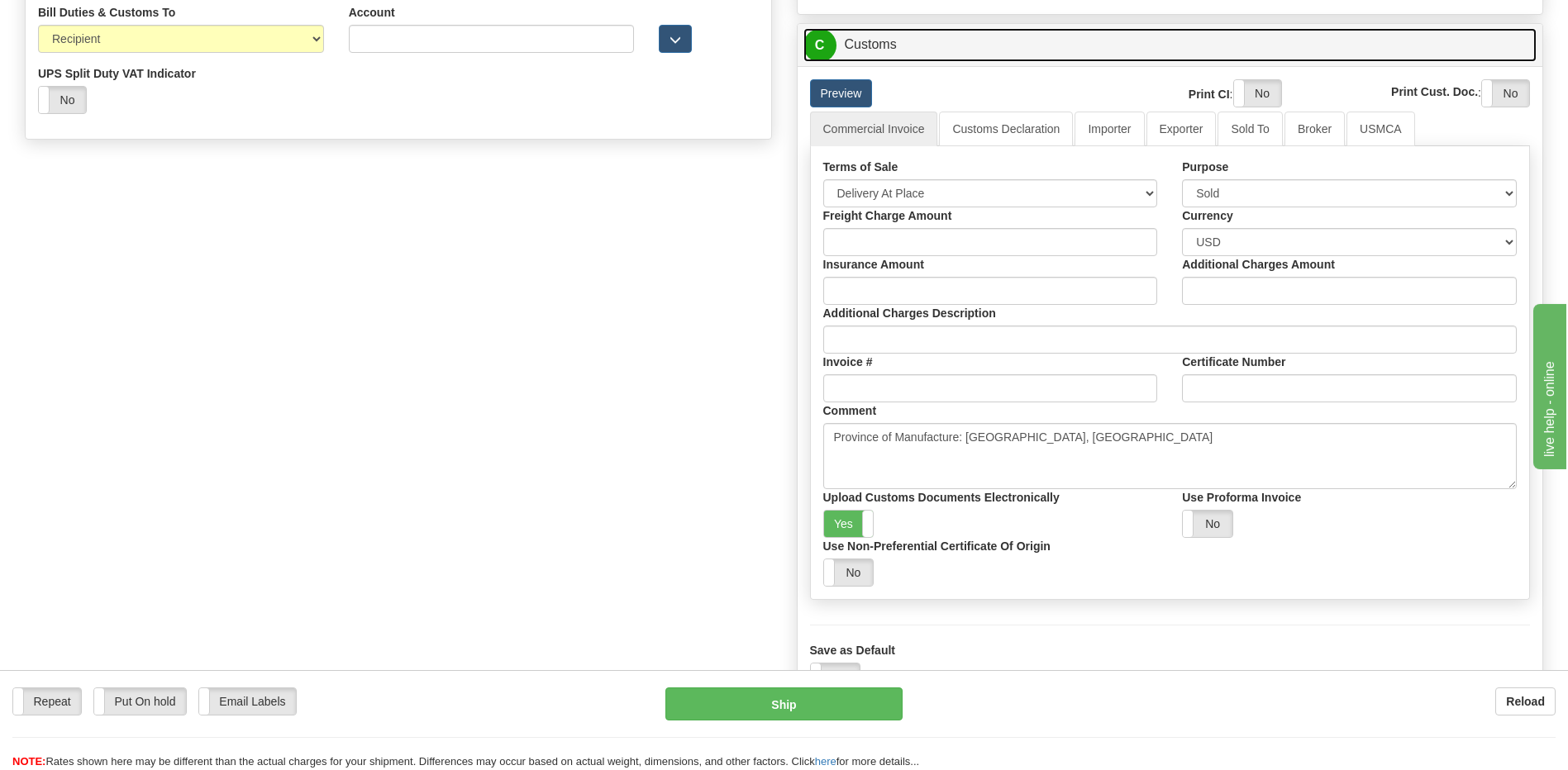
scroll to position [908, 0]
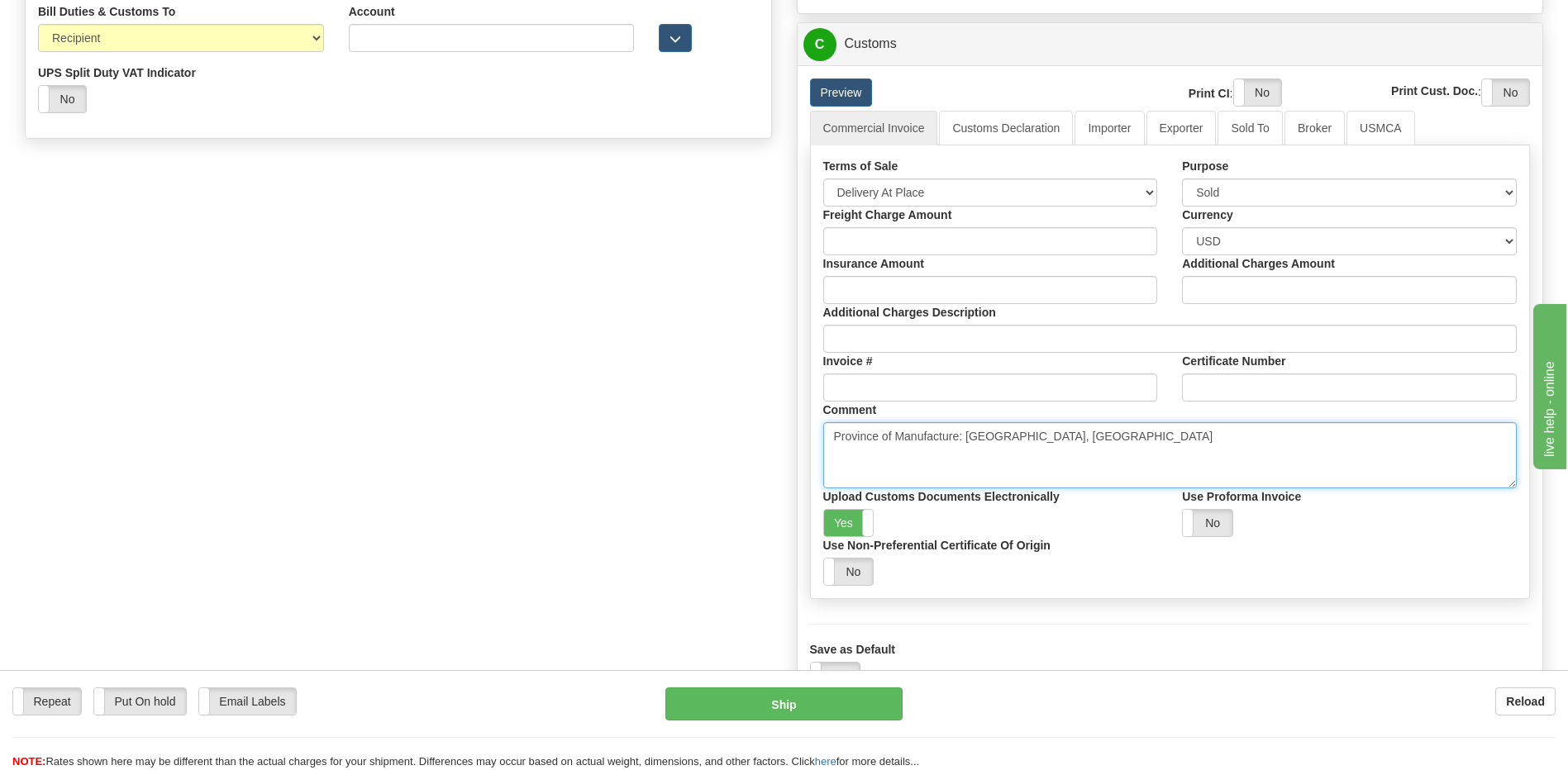
click at [855, 460] on textarea "Province of Manufacture: [GEOGRAPHIC_DATA], [GEOGRAPHIC_DATA]" at bounding box center [1170, 455] width 694 height 66
click at [1067, 437] on textarea "Province of Manufacture: [GEOGRAPHIC_DATA], [GEOGRAPHIC_DATA]" at bounding box center [1170, 455] width 694 height 66
click at [977, 464] on textarea "Province of Manufacture: [GEOGRAPHIC_DATA], [GEOGRAPHIC_DATA]" at bounding box center [1170, 455] width 694 height 66
click at [1017, 473] on textarea "Province of Manufacture: [GEOGRAPHIC_DATA], [GEOGRAPHIC_DATA]" at bounding box center [1170, 455] width 694 height 66
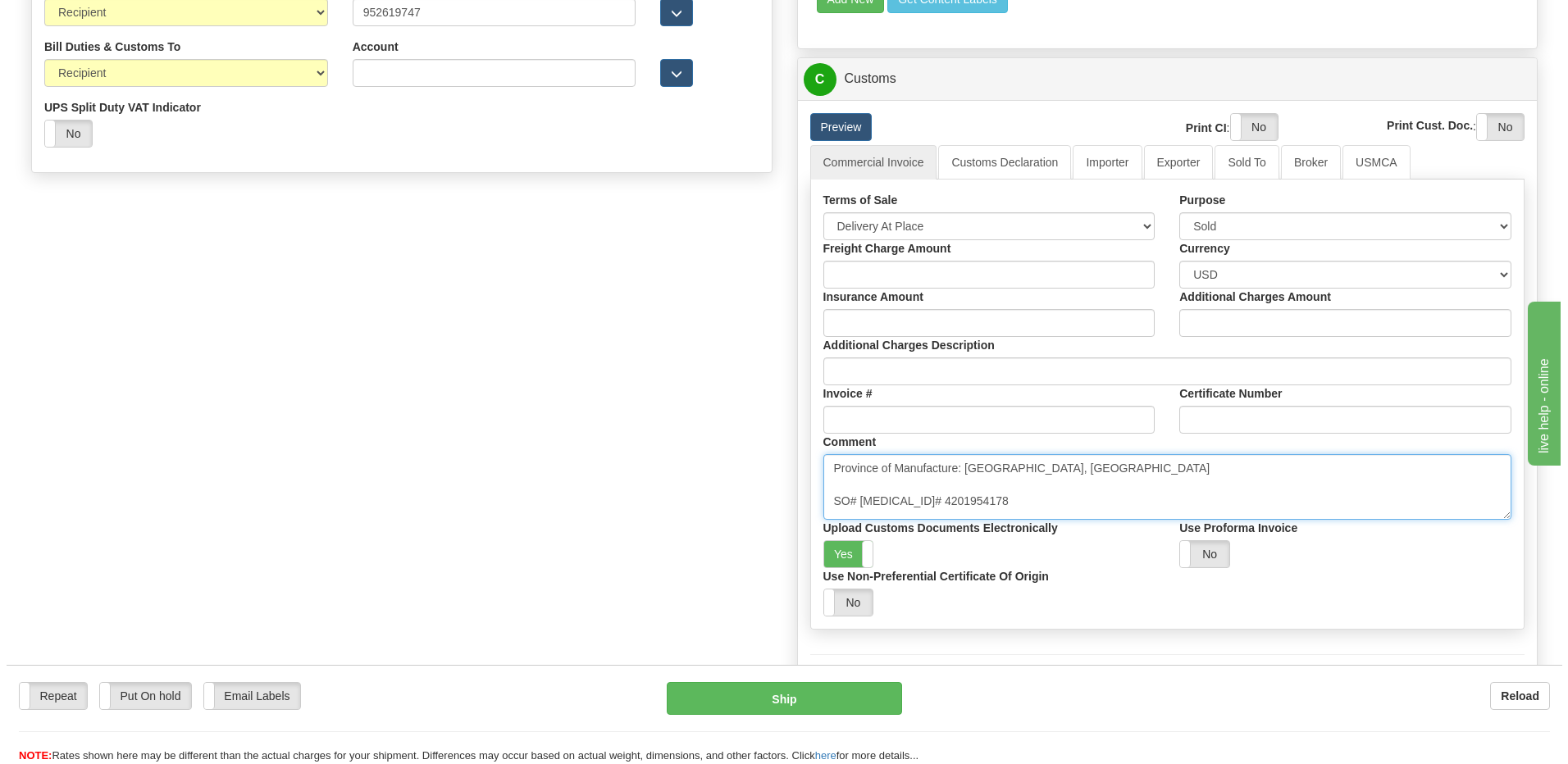
scroll to position [574, 0]
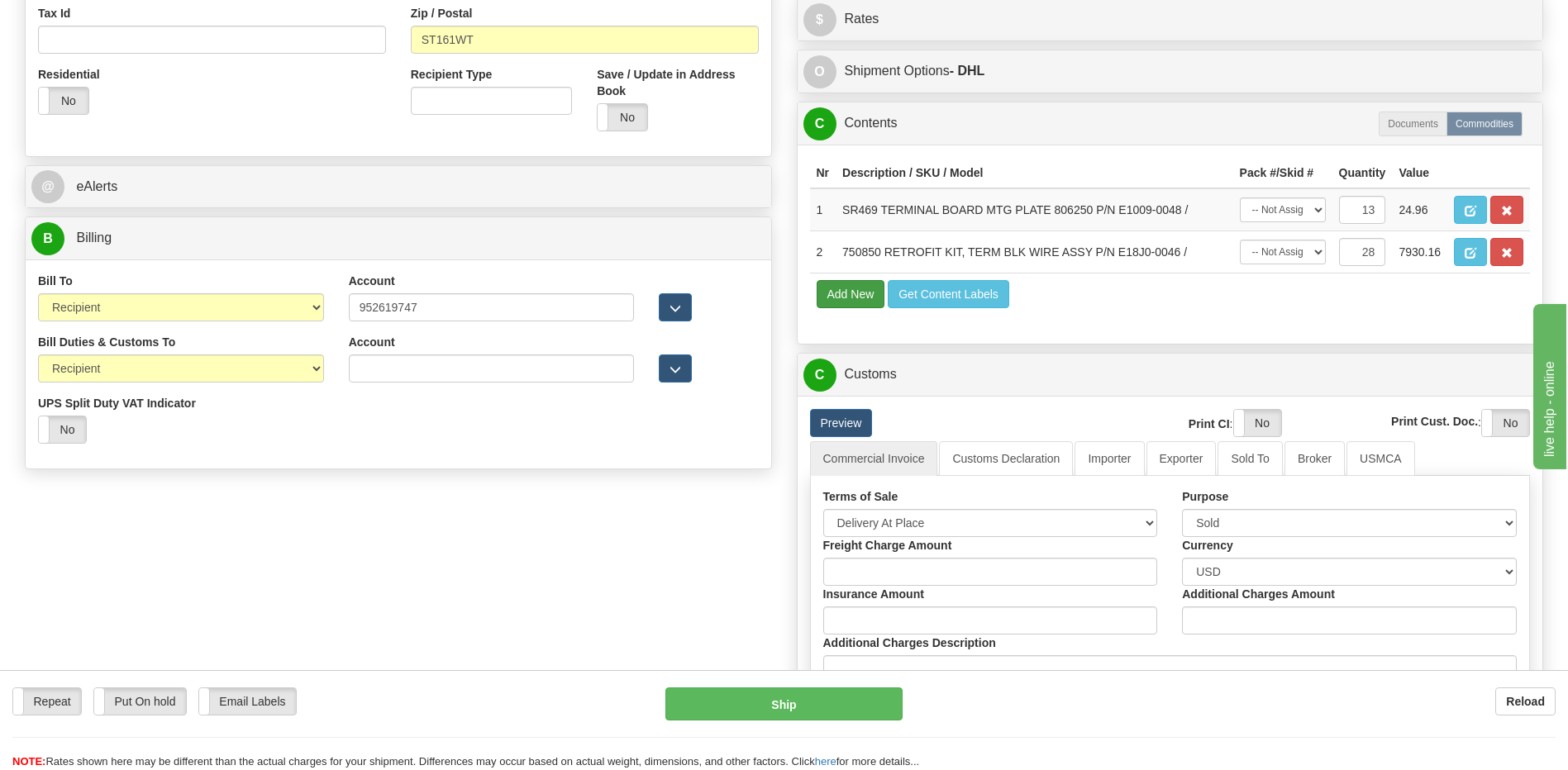
type textarea "Province of Manufacture: [GEOGRAPHIC_DATA], [GEOGRAPHIC_DATA] SO# [MEDICAL_ID]#…"
click at [842, 291] on button "Add New" at bounding box center [851, 294] width 68 height 28
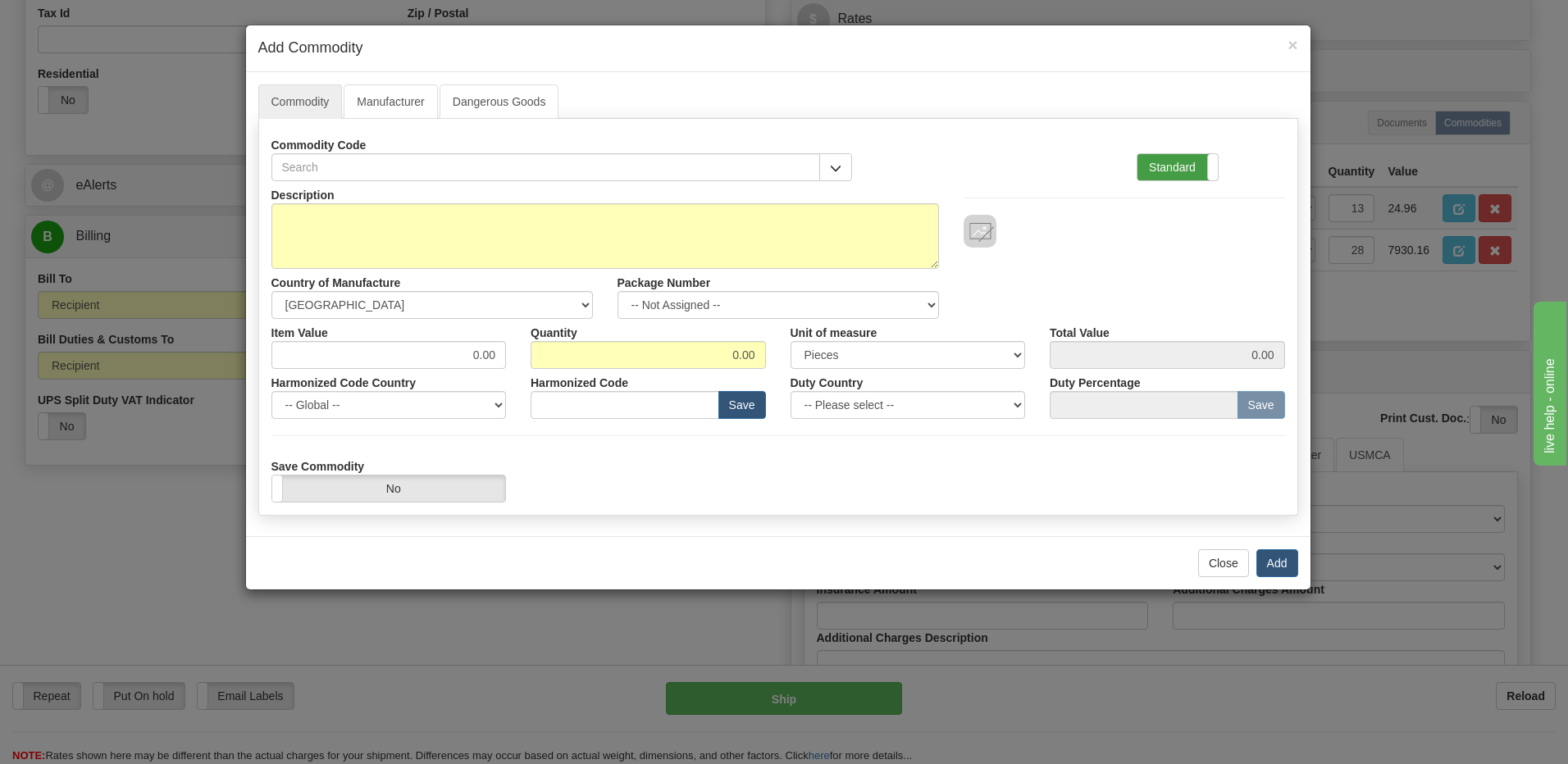
click at [1170, 176] on label "Standard" at bounding box center [1178, 167] width 81 height 26
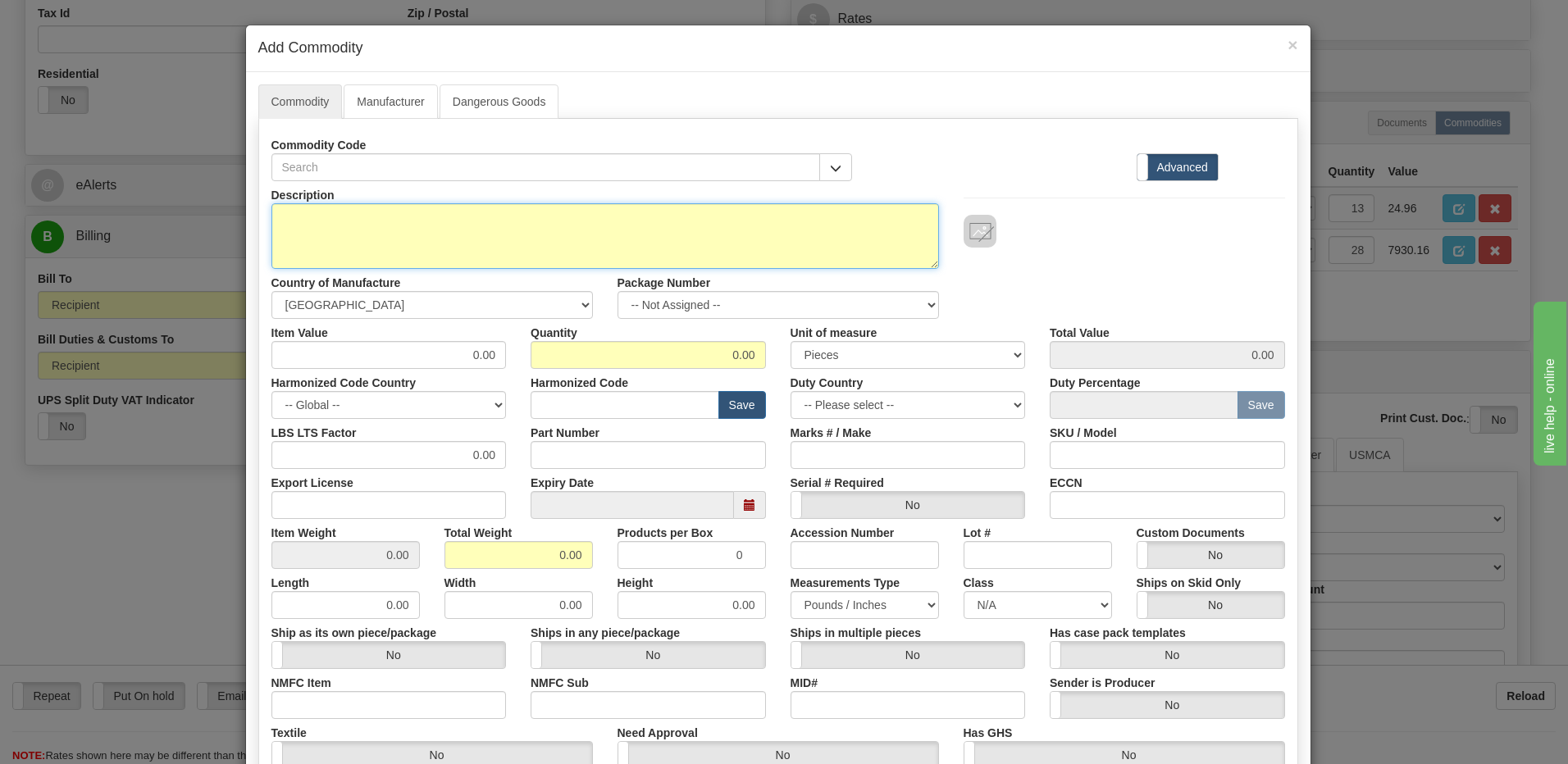
click at [277, 220] on textarea "Description" at bounding box center [605, 236] width 668 height 65
paste textarea "RETROFIT KITS, WIRE FINAL ASSY (DELTA)"
click at [596, 231] on textarea "RETROFIT KITS, WIRE FINAL ASSY (DELTA)" at bounding box center [605, 236] width 668 height 65
drag, startPoint x: 599, startPoint y: 224, endPoint x: 228, endPoint y: 200, distance: 371.8
click at [245, 199] on div "× Add Commodity Commodity Manufacturer Dangerous Goods Commodity Code Standard …" at bounding box center [778, 507] width 1067 height 966
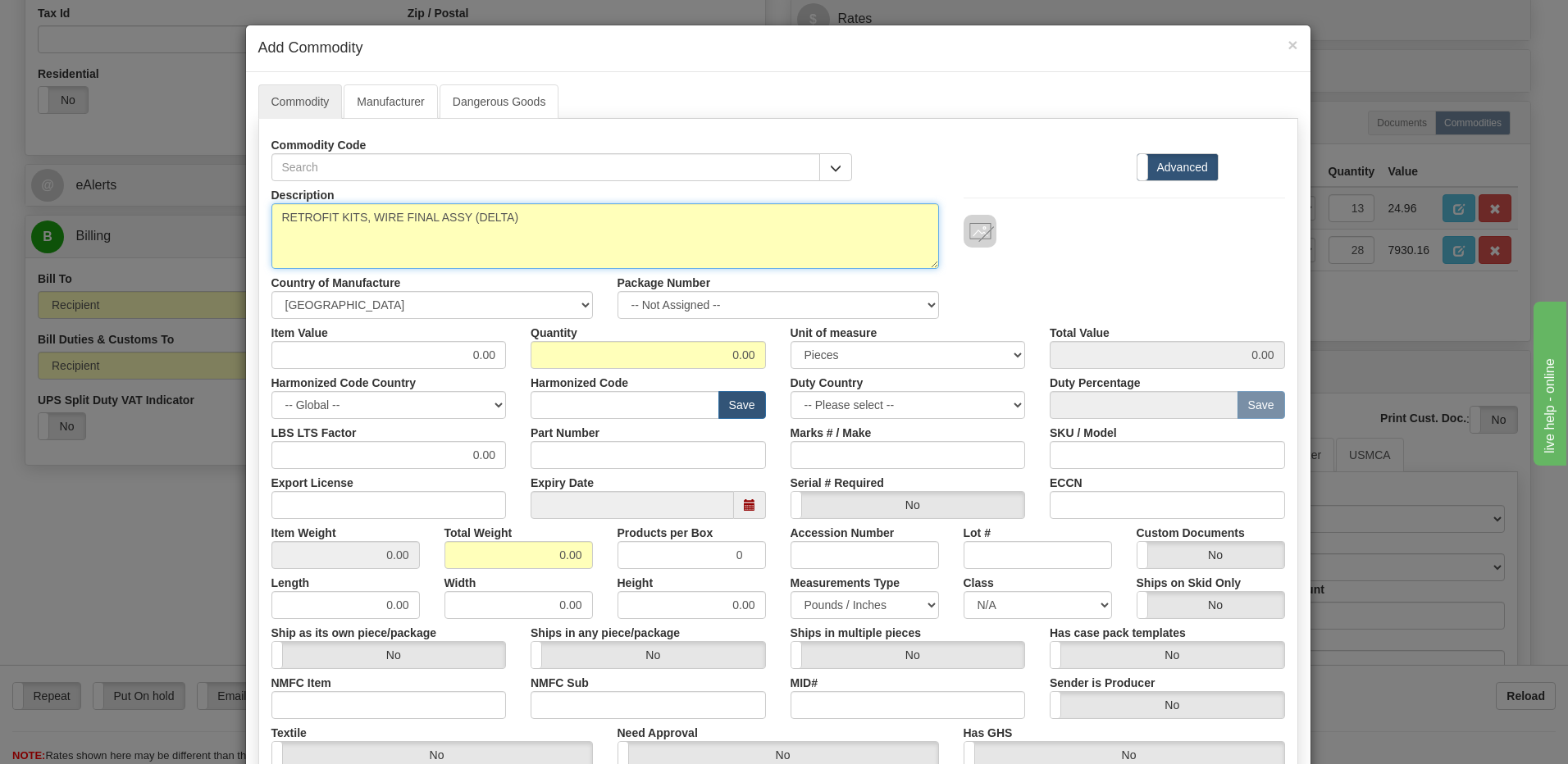
paste textarea ", TERM BLK WIRE ASSY DELTA"
click at [560, 222] on textarea "RETROFIT KIT, TERM BLK WIRE ASSY DELTA P/N" at bounding box center [605, 236] width 668 height 65
paste textarea "E18J0-0047"
type textarea "RETROFIT KIT, TERM BLK WIRE ASSY DELTA P/N E18J0-0047"
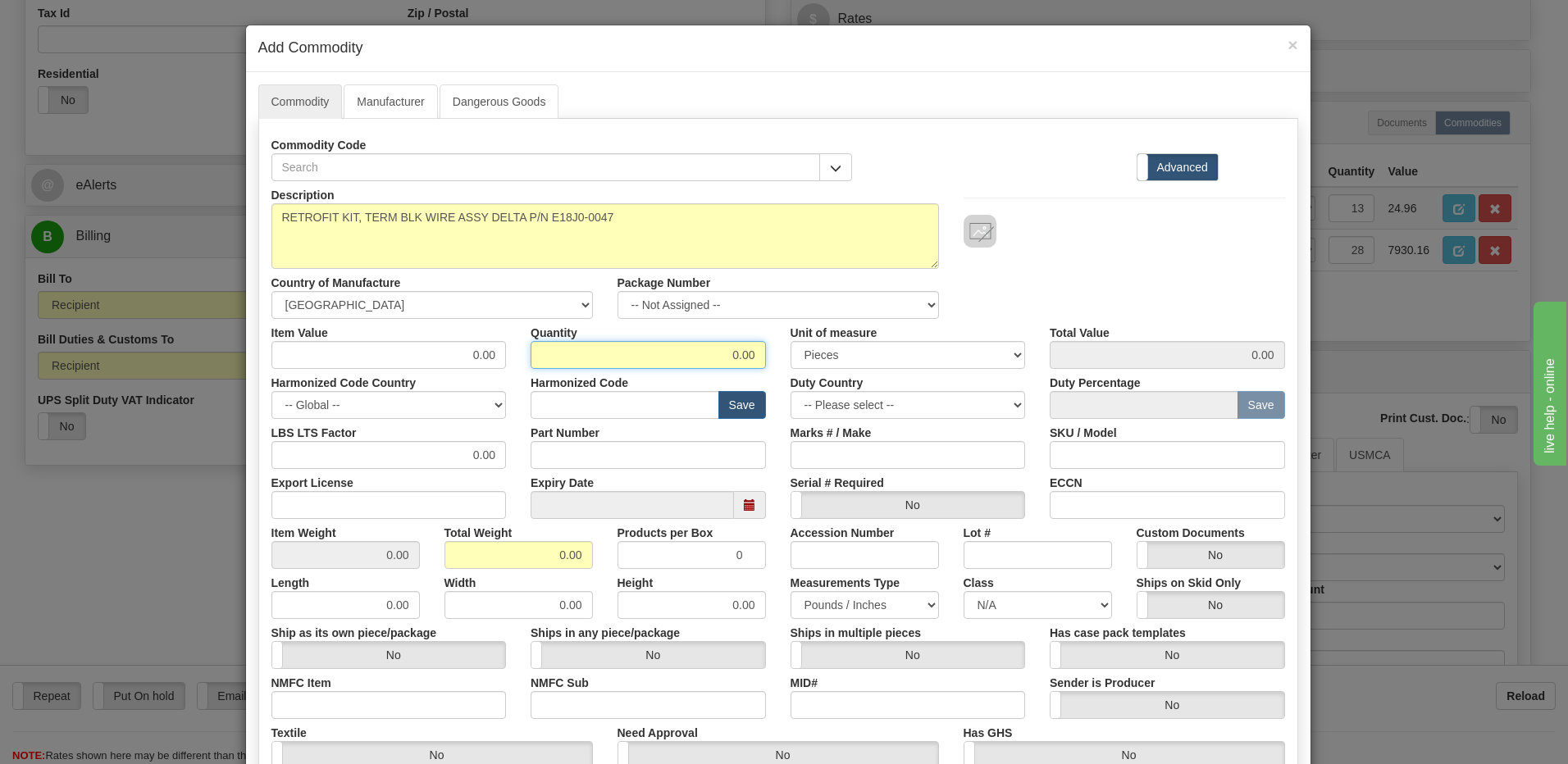
drag, startPoint x: 693, startPoint y: 364, endPoint x: 924, endPoint y: 362, distance: 231.0
click at [924, 362] on div "Item Value 0.00 Quantity 0.00 Unit of measure 3 Thousand Square Inches Adjustme…" at bounding box center [778, 343] width 1039 height 50
type input "6"
drag, startPoint x: 520, startPoint y: 555, endPoint x: 638, endPoint y: 559, distance: 118.1
click at [638, 559] on div "Item Weight 0.00 Total Weight 0.00 Products per Box 0 Accession Number Lot # Cu…" at bounding box center [778, 544] width 1039 height 50
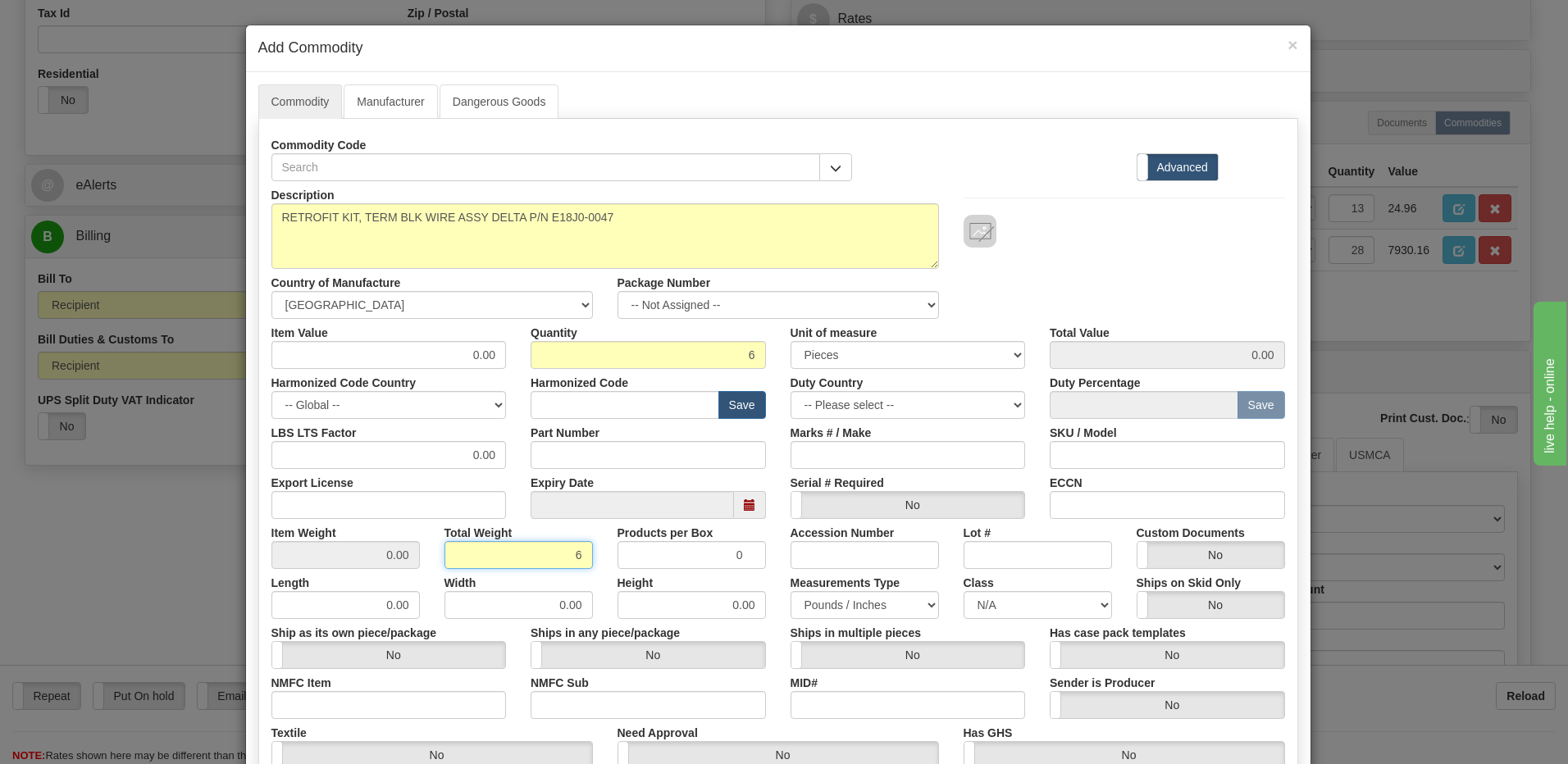
type input "6"
type input "1.0000"
click at [605, 406] on input "text" at bounding box center [624, 404] width 188 height 28
type input "8536.49.00"
drag, startPoint x: 445, startPoint y: 354, endPoint x: 539, endPoint y: 351, distance: 94.0
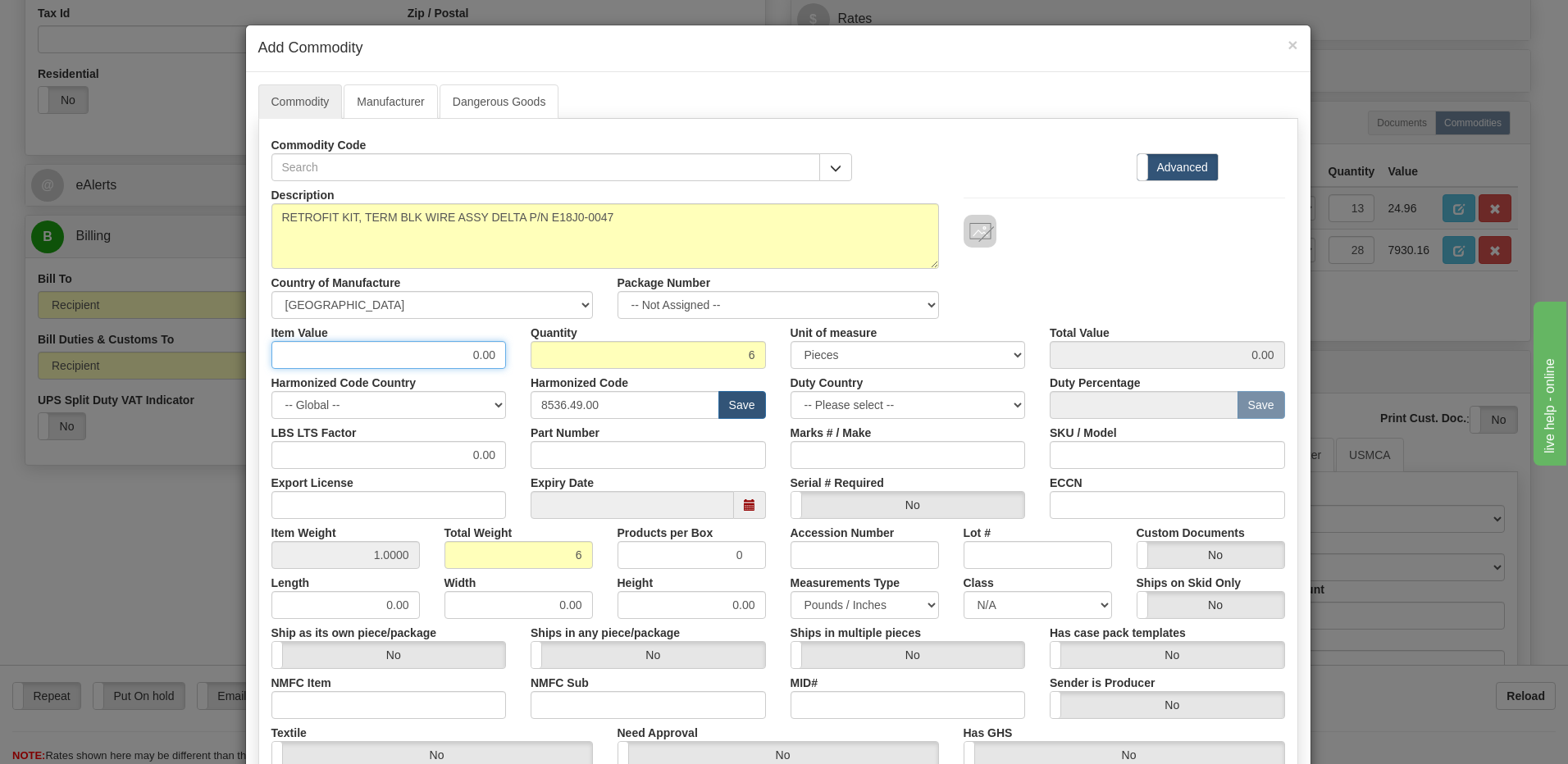
click at [539, 351] on div "Item Value 0.00 Quantity 6 Unit of measure 3 Thousand Square Inches Adjustments…" at bounding box center [778, 343] width 1039 height 50
click at [460, 360] on input "0.00" at bounding box center [389, 354] width 235 height 28
drag, startPoint x: 417, startPoint y: 349, endPoint x: 538, endPoint y: 356, distance: 121.2
click at [538, 356] on div "Item Value 0.00 Quantity 6 Unit of measure 3 Thousand Square Inches Adjustments…" at bounding box center [778, 343] width 1039 height 50
type input "283.22"
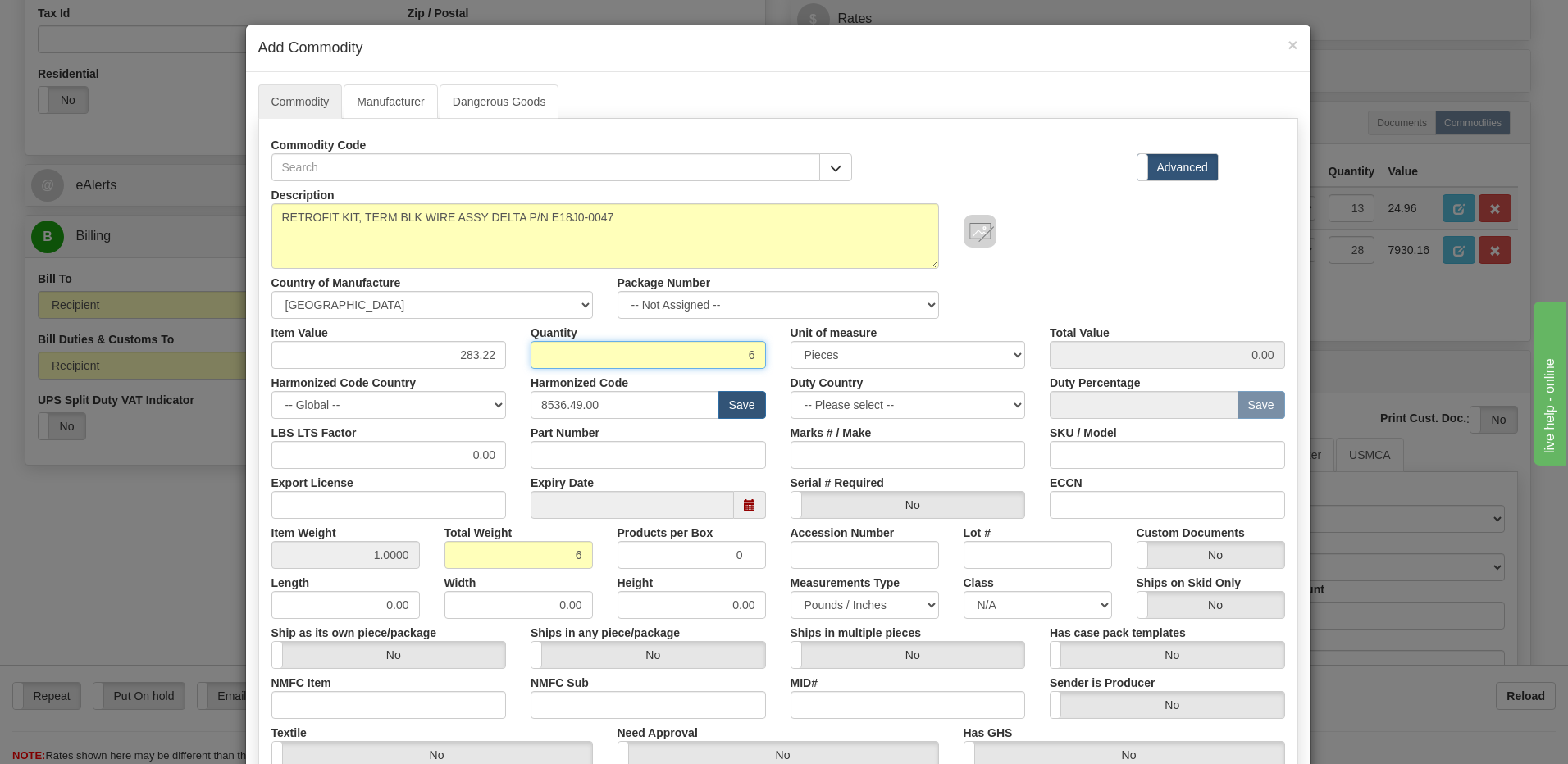
type input "1699.32"
click at [674, 357] on input "6" at bounding box center [647, 354] width 235 height 28
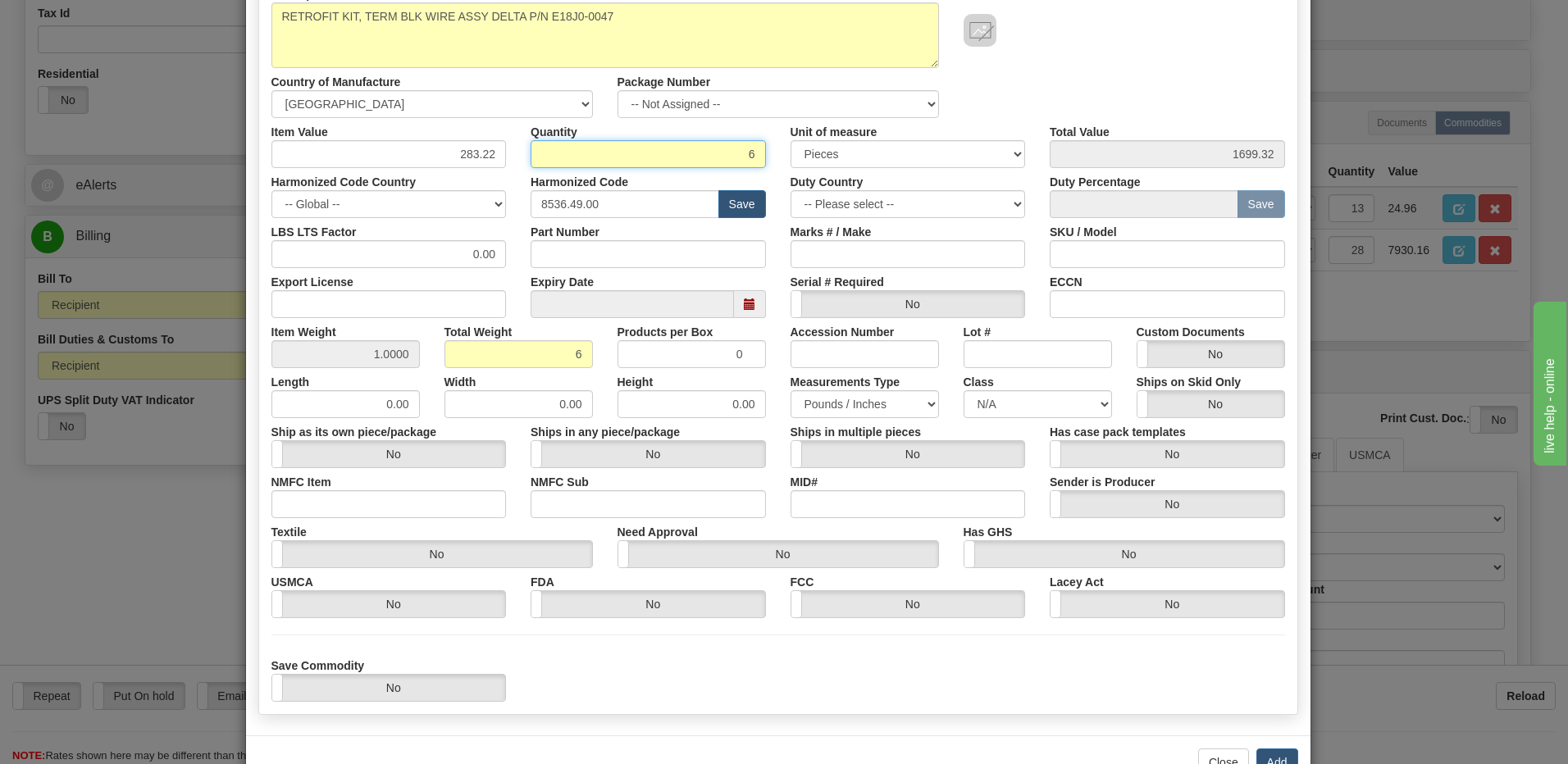
scroll to position [251, 0]
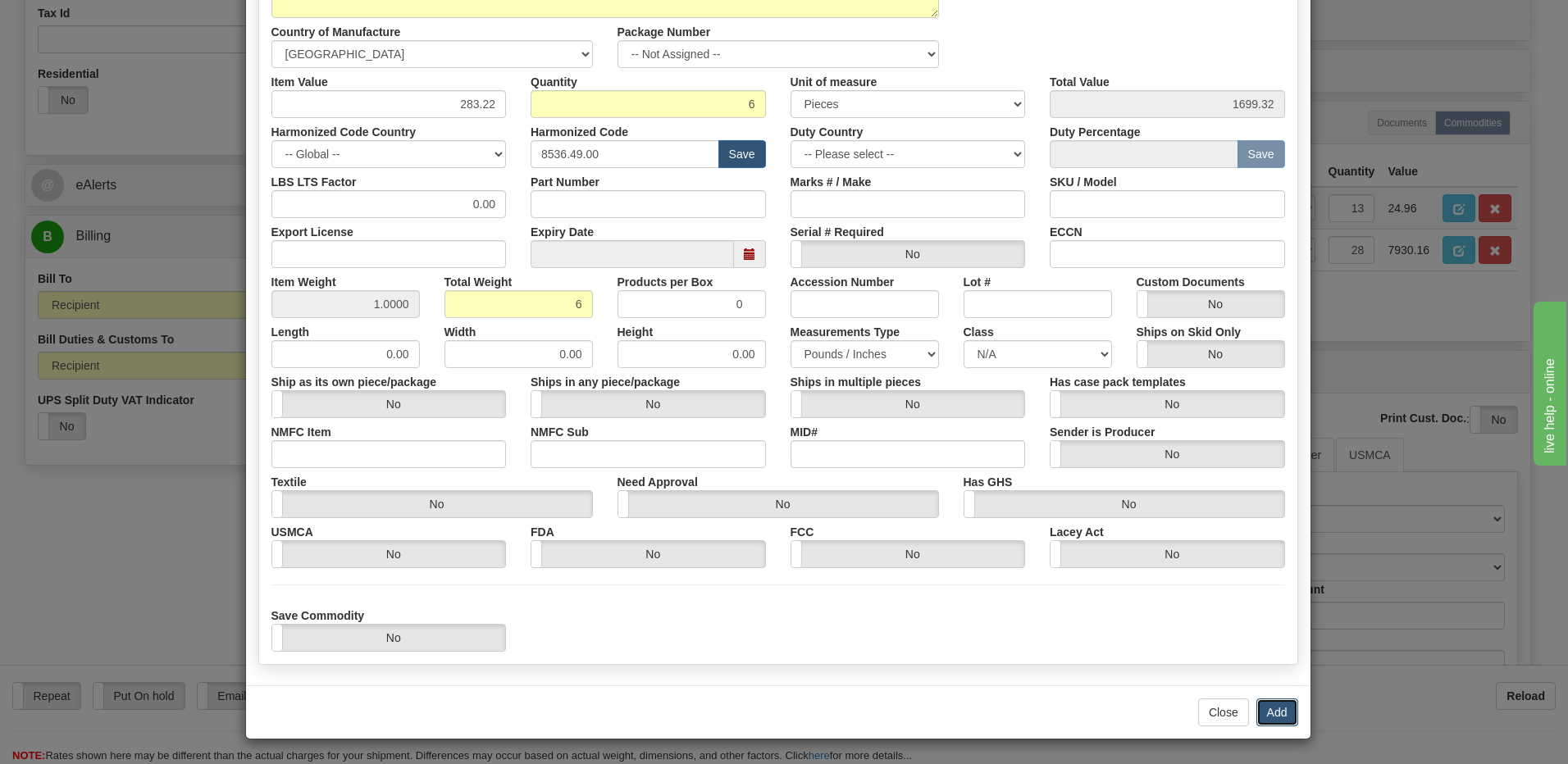
click at [1280, 719] on button "Add" at bounding box center [1277, 712] width 42 height 28
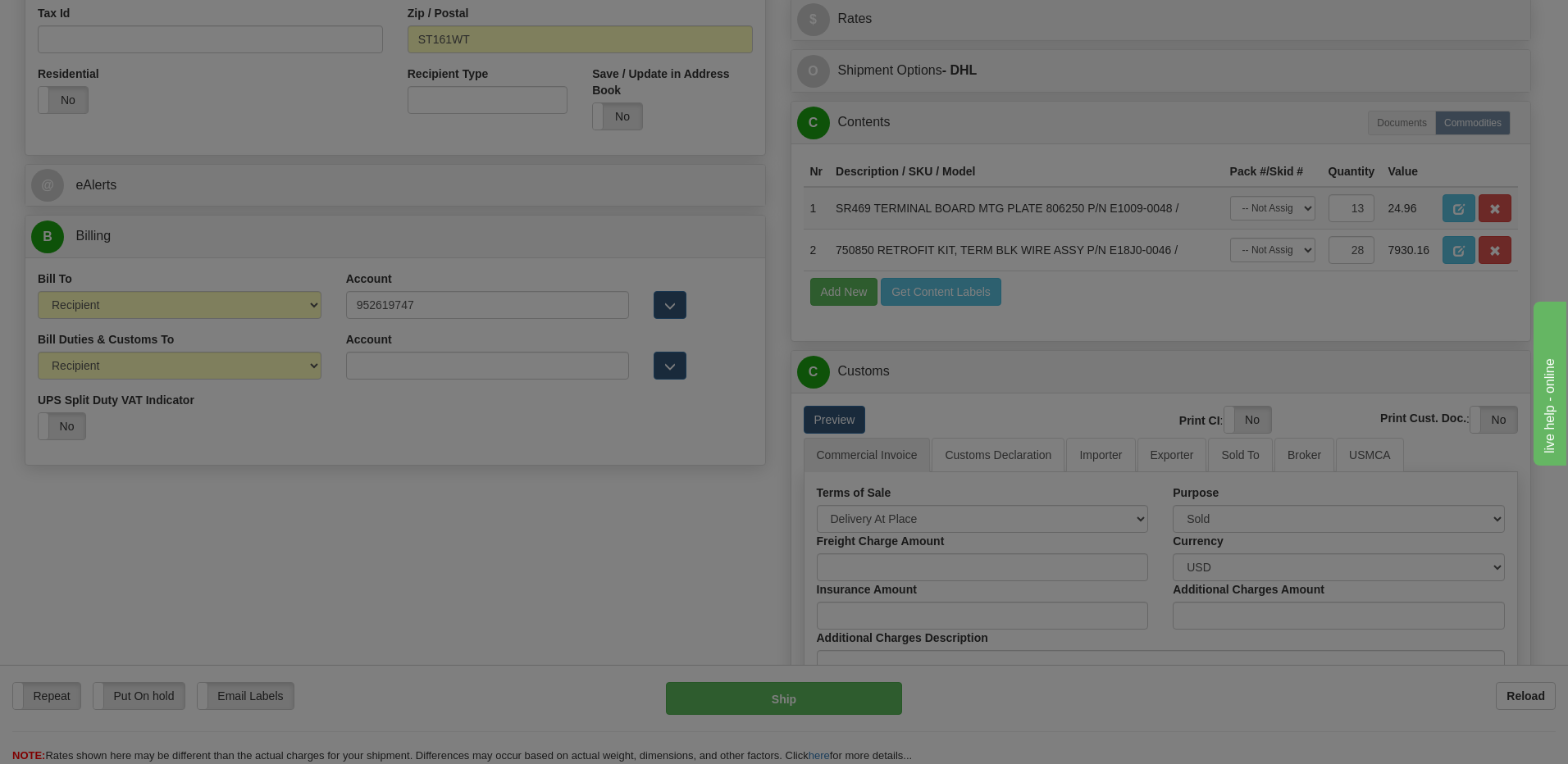
scroll to position [0, 0]
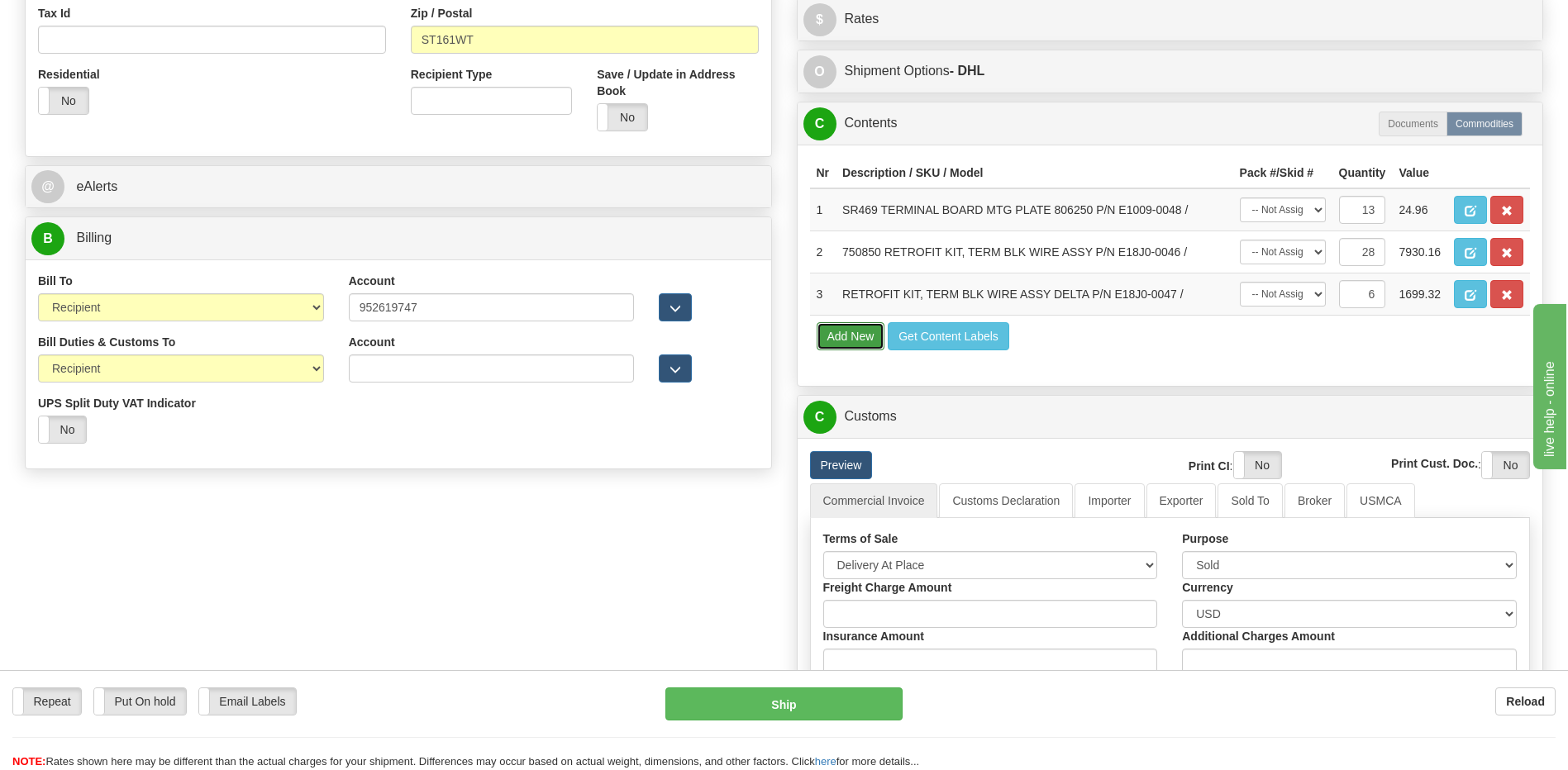
click at [847, 347] on button "Add New" at bounding box center [851, 336] width 68 height 28
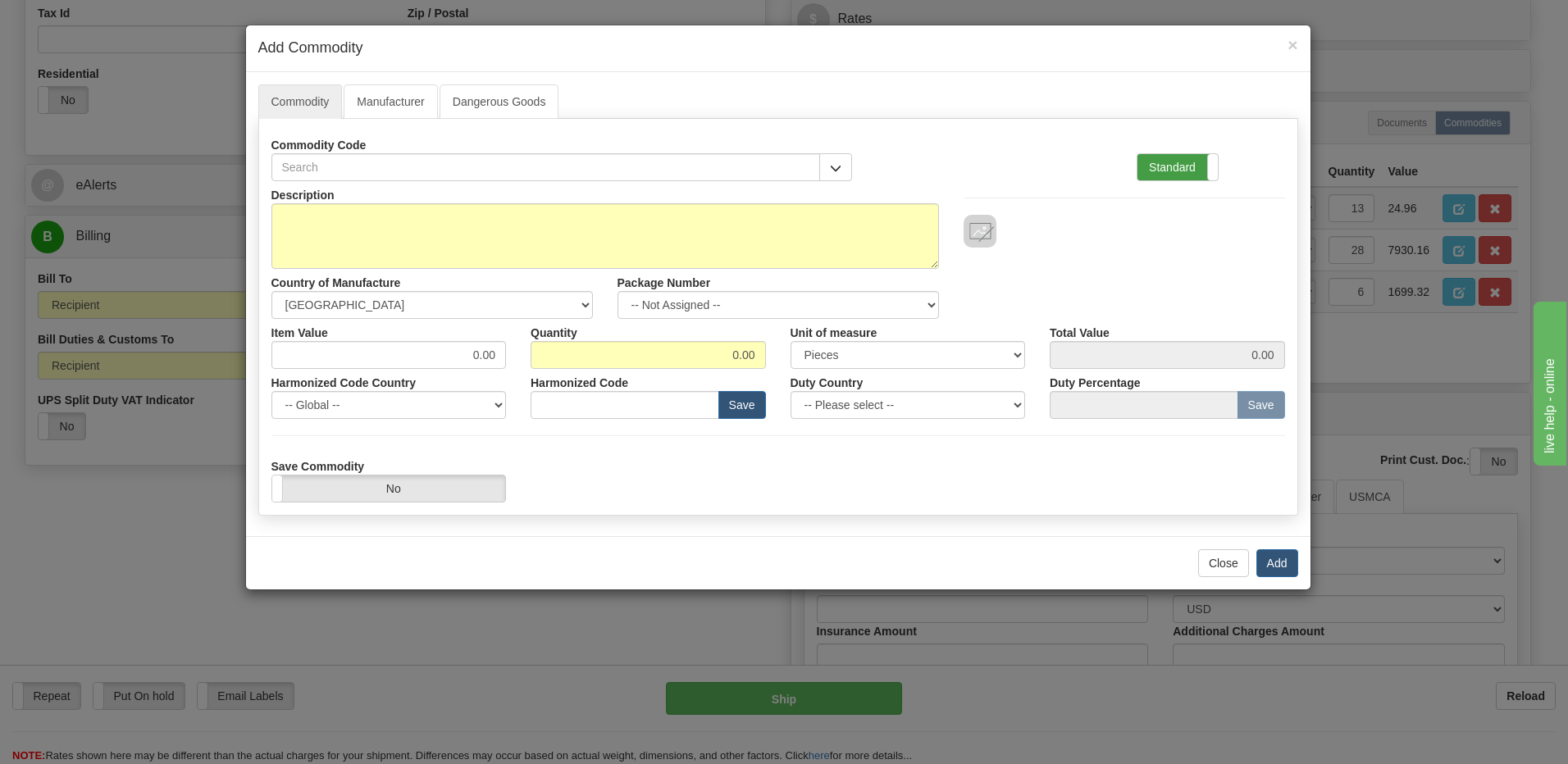
click at [1169, 160] on label "Standard" at bounding box center [1178, 167] width 81 height 26
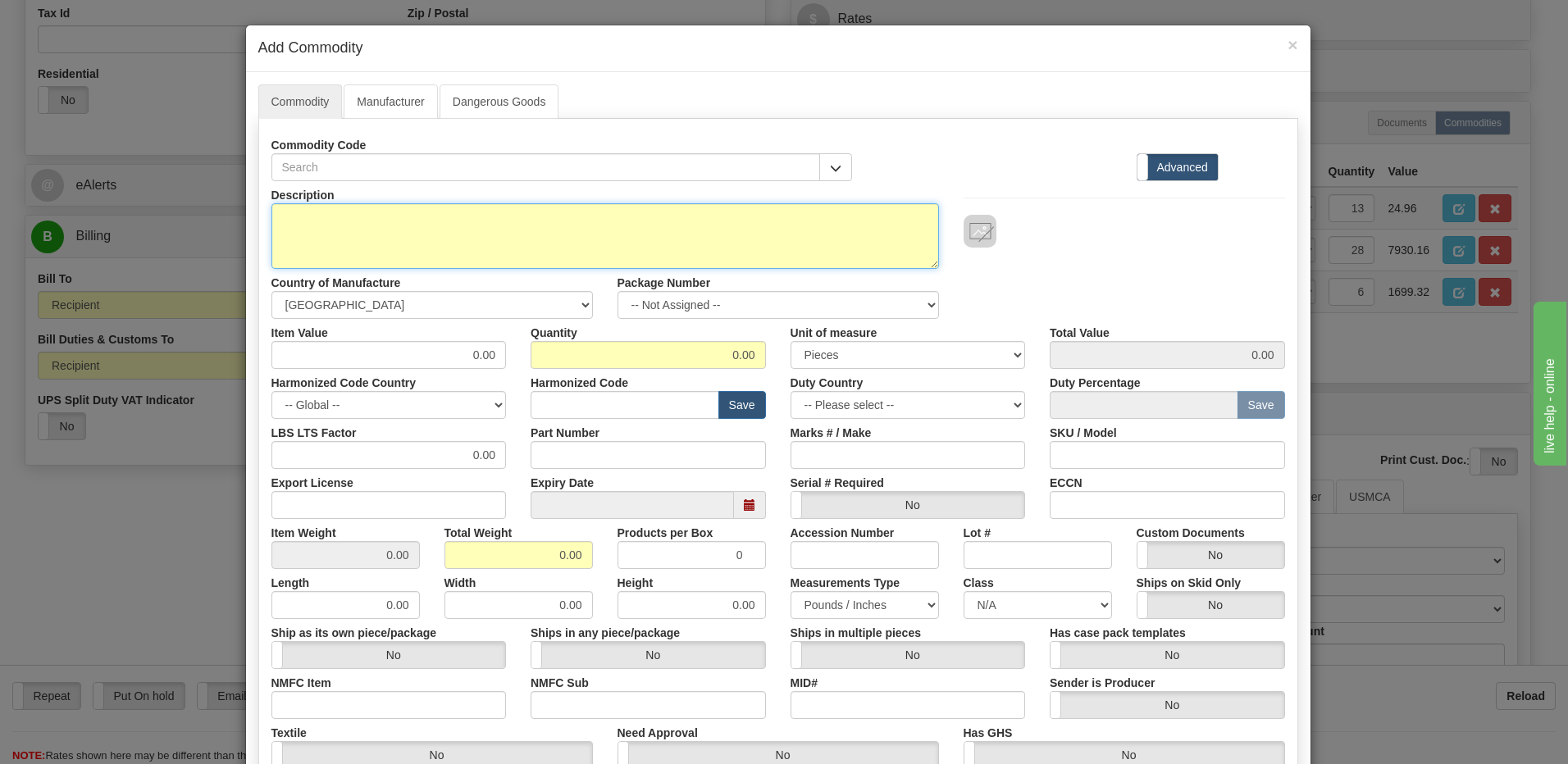
click at [294, 228] on textarea "Description" at bounding box center [605, 236] width 668 height 65
paste textarea "E18J0-0047"
click at [272, 215] on textarea "E18J0-0047" at bounding box center [605, 236] width 668 height 65
paste textarea "RETROFIT KIT, TERM BLK WIRE ASSY DELTA"
type textarea "RETROFIT KIT, TERM BLK WIRE ASSY DELTA P/N E18J0-0047"
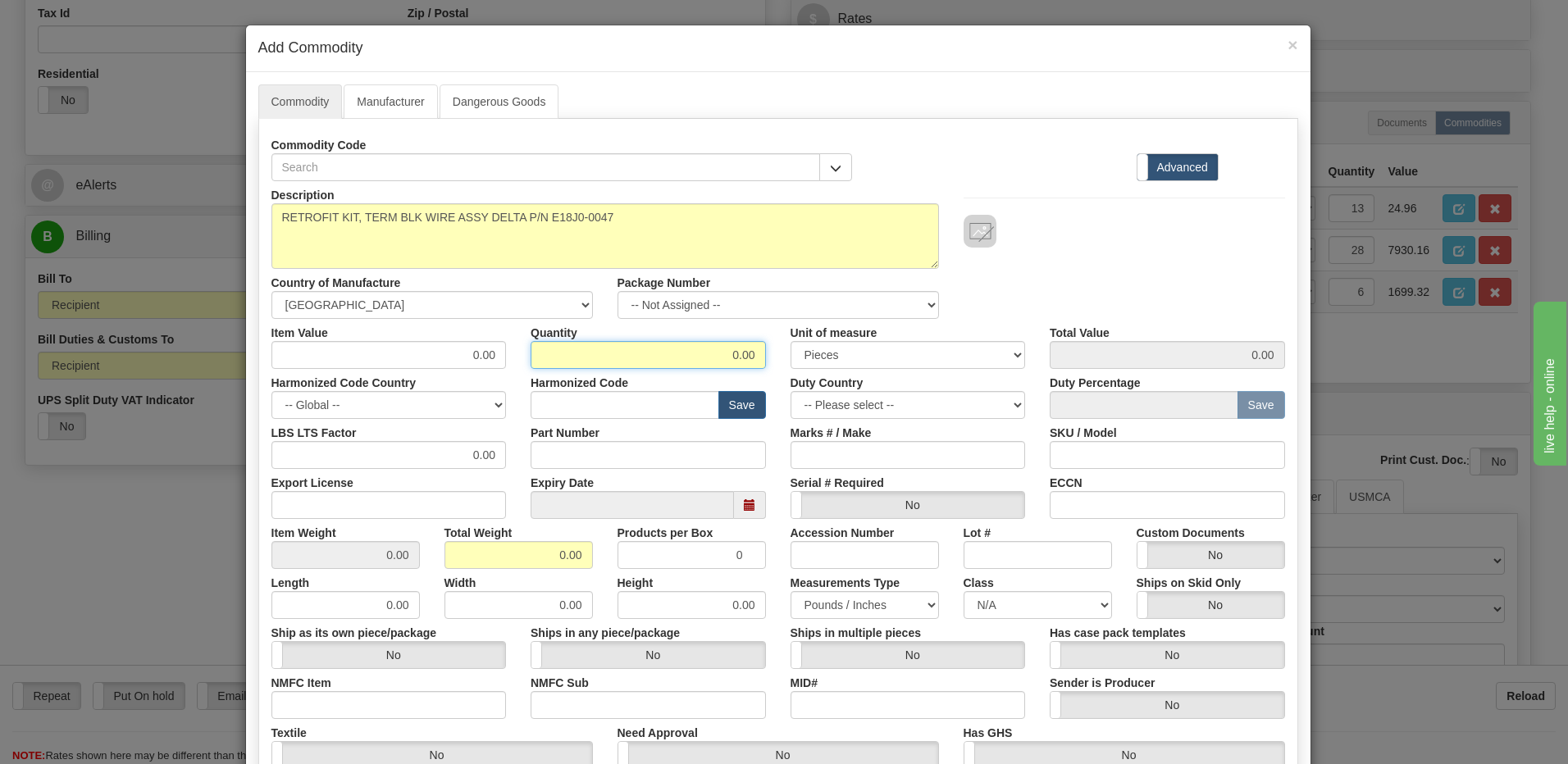
drag, startPoint x: 698, startPoint y: 356, endPoint x: 933, endPoint y: 393, distance: 237.9
click at [933, 393] on div "Description RETROFIT KIT, TERM BLK WIRE ASSY DELTA P/N E18J0-0047 Country of Ma…" at bounding box center [778, 542] width 1014 height 722
type input "3"
click at [456, 558] on input "0.00" at bounding box center [518, 555] width 148 height 28
drag, startPoint x: 501, startPoint y: 554, endPoint x: 702, endPoint y: 556, distance: 201.0
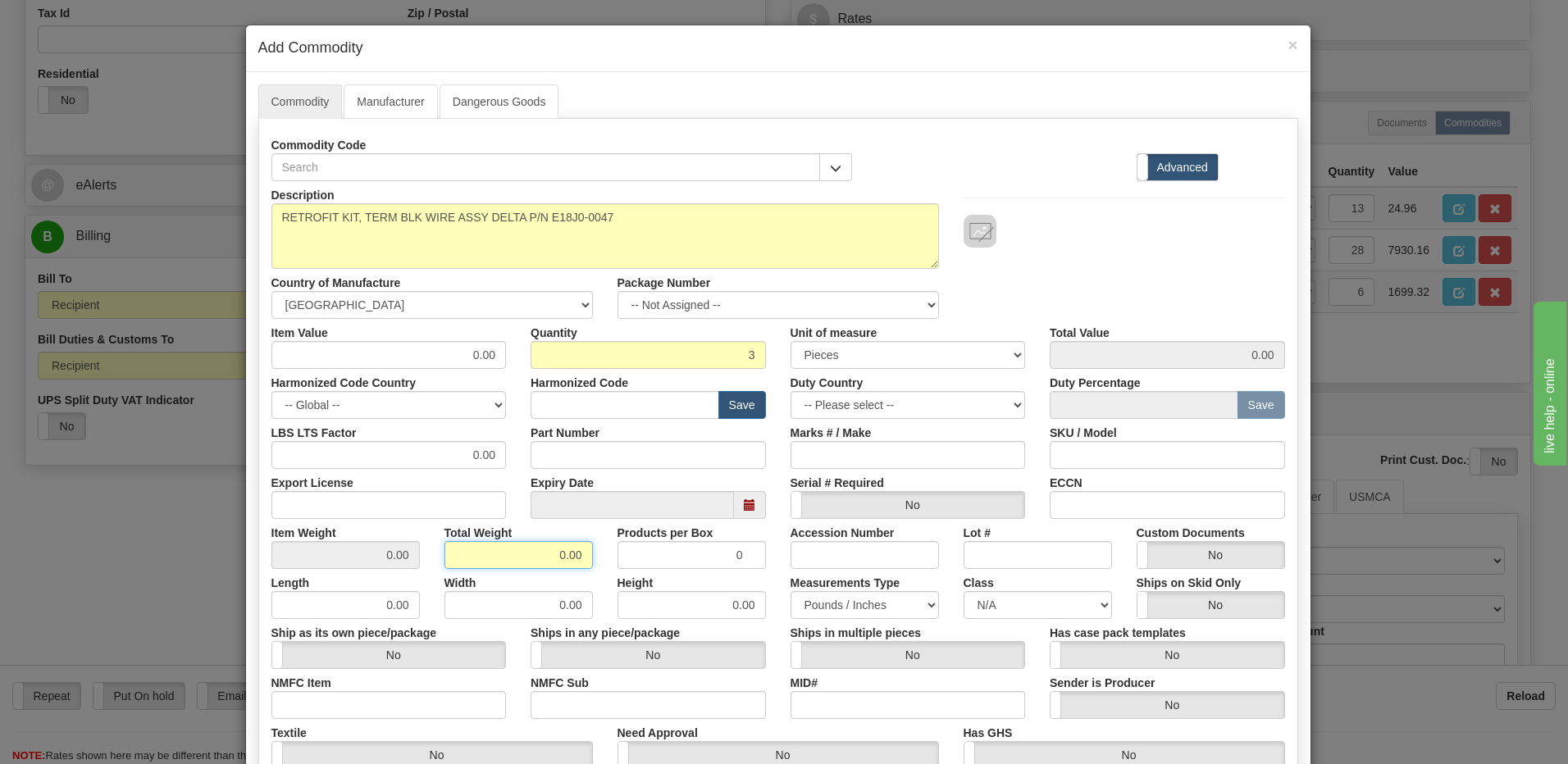
click at [702, 556] on div "Item Weight 0.00 Total Weight 0.00 Products per Box 0 Accession Number Lot # Cu…" at bounding box center [778, 544] width 1039 height 50
type input "3"
type input "1.0000"
click at [634, 407] on input "text" at bounding box center [624, 404] width 188 height 28
type input "8536.49.00"
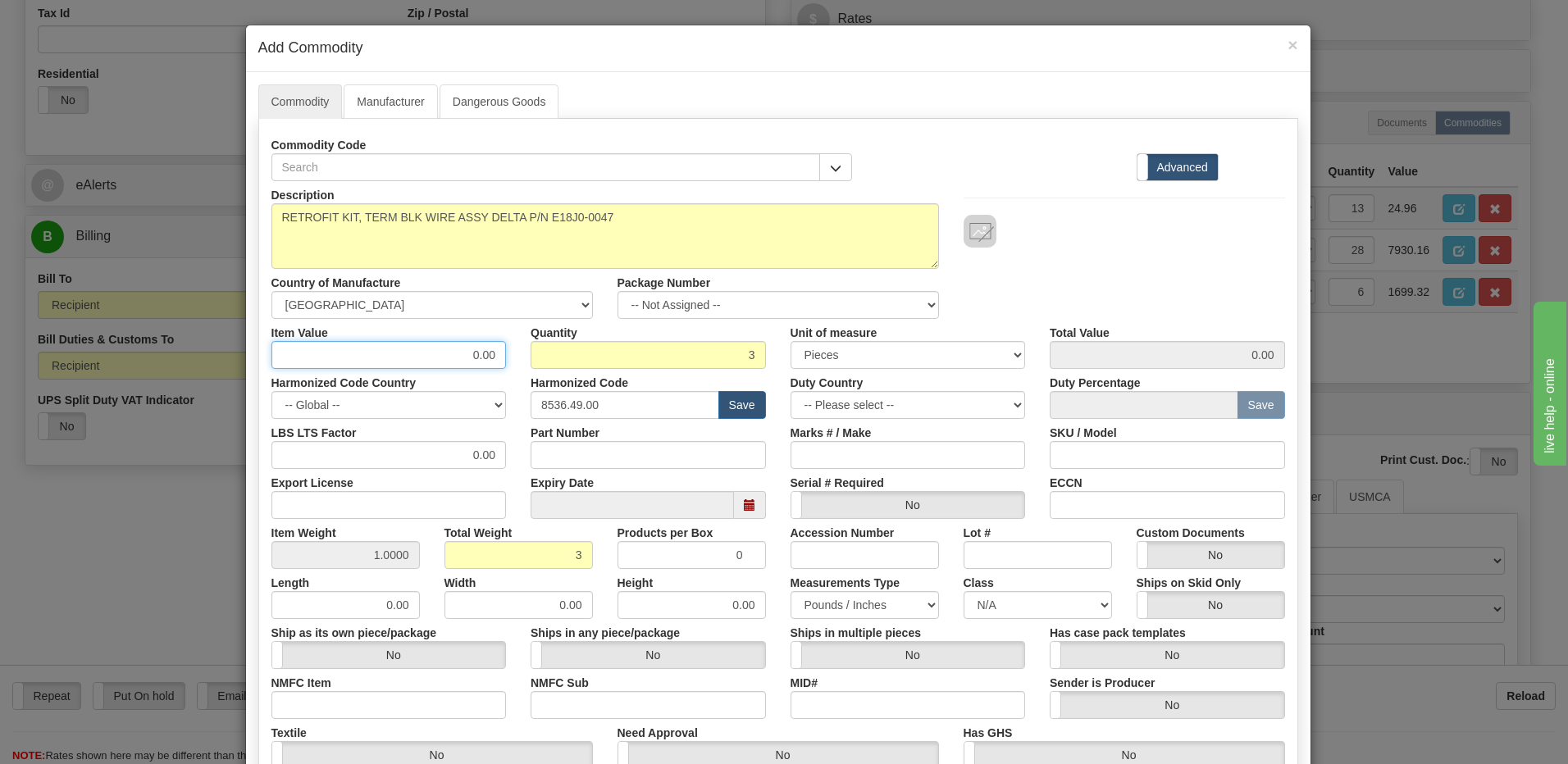
drag, startPoint x: 437, startPoint y: 359, endPoint x: 590, endPoint y: 376, distance: 153.9
click at [590, 376] on div "Description RETROFIT KIT, TERM BLK WIRE ASSY DELTA P/N E18J0-0047 Country of Ma…" at bounding box center [778, 542] width 1014 height 722
type input "283.22"
type input "849.66"
click at [594, 365] on input "3" at bounding box center [647, 354] width 235 height 28
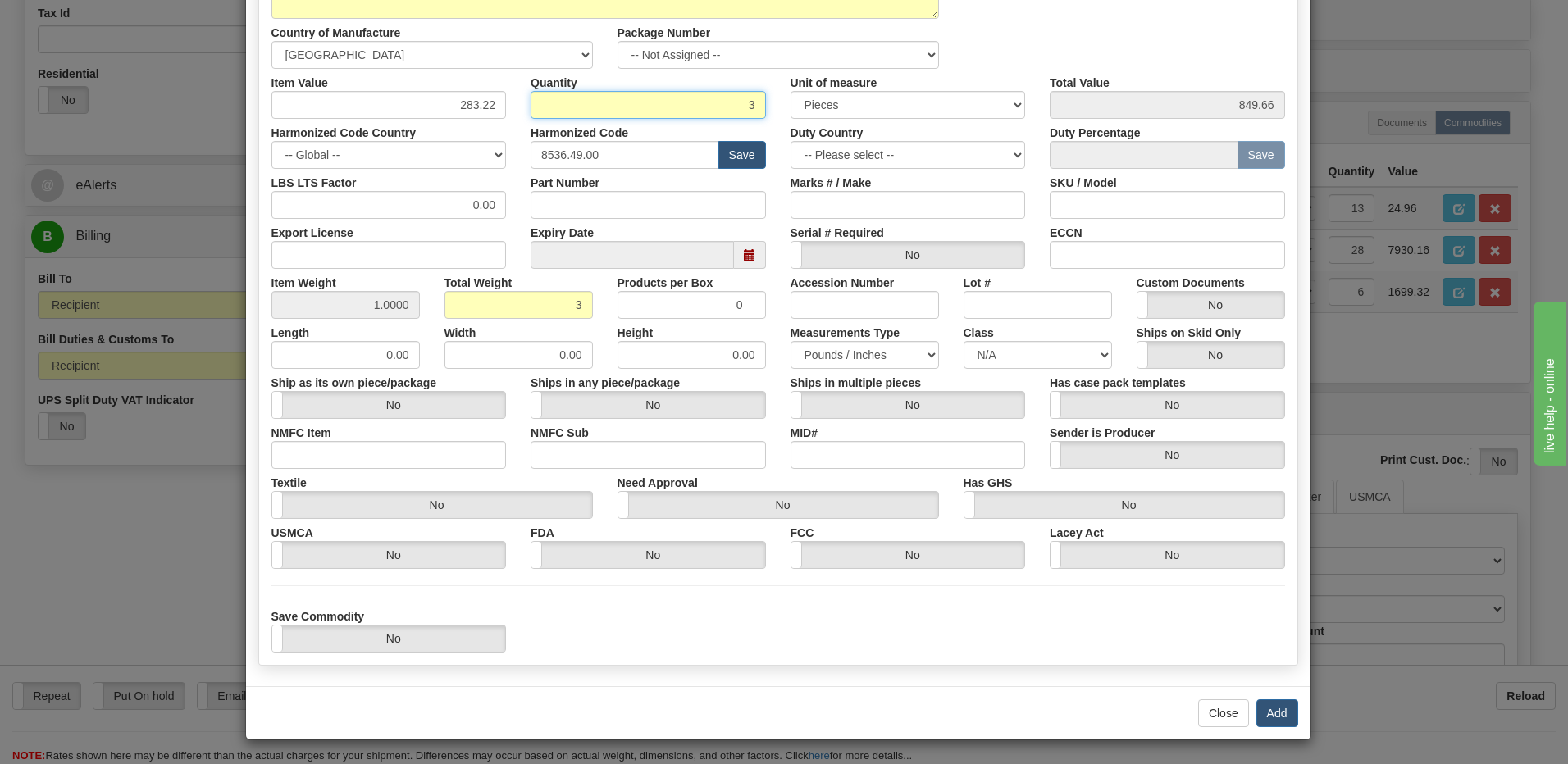
scroll to position [251, 0]
click at [1268, 714] on button "Add" at bounding box center [1277, 712] width 42 height 28
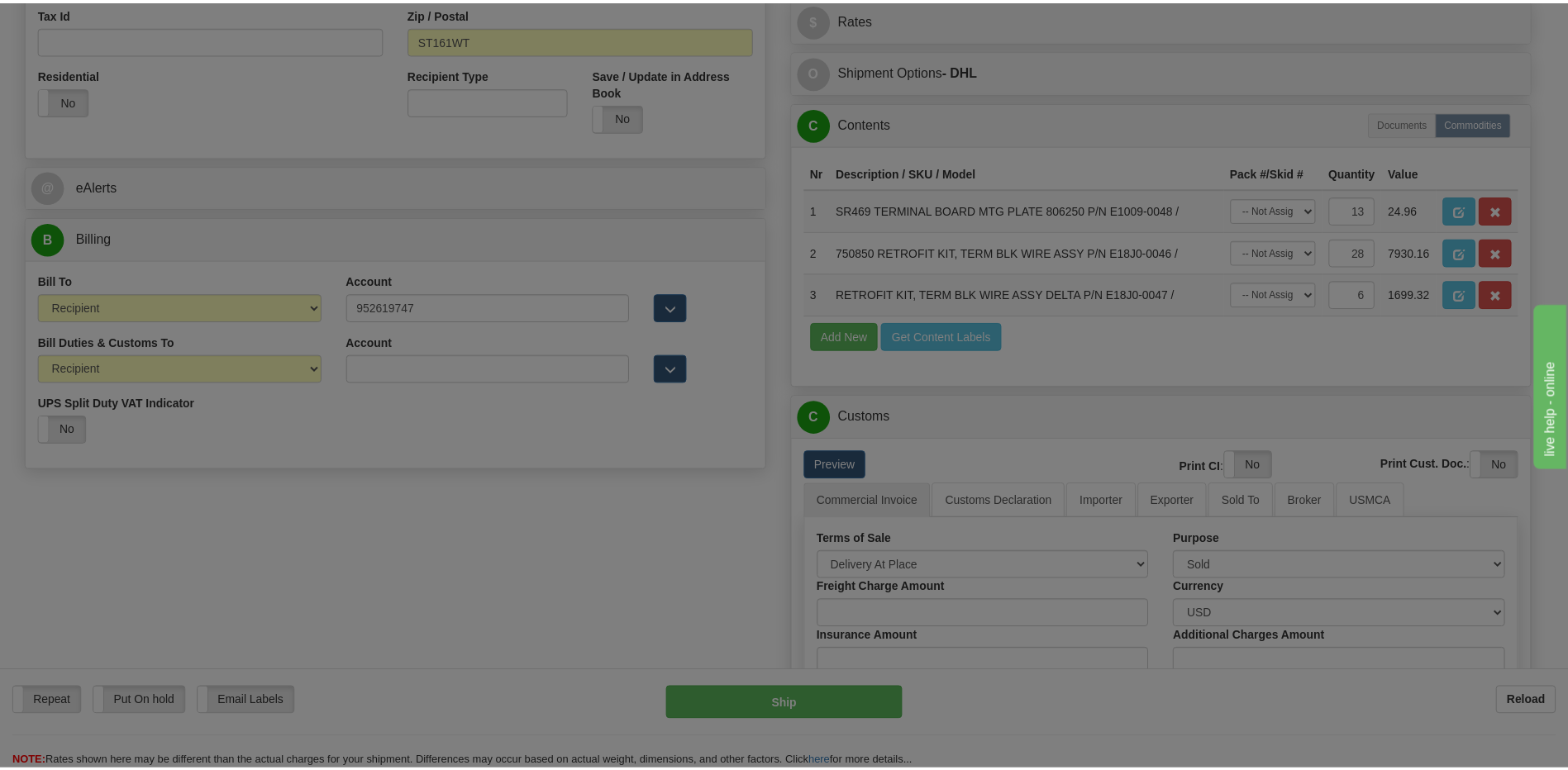
scroll to position [0, 0]
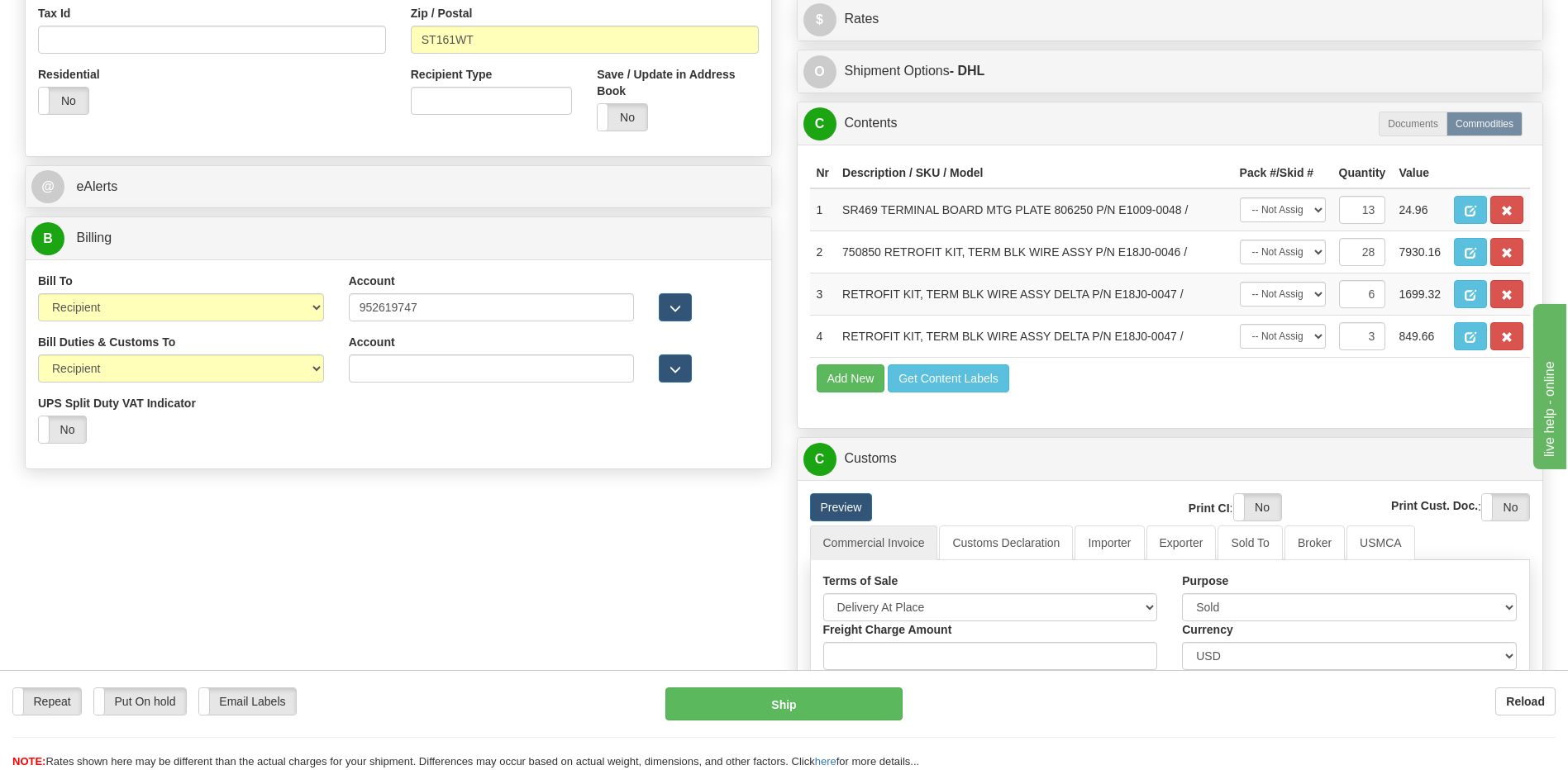
click at [590, 640] on div "Order # S Sender Default" at bounding box center [784, 338] width 1543 height 1599
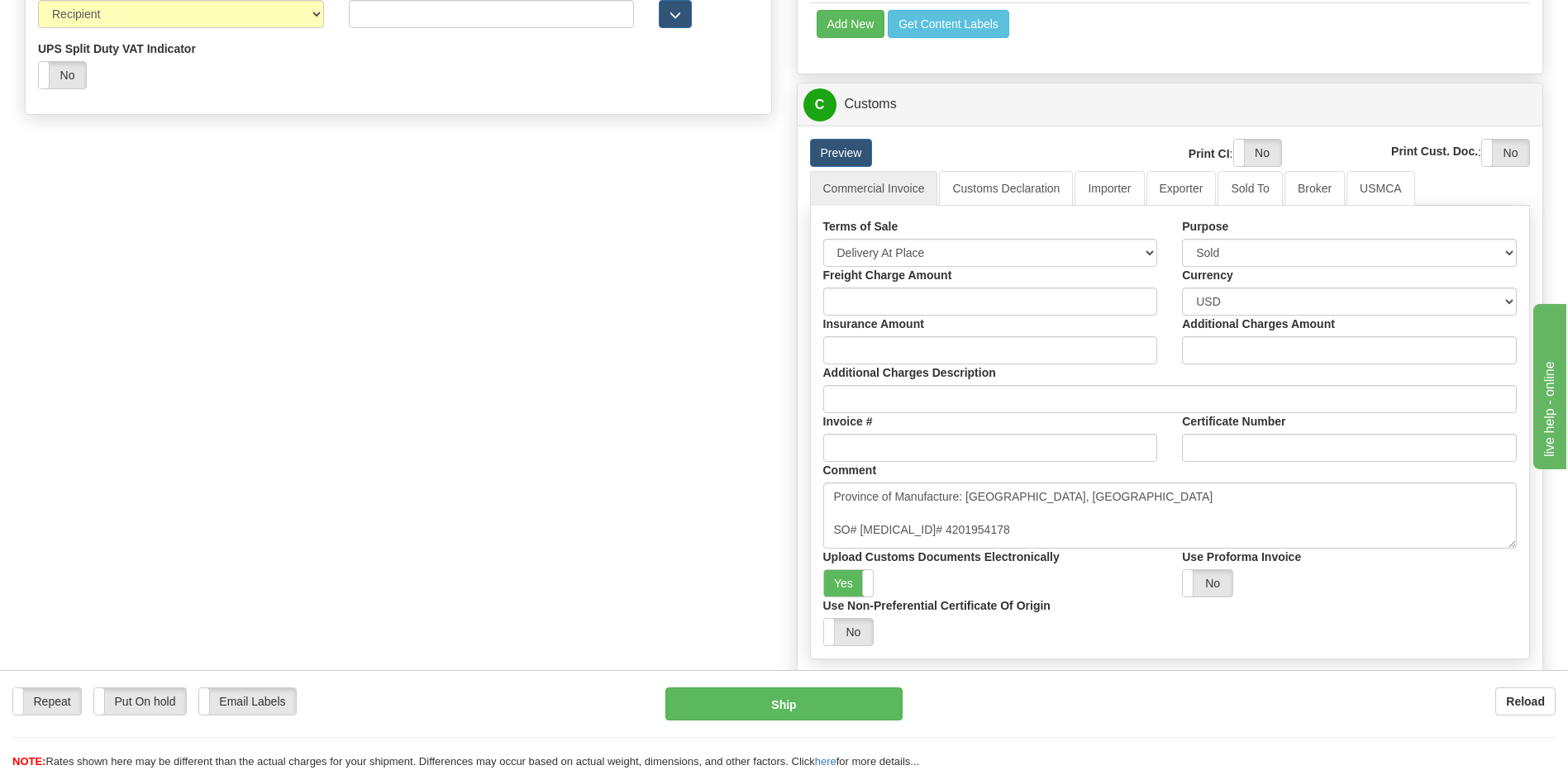
scroll to position [1156, 0]
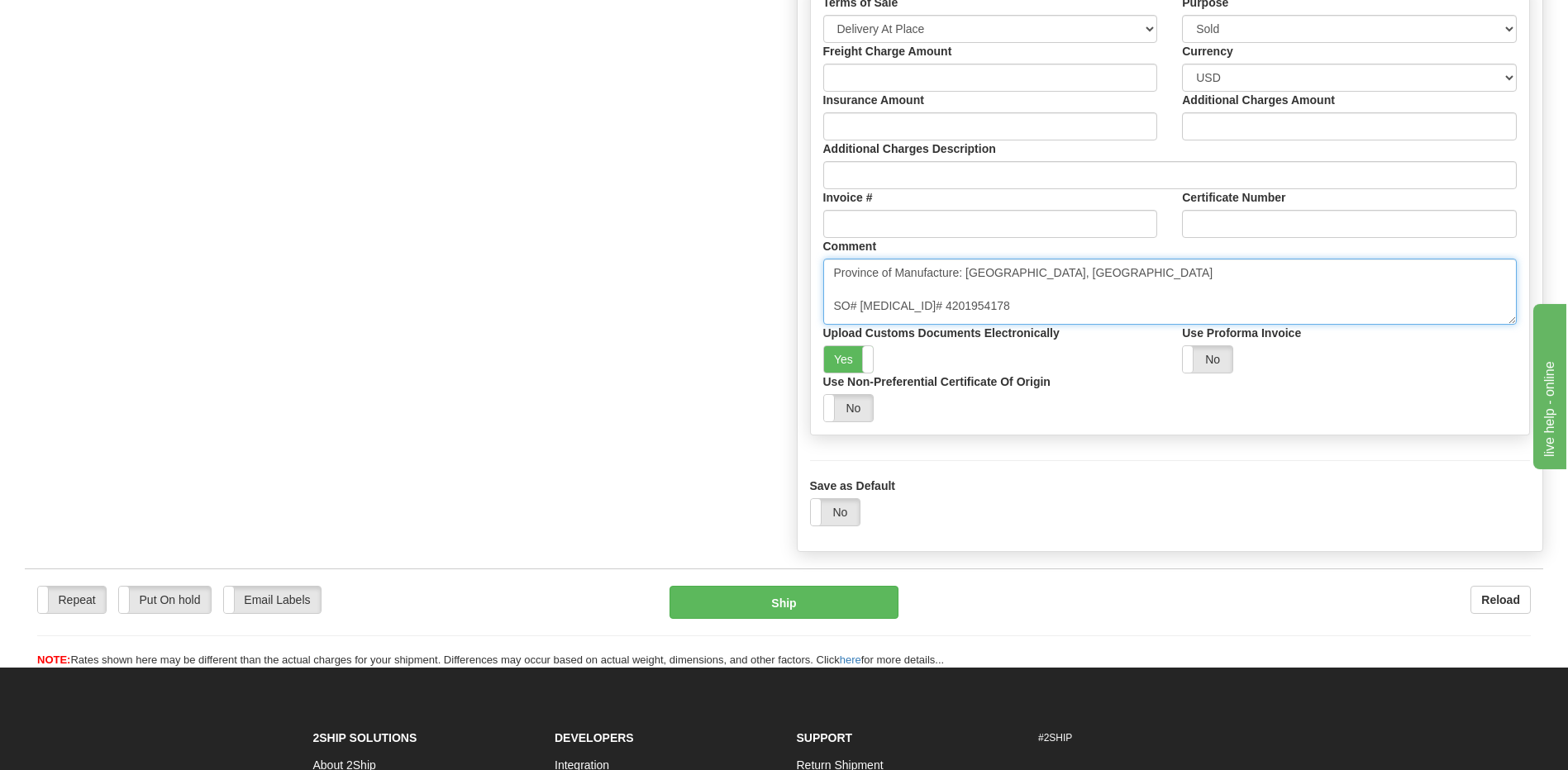
click at [1028, 308] on textarea "Province of Manufacture: [GEOGRAPHIC_DATA], [GEOGRAPHIC_DATA]" at bounding box center [1170, 291] width 694 height 66
drag, startPoint x: 955, startPoint y: 318, endPoint x: 1006, endPoint y: 337, distance: 54.4
click at [955, 318] on textarea "Province of Manufacture: [GEOGRAPHIC_DATA], [GEOGRAPHIC_DATA]" at bounding box center [1170, 291] width 694 height 66
click at [1046, 312] on textarea "Province of Manufacture: [GEOGRAPHIC_DATA], [GEOGRAPHIC_DATA]" at bounding box center [1170, 291] width 694 height 66
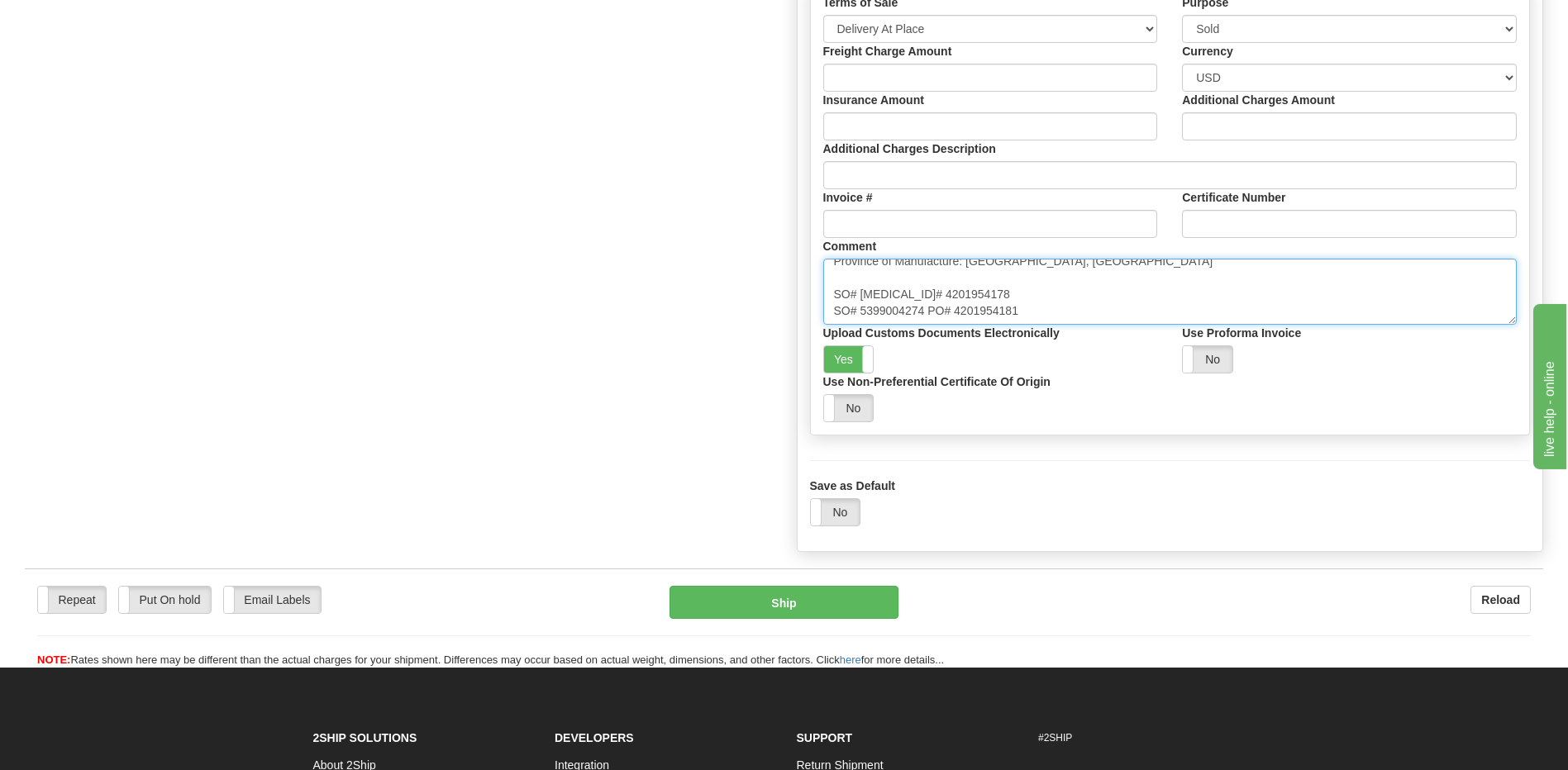
scroll to position [28, 0]
click at [919, 313] on textarea "Province of Manufacture: [GEOGRAPHIC_DATA], [GEOGRAPHIC_DATA]" at bounding box center [1170, 291] width 694 height 66
click at [861, 311] on textarea "Province of Manufacture: [GEOGRAPHIC_DATA], [GEOGRAPHIC_DATA]" at bounding box center [1170, 291] width 694 height 66
paste textarea "5399004275"
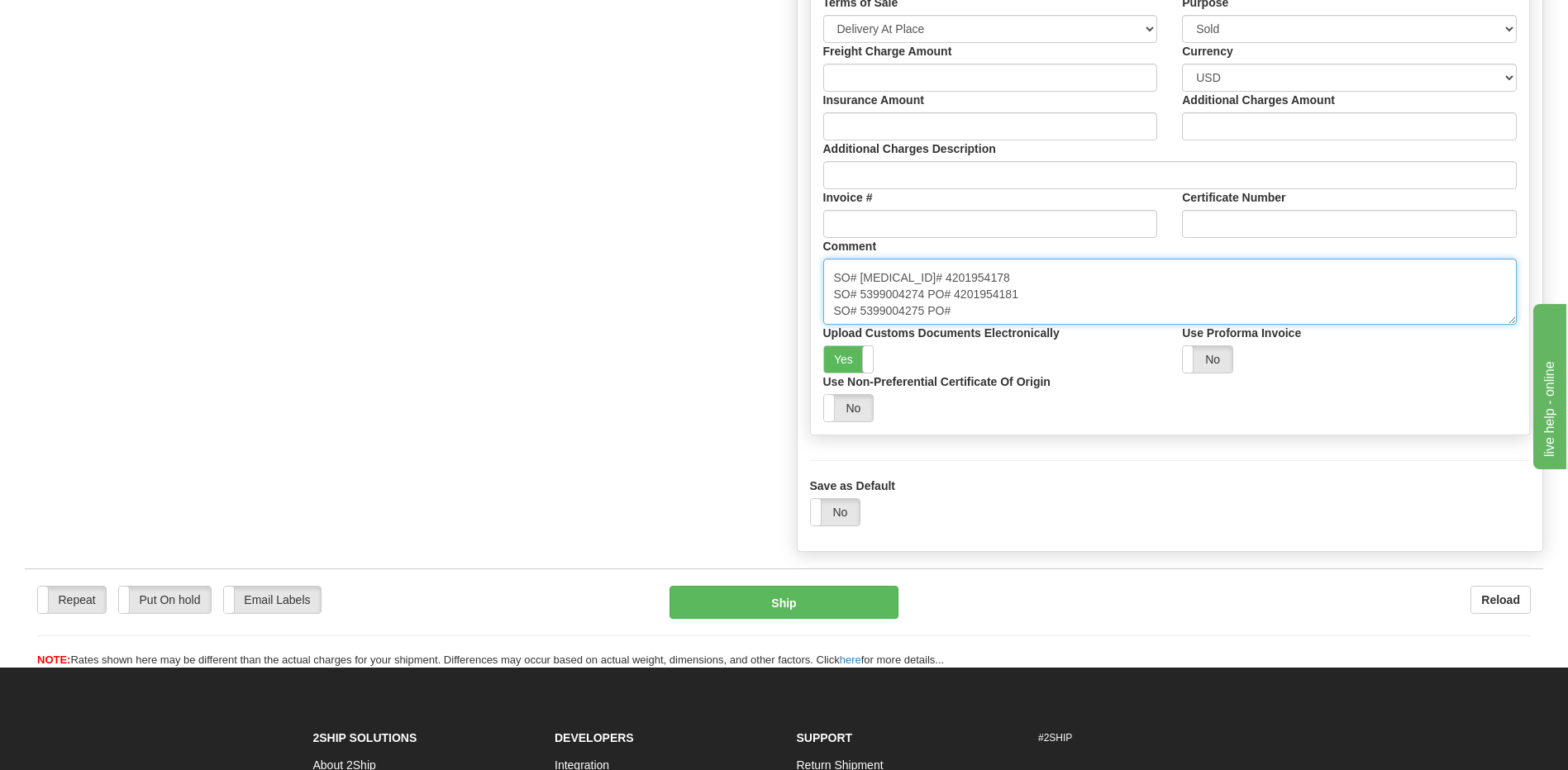
click at [959, 314] on textarea "Province of Manufacture: [GEOGRAPHIC_DATA], [GEOGRAPHIC_DATA]" at bounding box center [1170, 291] width 694 height 66
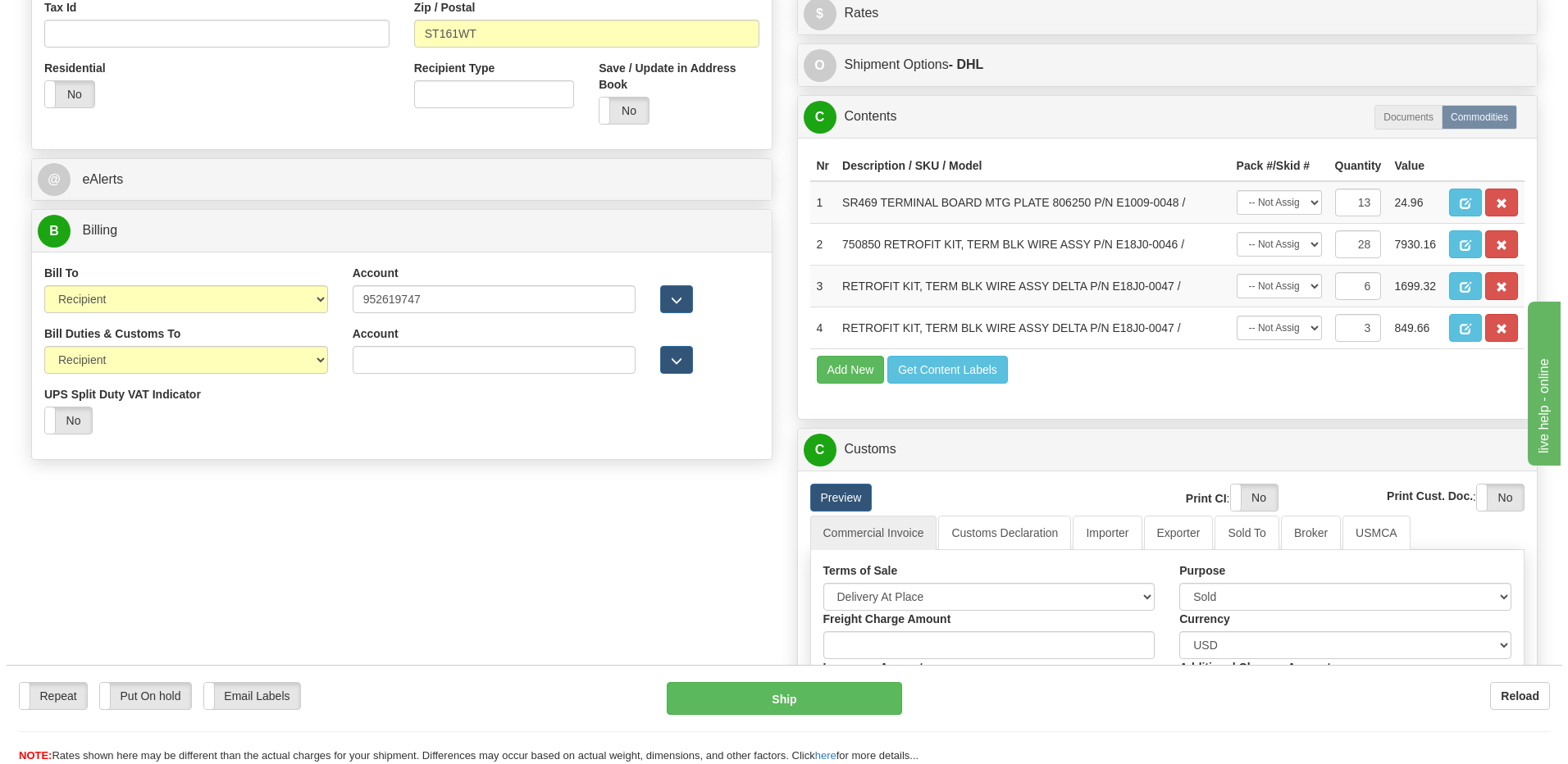
scroll to position [574, 0]
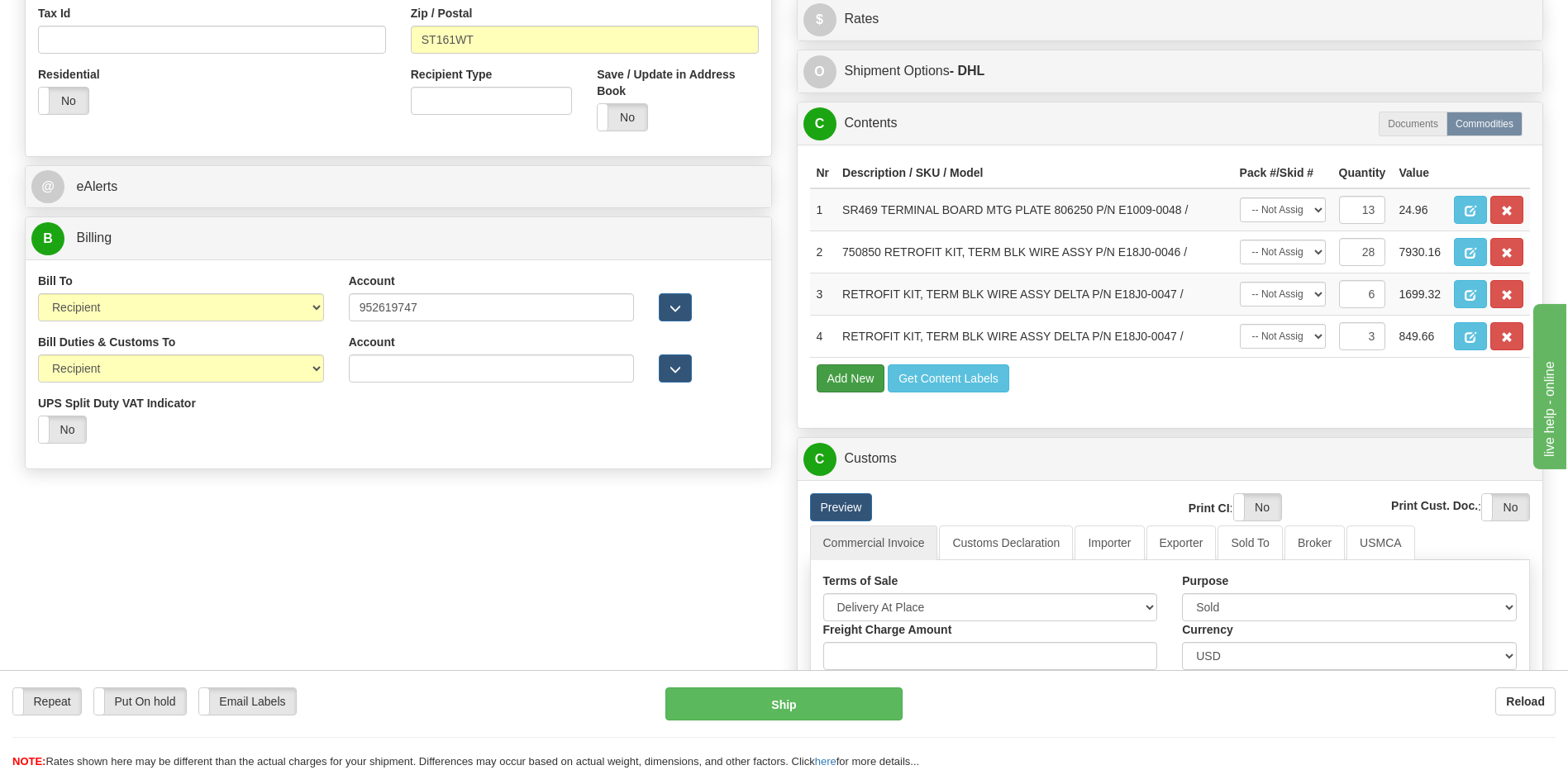
type textarea "Province of Manufacture: [GEOGRAPHIC_DATA], [GEOGRAPHIC_DATA] SO# [MEDICAL_ID]#…"
click at [868, 377] on button "Add New" at bounding box center [851, 378] width 68 height 28
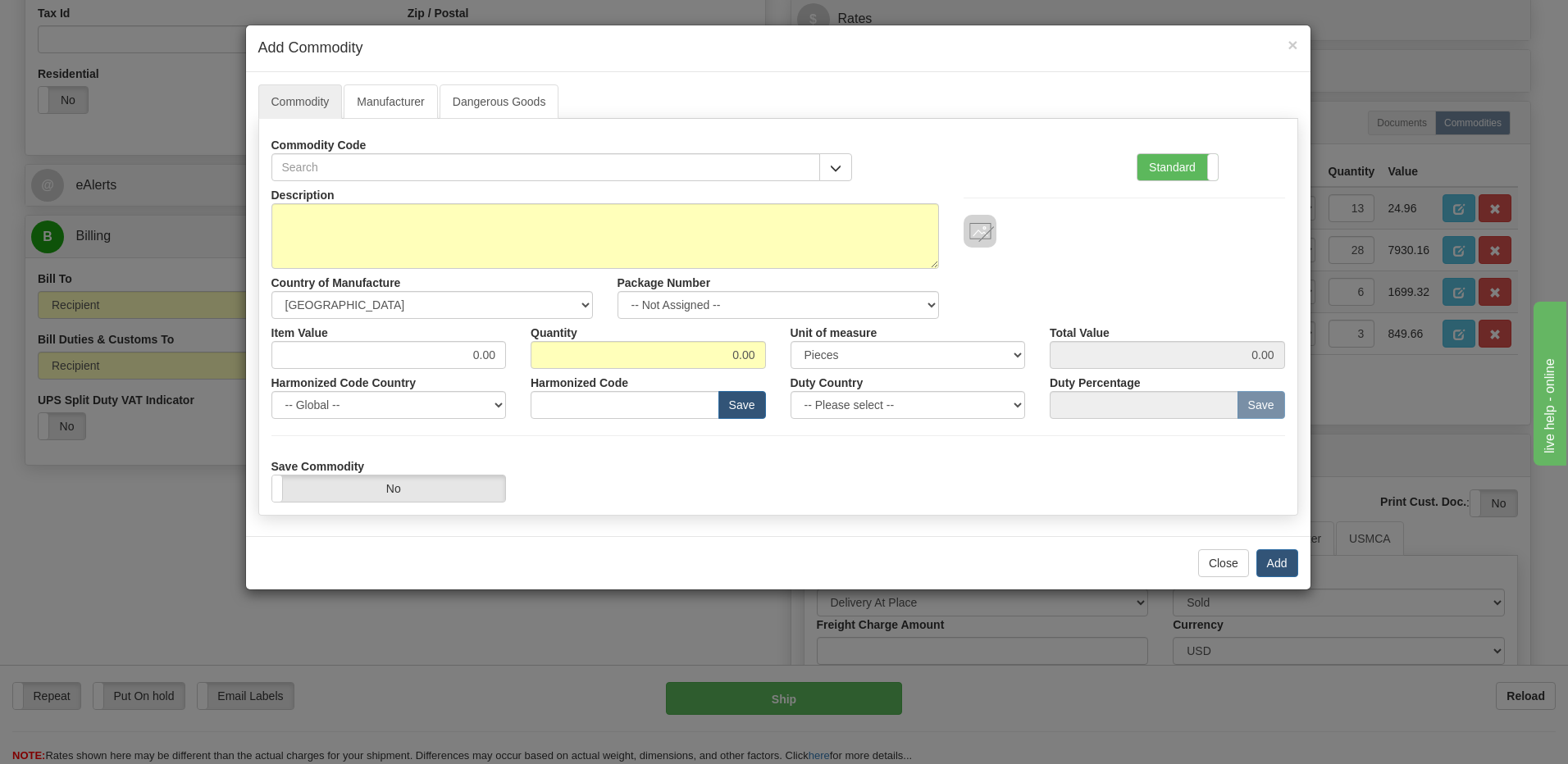
click at [1125, 153] on div "Standard Advanced" at bounding box center [1211, 156] width 173 height 50
click at [1165, 170] on label "Standard" at bounding box center [1178, 167] width 81 height 26
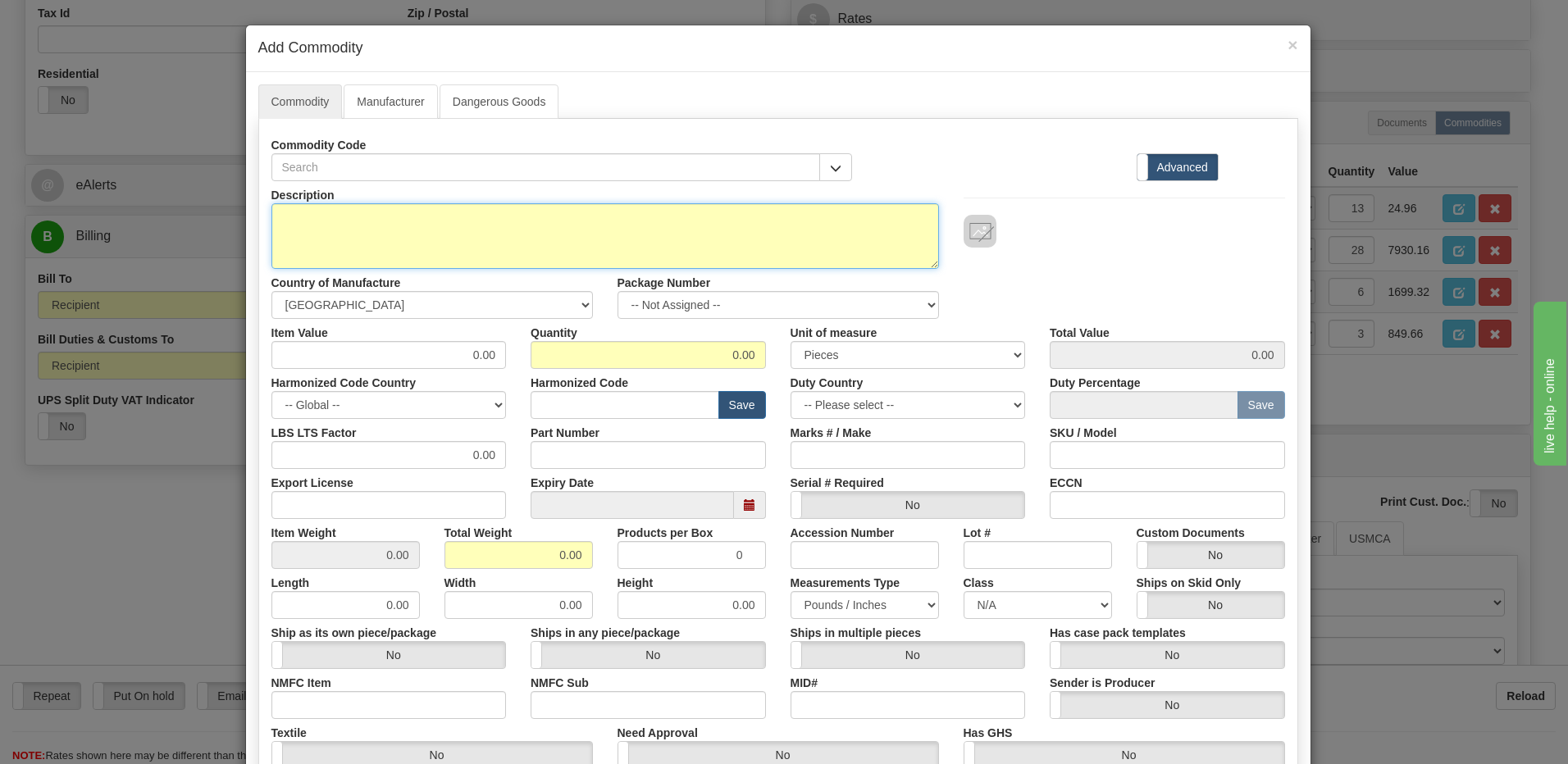
click at [291, 224] on textarea "Description" at bounding box center [605, 236] width 668 height 65
paste textarea "469869 WIRING FINAL ASSEMBLY (WYE)"
click at [569, 222] on textarea "469869 WIRING FINAL ASSEMBLY (WYE)" at bounding box center [605, 236] width 668 height 65
click at [537, 214] on textarea "469869 WIRING FINAL ASSEMBLY (WYE) P/N" at bounding box center [605, 236] width 668 height 65
paste textarea "E18J0-0066"
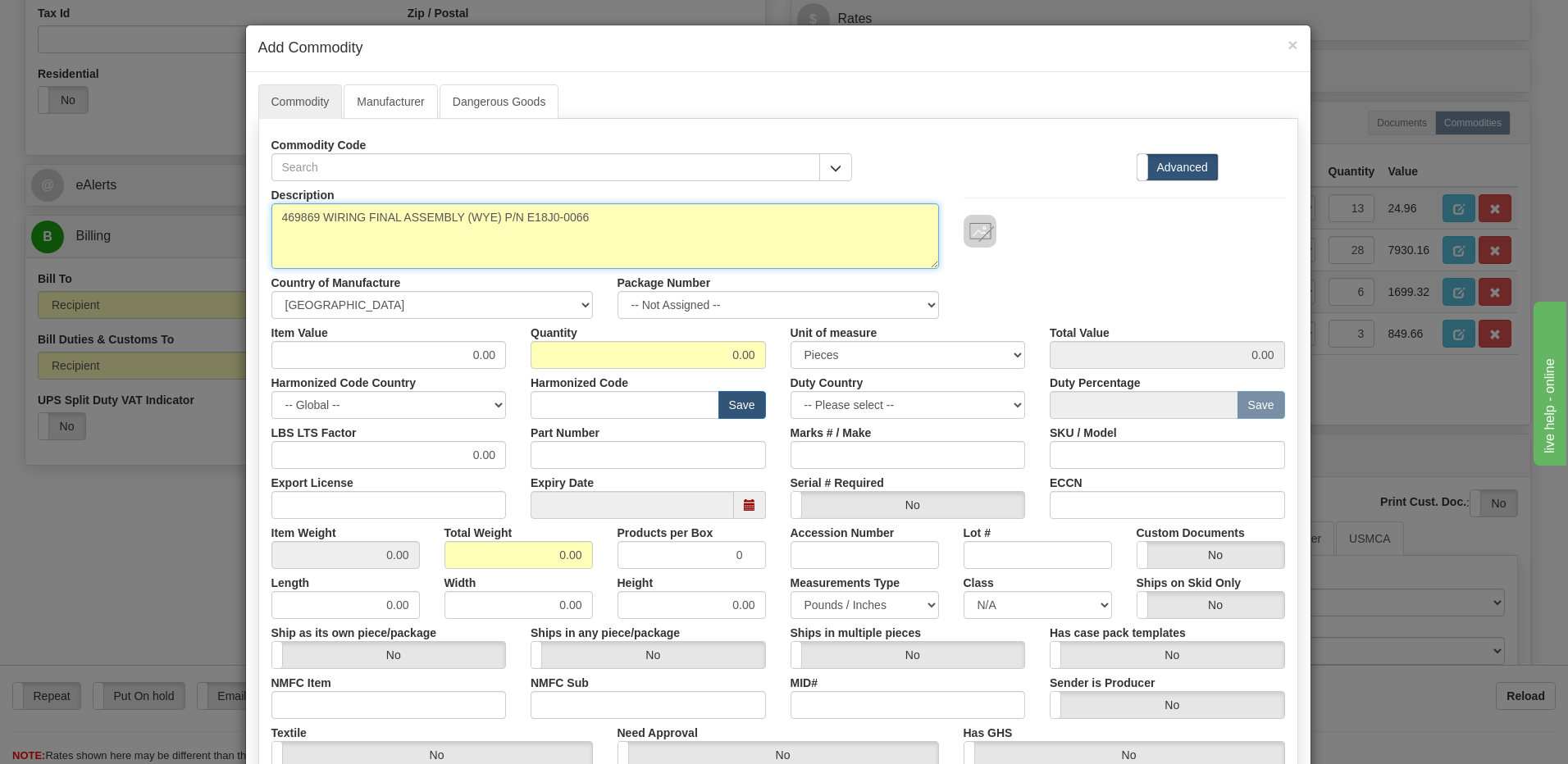
type textarea "469869 WIRING FINAL ASSEMBLY (WYE) P/N E18J0-0066"
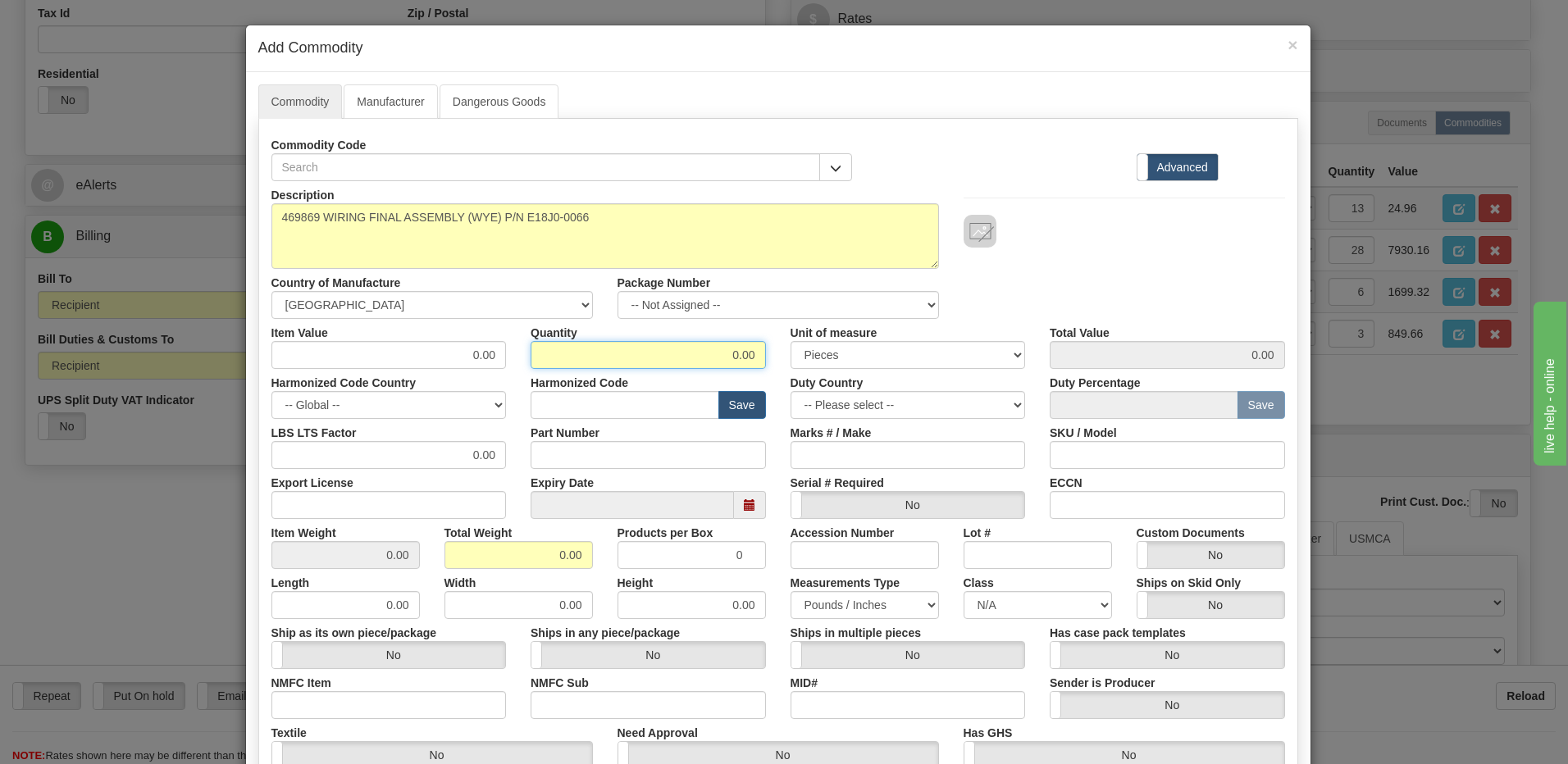
drag, startPoint x: 651, startPoint y: 349, endPoint x: 917, endPoint y: 394, distance: 269.8
click at [917, 394] on div "Description 469869 WIRING FINAL ASSEMBLY (WYE) P/N E18J0-0066 Country of Manufa…" at bounding box center [778, 542] width 1014 height 722
type input "12"
drag, startPoint x: 542, startPoint y: 566, endPoint x: 684, endPoint y: 566, distance: 142.0
click at [684, 566] on div "Item Weight 0.00 Total Weight 0.00 Products per Box 0 Accession Number Lot # Cu…" at bounding box center [778, 544] width 1039 height 50
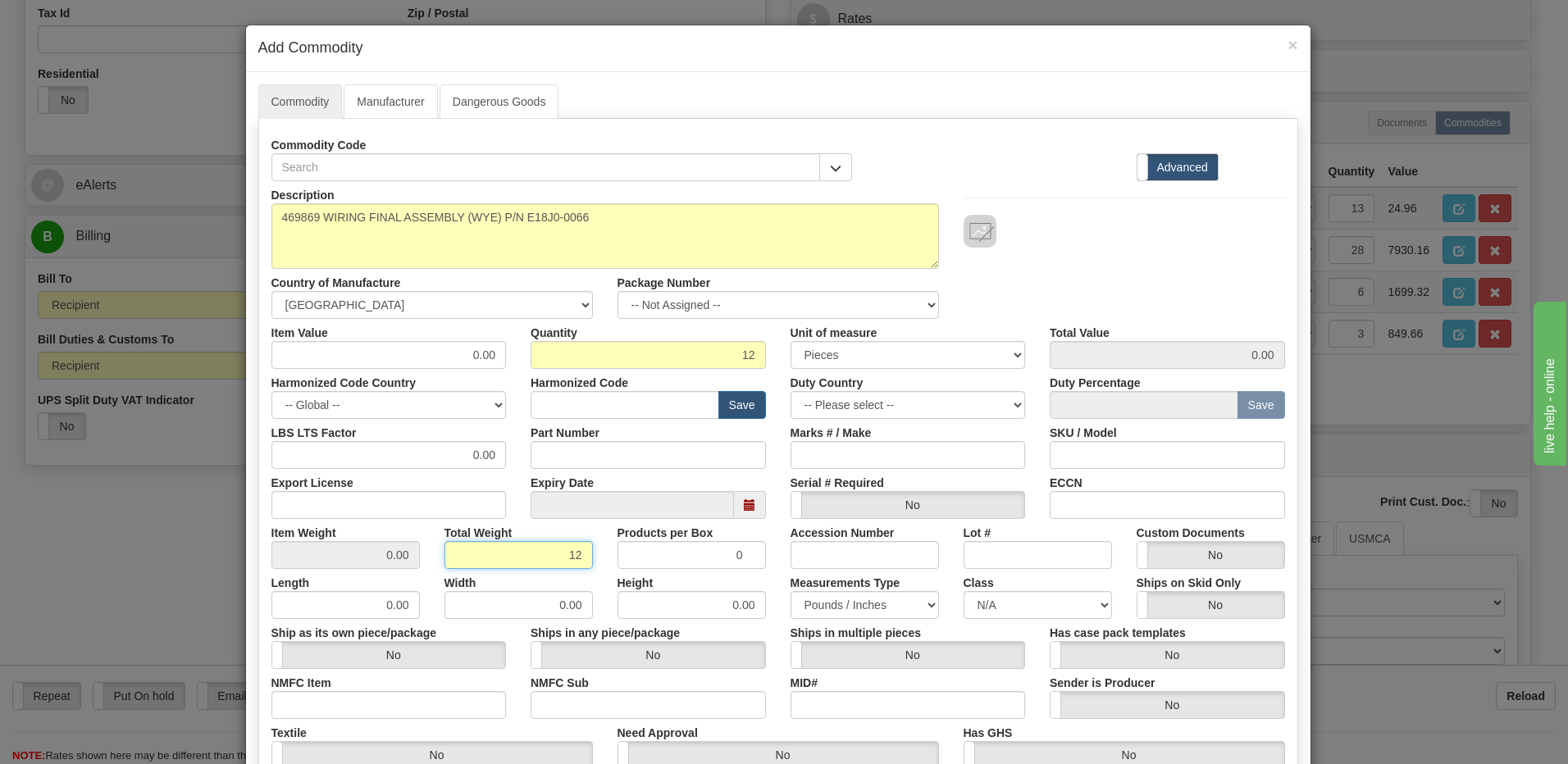
type input "12"
type input "1.0000"
click at [650, 406] on input "text" at bounding box center [624, 404] width 188 height 28
type input "8536.49.00"
drag, startPoint x: 431, startPoint y: 360, endPoint x: 582, endPoint y: 365, distance: 151.1
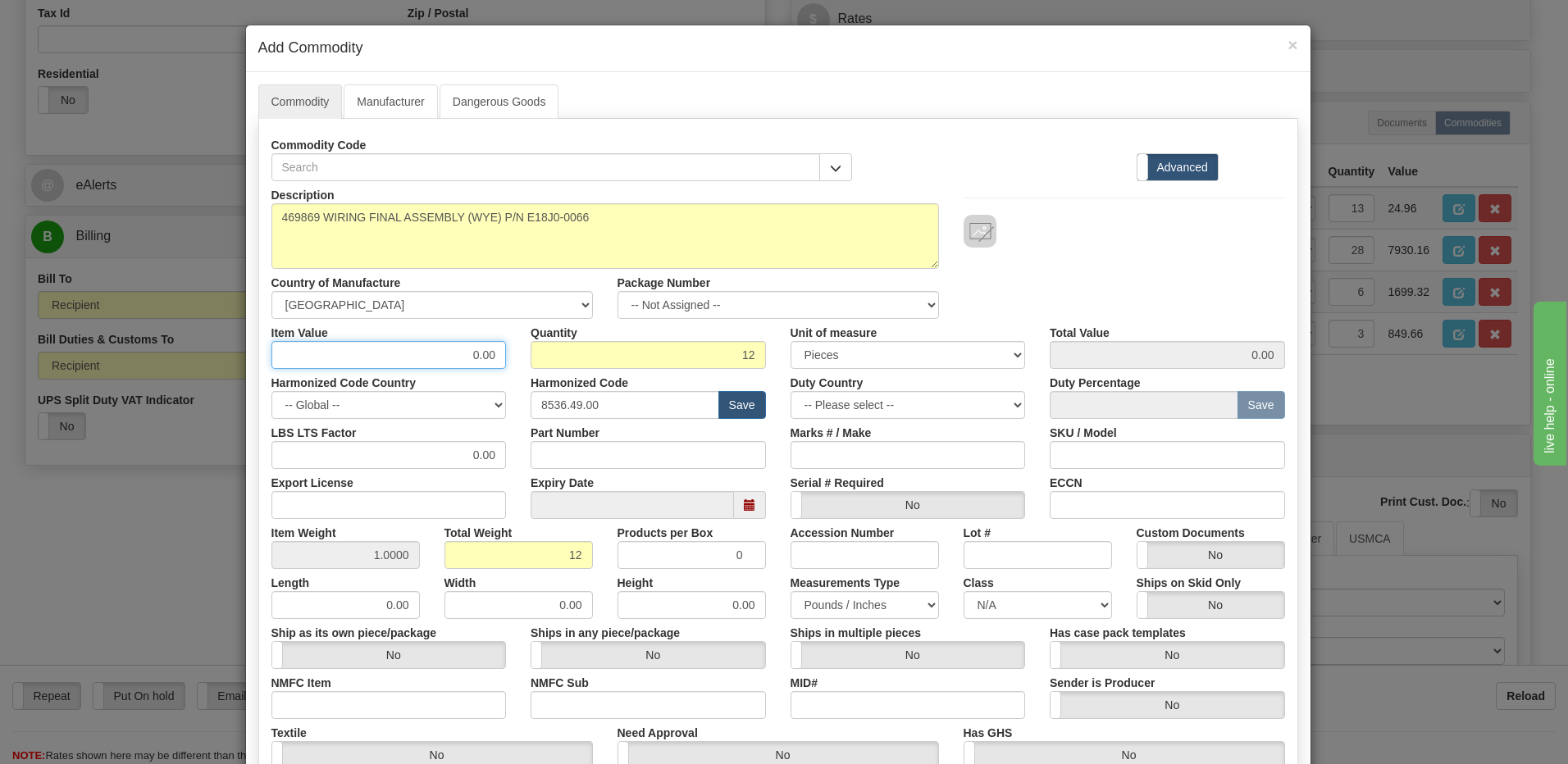
click at [582, 365] on div "Item Value 0.00 Quantity 12 Unit of measure 3 Thousand Square Inches Adjustment…" at bounding box center [778, 343] width 1039 height 50
click at [458, 359] on input "0.00" at bounding box center [389, 354] width 235 height 28
drag, startPoint x: 417, startPoint y: 357, endPoint x: 534, endPoint y: 353, distance: 117.1
click at [521, 360] on div "Item Value 0.00 Quantity 12 Unit of measure 3 Thousand Square Inches Adjustment…" at bounding box center [778, 343] width 1039 height 50
type input "419.57"
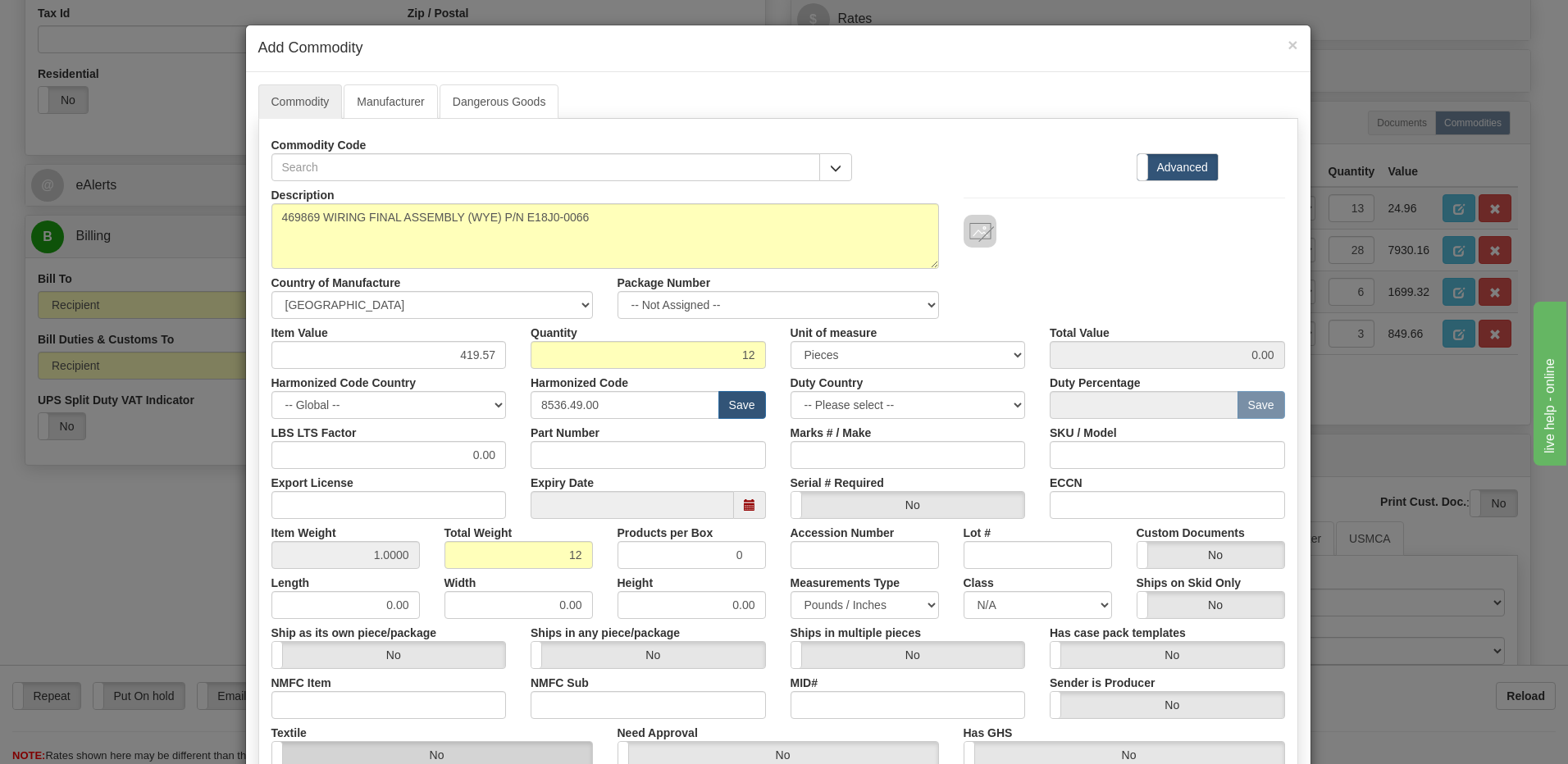
type input "5034.84"
click at [484, 355] on input "419.57" at bounding box center [389, 354] width 235 height 28
type input "419.37"
type input "5032.44"
click at [643, 341] on div "Quantity 12" at bounding box center [648, 343] width 260 height 50
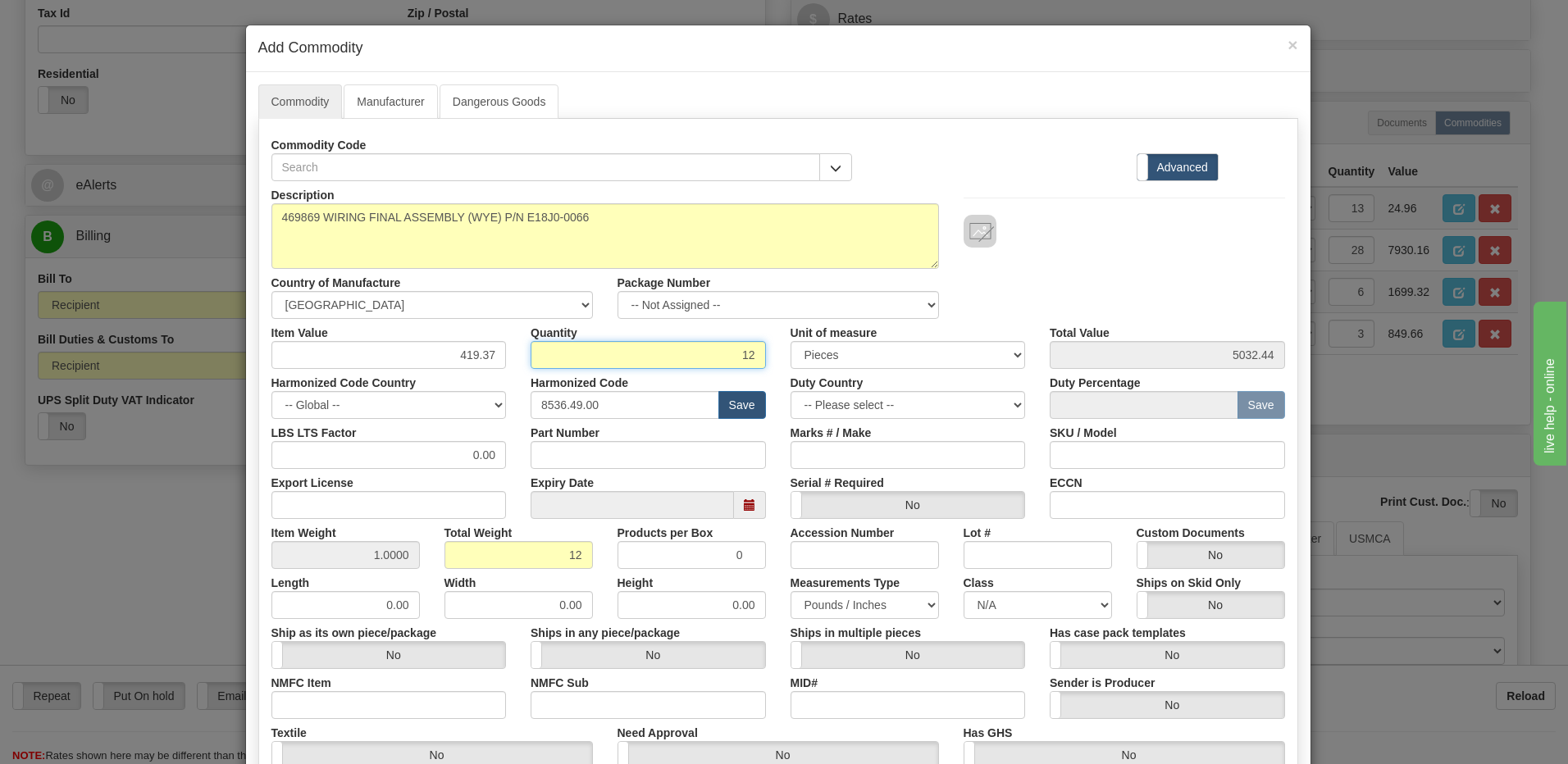
drag, startPoint x: 643, startPoint y: 360, endPoint x: 777, endPoint y: 531, distance: 217.2
click at [643, 360] on input "12" at bounding box center [647, 354] width 235 height 28
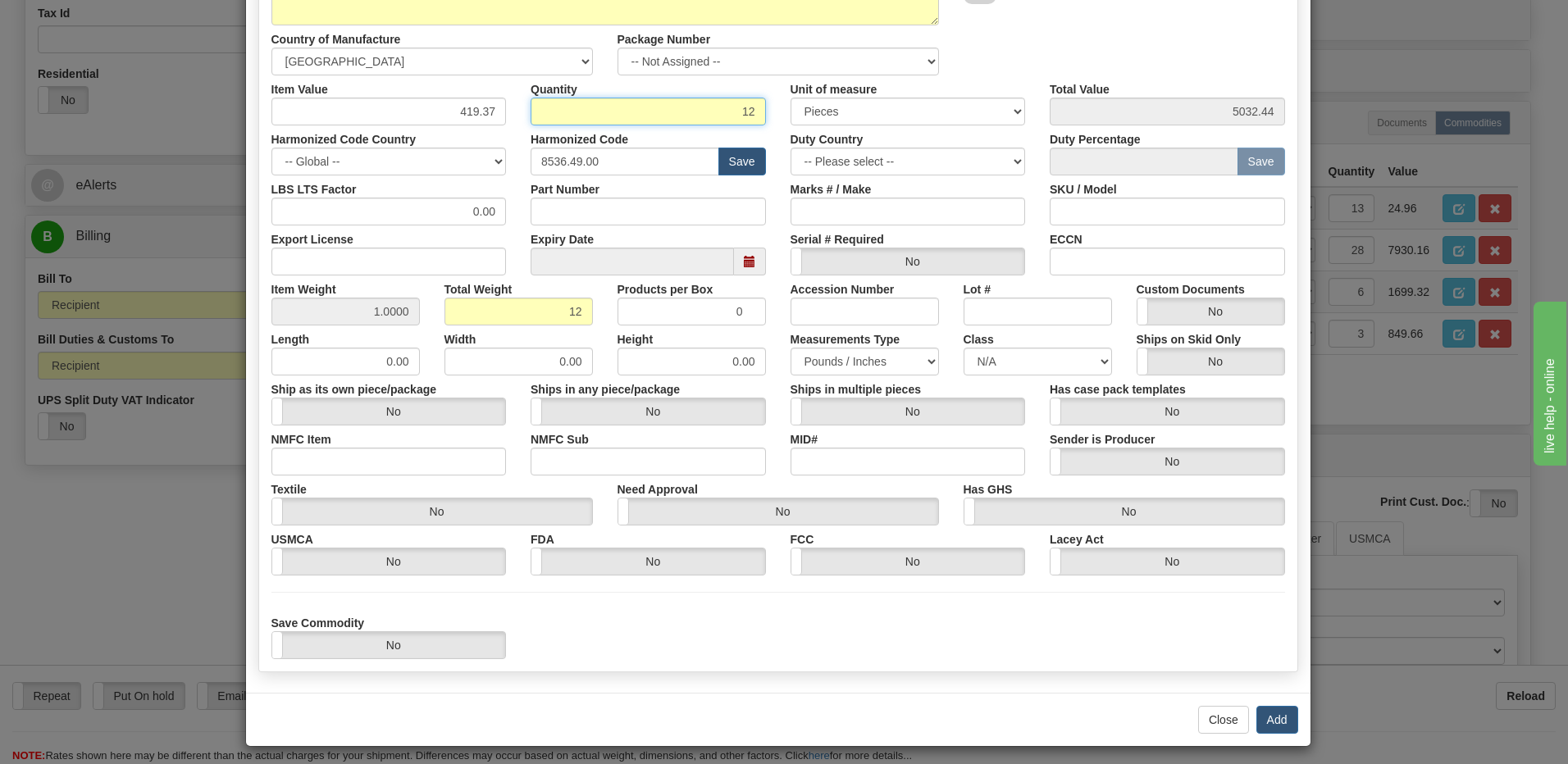
scroll to position [251, 0]
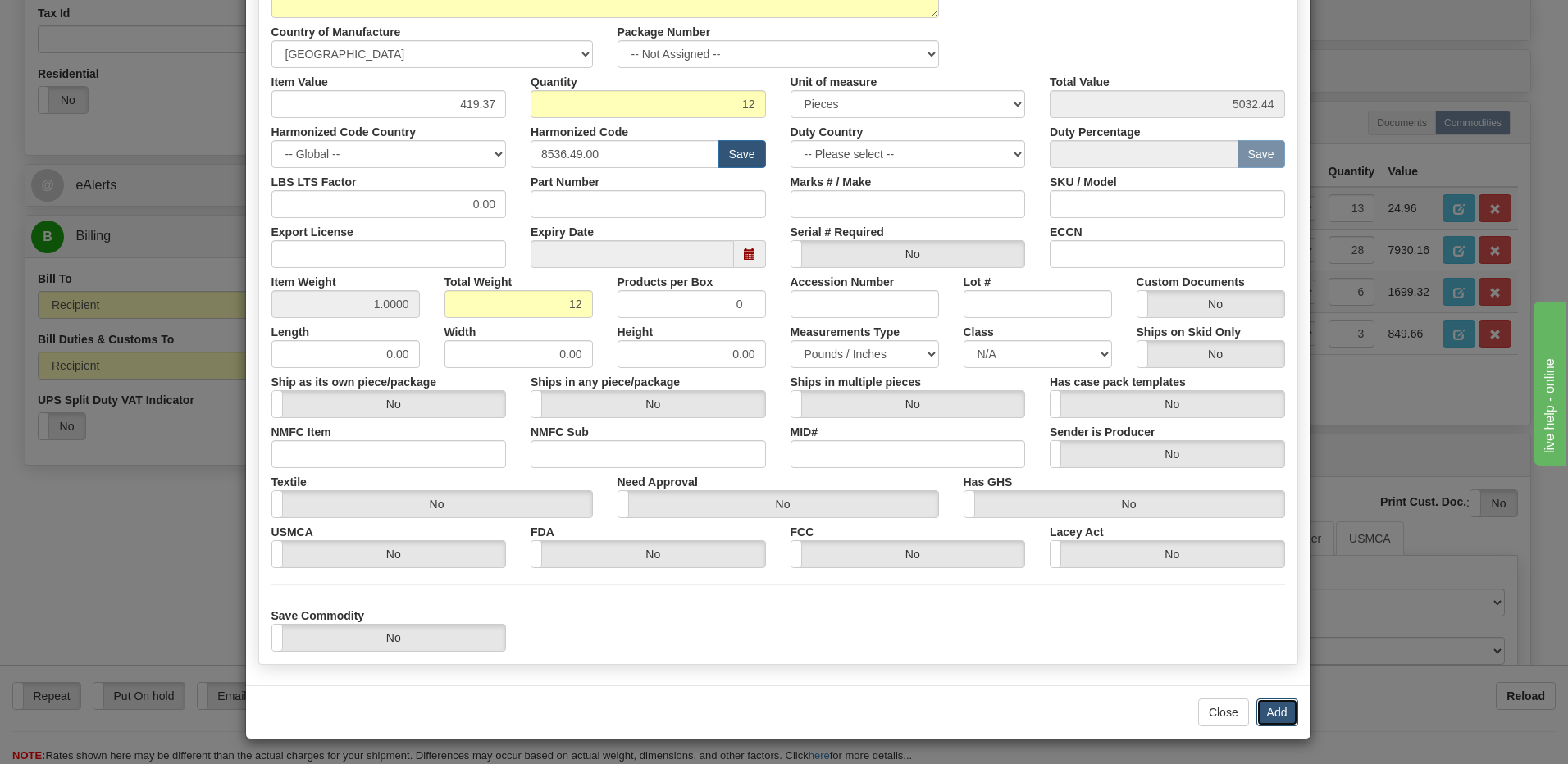
click at [1262, 710] on button "Add" at bounding box center [1277, 712] width 42 height 28
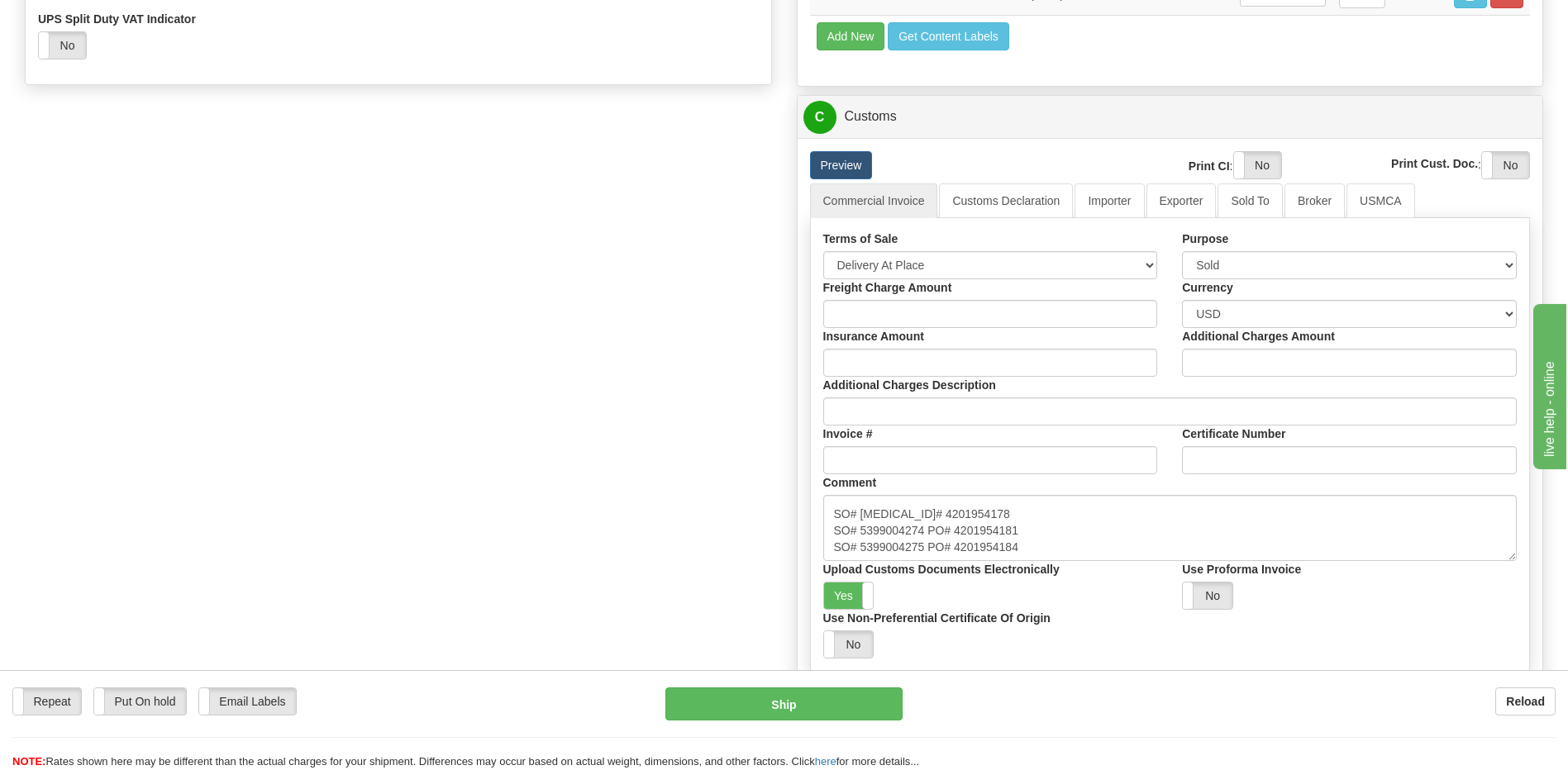
scroll to position [991, 0]
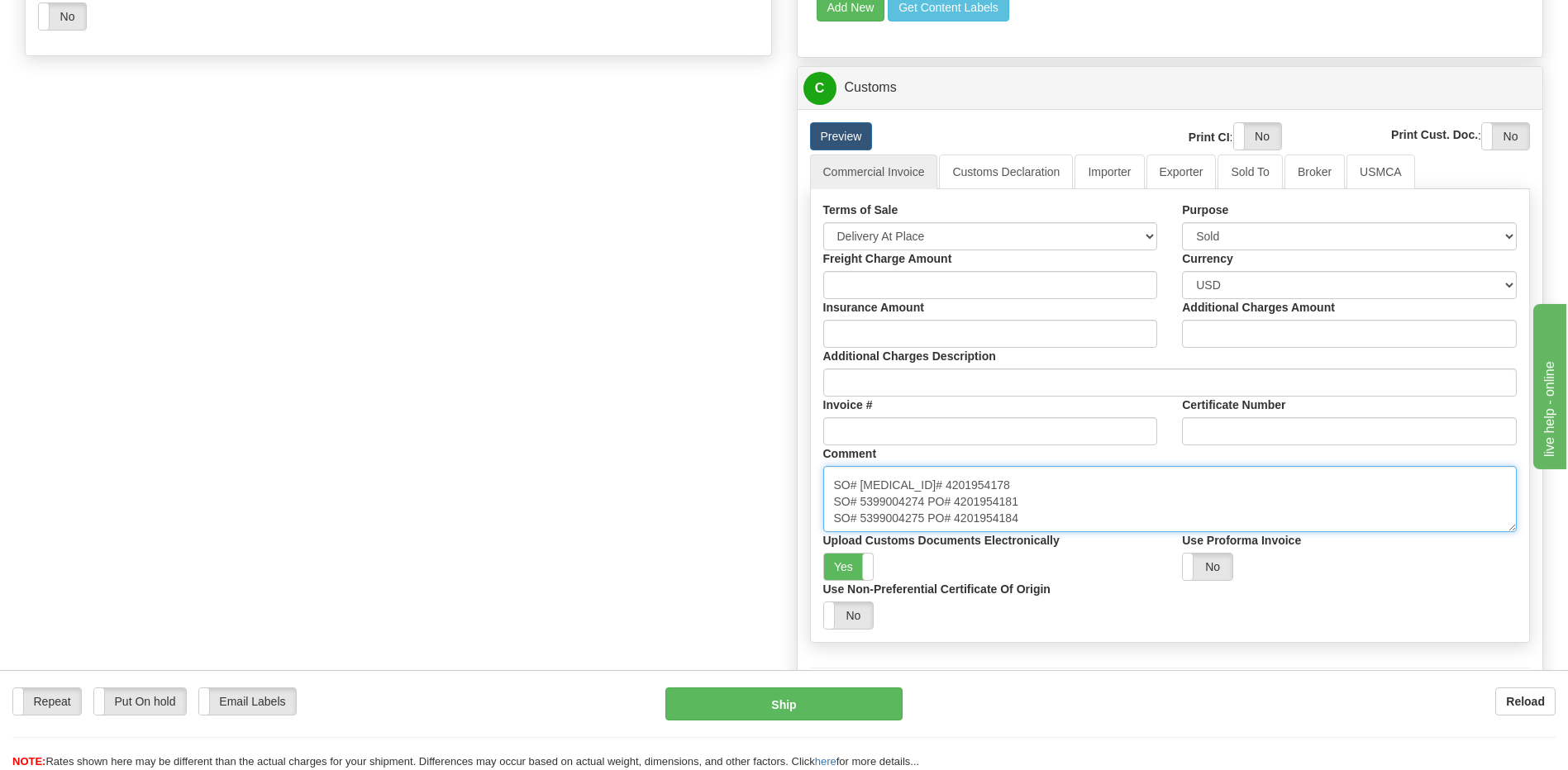
click at [1027, 514] on textarea "Province of Manufacture: [GEOGRAPHIC_DATA], [GEOGRAPHIC_DATA]" at bounding box center [1170, 498] width 694 height 66
click at [1035, 524] on textarea "Province of Manufacture: [GEOGRAPHIC_DATA], [GEOGRAPHIC_DATA]" at bounding box center [1170, 498] width 694 height 66
drag, startPoint x: 887, startPoint y: 523, endPoint x: 917, endPoint y: 538, distance: 33.5
click at [887, 523] on textarea "Province of Manufacture: [GEOGRAPHIC_DATA], [GEOGRAPHIC_DATA]" at bounding box center [1170, 498] width 694 height 66
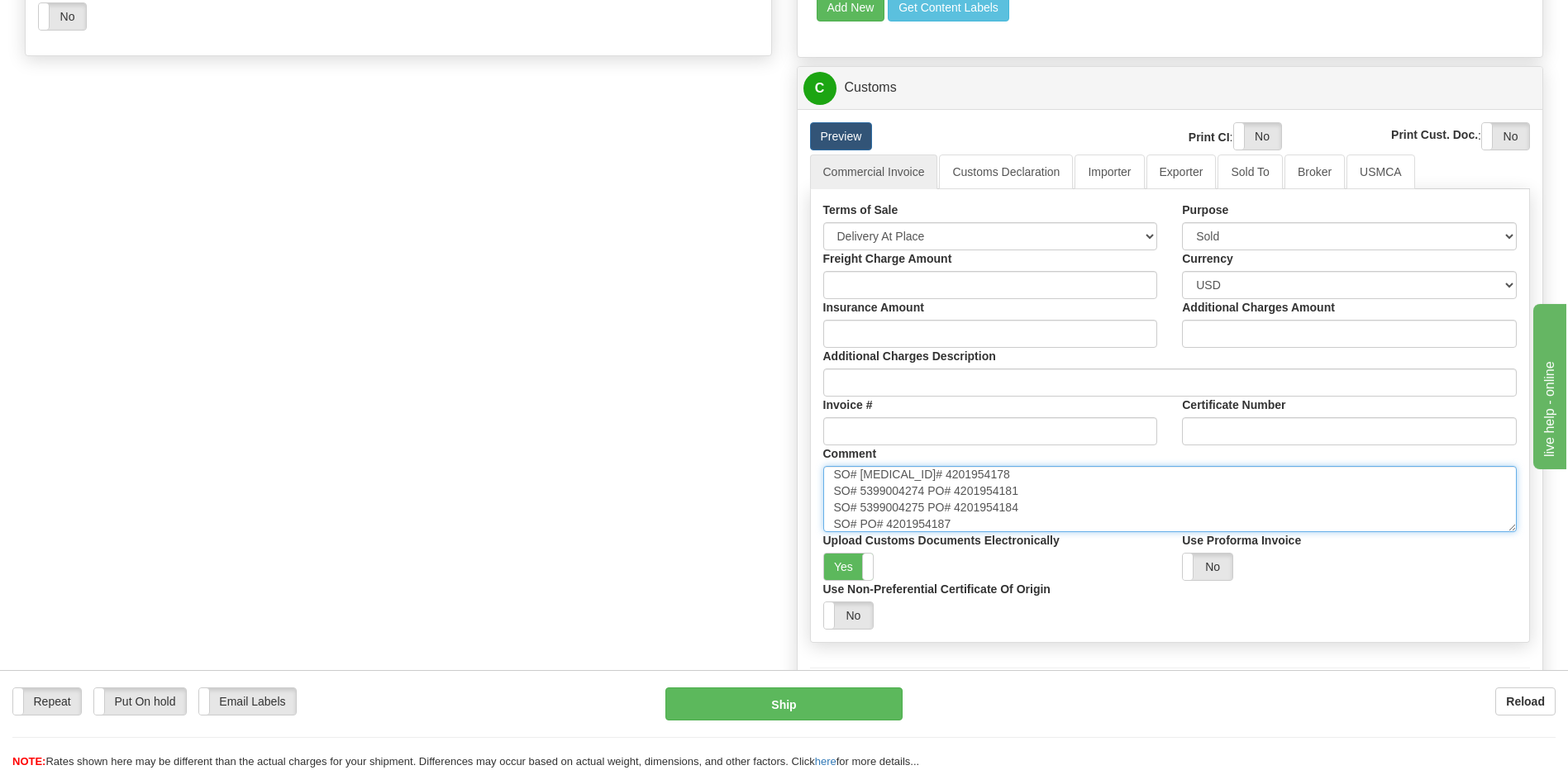
click at [861, 526] on textarea "Province of Manufacture: [GEOGRAPHIC_DATA], [GEOGRAPHIC_DATA]" at bounding box center [1170, 498] width 694 height 66
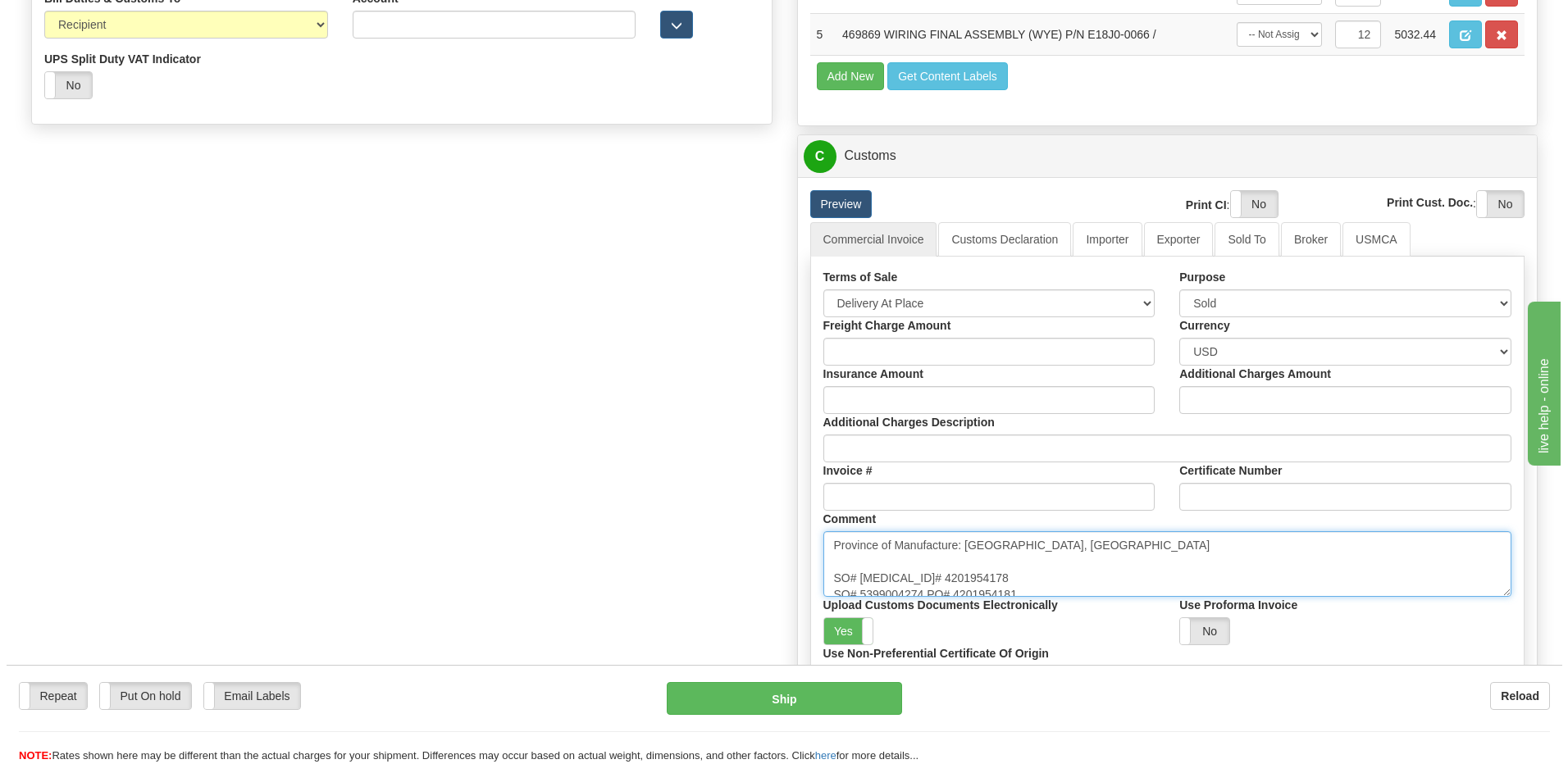
scroll to position [820, 0]
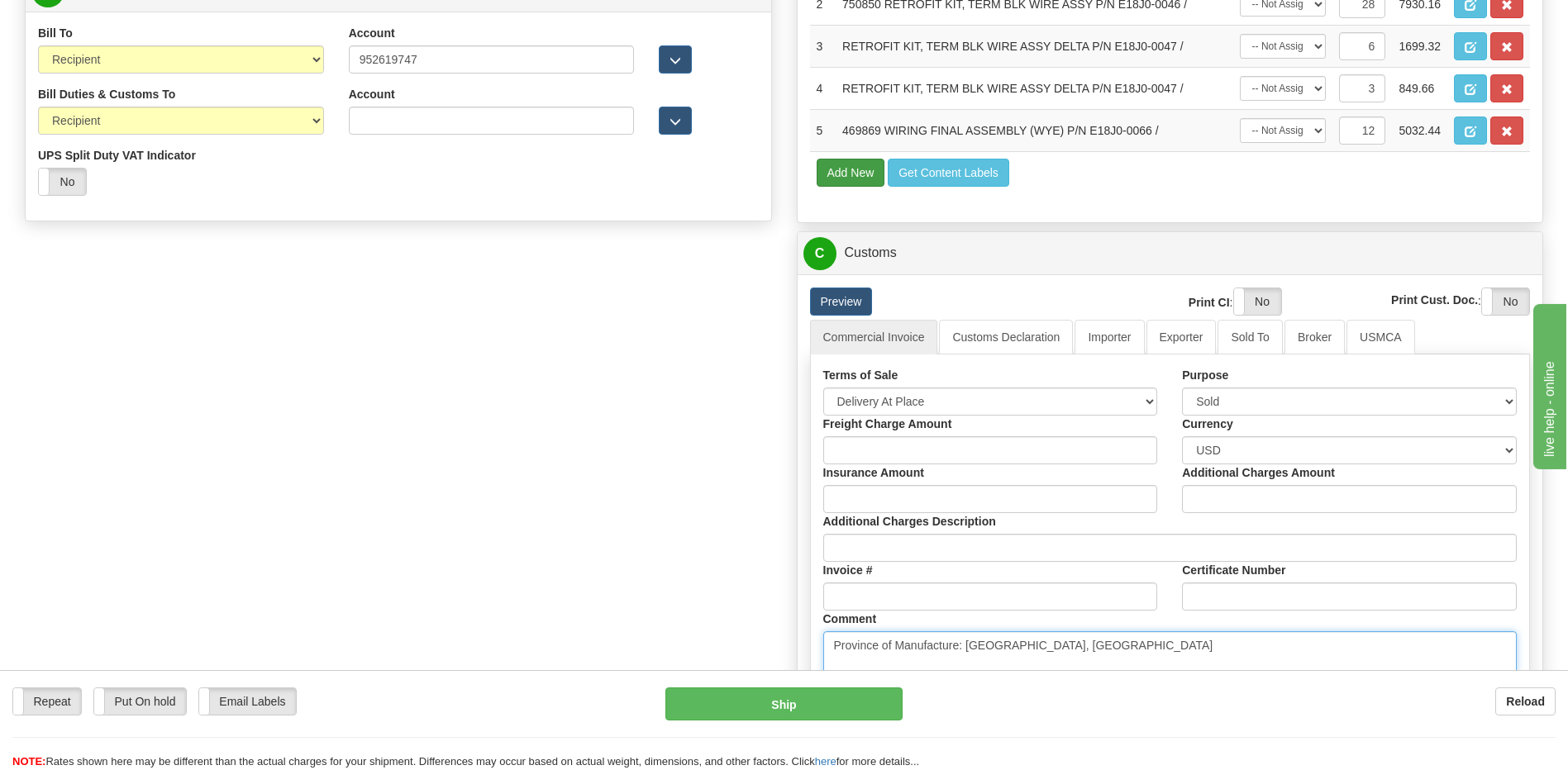
type textarea "Province of Manufacture: [GEOGRAPHIC_DATA], [GEOGRAPHIC_DATA] SO# [MEDICAL_ID]#…"
click at [844, 175] on button "Add New" at bounding box center [851, 173] width 68 height 28
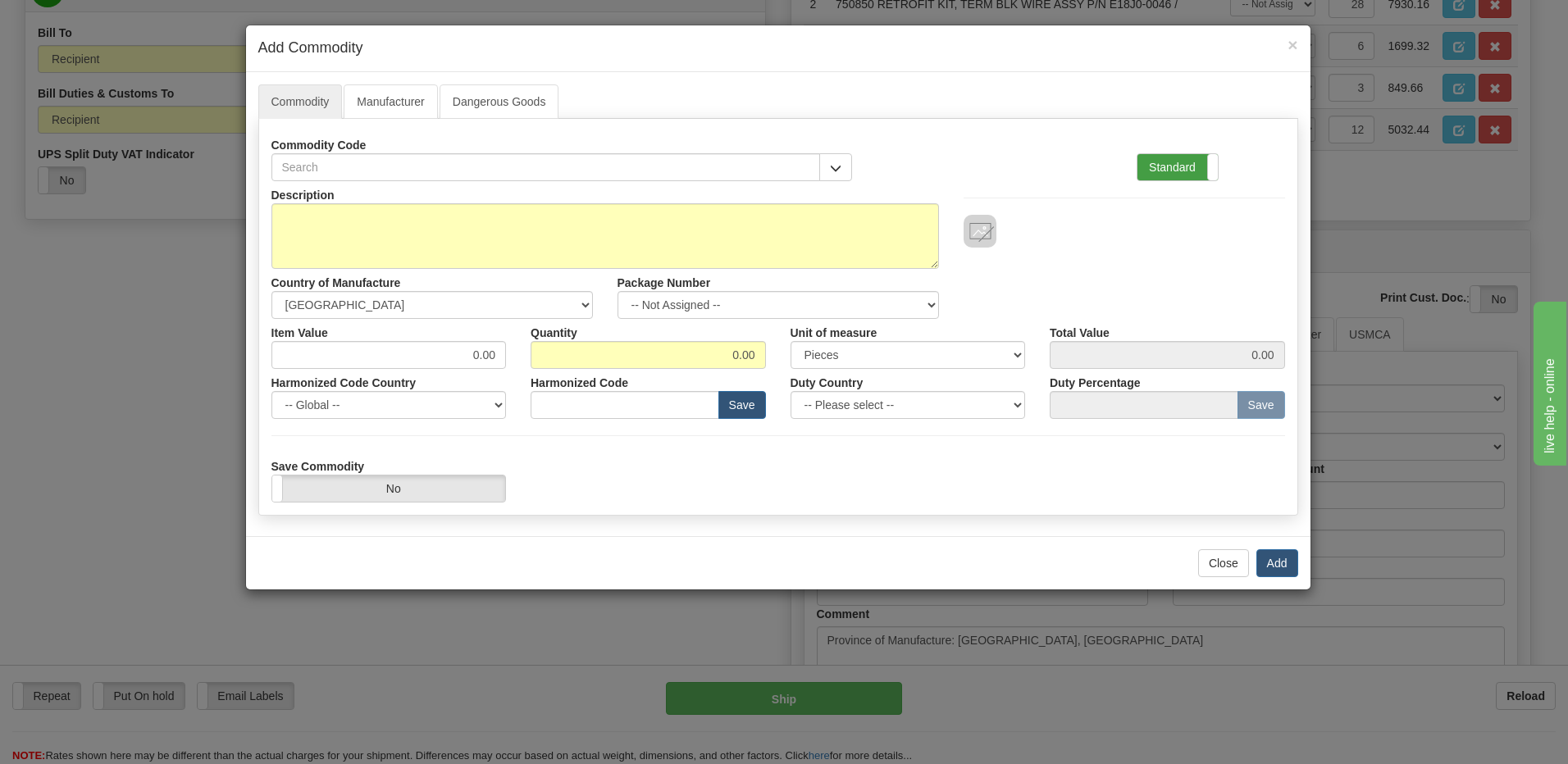
click at [1167, 173] on label "Standard" at bounding box center [1178, 167] width 81 height 26
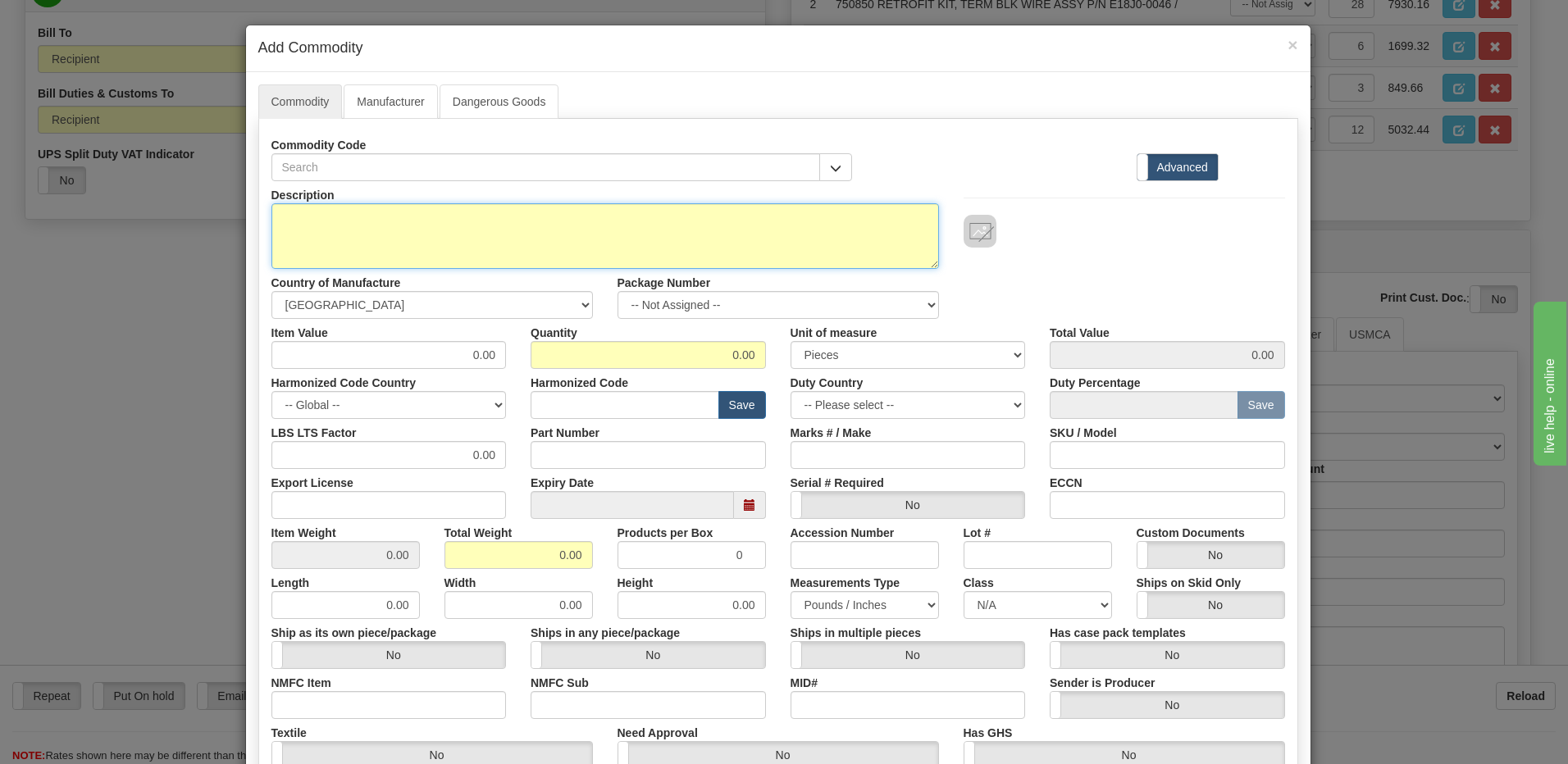
click at [280, 223] on textarea "Description" at bounding box center [605, 236] width 668 height 65
paste textarea "RETROFIT KITS, WIRE FINAL ASSY (DELTA)"
click at [551, 220] on textarea "RETROFIT KITS, WIRE FINAL ASSY (DELTA)" at bounding box center [605, 236] width 668 height 65
paste textarea "E18J0-0067"
type textarea "RETROFIT KITS, WIRE FINAL ASSY (DELTA) P/N E18J0-0067"
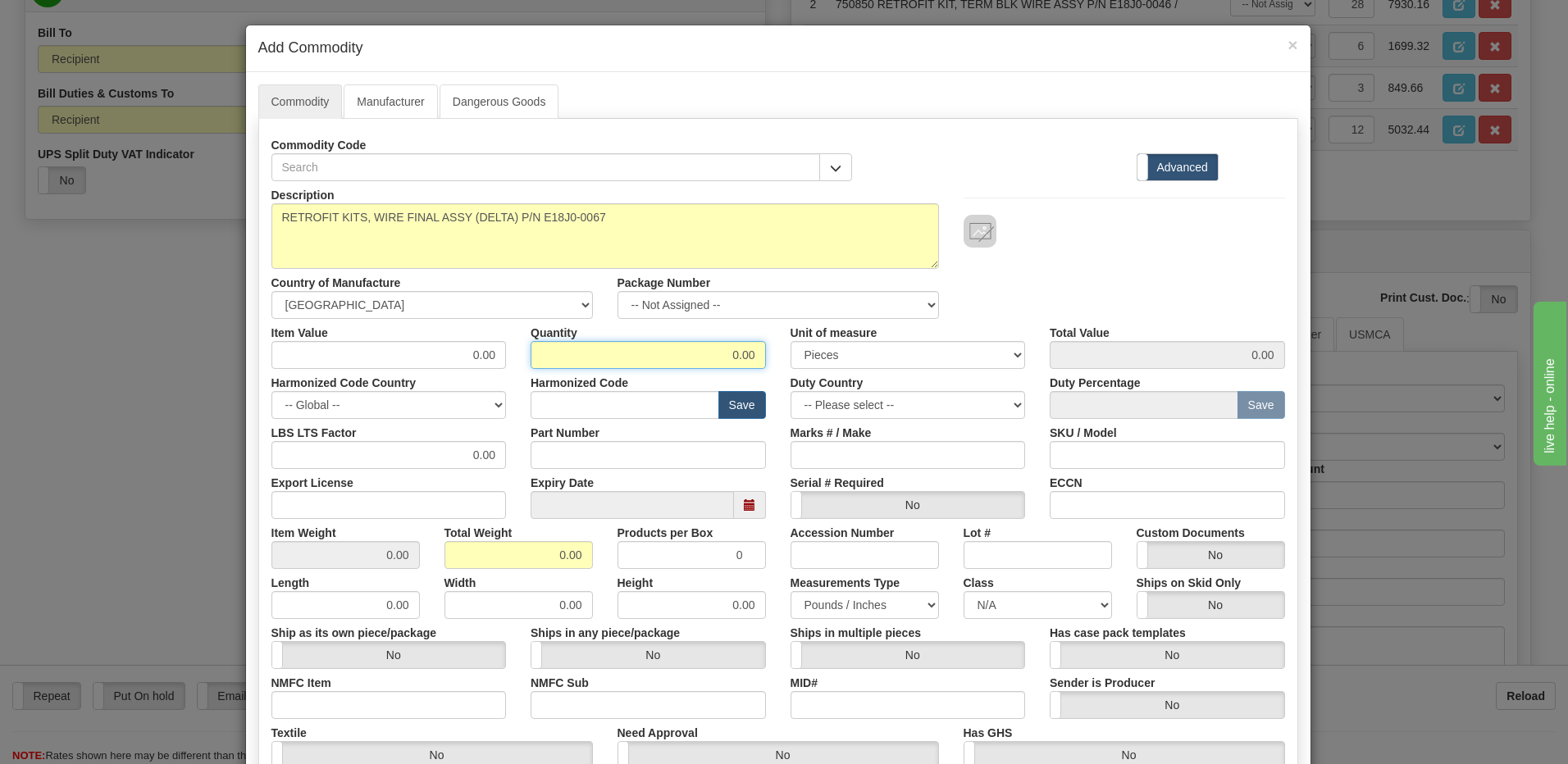
drag, startPoint x: 691, startPoint y: 354, endPoint x: 981, endPoint y: 371, distance: 290.5
click at [981, 371] on div "Description RETROFIT KITS, WIRE FINAL ASSY (DELTA) P/N E18J0-0067 Country of Ma…" at bounding box center [778, 542] width 1014 height 722
type input "12"
click at [553, 566] on input "0.00" at bounding box center [518, 555] width 148 height 28
drag, startPoint x: 505, startPoint y: 560, endPoint x: 630, endPoint y: 565, distance: 125.1
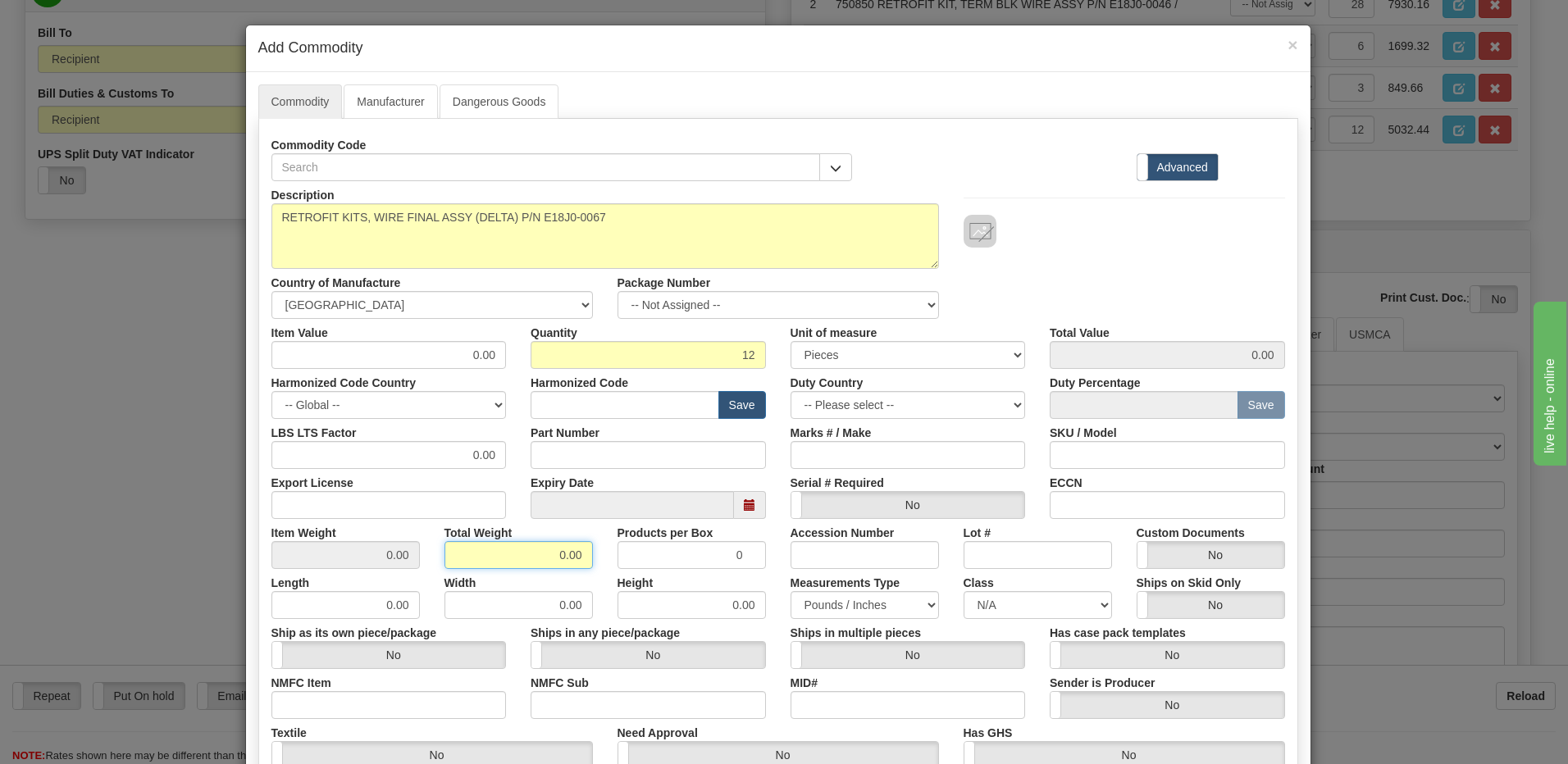
click at [630, 565] on div "Item Weight 0.00 Total Weight 0.00 Products per Box 0 Accession Number Lot # Cu…" at bounding box center [778, 544] width 1039 height 50
type input "12"
type input "1.0000"
click at [557, 404] on input "text" at bounding box center [624, 404] width 188 height 28
type input "8536.49.00"
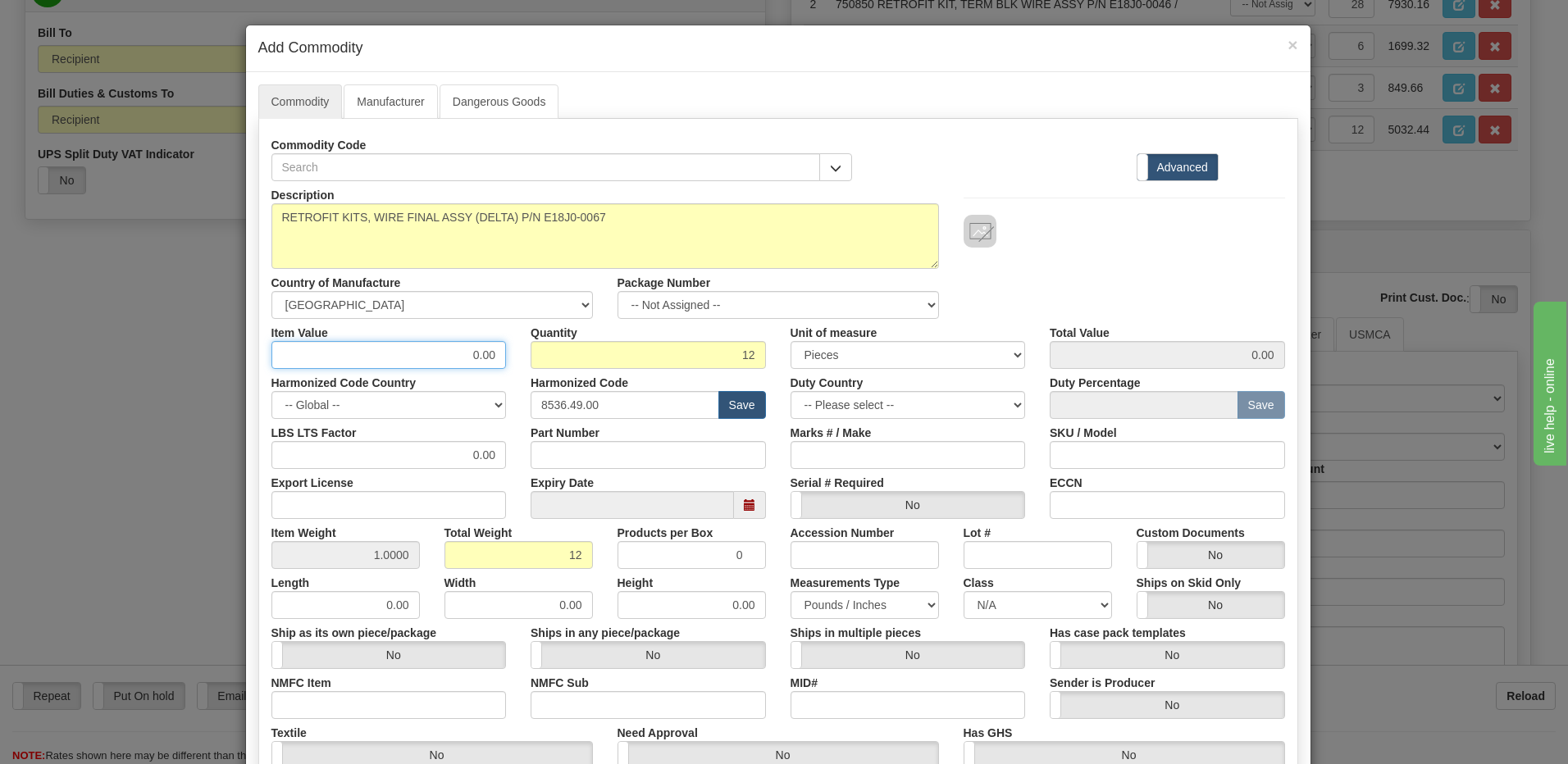
drag, startPoint x: 425, startPoint y: 360, endPoint x: 619, endPoint y: 351, distance: 194.2
click at [619, 351] on div "Item Value 0.00 Quantity 12 Unit of measure 3 Thousand Square Inches Adjustment…" at bounding box center [778, 343] width 1039 height 50
drag, startPoint x: 454, startPoint y: 357, endPoint x: 436, endPoint y: 357, distance: 18.0
click at [453, 357] on input "0.00" at bounding box center [389, 354] width 235 height 28
type input "419.37"
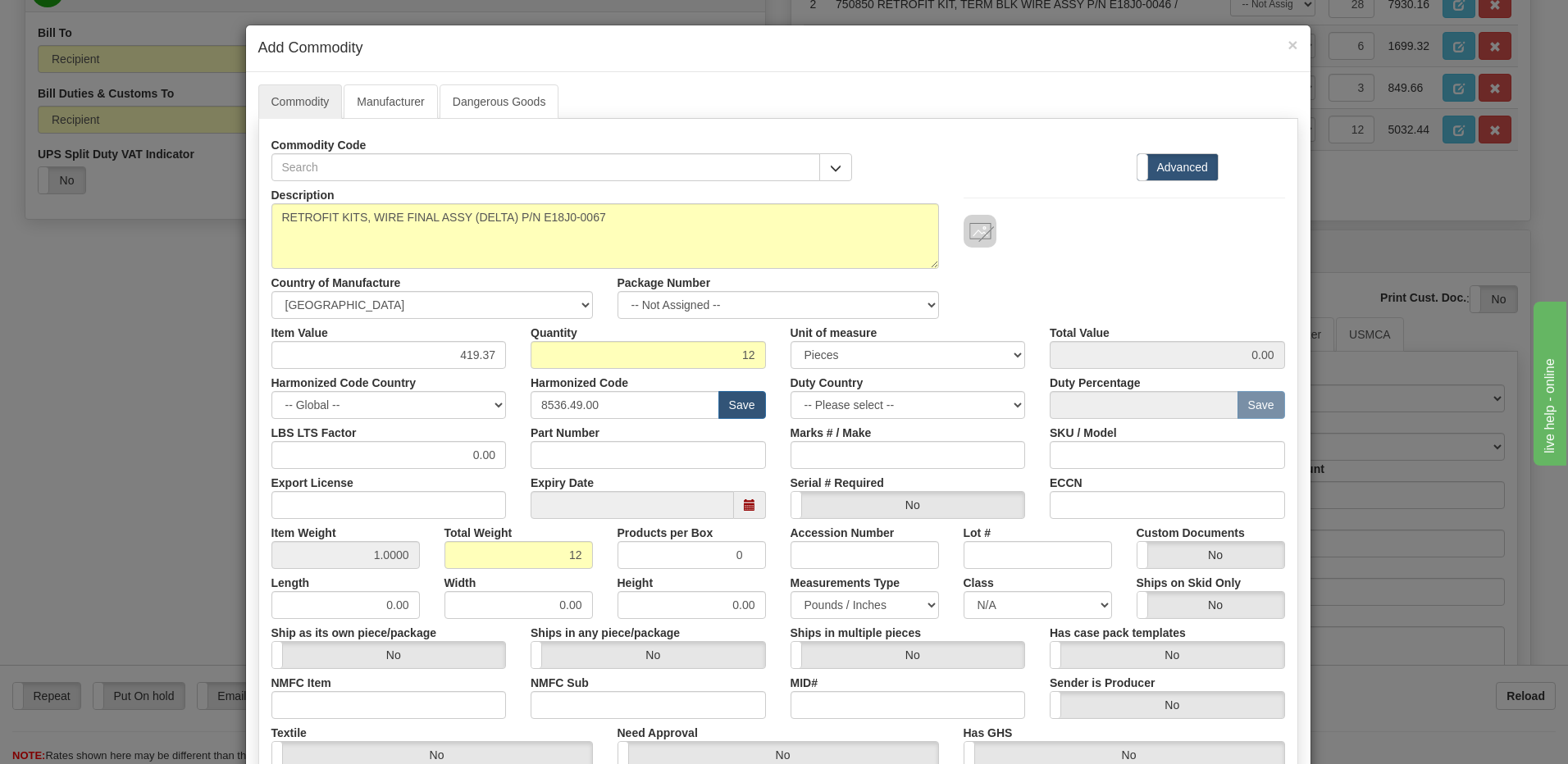
type input "5032.44"
click at [1111, 259] on div "Description RETROFIT KITS, WIRE FINAL ASSY (DELTA) P/N E18J0-0067 Country of Ma…" at bounding box center [778, 250] width 1039 height 137
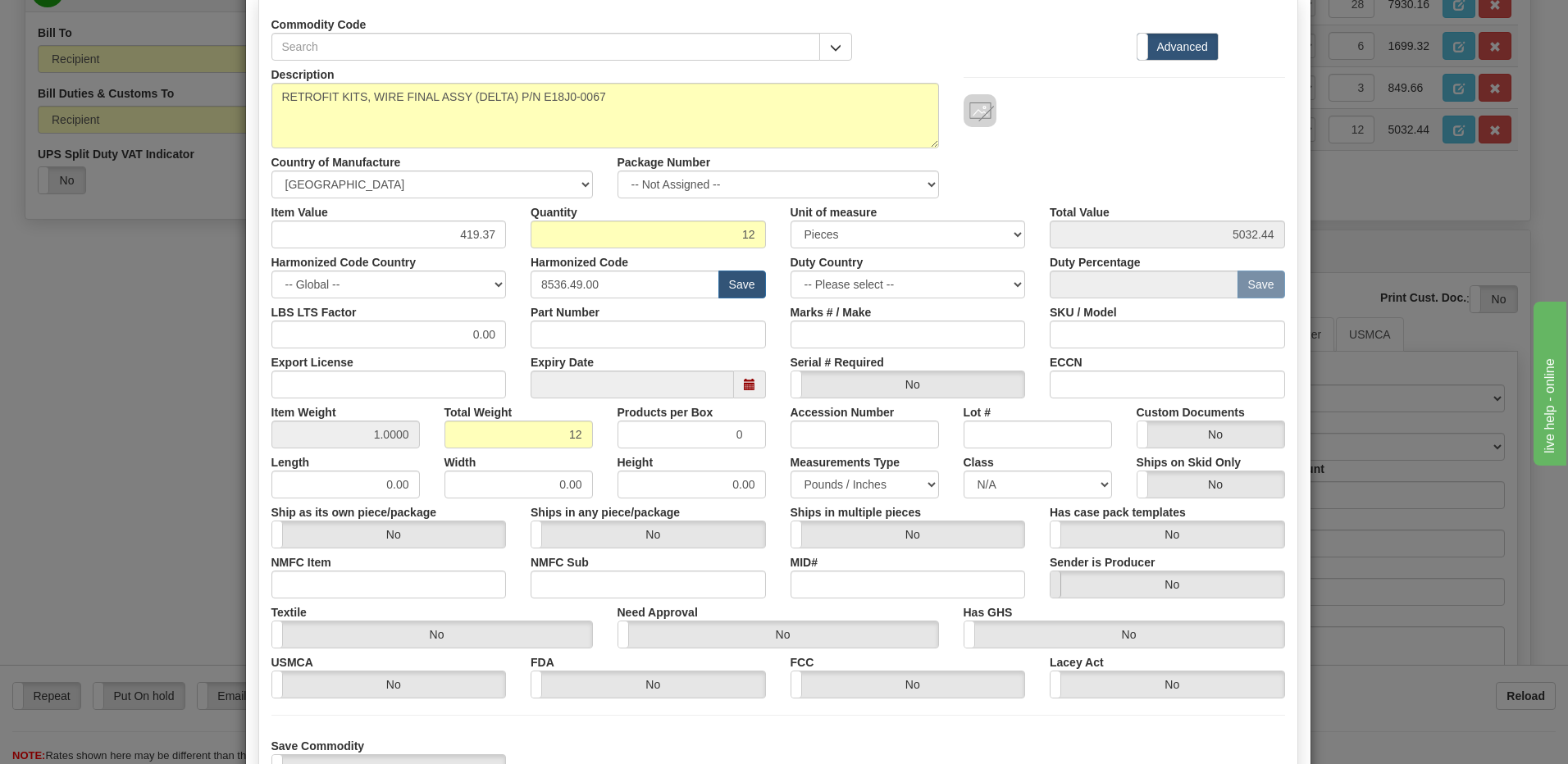
scroll to position [246, 0]
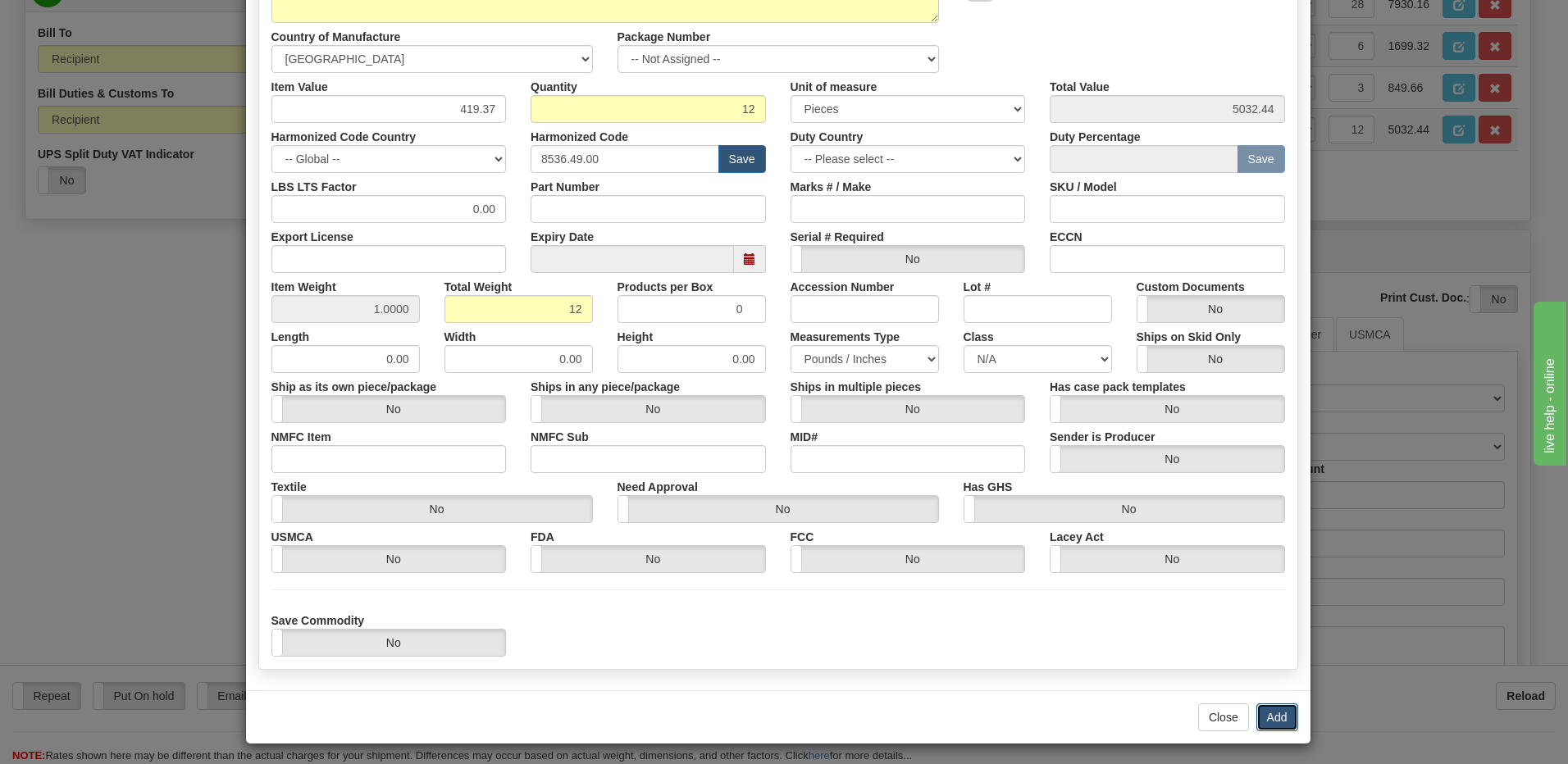
click at [1270, 721] on button "Add" at bounding box center [1277, 717] width 42 height 28
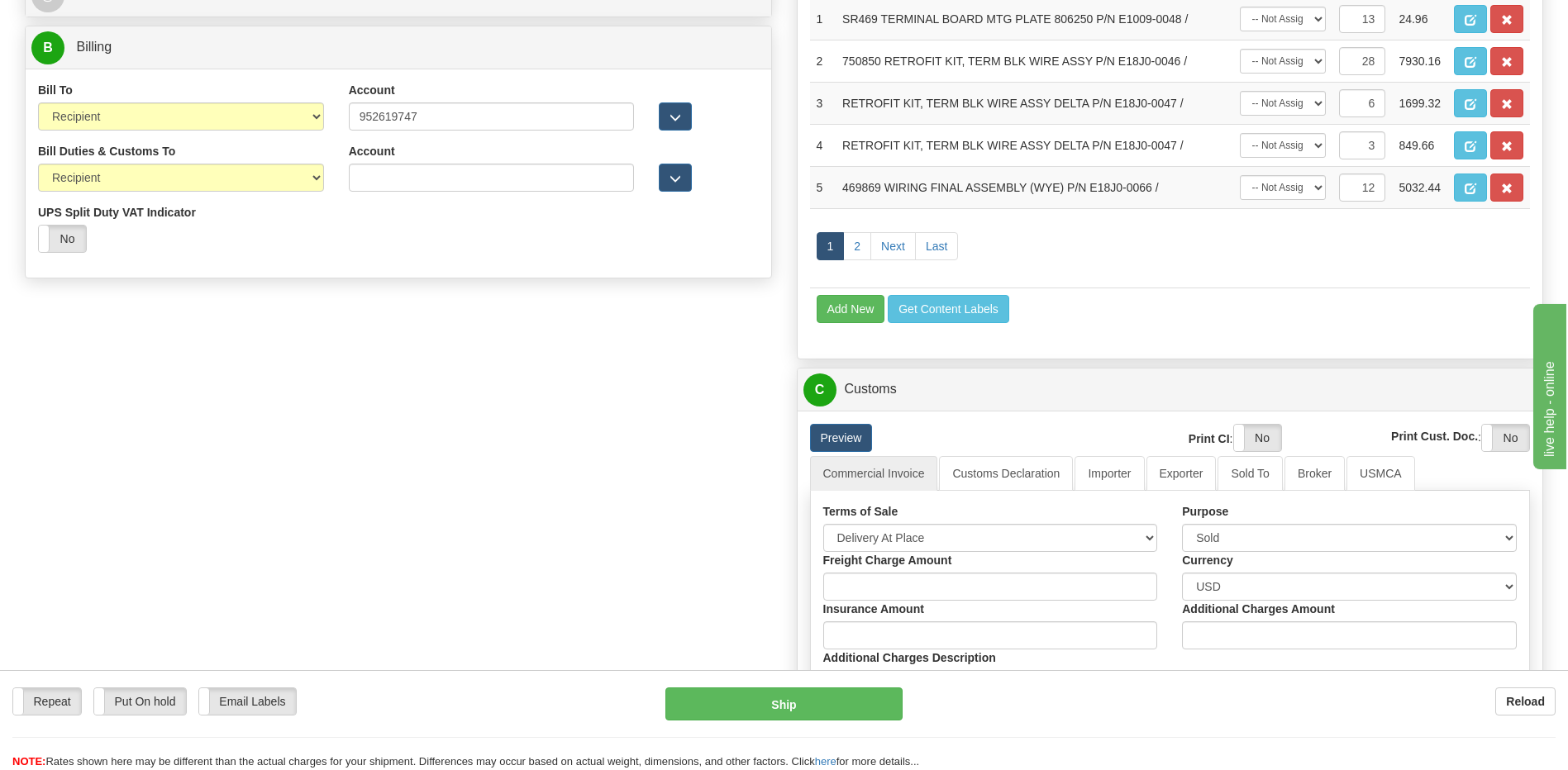
scroll to position [661, 0]
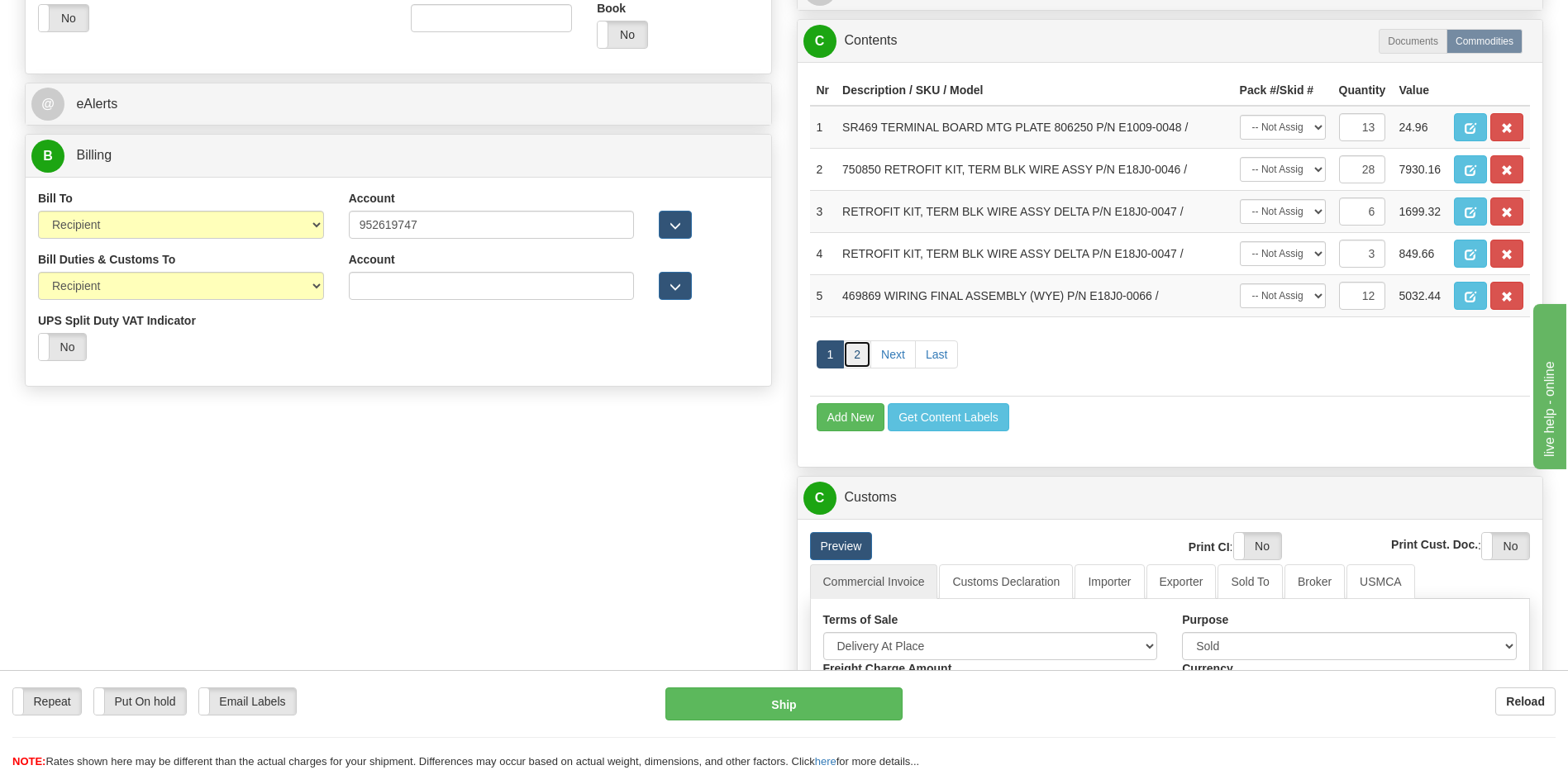
click at [847, 359] on link "2" at bounding box center [857, 354] width 28 height 28
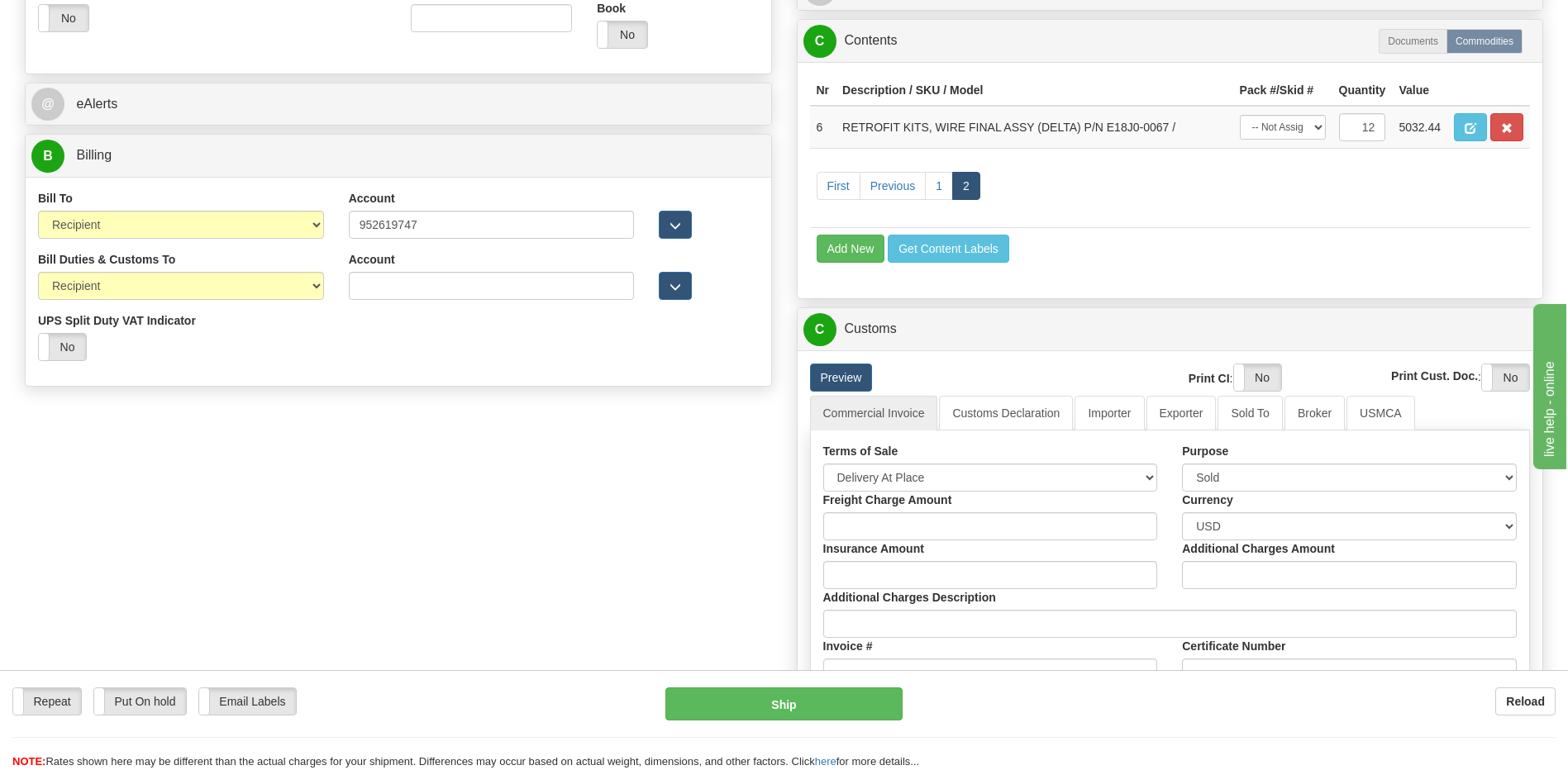
click at [856, 360] on div "Preview Print CI : Yes No Print Cust. Doc. : Yes No Commercial Invoice Customs …" at bounding box center [1170, 675] width 746 height 650
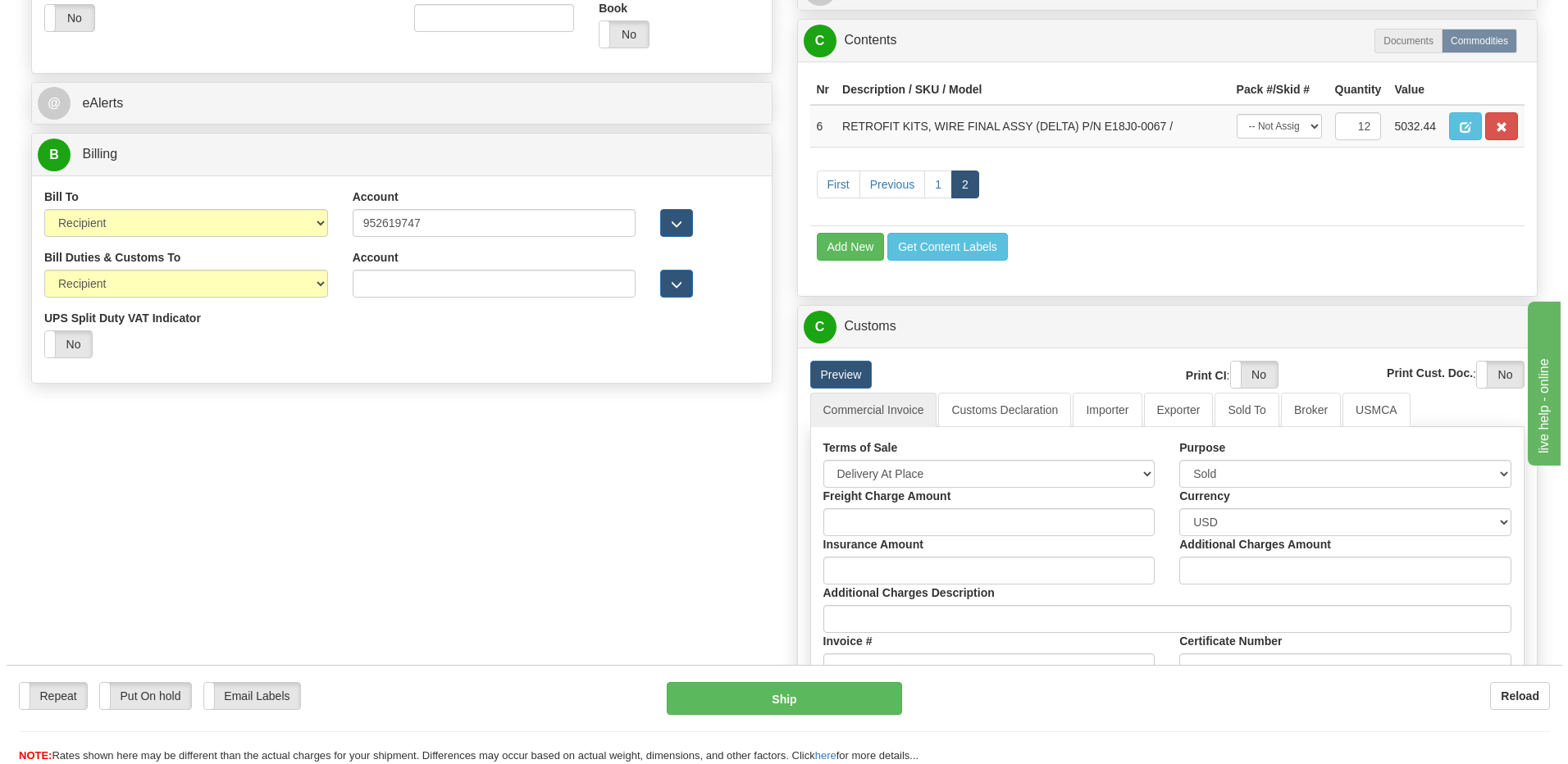
scroll to position [410, 0]
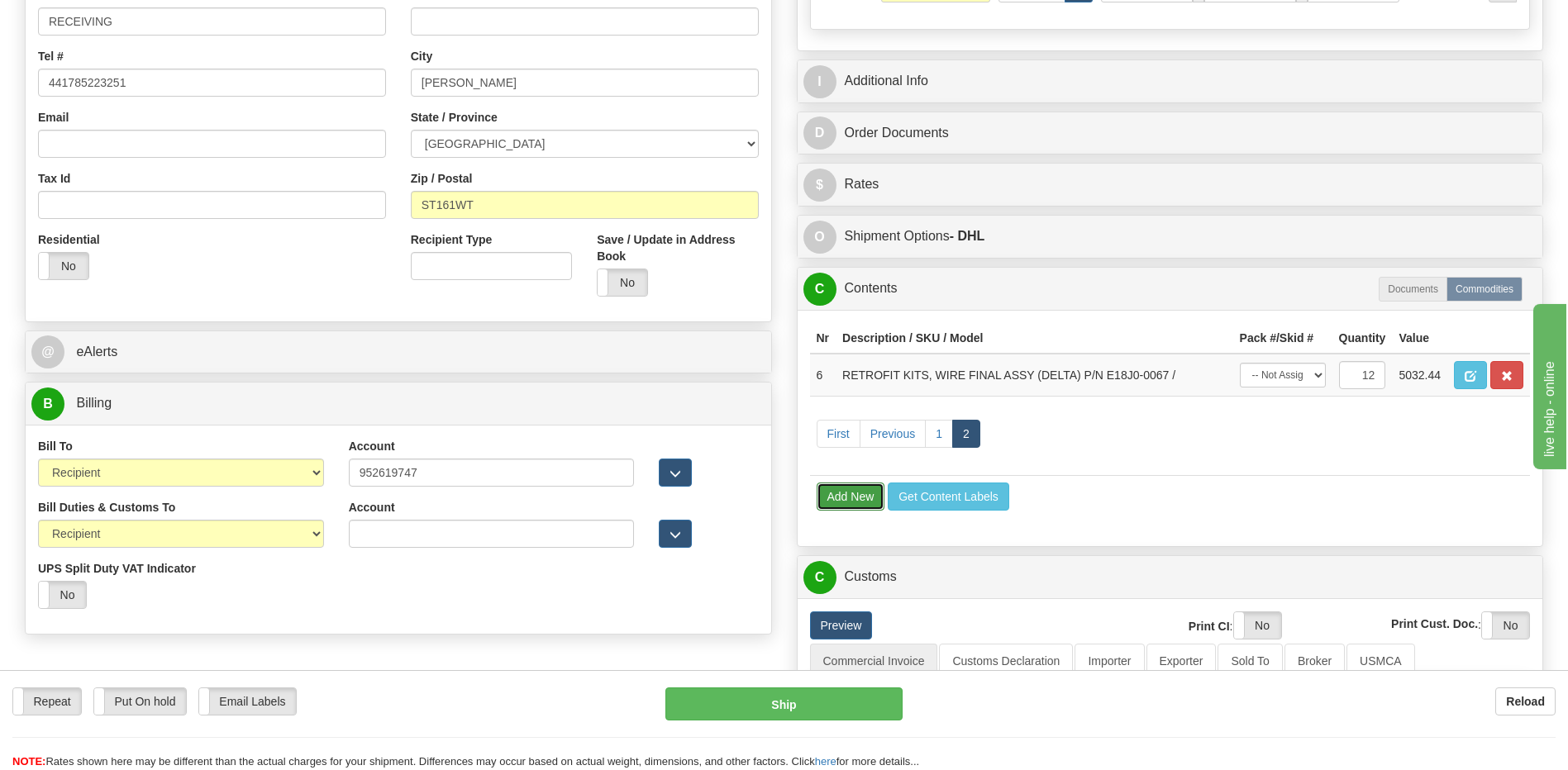
click at [830, 494] on button "Add New" at bounding box center [851, 497] width 68 height 28
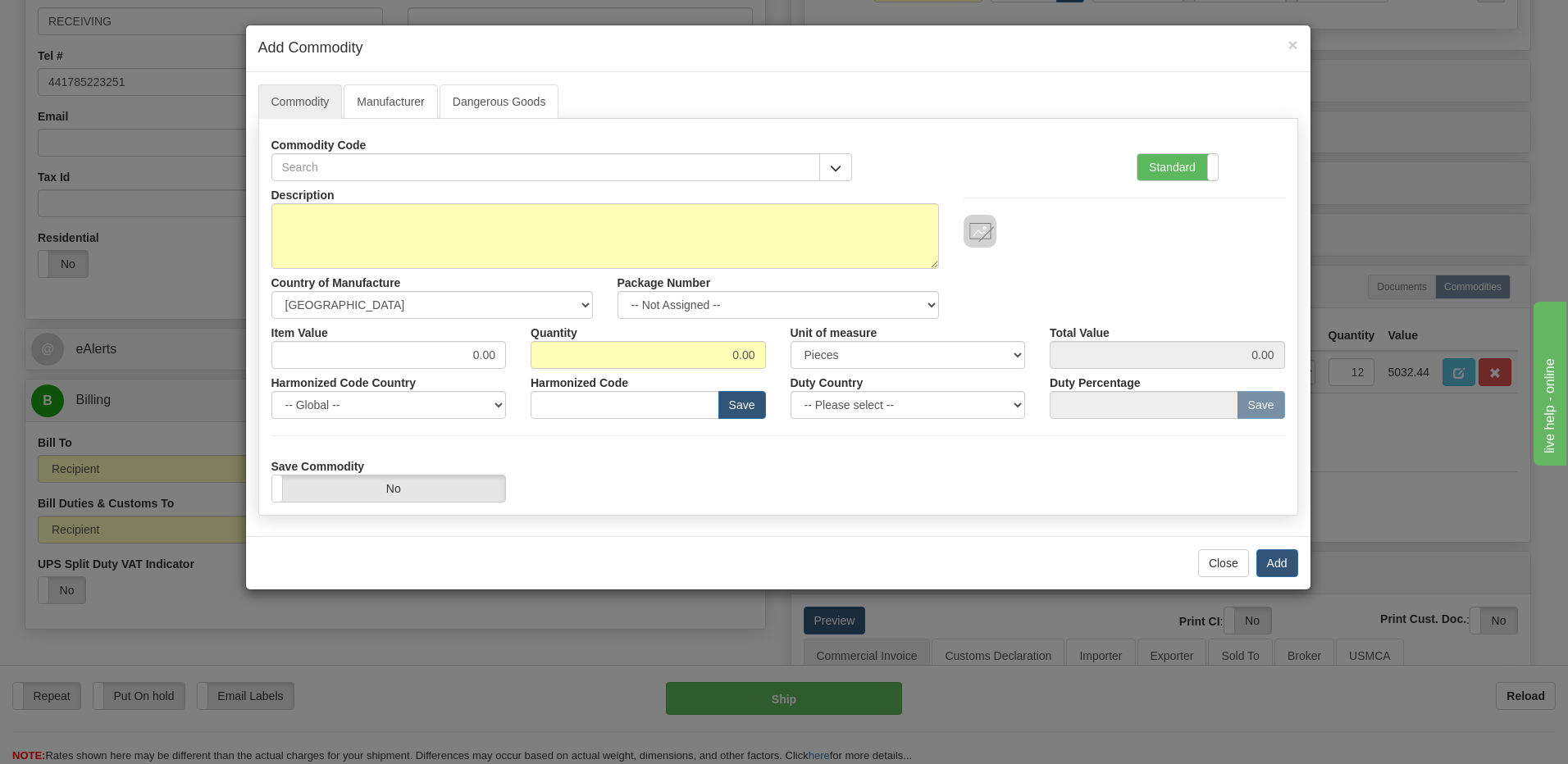
drag, startPoint x: 1182, startPoint y: 168, endPoint x: 1207, endPoint y: 229, distance: 65.9
click at [1182, 168] on label "Standard" at bounding box center [1178, 167] width 81 height 26
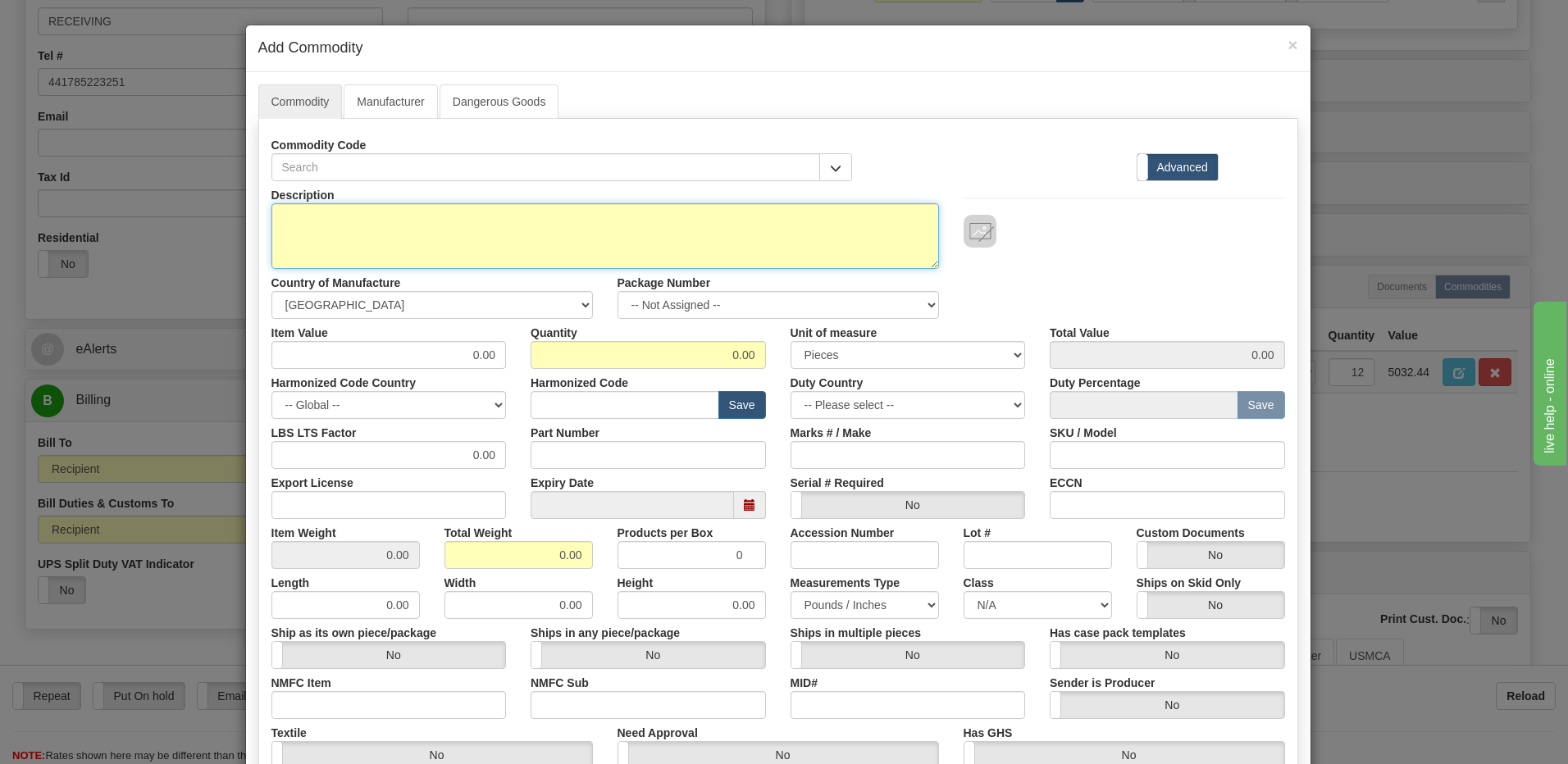
click at [280, 225] on textarea "Description" at bounding box center [605, 236] width 668 height 65
paste textarea "735850 WIRING FINAL ASSEMBLY (WYE)"
click at [515, 231] on textarea "735850 WIRING FINAL ASSEMBLY (WYE)" at bounding box center [605, 236] width 668 height 65
click at [512, 217] on textarea "735850 WIRING FINAL ASSEMBLY (WYE)" at bounding box center [605, 236] width 668 height 65
paste textarea "E18J0-0073"
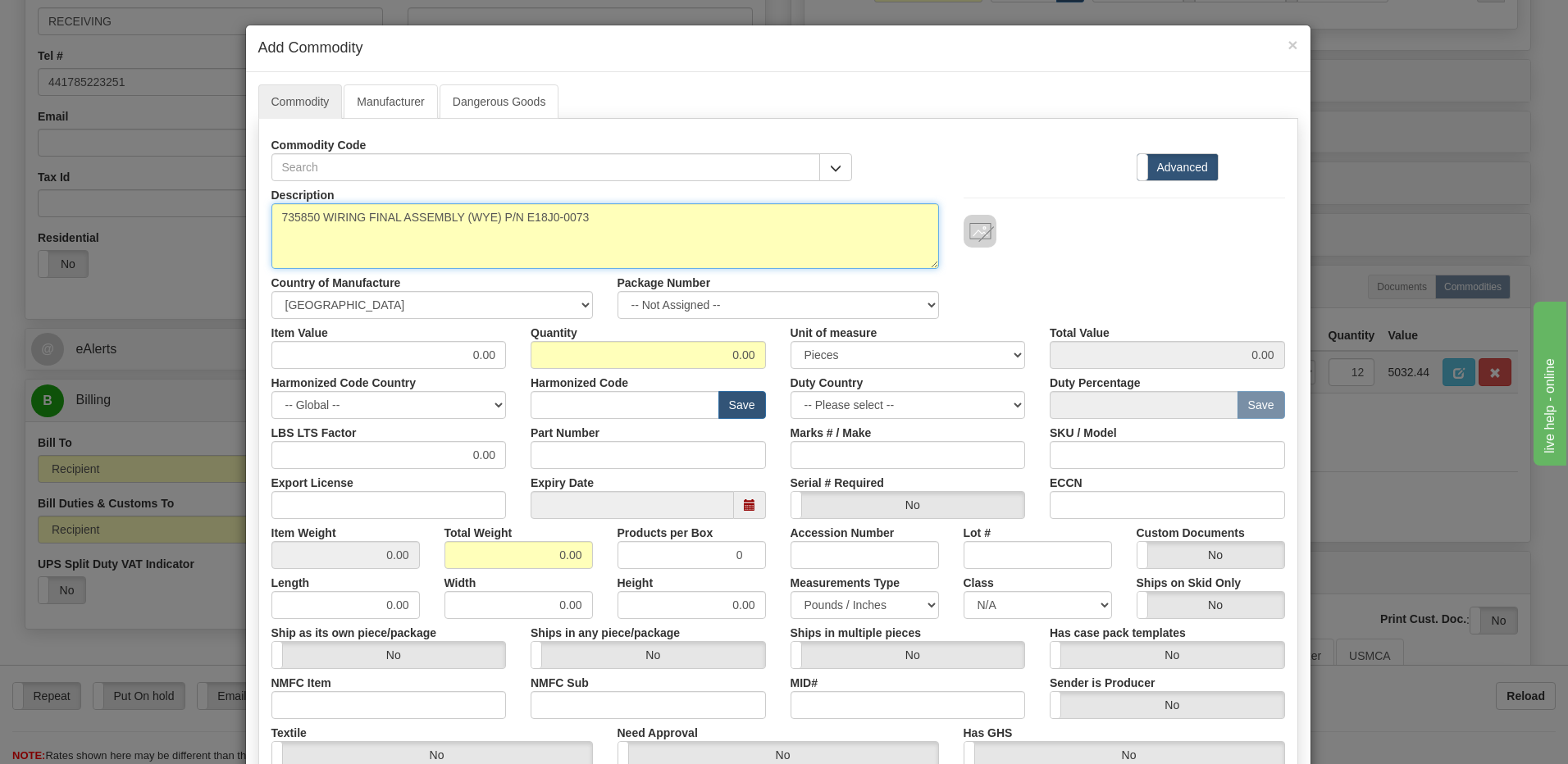
type textarea "735850 WIRING FINAL ASSEMBLY (WYE) P/N E18J0-0073"
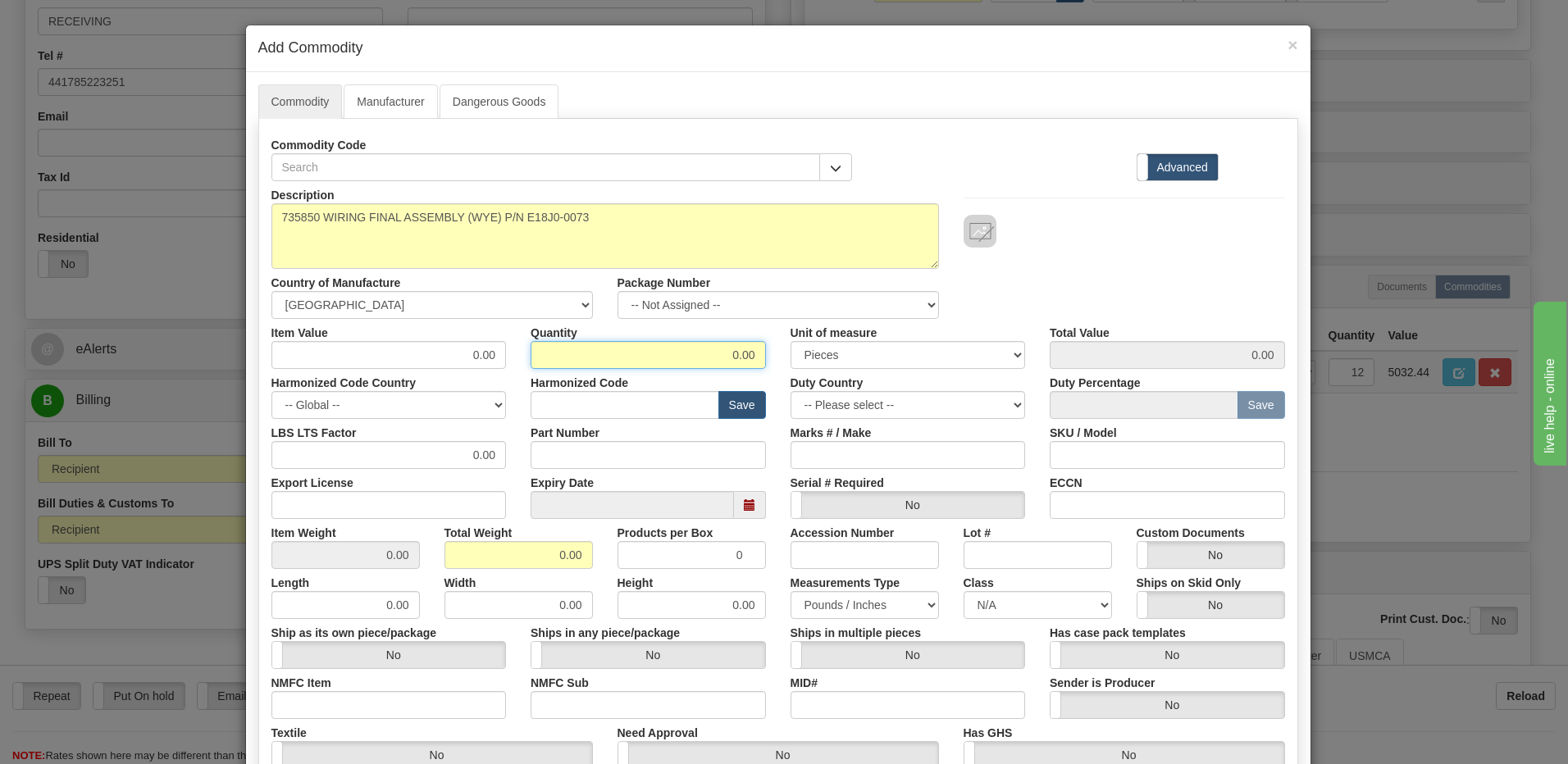
drag, startPoint x: 702, startPoint y: 353, endPoint x: 1008, endPoint y: 376, distance: 306.9
click at [1006, 376] on div "Description 735850 WIRING FINAL ASSEMBLY (WYE) P/N E18J0-0073 Country of Manufa…" at bounding box center [778, 542] width 1014 height 722
type input "2"
click at [456, 565] on input "0.00" at bounding box center [518, 555] width 148 height 28
drag, startPoint x: 493, startPoint y: 562, endPoint x: 680, endPoint y: 557, distance: 187.1
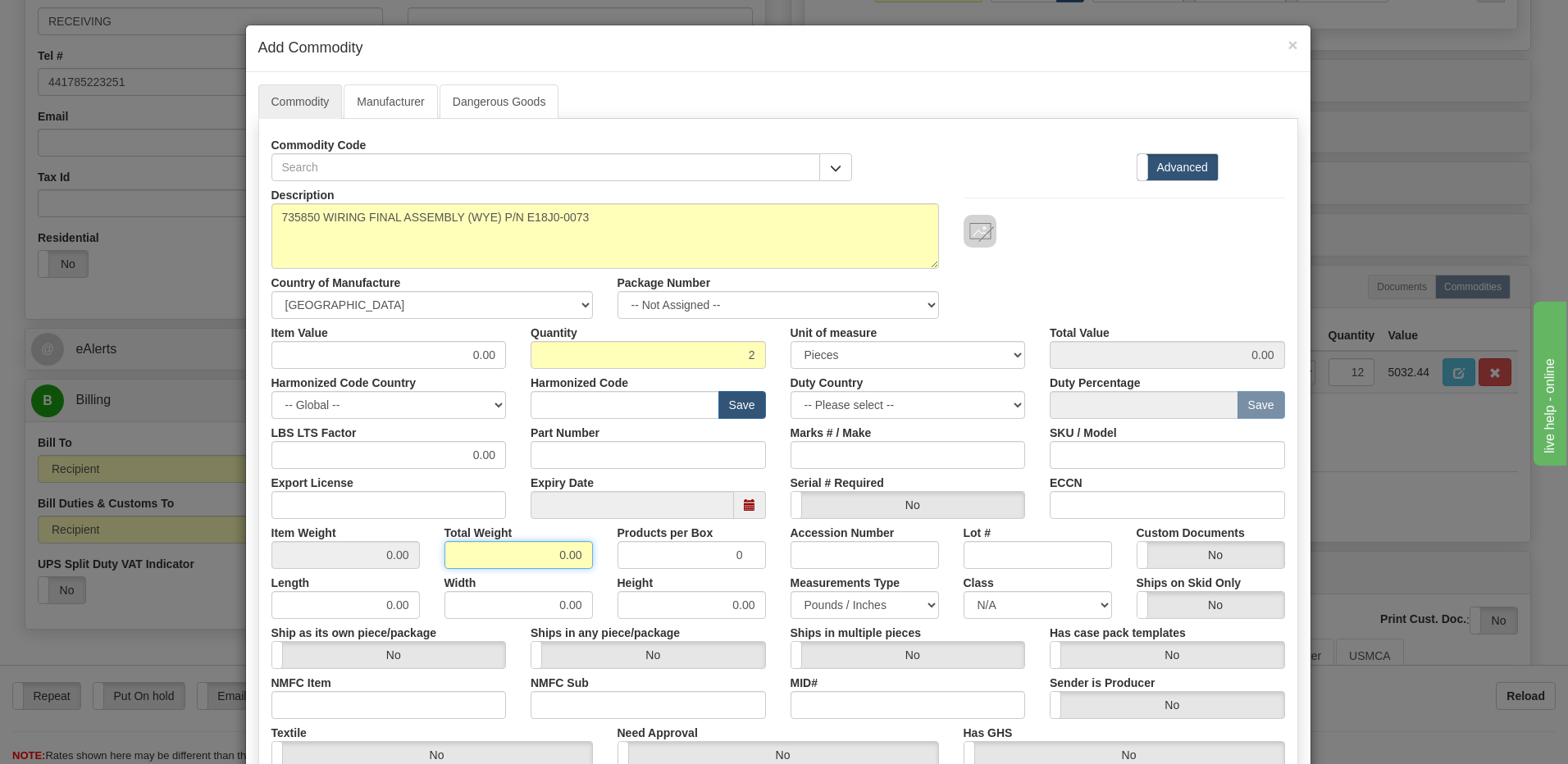
click at [680, 557] on div "Item Weight 0.00 Total Weight 0.00 Products per Box 0 Accession Number Lot # Cu…" at bounding box center [778, 544] width 1039 height 50
type input "2"
type input "1.0000"
click at [637, 394] on input "text" at bounding box center [624, 404] width 188 height 28
type input "8536.49.00"
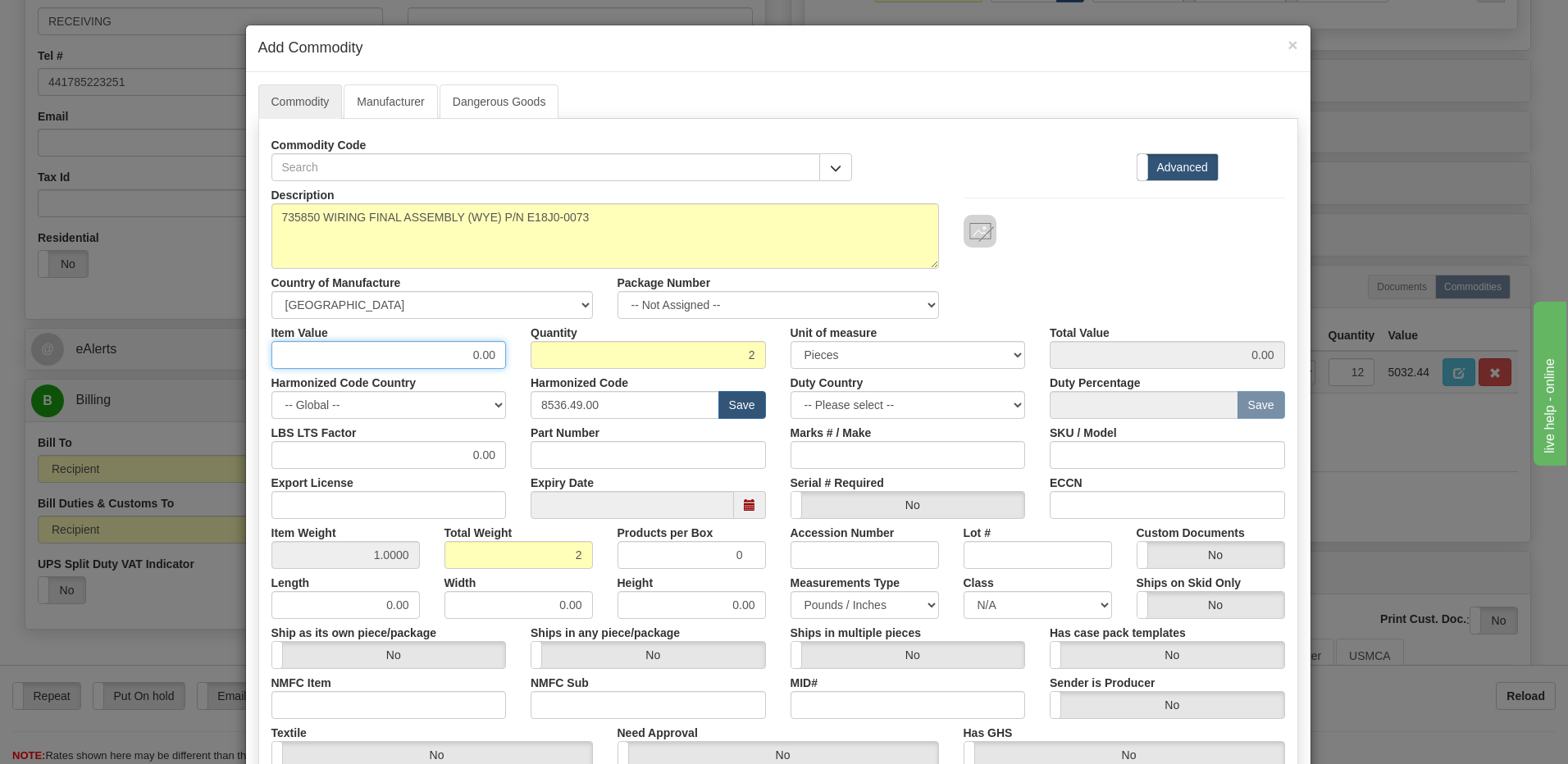
drag, startPoint x: 449, startPoint y: 359, endPoint x: 574, endPoint y: 360, distance: 125.0
click at [574, 360] on div "Item Value 0.00 Quantity 2 Unit of measure 3 Thousand Square Inches Adjustments…" at bounding box center [778, 343] width 1039 height 50
type input "174.82"
type input "349.64"
click at [574, 360] on input "2" at bounding box center [647, 354] width 235 height 28
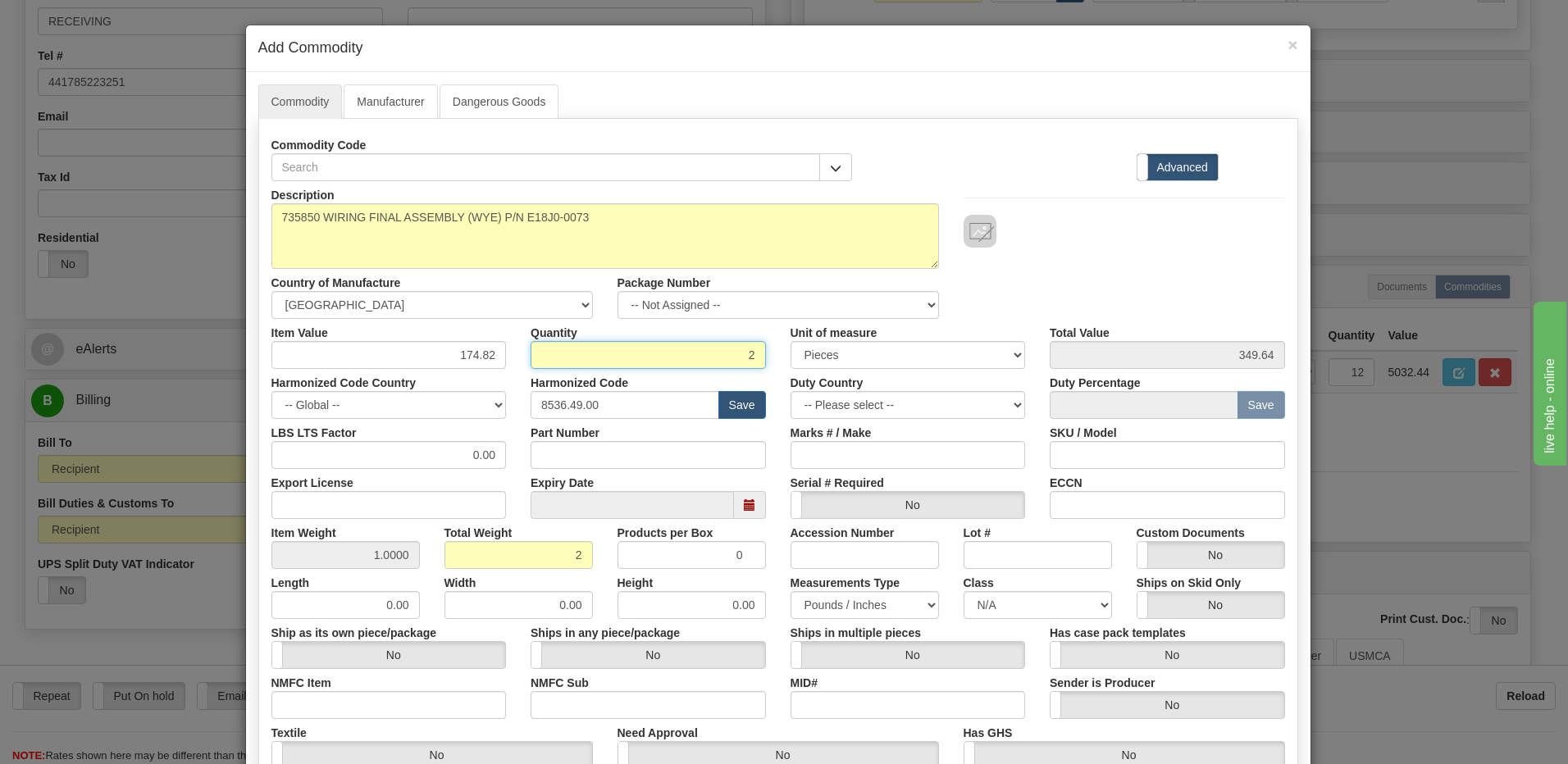
scroll to position [251, 0]
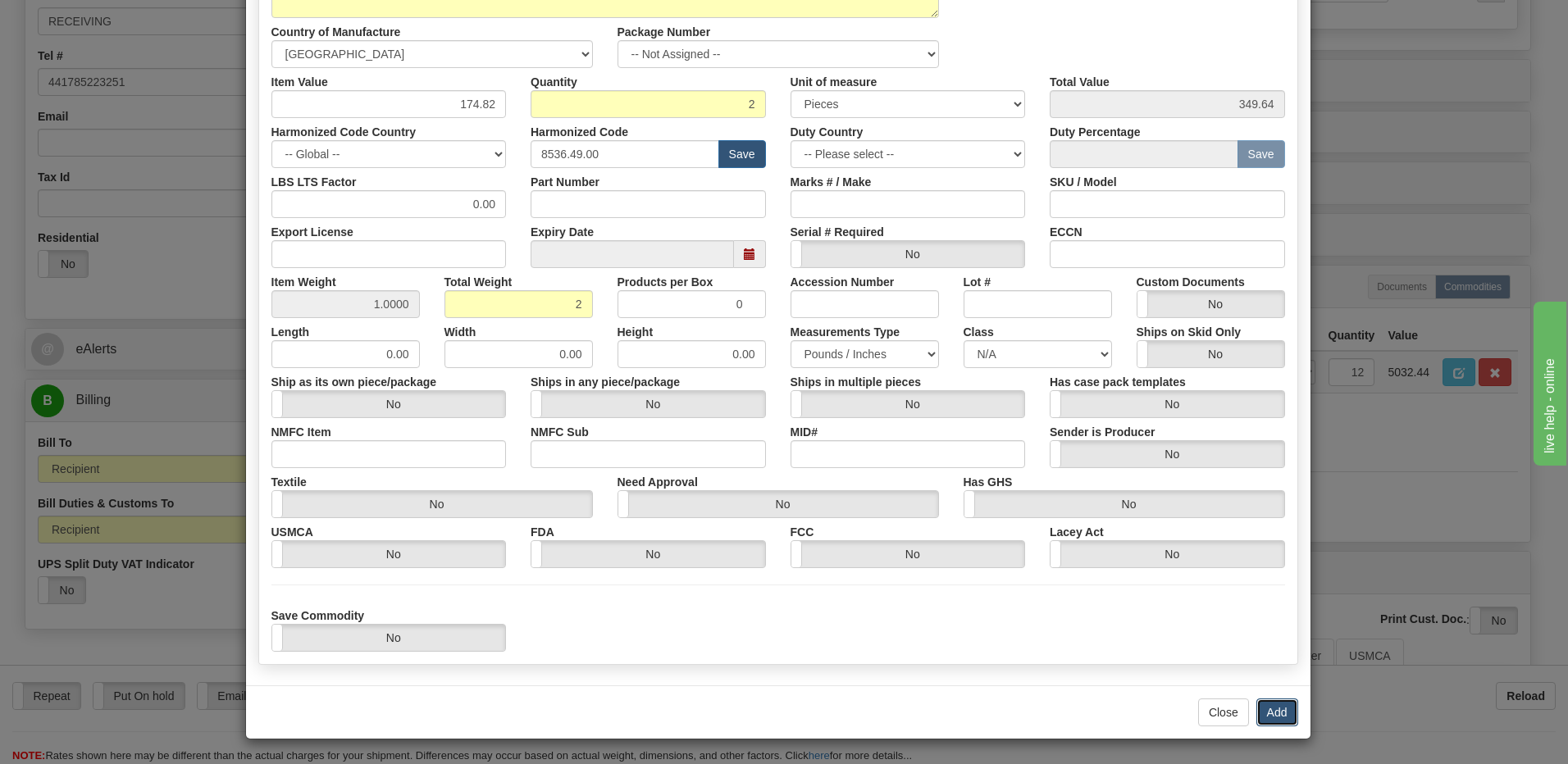
click at [1267, 711] on button "Add" at bounding box center [1277, 712] width 42 height 28
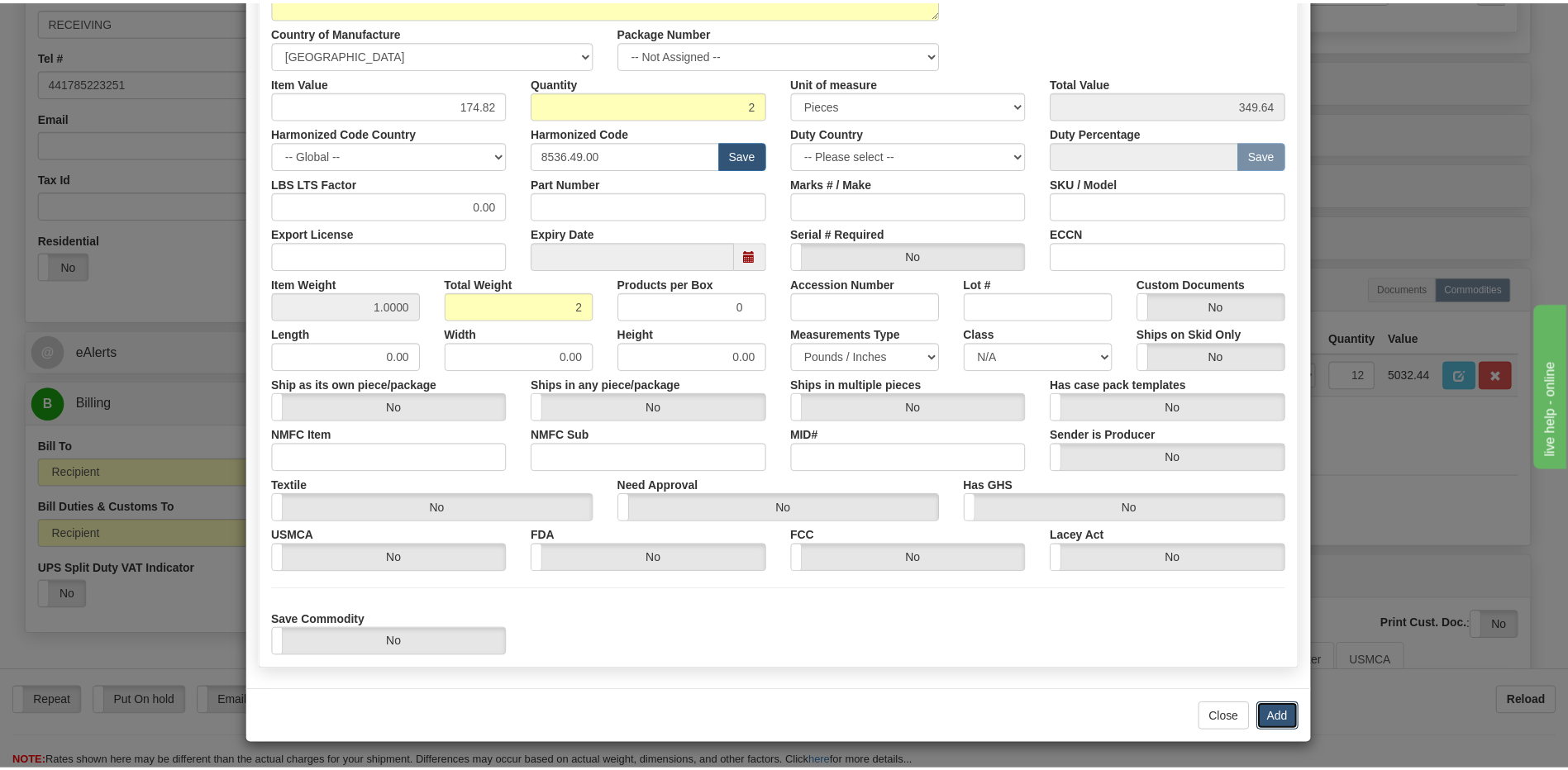
scroll to position [0, 0]
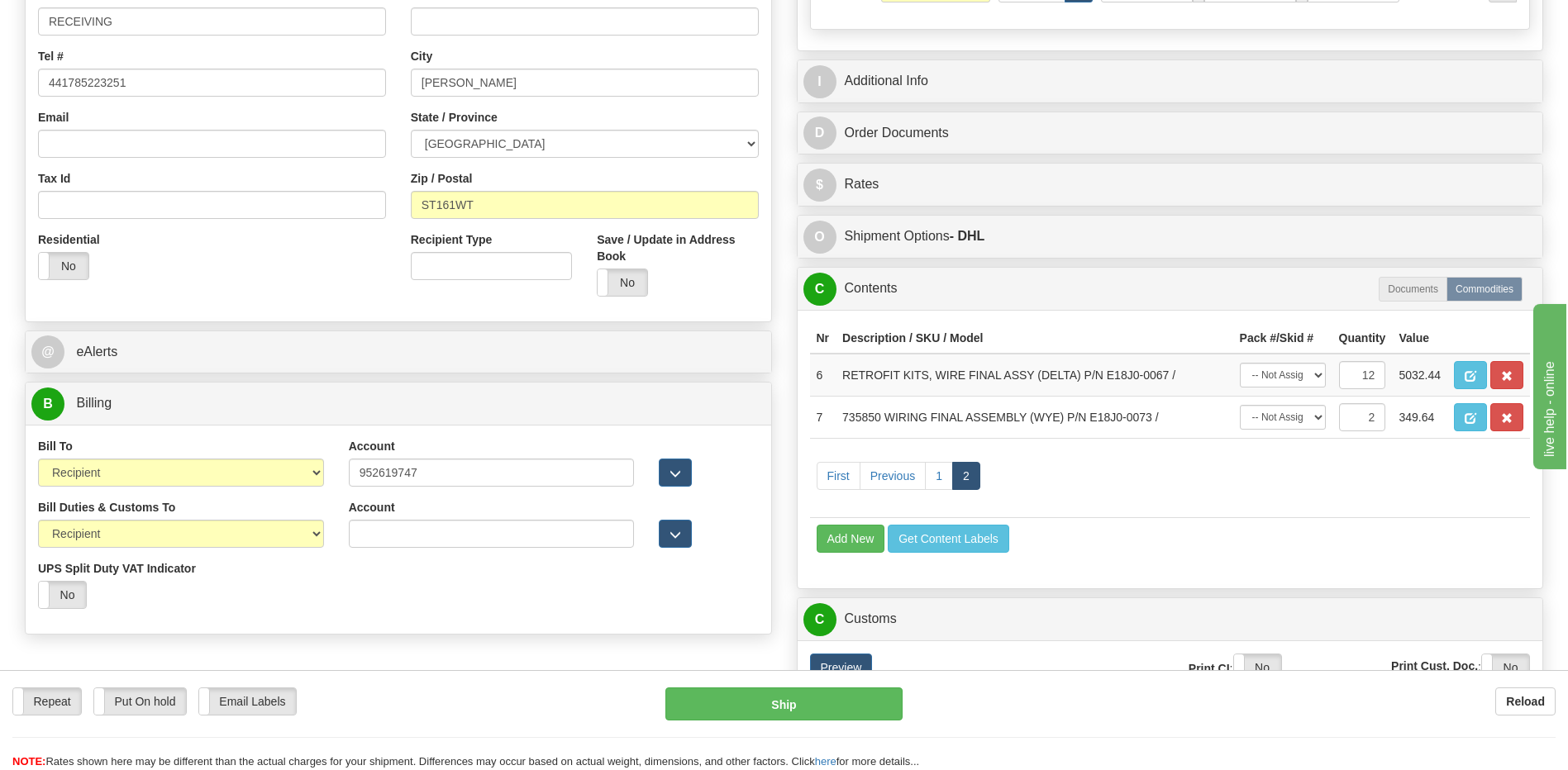
click at [1088, 528] on td "Add New Get Content Labels" at bounding box center [1170, 538] width 721 height 42
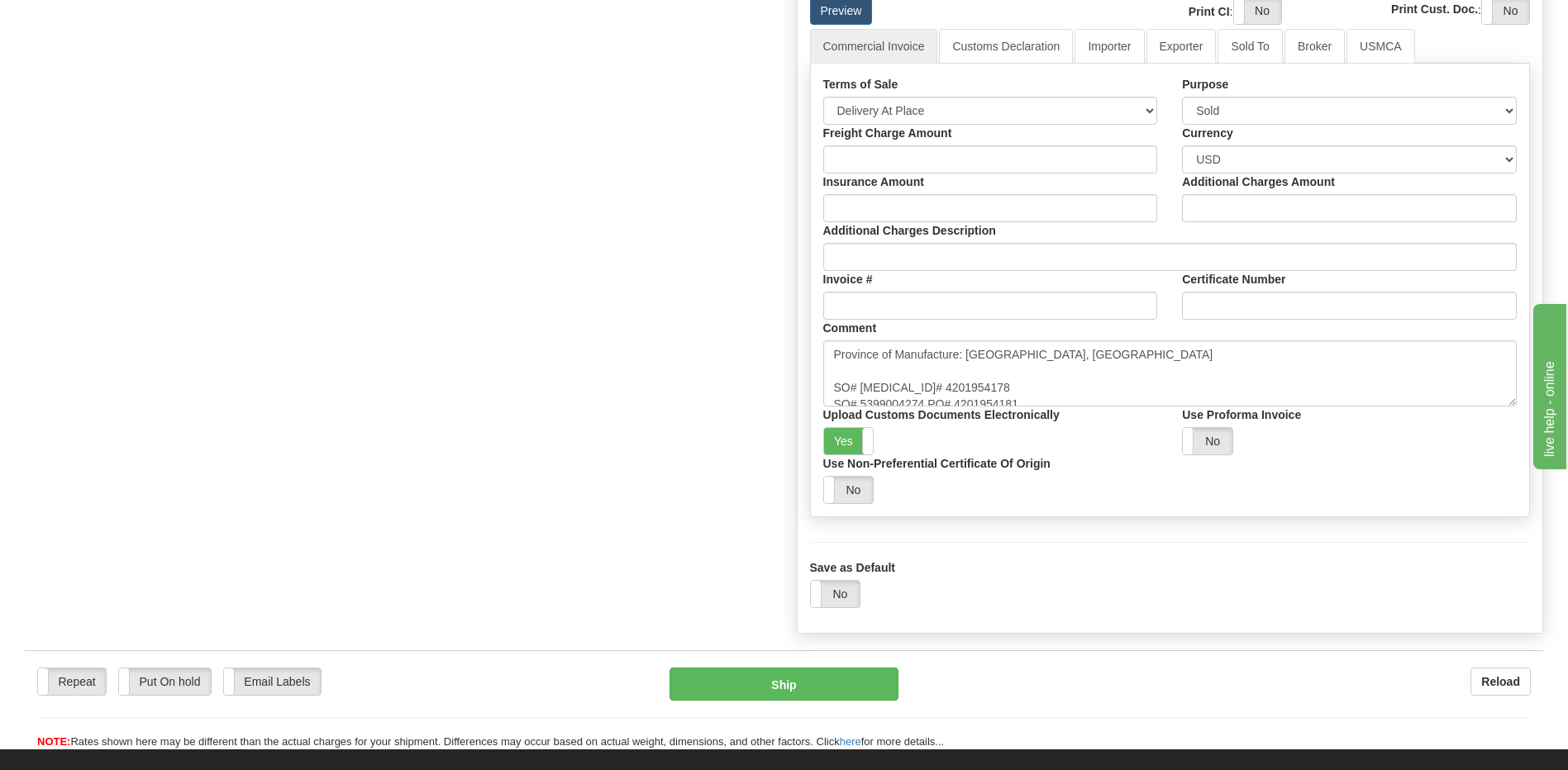
scroll to position [1074, 0]
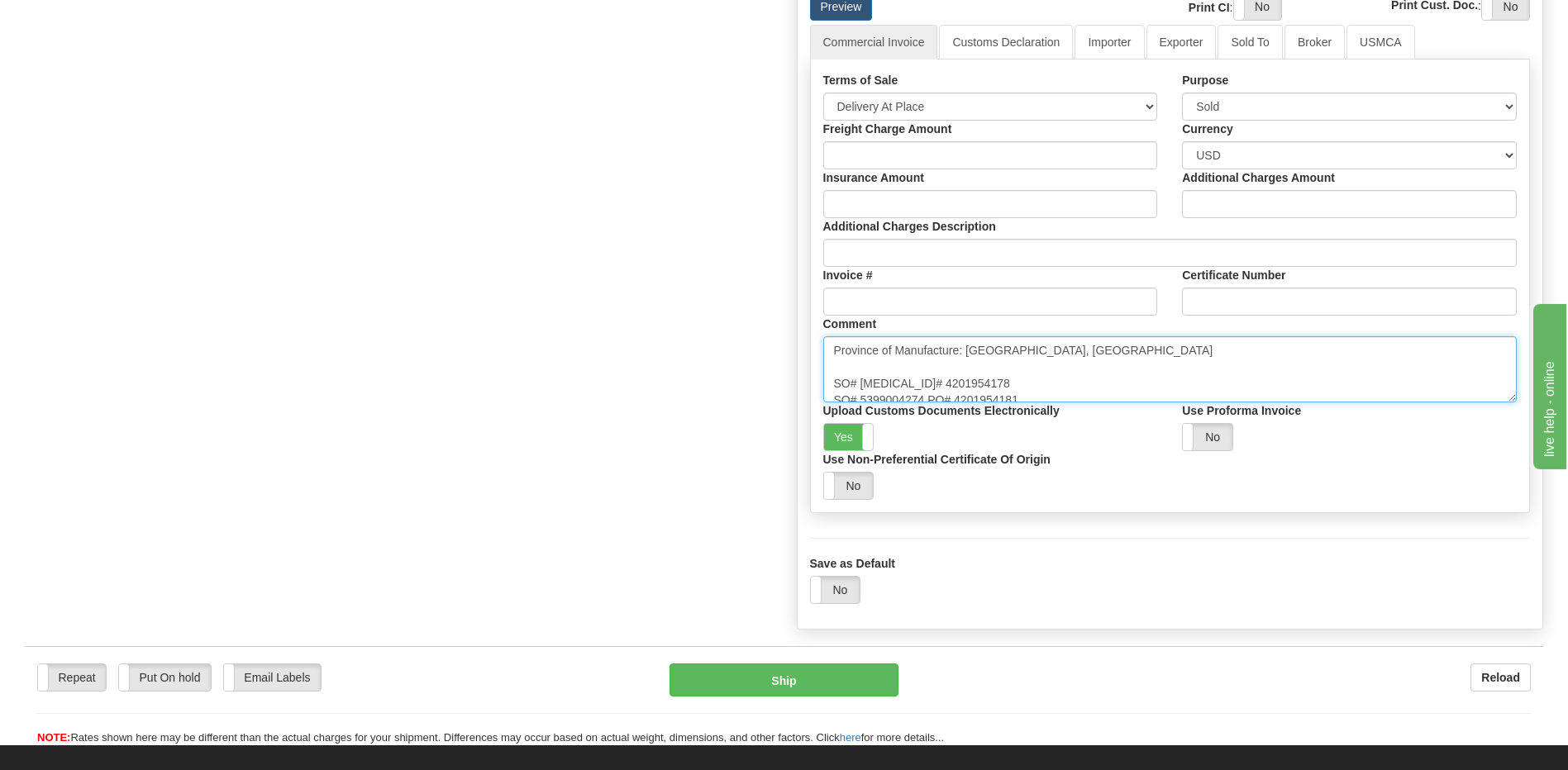
click at [1037, 397] on textarea "Province of Manufacture: [GEOGRAPHIC_DATA], [GEOGRAPHIC_DATA]" at bounding box center [1170, 368] width 694 height 66
type textarea "Province of Manufacture: [GEOGRAPHIC_DATA], [GEOGRAPHIC_DATA] SO# [MEDICAL_ID]#…"
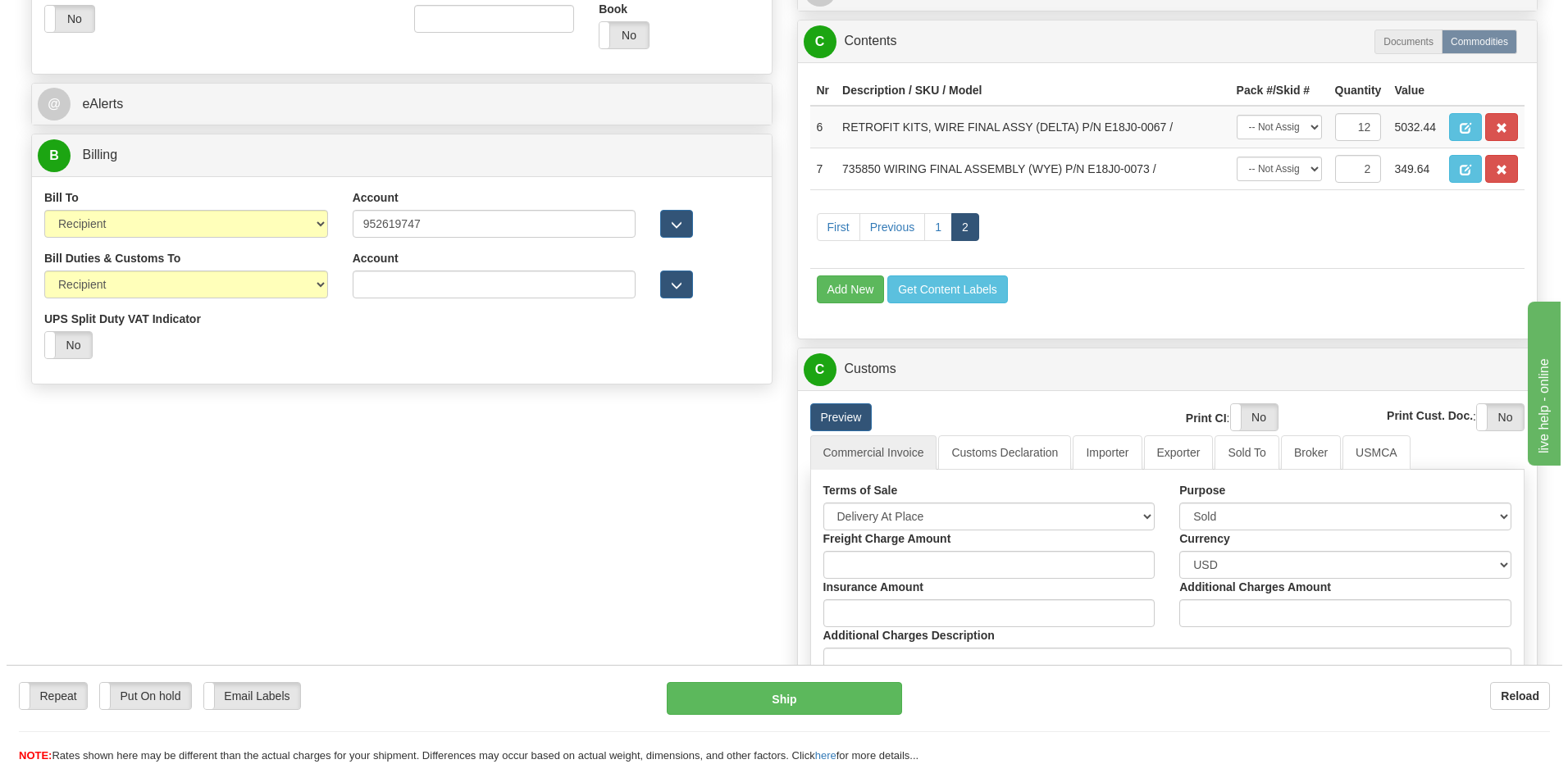
scroll to position [655, 0]
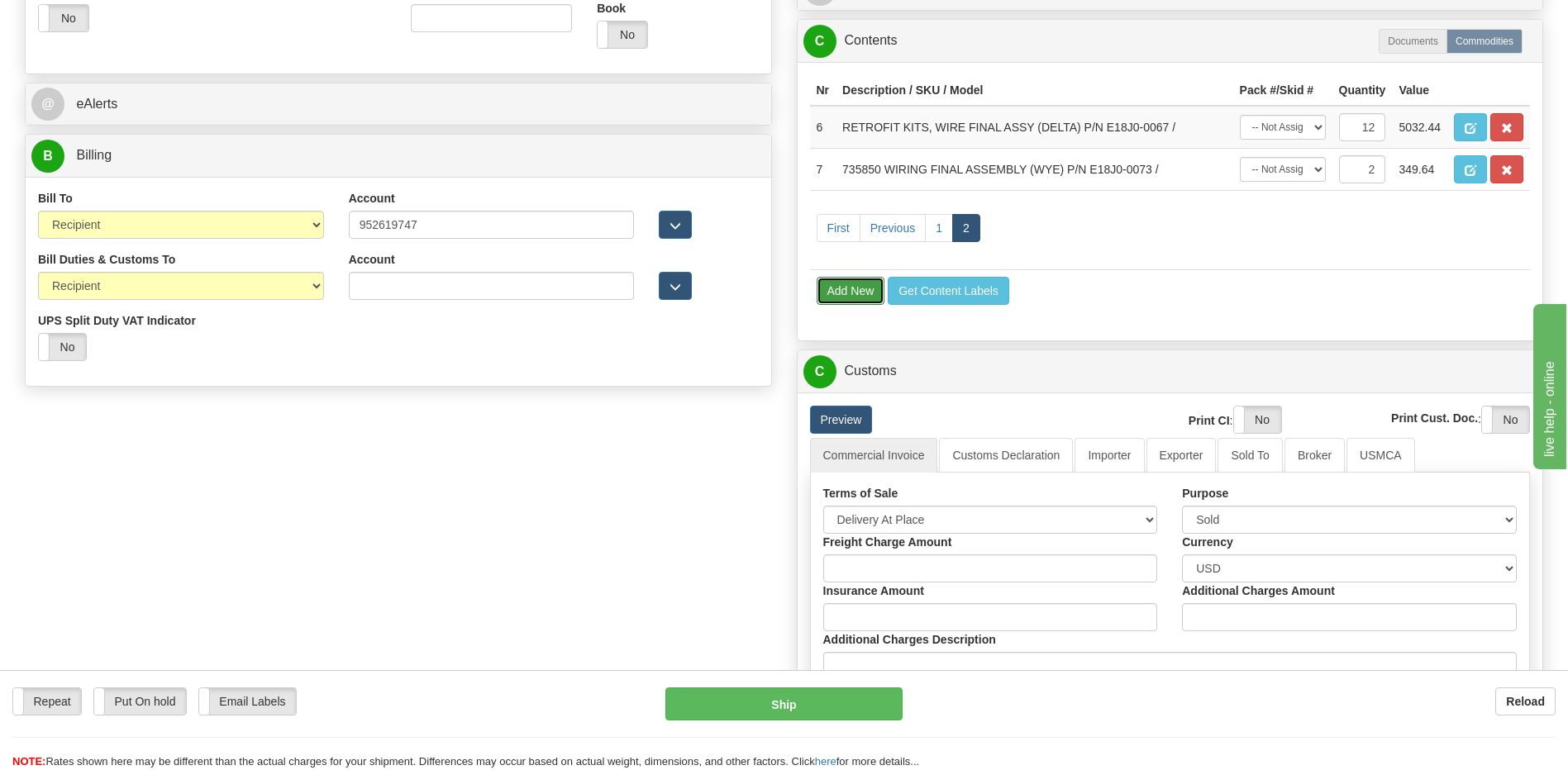
click at [832, 286] on button "Add New" at bounding box center [851, 291] width 68 height 28
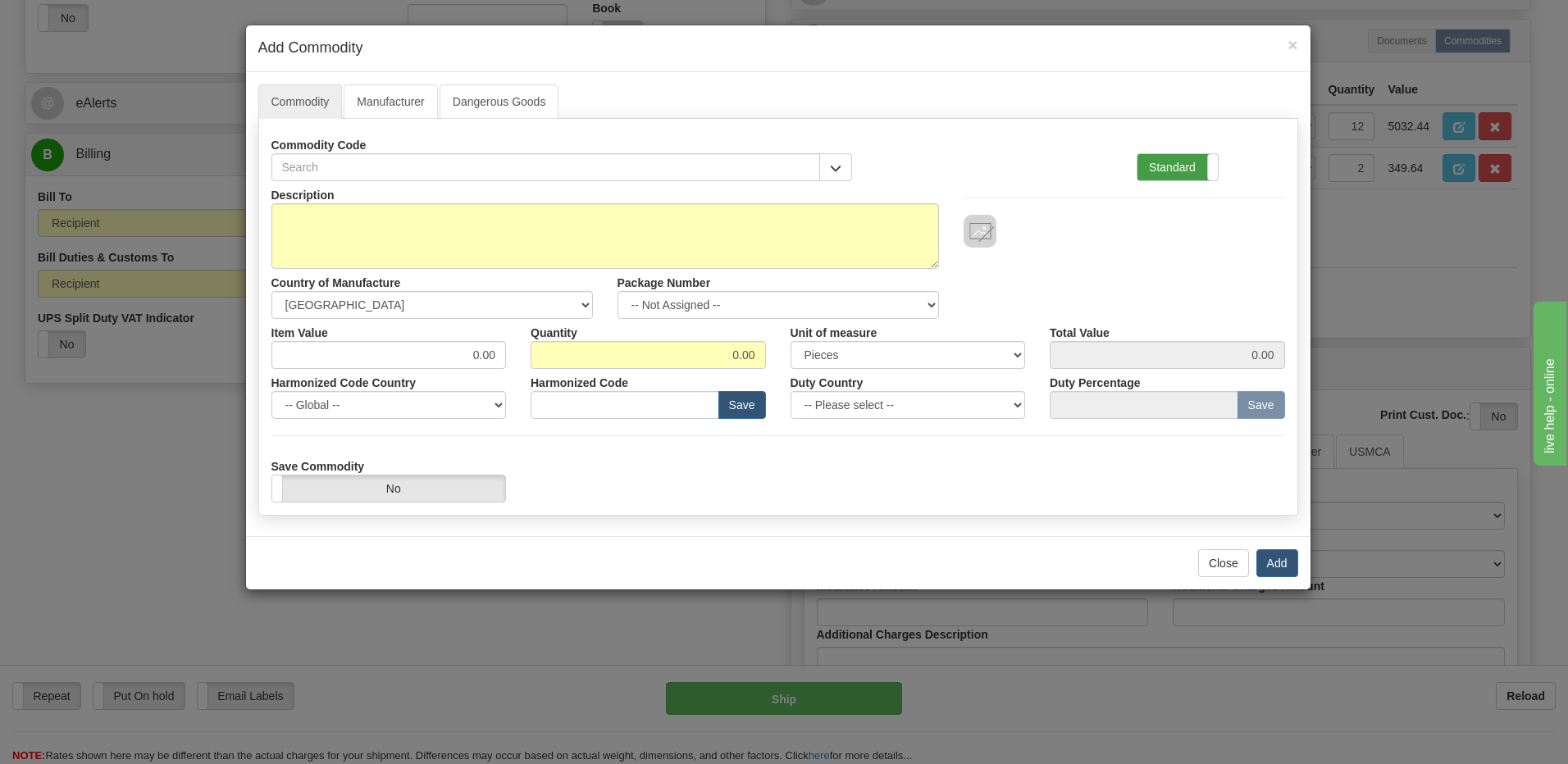
click at [1158, 173] on label "Standard" at bounding box center [1178, 167] width 81 height 26
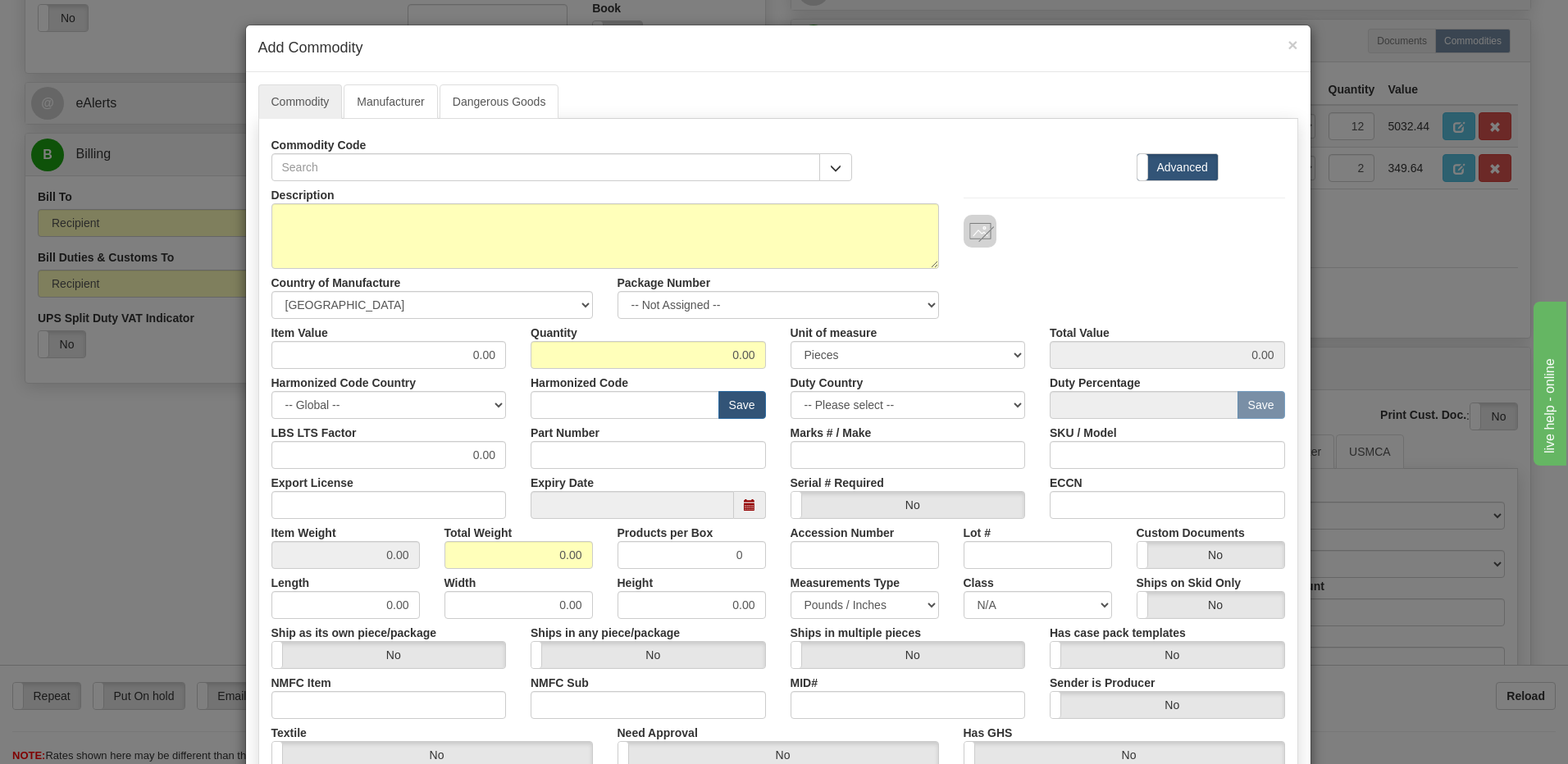
click at [1407, 315] on div "× Add Commodity Commodity Manufacturer Dangerous Goods Commodity Code Standard …" at bounding box center [784, 382] width 1568 height 764
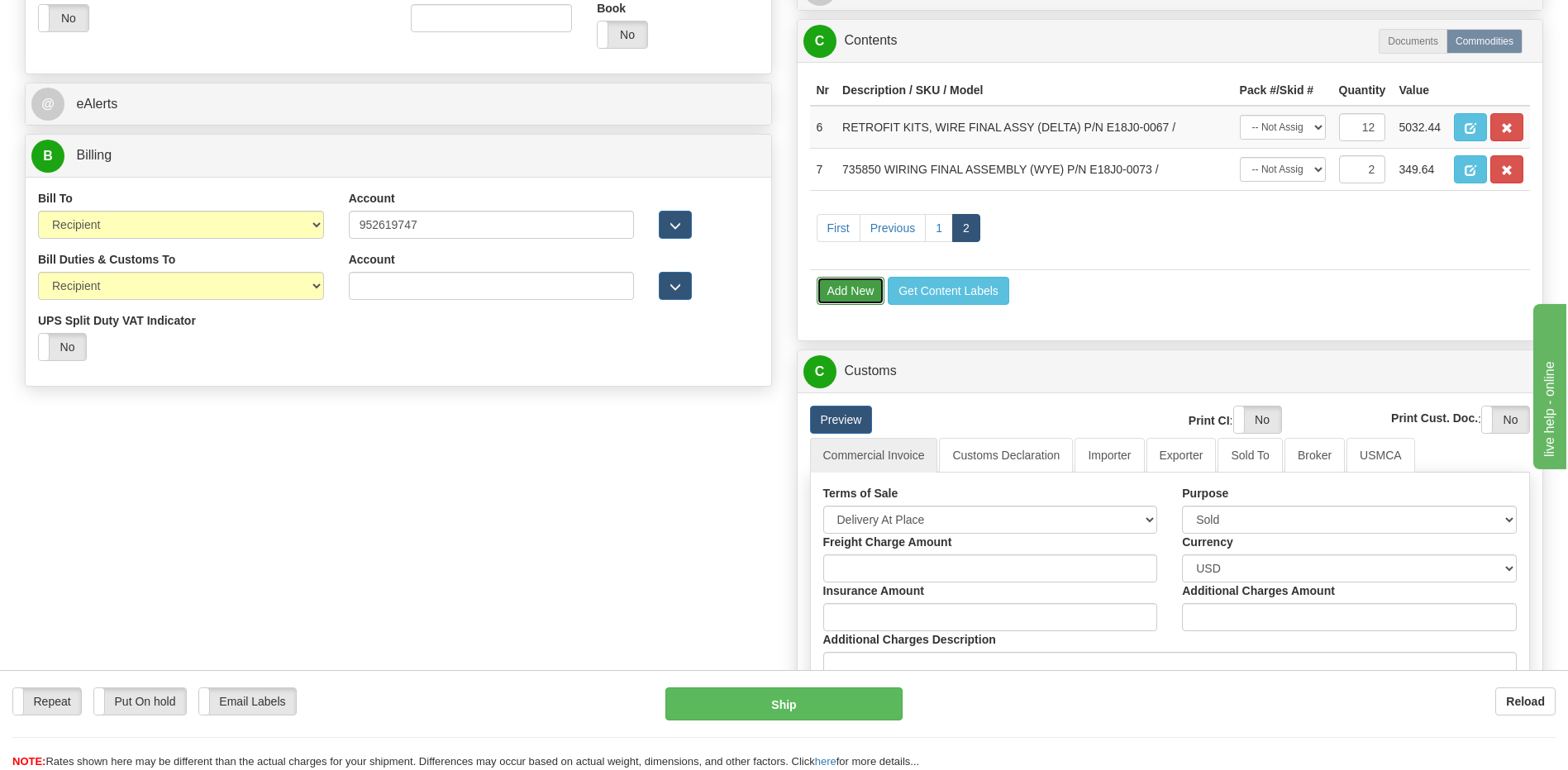
click at [839, 291] on button "Add New" at bounding box center [851, 291] width 68 height 28
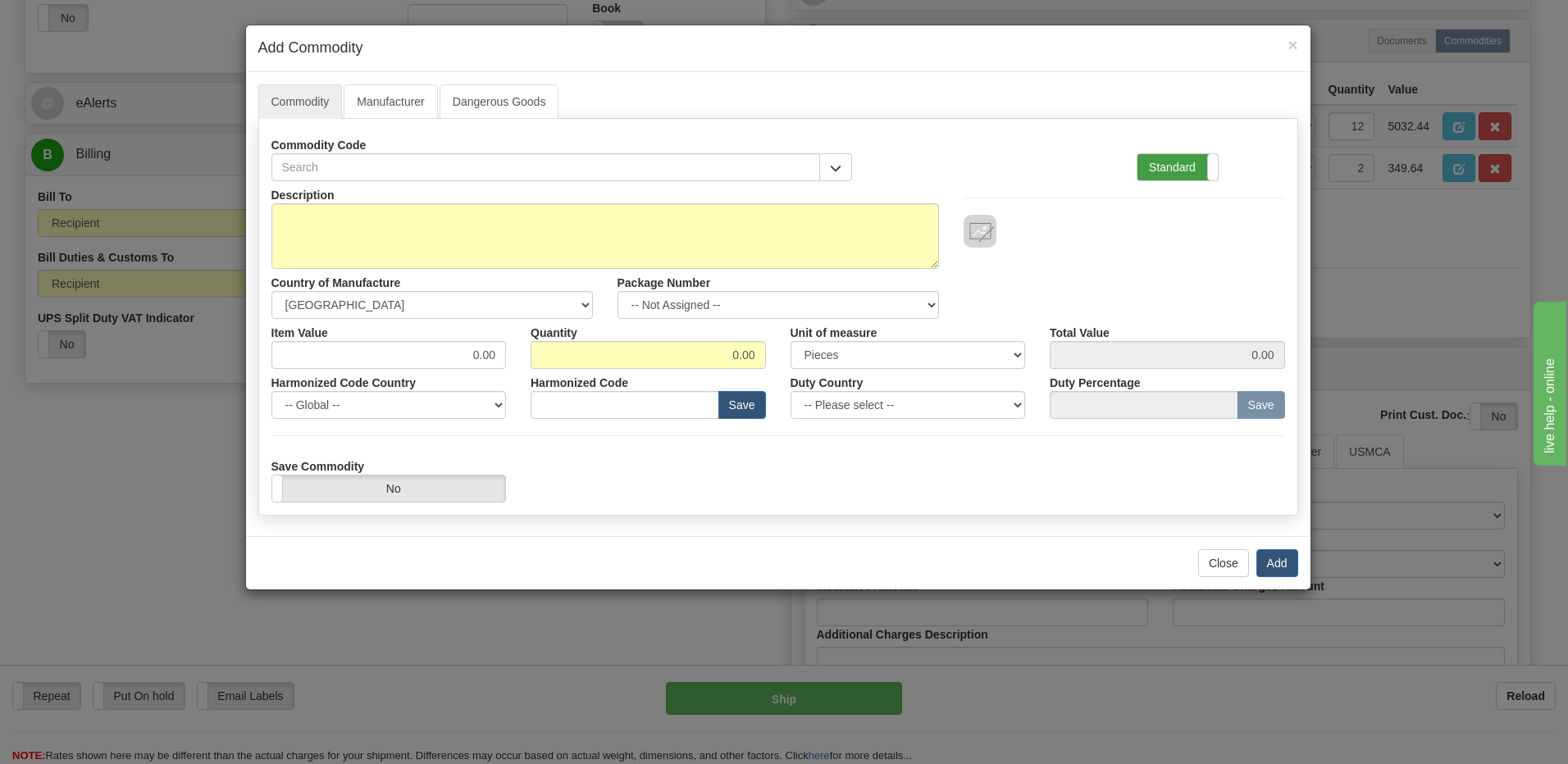
click at [1163, 160] on label "Standard" at bounding box center [1178, 167] width 81 height 26
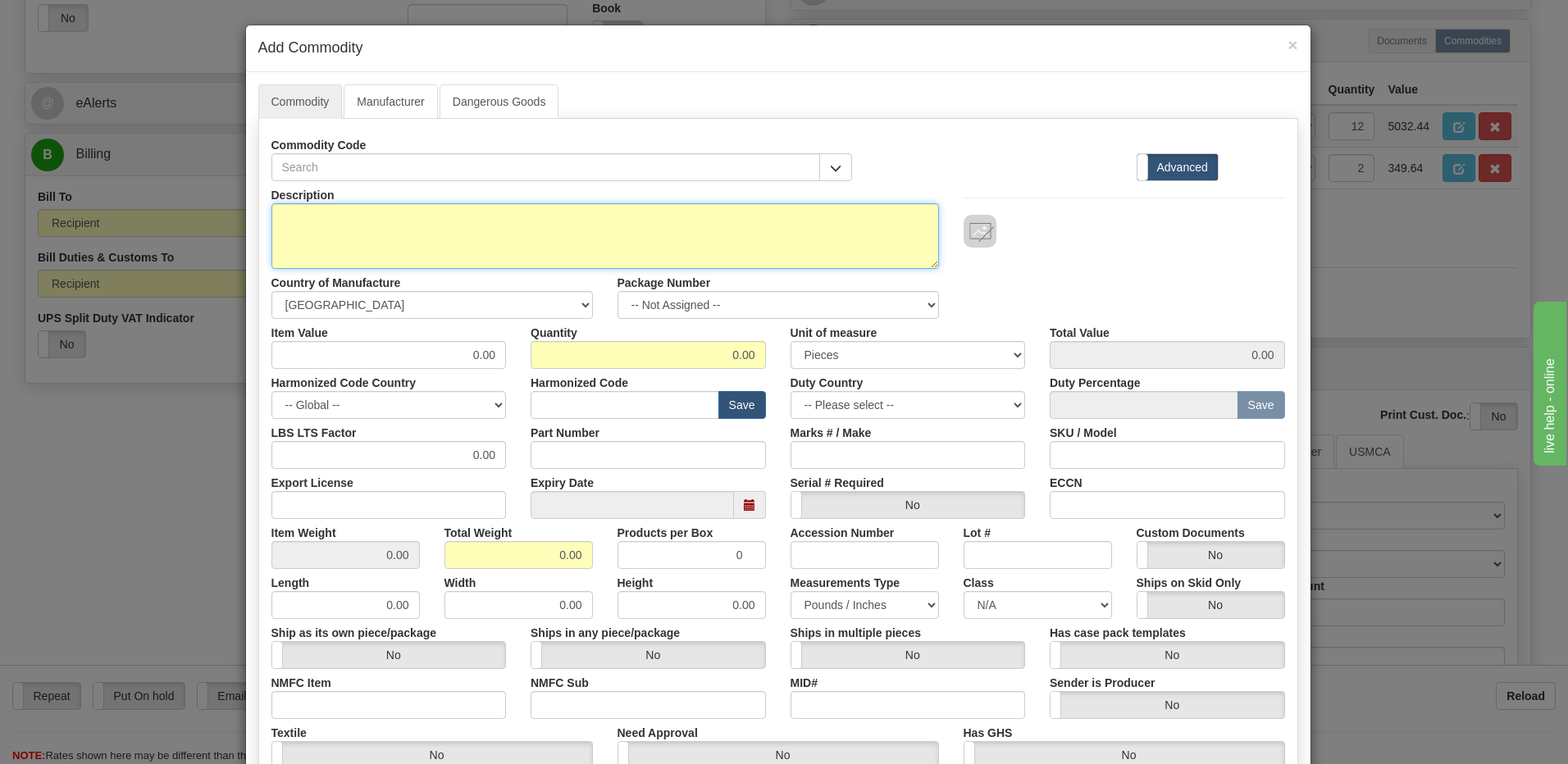
click at [276, 220] on textarea "Description" at bounding box center [605, 236] width 668 height 65
paste textarea "489889 WIRING FINAL ASSEMBLY (WYE)"
click at [568, 220] on textarea "489889 WIRING FINAL ASSEMBLY (WYE)" at bounding box center [605, 236] width 668 height 65
paste textarea "E18J0-0110"
type textarea "489889 WIRING FINAL ASSEMBLY (WYE) P/N E18J0-0110"
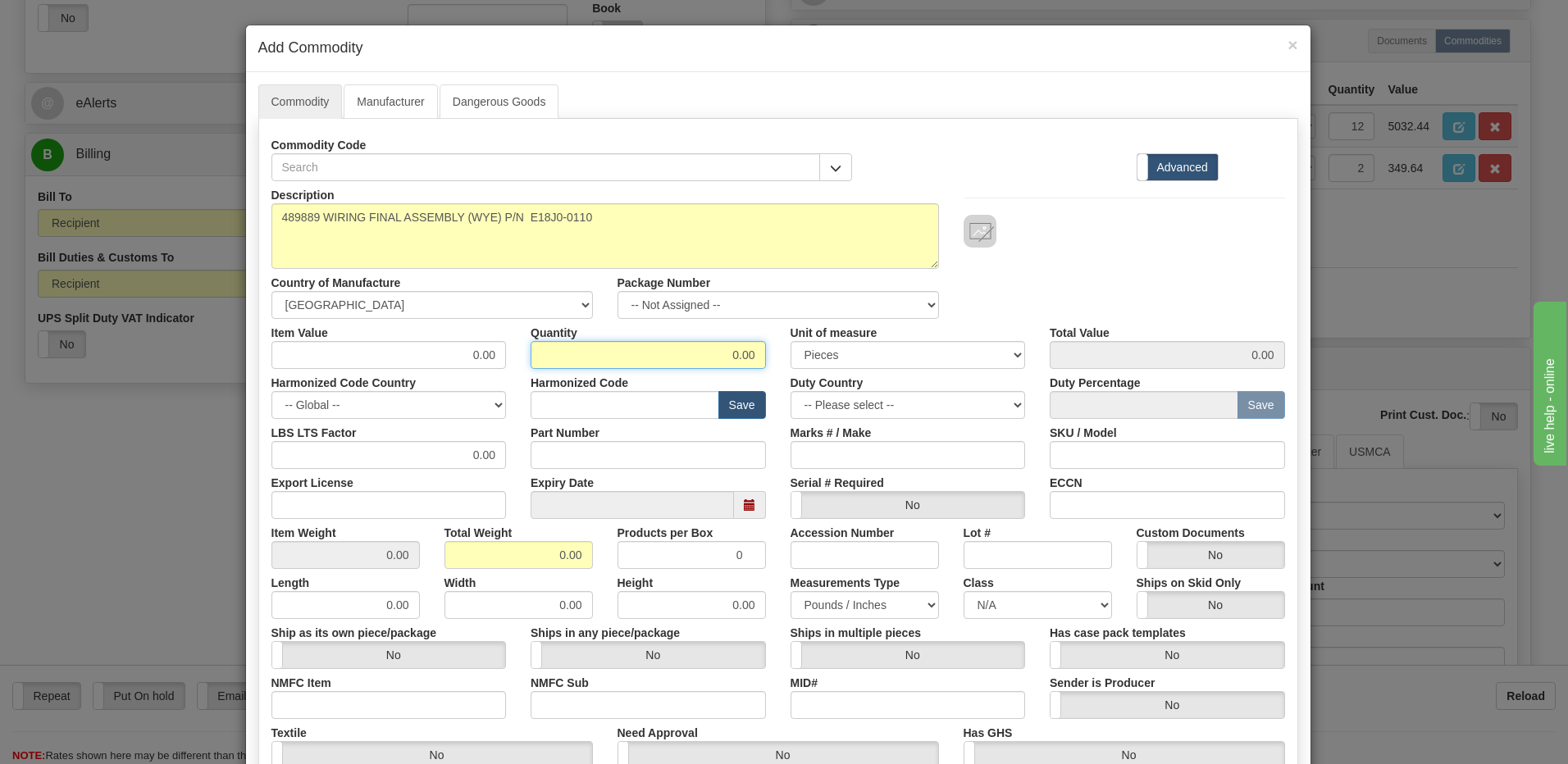
drag, startPoint x: 721, startPoint y: 364, endPoint x: 793, endPoint y: 351, distance: 73.2
click at [793, 351] on div "Item Value 0.00 Quantity 0.00 Unit of measure 3 Thousand Square Inches Adjustme…" at bounding box center [778, 343] width 1039 height 50
type input "4"
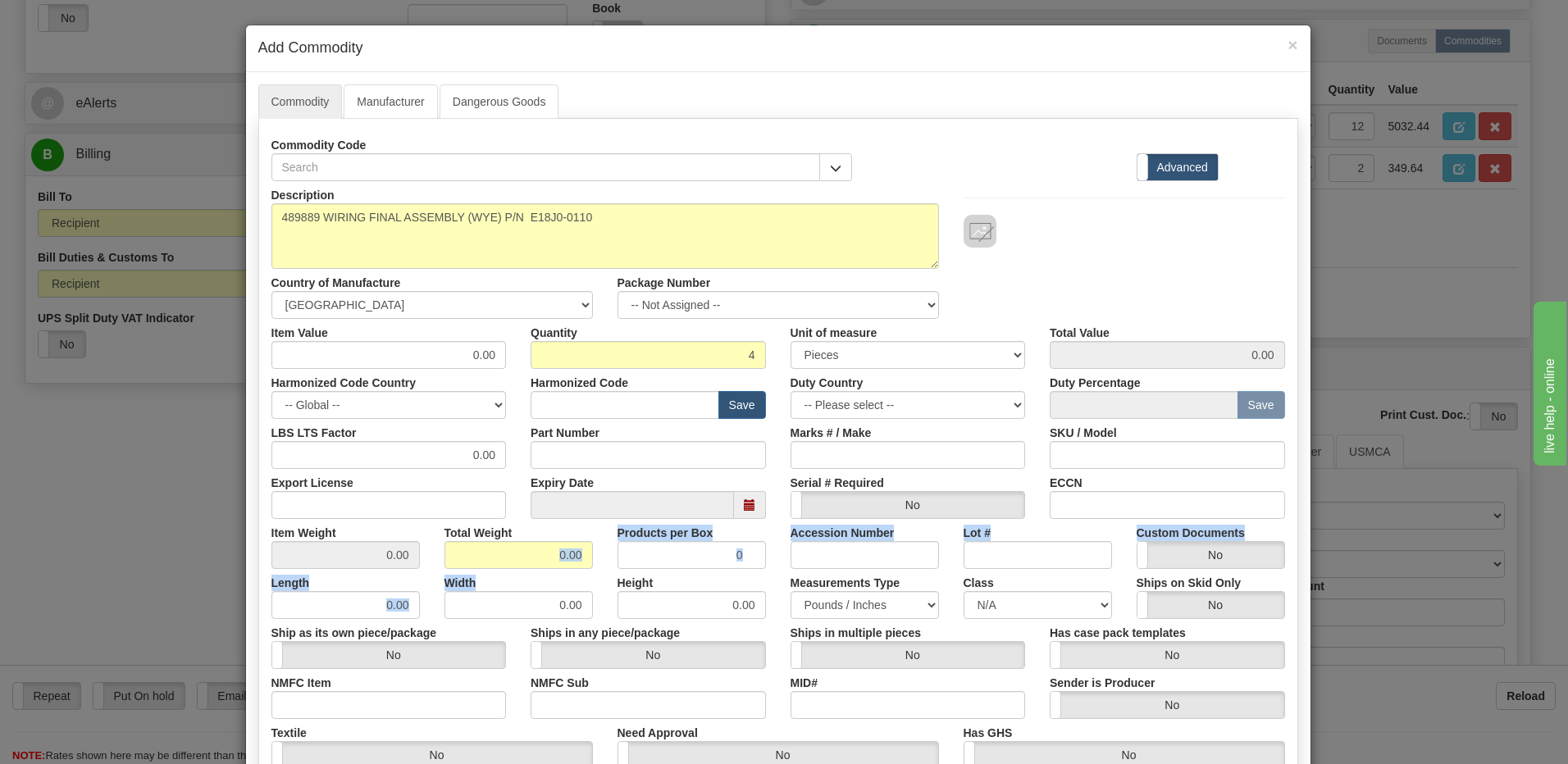
drag, startPoint x: 517, startPoint y: 570, endPoint x: 522, endPoint y: 561, distance: 10.3
click at [521, 561] on div "Description 489889 WIRING FINAL ASSEMBLY (WYE) P/N E18J0-0110 Country of Manufa…" at bounding box center [778, 542] width 1014 height 722
click at [503, 555] on input "0.00" at bounding box center [518, 555] width 148 height 28
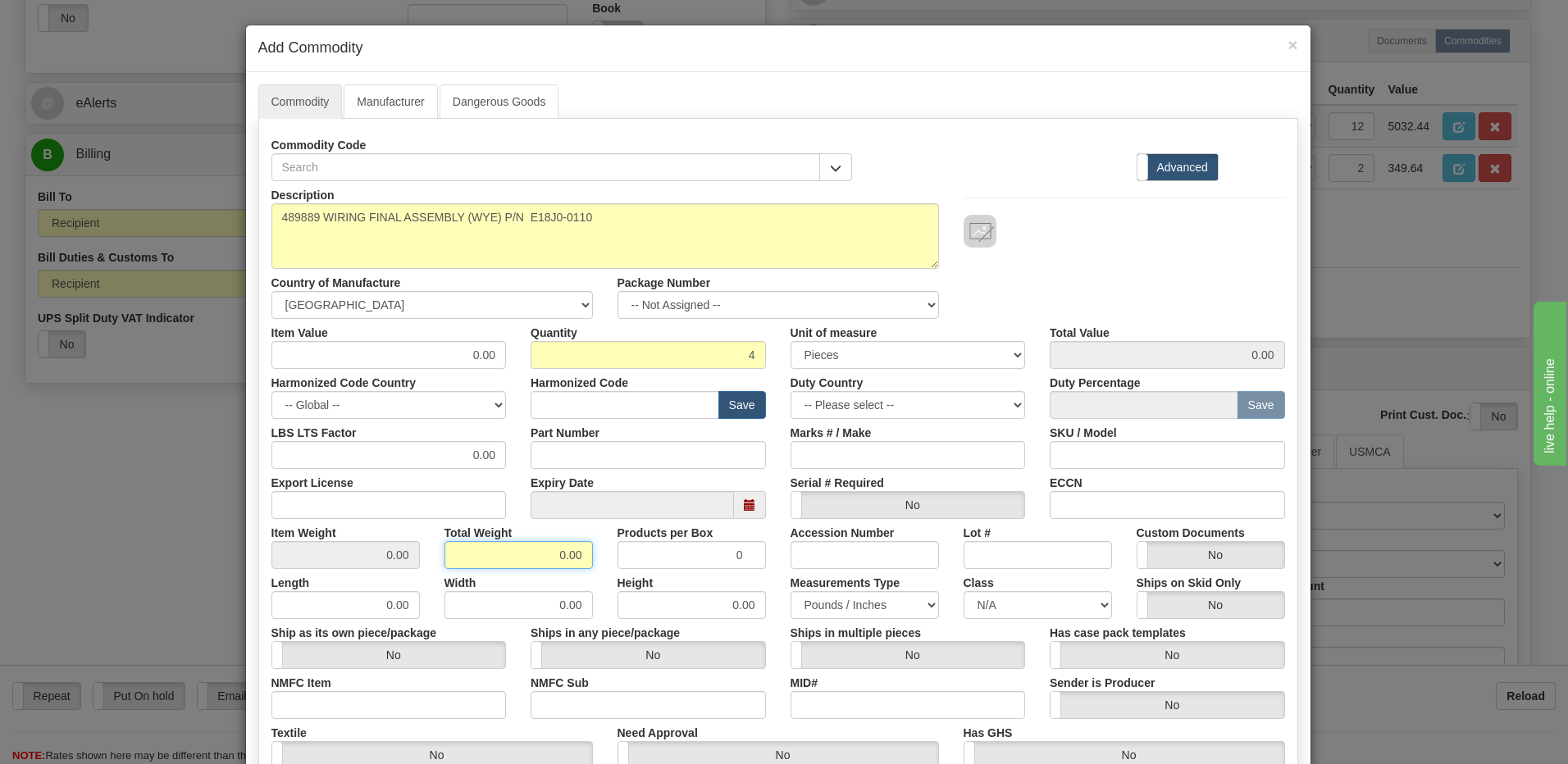
click at [599, 554] on div "Item Weight 0.00 Total Weight 0.00 Products per Box 0 Accession Number Lot # Cu…" at bounding box center [778, 544] width 1039 height 50
type input "4"
type input "1.0000"
click at [592, 412] on input "text" at bounding box center [624, 404] width 188 height 28
type input "8536.49.00"
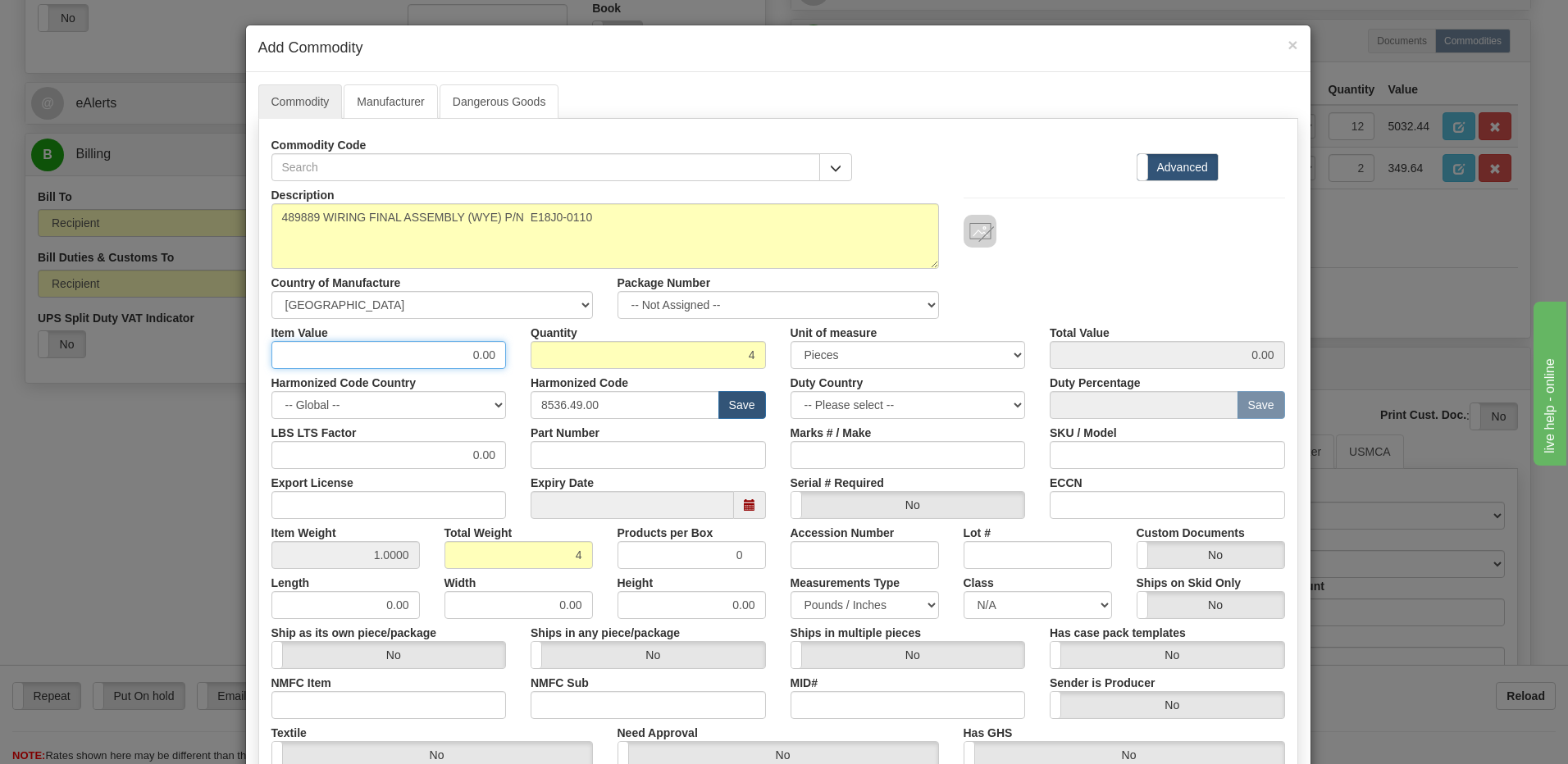
drag, startPoint x: 457, startPoint y: 349, endPoint x: 561, endPoint y: 353, distance: 104.1
click at [561, 353] on div "Item Value 0.00 Quantity 4 Unit of measure 3 Thousand Square Inches Adjustments…" at bounding box center [778, 343] width 1039 height 50
type input "382.35"
type input "1529.40"
click at [568, 344] on input "4" at bounding box center [647, 354] width 235 height 28
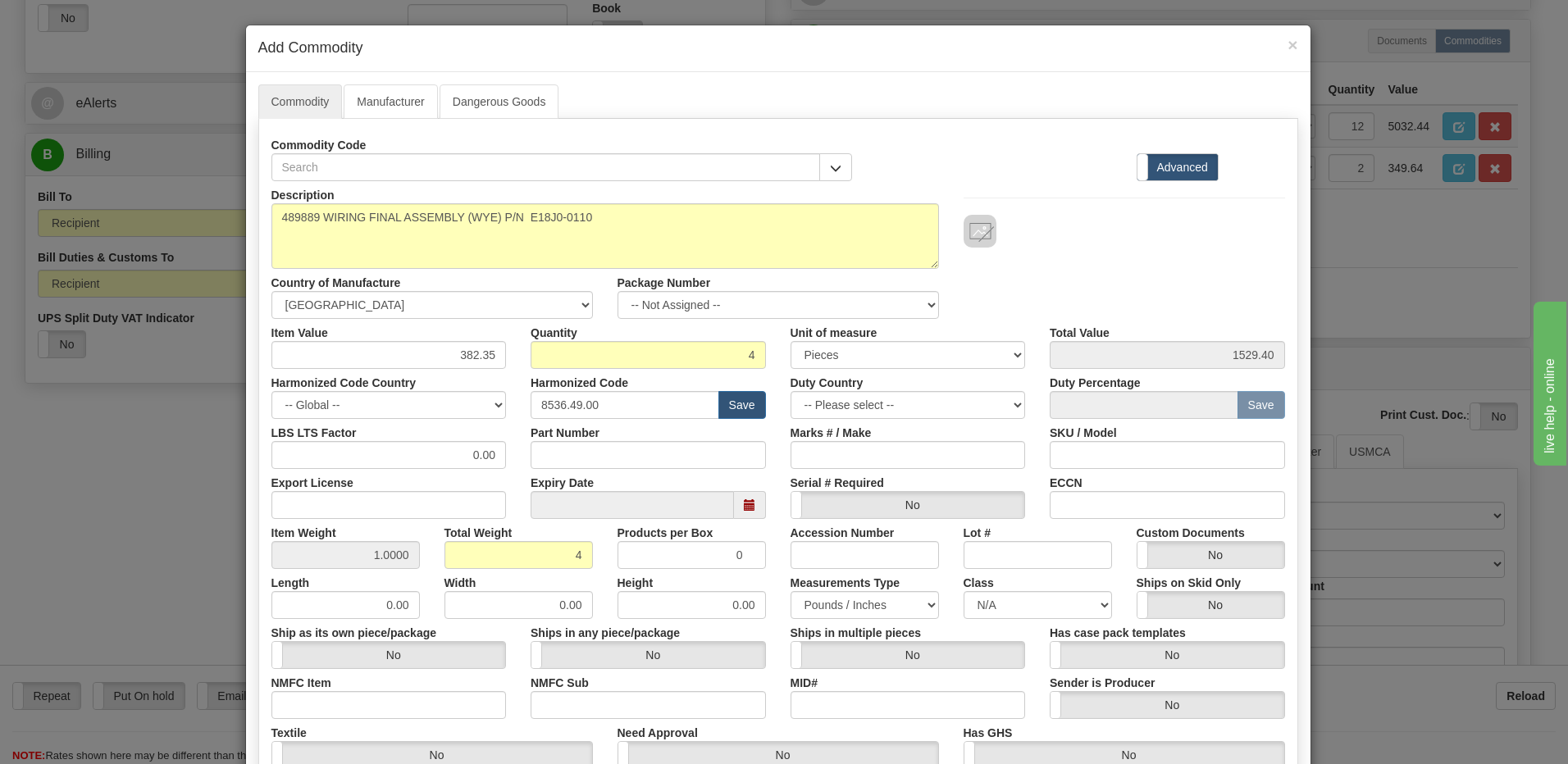
click at [1128, 251] on div "Description 489889 WIRING FINAL ASSEMBLY (WYE) P/N E18J0-0110 Country of Manufa…" at bounding box center [778, 250] width 1039 height 137
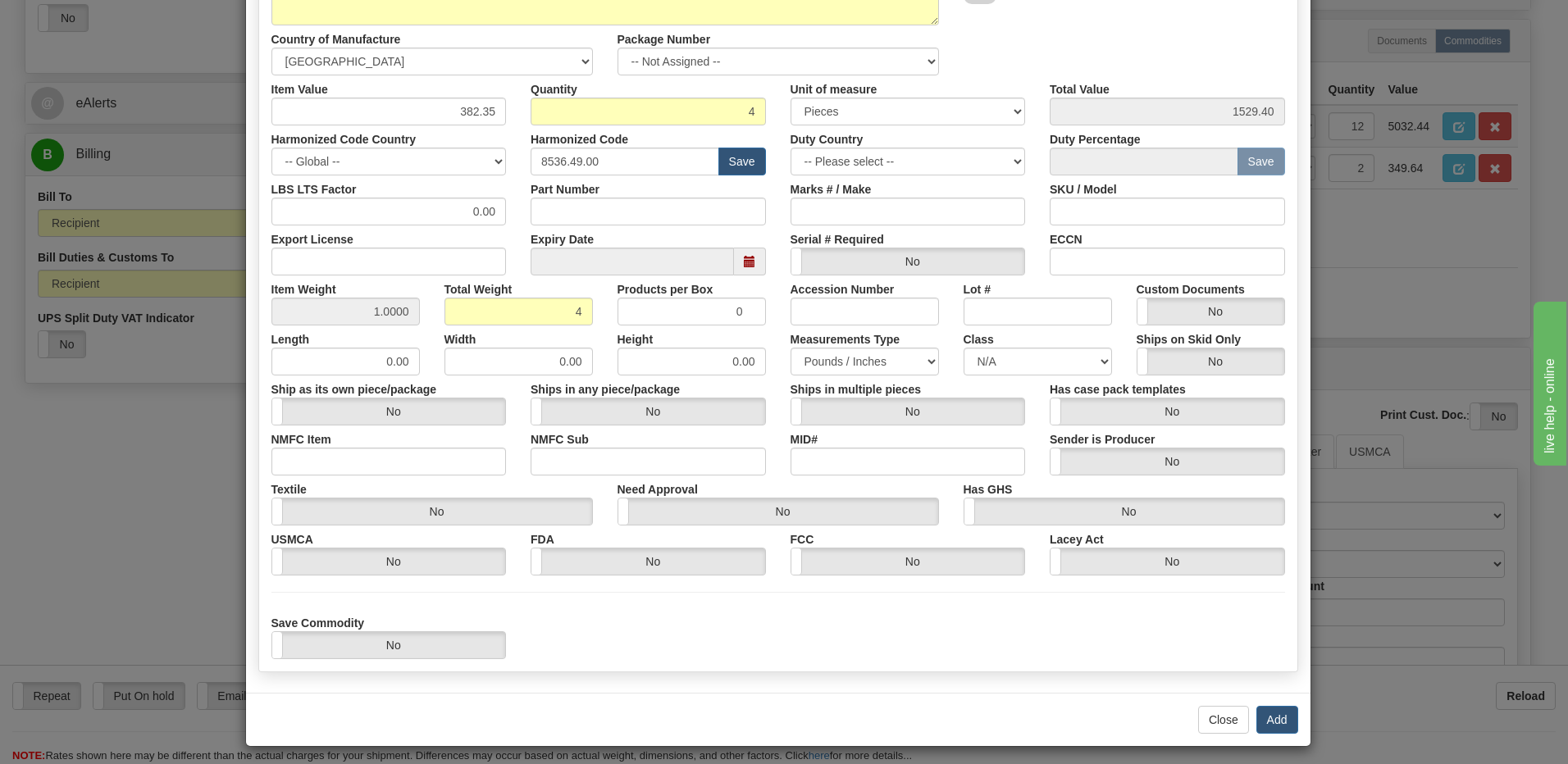
scroll to position [251, 0]
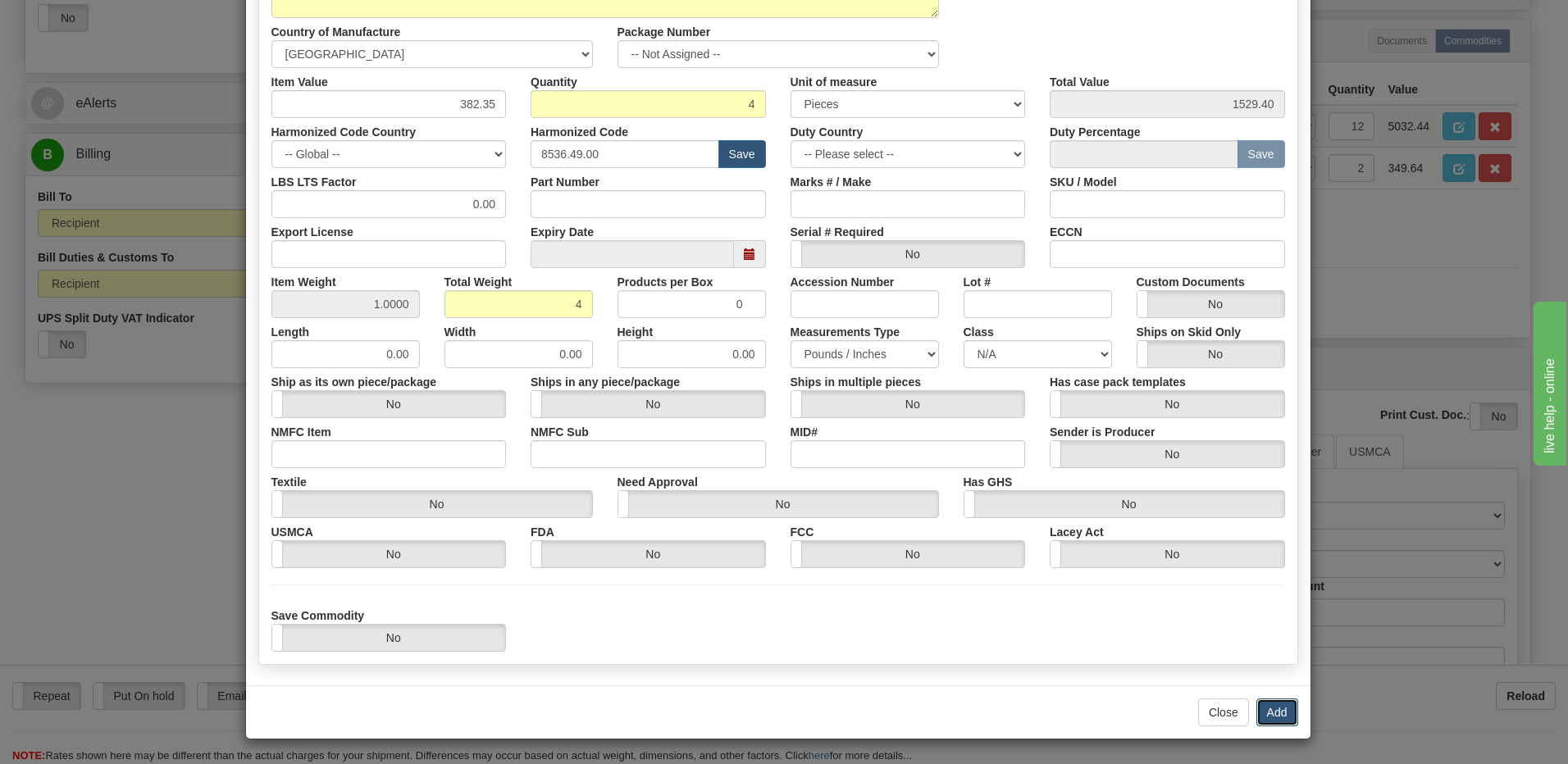
click at [1264, 709] on button "Add" at bounding box center [1277, 712] width 42 height 28
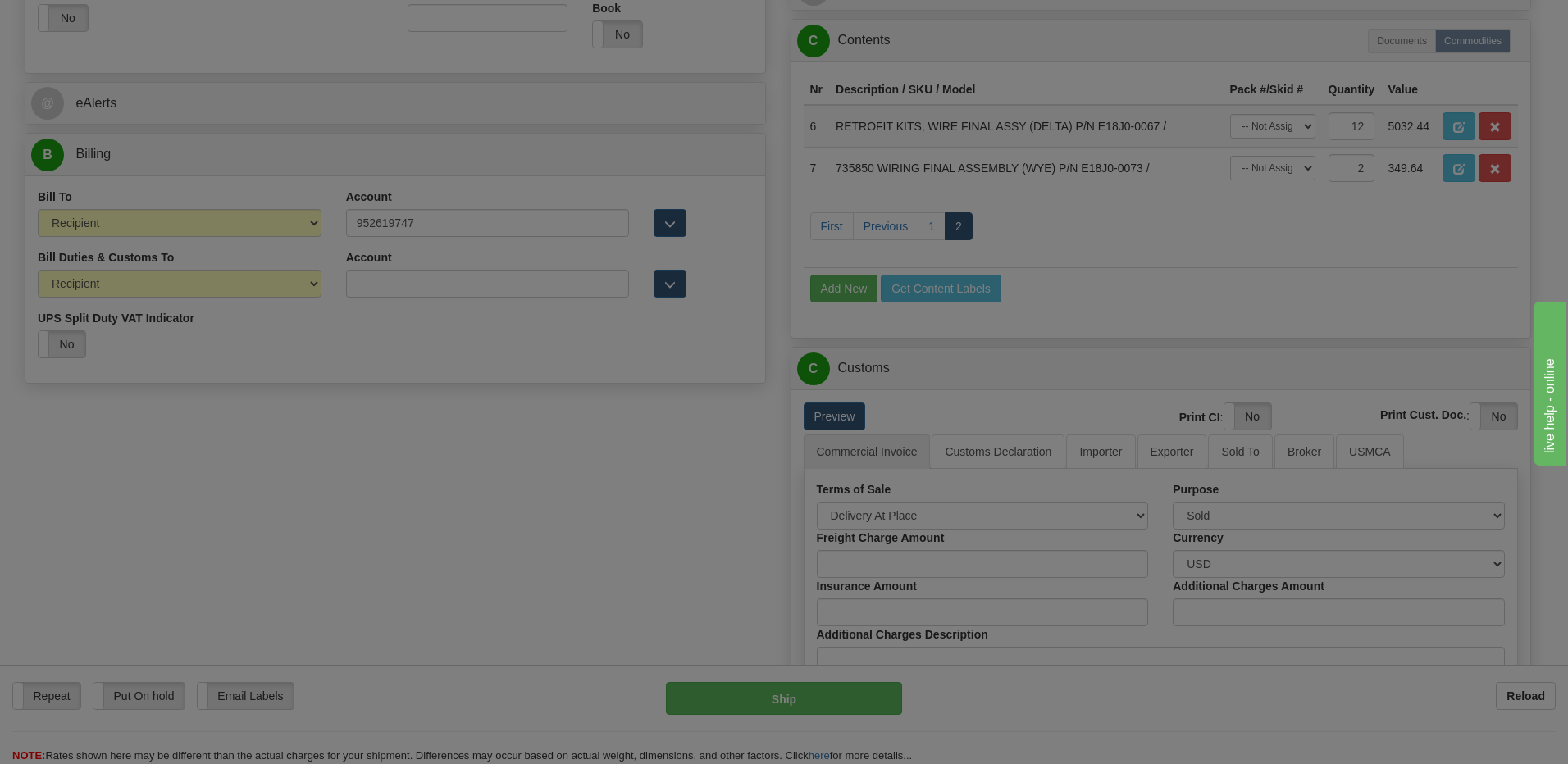
scroll to position [0, 0]
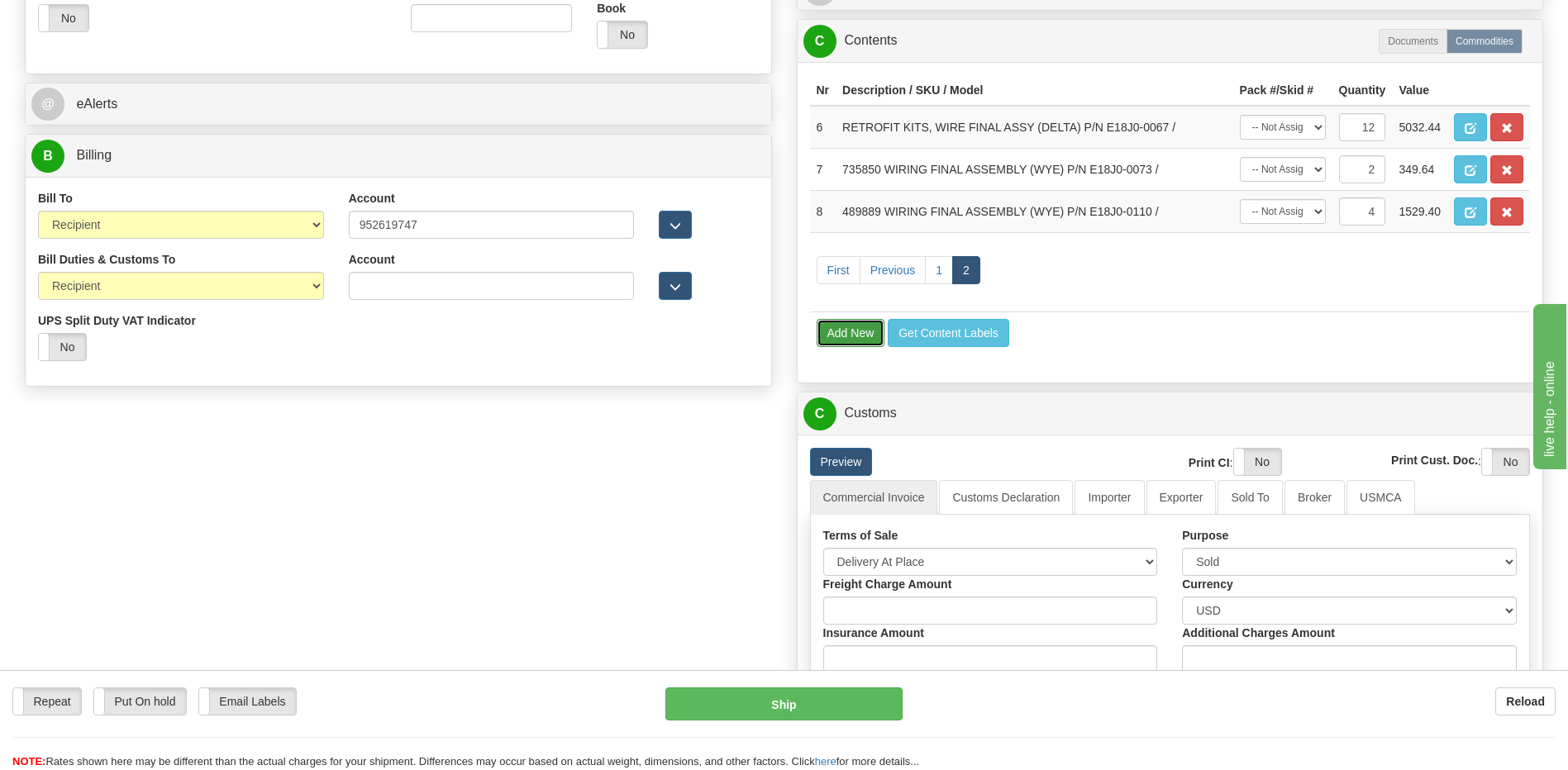
click at [848, 339] on button "Add New" at bounding box center [851, 332] width 68 height 28
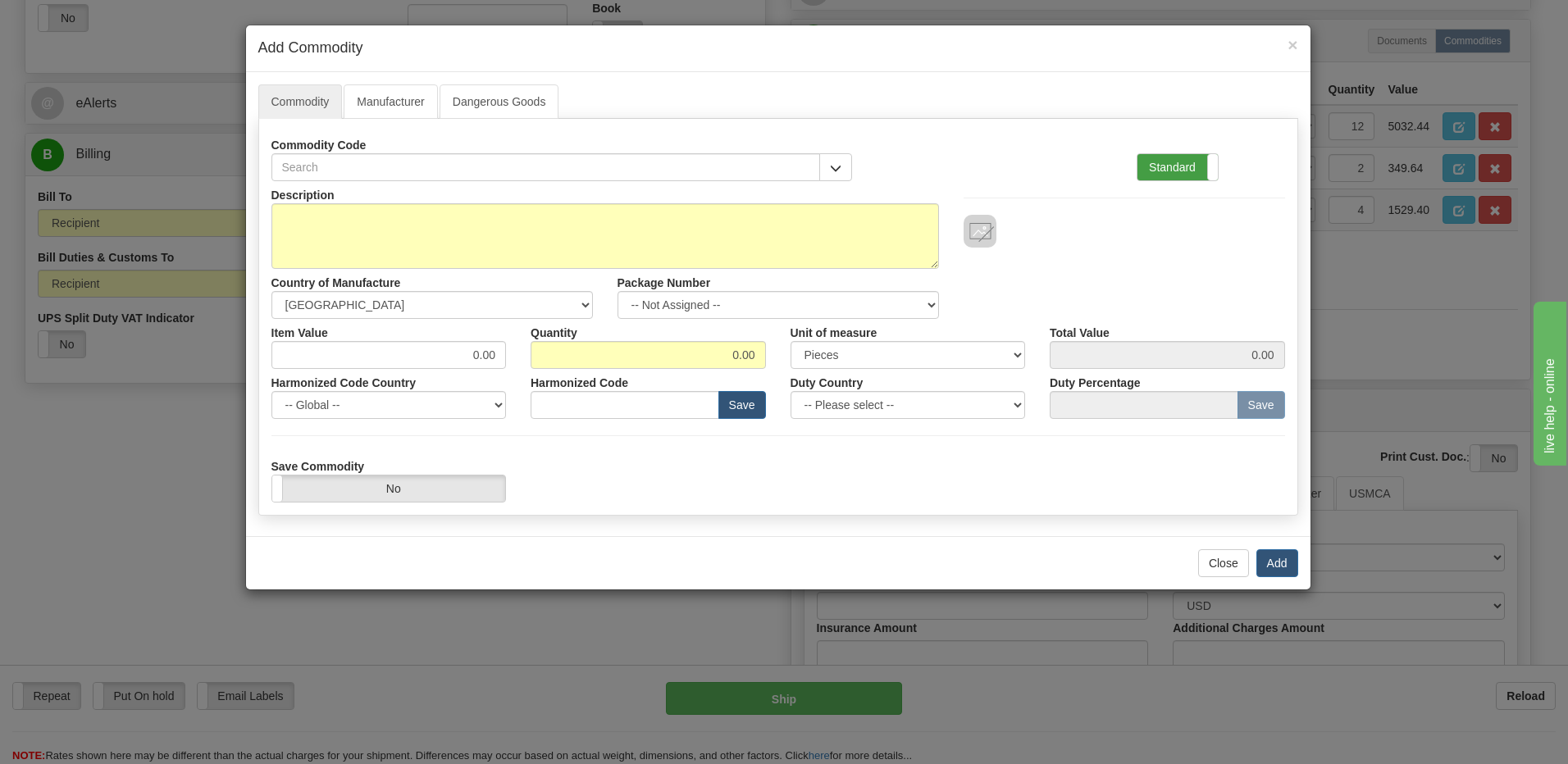
click at [1154, 160] on label "Standard" at bounding box center [1178, 167] width 81 height 26
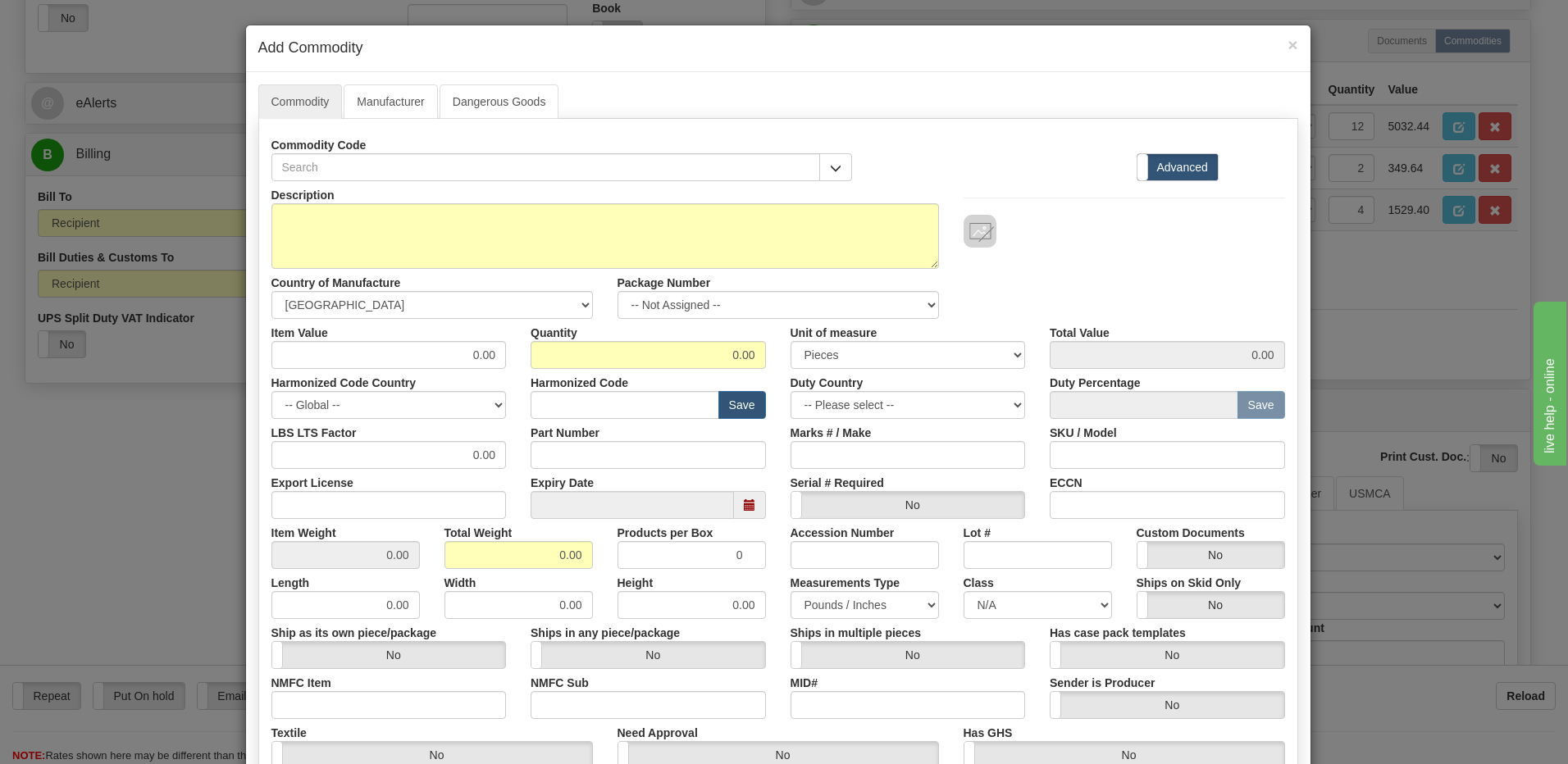
click at [1166, 177] on label "Advanced" at bounding box center [1178, 167] width 81 height 26
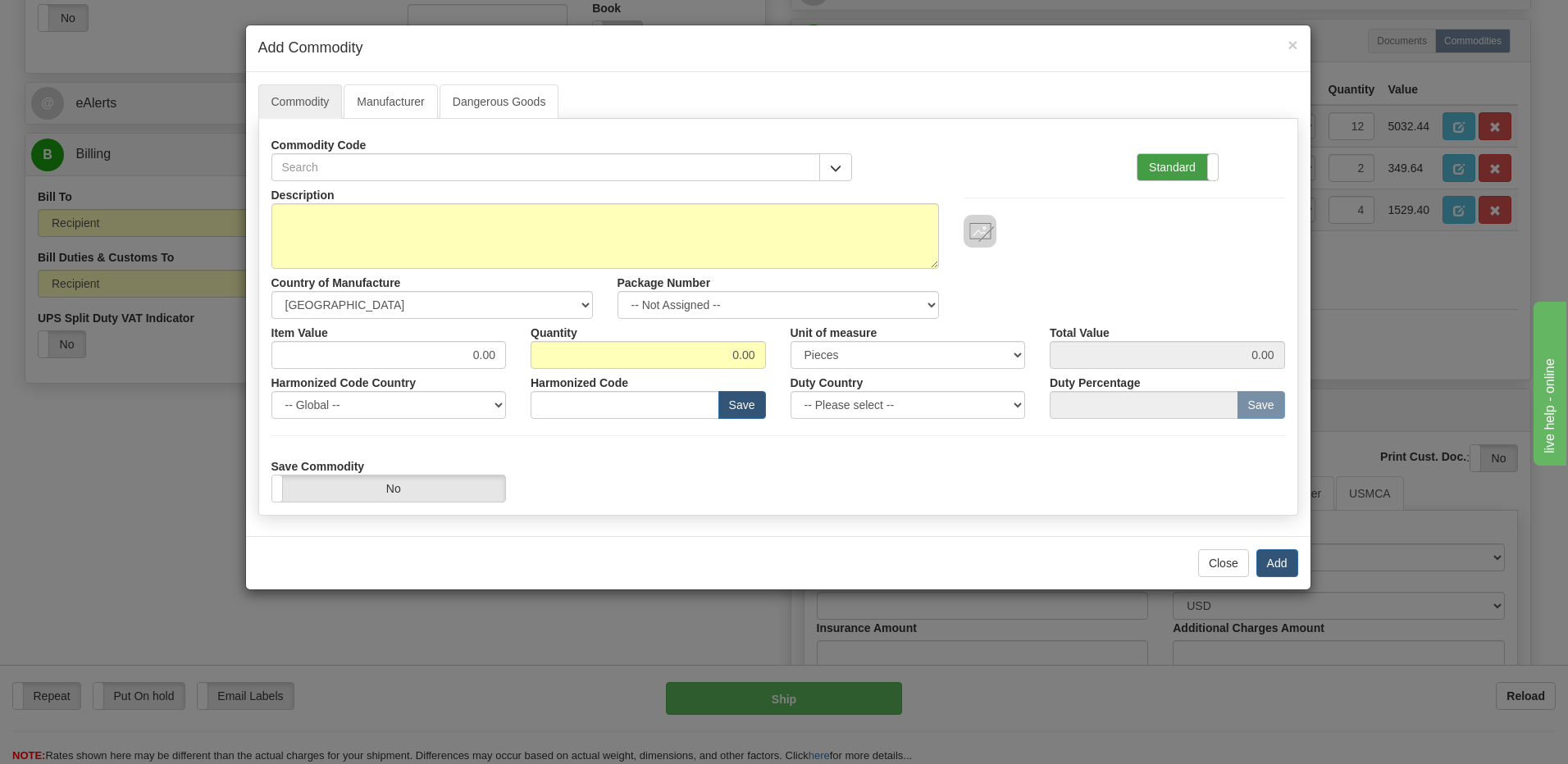
click at [1169, 167] on label "Standard" at bounding box center [1178, 167] width 81 height 26
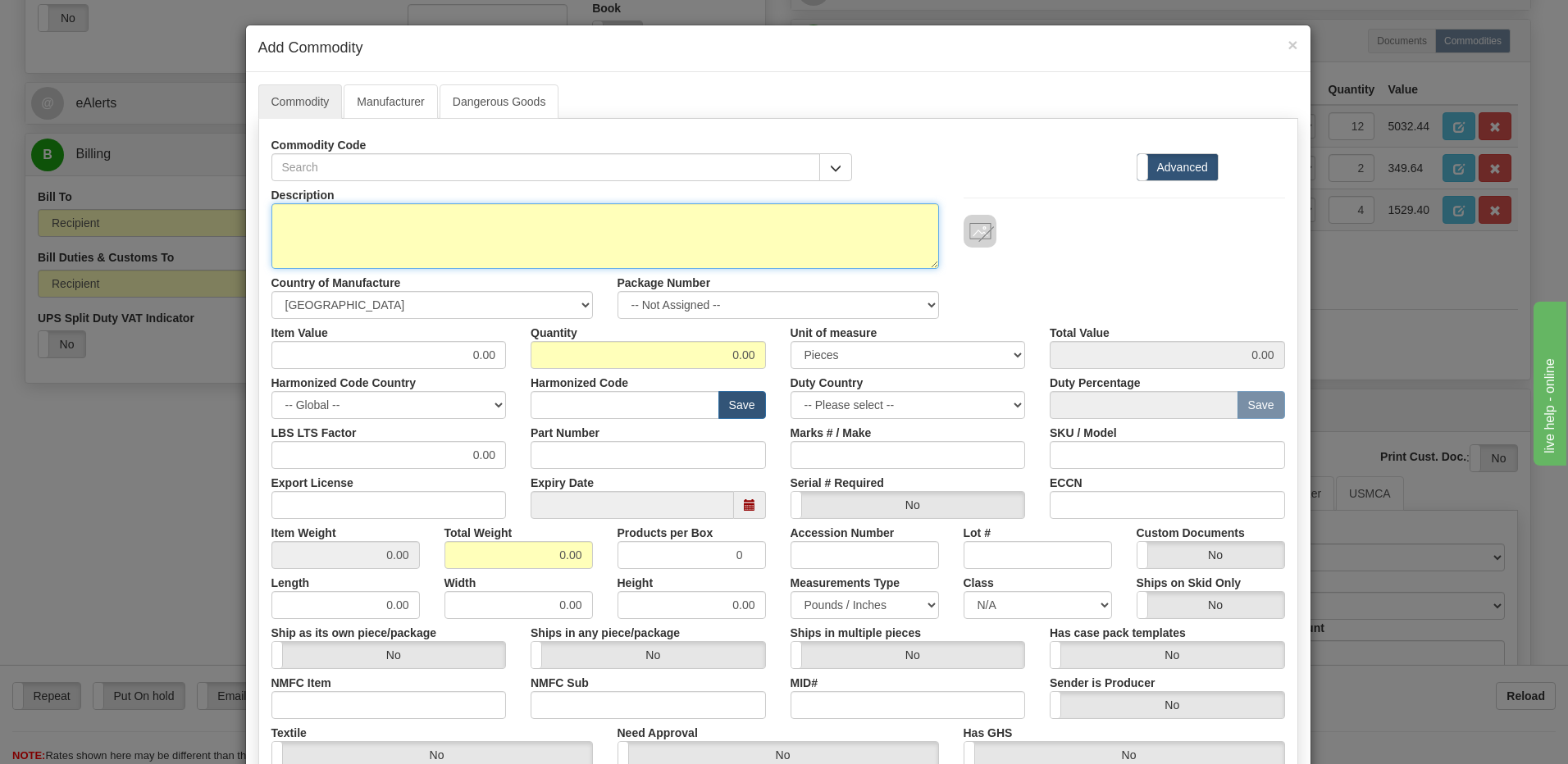
click at [279, 228] on textarea "Description" at bounding box center [605, 236] width 668 height 65
paste textarea "RETROFIT KITS, WIRE FINAL ASSY (DELTA)"
click at [529, 226] on textarea "RETROFIT KITS, WIRE FINAL ASSY (DELTA)" at bounding box center [605, 236] width 668 height 65
click at [526, 217] on textarea "RETROFIT KITS, WIRE FINAL ASSY (DELTA)" at bounding box center [605, 236] width 668 height 65
paste textarea "E18J0-0111"
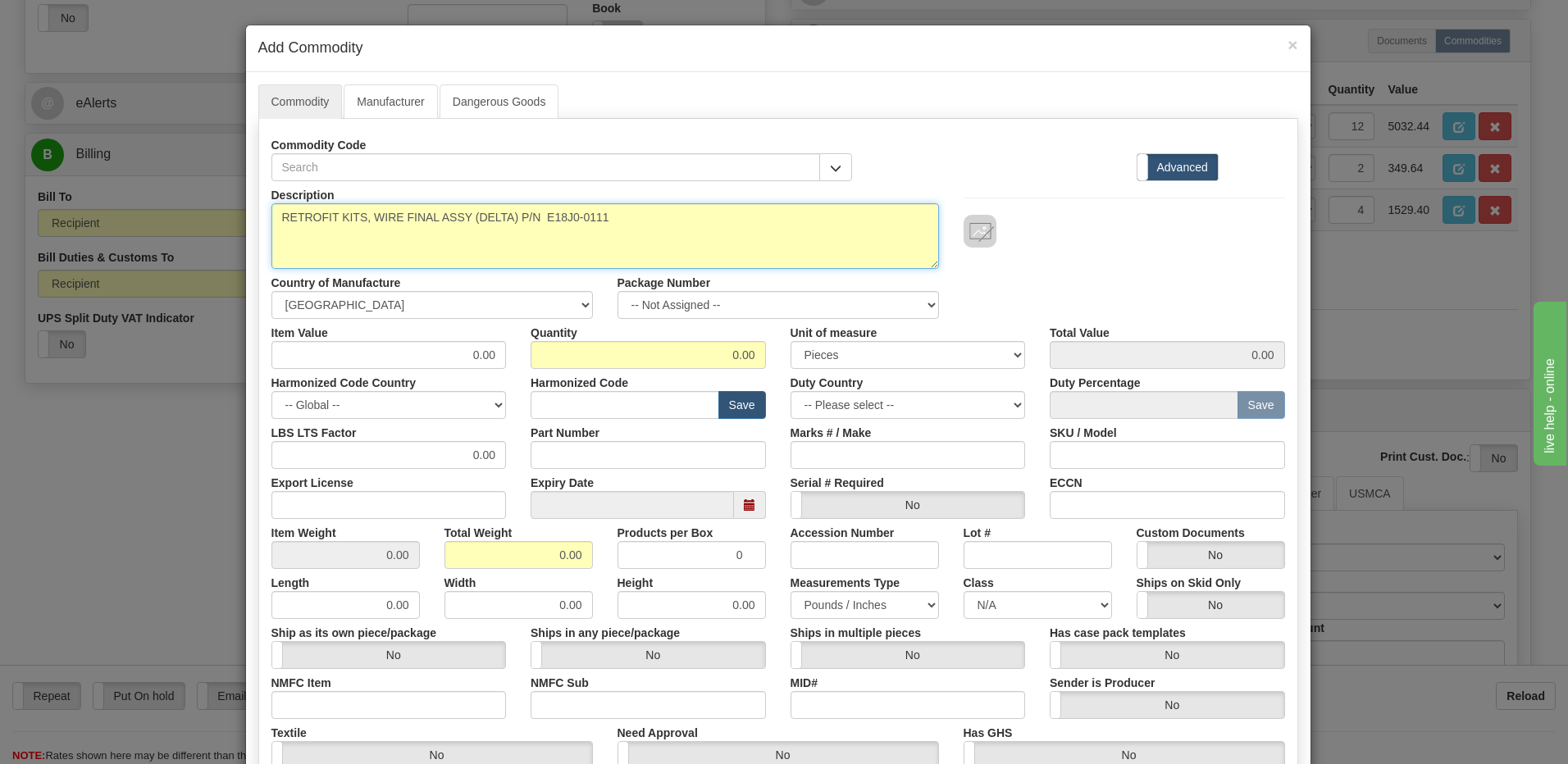
type textarea "RETROFIT KITS, WIRE FINAL ASSY (DELTA) P/N E18J0-0111"
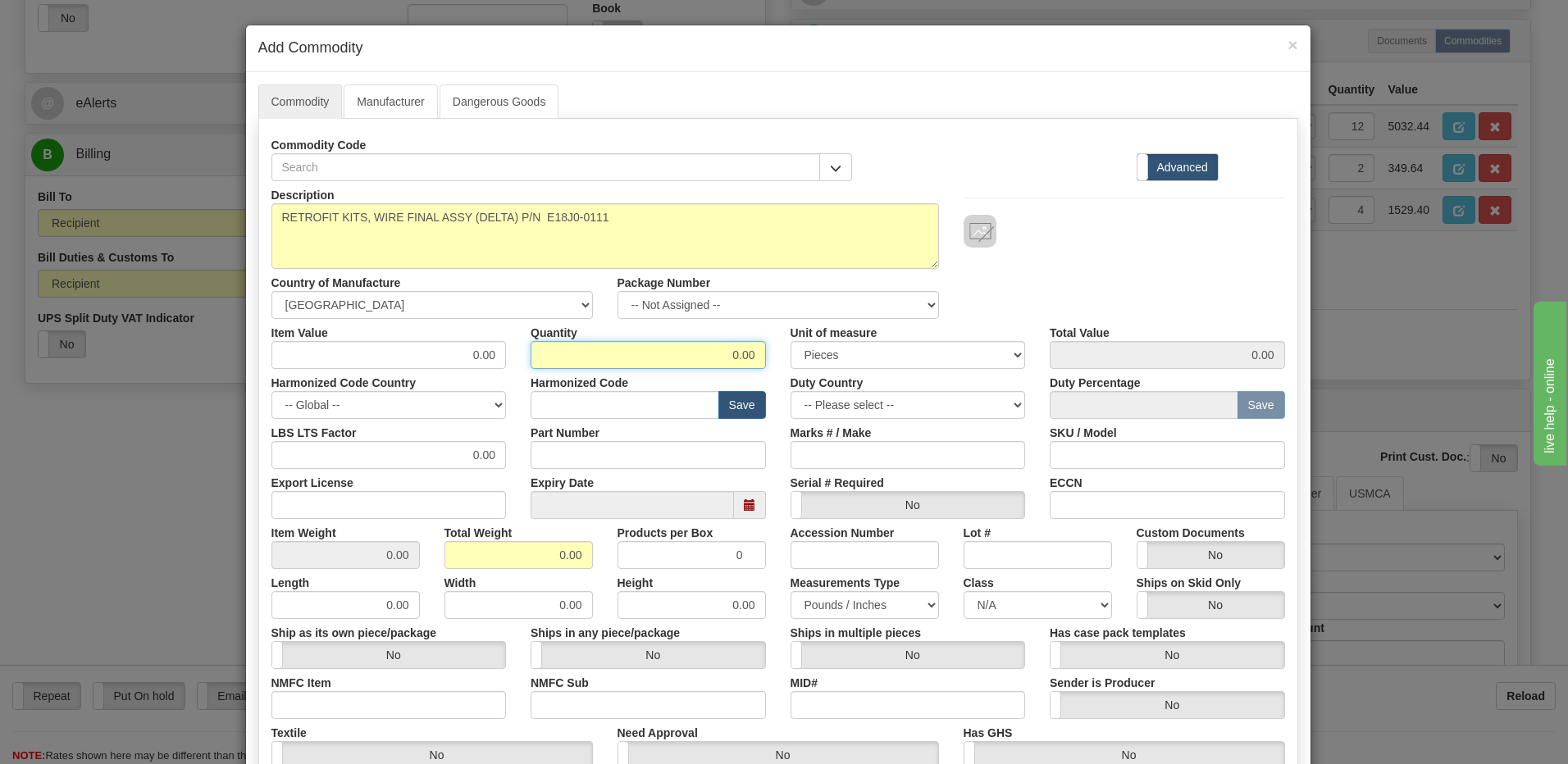
drag, startPoint x: 712, startPoint y: 360, endPoint x: 1022, endPoint y: 349, distance: 310.2
click at [1022, 349] on div "Item Value 0.00 Quantity 0.00 Unit of measure 3 Thousand Square Inches Adjustme…" at bounding box center [778, 343] width 1039 height 50
type input "4"
click at [456, 560] on input "0.00" at bounding box center [518, 555] width 148 height 28
drag, startPoint x: 477, startPoint y: 543, endPoint x: 708, endPoint y: 549, distance: 231.1
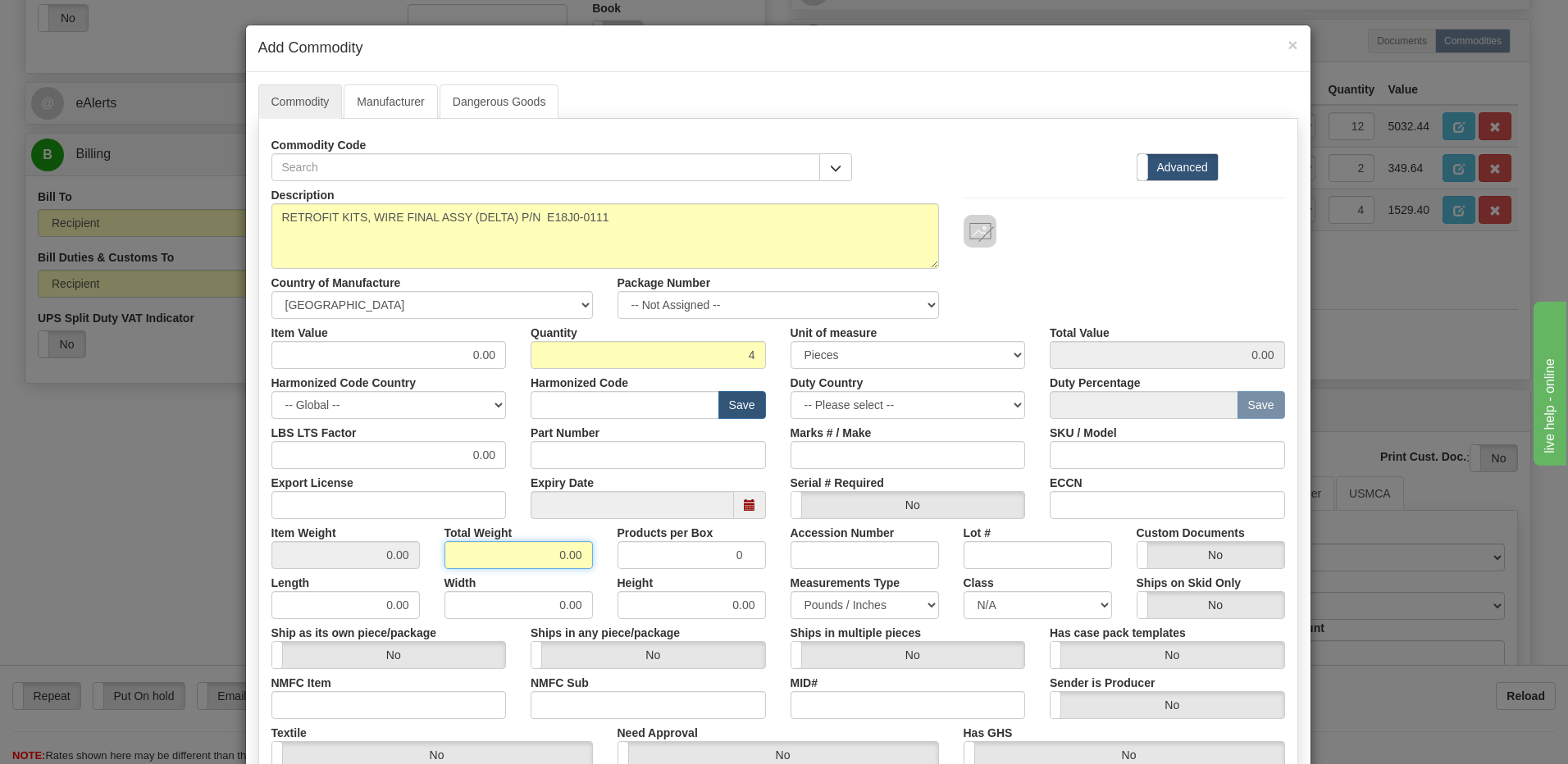
click at [708, 549] on div "Item Weight 0.00 Total Weight 0.00 Products per Box 0 Accession Number Lot # Cu…" at bounding box center [778, 544] width 1039 height 50
type input "4"
type input "1.0000"
click at [623, 411] on input "text" at bounding box center [624, 404] width 188 height 28
type input "8536.49.00"
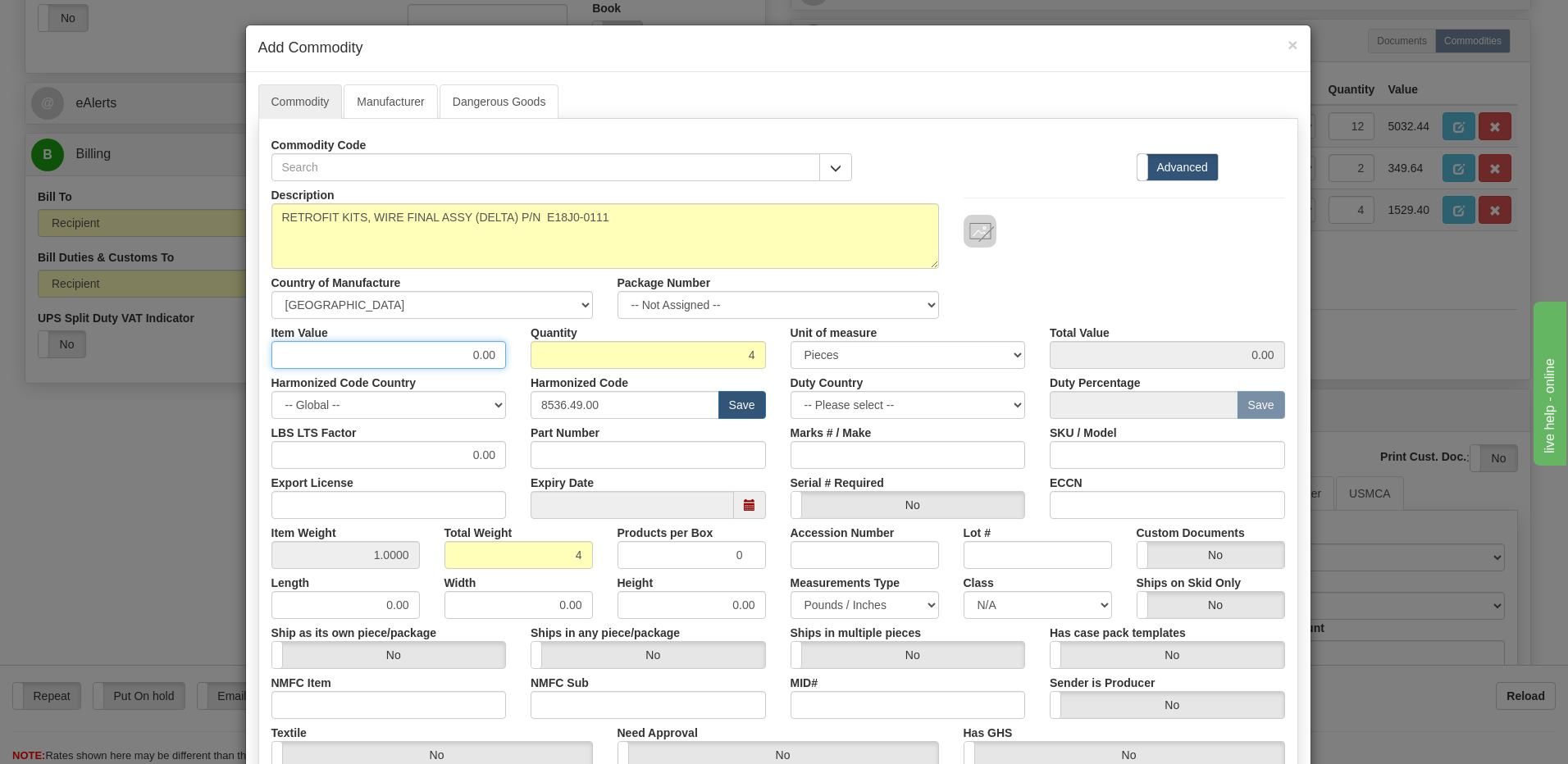
drag, startPoint x: 447, startPoint y: 358, endPoint x: 593, endPoint y: 359, distance: 146.0
click at [593, 359] on div "Item Value 0.00 Quantity 4 Unit of measure 3 Thousand Square Inches Adjustments…" at bounding box center [778, 343] width 1039 height 50
click at [455, 353] on input "0.00" at bounding box center [389, 354] width 235 height 28
drag, startPoint x: 418, startPoint y: 353, endPoint x: 514, endPoint y: 354, distance: 96.0
click at [514, 354] on div "Item Value 0.00 Quantity 4 Unit of measure 3 Thousand Square Inches Adjustments…" at bounding box center [778, 343] width 1039 height 50
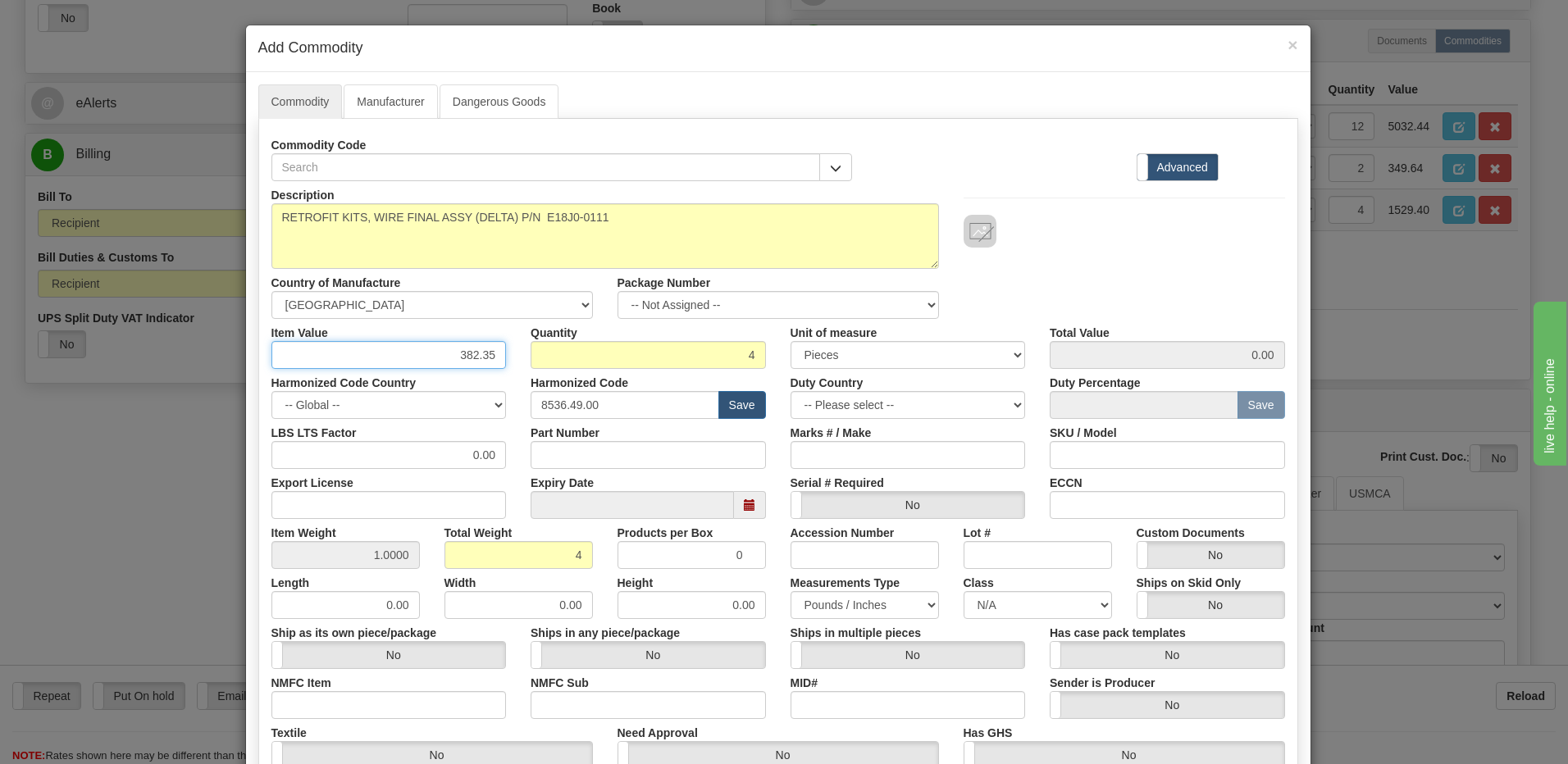
type input "382.35"
type input "1529.40"
click at [659, 360] on input "4" at bounding box center [647, 354] width 235 height 28
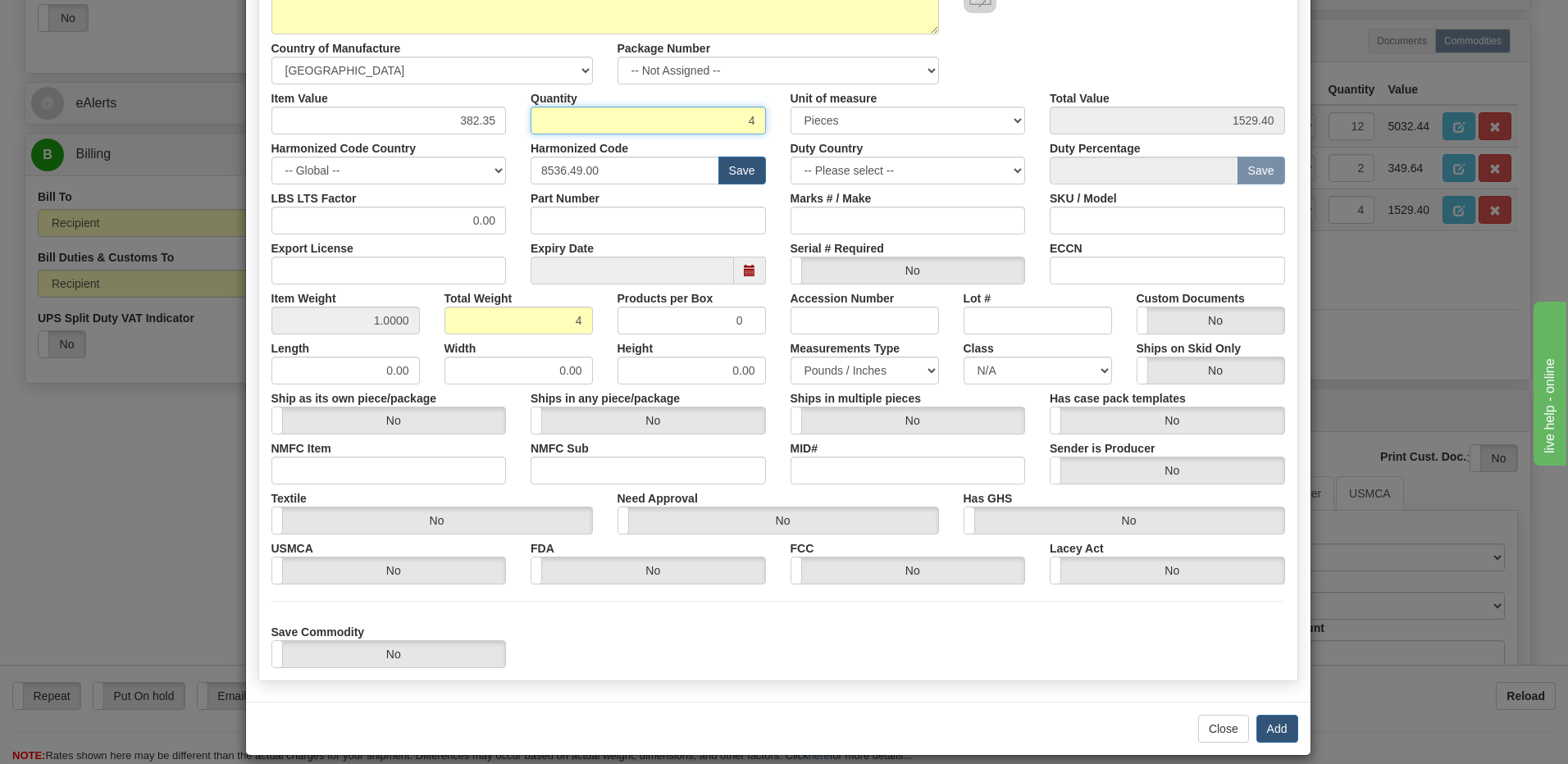
scroll to position [251, 0]
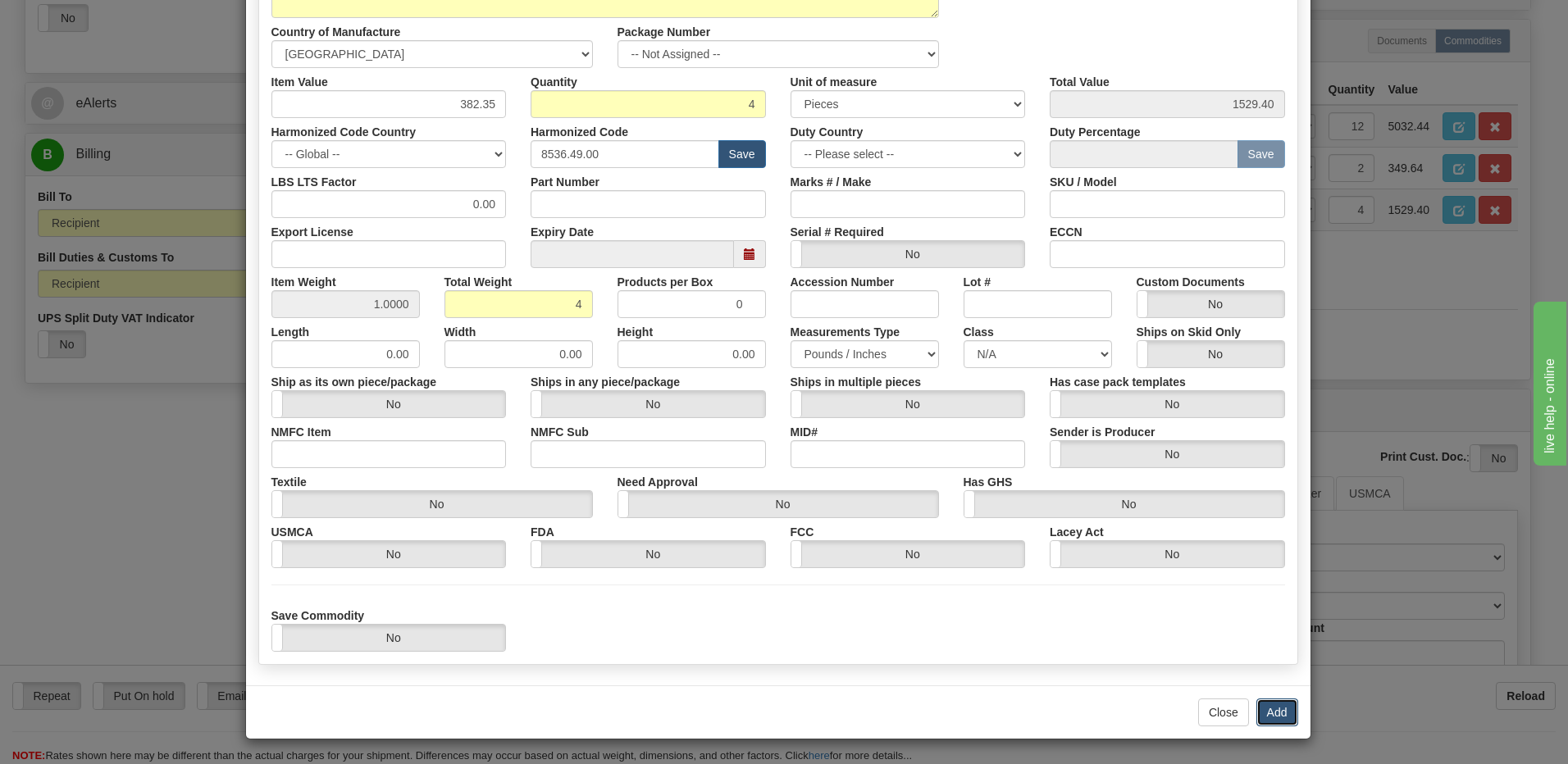
click at [1267, 705] on button "Add" at bounding box center [1277, 712] width 42 height 28
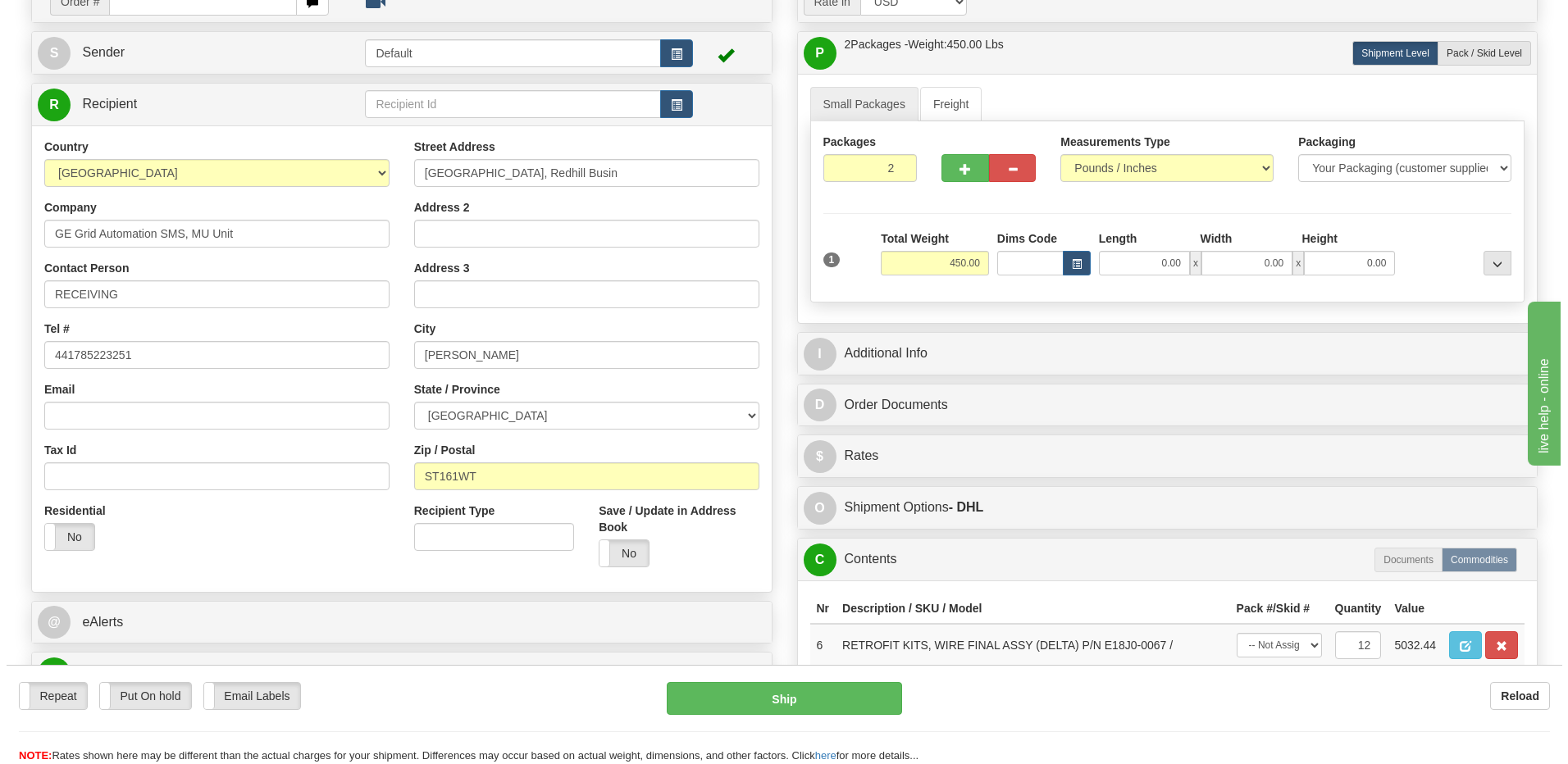
scroll to position [410, 0]
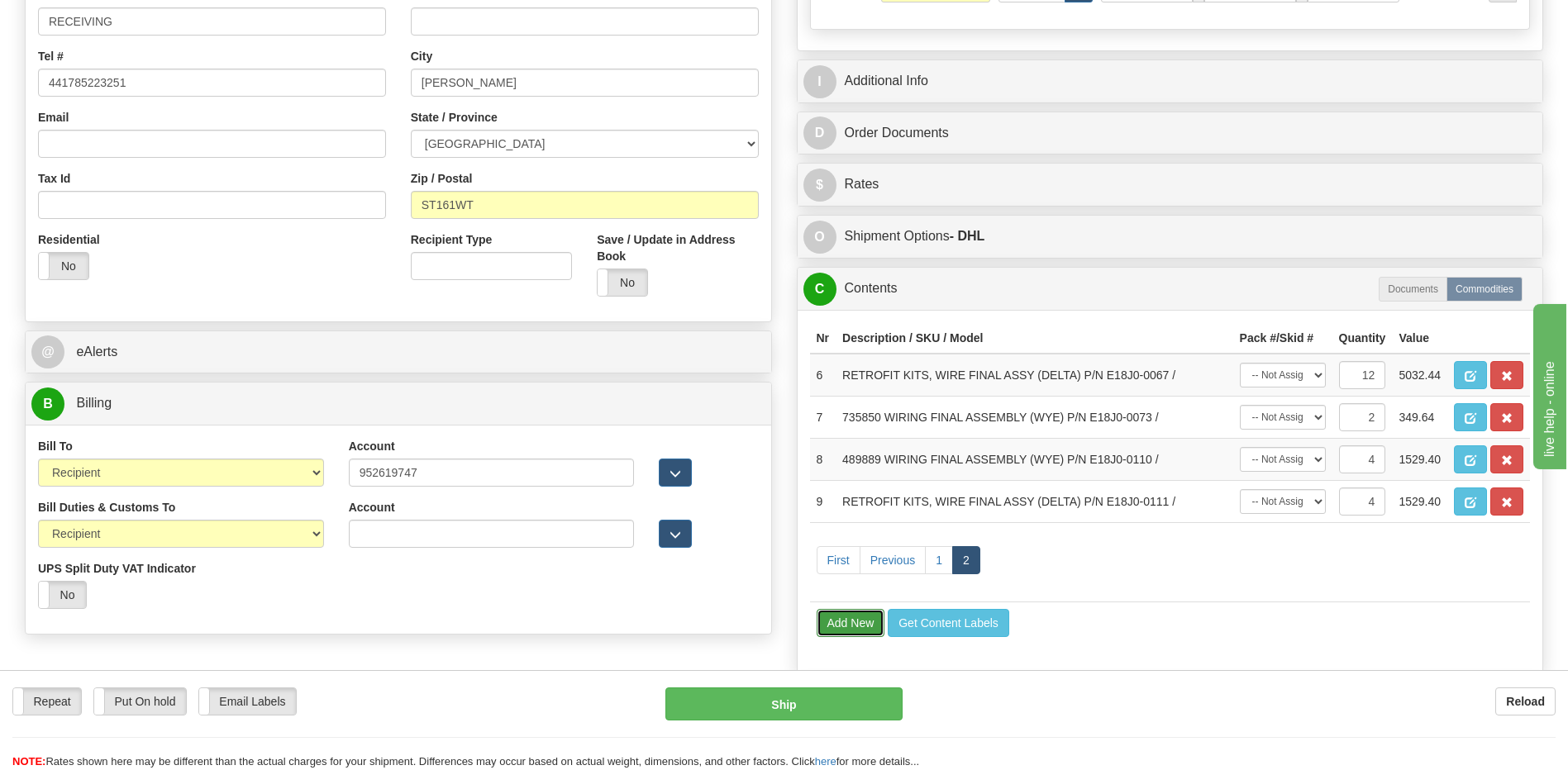
click at [852, 622] on button "Add New" at bounding box center [851, 622] width 68 height 28
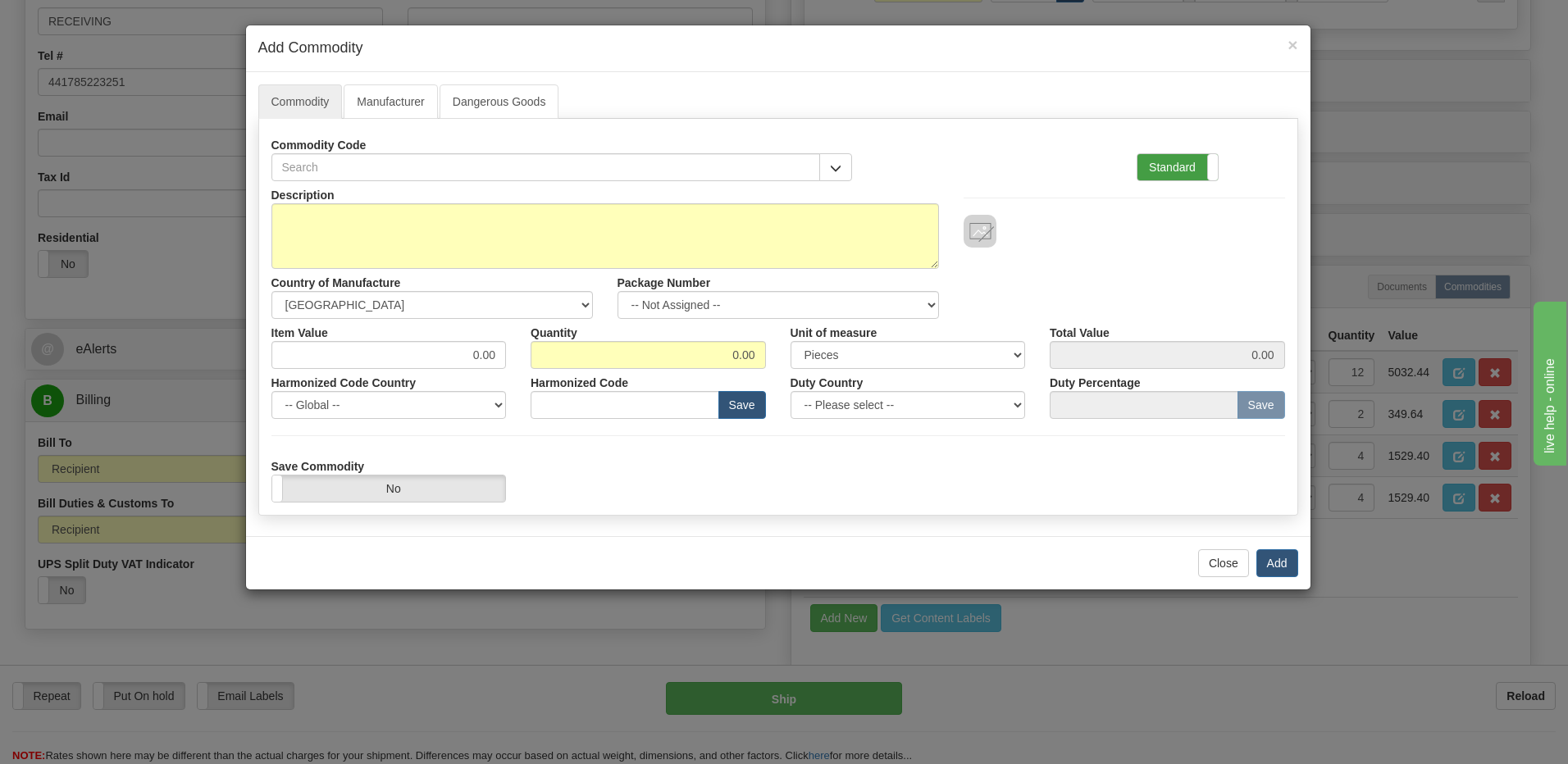
click at [1174, 166] on label "Standard" at bounding box center [1178, 167] width 81 height 26
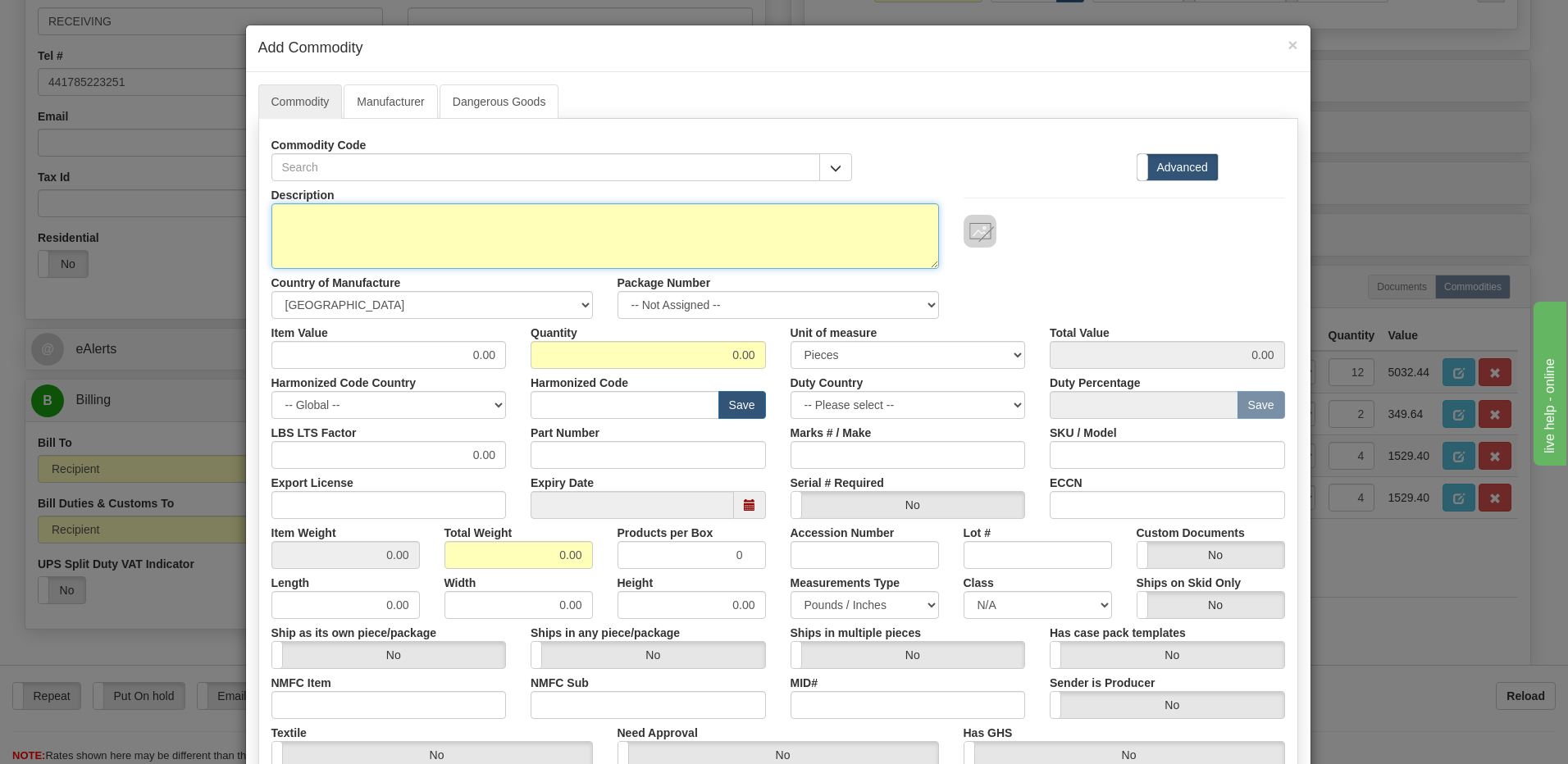
click at [272, 217] on textarea "Description" at bounding box center [605, 236] width 668 height 65
paste textarea "RETROFIT KIT, TERM BLK WIRE ASSY DELTA"
paste textarea "E18J0-0047"
type textarea "RETROFIT KIT, TERM BLK WIRE ASSY DELTA P/N E18J0-0047"
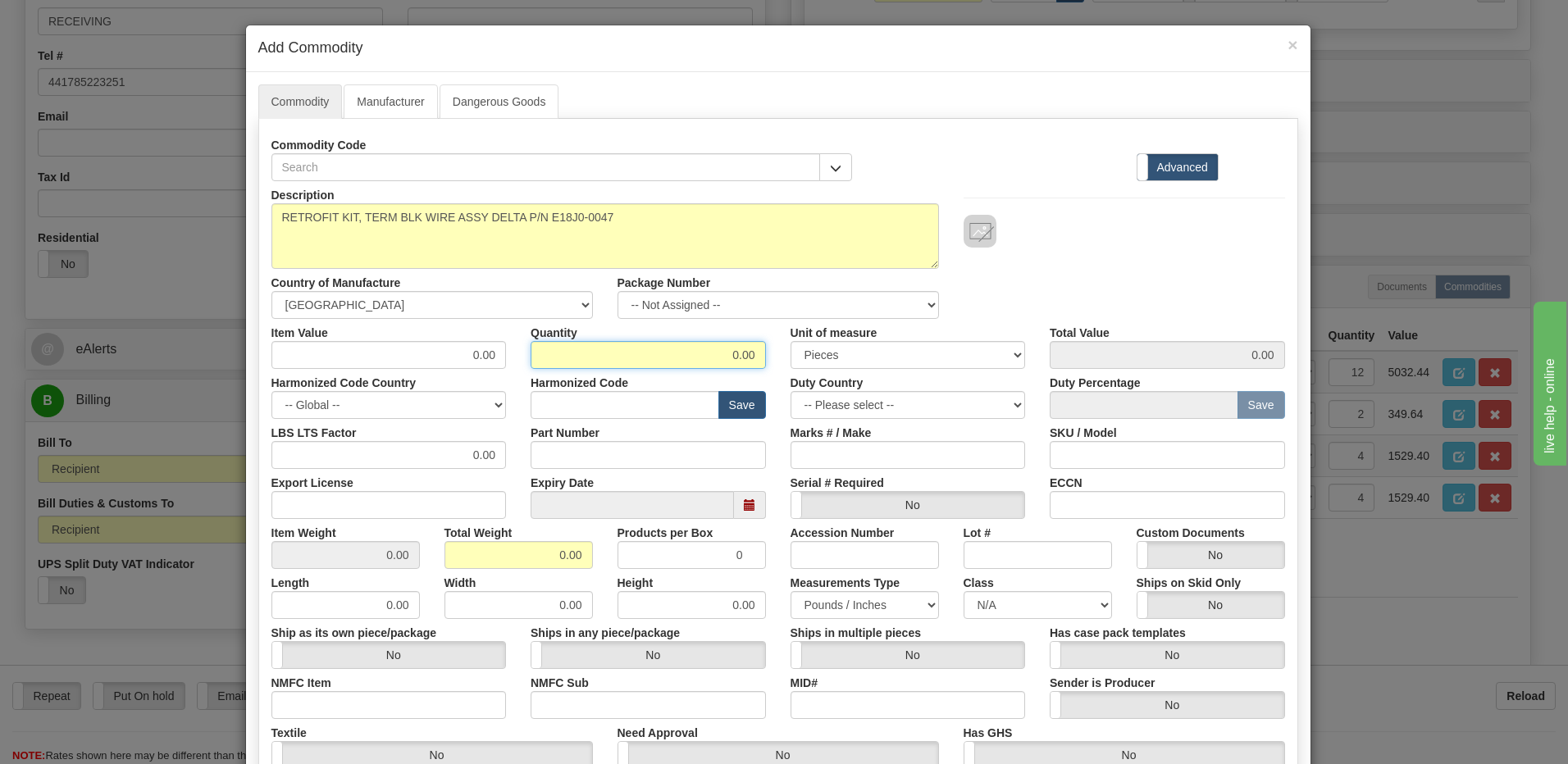
drag, startPoint x: 696, startPoint y: 359, endPoint x: 947, endPoint y: 363, distance: 251.0
click at [947, 363] on div "Item Value 0.00 Quantity 0.00 Unit of measure 3 Thousand Square Inches Adjustme…" at bounding box center [778, 343] width 1039 height 50
type input "4"
click at [451, 546] on input "0.00" at bounding box center [518, 555] width 148 height 28
drag, startPoint x: 509, startPoint y: 551, endPoint x: 647, endPoint y: 559, distance: 138.2
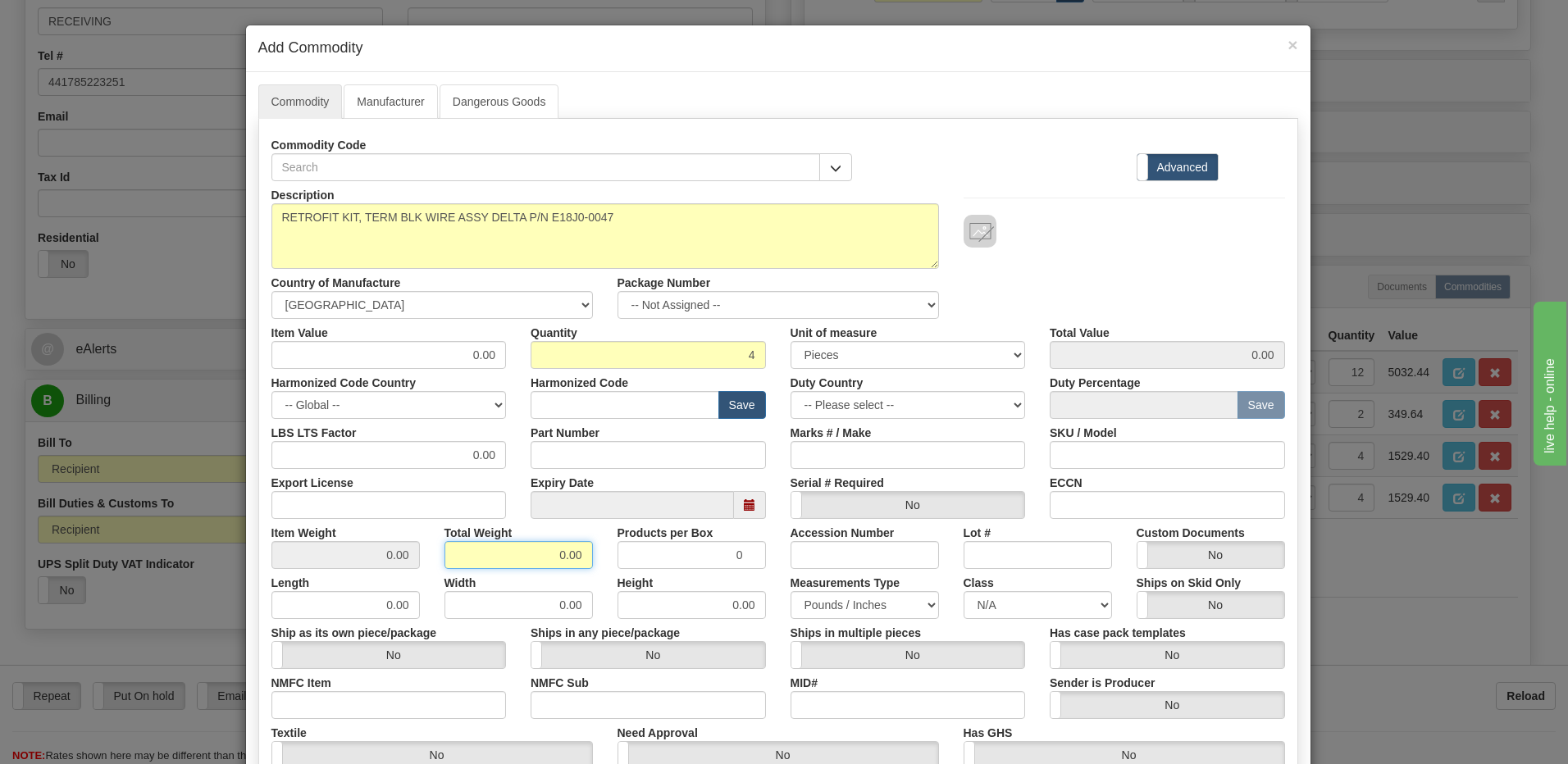
click at [647, 560] on div "Item Weight 0.00 Total Weight 0.00 Products per Box 0 Accession Number Lot # Cu…" at bounding box center [778, 544] width 1039 height 50
type input "4"
type input "1.0000"
click at [631, 404] on input "text" at bounding box center [624, 404] width 188 height 28
type input "8536.49.00"
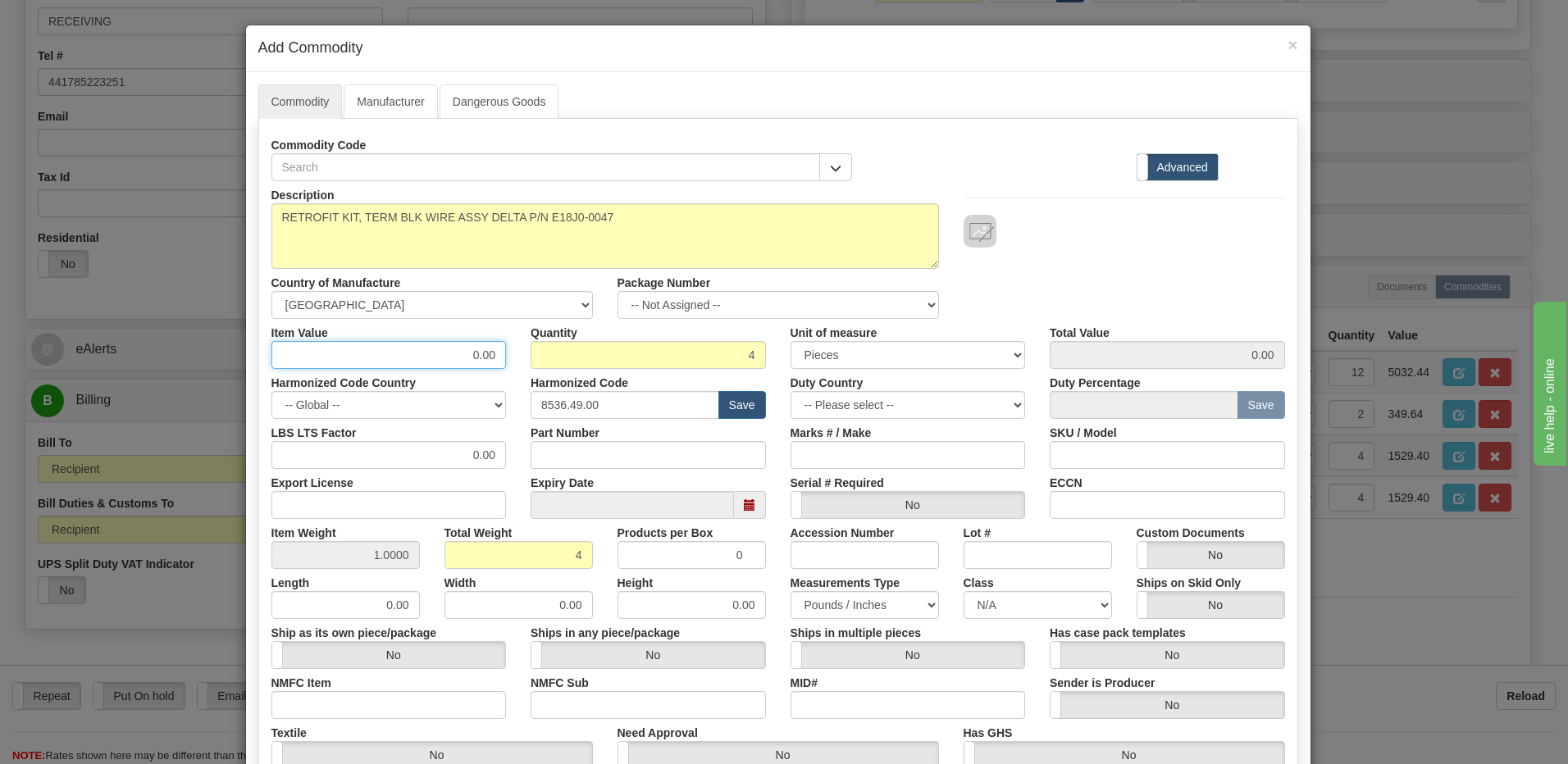
drag, startPoint x: 438, startPoint y: 349, endPoint x: 639, endPoint y: 364, distance: 201.6
click at [639, 364] on div "Item Value 0.00 Quantity 4 Unit of measure 3 Thousand Square Inches Adjustments…" at bounding box center [778, 343] width 1039 height 50
type input "283.22"
type input "1132.88"
click at [641, 356] on input "4" at bounding box center [647, 354] width 235 height 28
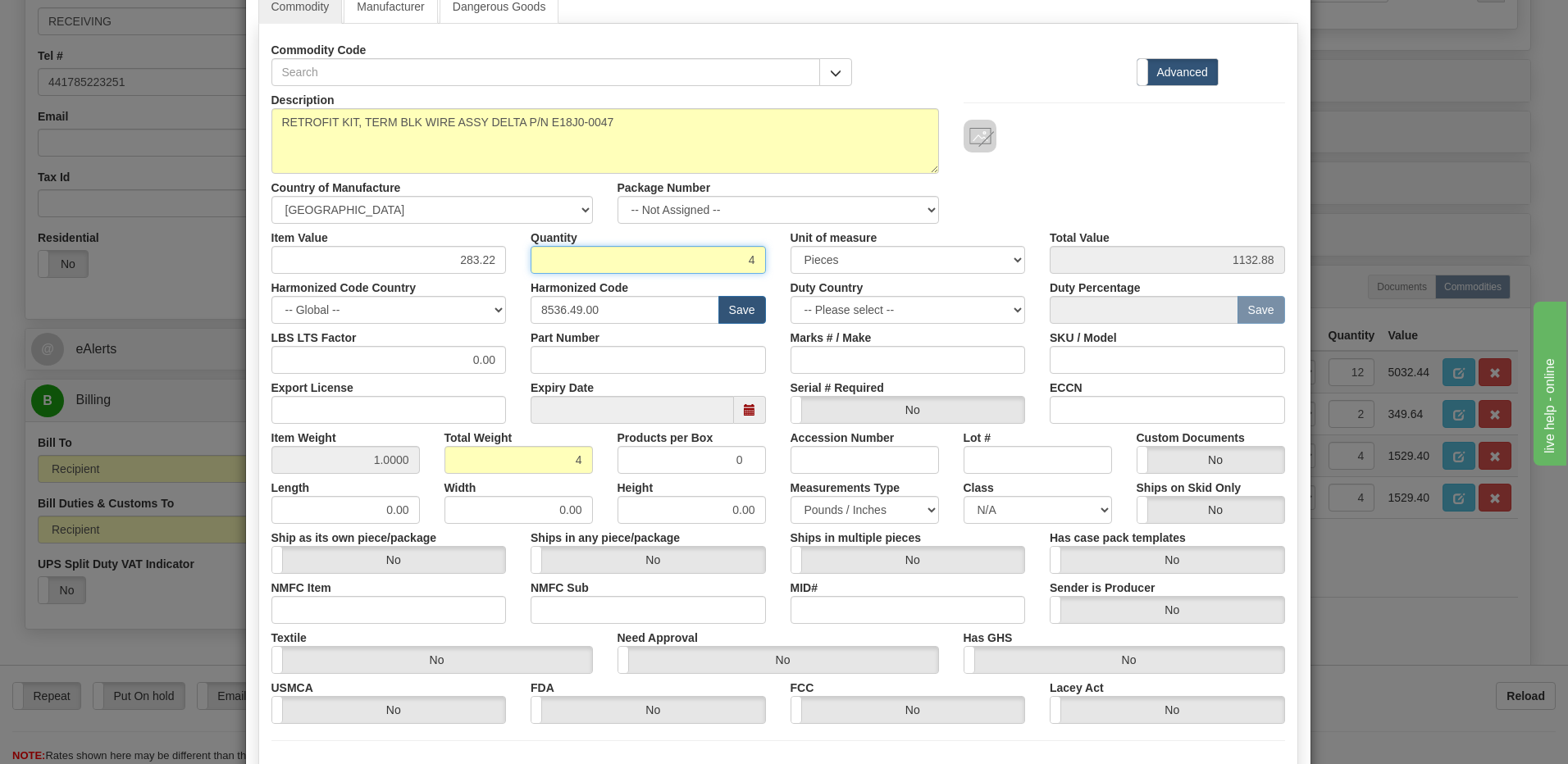
scroll to position [246, 0]
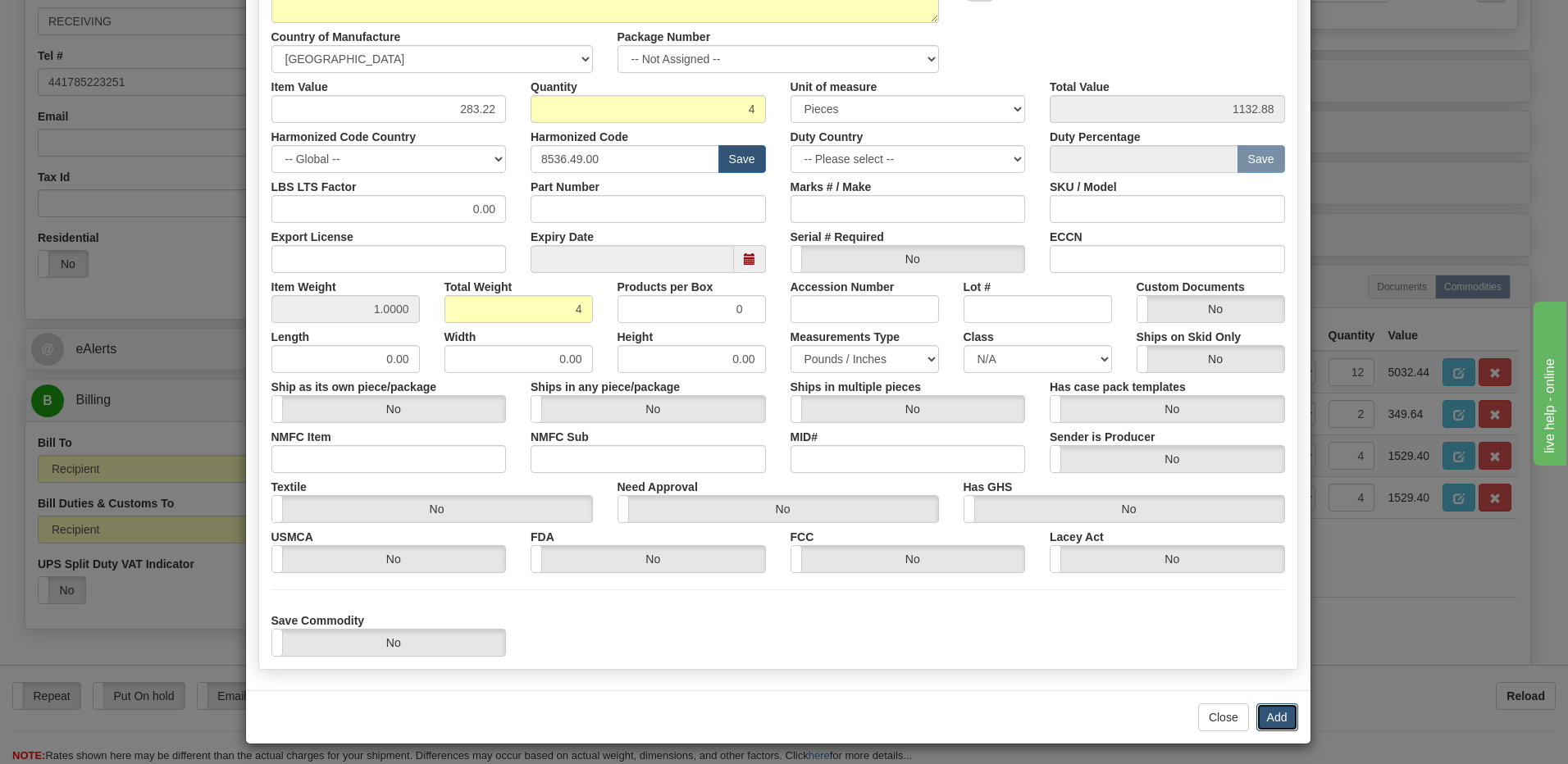
click at [1268, 712] on button "Add" at bounding box center [1277, 717] width 42 height 28
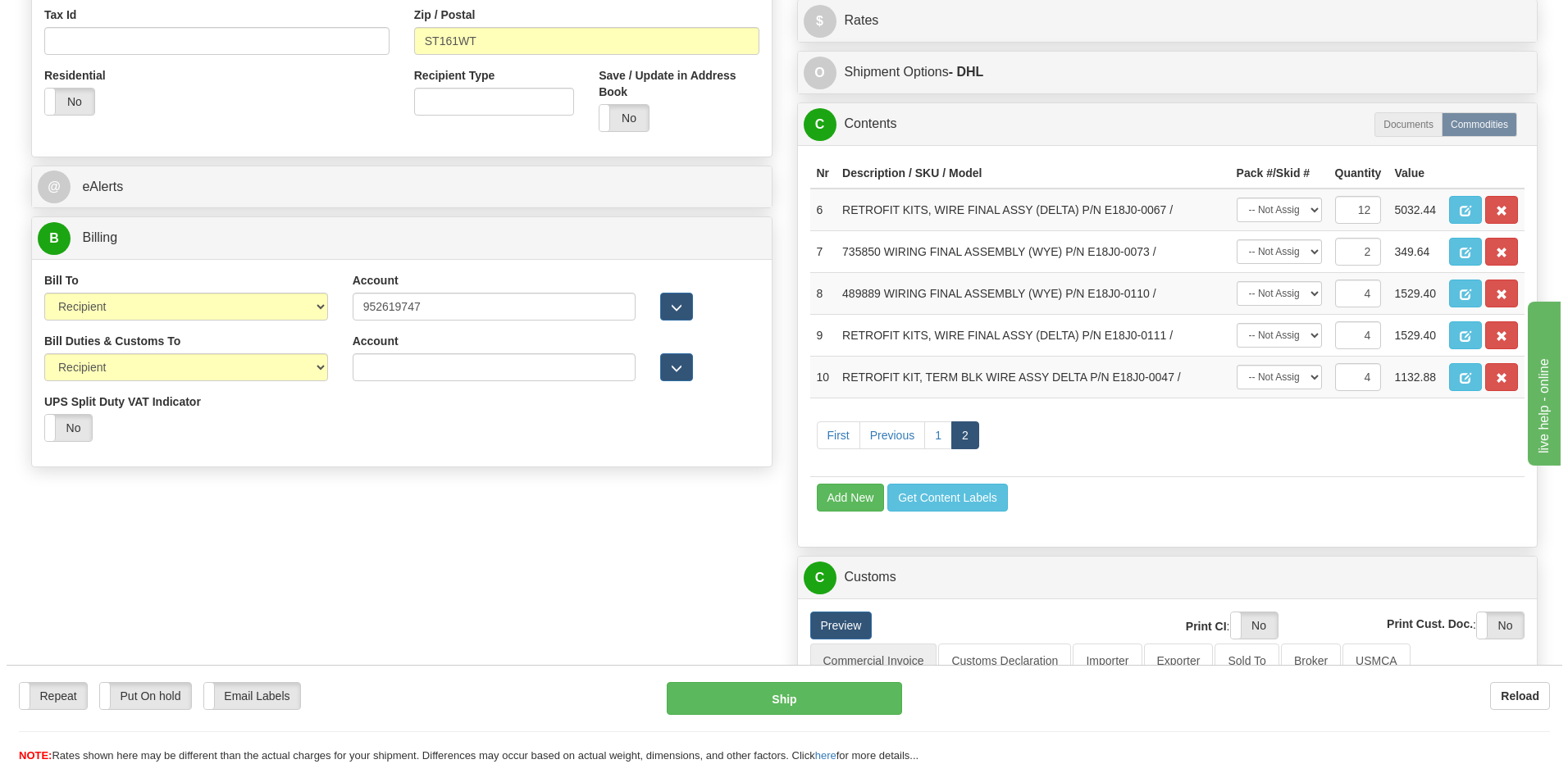
scroll to position [574, 0]
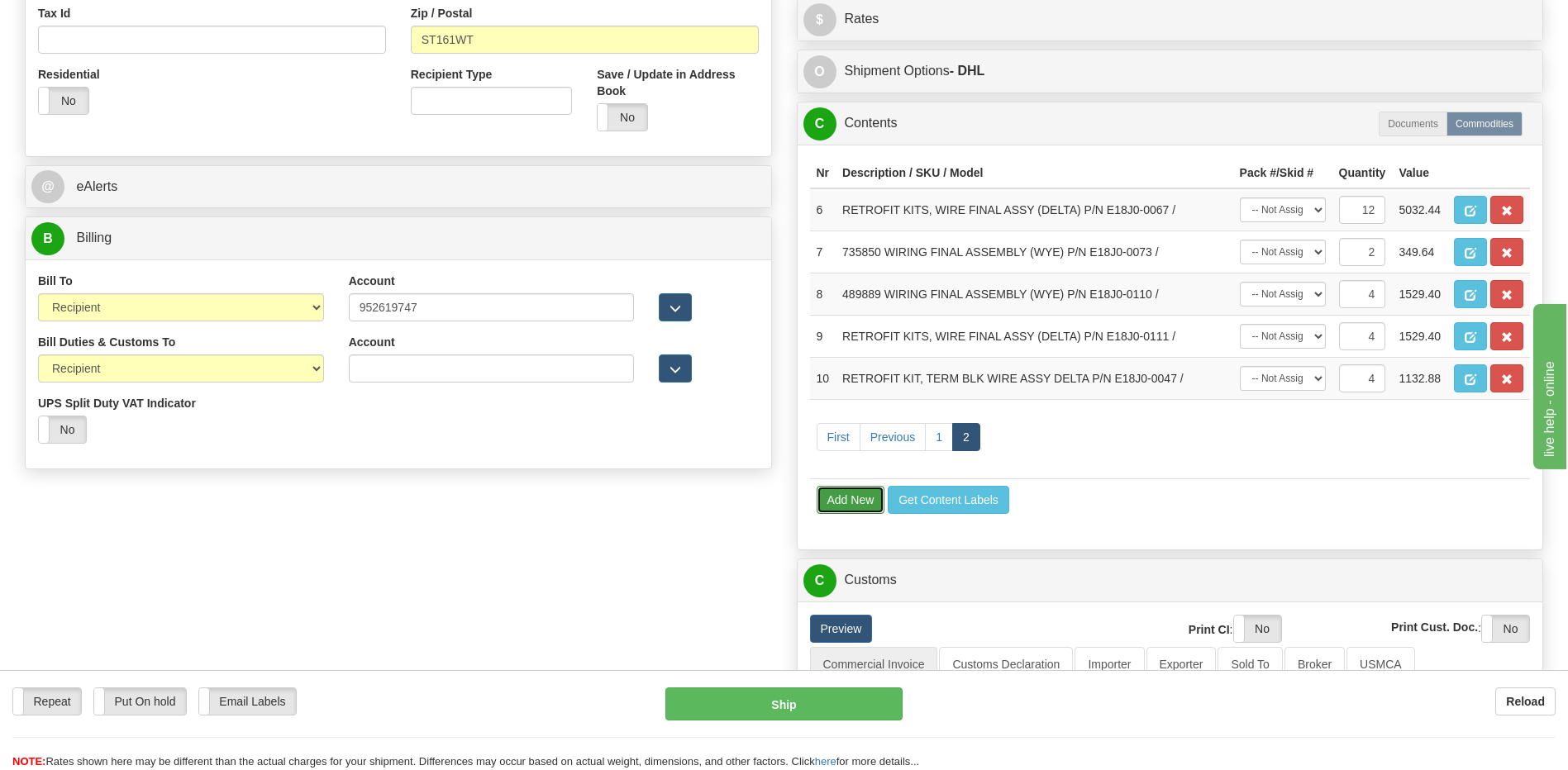
click at [854, 508] on button "Add New" at bounding box center [851, 499] width 68 height 28
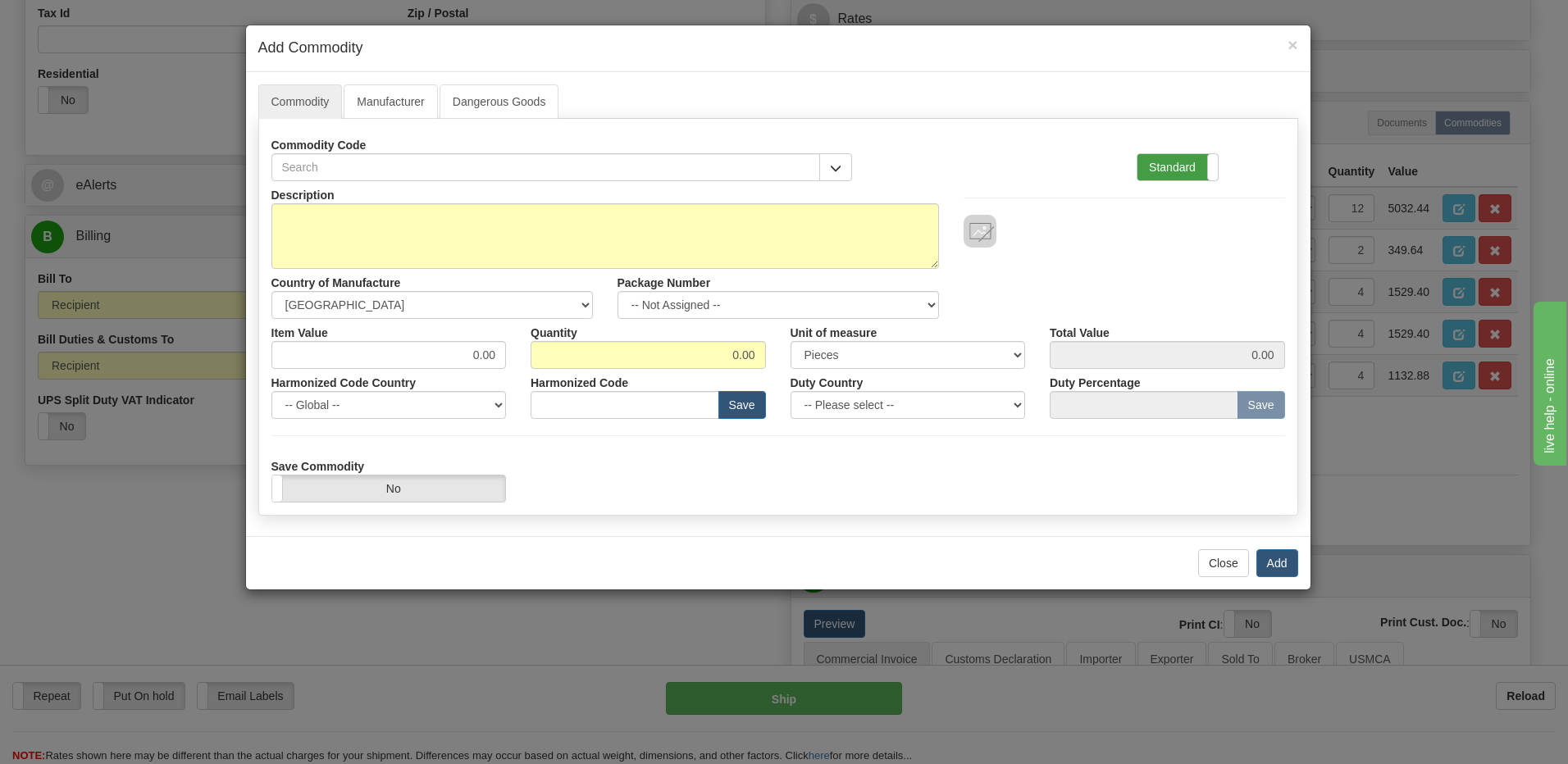
click at [1169, 159] on label "Standard" at bounding box center [1178, 167] width 81 height 26
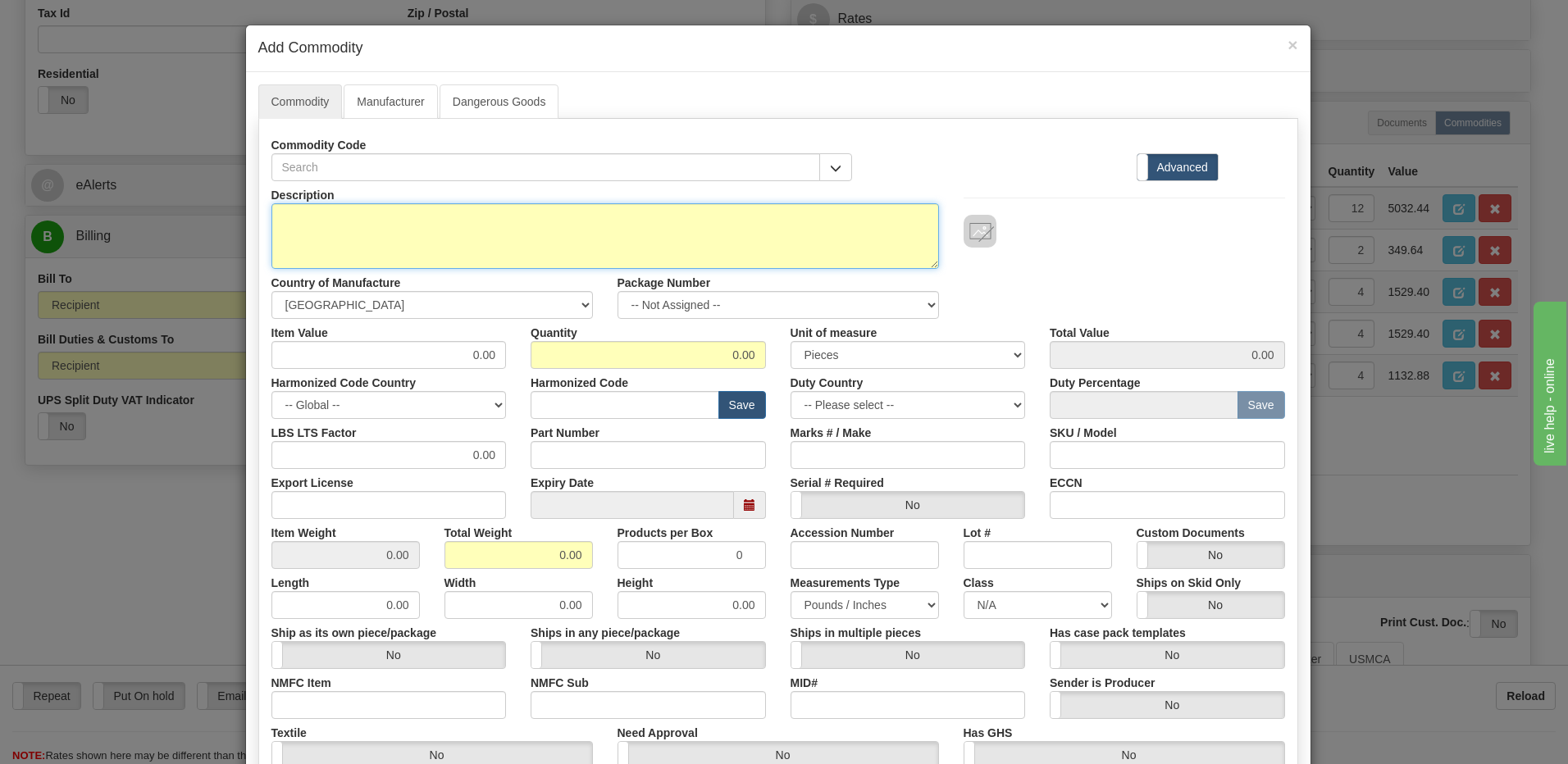
click at [308, 236] on textarea "Description" at bounding box center [605, 236] width 668 height 65
paste textarea "RETROFIT KITS, WIRE FINAL ASSY (DELTA)"
click at [563, 226] on textarea "RETROFIT KITS, WIRE FINAL ASSY (DELTA)" at bounding box center [605, 236] width 668 height 65
click at [565, 212] on textarea "RETROFIT KITS, WIRE FINAL ASSY (DELTA)" at bounding box center [605, 236] width 668 height 65
paste textarea "E18J0-0074"
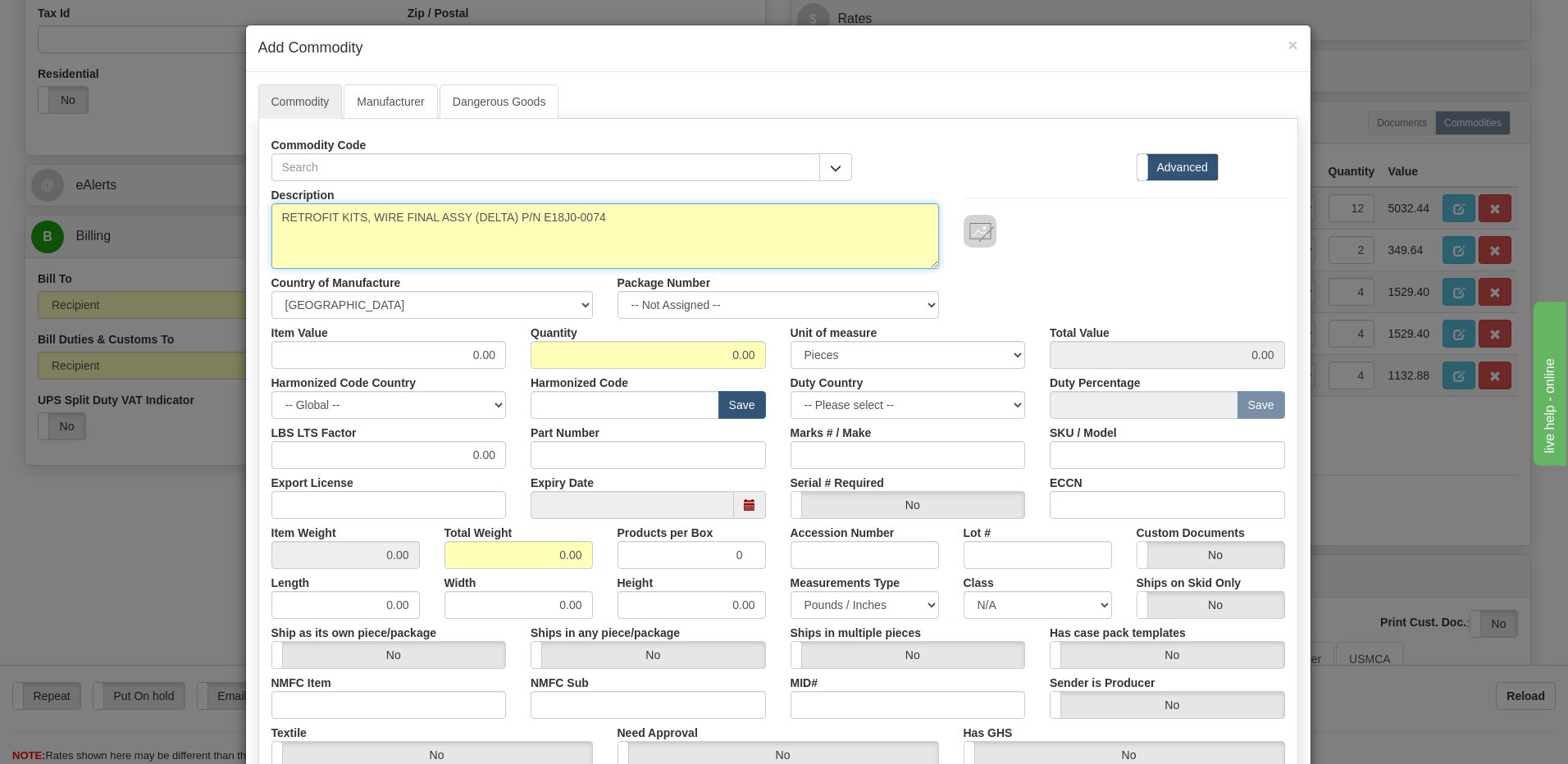
type textarea "RETROFIT KITS, WIRE FINAL ASSY (DELTA) P/N E18J0-0074"
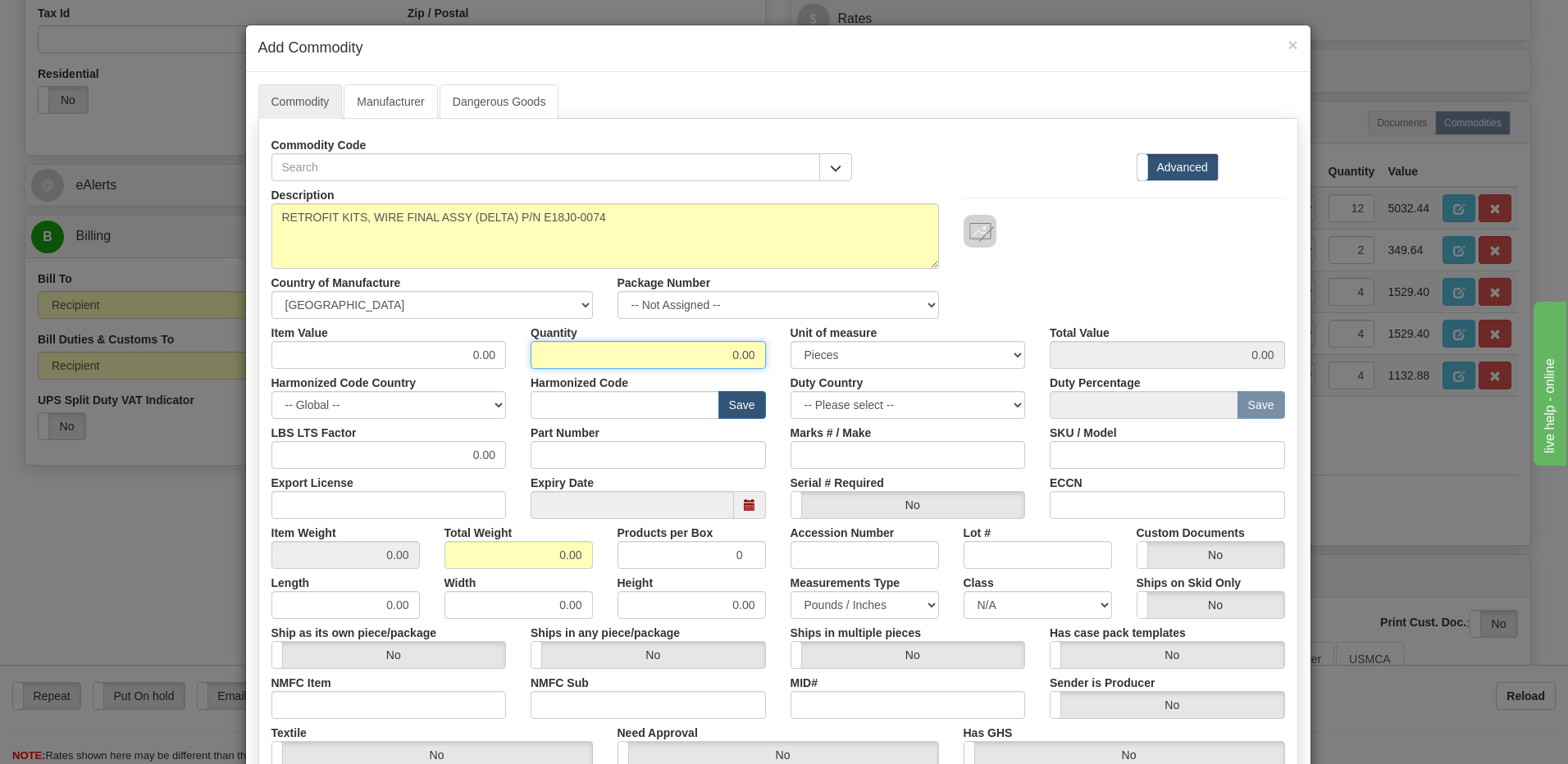
drag, startPoint x: 703, startPoint y: 355, endPoint x: 961, endPoint y: 380, distance: 259.2
click at [961, 380] on div "Description RETROFIT KITS, WIRE FINAL ASSY (DELTA) P/N E18J0-0074 Country of Ma…" at bounding box center [778, 542] width 1014 height 722
type input "4"
drag, startPoint x: 449, startPoint y: 560, endPoint x: 460, endPoint y: 560, distance: 11.0
click at [448, 560] on input "0.00" at bounding box center [518, 555] width 148 height 28
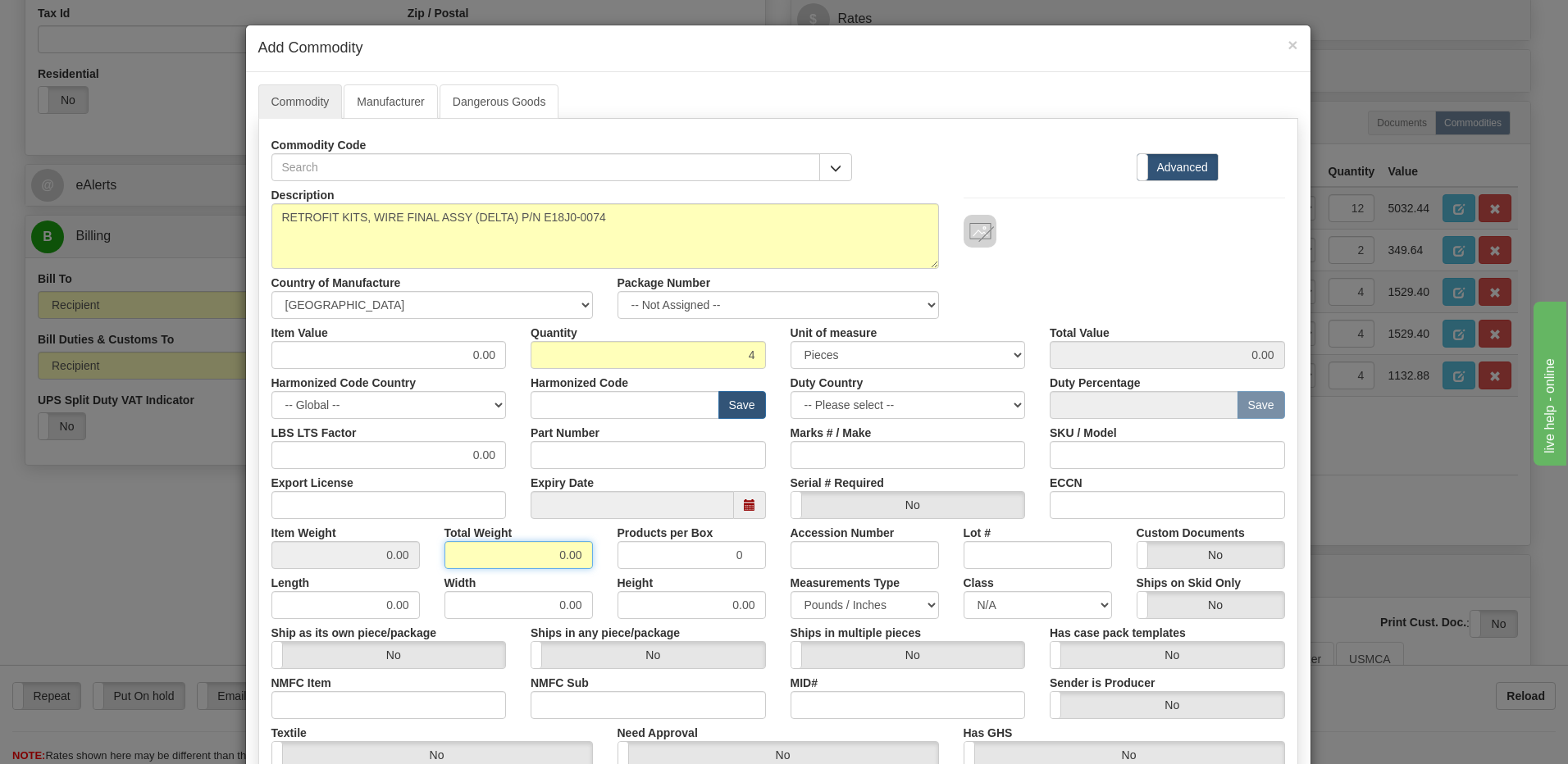
drag, startPoint x: 540, startPoint y: 560, endPoint x: 624, endPoint y: 560, distance: 84.0
click at [624, 560] on div "Item Weight 0.00 Total Weight 0.00 Products per Box 0 Accession Number Lot # Cu…" at bounding box center [778, 544] width 1039 height 50
type input "4"
type input "1.0000"
click at [616, 414] on input "text" at bounding box center [624, 404] width 188 height 28
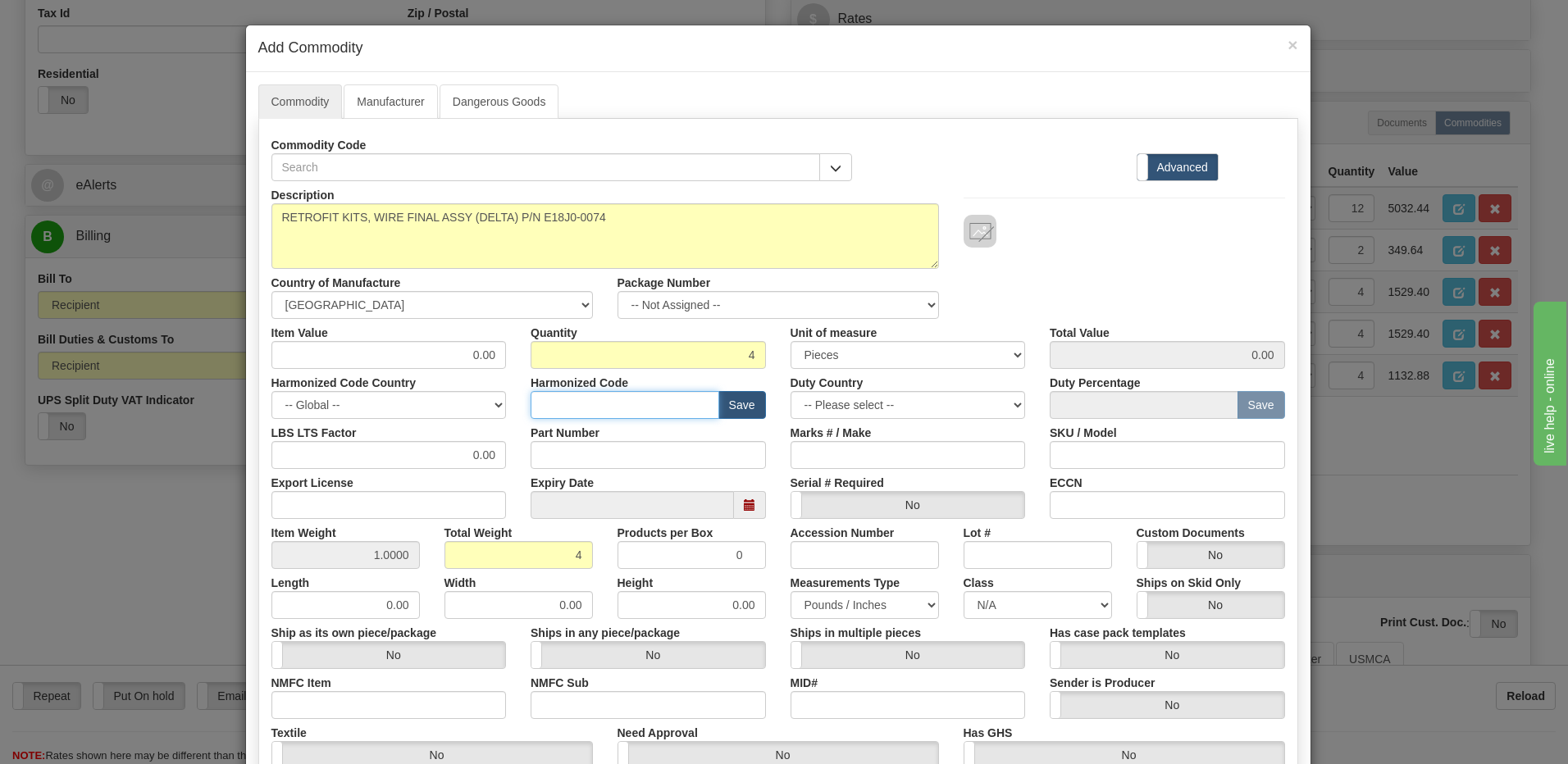
type input "8536.49.00"
drag, startPoint x: 454, startPoint y: 356, endPoint x: 583, endPoint y: 364, distance: 129.2
click at [583, 364] on div "Item Value 0.00 Quantity 4 Unit of measure 3 Thousand Square Inches Adjustments…" at bounding box center [778, 343] width 1039 height 50
type input "174.82"
type input "699.28"
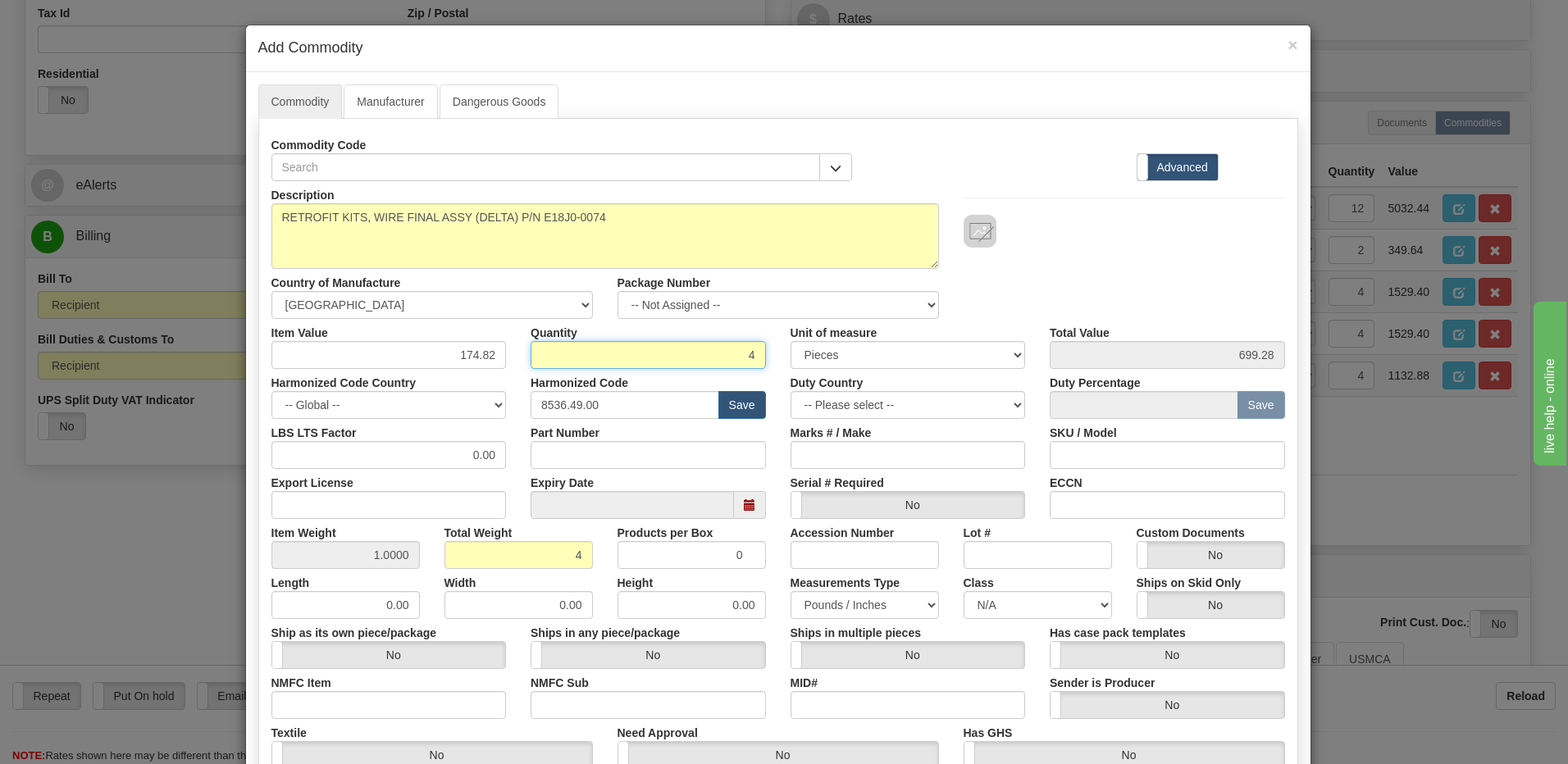
click at [584, 364] on input "4" at bounding box center [647, 354] width 235 height 28
click at [1124, 284] on div "Description RETROFIT KITS, WIRE FINAL ASSY (DELTA) P/N E18J0-0074 Country of Ma…" at bounding box center [778, 250] width 1039 height 137
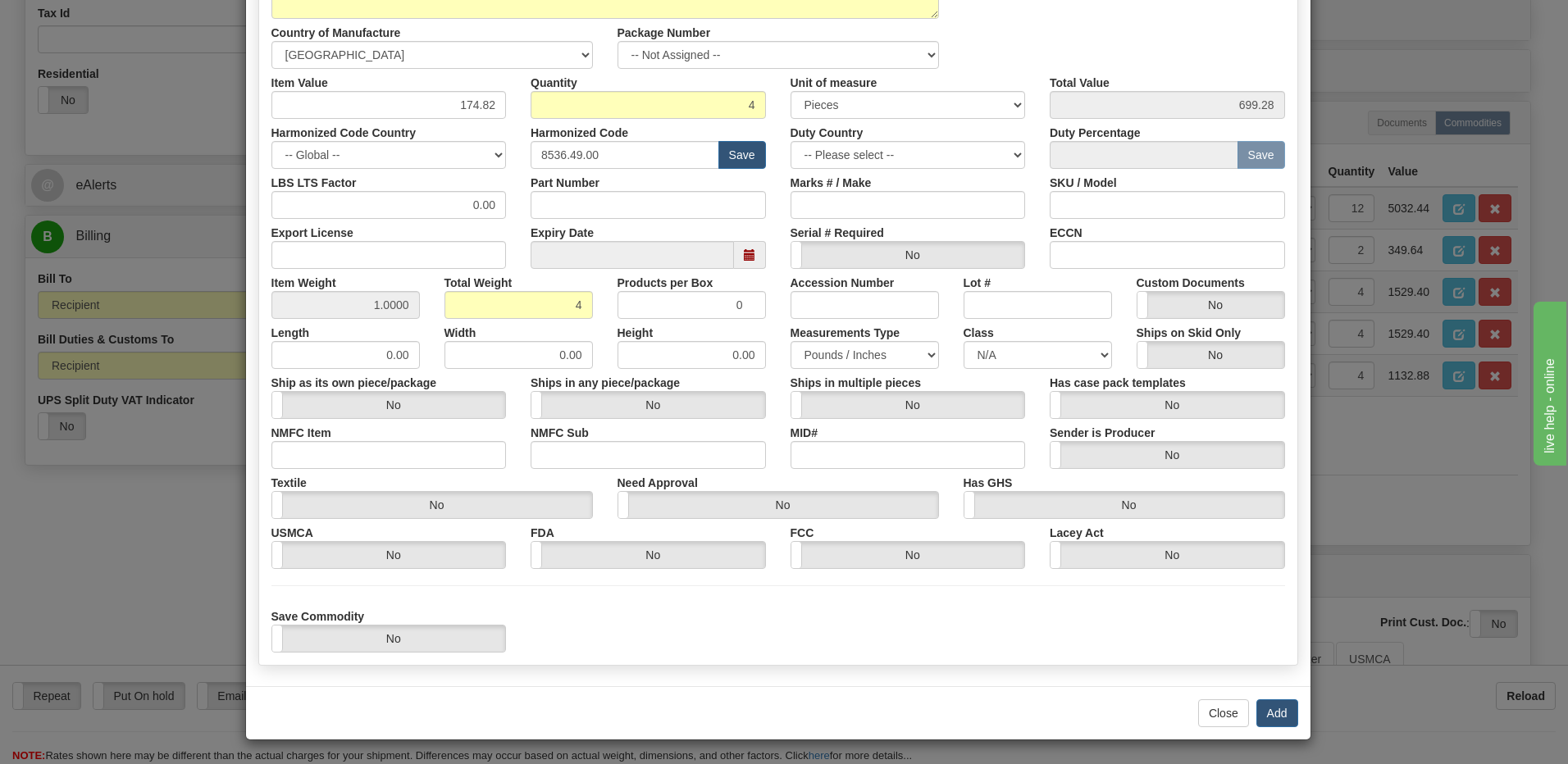
scroll to position [251, 0]
click at [1270, 717] on button "Add" at bounding box center [1277, 712] width 42 height 28
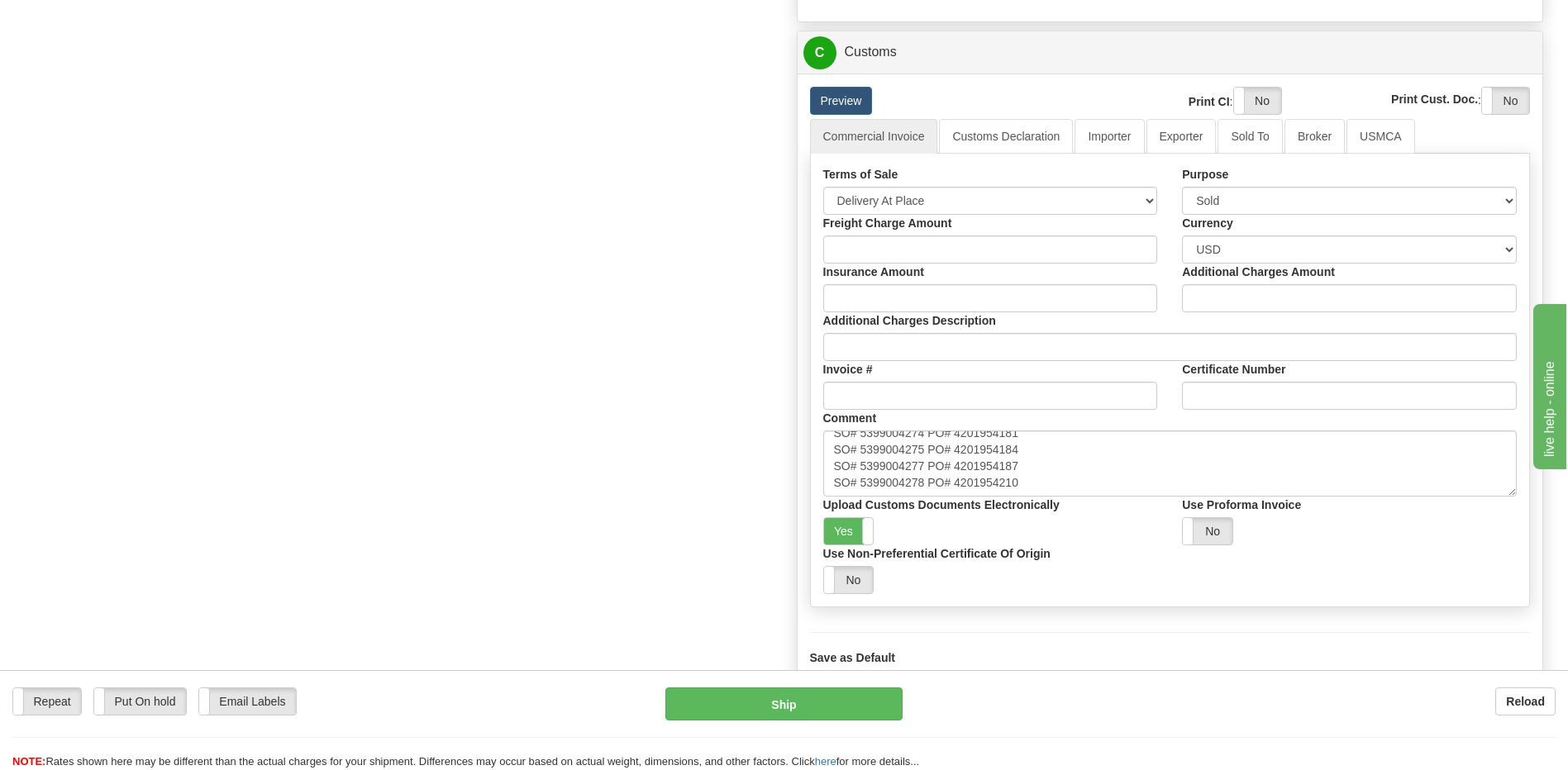
scroll to position [1239, 0]
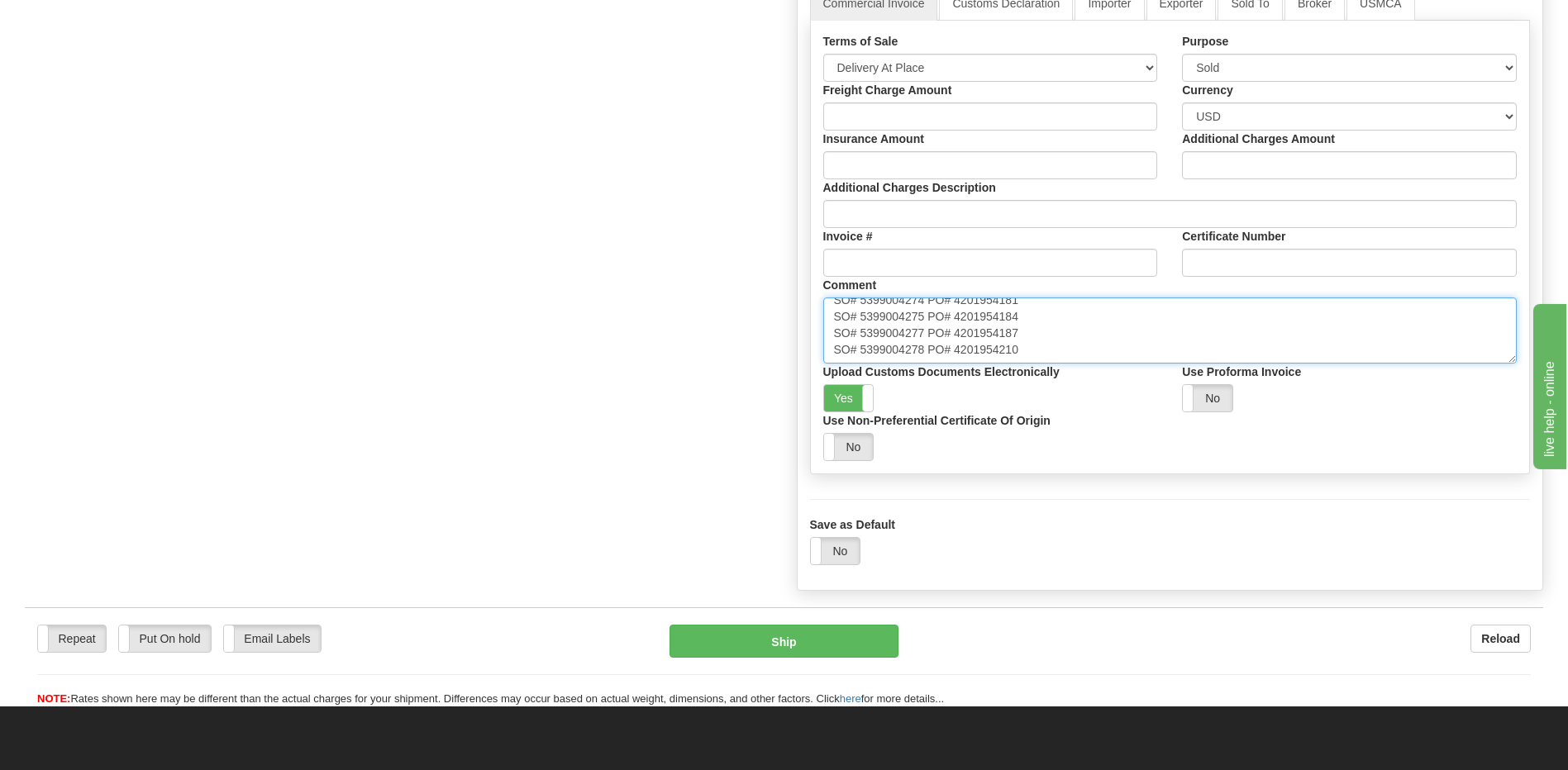
drag, startPoint x: 1023, startPoint y: 324, endPoint x: 1043, endPoint y: 342, distance: 26.9
click at [1023, 324] on textarea "Province of Manufacture: [GEOGRAPHIC_DATA], [GEOGRAPHIC_DATA]" at bounding box center [1170, 330] width 694 height 66
click at [841, 339] on textarea "Province of Manufacture: [GEOGRAPHIC_DATA], [GEOGRAPHIC_DATA]" at bounding box center [1170, 330] width 694 height 66
click at [1000, 344] on textarea "Province of Manufacture: [GEOGRAPHIC_DATA], [GEOGRAPHIC_DATA]" at bounding box center [1170, 330] width 694 height 66
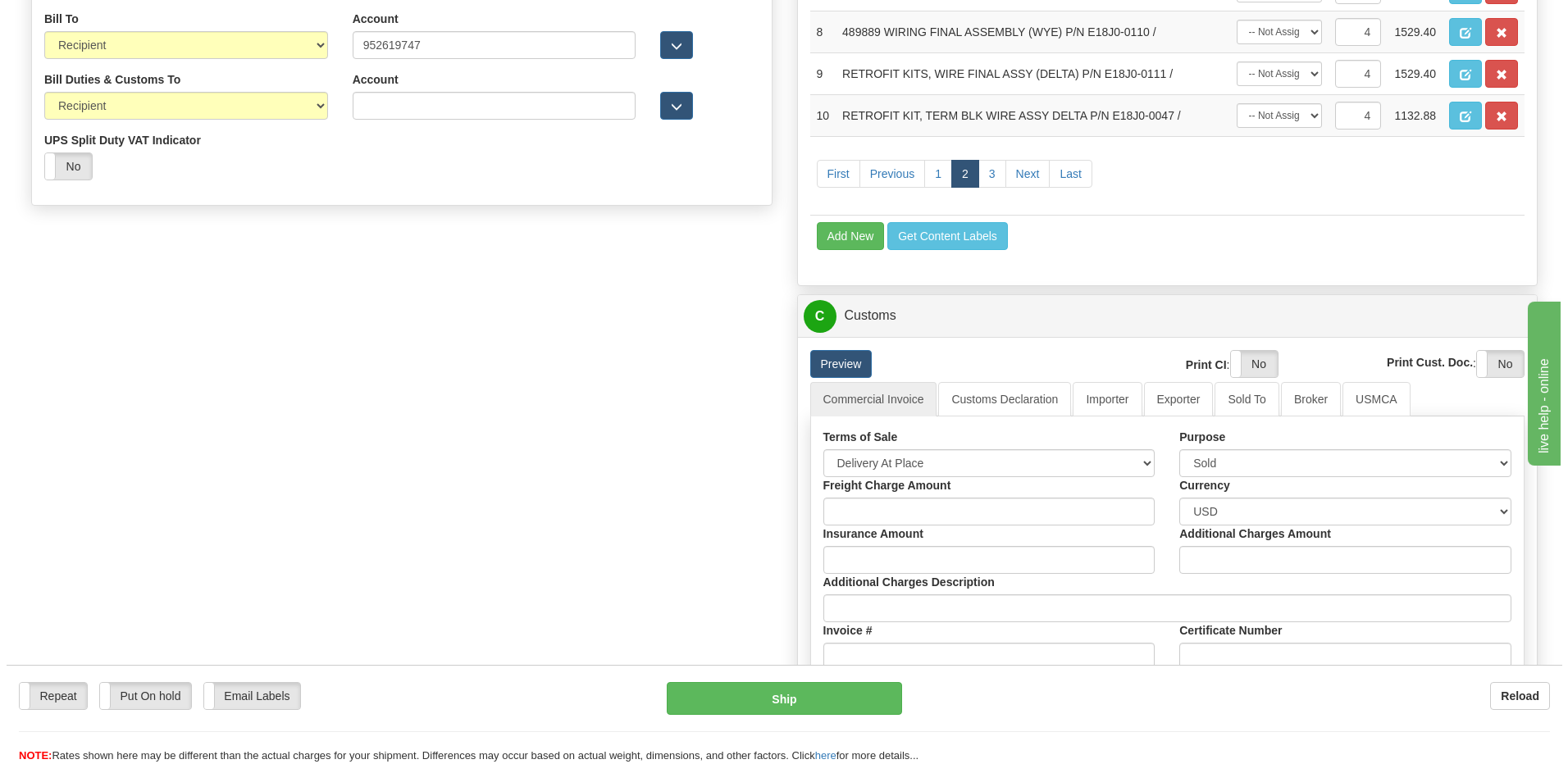
scroll to position [655, 0]
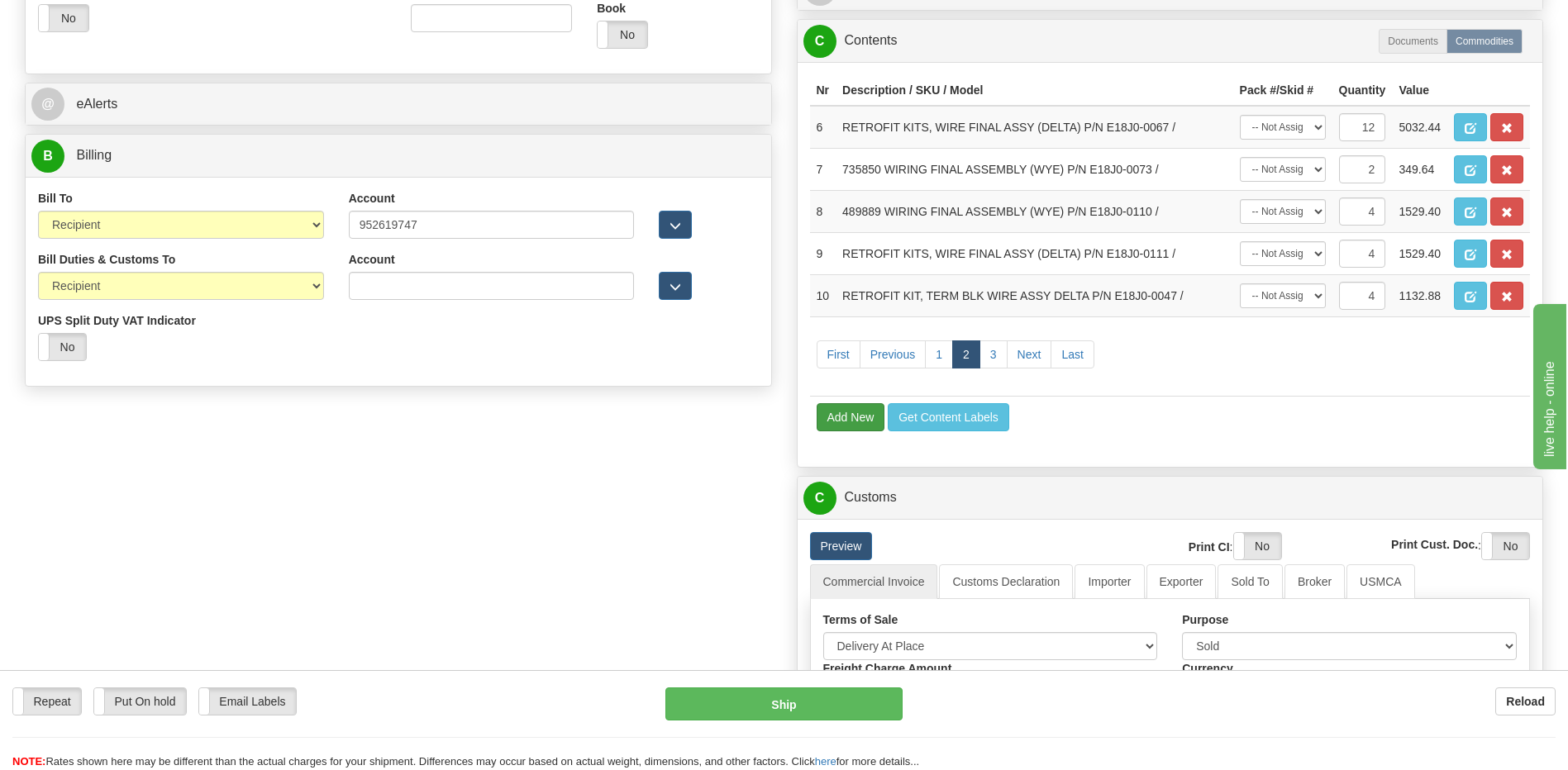
type textarea "Province of Manufacture: [GEOGRAPHIC_DATA], [GEOGRAPHIC_DATA] SO# [MEDICAL_ID]#…"
click at [841, 423] on button "Add New" at bounding box center [851, 417] width 68 height 28
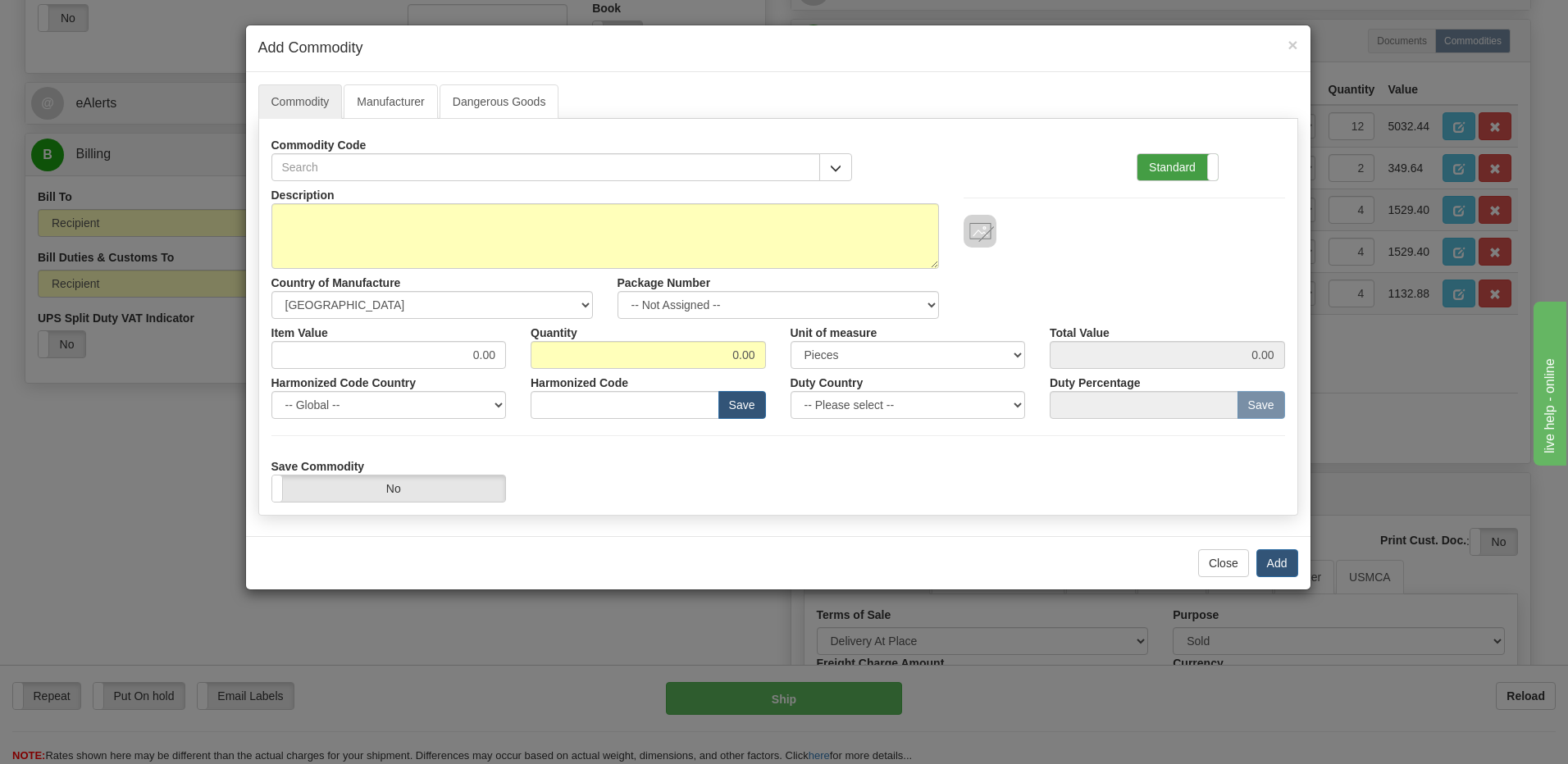
click at [1169, 165] on label "Standard" at bounding box center [1178, 167] width 81 height 26
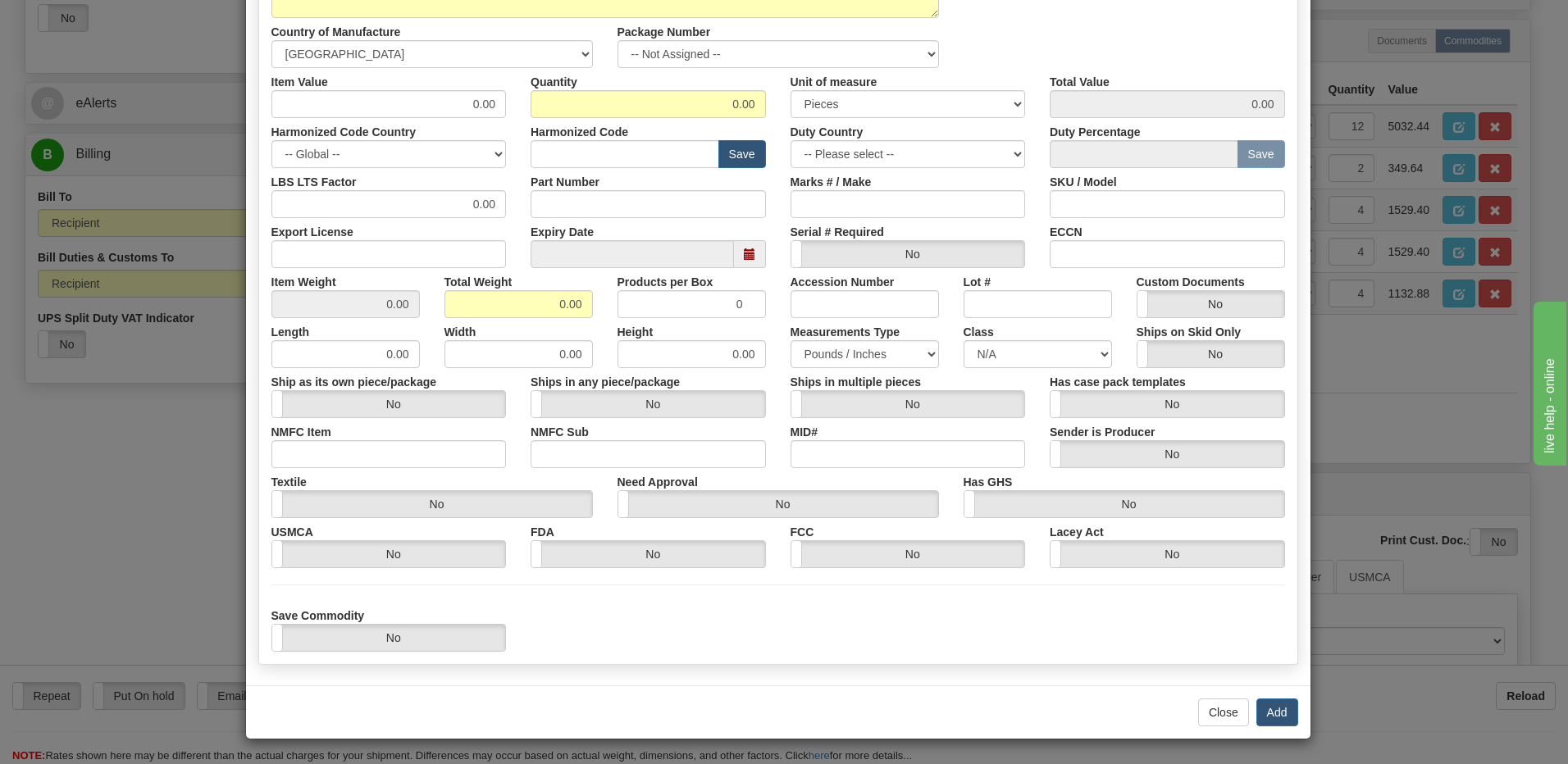
scroll to position [5, 0]
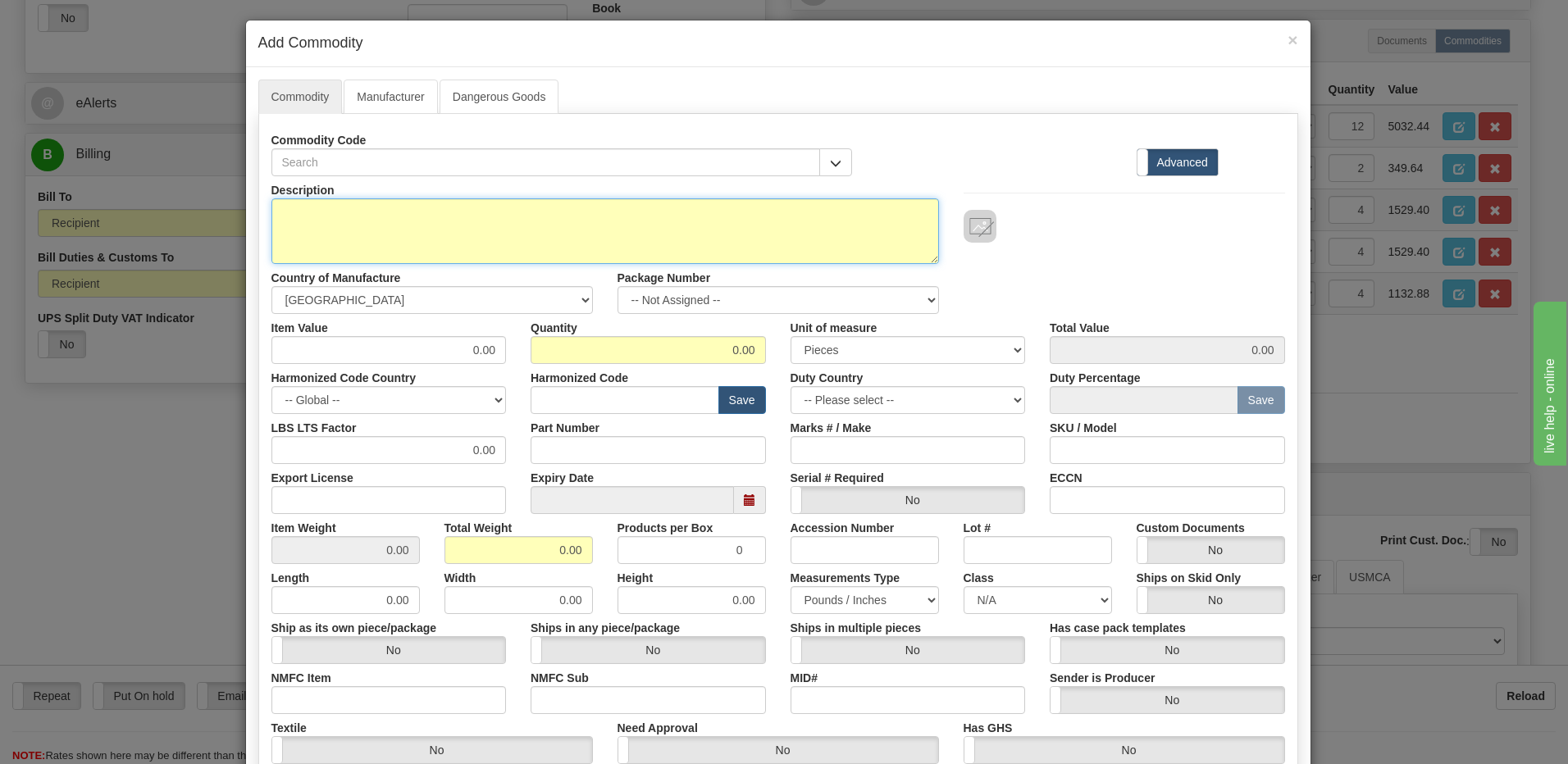
click at [272, 209] on textarea "Description" at bounding box center [605, 231] width 668 height 65
paste textarea "8 SERIES MODULE ASSEMBLY, GEN-3 HV POWER"
click at [603, 217] on textarea "8 SERIES MODULE ASSEMBLY, GEN-3 HV POWER" at bounding box center [605, 231] width 668 height 65
paste textarea "E18J0-0190"
type textarea "8 SERIES MODULE ASSEMBLY, GEN-3 HV POWER P/N E18J0-0190"
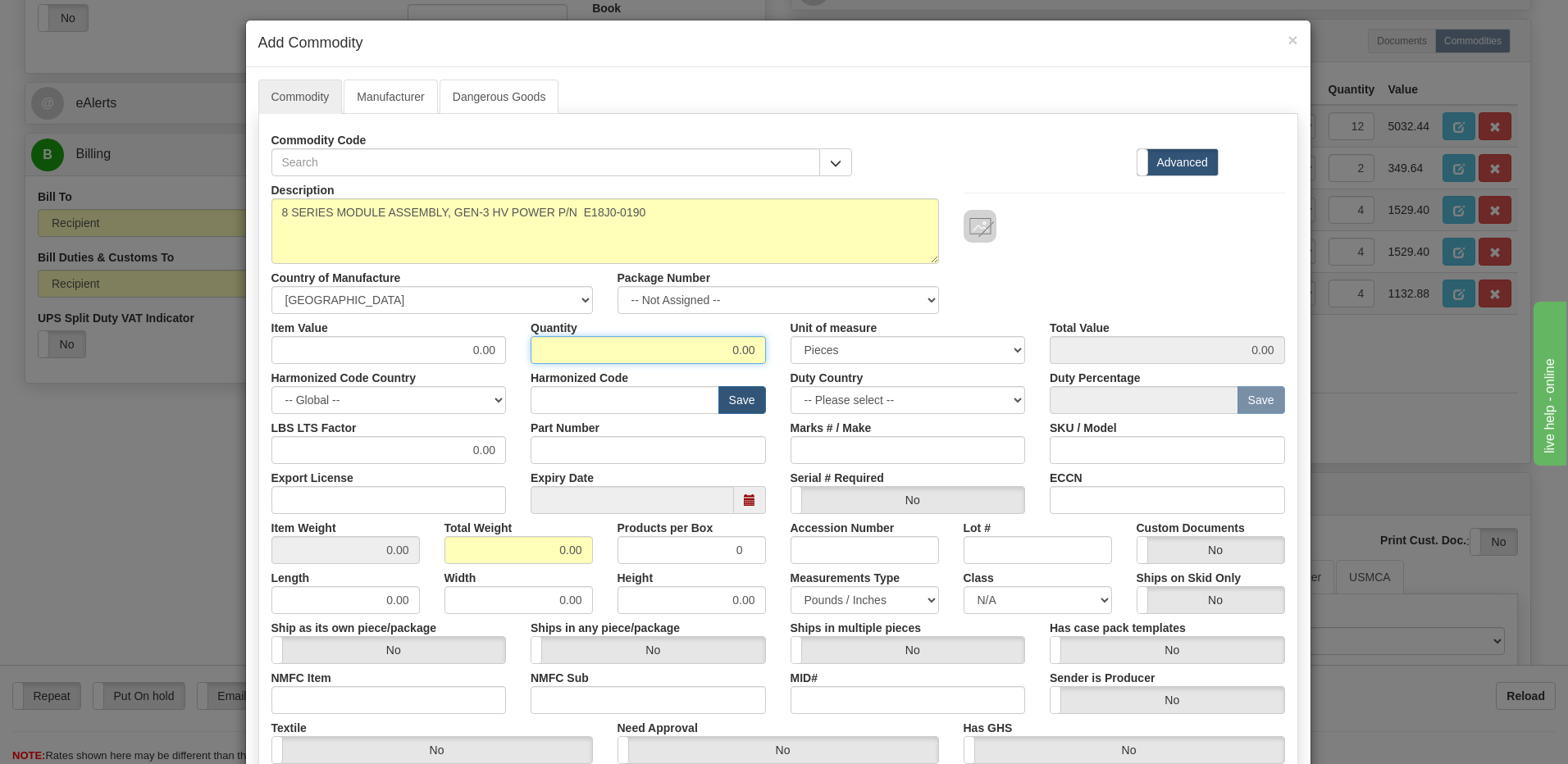
drag, startPoint x: 692, startPoint y: 349, endPoint x: 848, endPoint y: 347, distance: 156.0
click at [848, 349] on div "Item Value 0.00 Quantity 0.00 Unit of measure 3 Thousand Square Inches Adjustme…" at bounding box center [778, 338] width 1039 height 50
type input "96"
drag, startPoint x: 548, startPoint y: 548, endPoint x: 625, endPoint y: 550, distance: 77.0
click at [625, 550] on div "Item Weight 0.00 Total Weight 0.00 Products per Box 0 Accession Number Lot # Cu…" at bounding box center [778, 538] width 1039 height 50
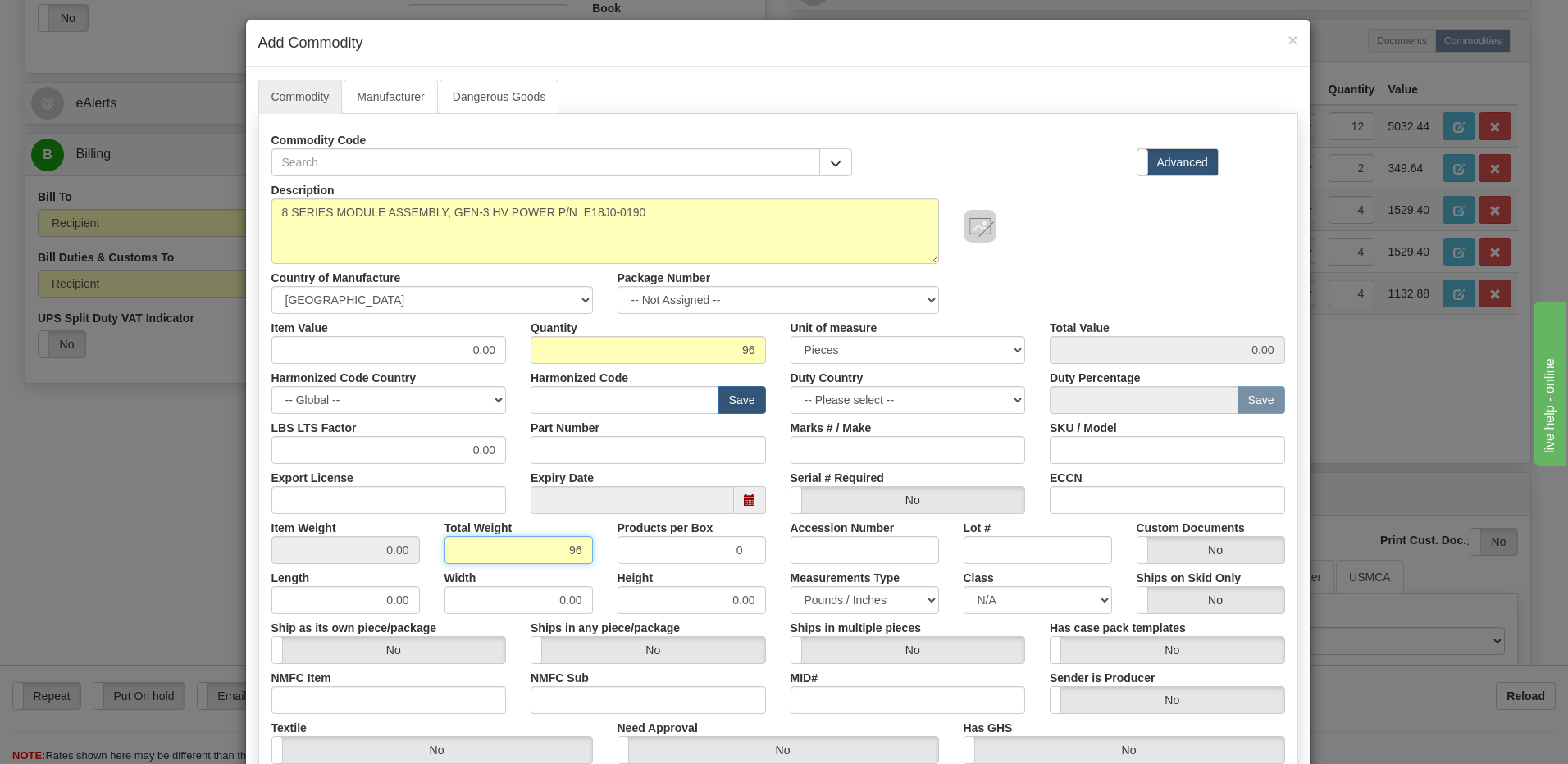
type input "96"
type input "1.0000"
click at [350, 552] on input "1.0000" at bounding box center [345, 549] width 148 height 28
drag, startPoint x: 412, startPoint y: 347, endPoint x: 680, endPoint y: 352, distance: 268.0
click at [675, 365] on div "Description 8 SERIES MODULE ASSEMBLY, GEN-3 HV POWER P/N E18J0-0190 Country of …" at bounding box center [778, 537] width 1014 height 722
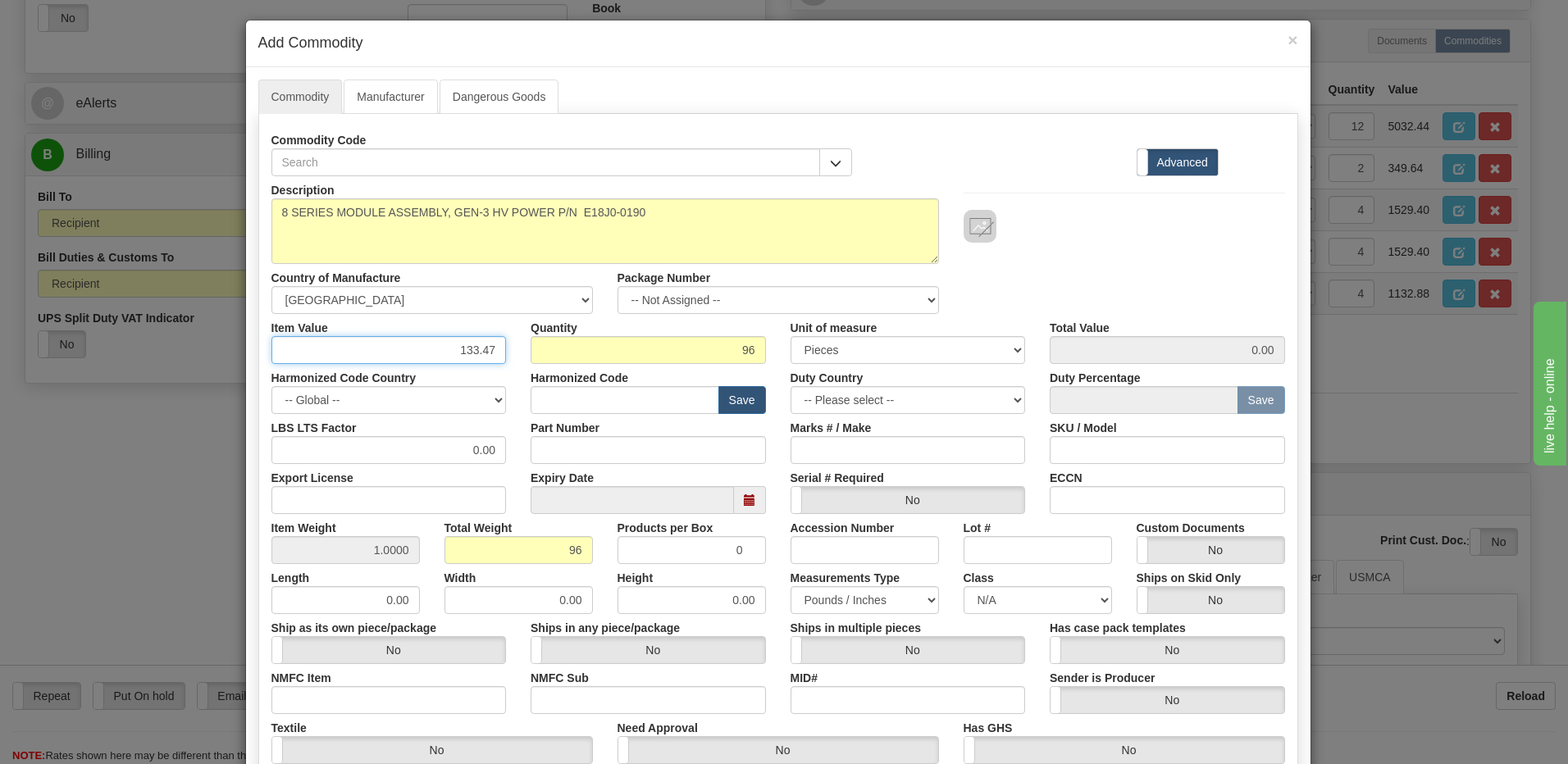
type input "133.47"
type input "12813.12"
click at [680, 352] on input "96" at bounding box center [647, 349] width 235 height 28
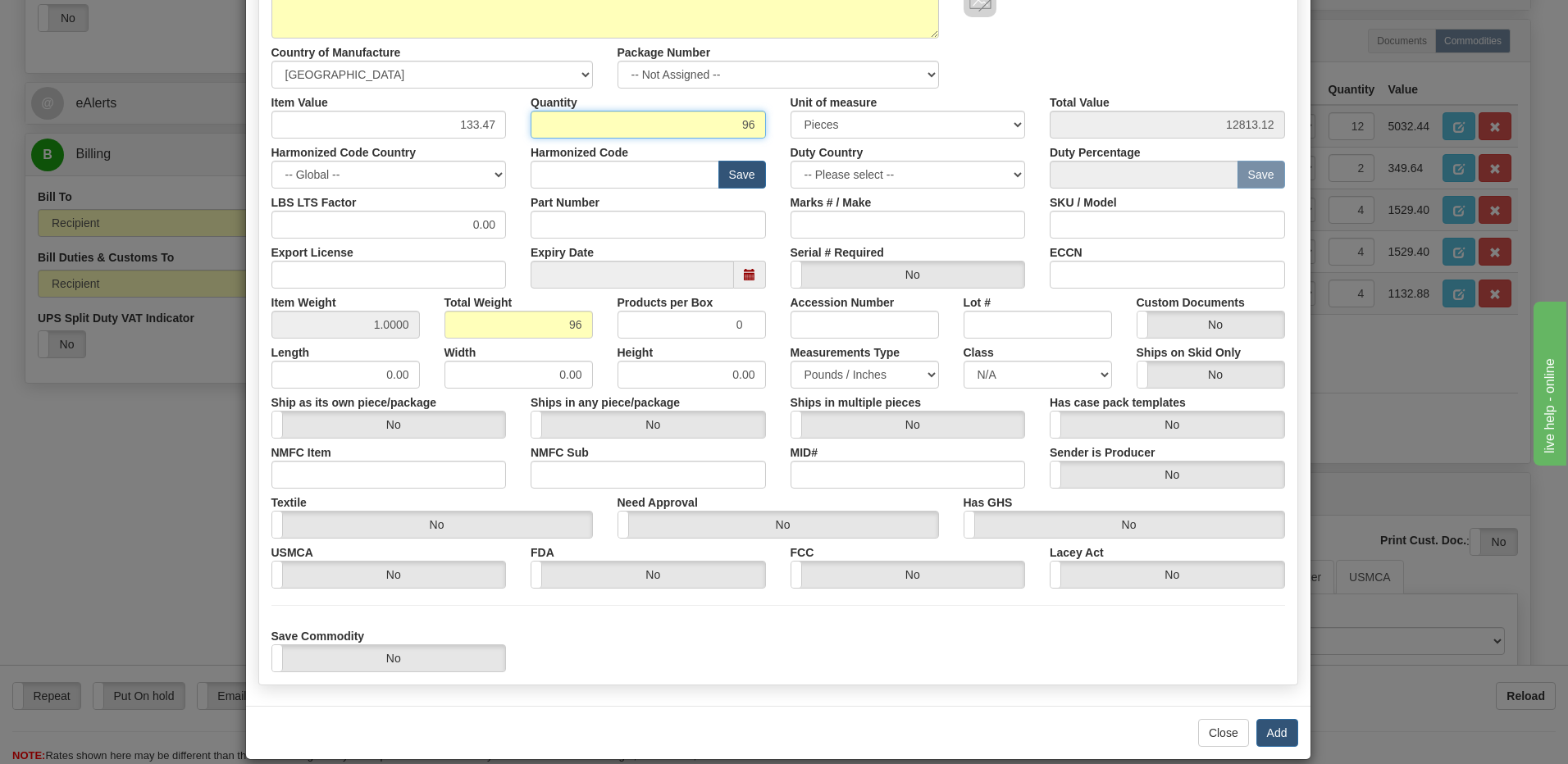
scroll to position [251, 0]
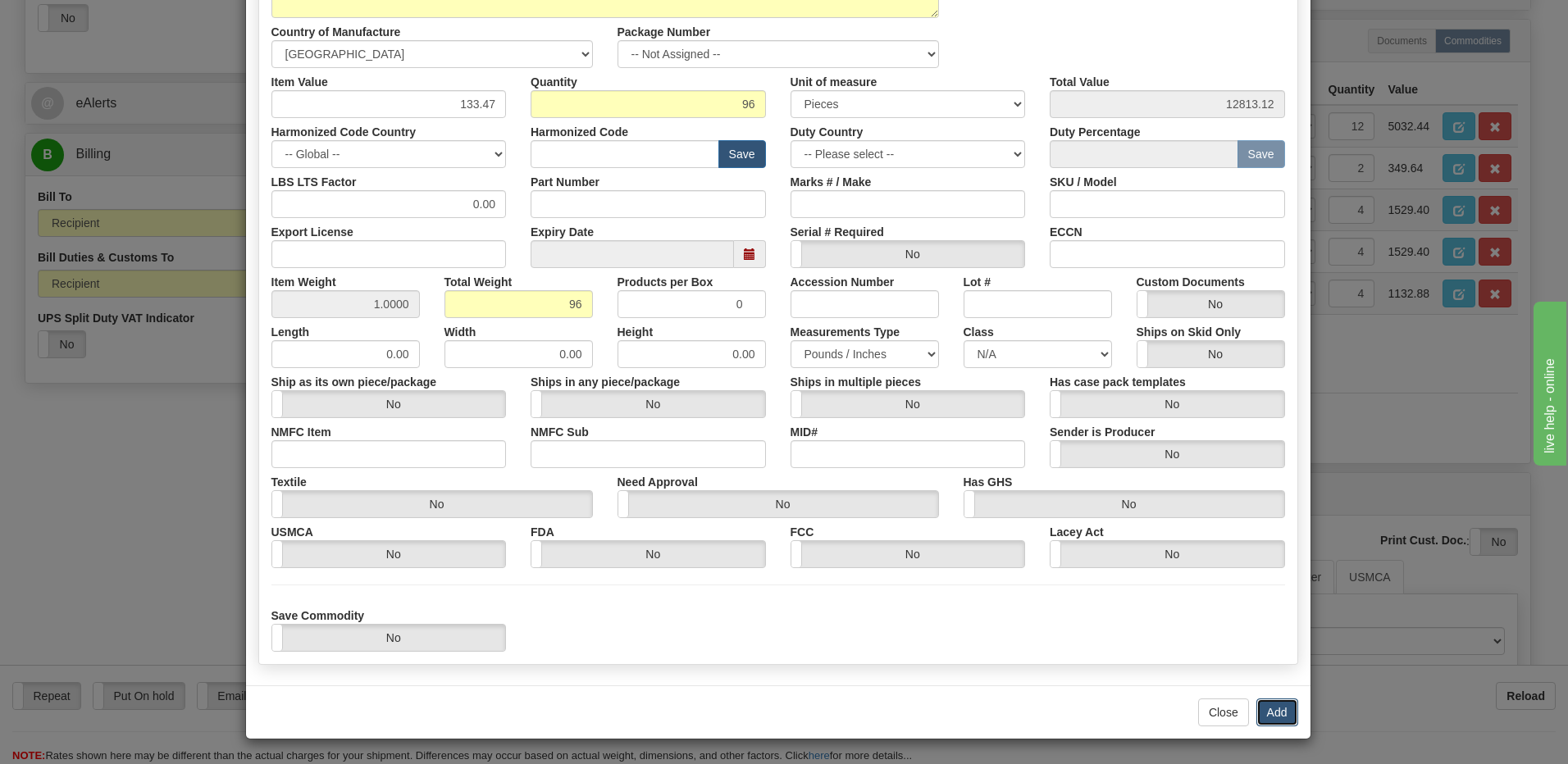
click at [1272, 715] on button "Add" at bounding box center [1277, 712] width 42 height 28
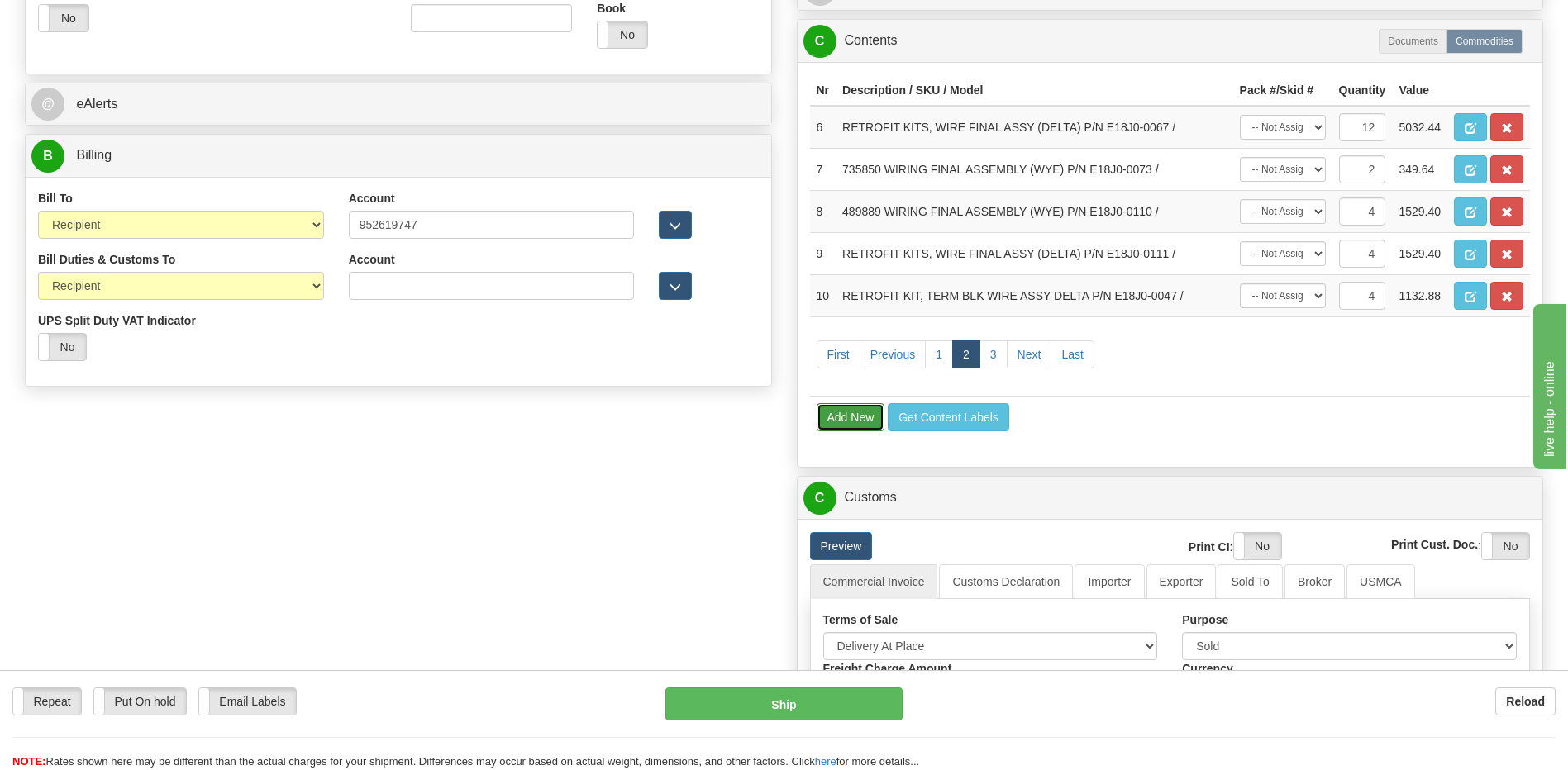
click at [839, 422] on button "Add New" at bounding box center [851, 417] width 68 height 28
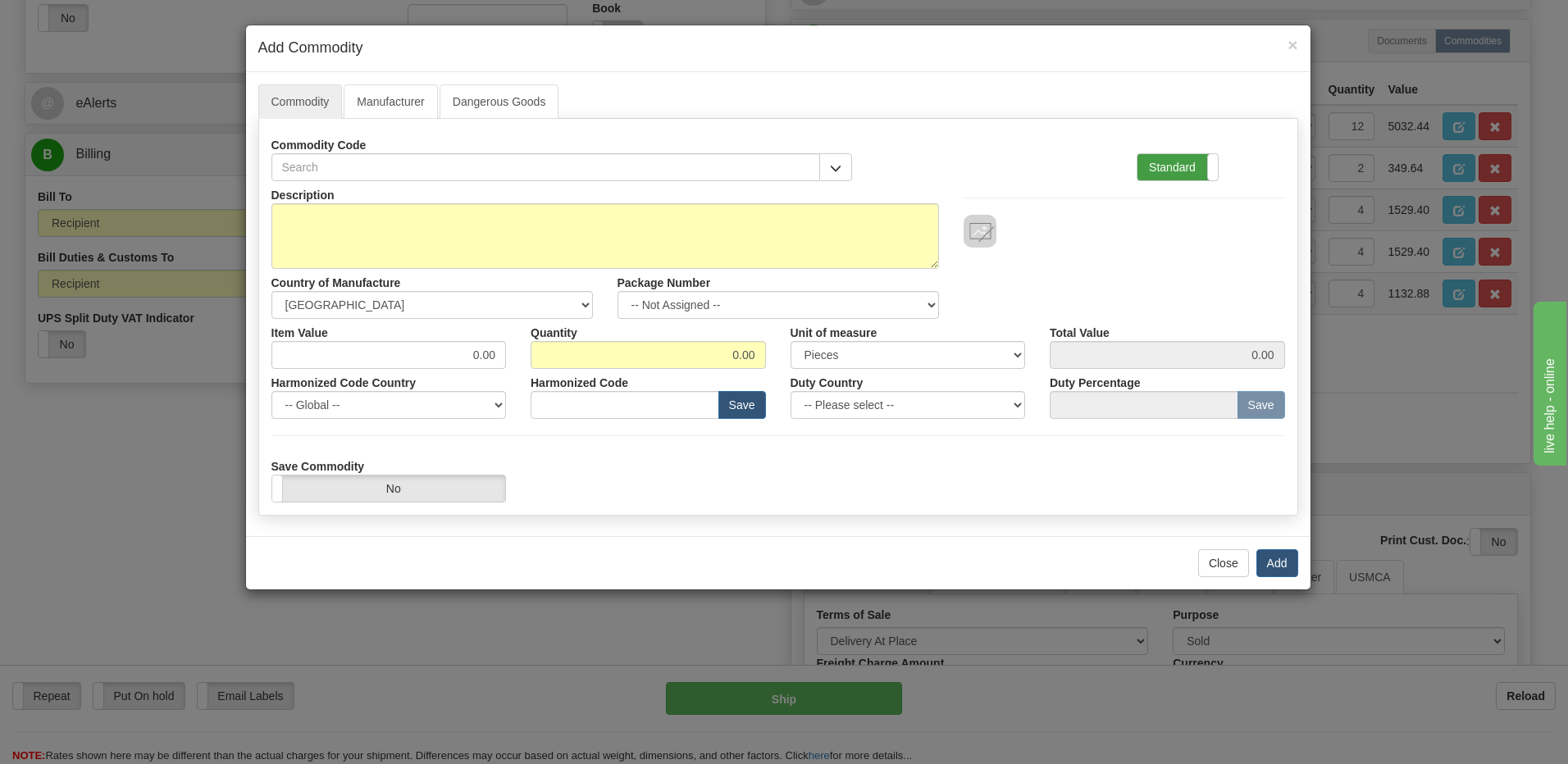
click at [1163, 172] on label "Standard" at bounding box center [1178, 167] width 81 height 26
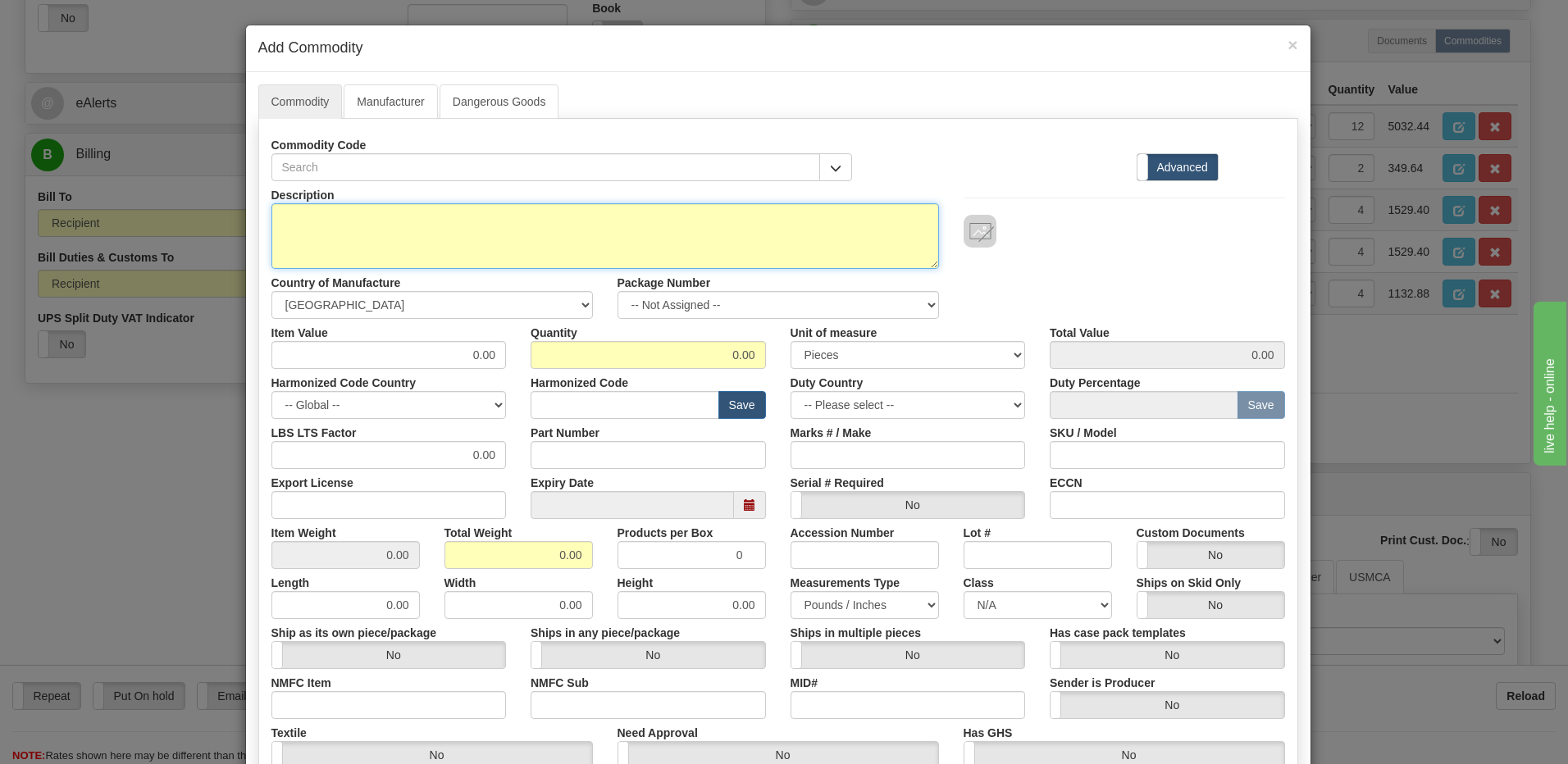
click at [289, 229] on textarea "Description" at bounding box center [605, 236] width 668 height 65
paste textarea "8 SERIES MODULE ASSEMBLY, GEN-3 HV POWER"
click at [583, 222] on textarea "8 SERIES MODULE ASSEMBLY, GEN-3 HV POWER" at bounding box center [605, 236] width 668 height 65
paste textarea "E18J0-0190"
type textarea "8 SERIES MODULE ASSEMBLY, GEN-3 HV POWER P/N E18J0-0190"
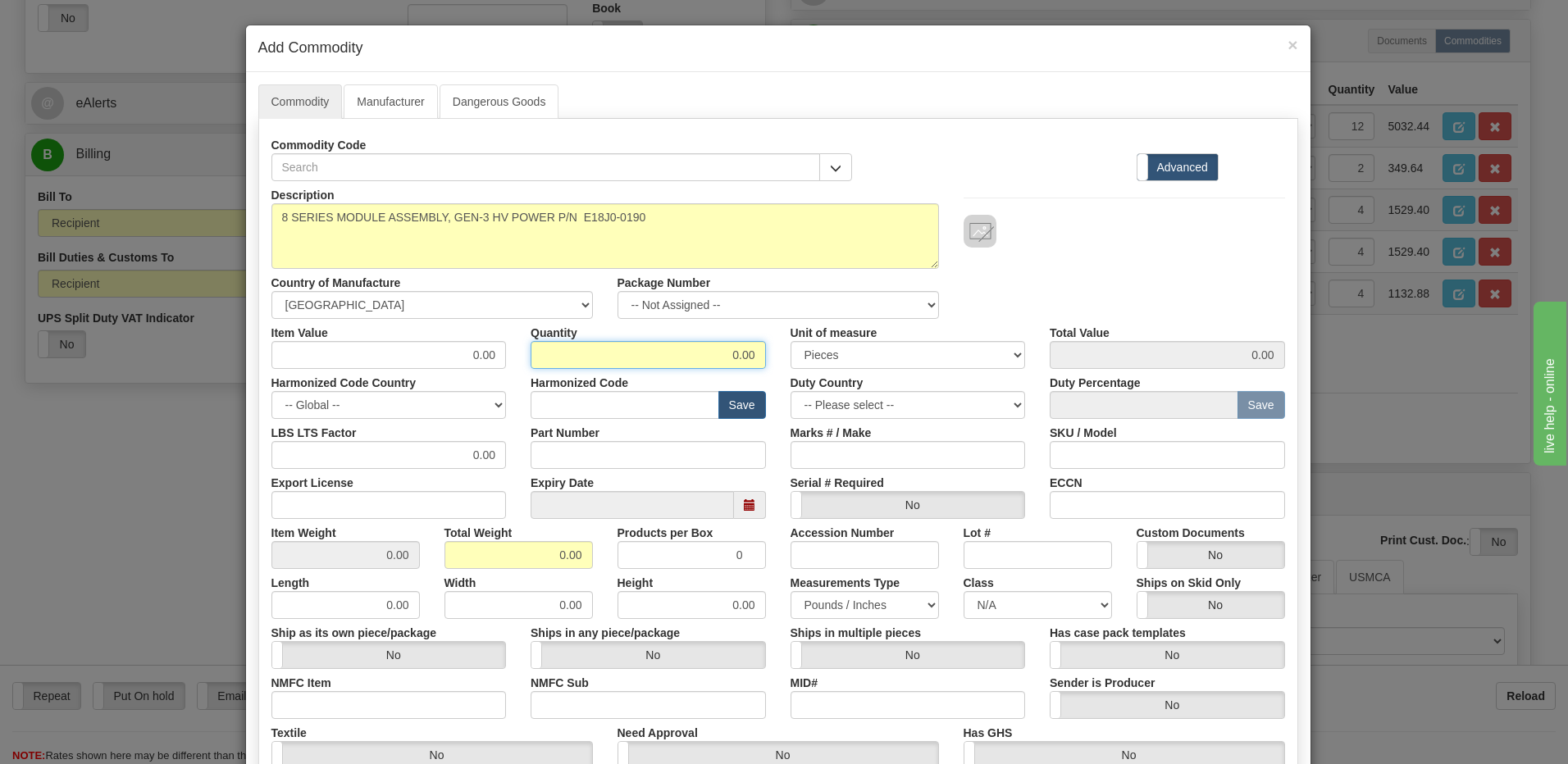
drag, startPoint x: 688, startPoint y: 360, endPoint x: 1055, endPoint y: 370, distance: 367.1
click at [1054, 371] on div "Description 8 SERIES MODULE ASSEMBLY, GEN-3 HV POWER P/N E18J0-0190 Country of …" at bounding box center [778, 542] width 1014 height 722
type input "96"
drag, startPoint x: 529, startPoint y: 554, endPoint x: 719, endPoint y: 550, distance: 190.0
click at [719, 550] on div "Item Weight 0.00 Total Weight 0.00 Products per Box 0 Accession Number Lot # Cu…" at bounding box center [778, 544] width 1039 height 50
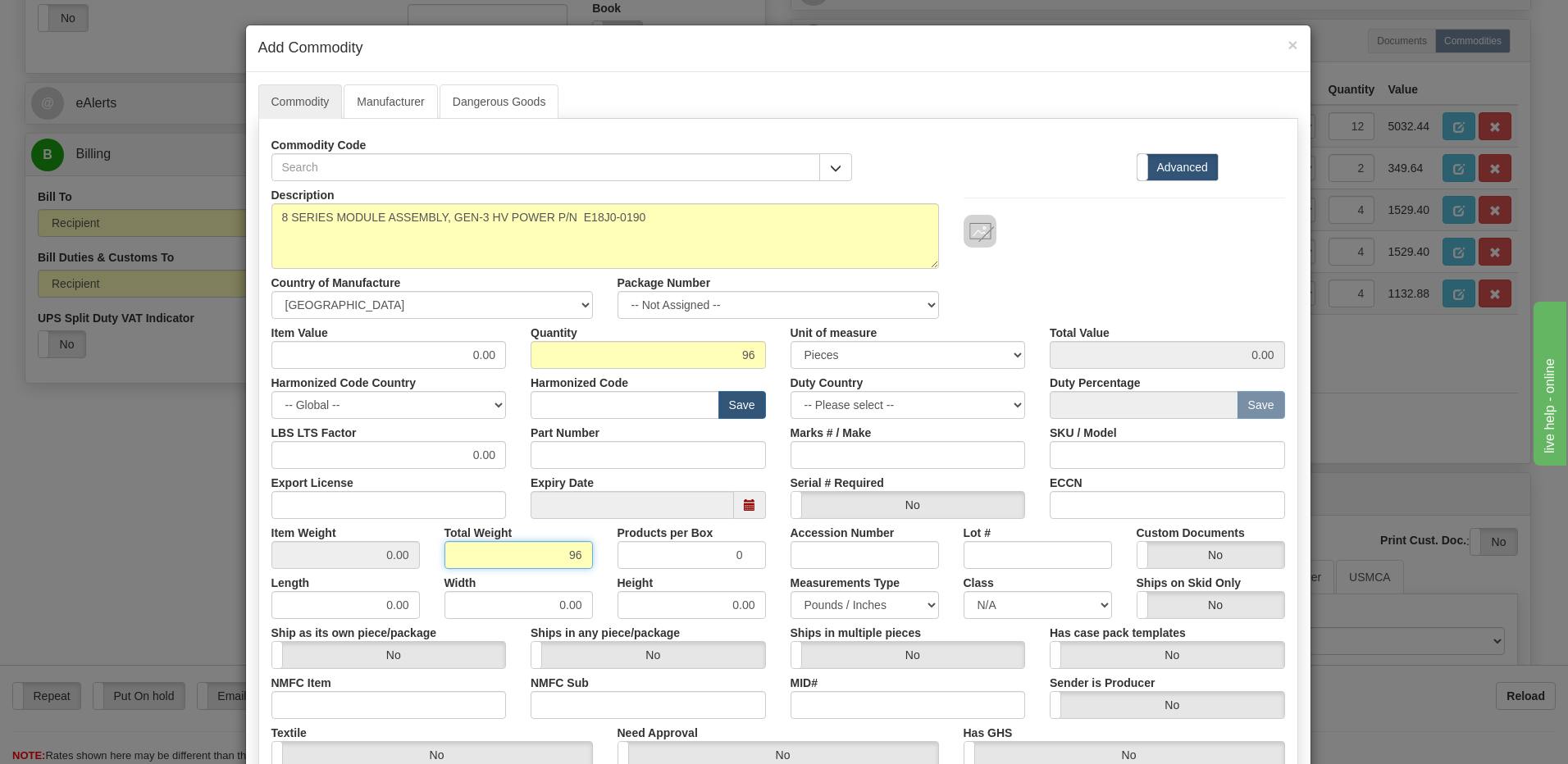
type input "96"
type input "1.0000"
click at [347, 560] on input "1.0000" at bounding box center [345, 555] width 148 height 28
click at [608, 409] on input "text" at bounding box center [624, 404] width 188 height 28
type input "8538.90.00"
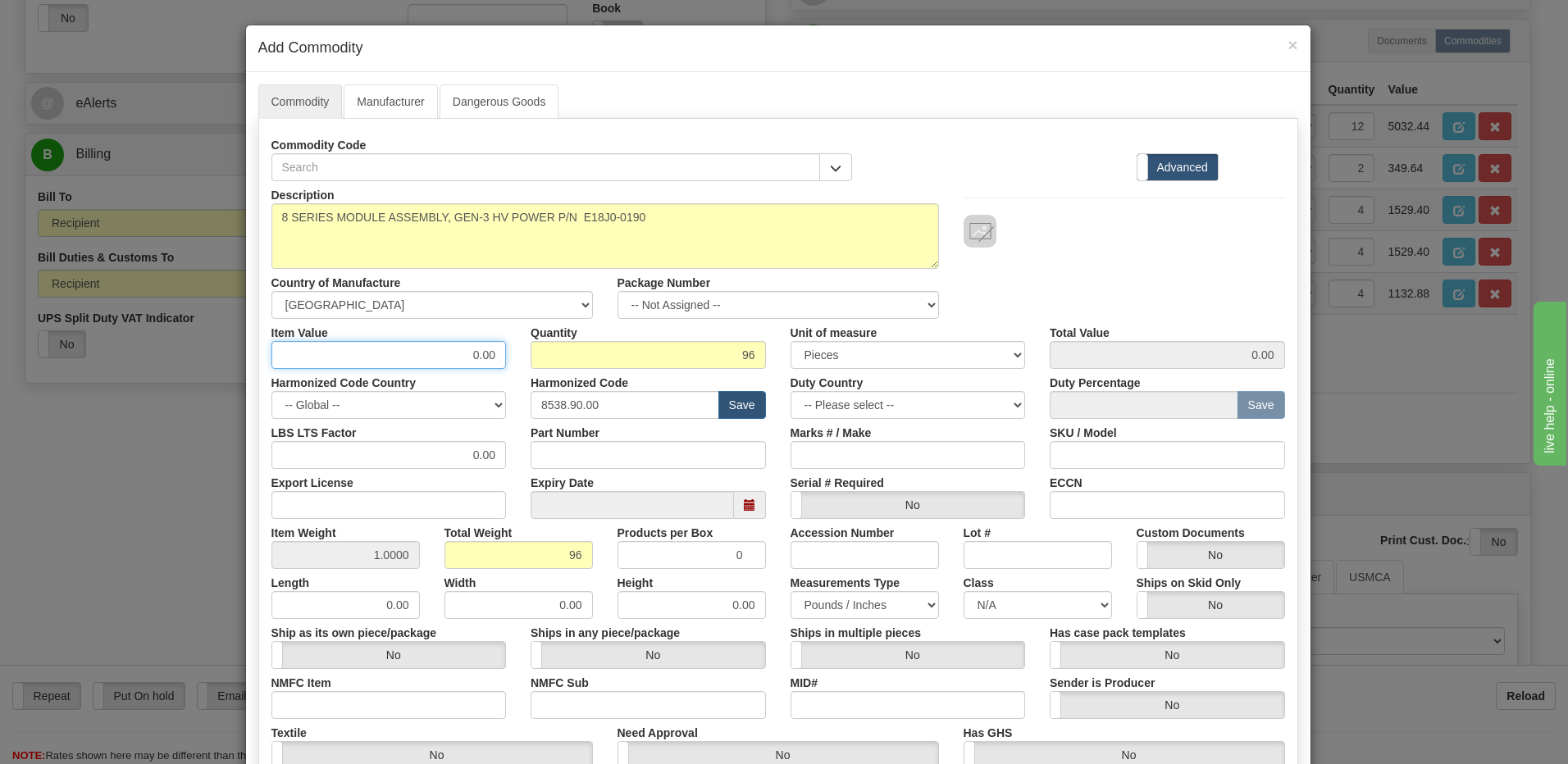
drag, startPoint x: 446, startPoint y: 359, endPoint x: 518, endPoint y: 351, distance: 72.4
click at [518, 351] on div "Item Value 0.00 Quantity 96 Unit of measure 3 Thousand Square Inches Adjustment…" at bounding box center [778, 343] width 1039 height 50
click at [458, 354] on input "0.00" at bounding box center [389, 354] width 235 height 28
drag, startPoint x: 434, startPoint y: 354, endPoint x: 541, endPoint y: 360, distance: 107.2
click at [541, 360] on div "Item Value 0.00 Quantity 96 Unit of measure 3 Thousand Square Inches Adjustment…" at bounding box center [778, 343] width 1039 height 50
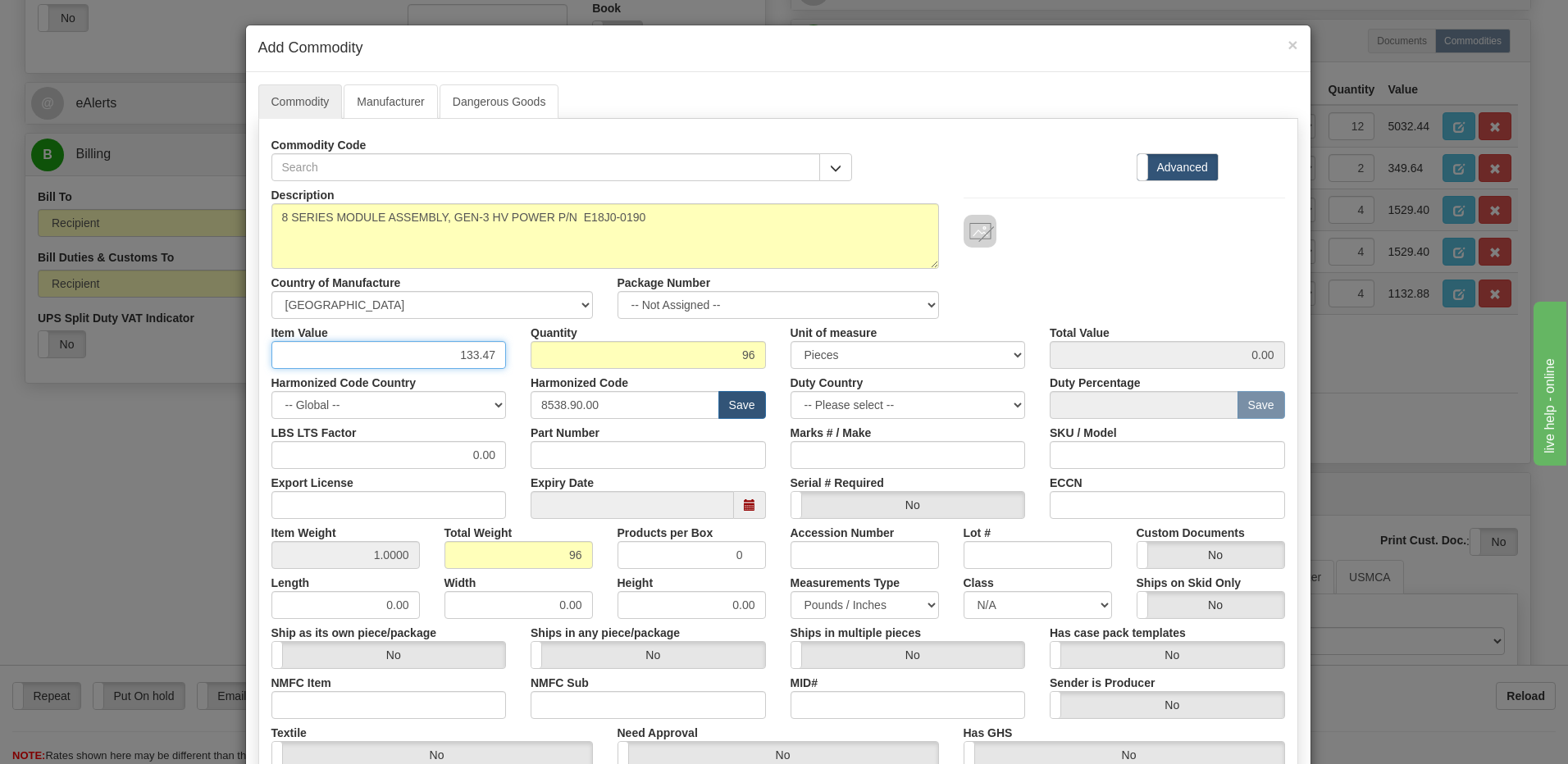
type input "133.47"
type input "12813.12"
click at [613, 351] on input "96" at bounding box center [647, 354] width 235 height 28
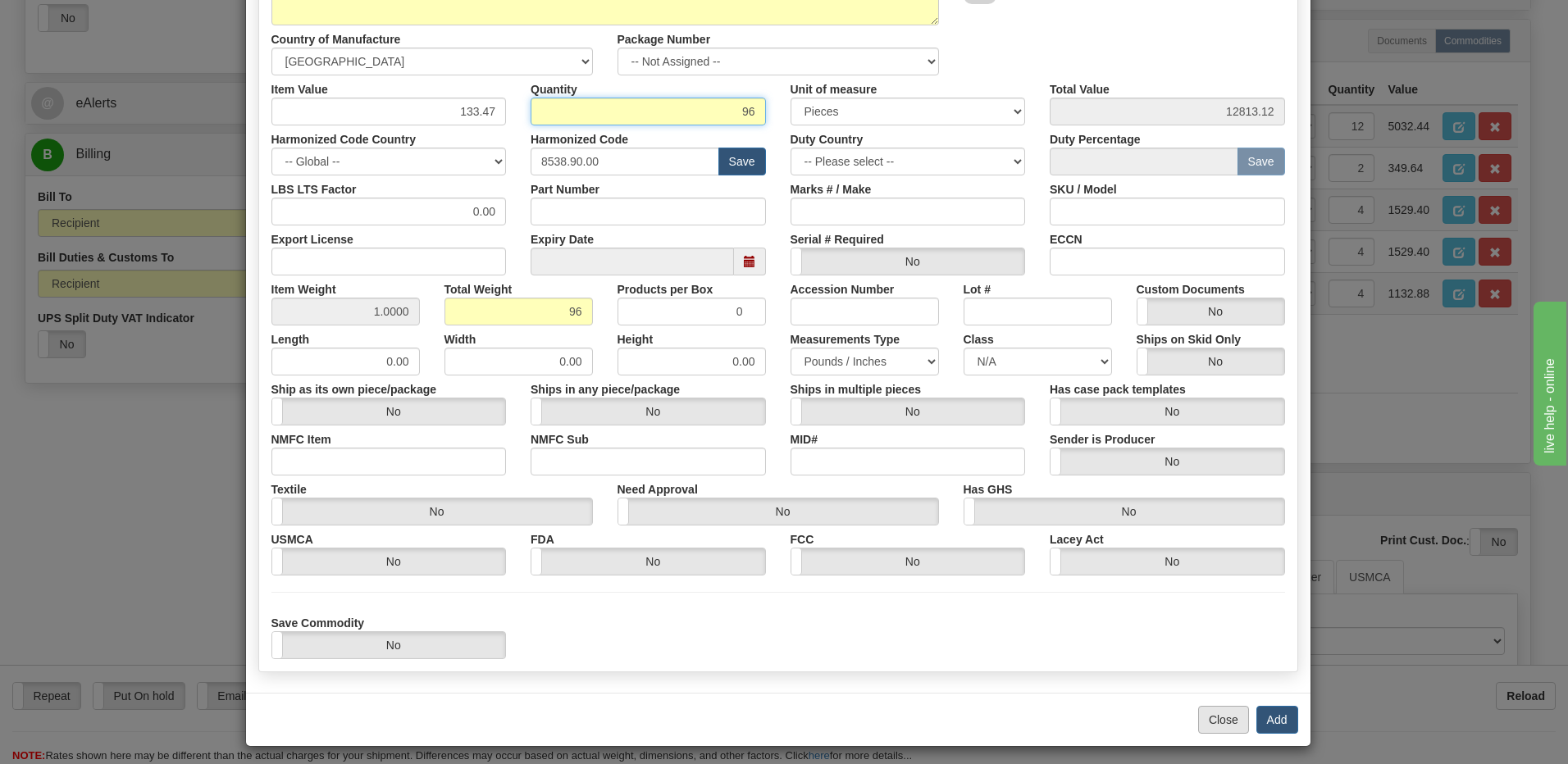
scroll to position [251, 0]
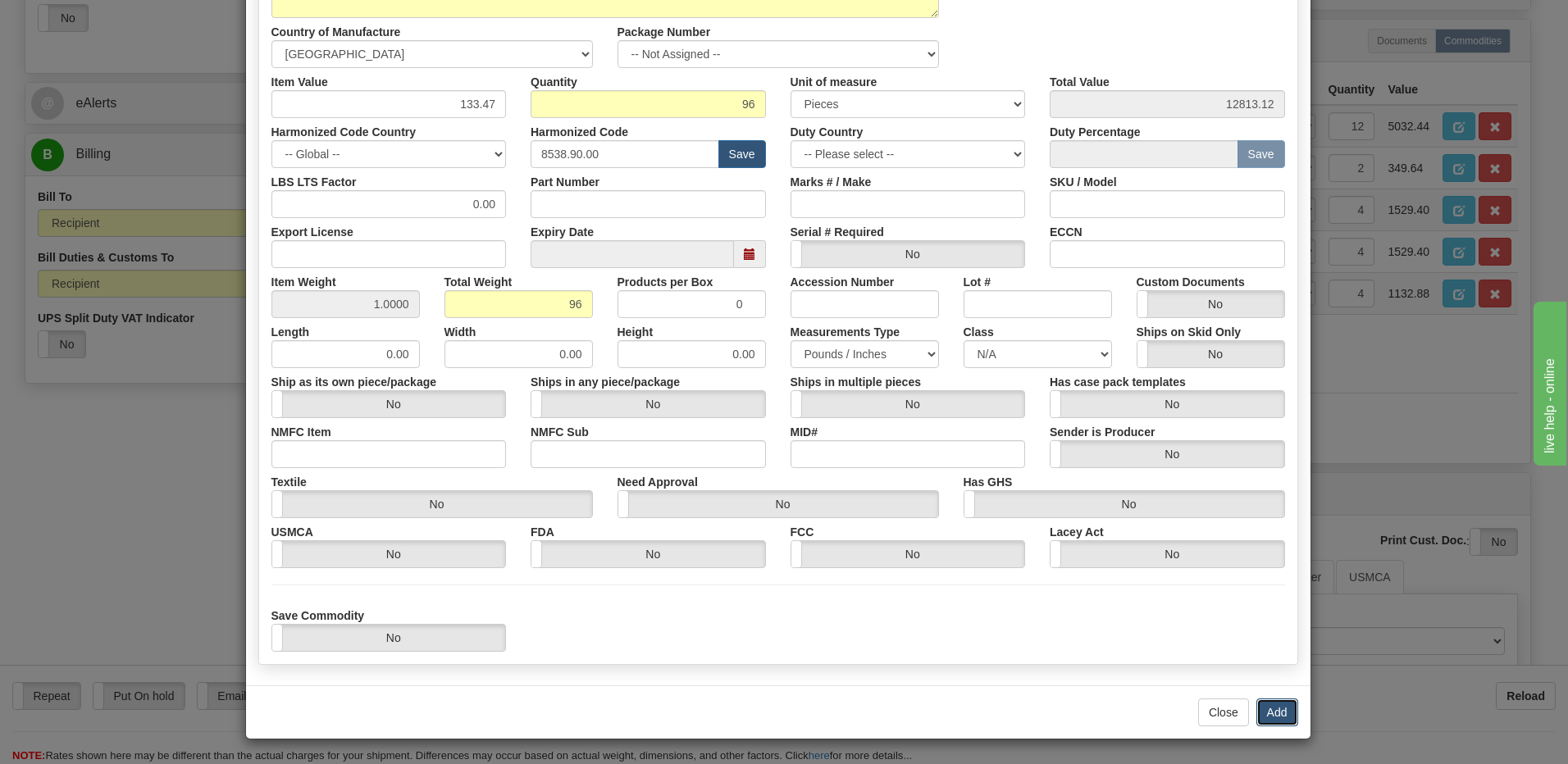
click at [1273, 718] on button "Add" at bounding box center [1277, 712] width 42 height 28
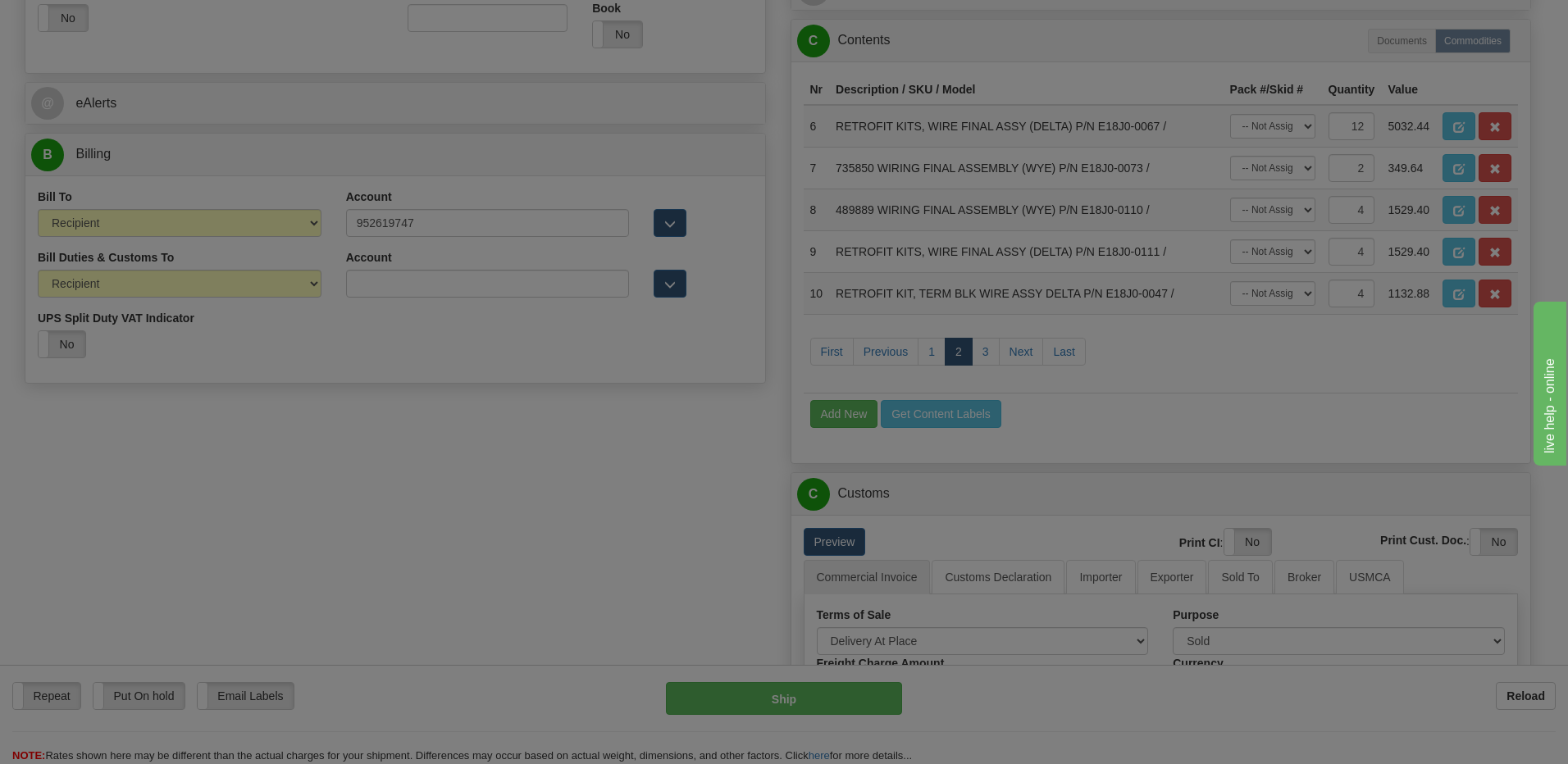
scroll to position [0, 0]
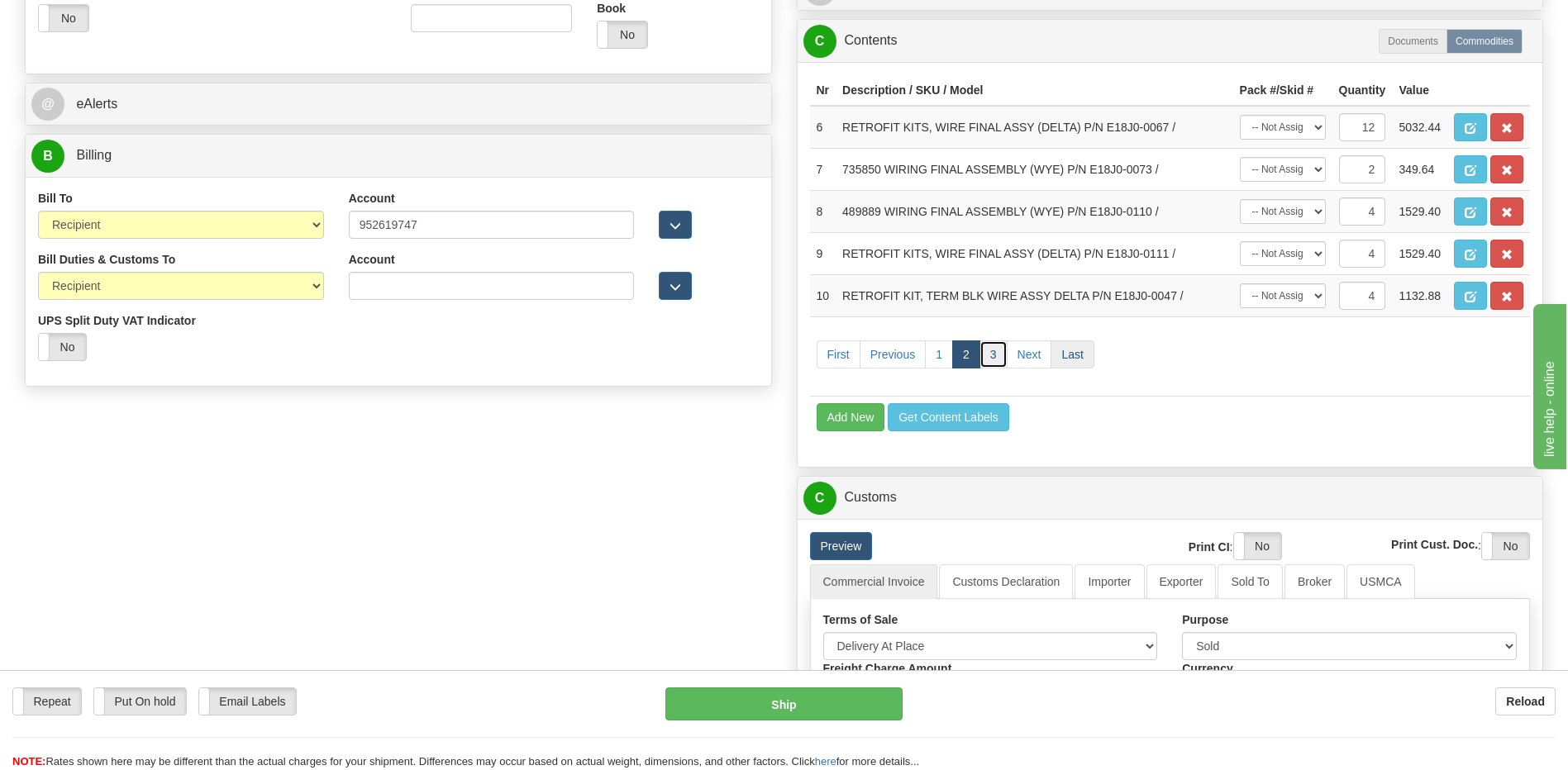
drag, startPoint x: 997, startPoint y: 355, endPoint x: 1066, endPoint y: 367, distance: 70.0
click at [997, 355] on link "3" at bounding box center [993, 354] width 28 height 28
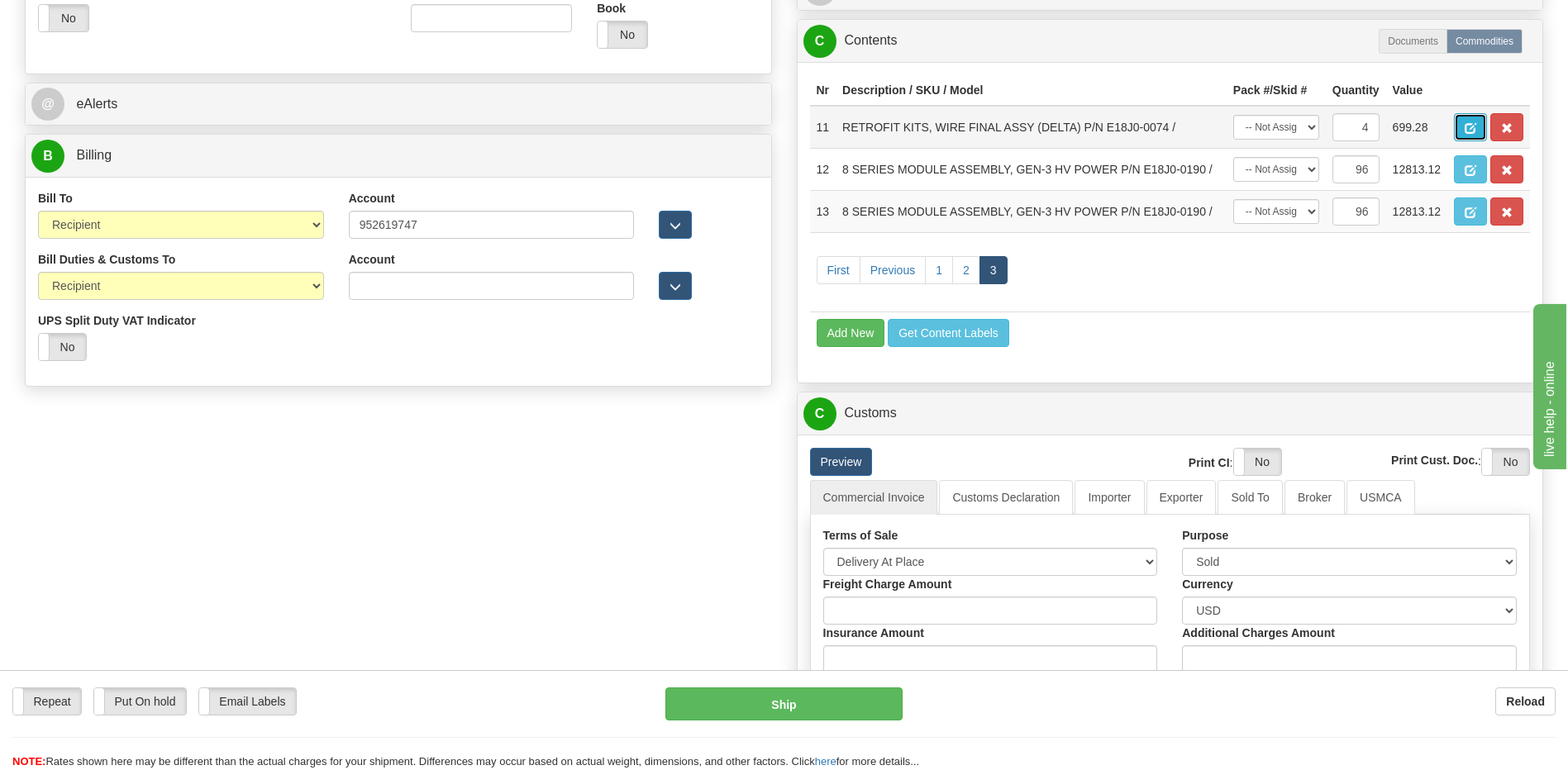
click at [1466, 129] on span "button" at bounding box center [1471, 128] width 12 height 11
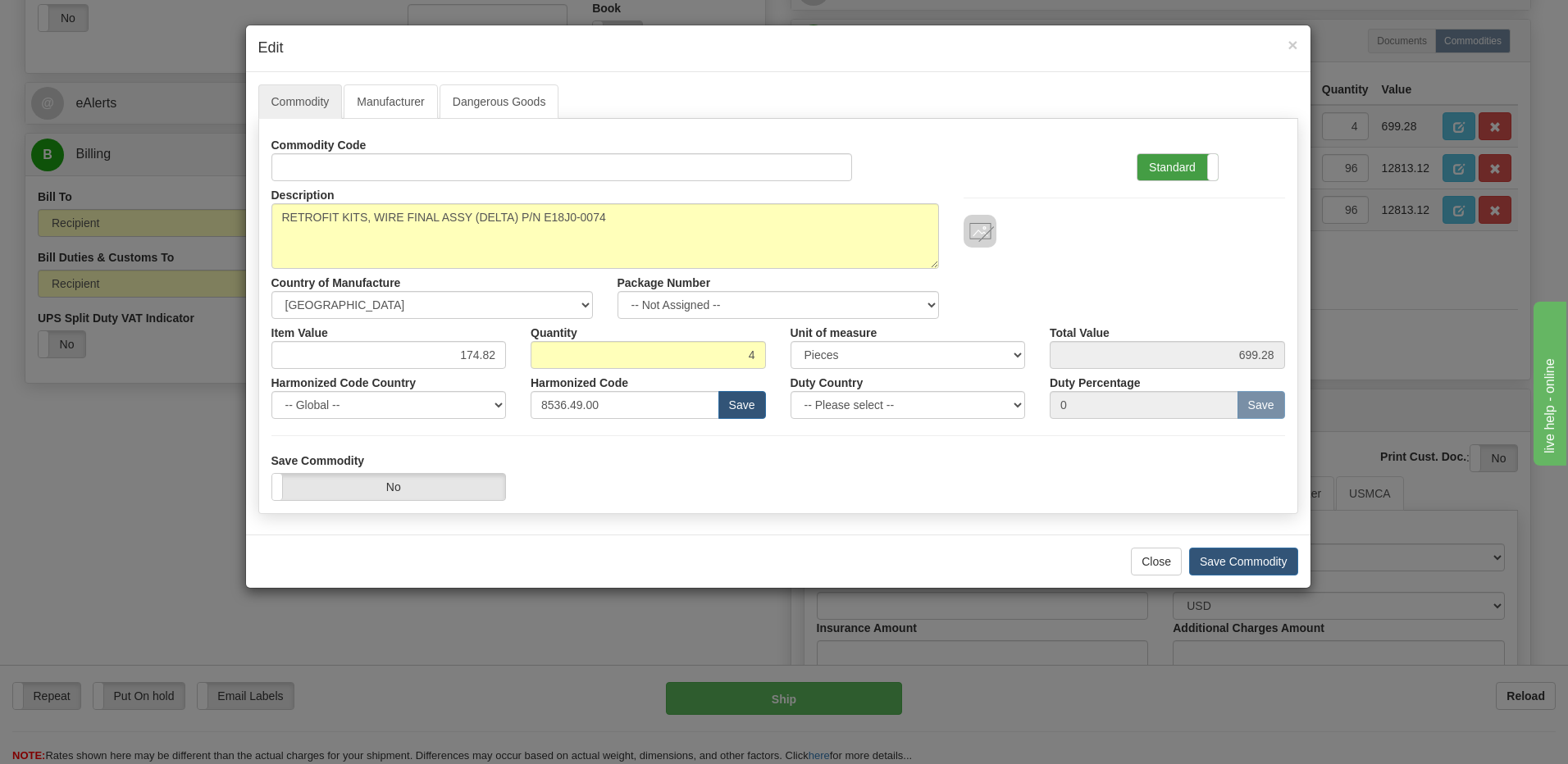
click at [1164, 170] on label "Standard" at bounding box center [1178, 167] width 81 height 26
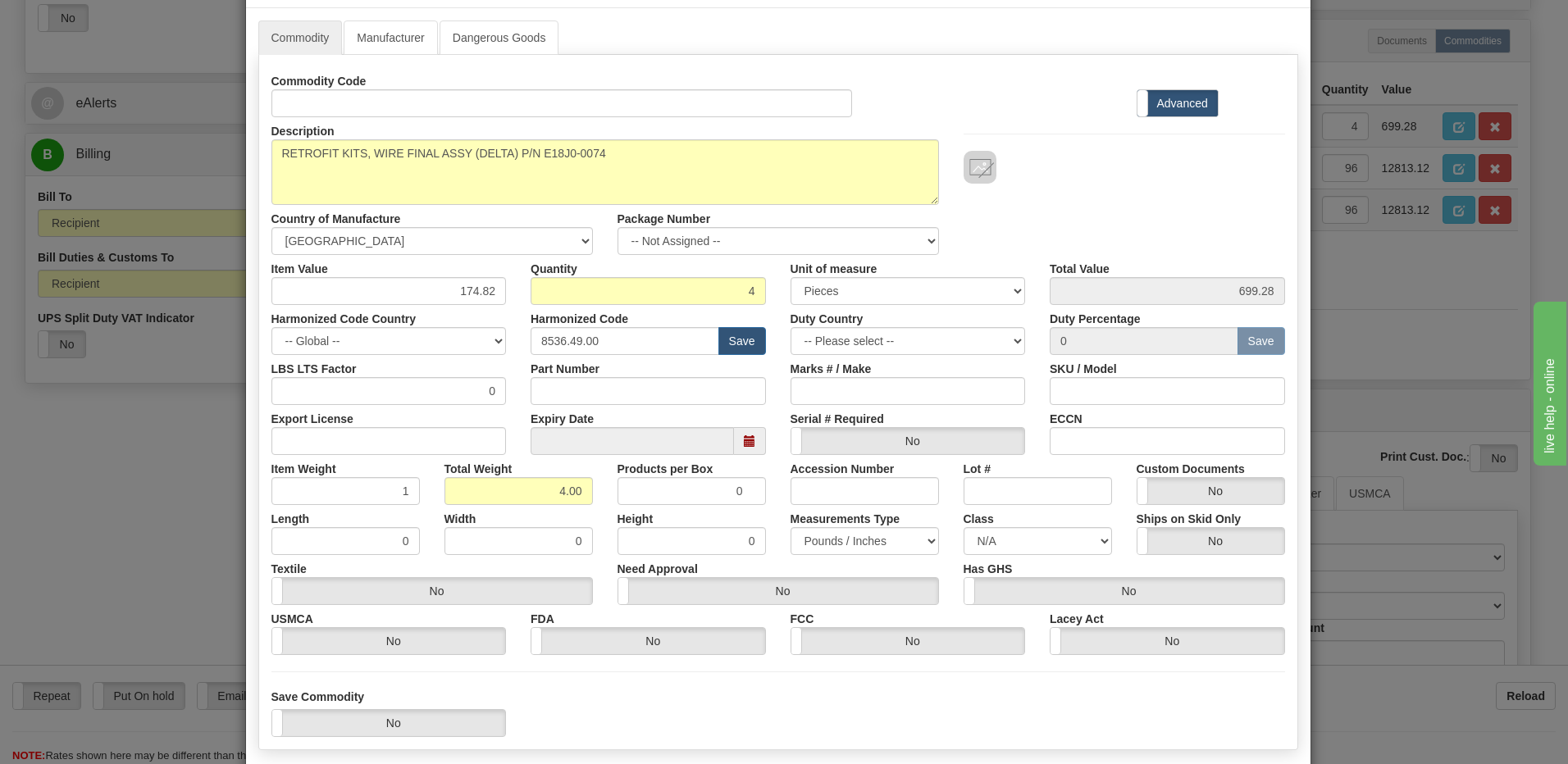
scroll to position [149, 0]
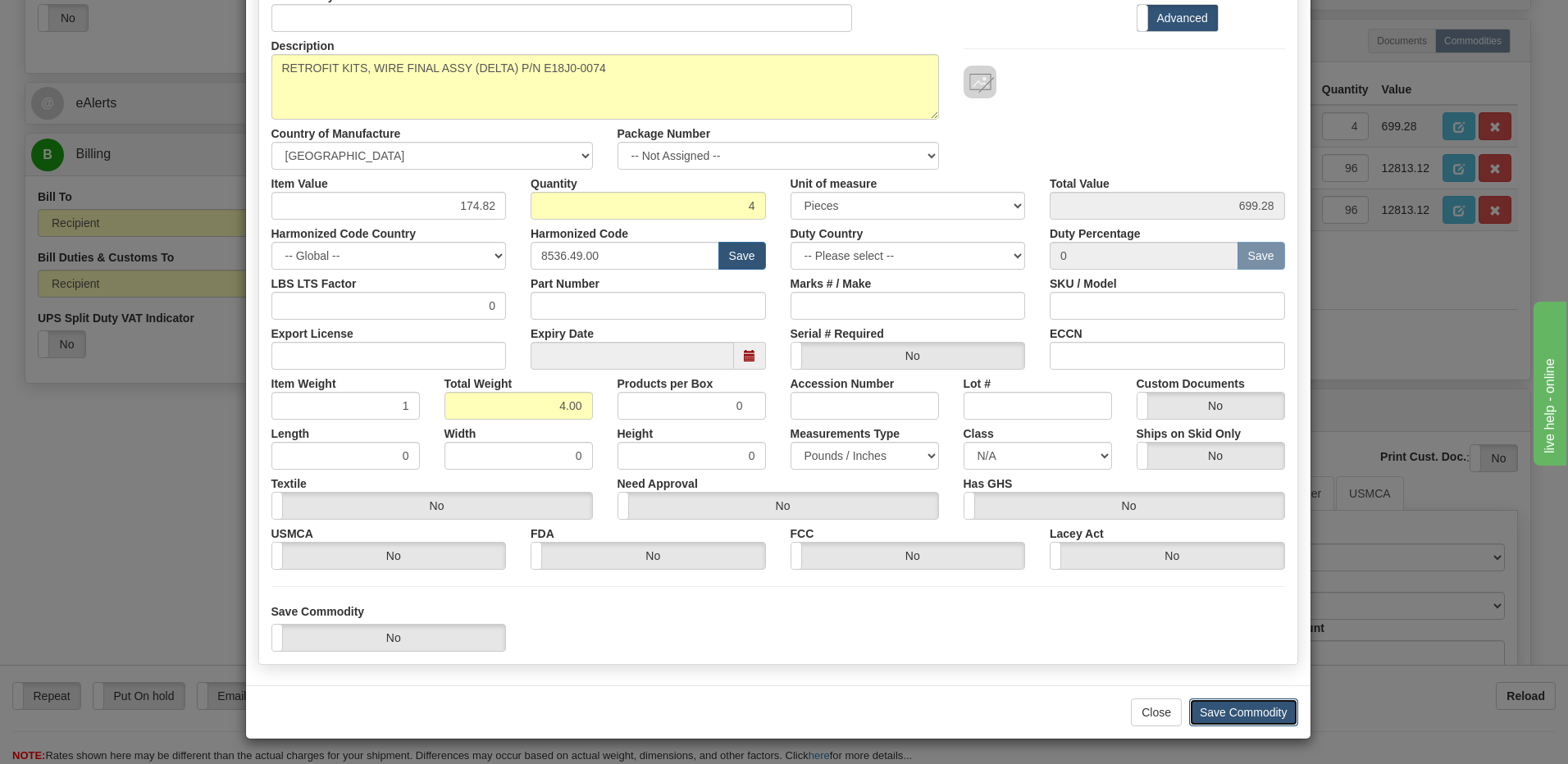
click at [1232, 708] on button "Save Commodity" at bounding box center [1244, 712] width 109 height 28
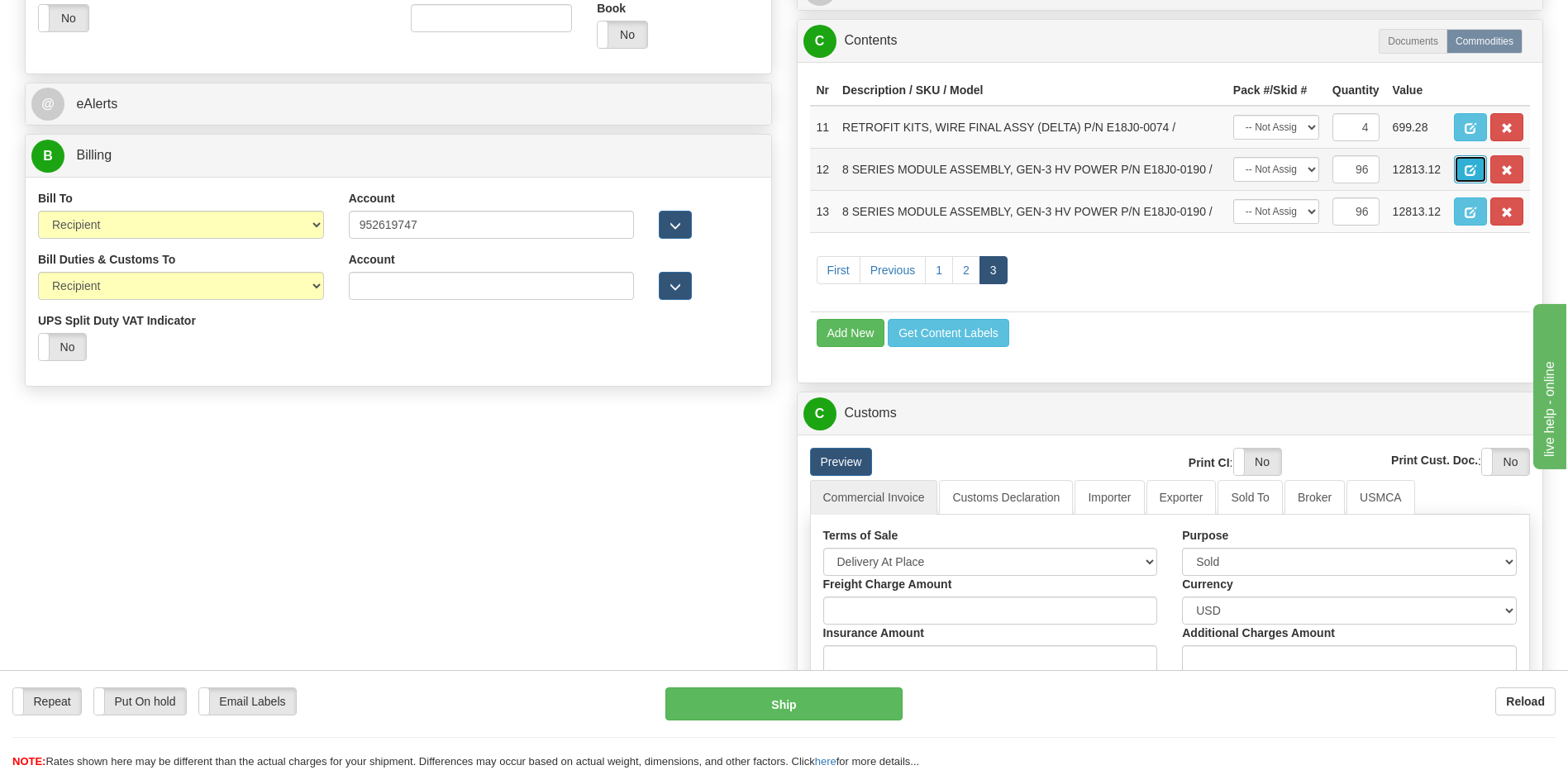
click at [1465, 172] on span "button" at bounding box center [1471, 170] width 12 height 11
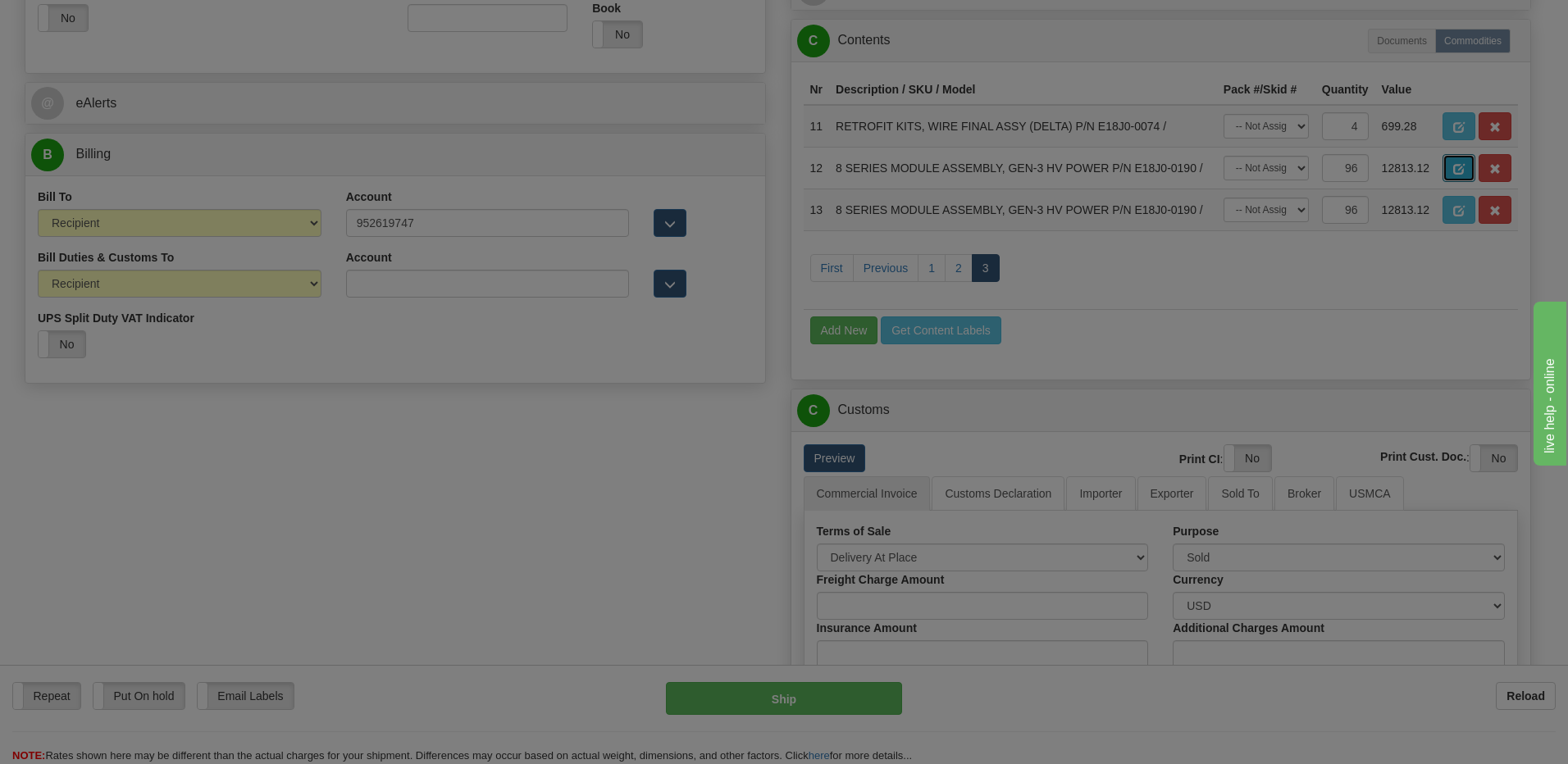
scroll to position [0, 0]
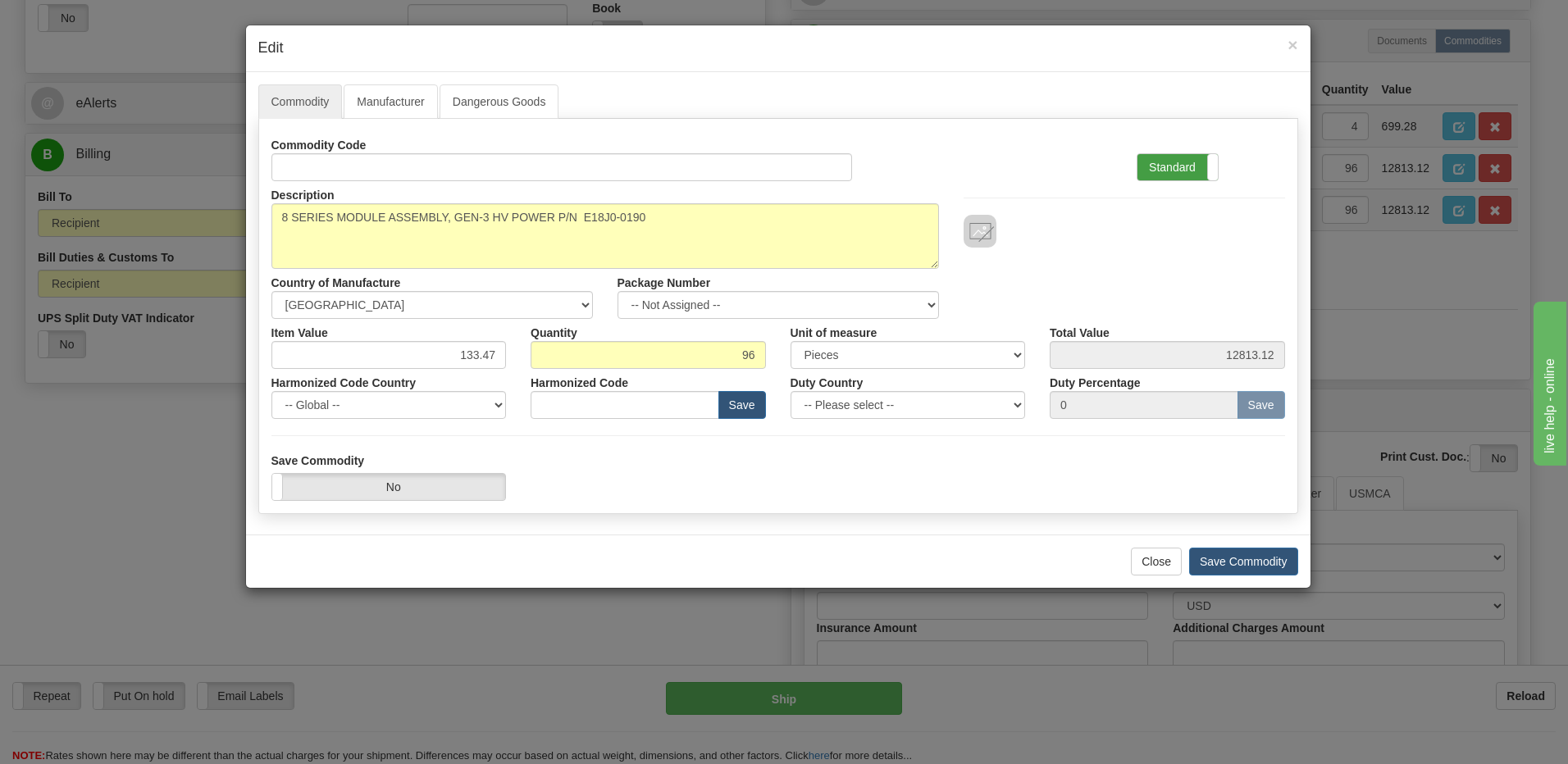
click at [1169, 157] on label "Standard" at bounding box center [1178, 167] width 81 height 26
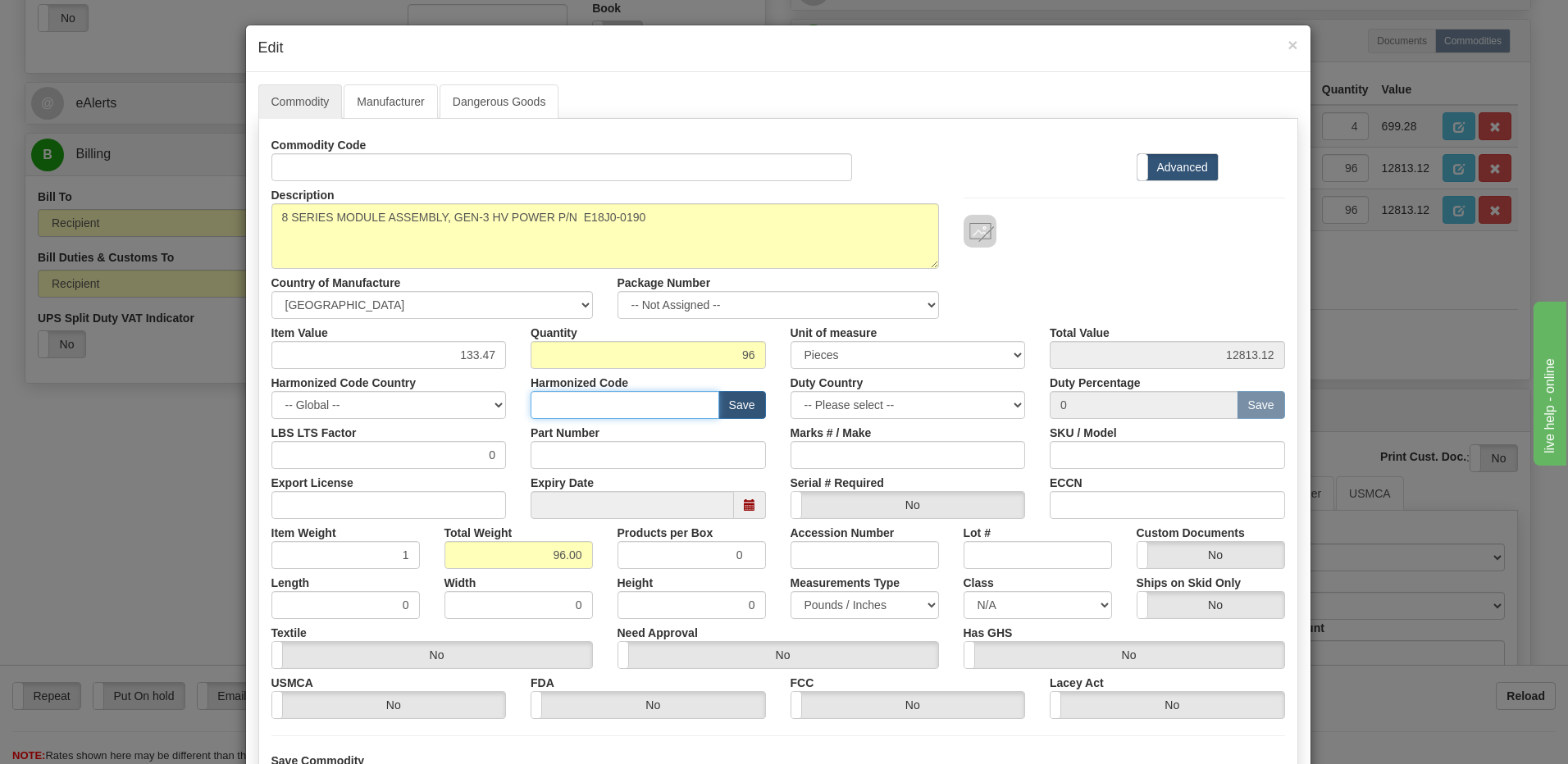
click at [558, 403] on input "text" at bounding box center [624, 404] width 188 height 28
type input "8538.90"
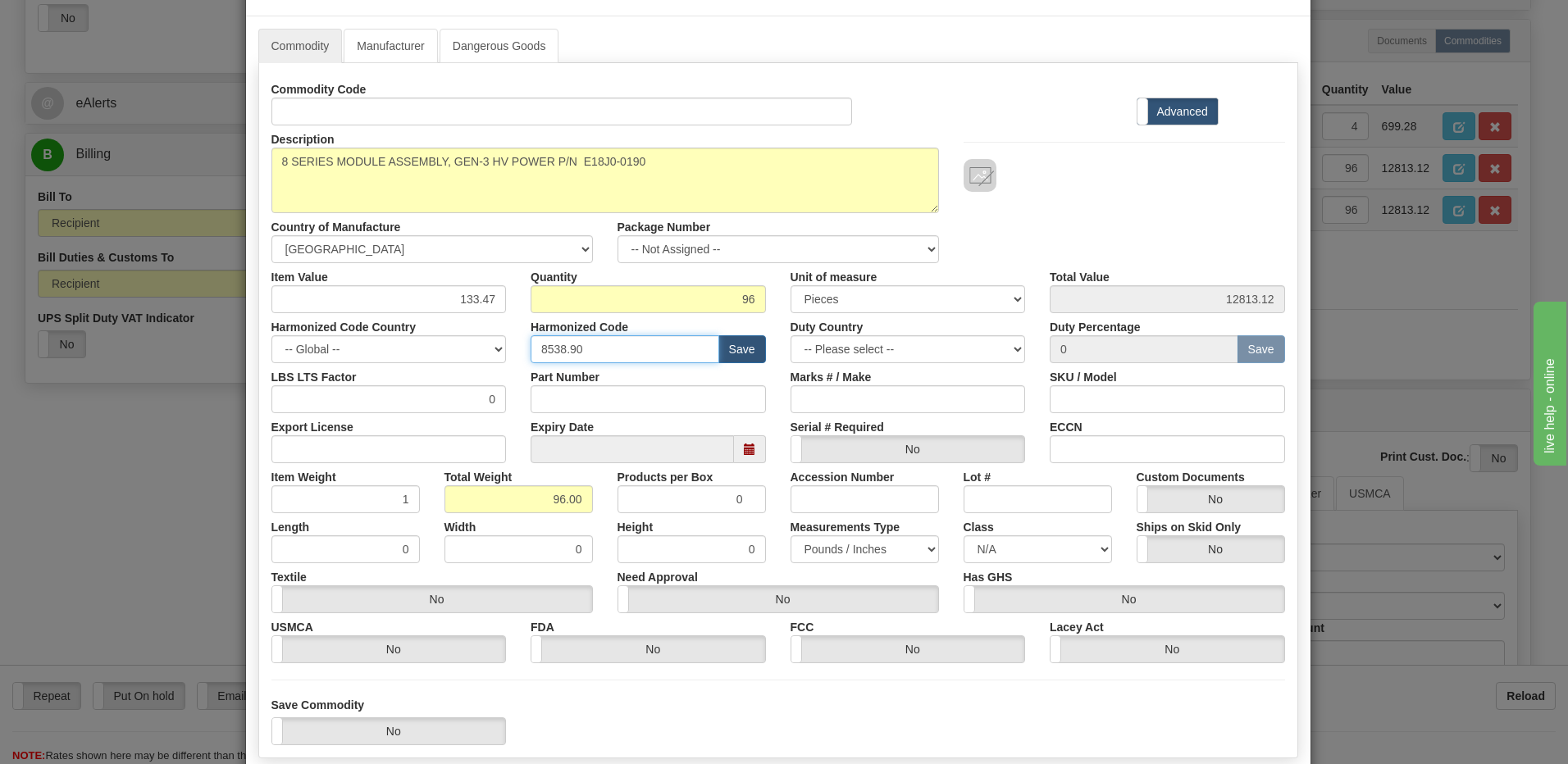
scroll to position [149, 0]
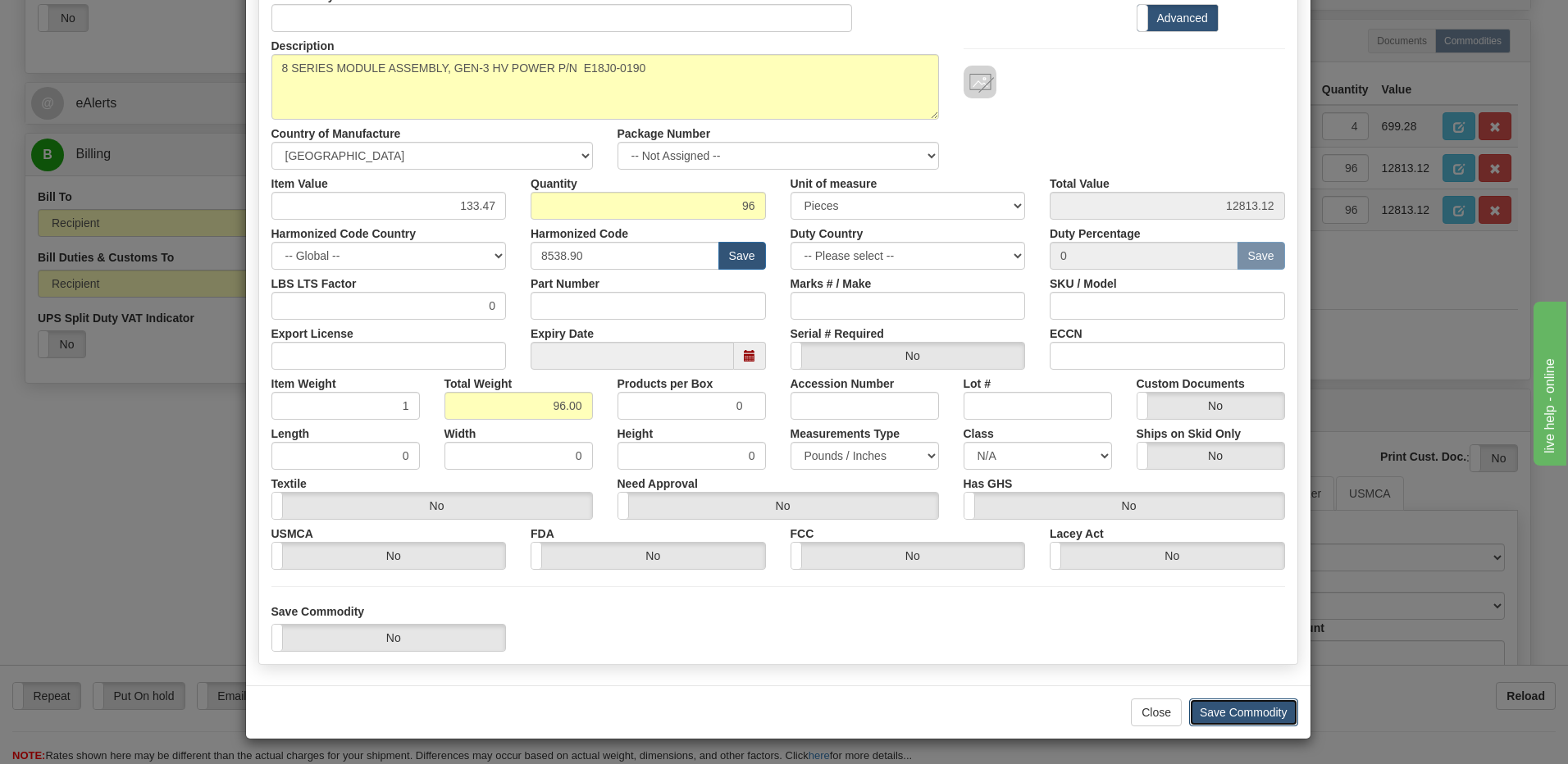
click at [1216, 714] on button "Save Commodity" at bounding box center [1244, 712] width 109 height 28
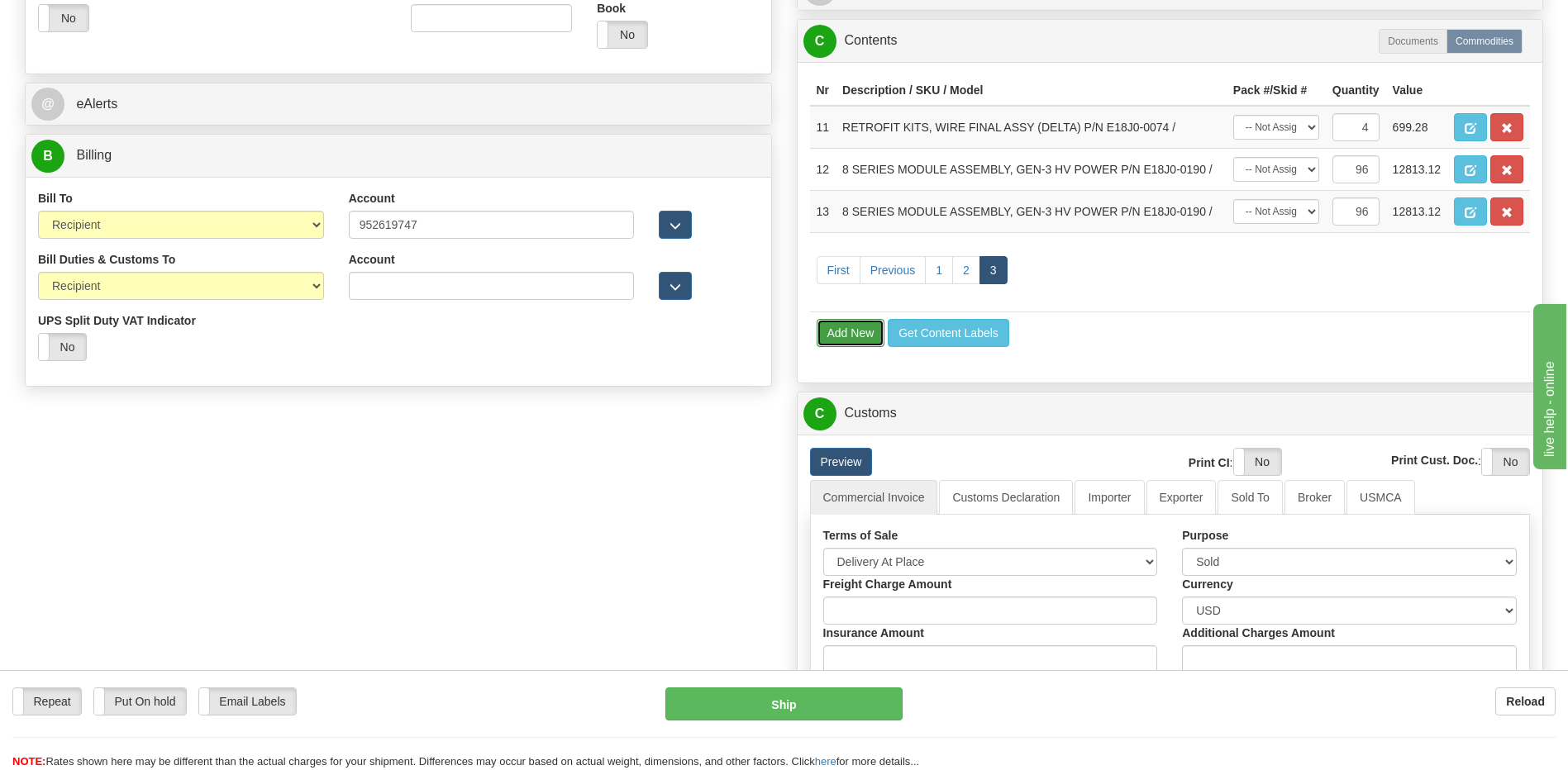
click at [842, 334] on button "Add New" at bounding box center [851, 332] width 68 height 28
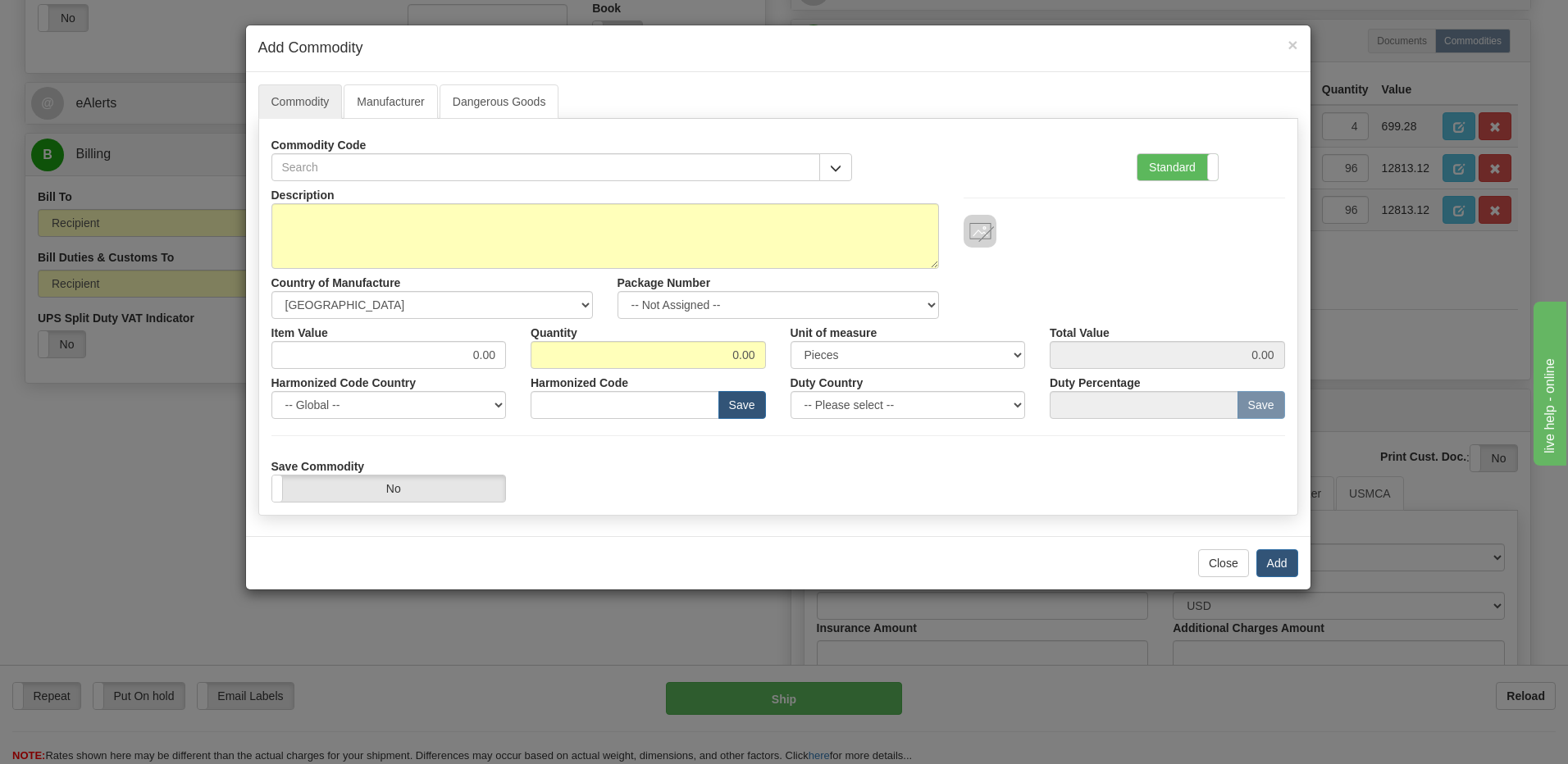
drag, startPoint x: 1168, startPoint y: 165, endPoint x: 1058, endPoint y: 198, distance: 114.8
click at [1168, 165] on label "Standard" at bounding box center [1178, 167] width 81 height 26
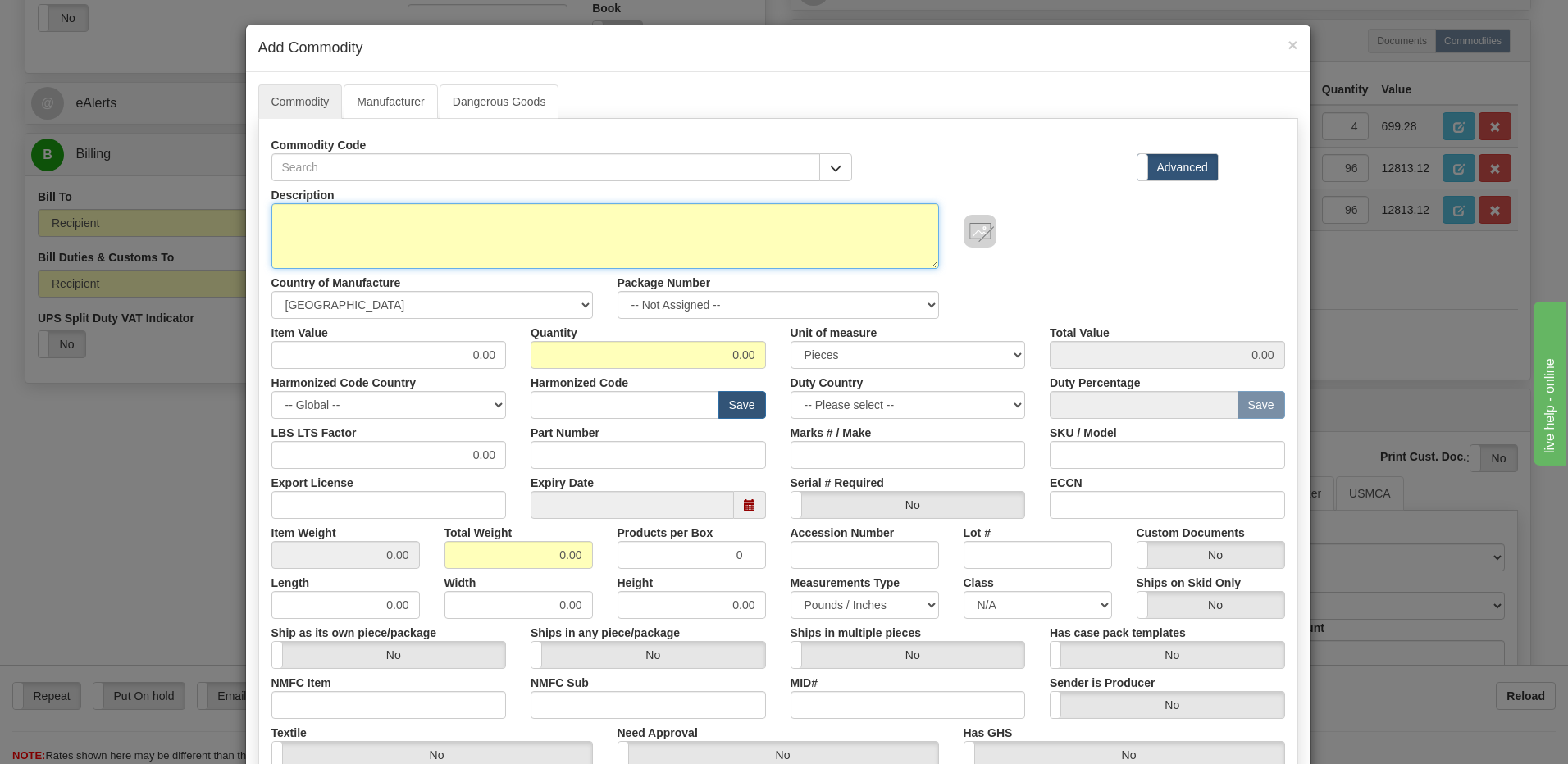
click at [288, 235] on textarea "Description" at bounding box center [605, 236] width 668 height 65
paste textarea "8 SERIES MODULE ASSEMBLY, GEN-3 HV POWER"
click at [589, 217] on textarea "8 SERIES MODULE ASSEMBLY, GEN-3 HV POWER" at bounding box center [605, 236] width 668 height 65
paste textarea "E18J0-0190"
type textarea "8 SERIES MODULE ASSEMBLY, GEN-3 HV POWER P/N E18J0-0190"
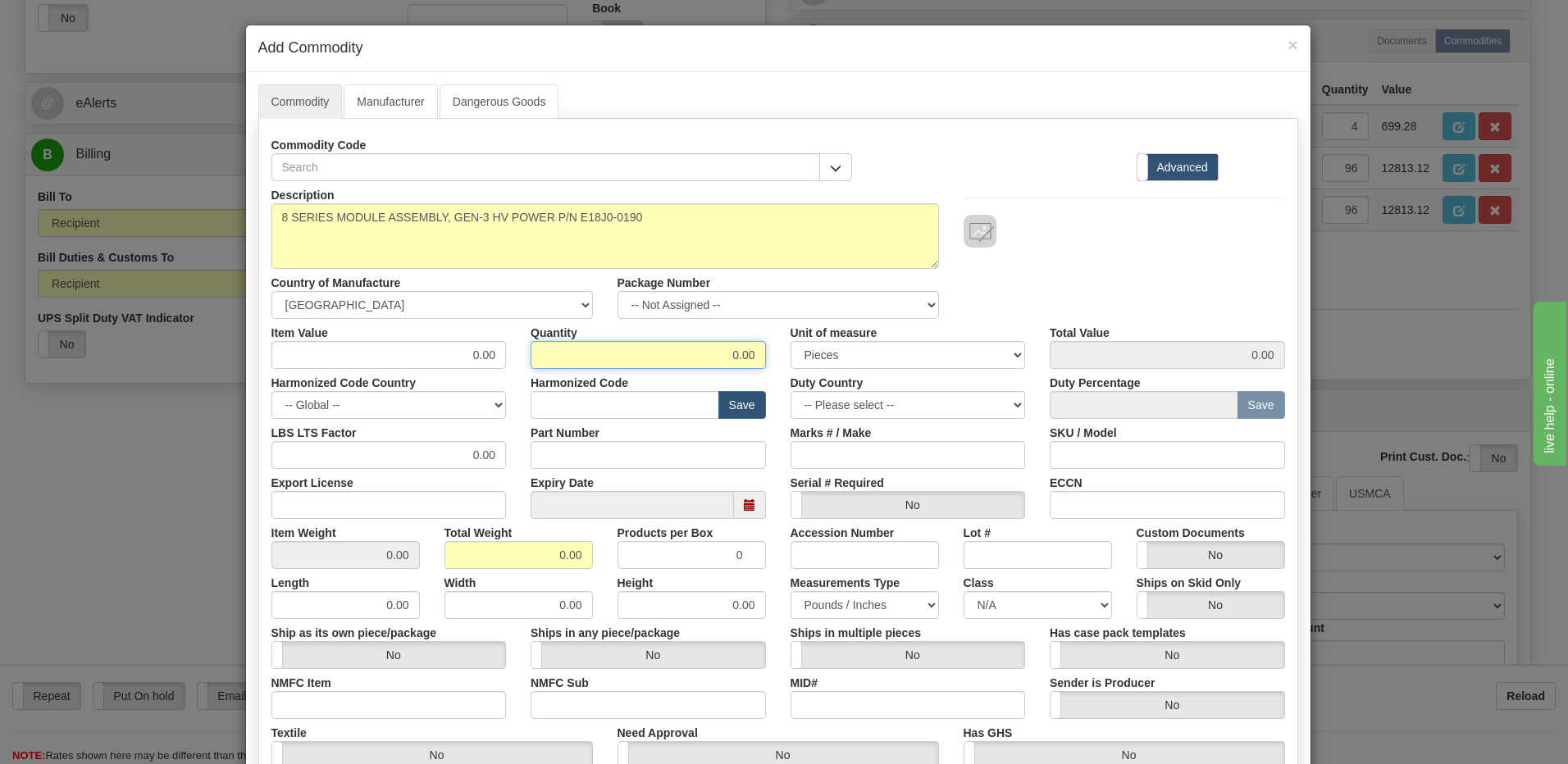
drag, startPoint x: 690, startPoint y: 357, endPoint x: 927, endPoint y: 350, distance: 237.1
click at [927, 350] on div "Item Value 0.00 Quantity 0.00 Unit of measure 3 Thousand Square Inches Adjustme…" at bounding box center [778, 343] width 1039 height 50
type input "96"
click at [534, 560] on input "0.00" at bounding box center [518, 555] width 148 height 28
drag, startPoint x: 525, startPoint y: 556, endPoint x: 605, endPoint y: 554, distance: 80.0
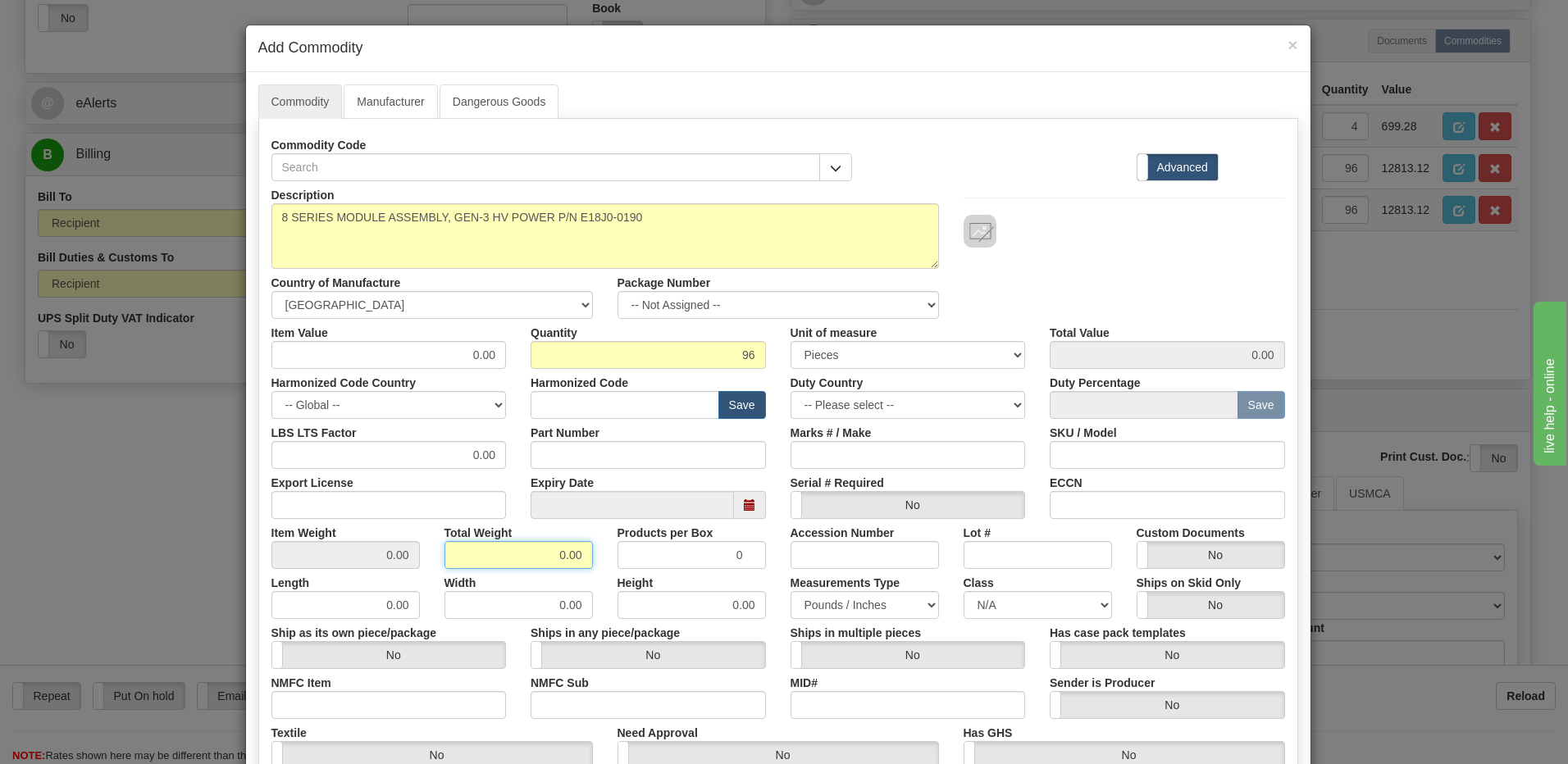
click at [602, 554] on div "Item Weight 0.00 Total Weight 0.00 Products per Box 0 Accession Number Lot # Cu…" at bounding box center [778, 544] width 1039 height 50
type input "96"
type input "1.0000"
click at [608, 406] on input "text" at bounding box center [624, 404] width 188 height 28
type input "8538.90.00"
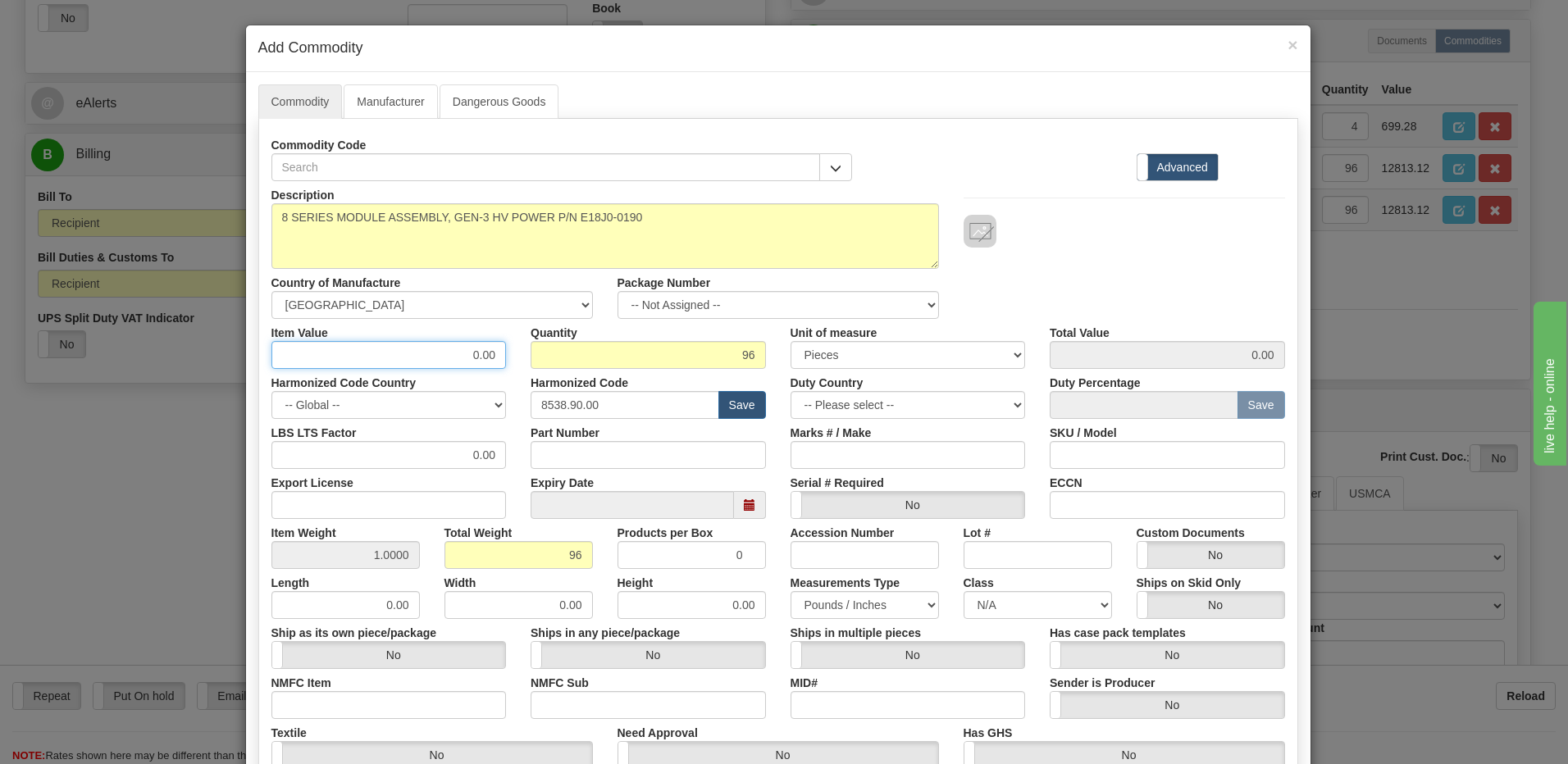
drag, startPoint x: 443, startPoint y: 350, endPoint x: 661, endPoint y: 387, distance: 221.1
click at [661, 387] on div "Description 8 SERIES MODULE ASSEMBLY, GEN-3 HV POWER P/N E18J0-0190 Country of …" at bounding box center [778, 542] width 1014 height 722
drag, startPoint x: 428, startPoint y: 357, endPoint x: 386, endPoint y: 357, distance: 42.0
click at [428, 357] on input "0.00" at bounding box center [389, 354] width 235 height 28
drag, startPoint x: 488, startPoint y: 357, endPoint x: 505, endPoint y: 357, distance: 17.0
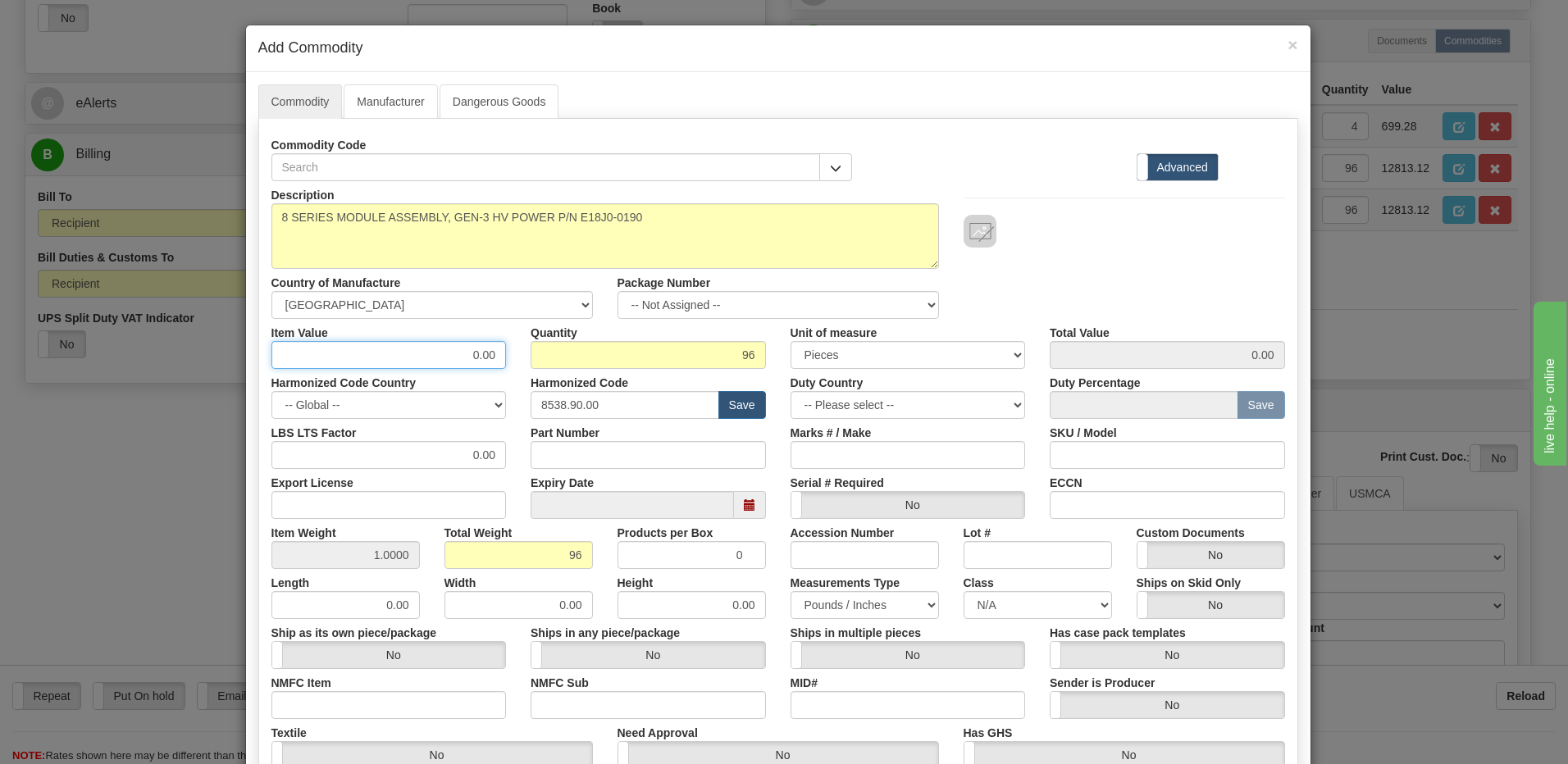
click at [505, 357] on div "Item Value 0.00" at bounding box center [389, 343] width 260 height 50
type input "133.47"
type input "12813.12"
click at [574, 358] on input "96" at bounding box center [647, 354] width 235 height 28
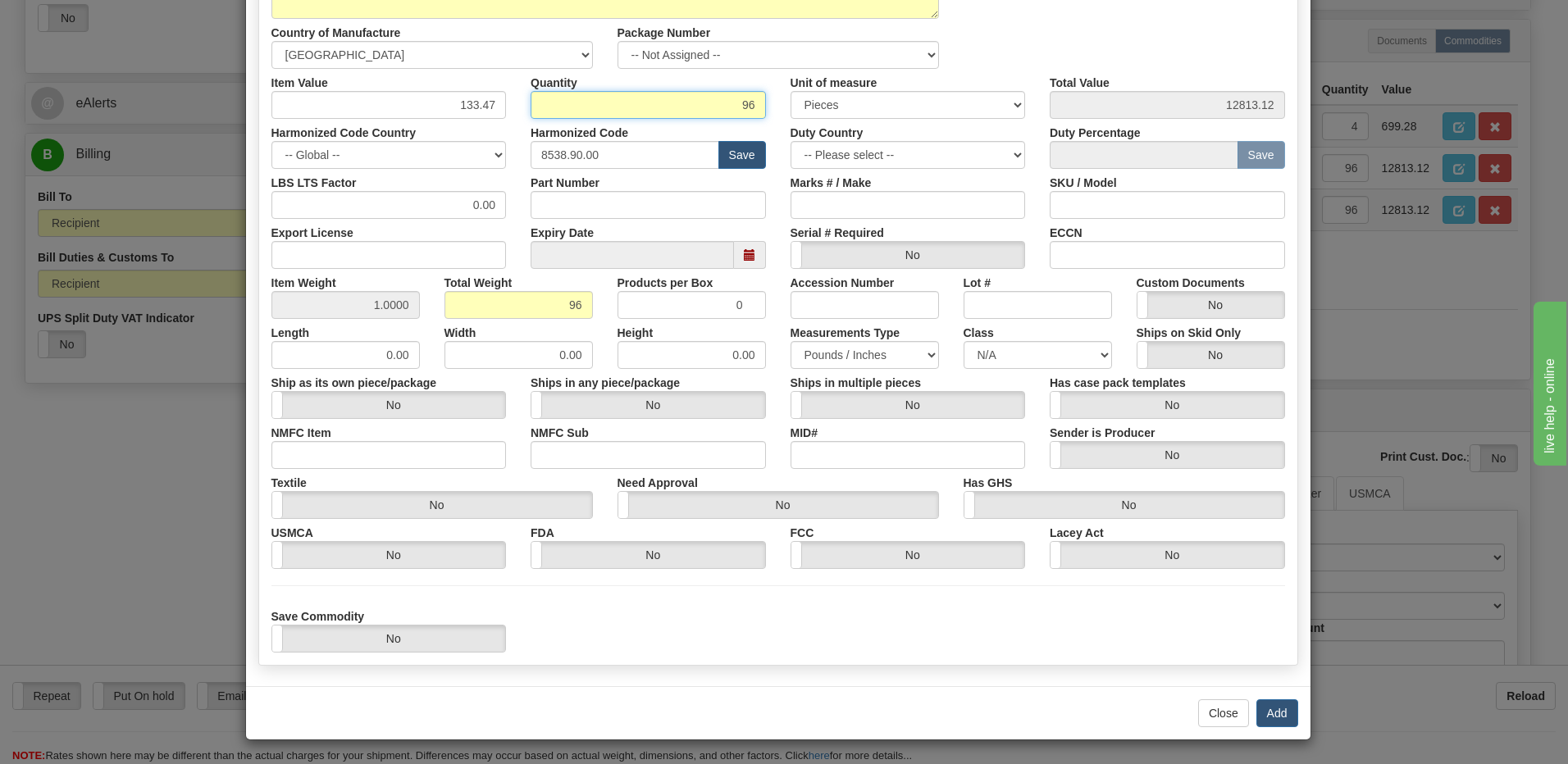
scroll to position [251, 0]
click at [1263, 708] on button "Add" at bounding box center [1277, 712] width 42 height 28
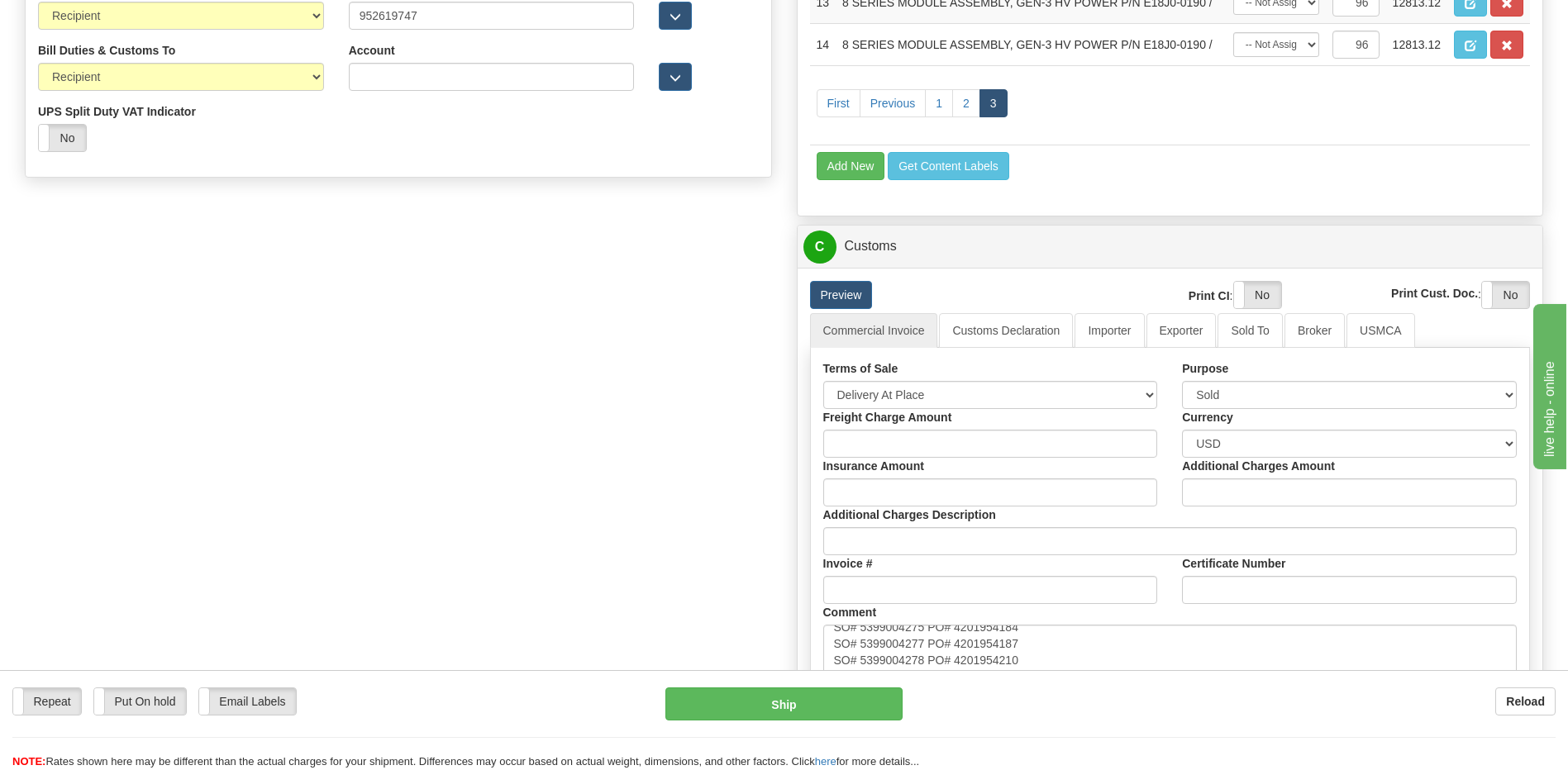
scroll to position [991, 0]
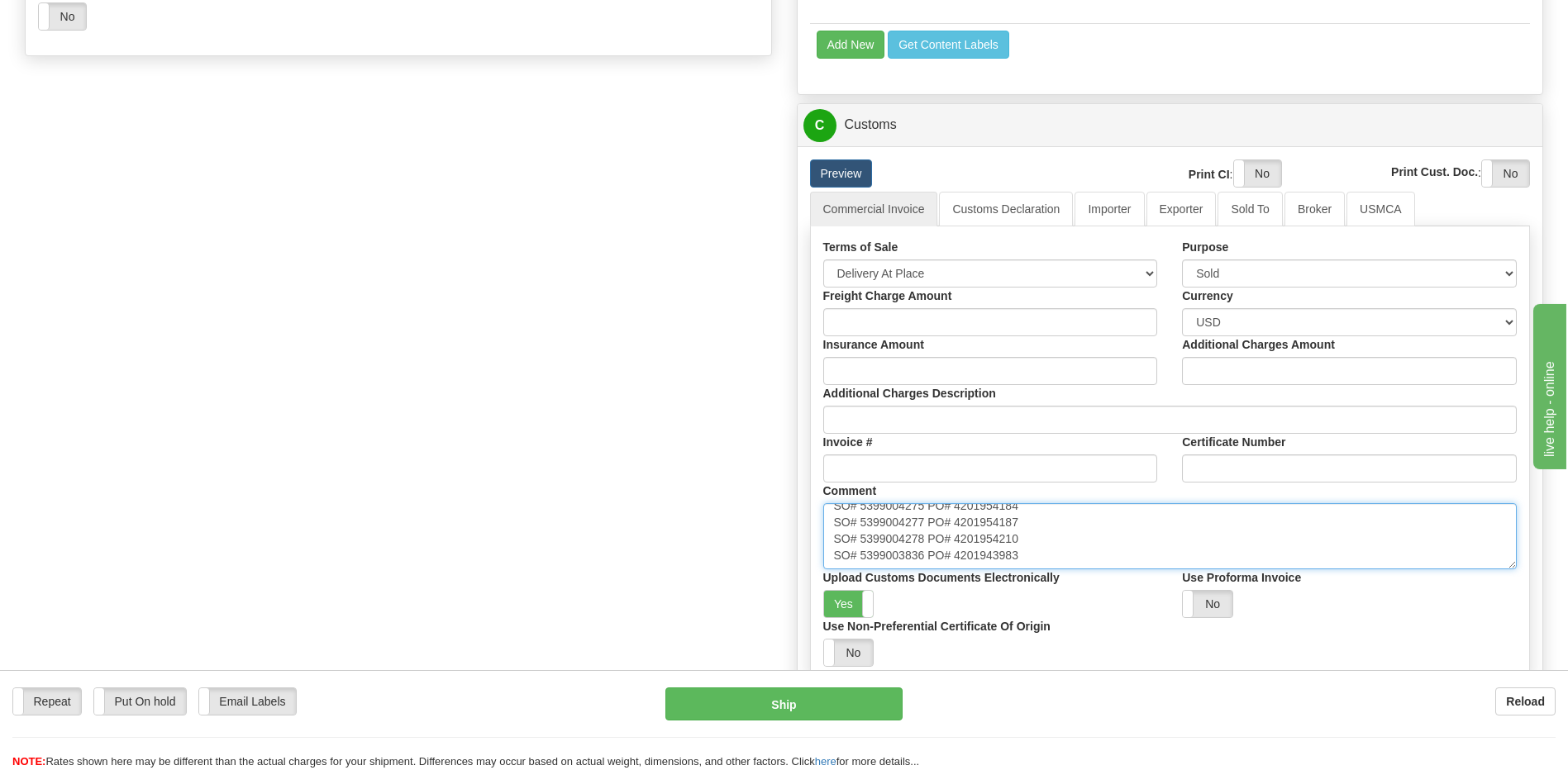
click at [1058, 550] on textarea "Province of Manufacture: [GEOGRAPHIC_DATA], [GEOGRAPHIC_DATA]" at bounding box center [1170, 536] width 694 height 66
type textarea "Province of Manufacture: [GEOGRAPHIC_DATA], [GEOGRAPHIC_DATA] SO# [MEDICAL_ID]#…"
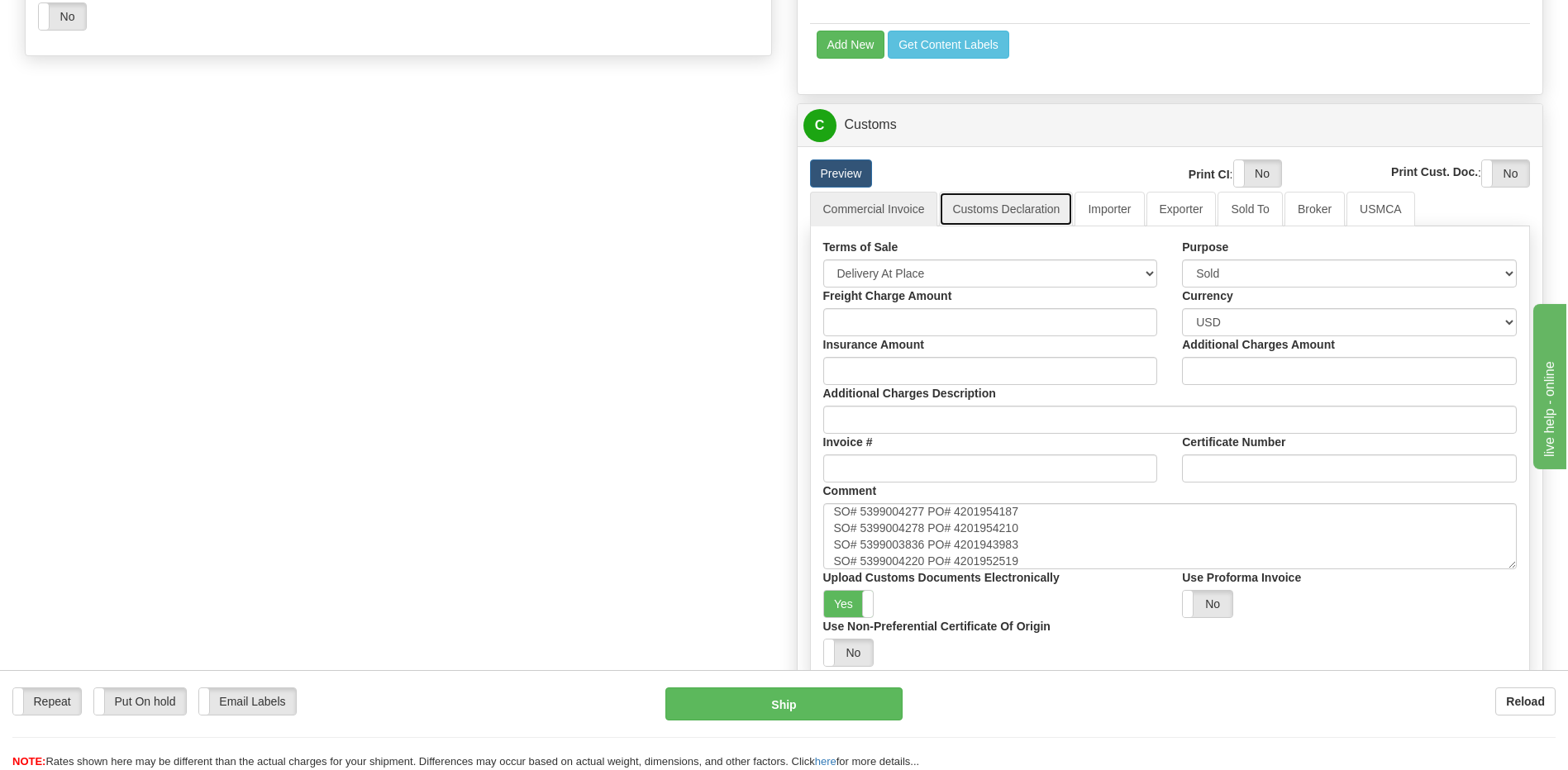
click at [993, 214] on link "Customs Declaration" at bounding box center [1005, 209] width 134 height 35
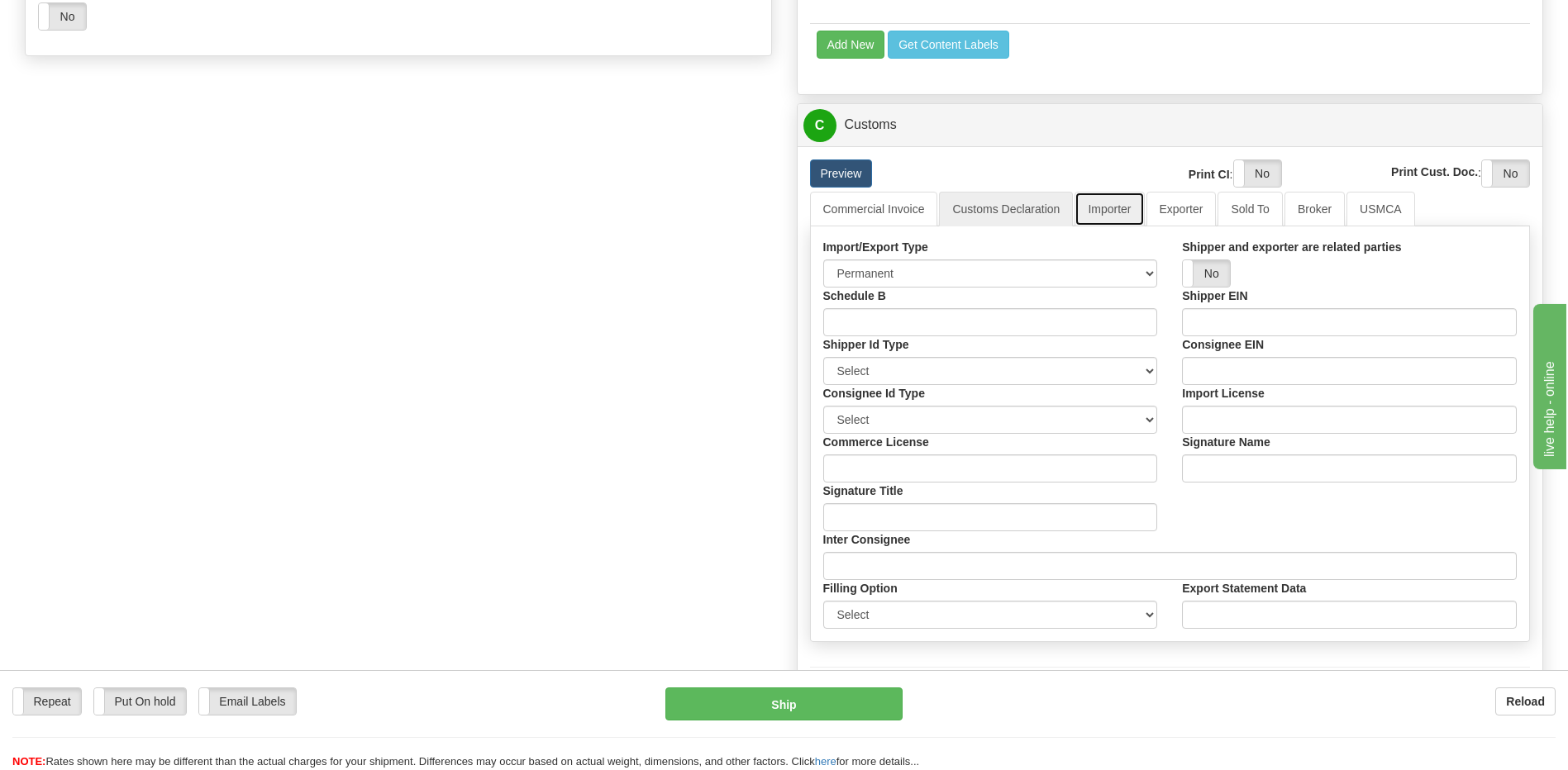
click at [1115, 218] on link "Importer" at bounding box center [1109, 209] width 69 height 35
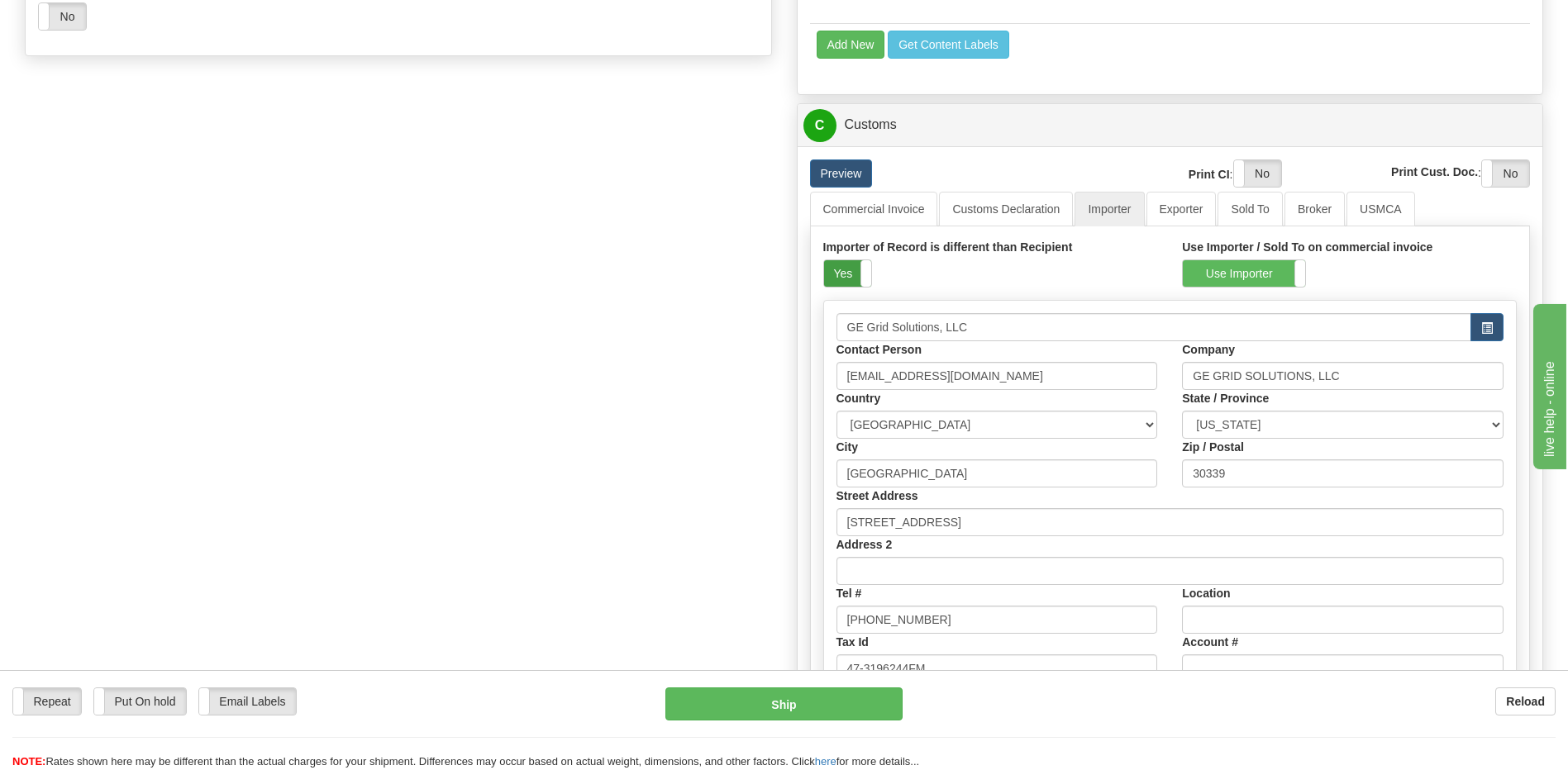
click at [858, 275] on label "Yes" at bounding box center [847, 273] width 47 height 26
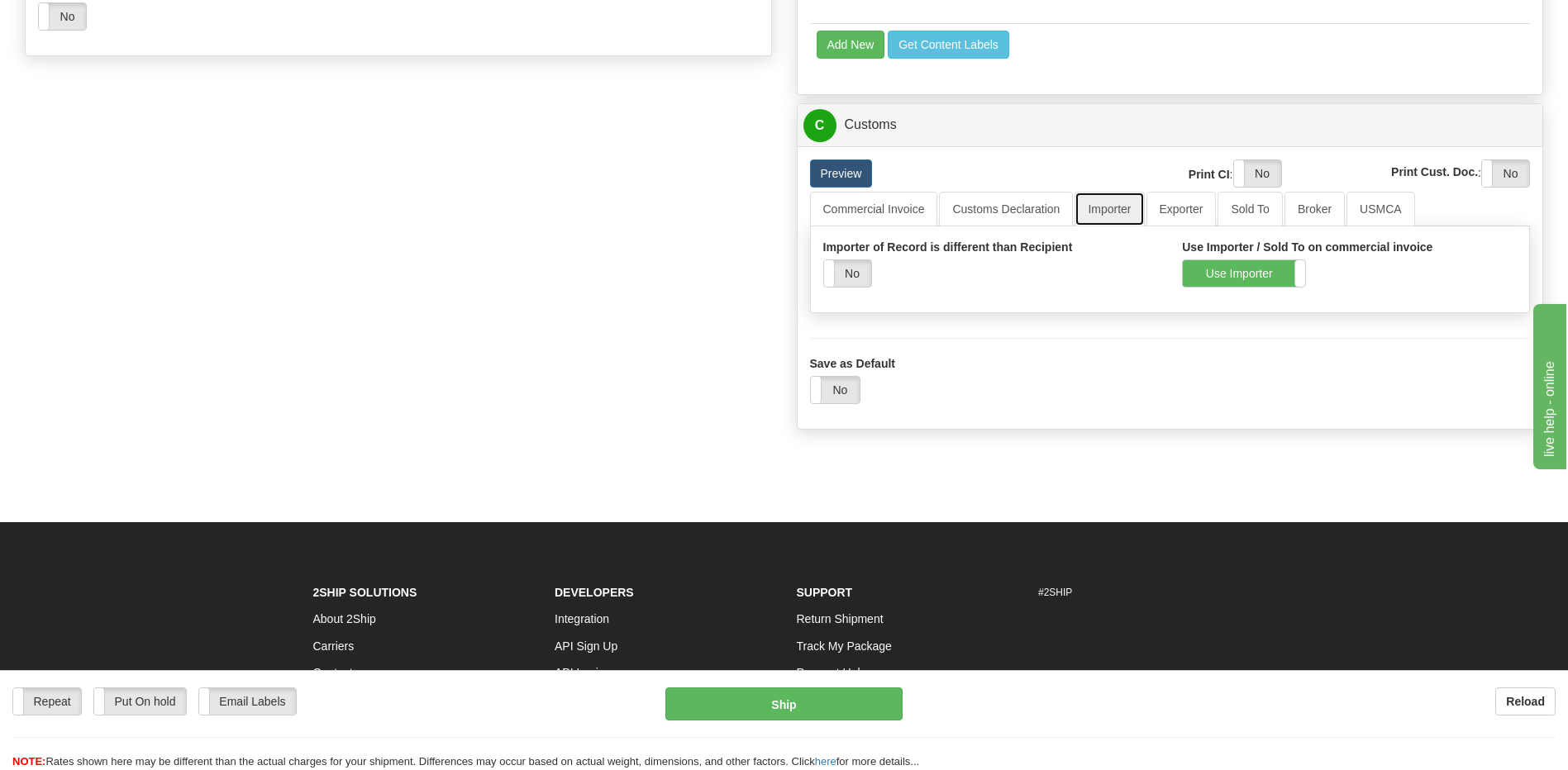
click at [1090, 207] on link "Importer" at bounding box center [1109, 209] width 69 height 35
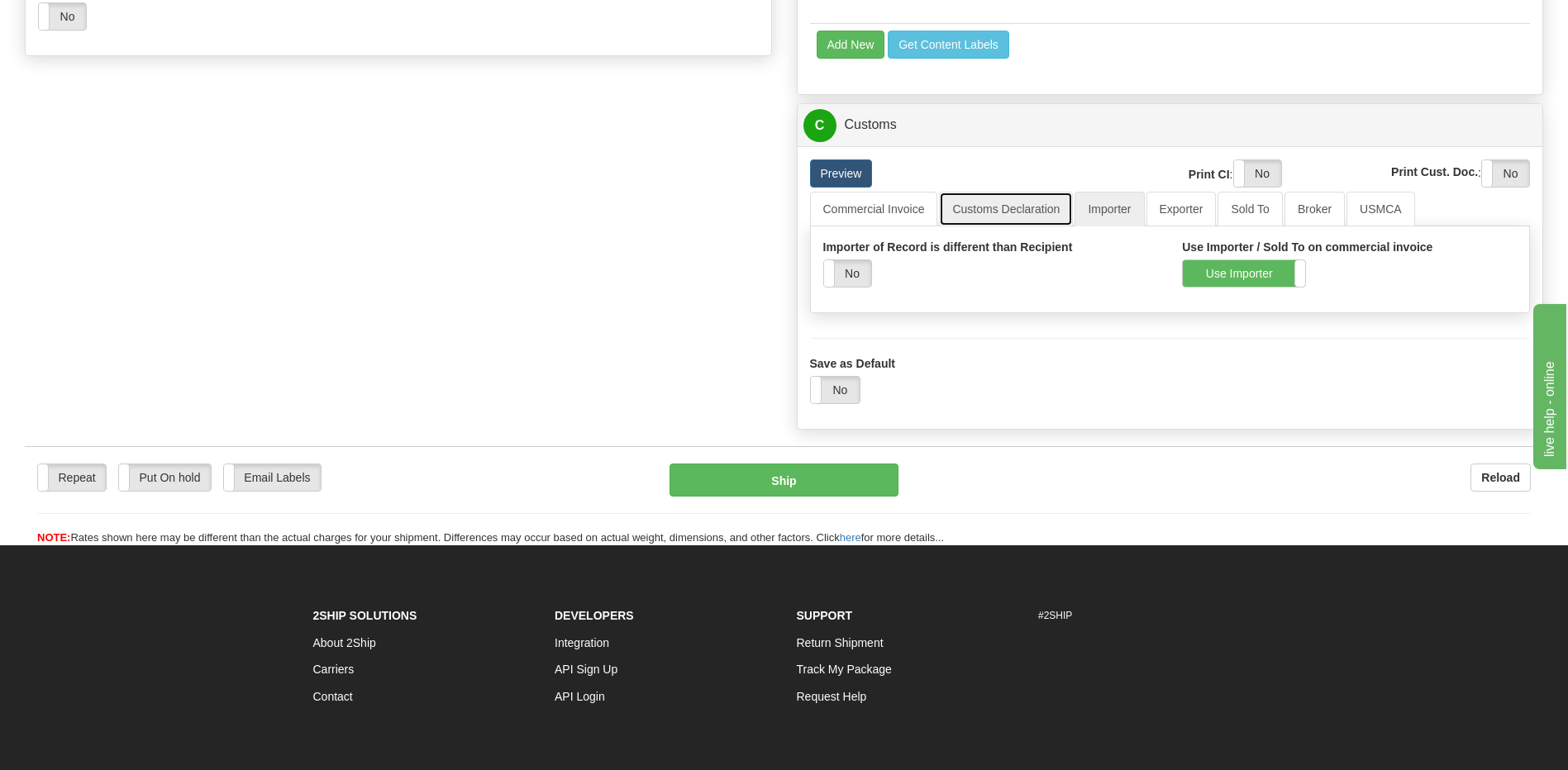
click at [1011, 204] on link "Customs Declaration" at bounding box center [1005, 209] width 134 height 35
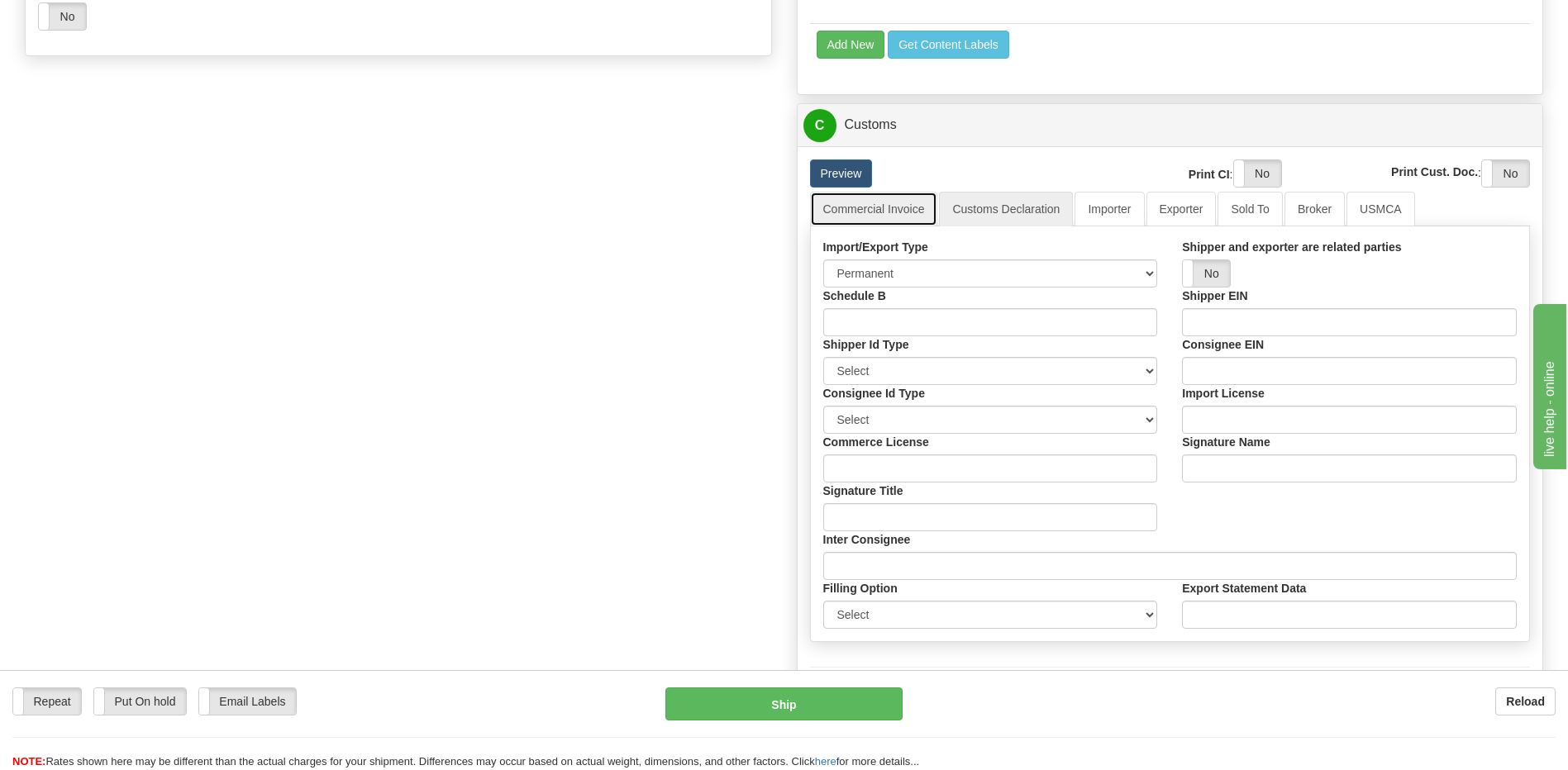
click at [881, 211] on link "Commercial Invoice" at bounding box center [874, 209] width 128 height 35
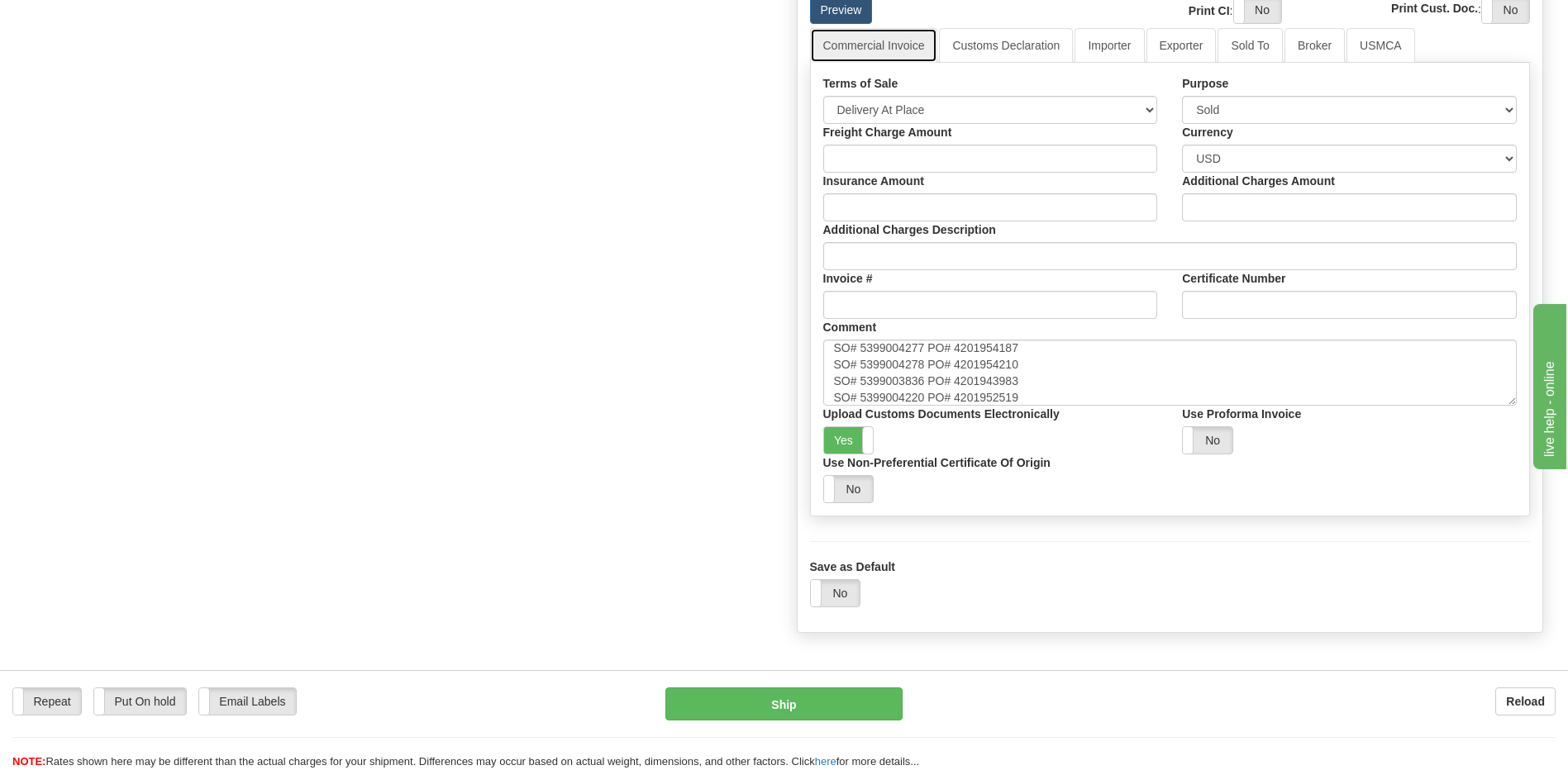
scroll to position [1156, 0]
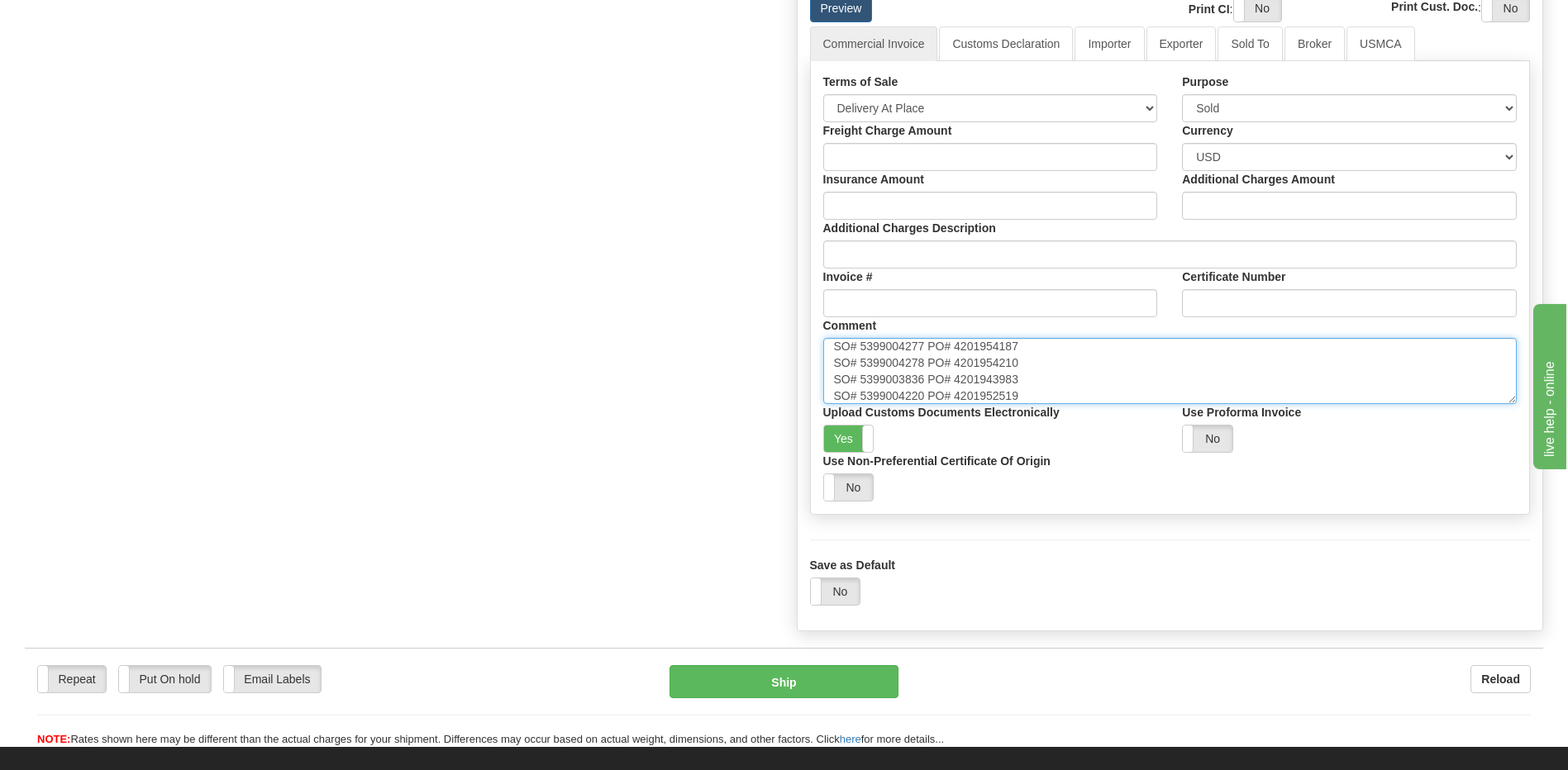
click at [1020, 397] on textarea "Province of Manufacture: [GEOGRAPHIC_DATA], [GEOGRAPHIC_DATA]" at bounding box center [1170, 370] width 694 height 66
click at [1029, 360] on textarea "Province of Manufacture: [GEOGRAPHIC_DATA], [GEOGRAPHIC_DATA]" at bounding box center [1170, 370] width 694 height 66
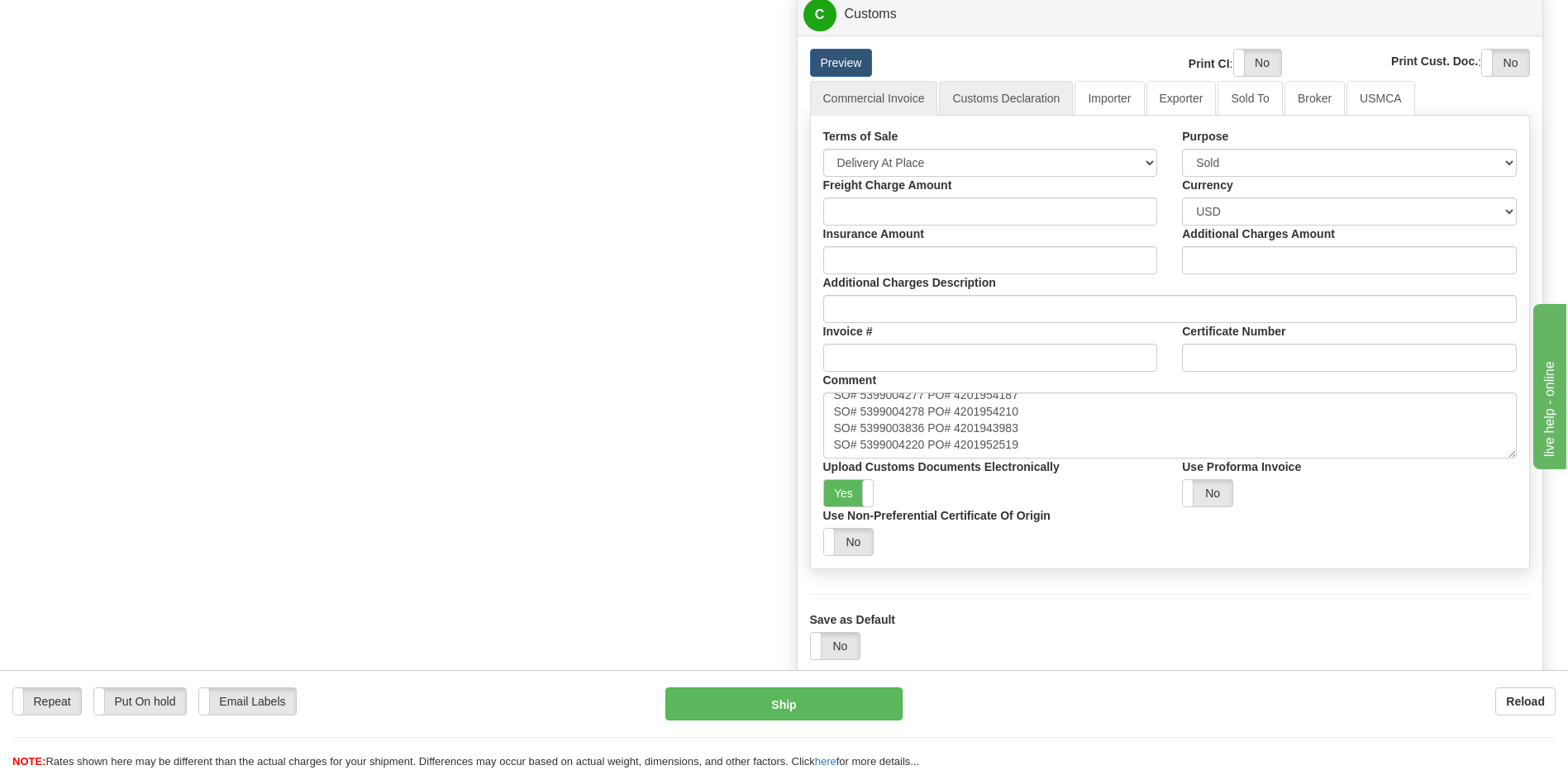
scroll to position [1074, 0]
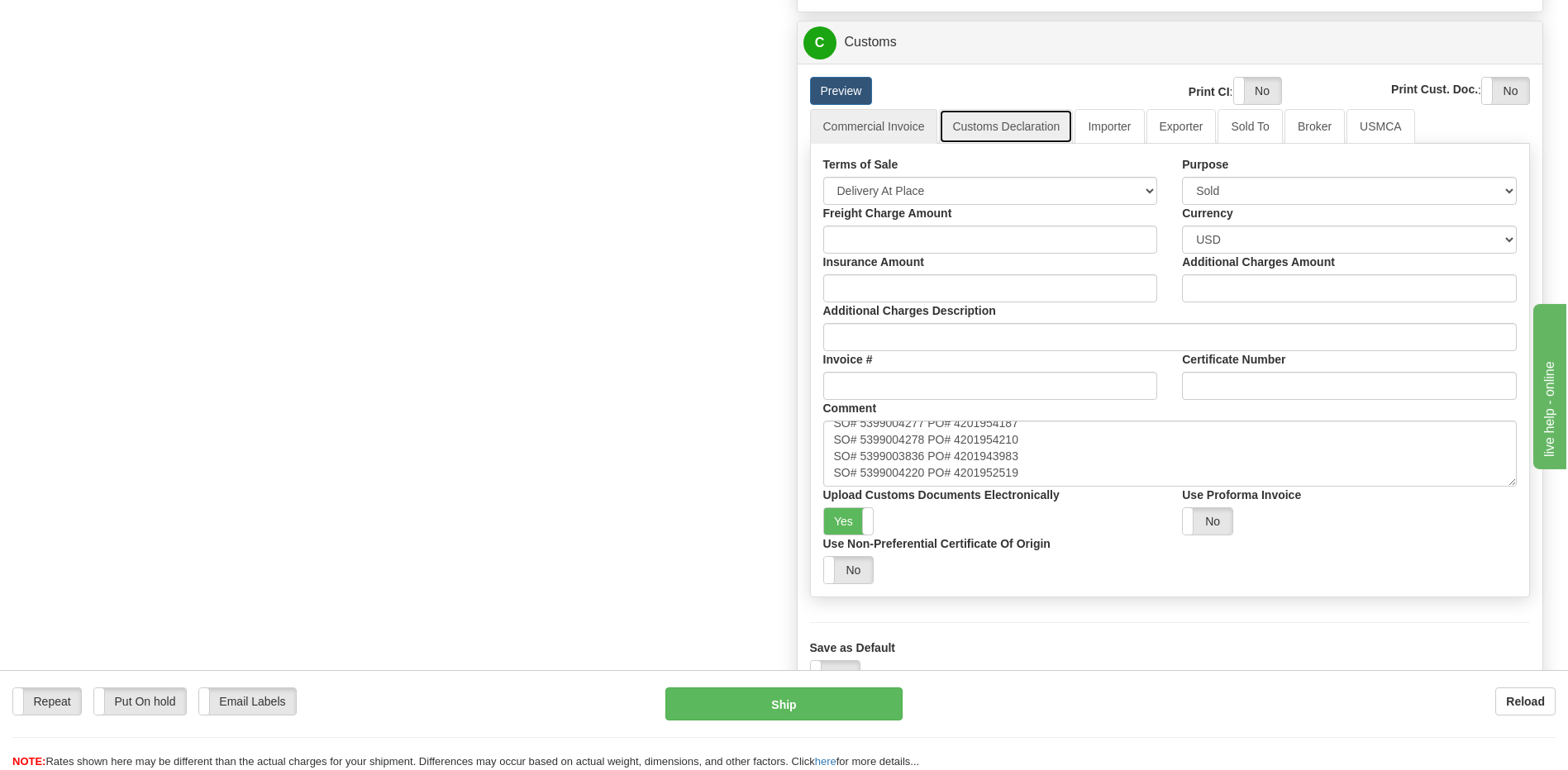
click at [1008, 132] on link "Customs Declaration" at bounding box center [1005, 126] width 134 height 35
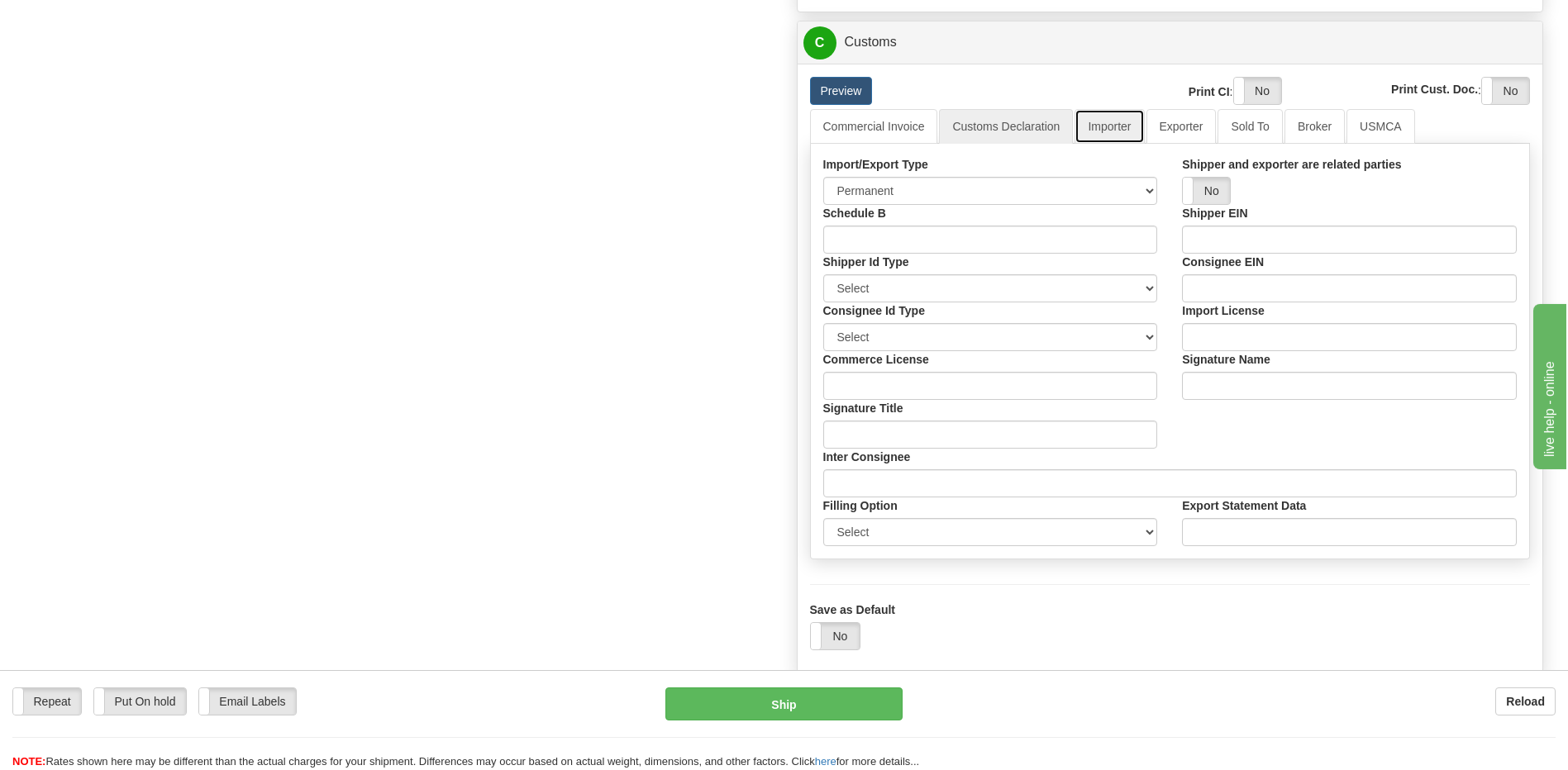
click at [1124, 126] on link "Importer" at bounding box center [1109, 126] width 69 height 35
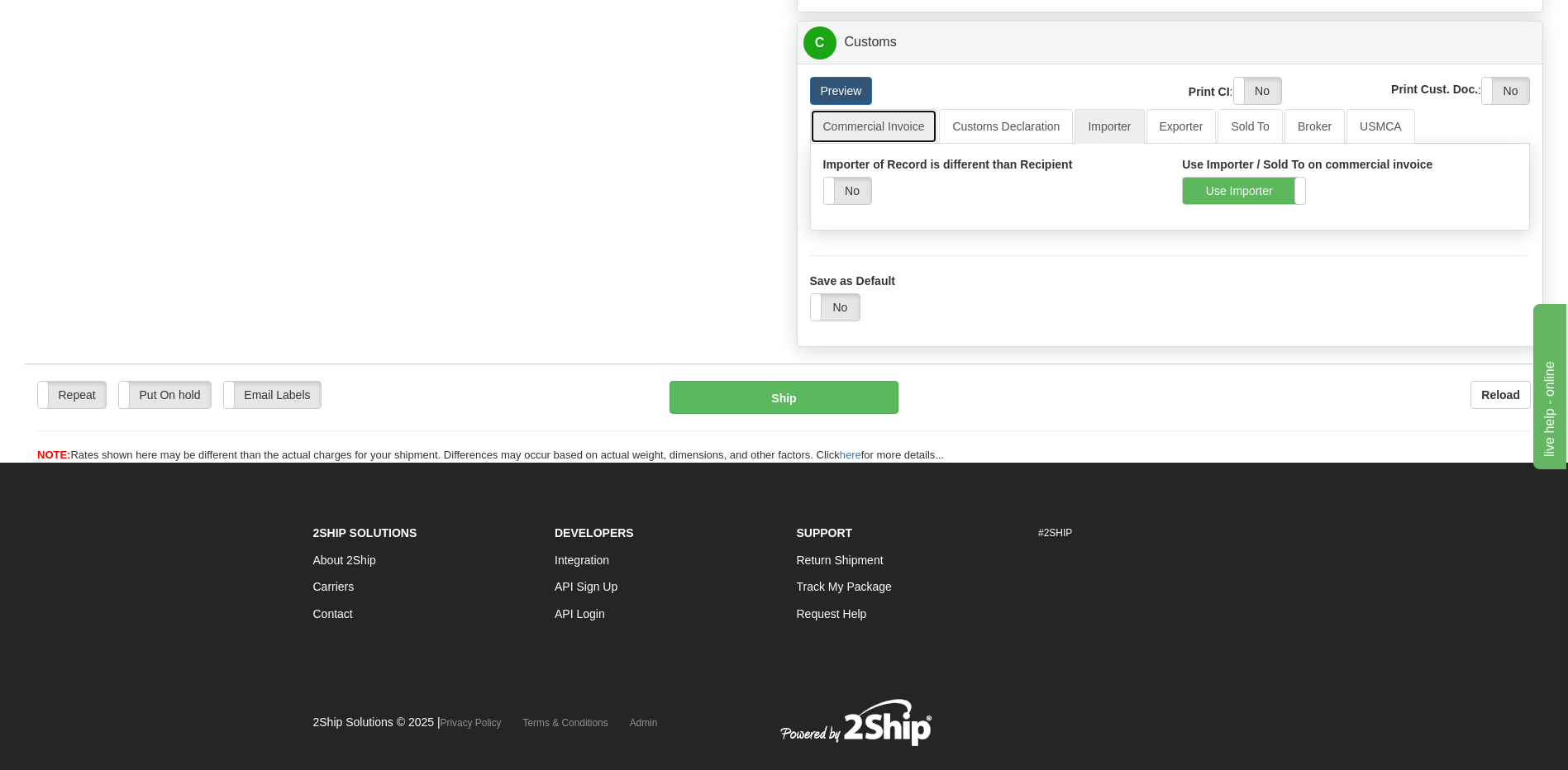
click at [899, 125] on link "Commercial Invoice" at bounding box center [874, 126] width 128 height 35
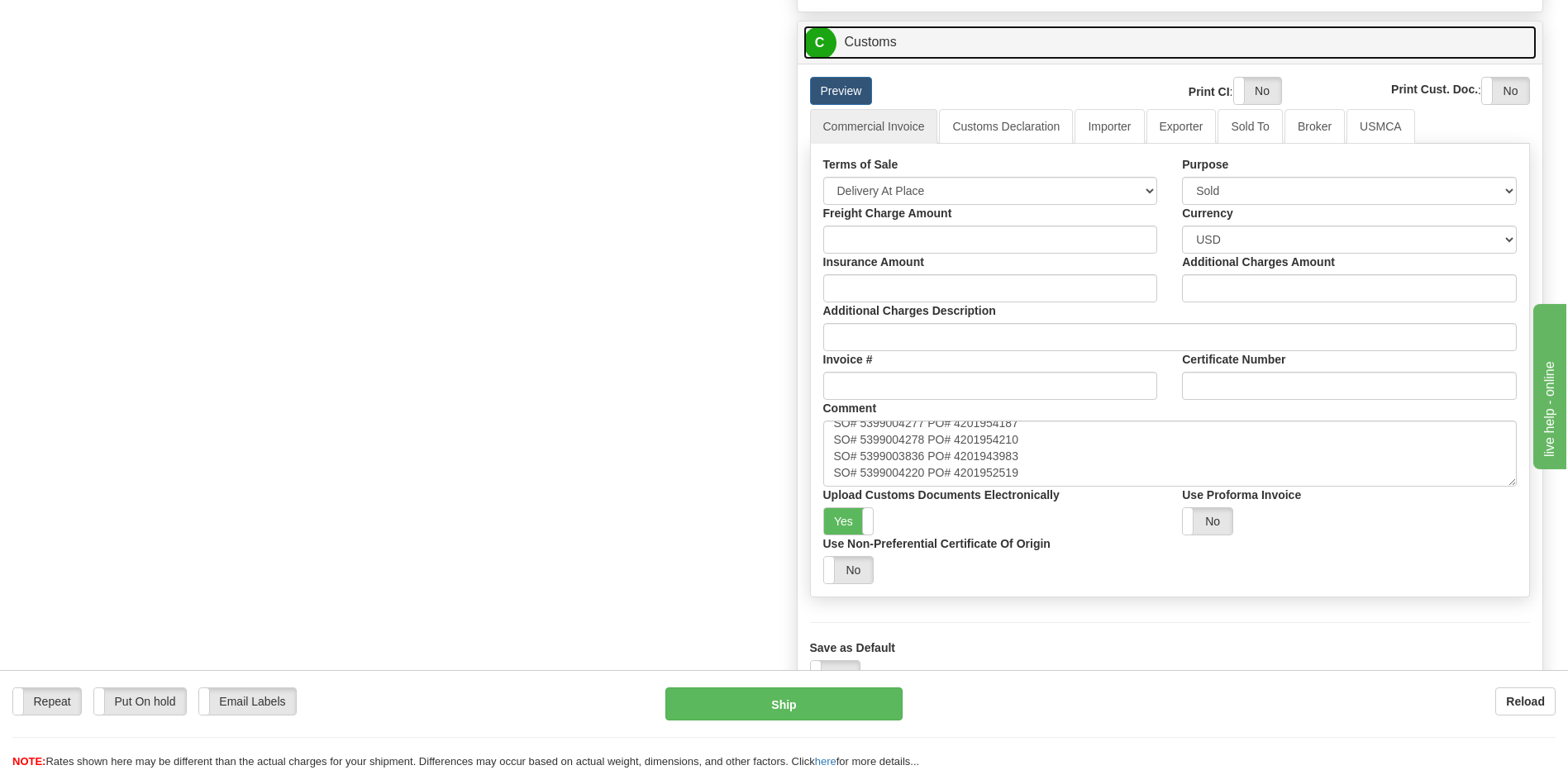
click at [896, 47] on link "C Customs" at bounding box center [1170, 43] width 734 height 34
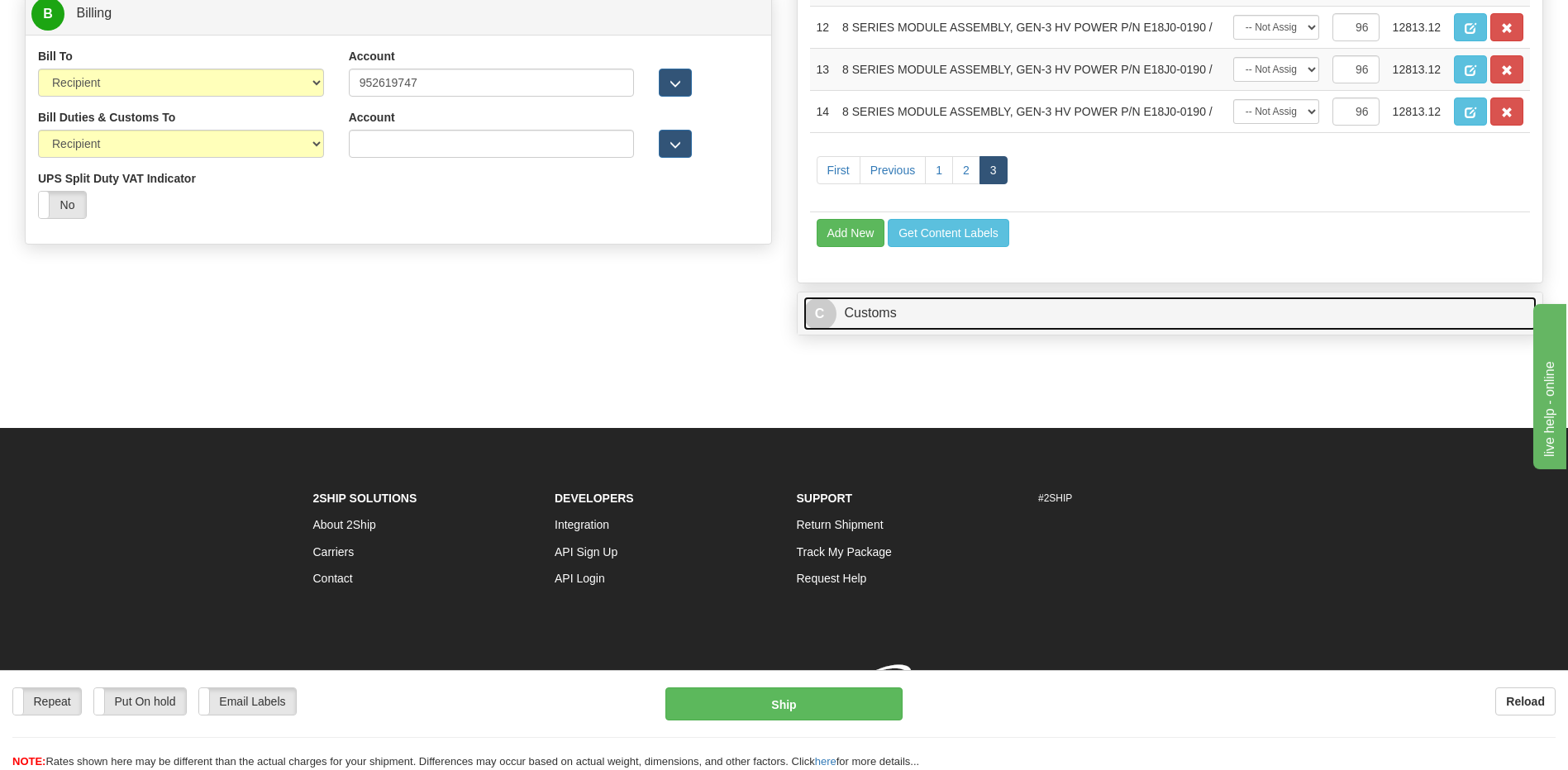
scroll to position [827, 0]
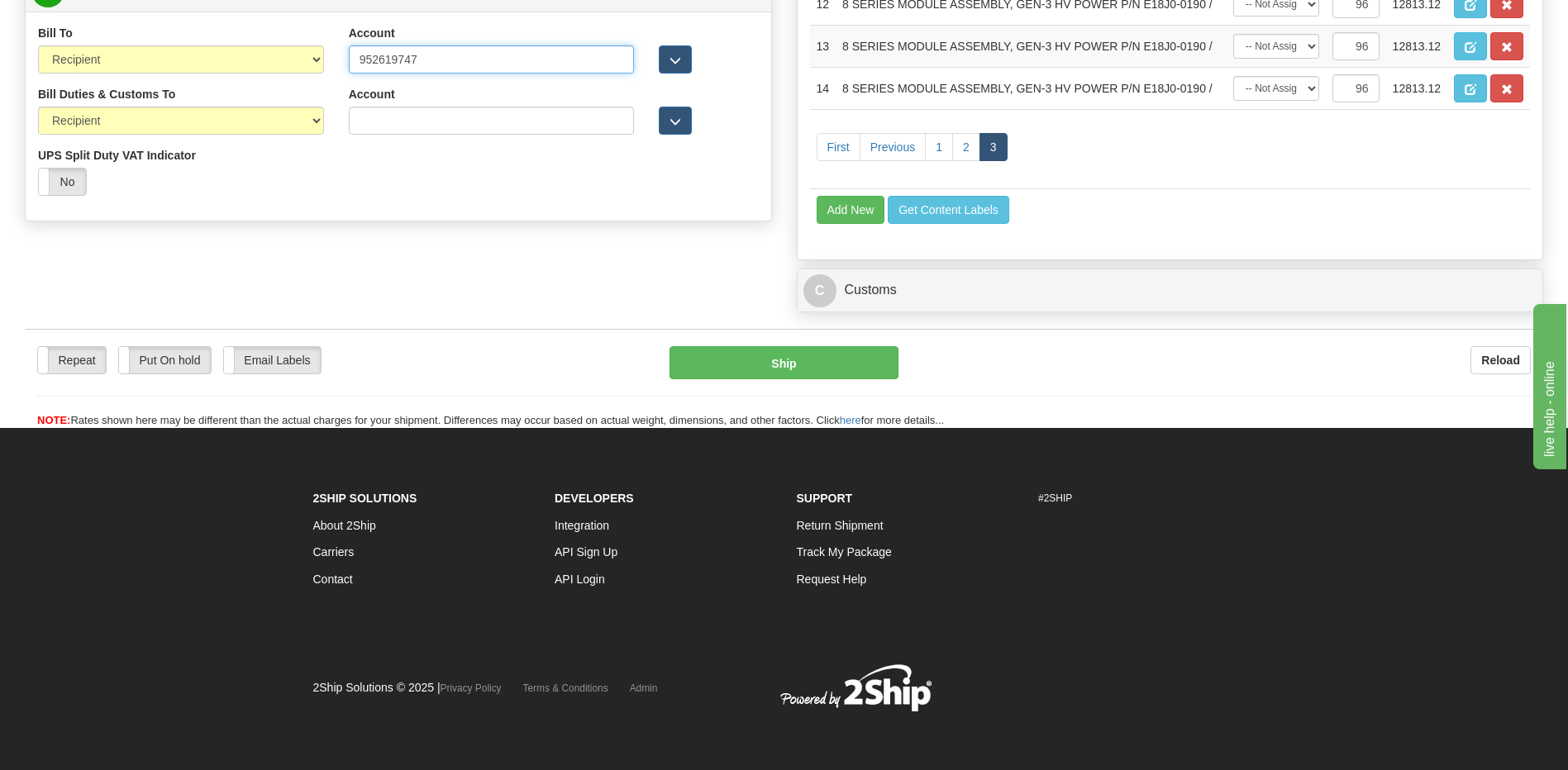
click at [385, 55] on input "952619747" at bounding box center [492, 59] width 286 height 28
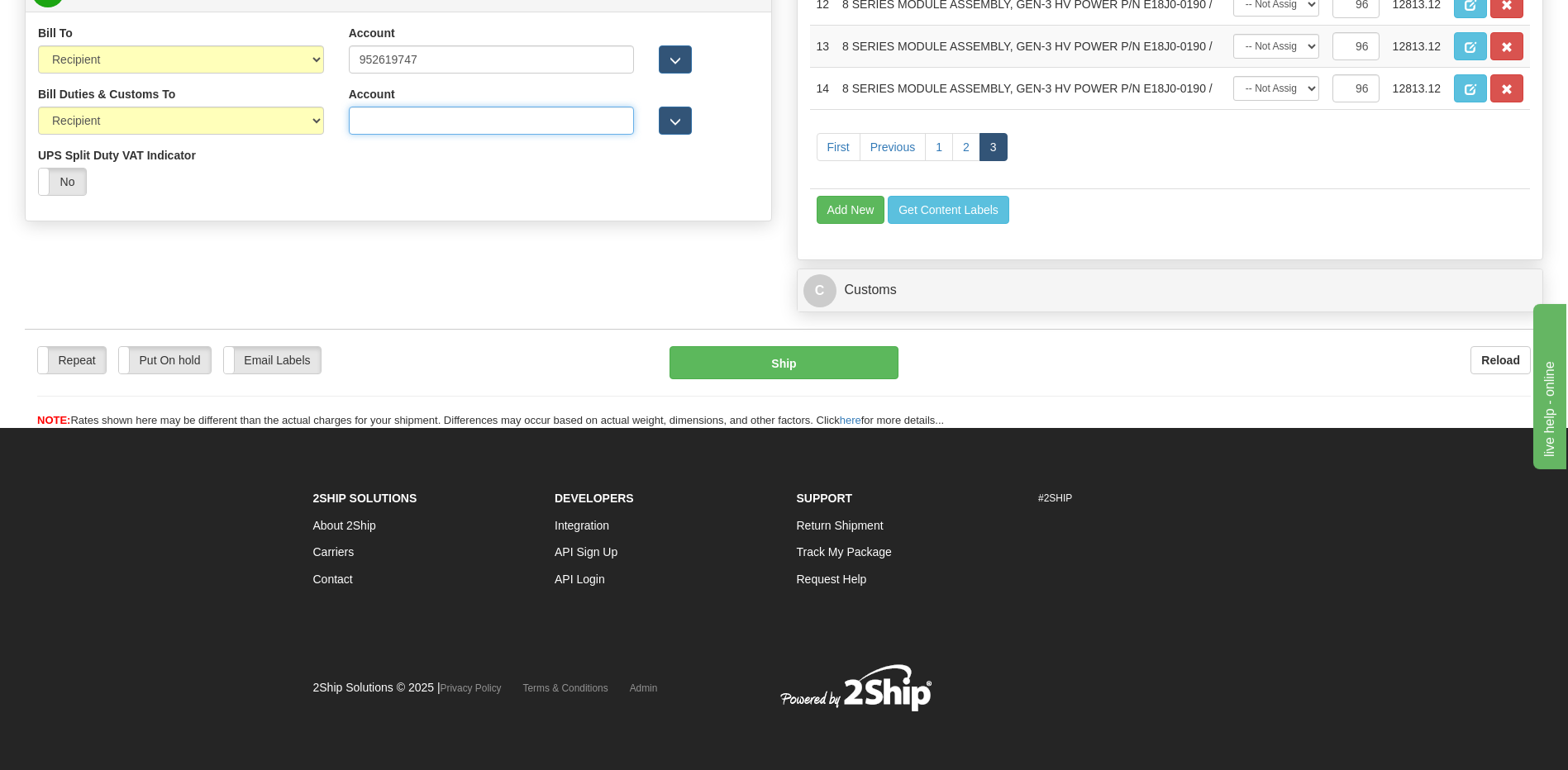
click at [358, 118] on input "Account" at bounding box center [492, 120] width 286 height 28
paste input "952619747"
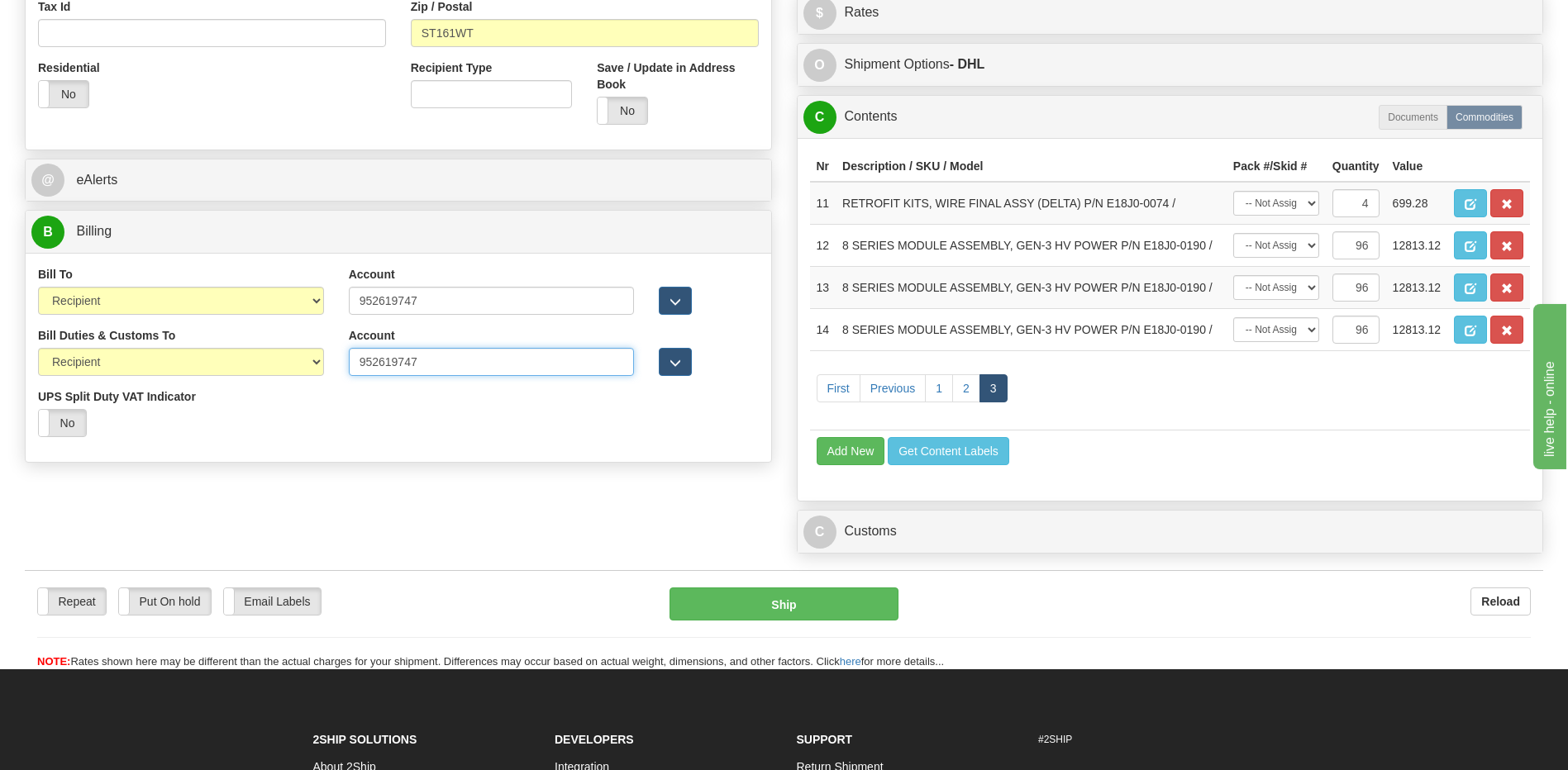
scroll to position [579, 0]
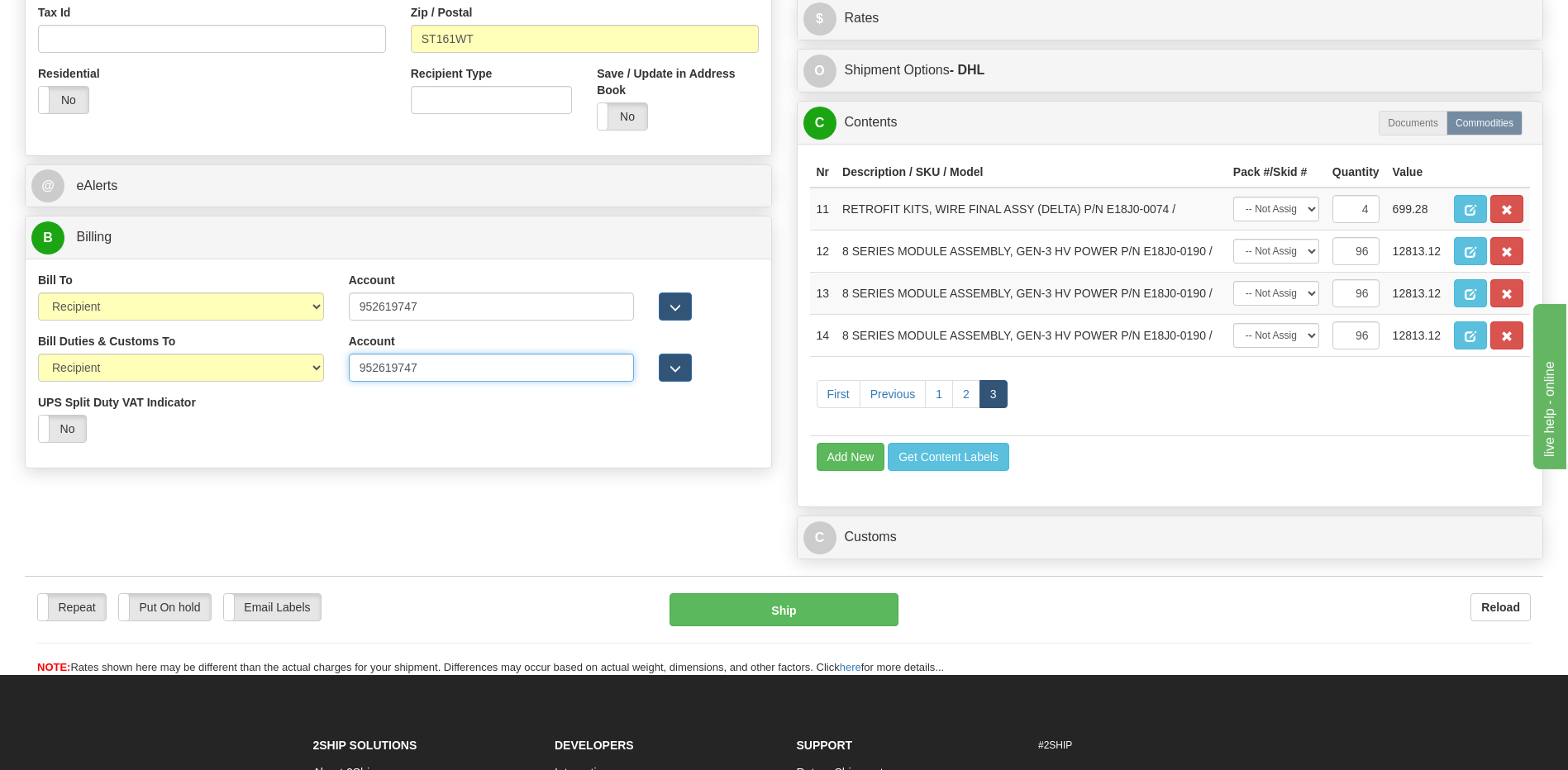
type input "952619747"
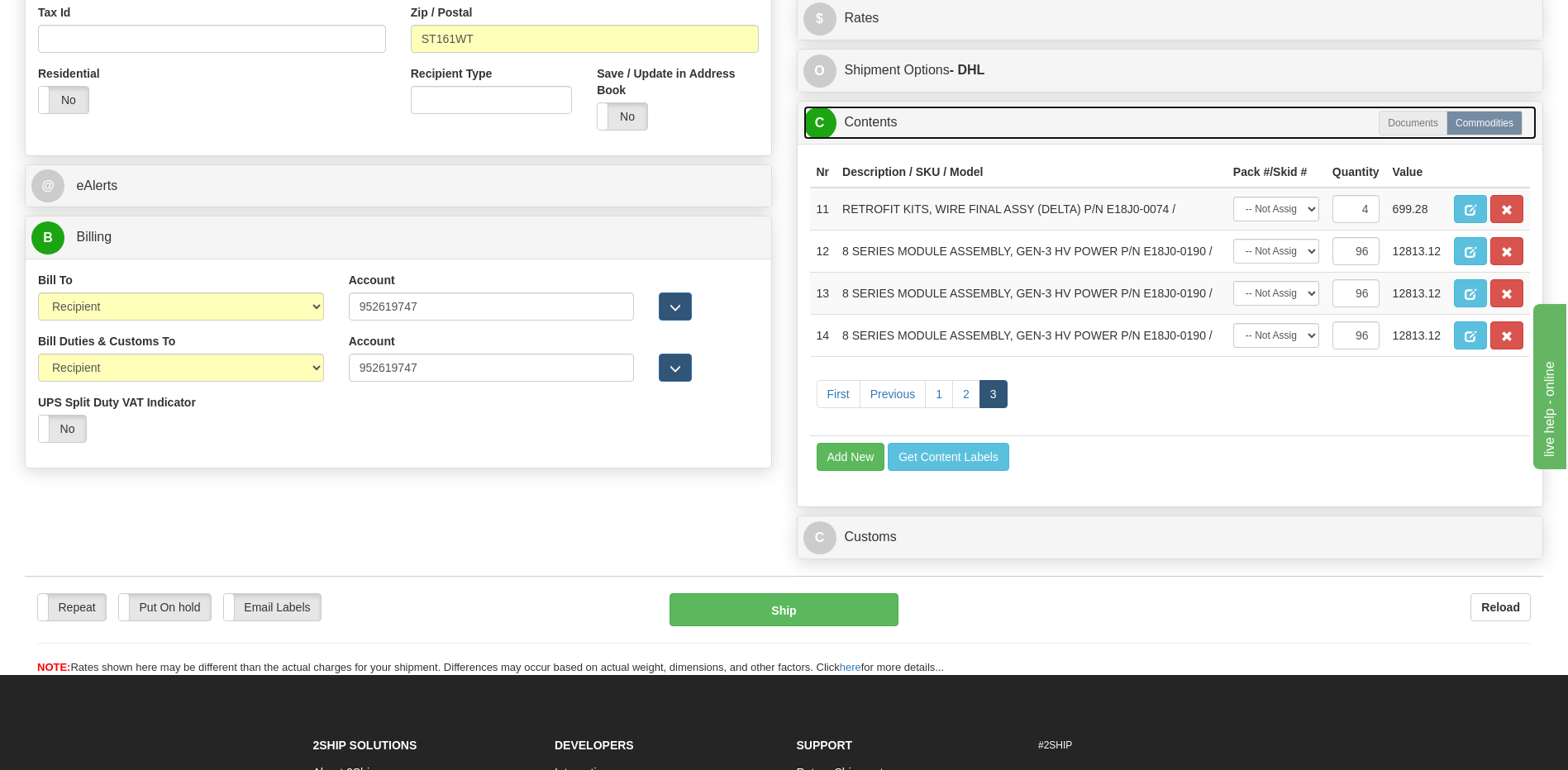
click at [864, 123] on link "C Contents" at bounding box center [1170, 123] width 734 height 34
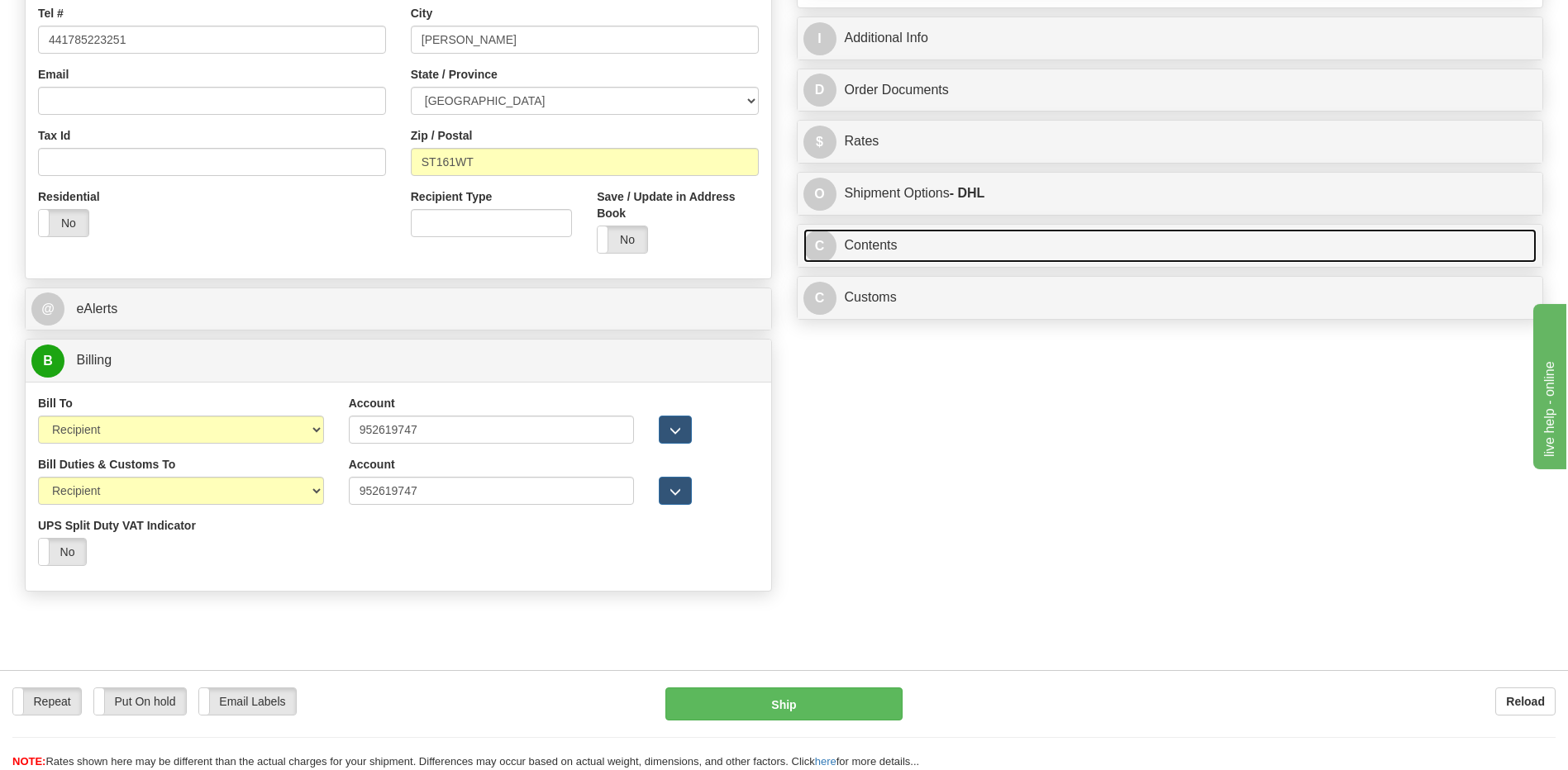
scroll to position [332, 0]
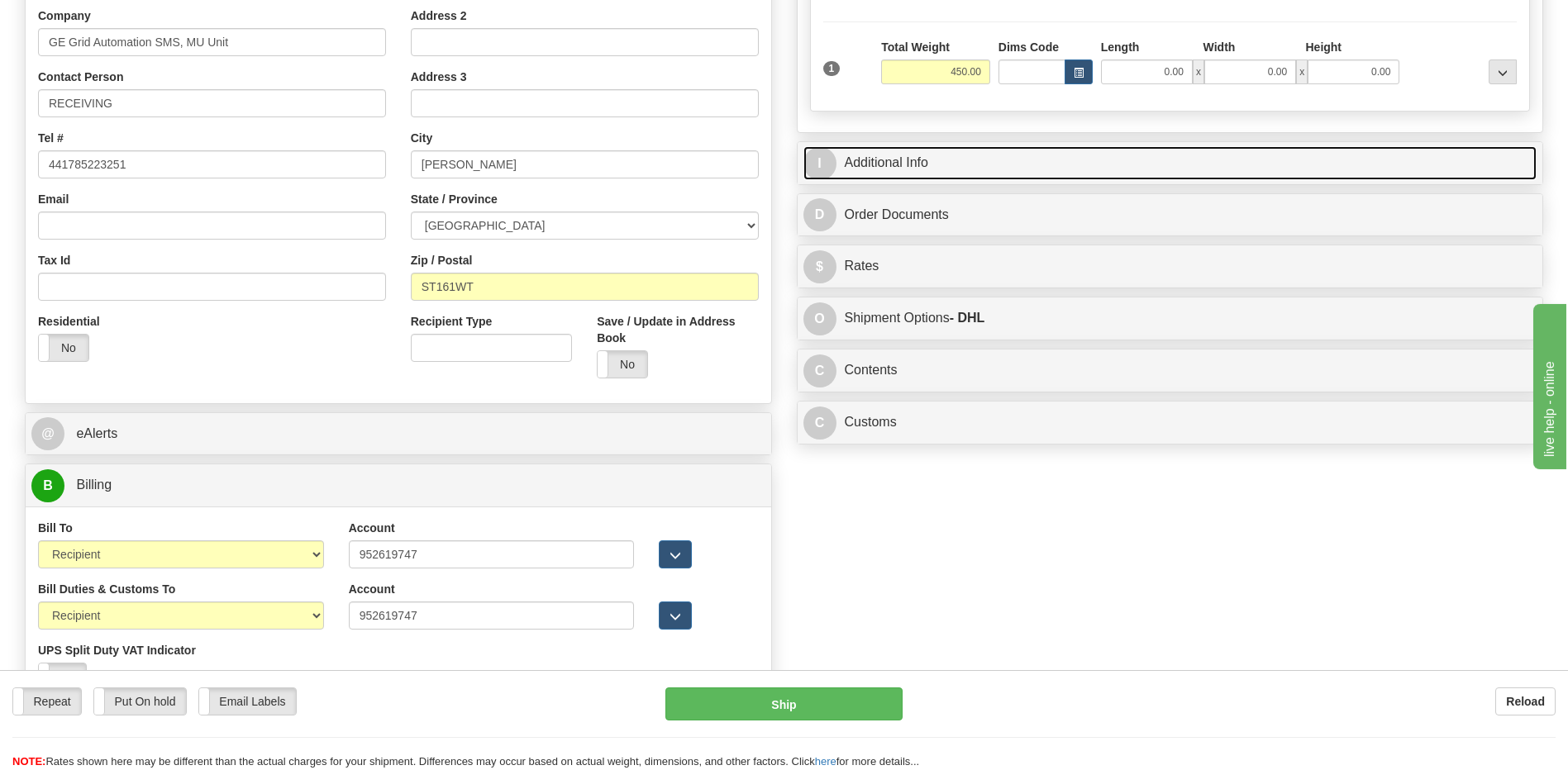
click at [923, 162] on link "I Additional Info" at bounding box center [1170, 163] width 734 height 34
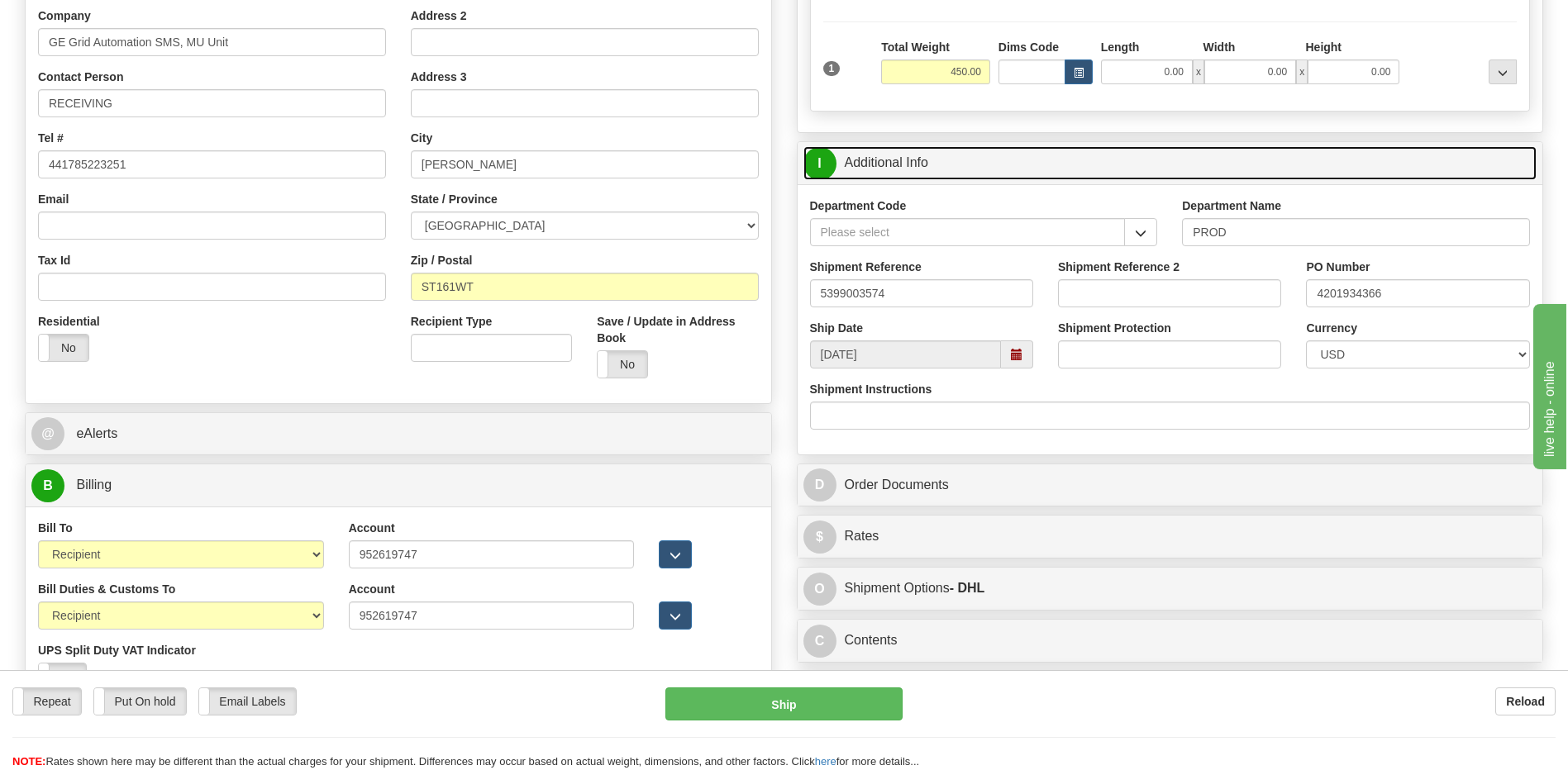
click at [923, 162] on link "I Additional Info" at bounding box center [1170, 163] width 734 height 34
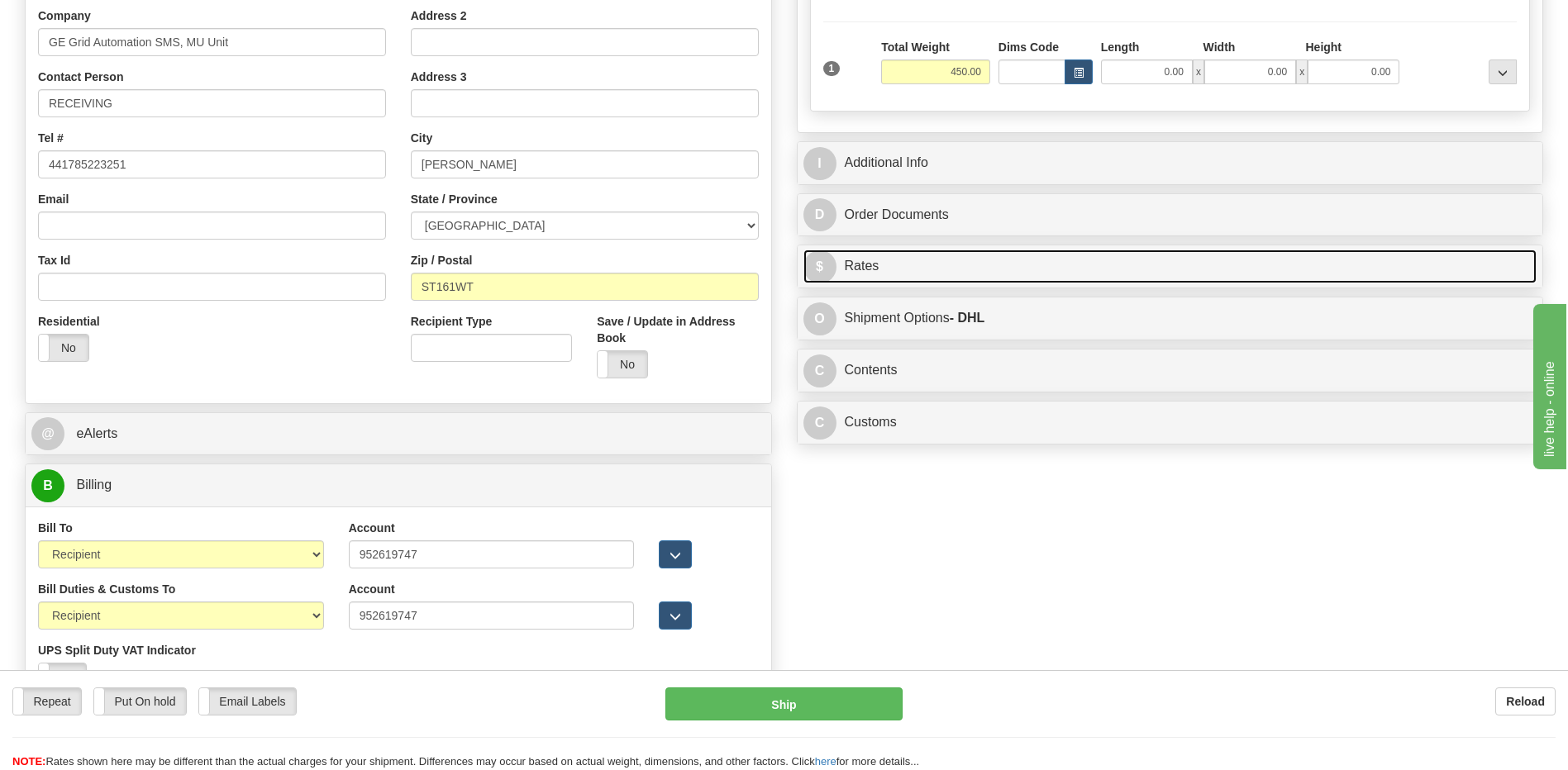
click at [885, 261] on link "$ Rates" at bounding box center [1170, 267] width 734 height 34
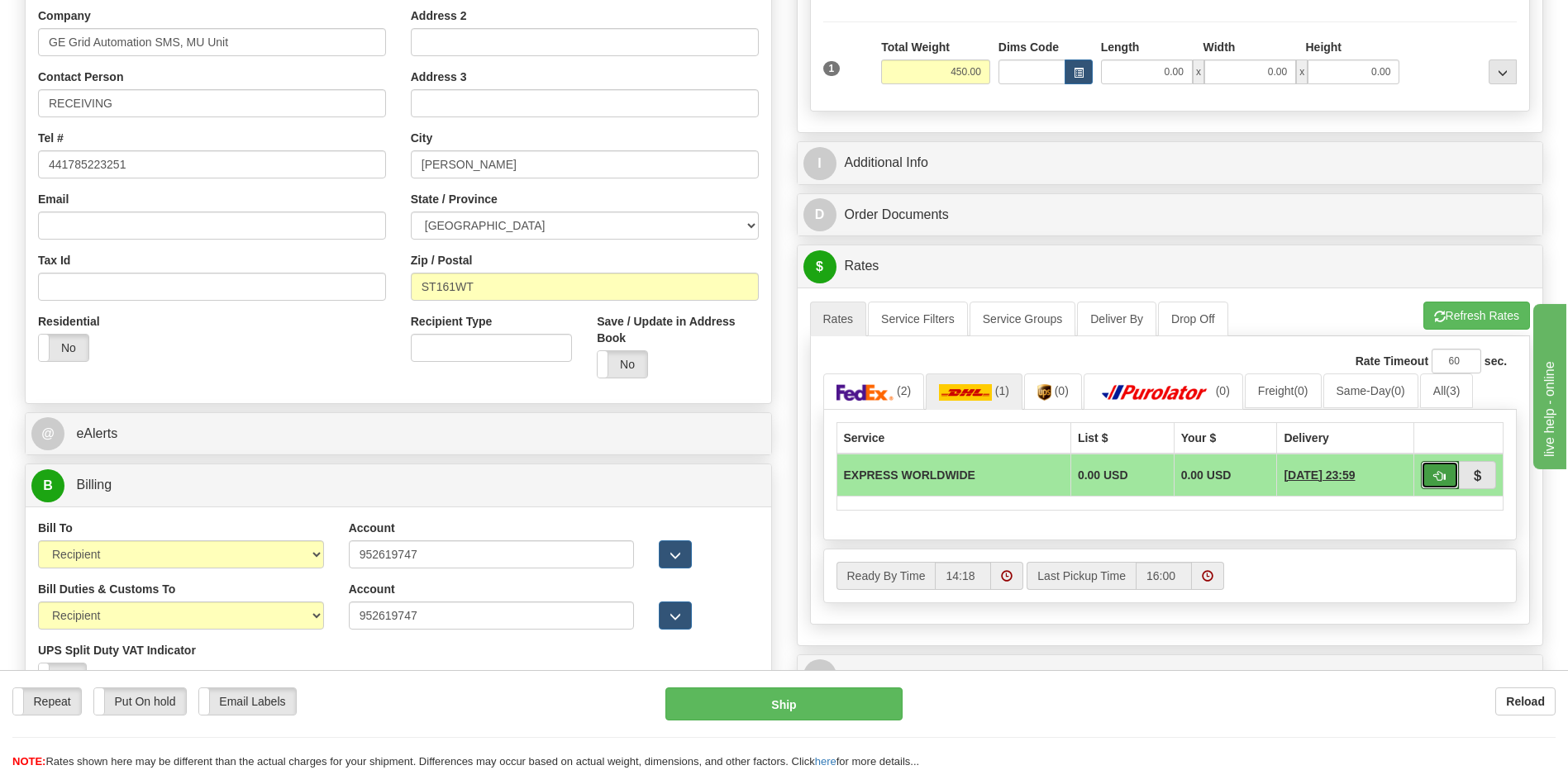
click at [1437, 479] on span "button" at bounding box center [1440, 476] width 12 height 11
type input "P"
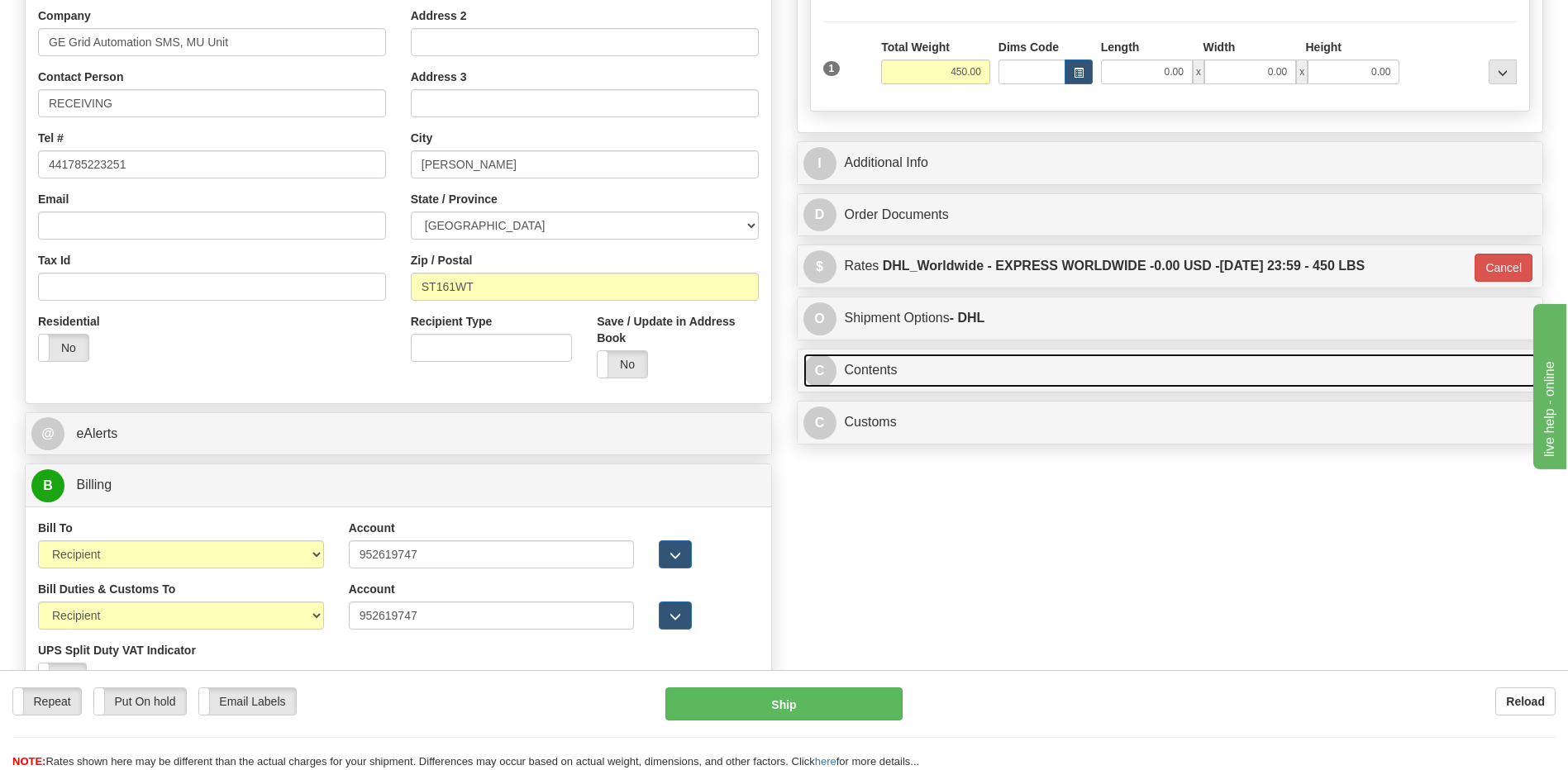
click at [910, 380] on link "C Contents" at bounding box center [1170, 371] width 734 height 34
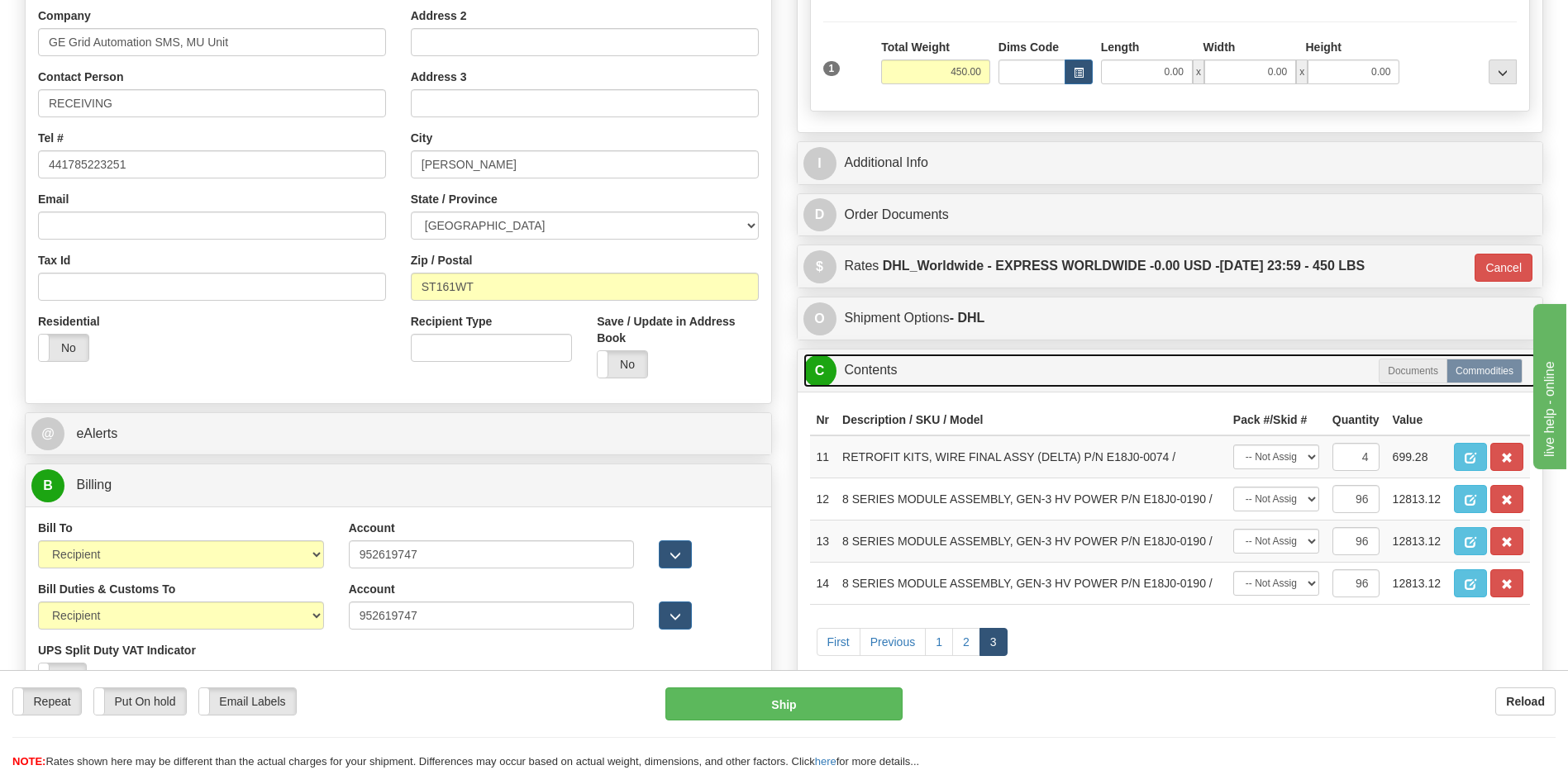
click at [910, 380] on link "C Contents" at bounding box center [1170, 371] width 734 height 34
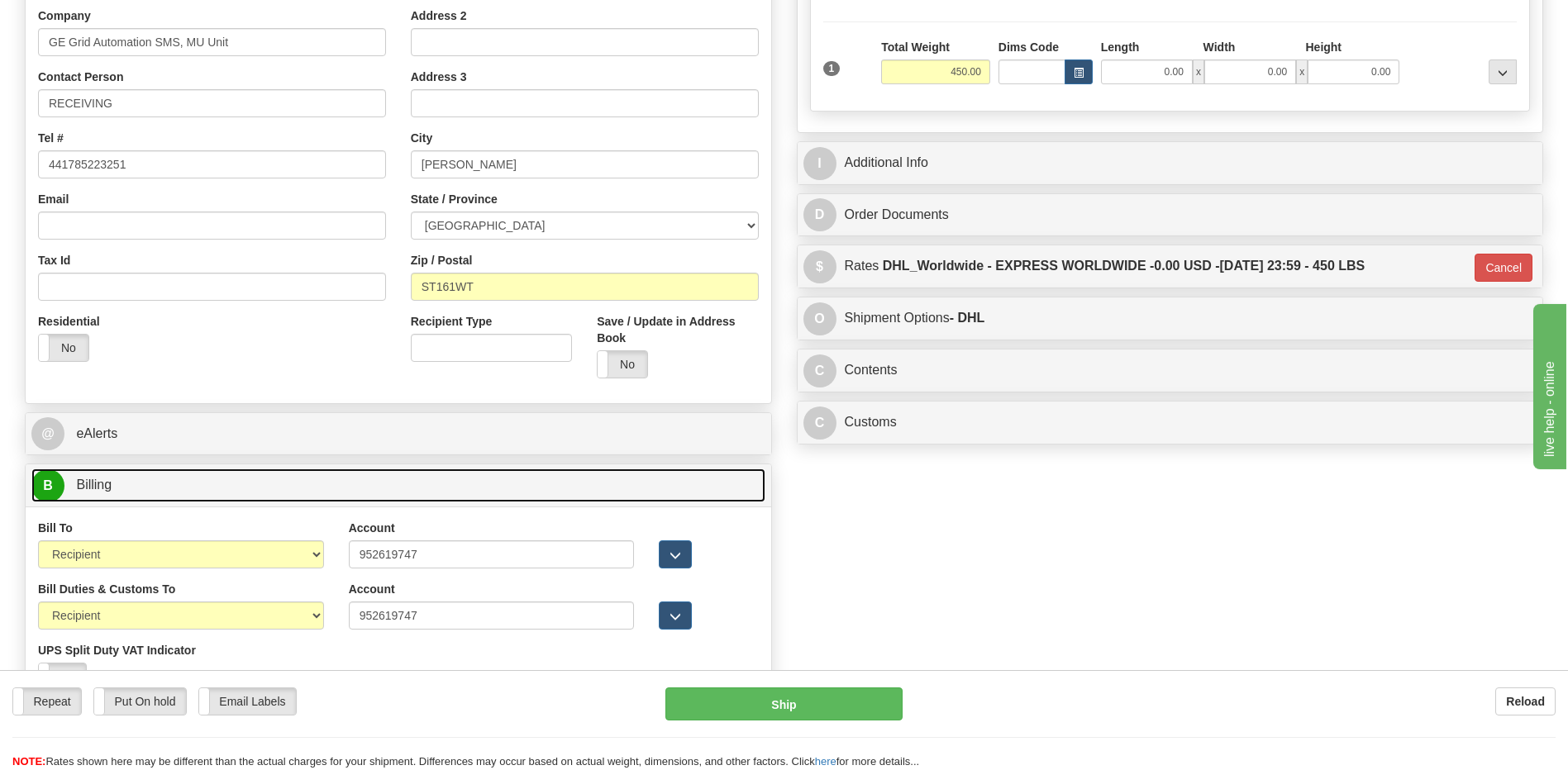
click at [170, 493] on link "B Billing" at bounding box center [398, 485] width 734 height 34
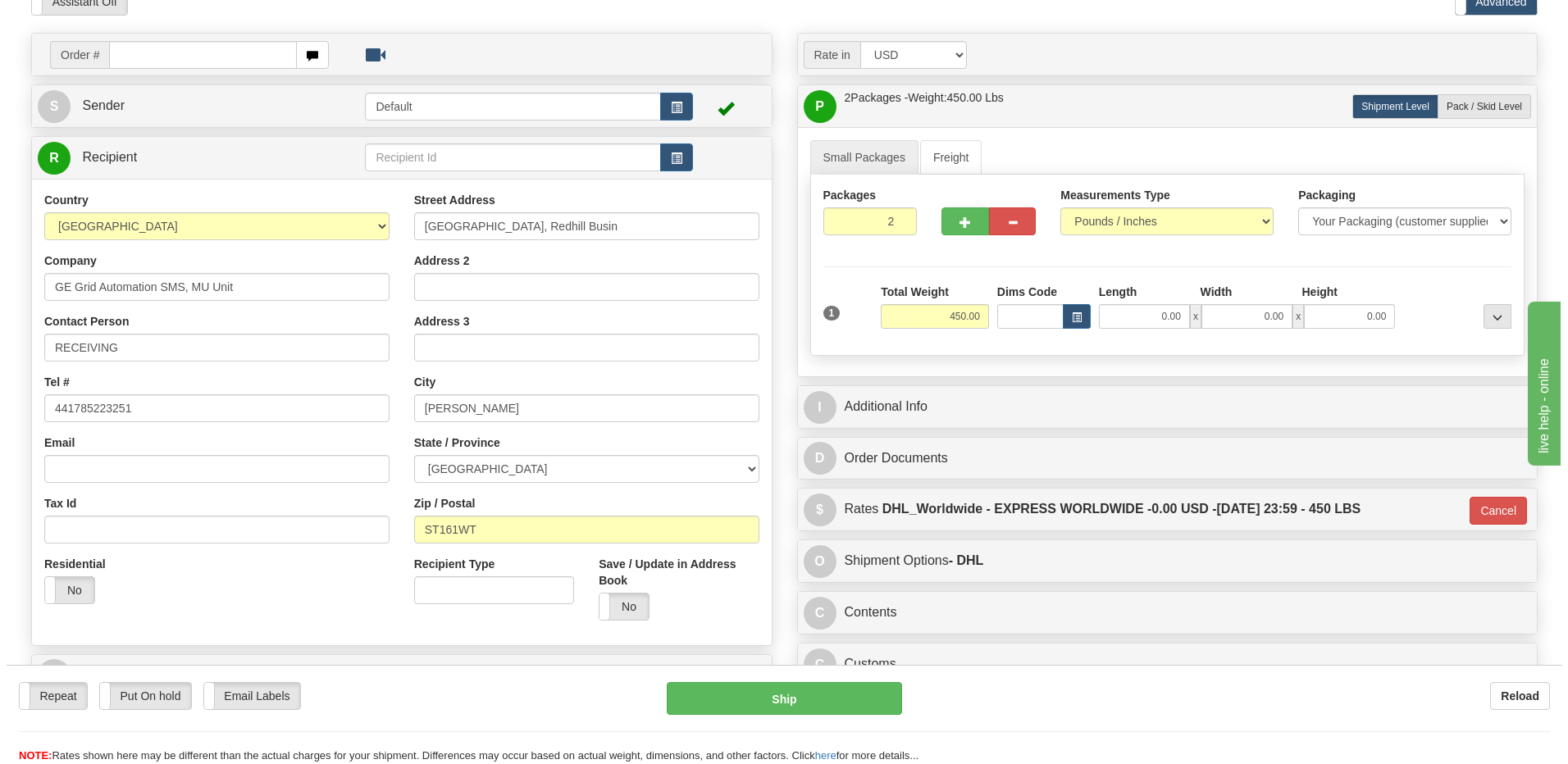
scroll to position [83, 0]
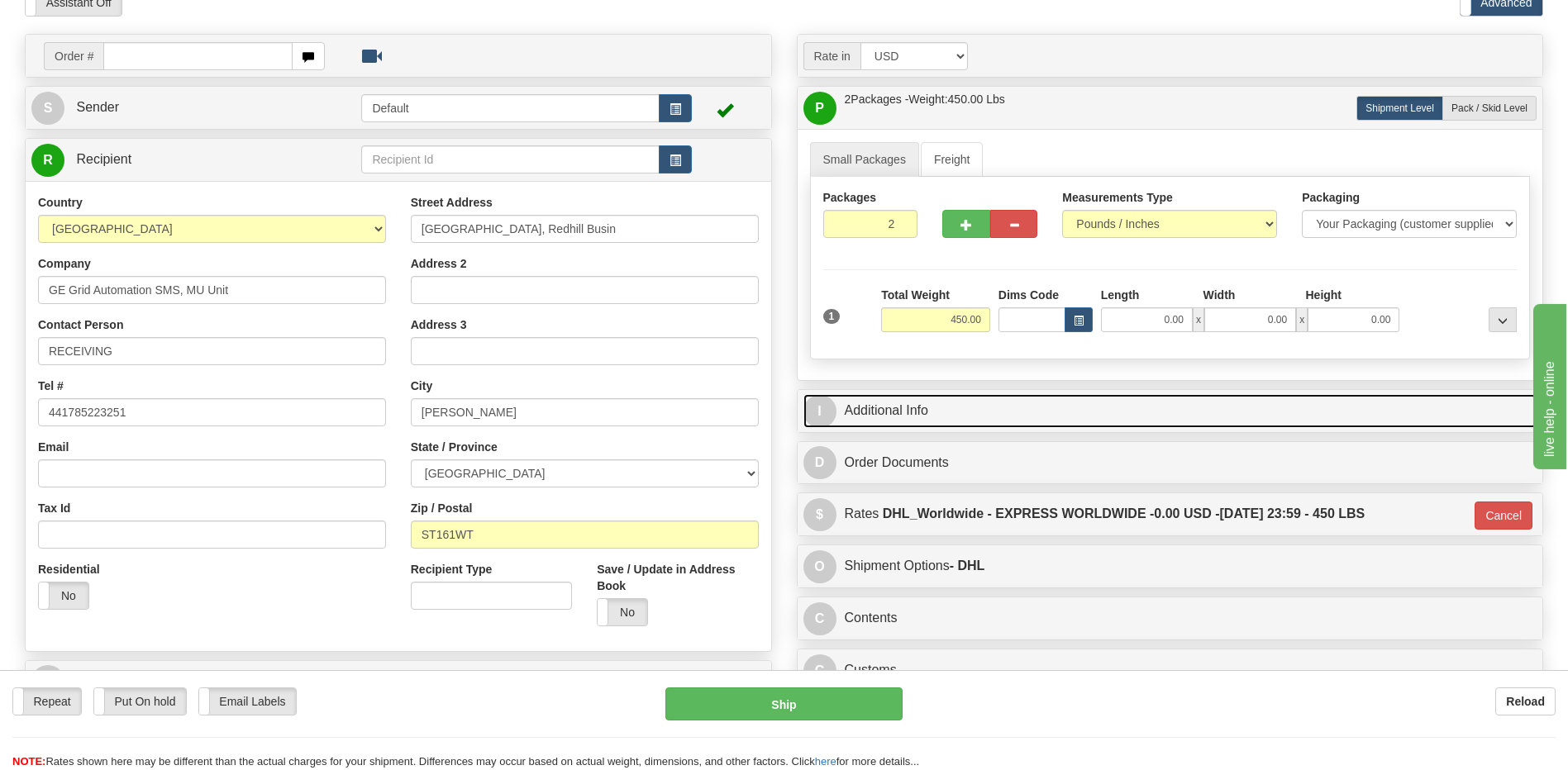
click at [976, 411] on link "I Additional Info" at bounding box center [1170, 411] width 734 height 34
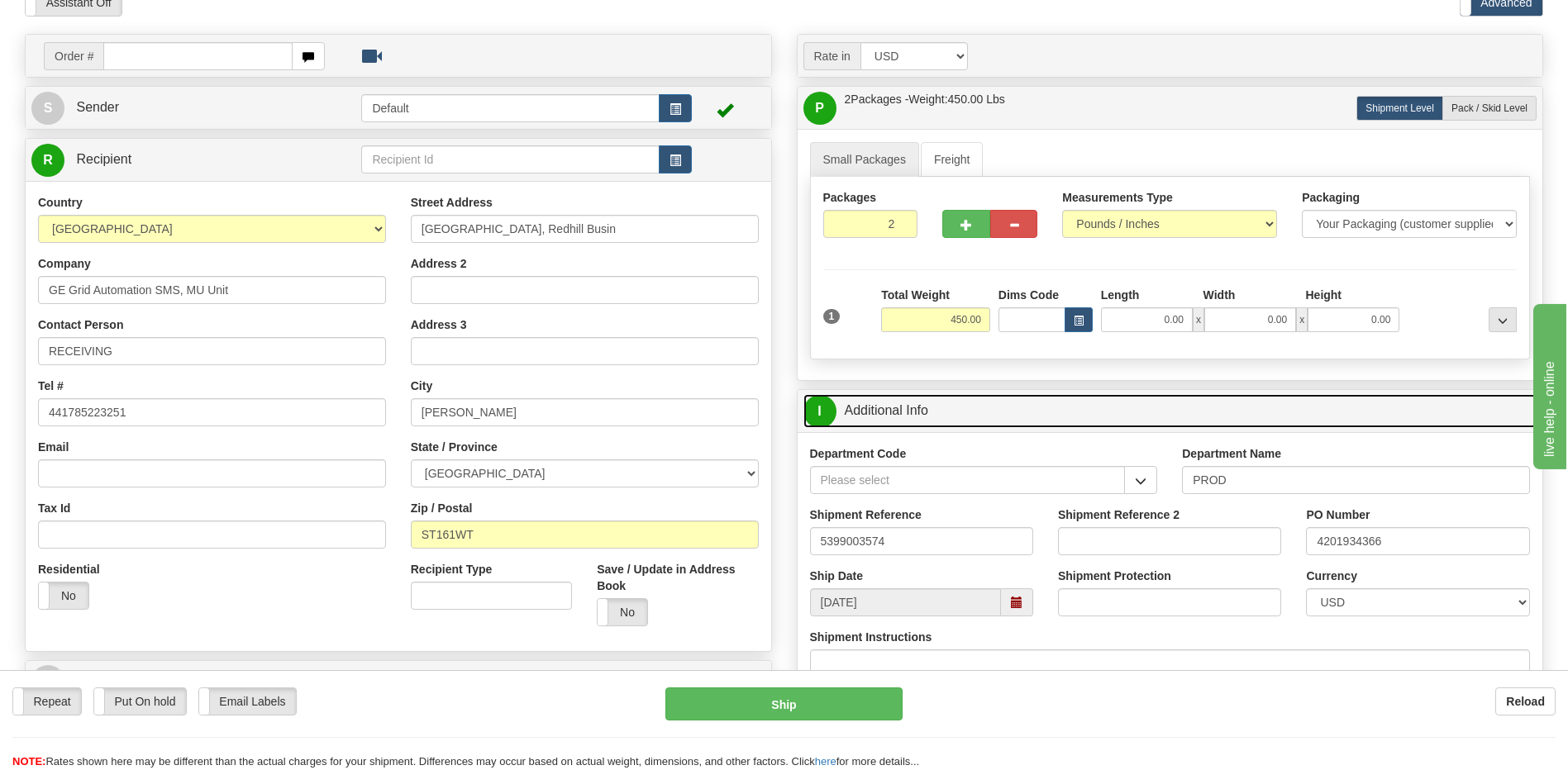
click at [976, 411] on link "I Additional Info" at bounding box center [1170, 411] width 734 height 34
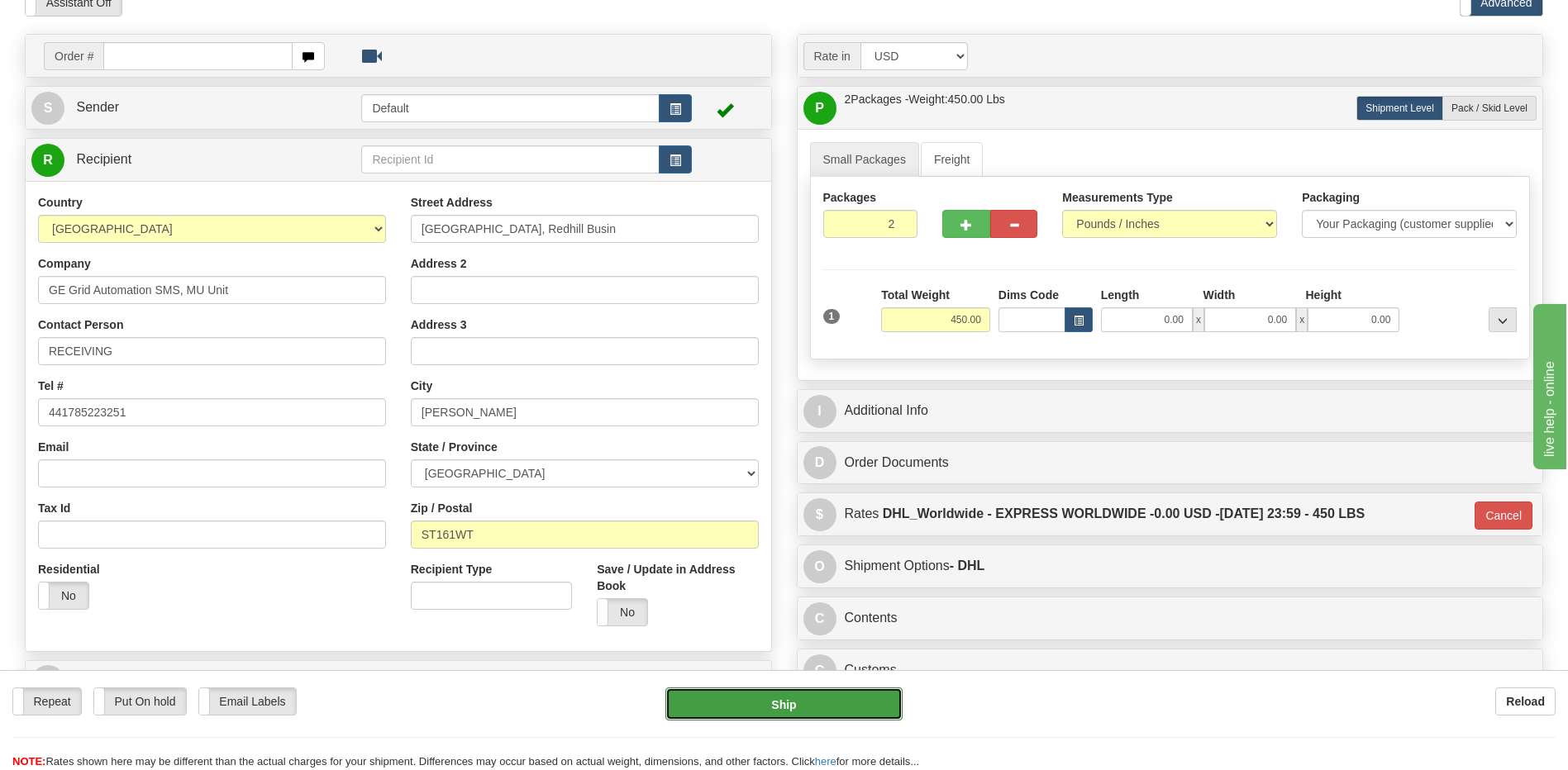
click at [807, 707] on button "Ship" at bounding box center [783, 703] width 236 height 33
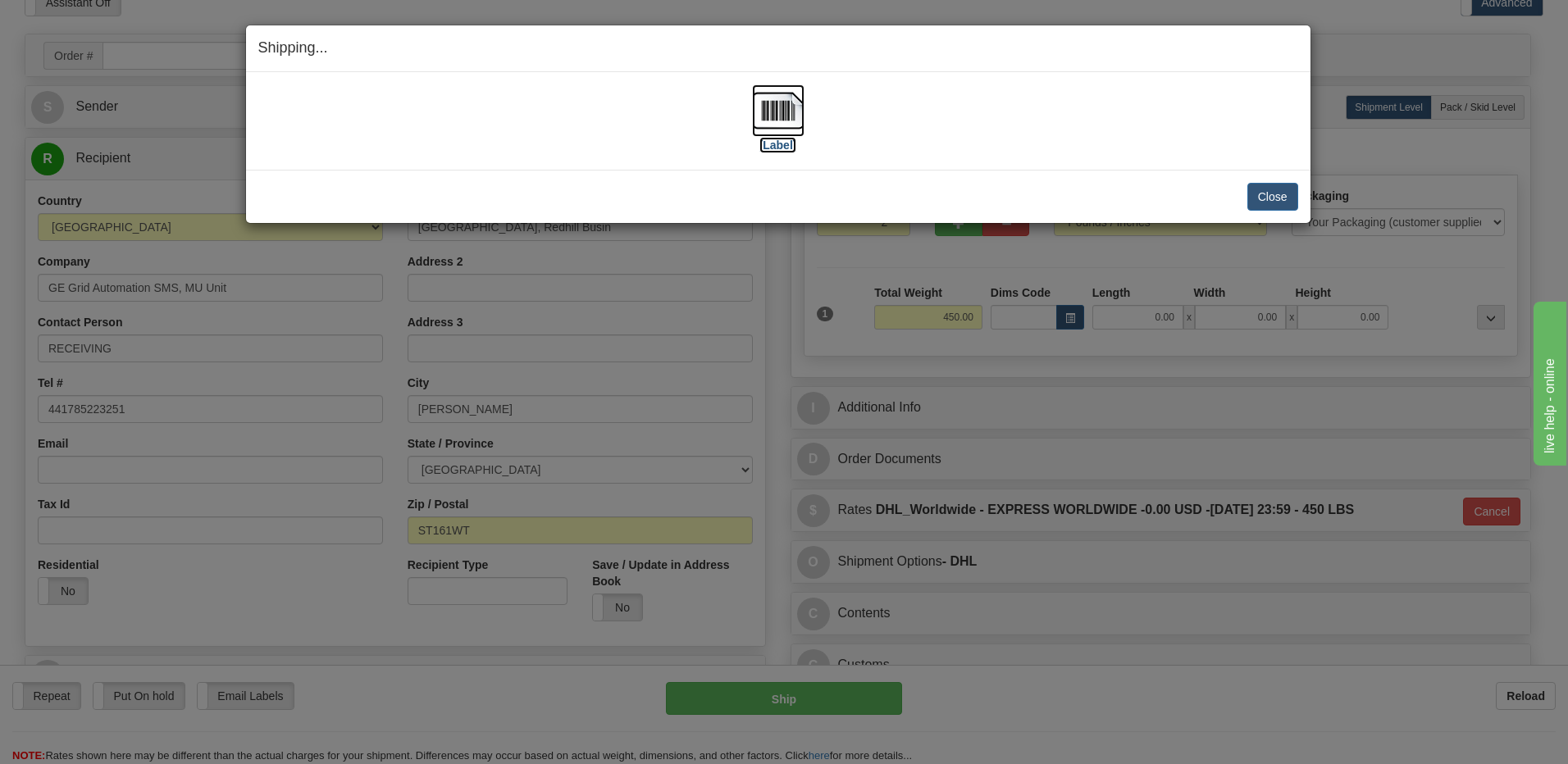
click at [789, 109] on img at bounding box center [778, 111] width 53 height 53
